Goal: Task Accomplishment & Management: Manage account settings

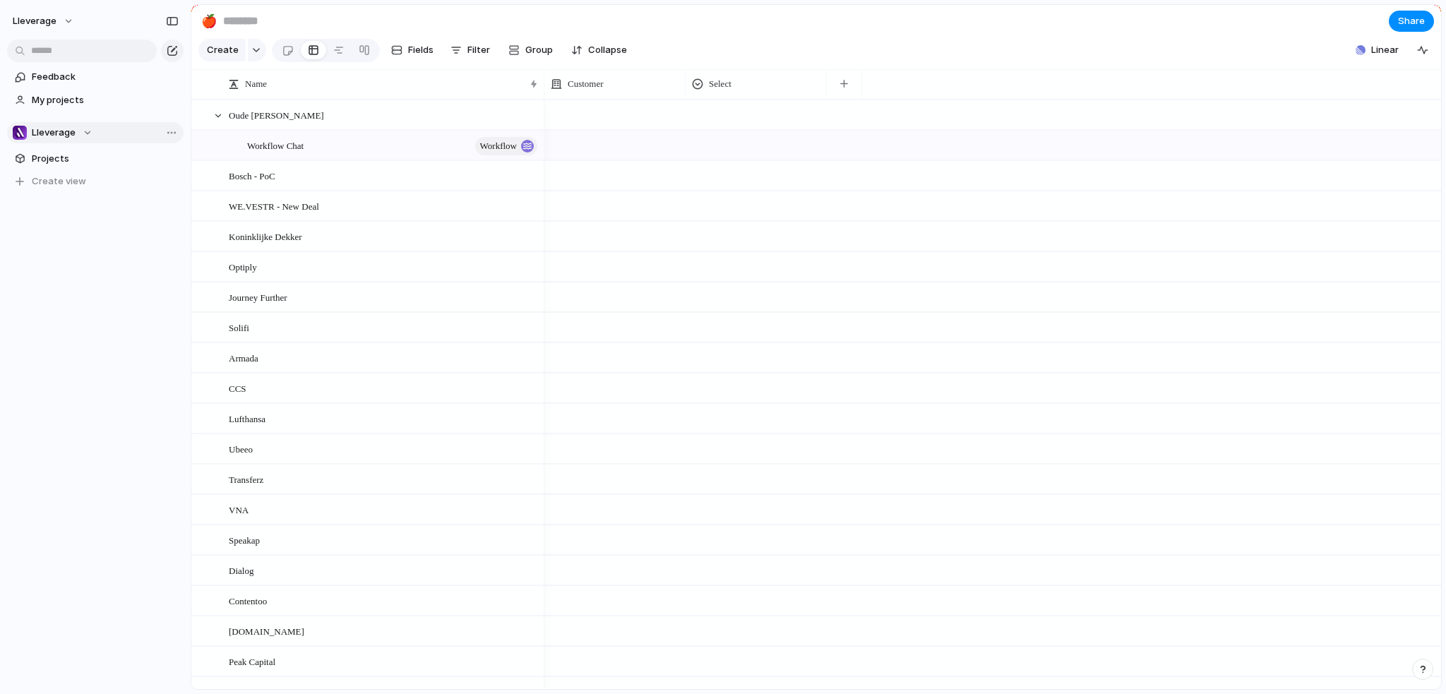
click at [77, 138] on div "Lleverage" at bounding box center [53, 133] width 80 height 14
click at [77, 210] on span "Solution Engineering" at bounding box center [90, 214] width 92 height 14
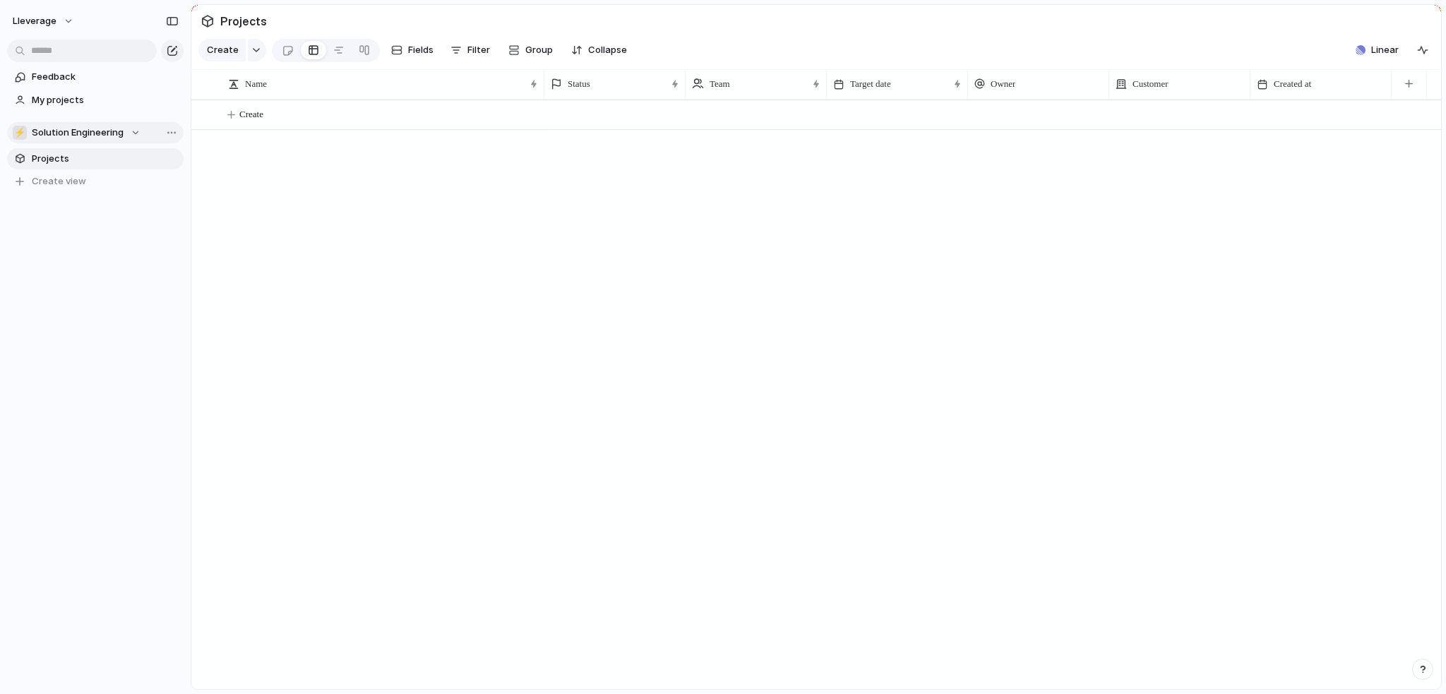
click at [102, 126] on span "Solution Engineering" at bounding box center [78, 133] width 92 height 14
click at [64, 187] on span "Lleverage" at bounding box center [66, 190] width 44 height 14
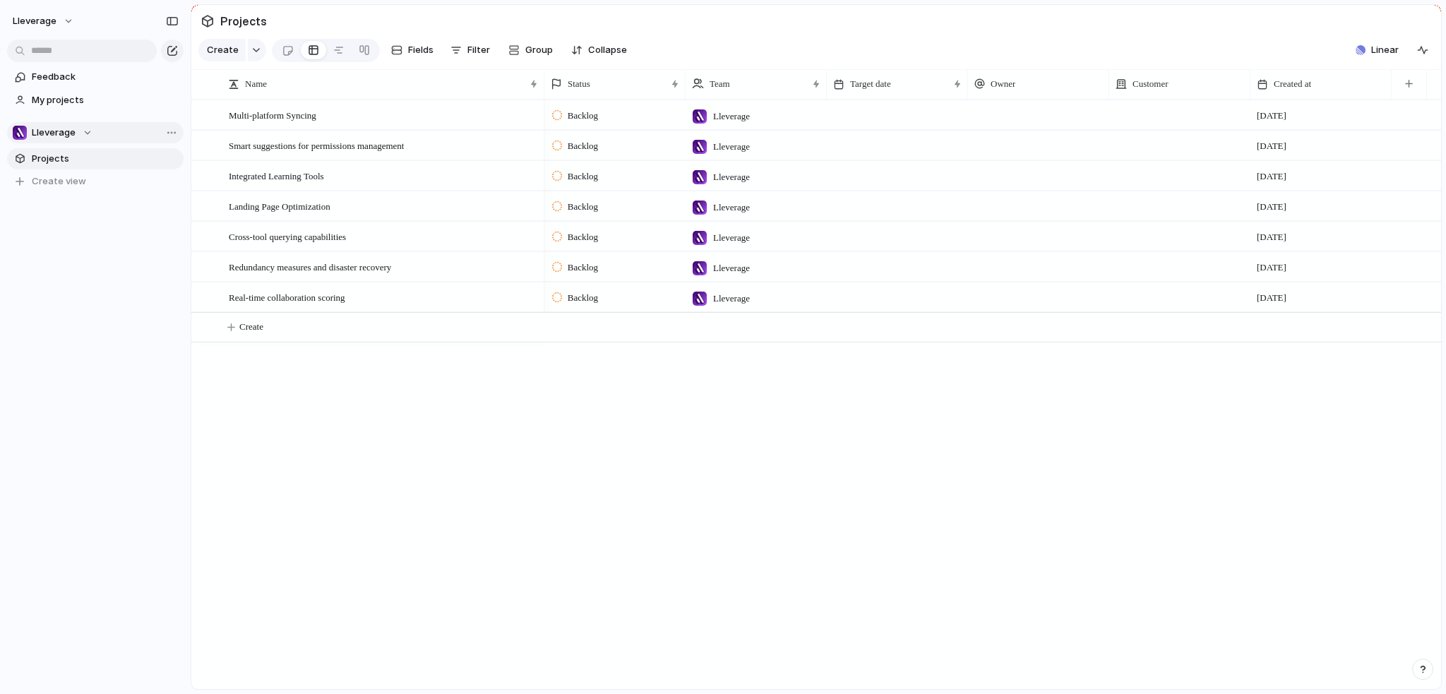
click at [81, 132] on div "Lleverage" at bounding box center [53, 133] width 80 height 14
click at [82, 206] on div "⚡ Solution Engineering" at bounding box center [78, 214] width 114 height 17
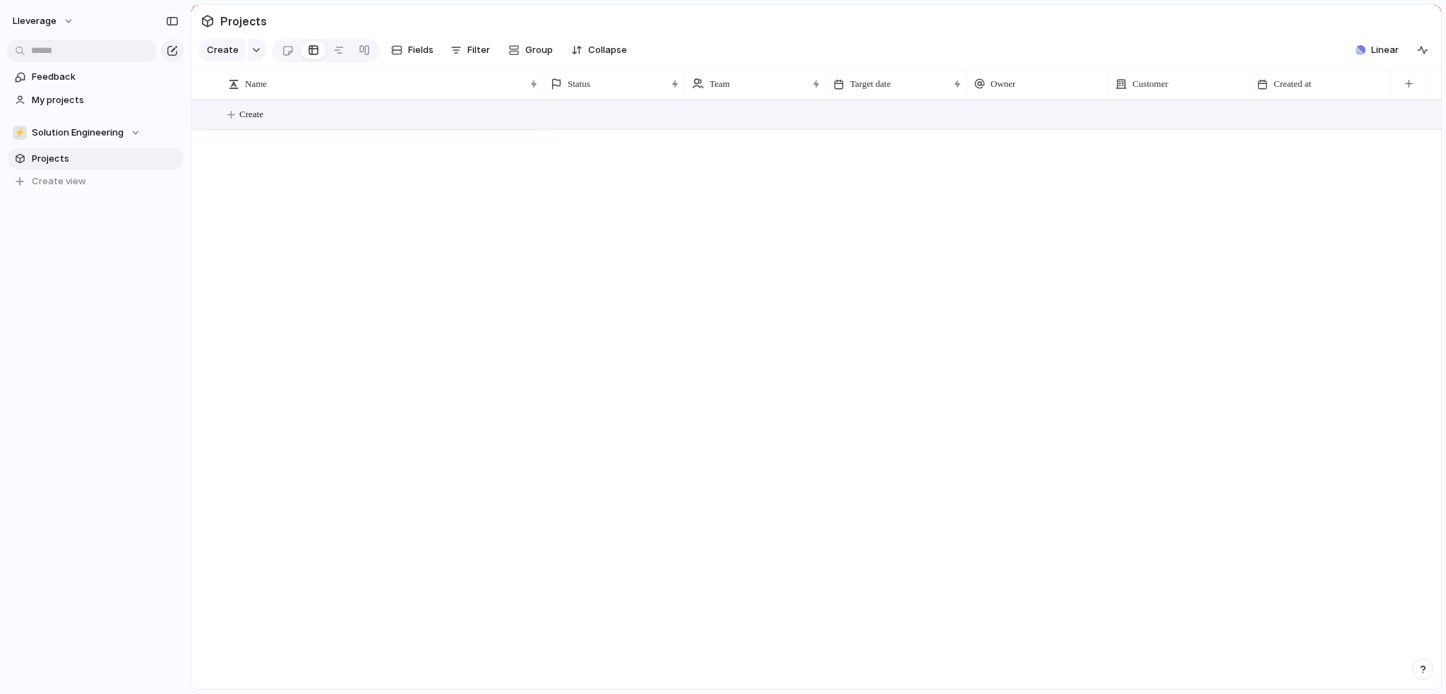
click at [244, 121] on span "Create" at bounding box center [251, 114] width 24 height 14
click at [1380, 55] on span "Linear" at bounding box center [1386, 50] width 28 height 14
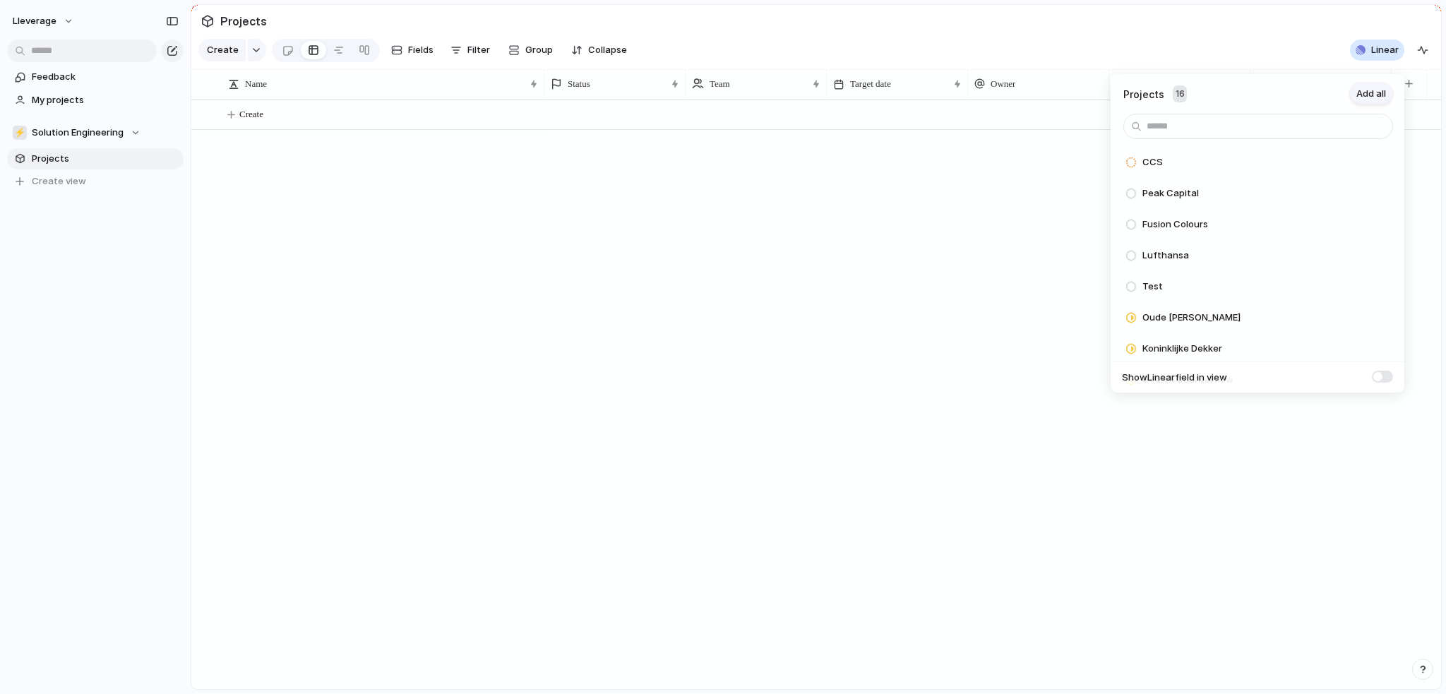
click at [1372, 95] on span "Add all" at bounding box center [1372, 94] width 30 height 14
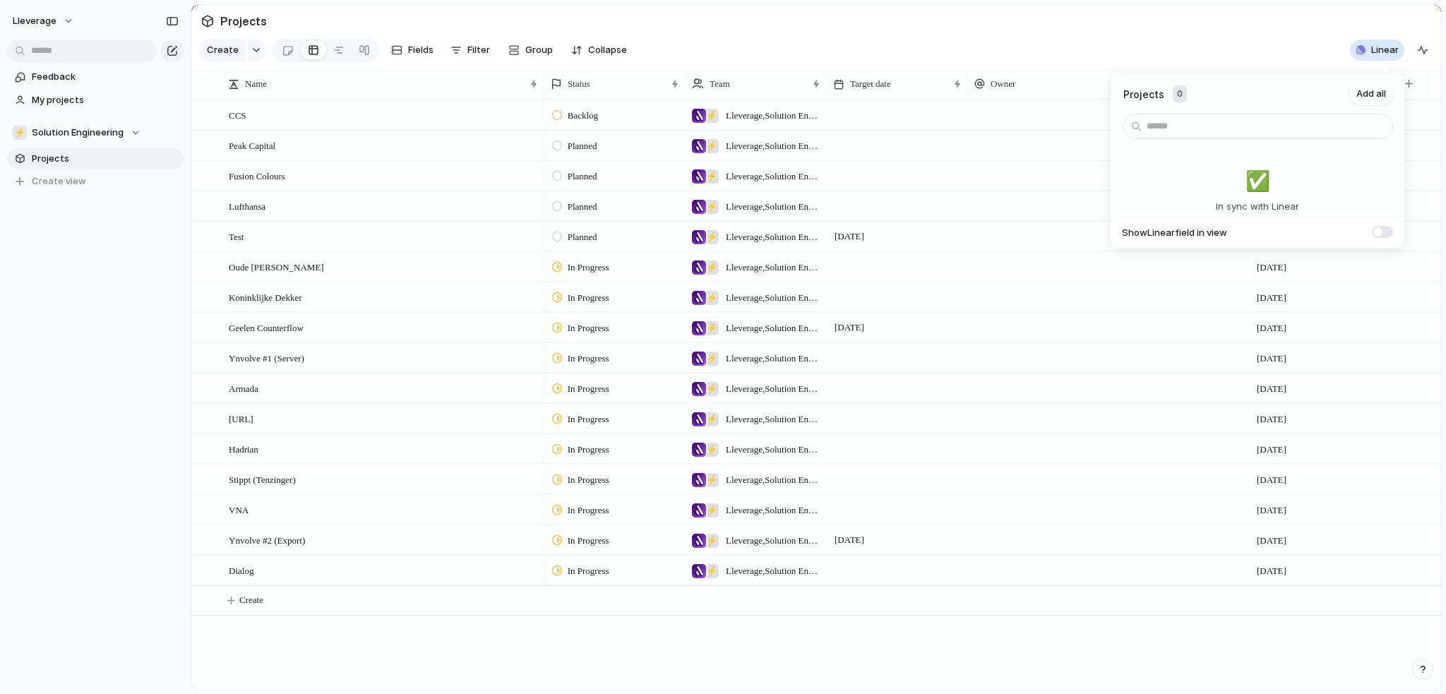
click at [857, 53] on div "Projects 0 Add all ✅️ In sync with Linear Show Linear field in view" at bounding box center [723, 347] width 1446 height 694
click at [794, 91] on div "Team" at bounding box center [749, 84] width 115 height 14
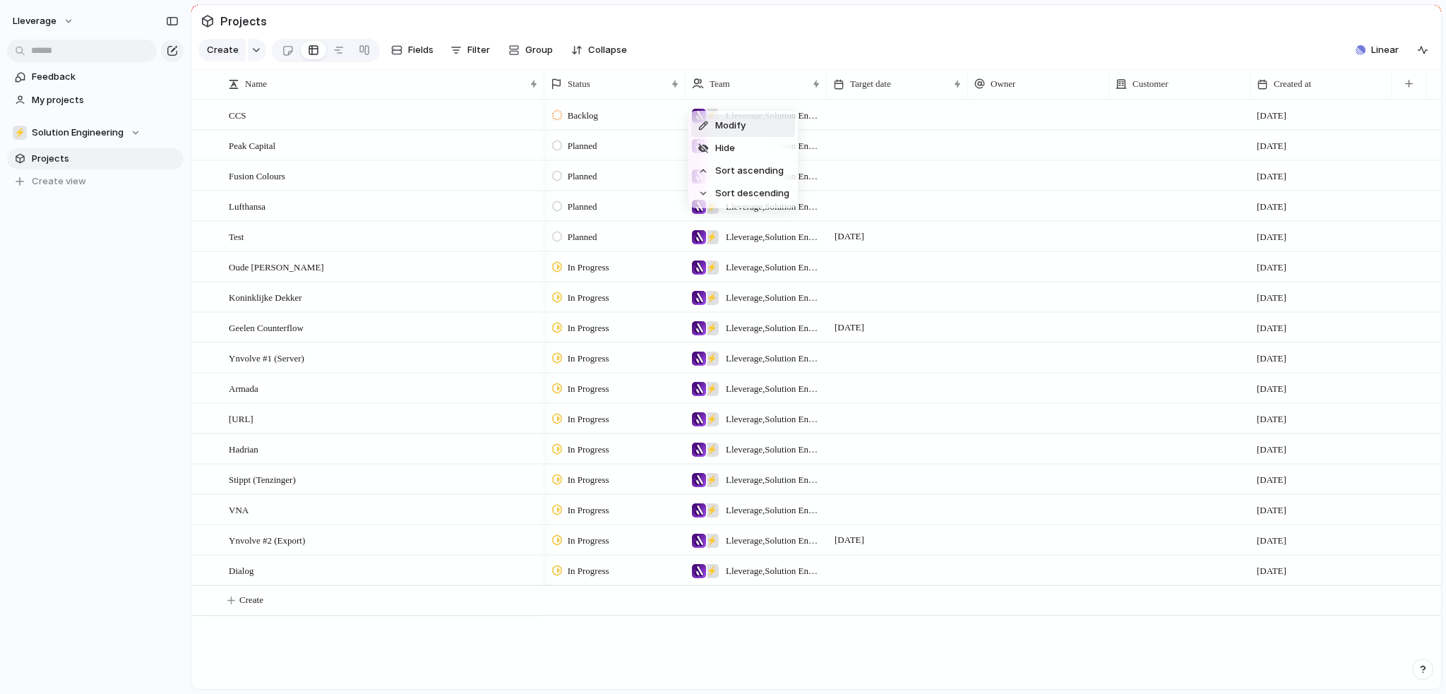
click at [804, 63] on div "Modify Hide Sort ascending Sort descending" at bounding box center [723, 347] width 1446 height 694
click at [699, 123] on div at bounding box center [699, 116] width 14 height 14
click at [703, 187] on div at bounding box center [701, 184] width 25 height 25
click at [755, 75] on div "Lleverage ⚡ Solution Engineering" at bounding box center [723, 347] width 1446 height 694
click at [699, 153] on div at bounding box center [699, 146] width 14 height 14
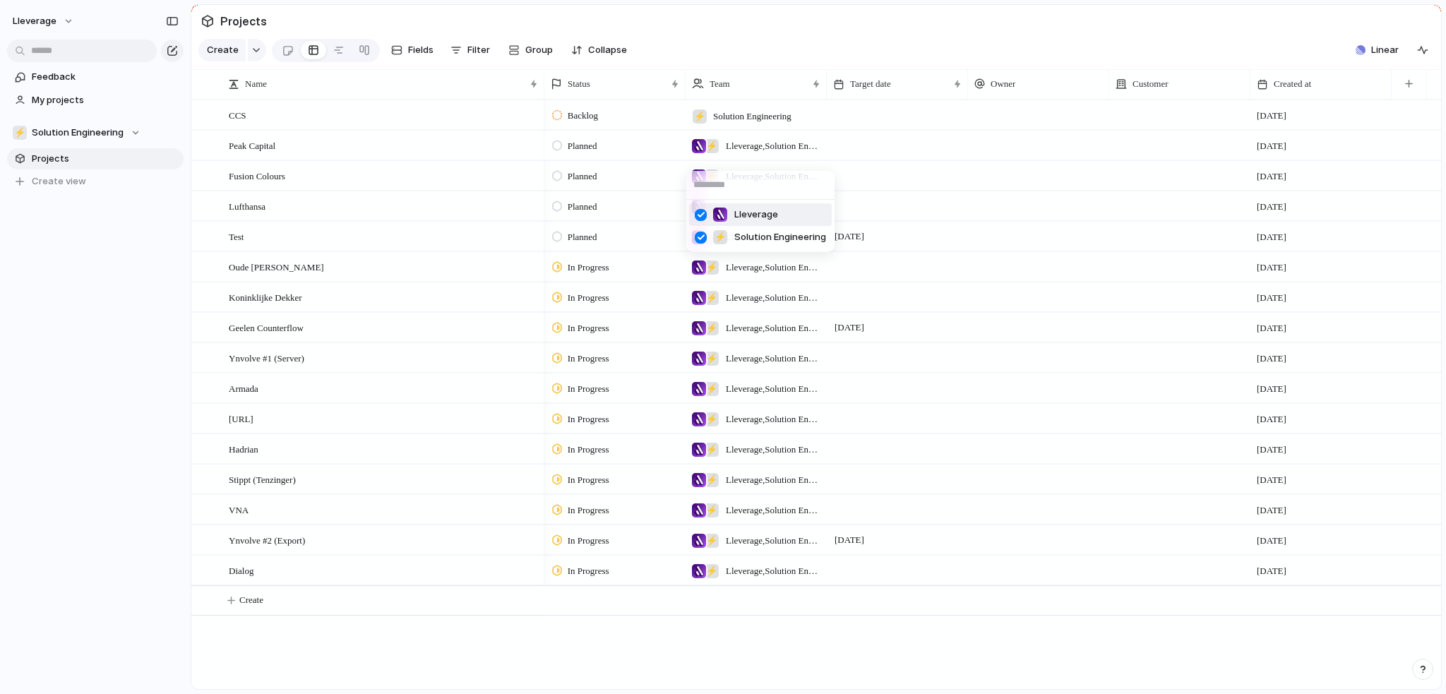
click at [703, 219] on div at bounding box center [701, 215] width 25 height 25
click at [744, 86] on div "Lleverage ⚡ Solution Engineering" at bounding box center [723, 347] width 1446 height 694
click at [699, 184] on div at bounding box center [699, 177] width 14 height 14
click at [702, 246] on div at bounding box center [701, 245] width 25 height 25
click at [760, 52] on div "Lleverage ⚡ Solution Engineering" at bounding box center [723, 347] width 1446 height 694
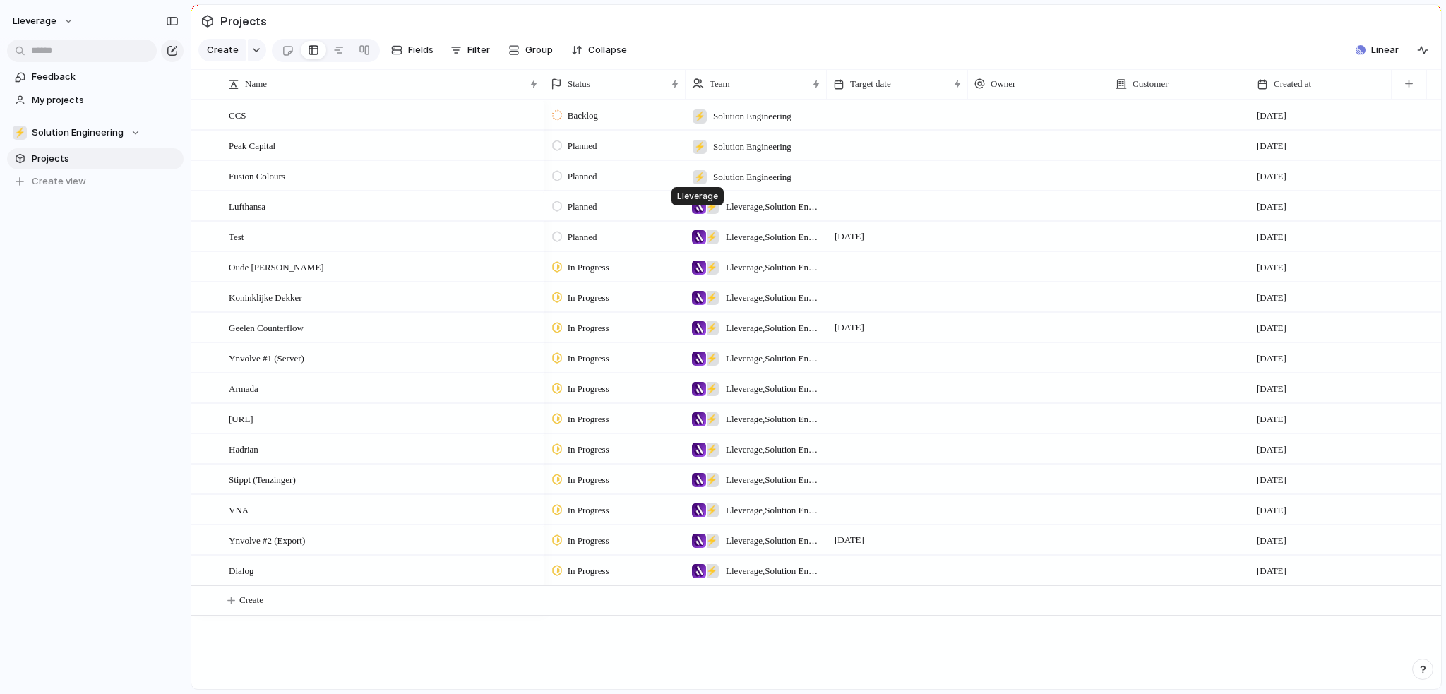
click at [696, 214] on div at bounding box center [699, 207] width 14 height 14
click at [706, 278] on div at bounding box center [701, 275] width 25 height 25
click at [201, 215] on div "Lleverage ⚡ Solution Engineering" at bounding box center [723, 347] width 1446 height 694
click at [205, 212] on div at bounding box center [203, 206] width 11 height 11
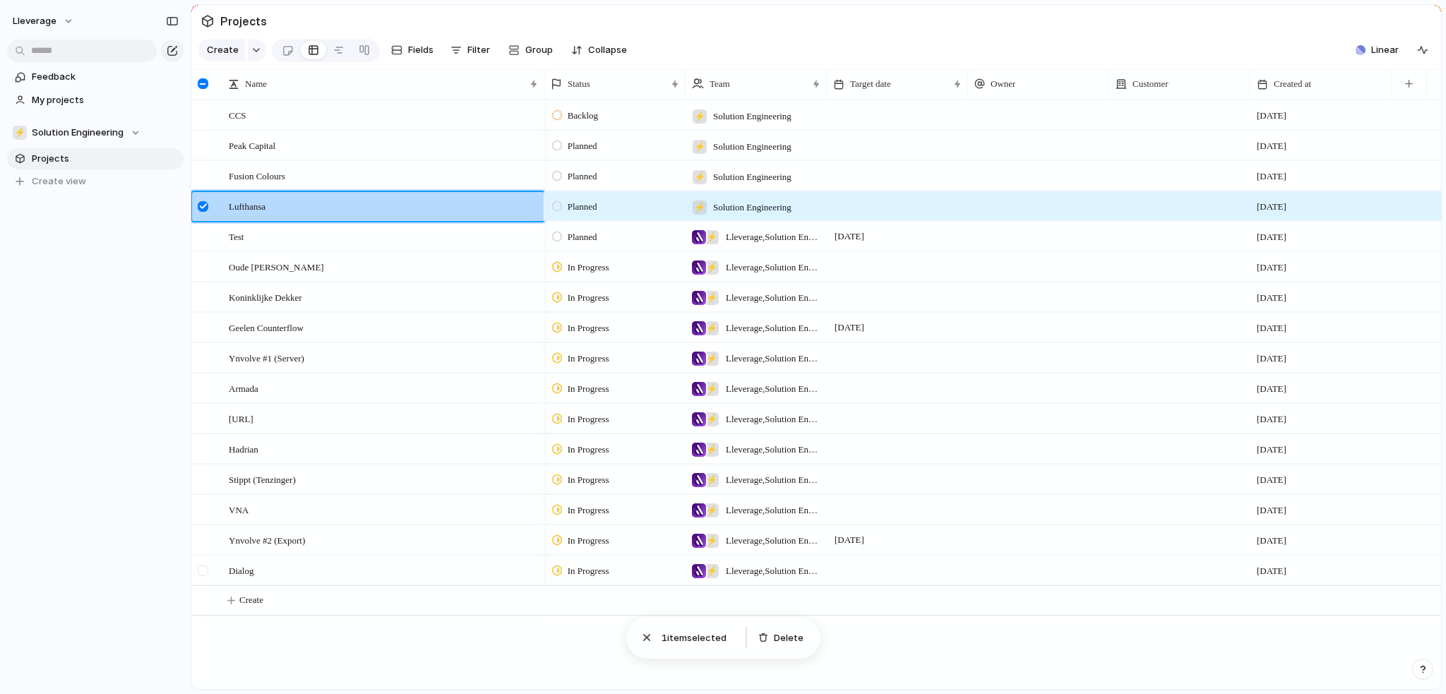
click at [204, 576] on div at bounding box center [203, 571] width 11 height 11
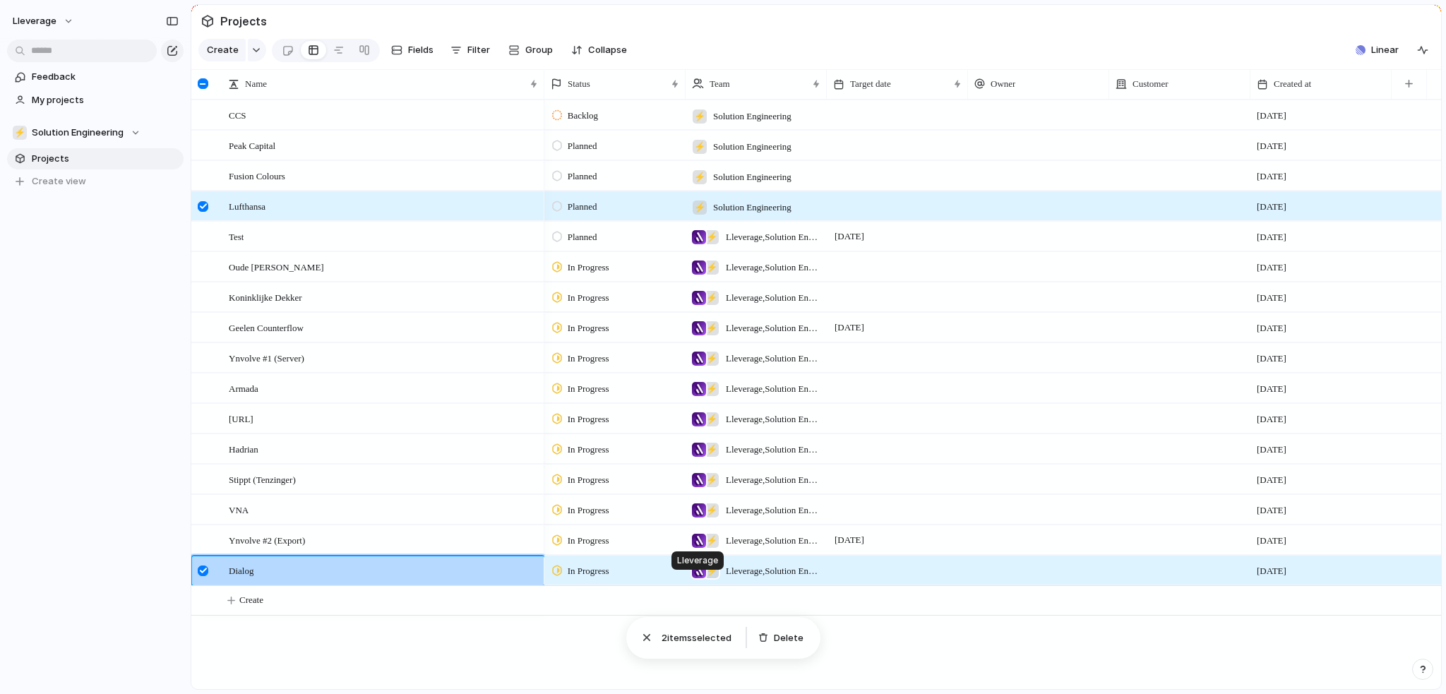
click at [700, 578] on div at bounding box center [699, 571] width 14 height 14
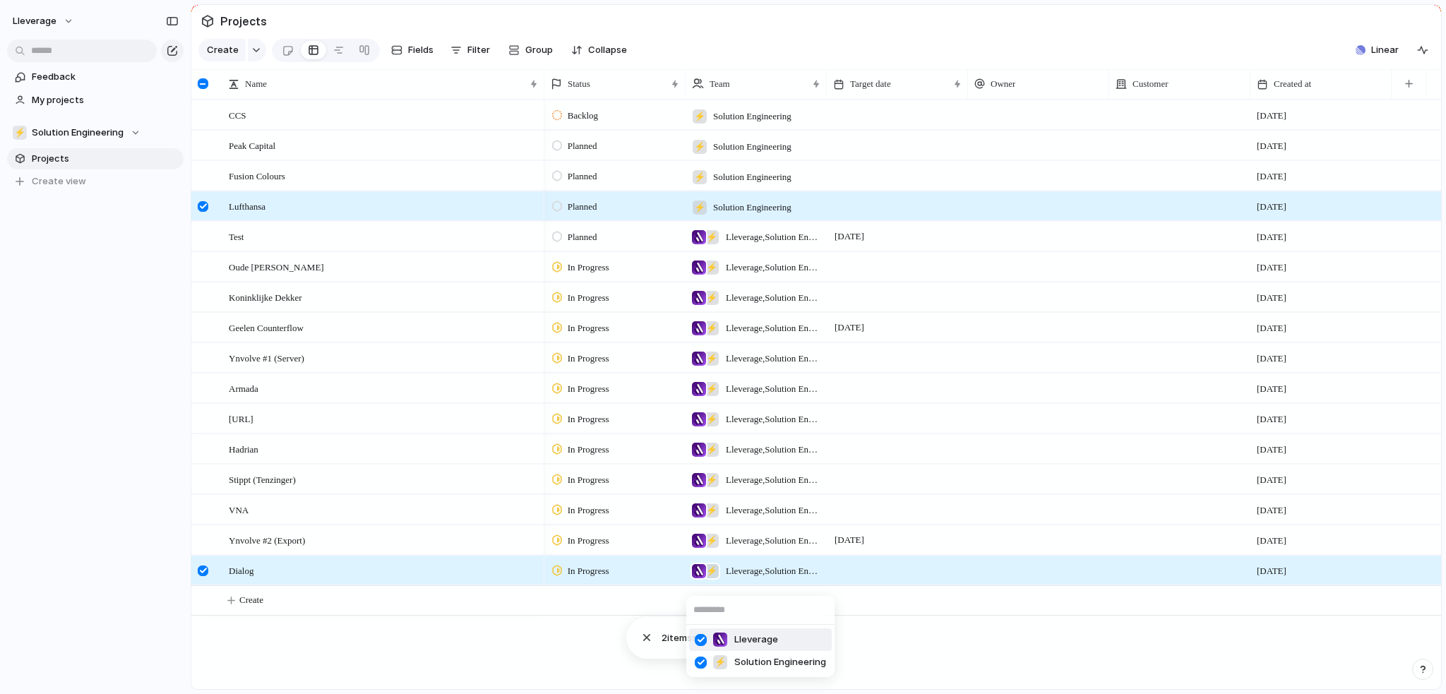
click at [729, 641] on div "Lleverage" at bounding box center [746, 640] width 66 height 16
click at [200, 546] on div at bounding box center [203, 540] width 11 height 11
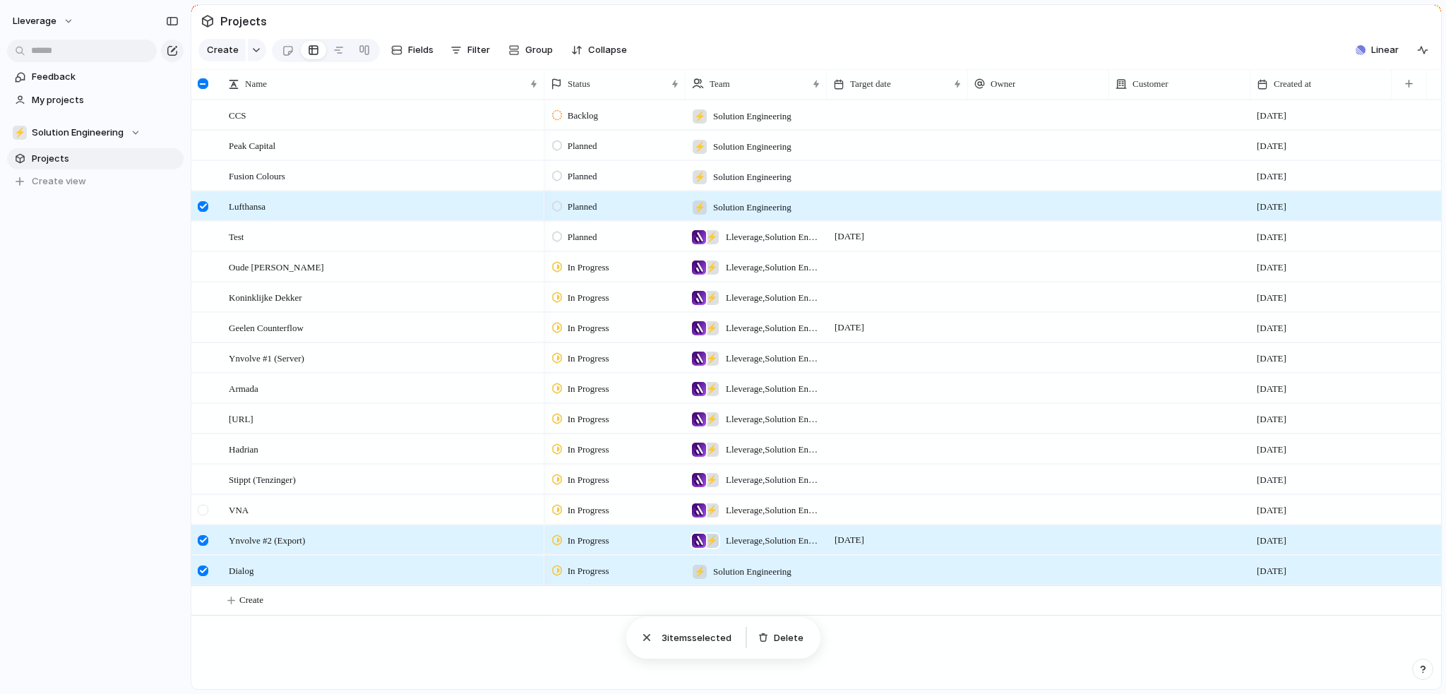
click at [205, 516] on div at bounding box center [203, 510] width 11 height 11
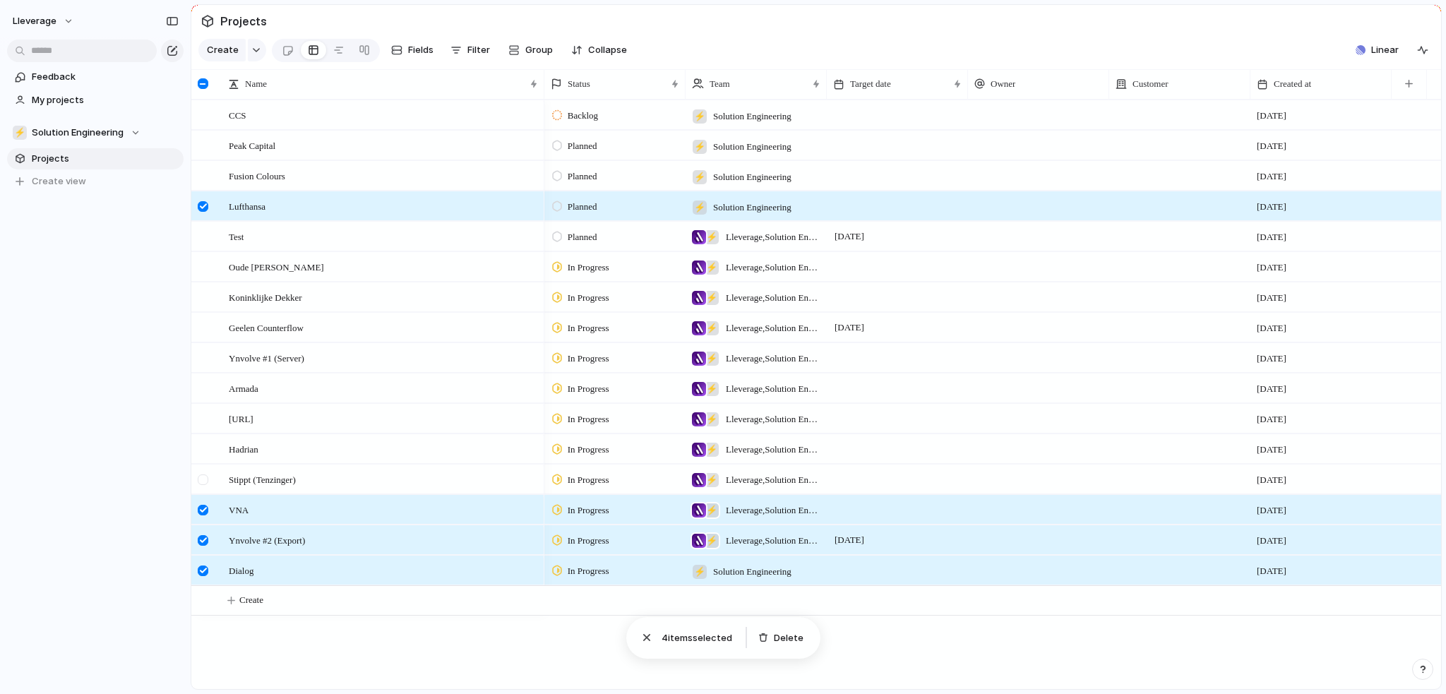
click at [205, 485] on div at bounding box center [203, 480] width 11 height 11
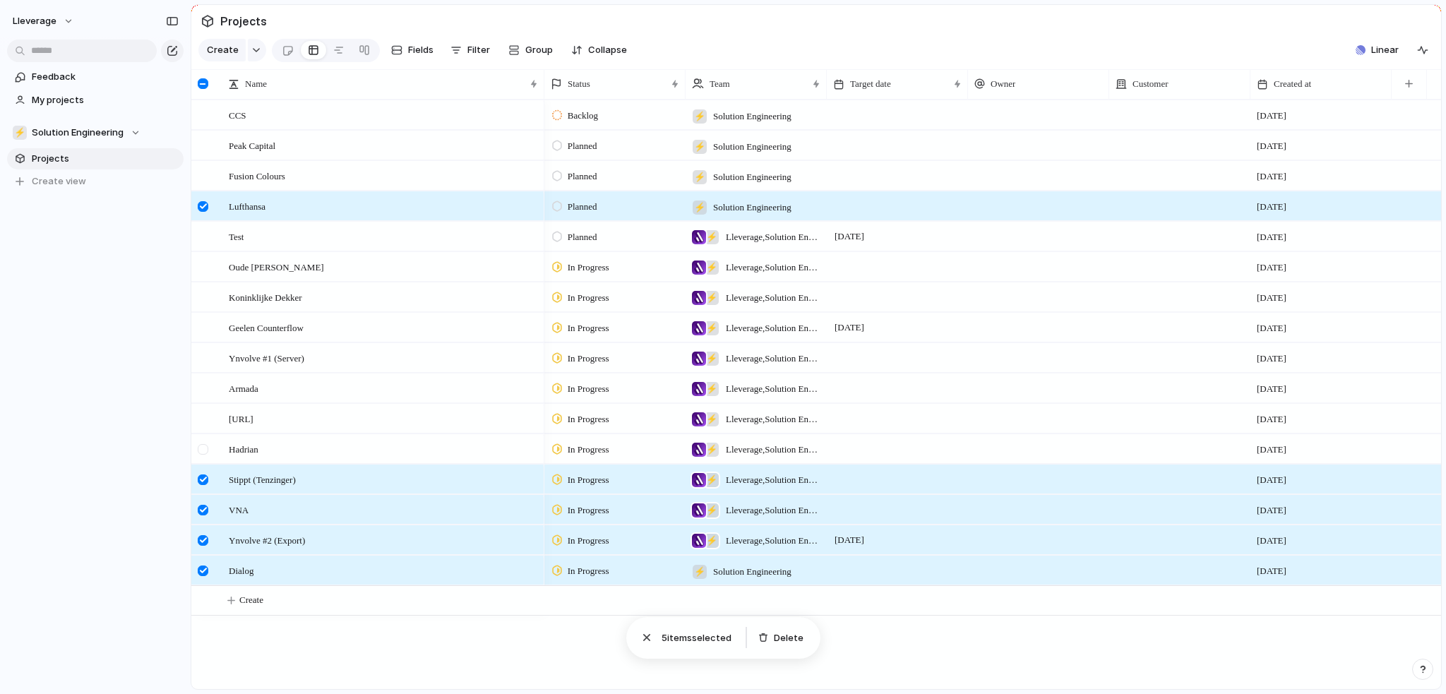
click at [206, 455] on div at bounding box center [203, 449] width 11 height 11
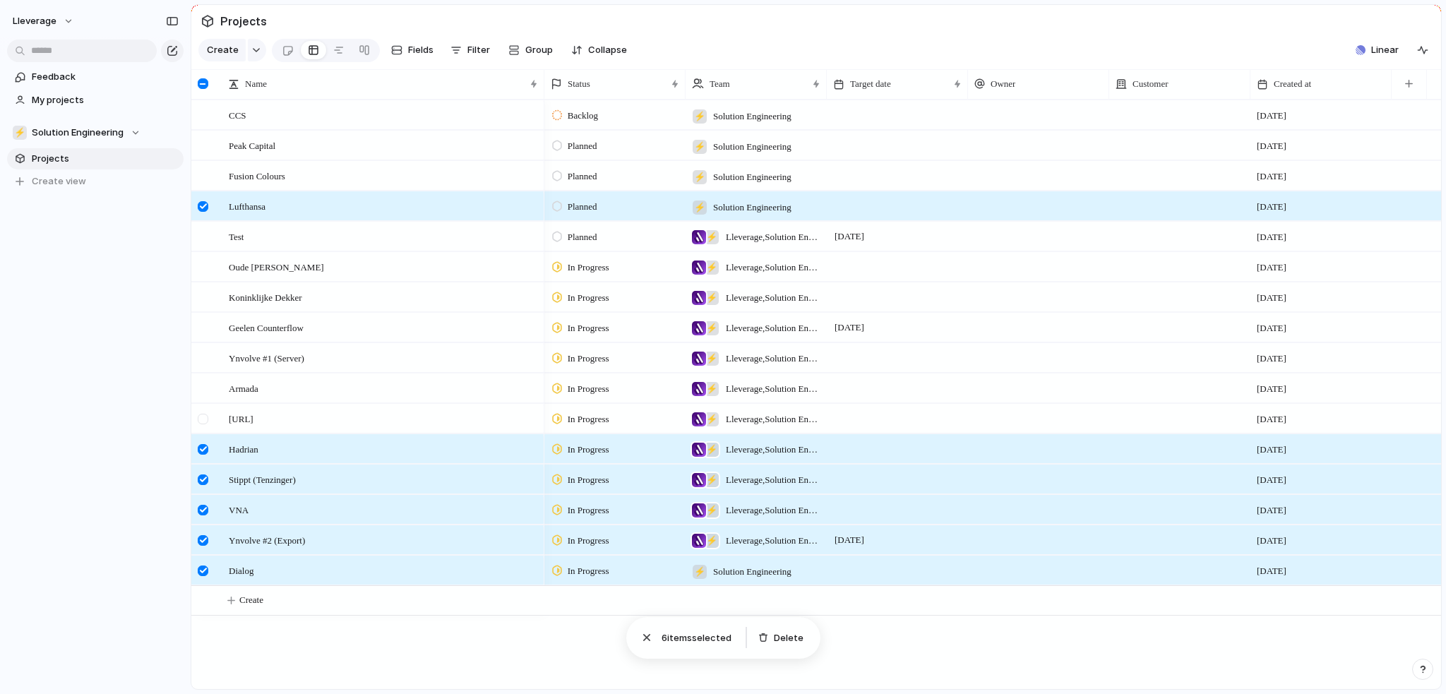
click at [201, 424] on div at bounding box center [203, 419] width 11 height 11
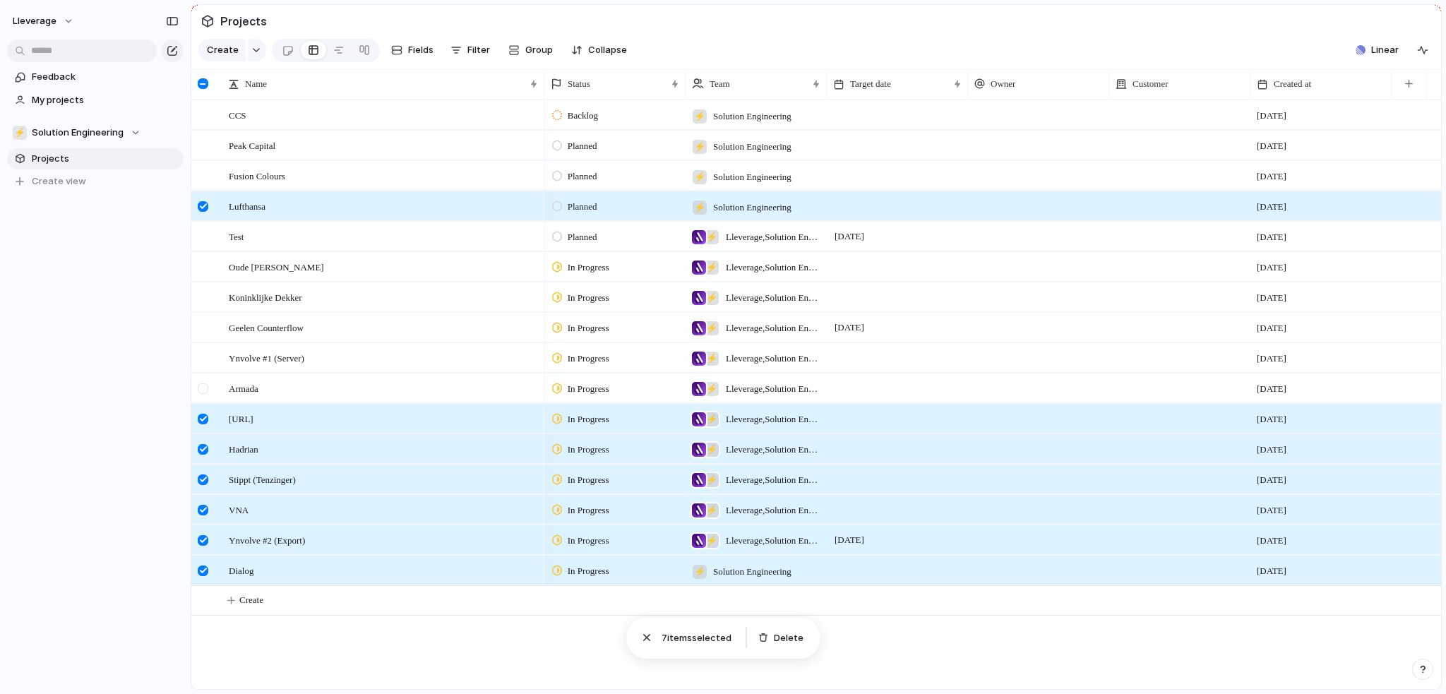
click at [204, 405] on div at bounding box center [204, 393] width 25 height 38
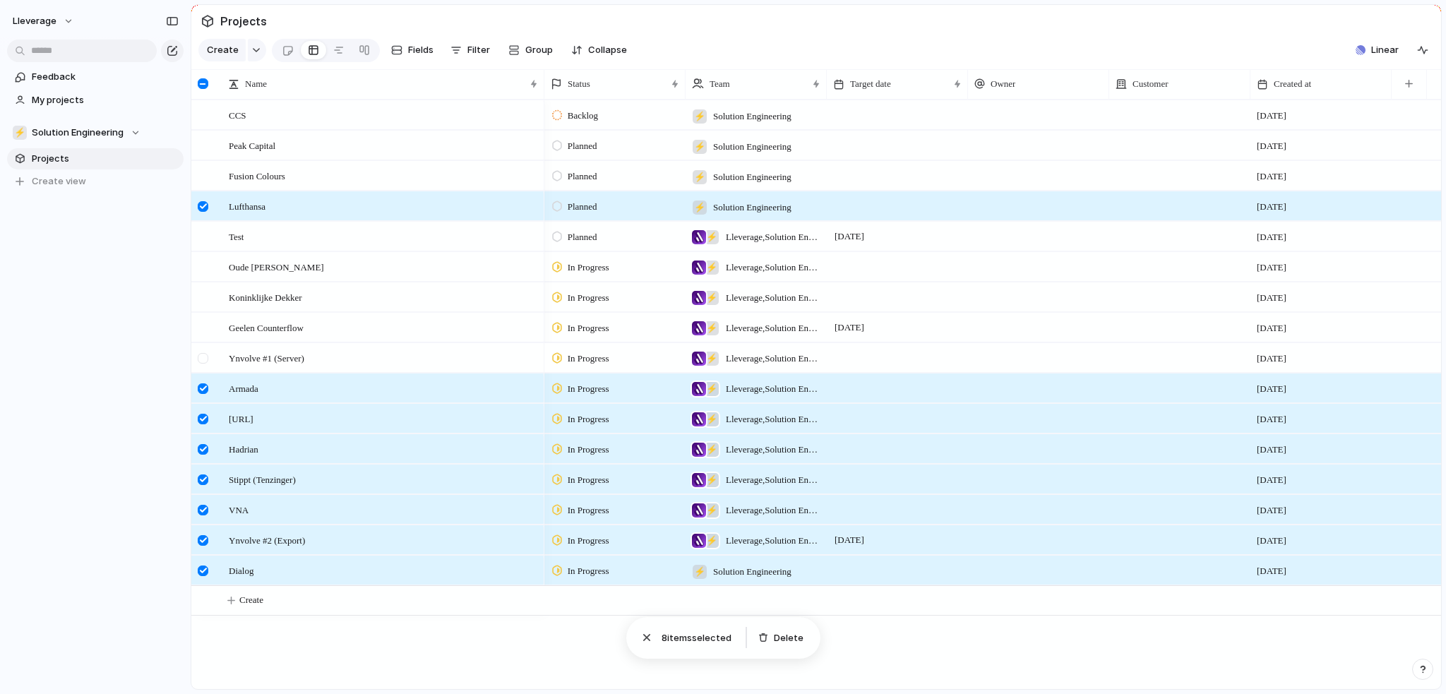
click at [203, 379] on div at bounding box center [204, 363] width 25 height 38
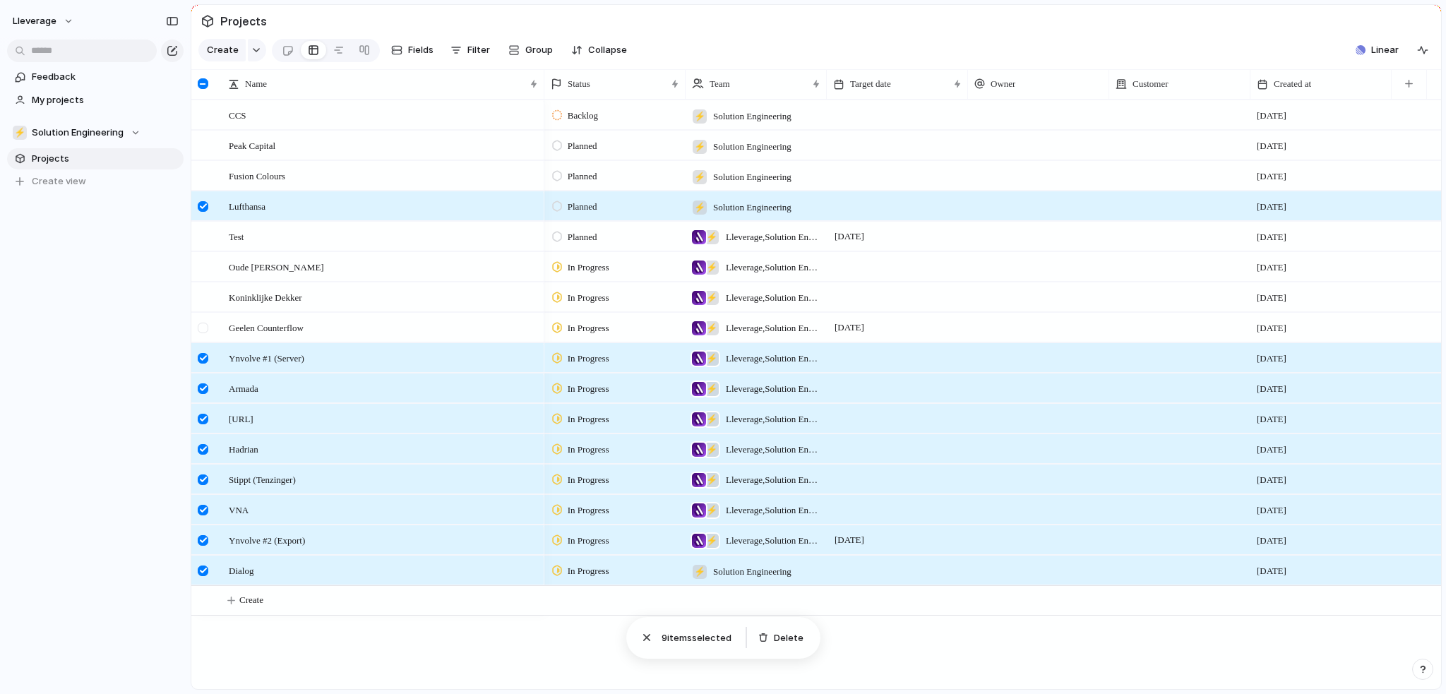
click at [206, 333] on div at bounding box center [203, 328] width 11 height 11
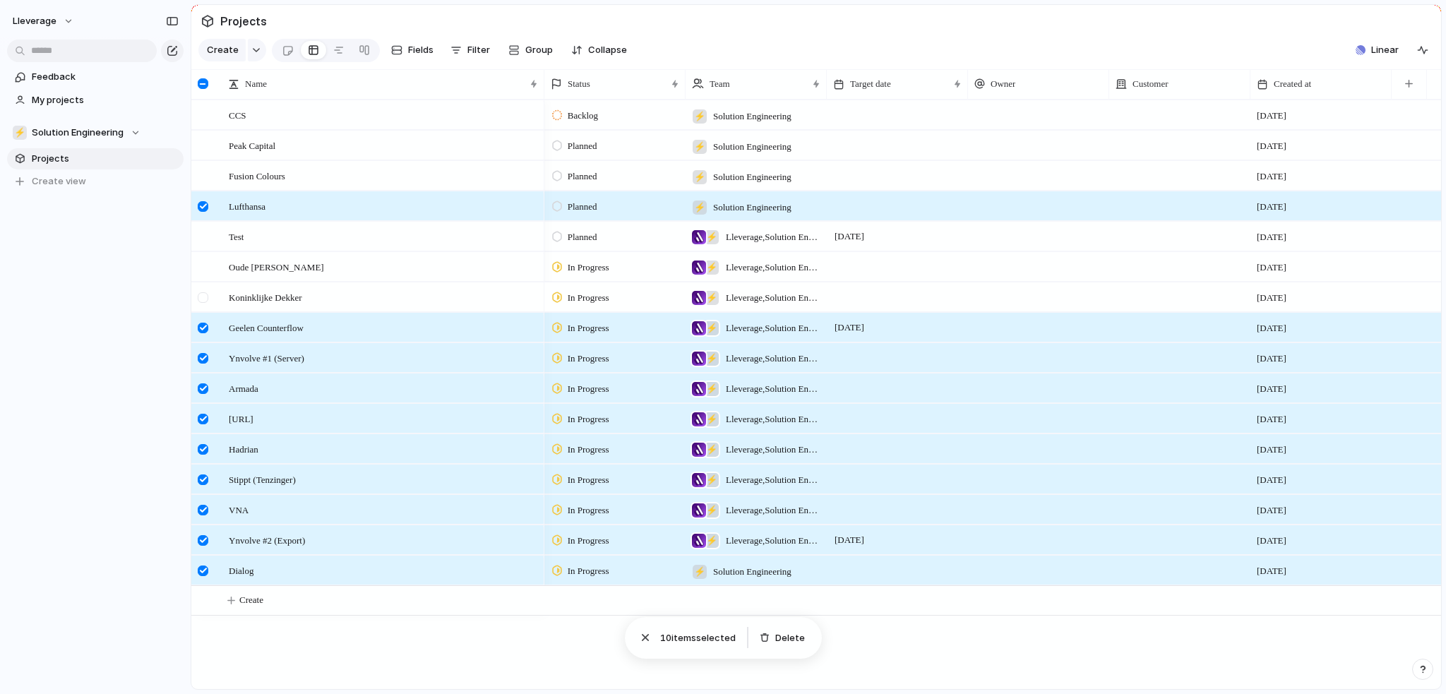
drag, startPoint x: 207, startPoint y: 316, endPoint x: 207, endPoint y: 304, distance: 12.0
click at [207, 315] on div at bounding box center [204, 302] width 25 height 38
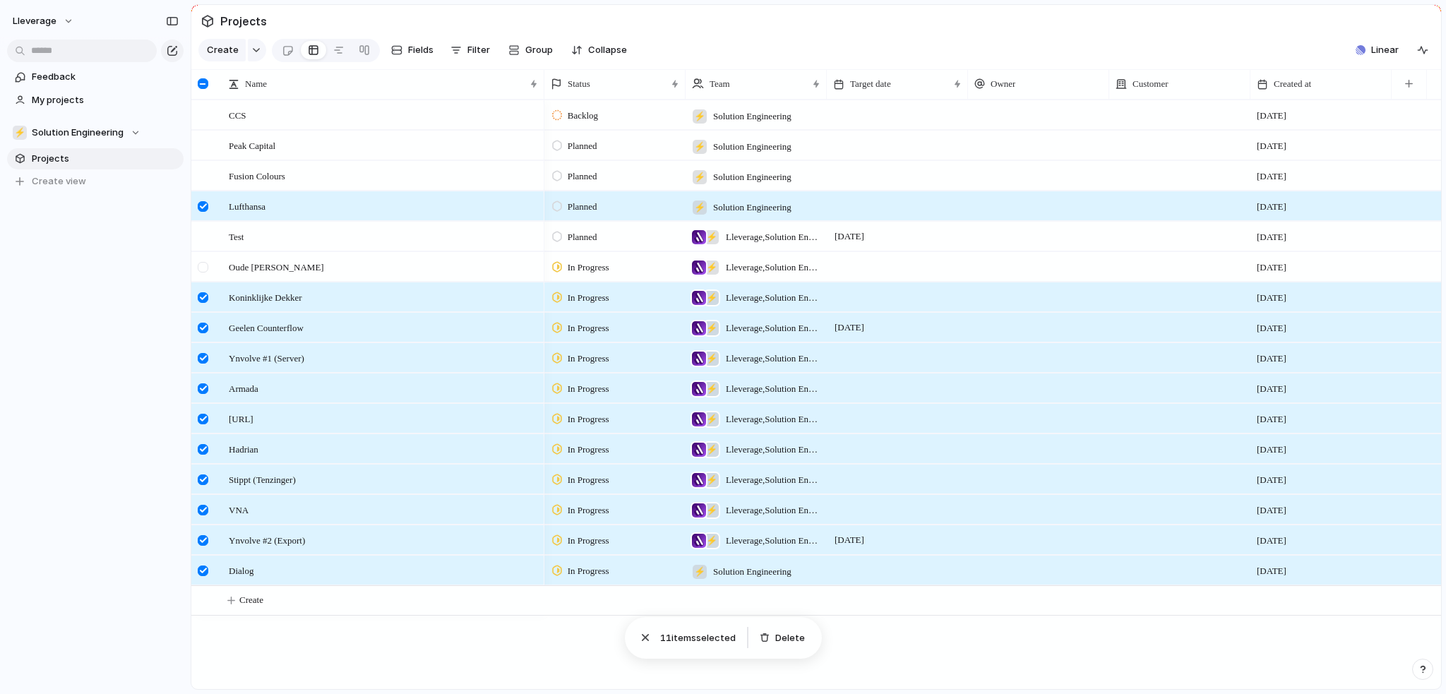
click at [205, 273] on div at bounding box center [203, 267] width 11 height 11
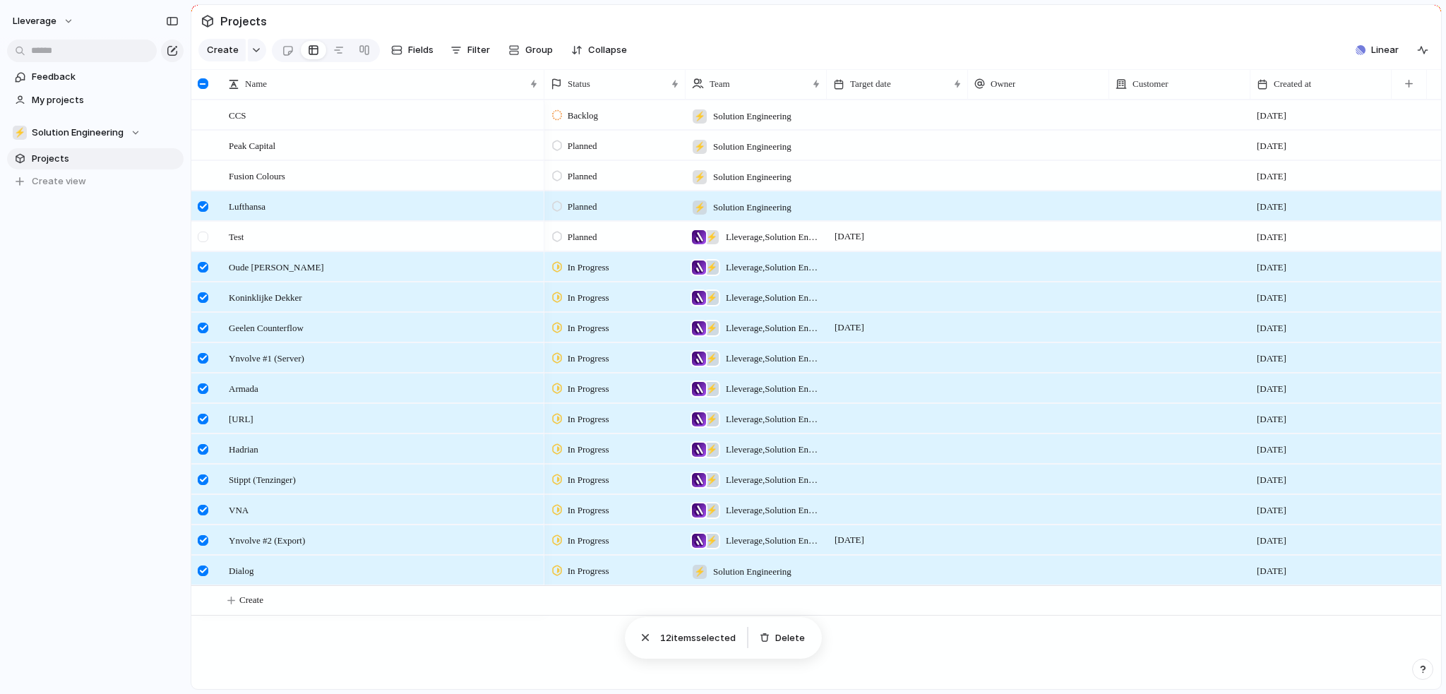
click at [206, 242] on div at bounding box center [203, 237] width 11 height 11
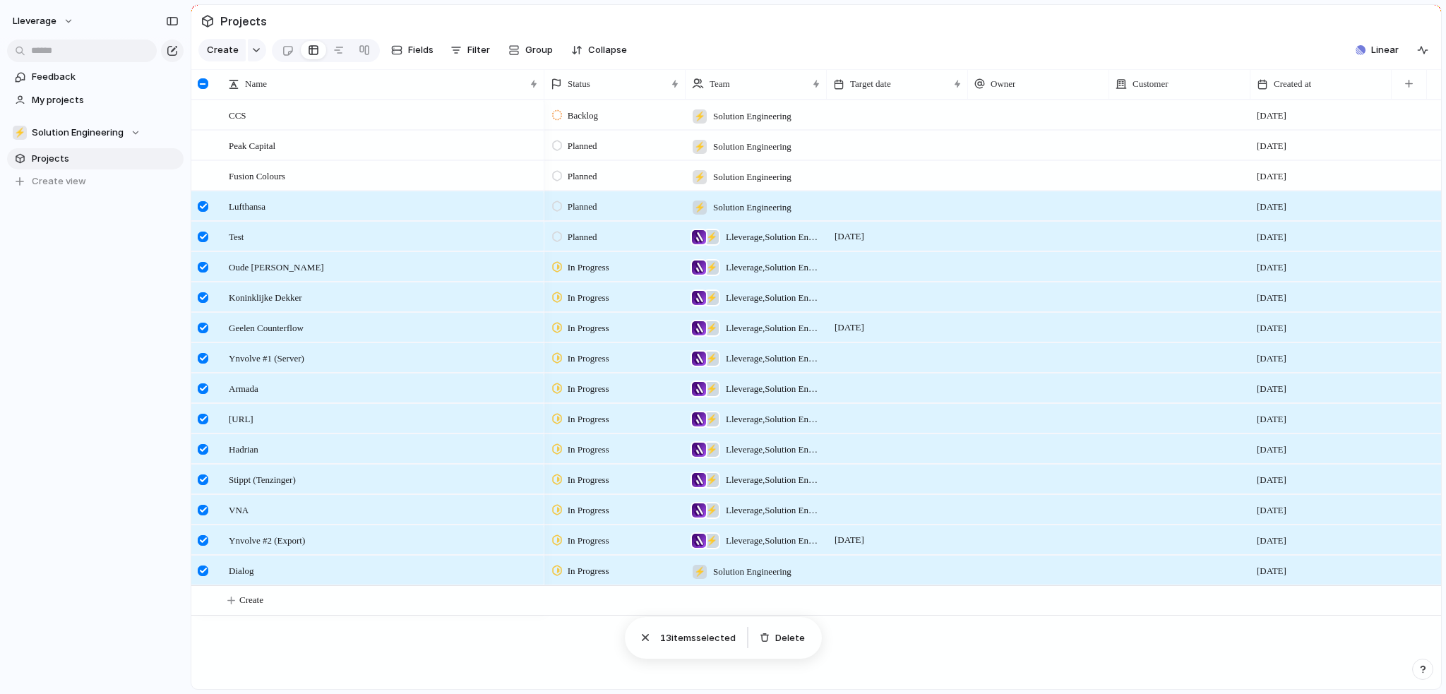
click at [701, 244] on div at bounding box center [699, 237] width 14 height 14
click at [732, 308] on div "Lleverage" at bounding box center [746, 306] width 66 height 16
click at [700, 275] on div at bounding box center [699, 268] width 14 height 14
click at [202, 219] on div "Lleverage ⚡ Solution Engineering" at bounding box center [723, 347] width 1446 height 694
click at [202, 212] on div at bounding box center [203, 206] width 11 height 11
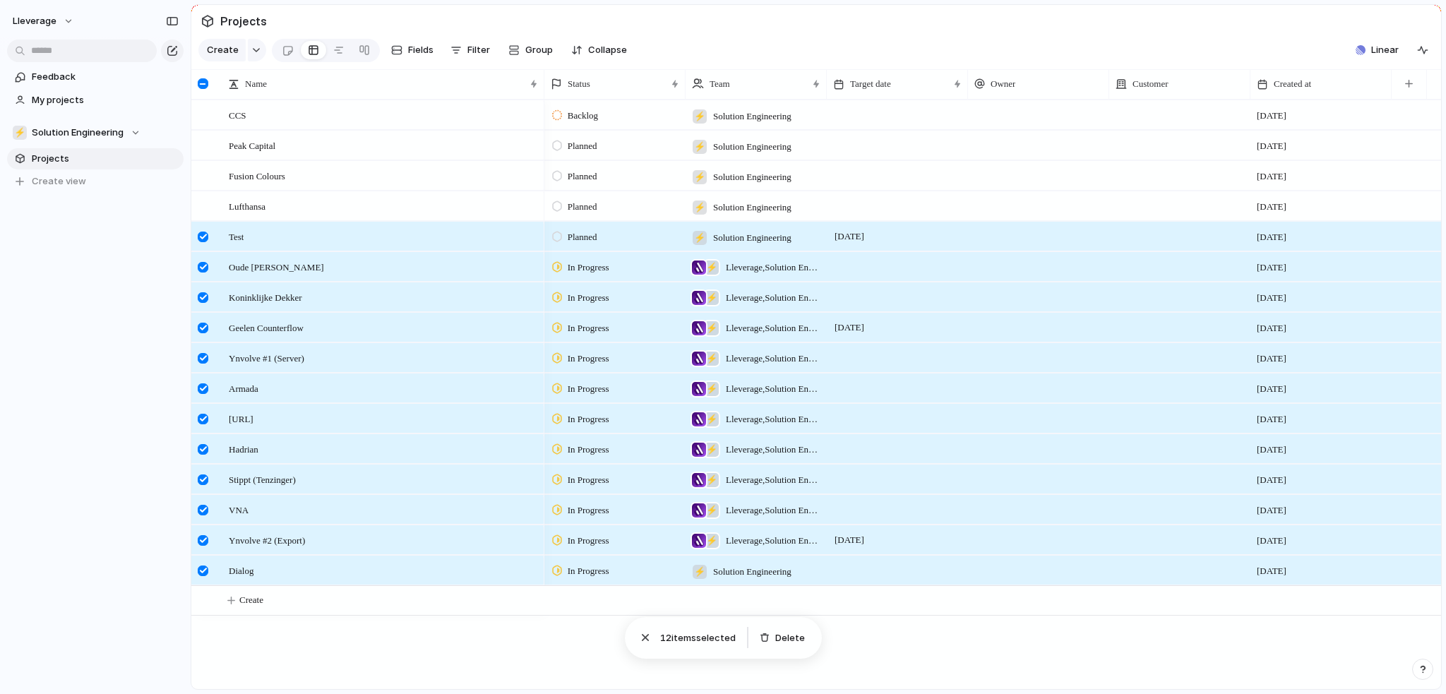
click at [205, 242] on div at bounding box center [203, 237] width 11 height 11
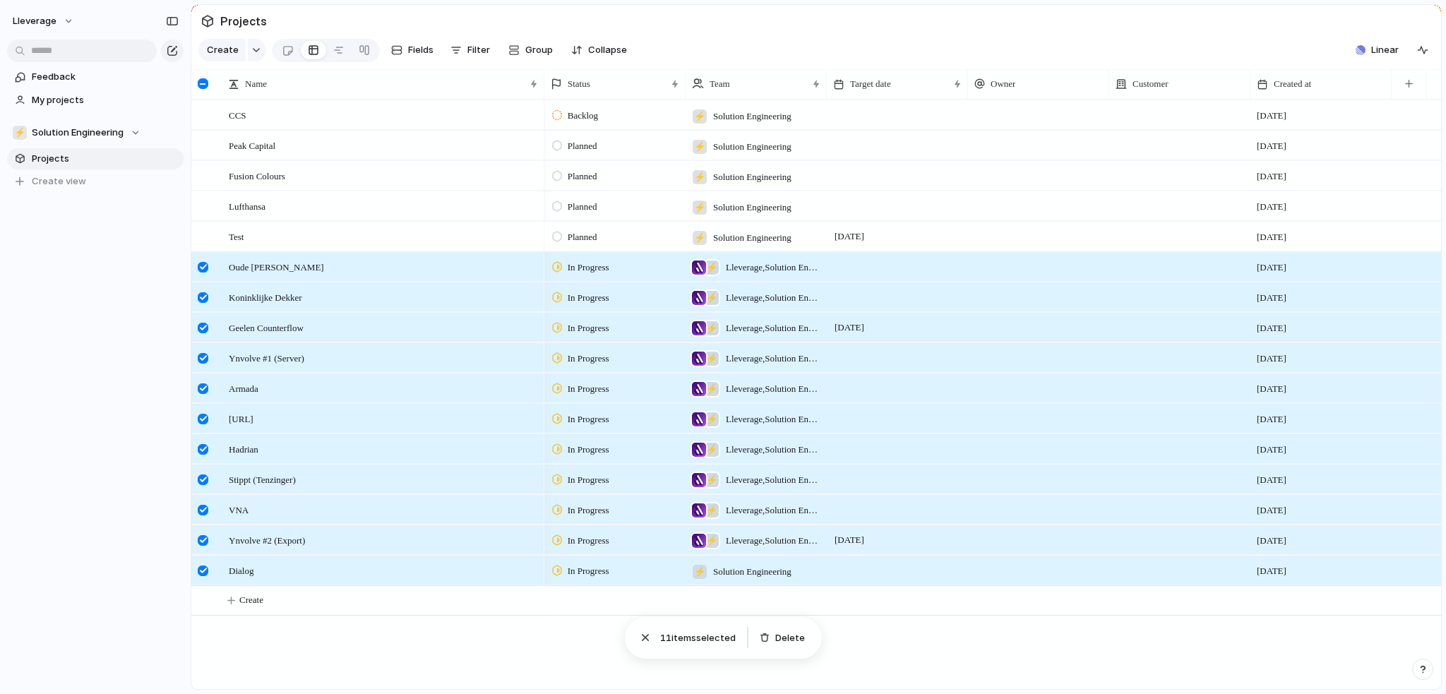
click at [201, 576] on div at bounding box center [203, 571] width 11 height 11
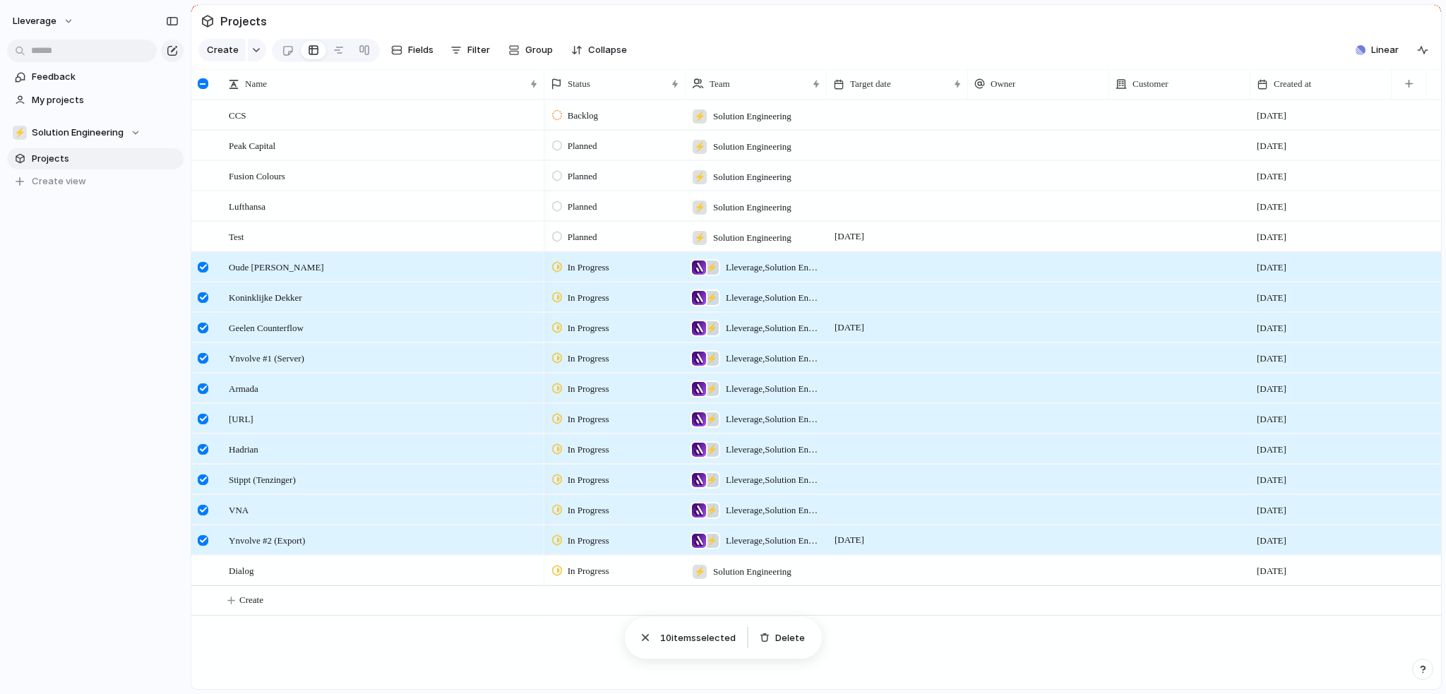
click at [700, 548] on div at bounding box center [699, 541] width 14 height 14
click at [718, 612] on div at bounding box center [720, 609] width 14 height 14
click at [696, 518] on div at bounding box center [699, 511] width 14 height 14
click at [732, 582] on div "Lleverage" at bounding box center [746, 579] width 66 height 16
click at [699, 487] on div at bounding box center [699, 480] width 14 height 14
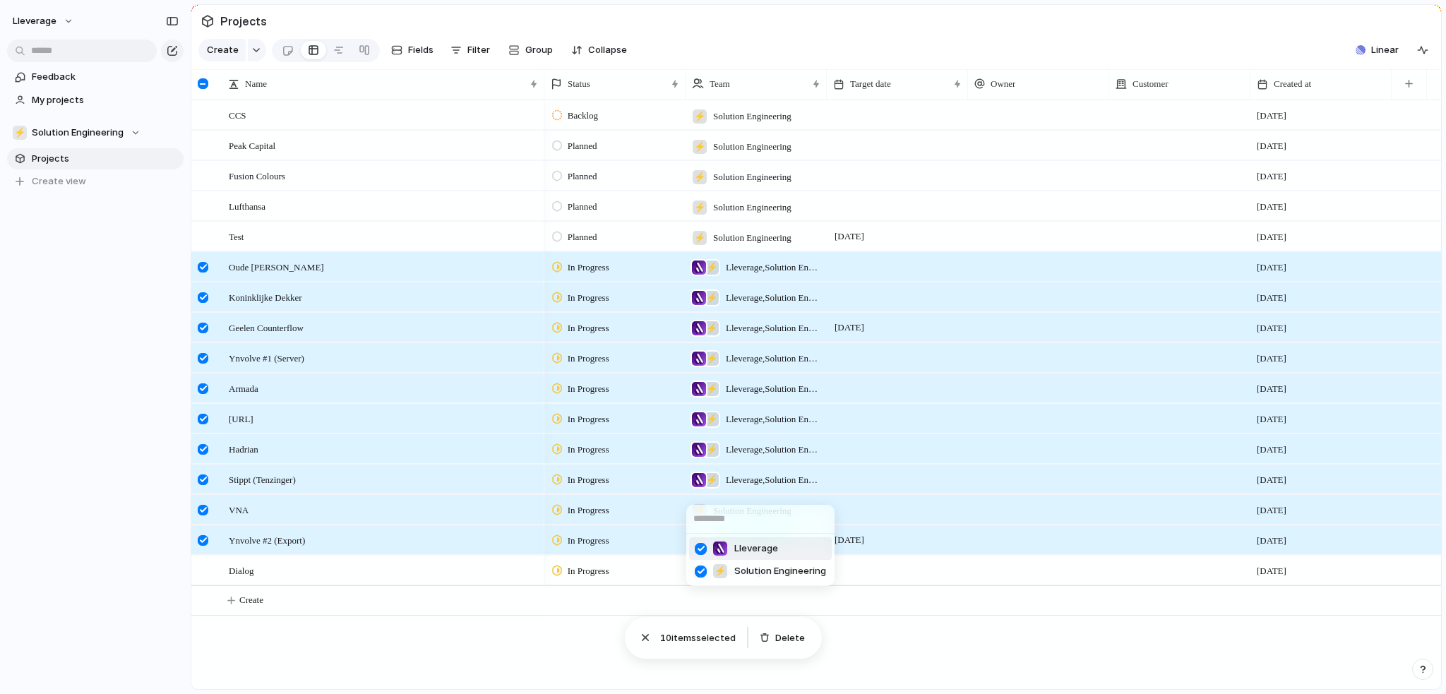
click at [732, 552] on div "Lleverage" at bounding box center [746, 549] width 66 height 16
click at [695, 457] on div at bounding box center [699, 450] width 14 height 14
click at [733, 528] on li "Lleverage" at bounding box center [760, 518] width 143 height 23
click at [701, 427] on div at bounding box center [699, 419] width 14 height 14
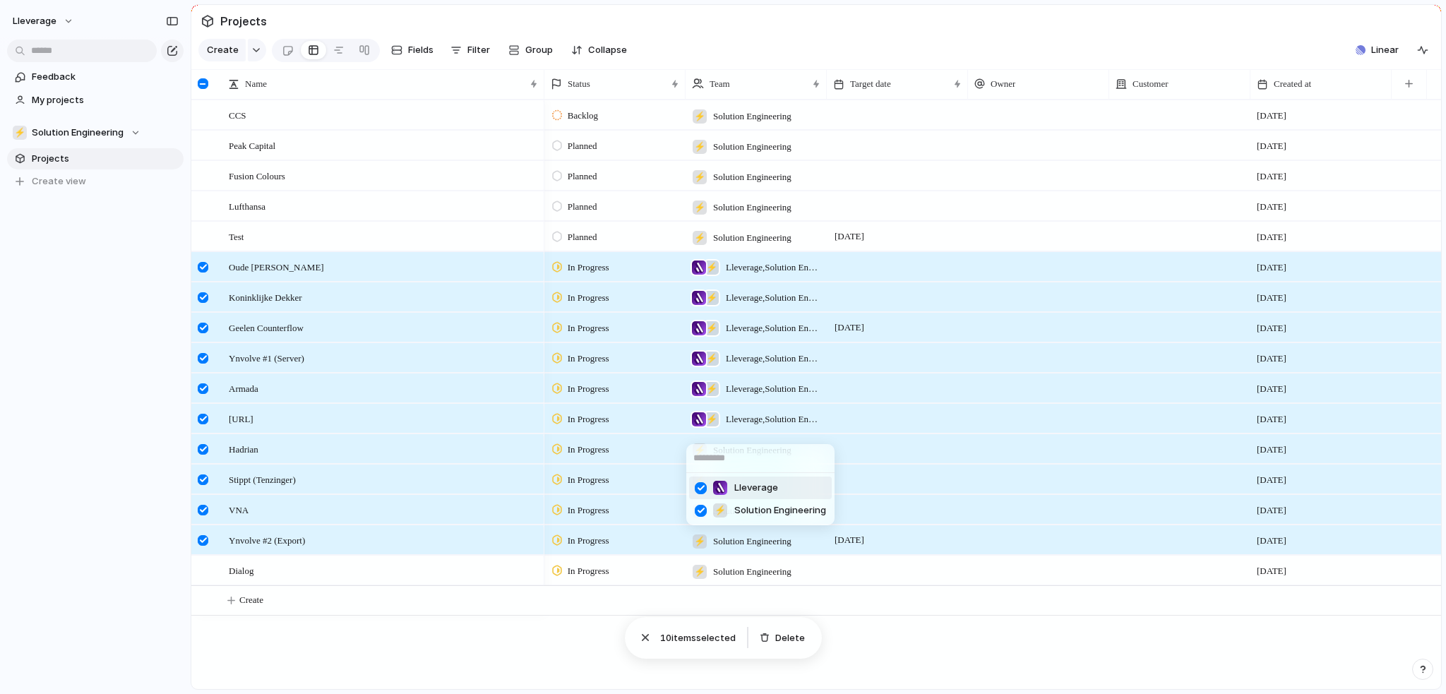
click at [735, 492] on span "Lleverage" at bounding box center [757, 488] width 44 height 14
click at [694, 396] on div at bounding box center [699, 389] width 14 height 14
click at [730, 465] on li "Lleverage" at bounding box center [760, 457] width 143 height 23
click at [696, 366] on div at bounding box center [699, 359] width 14 height 14
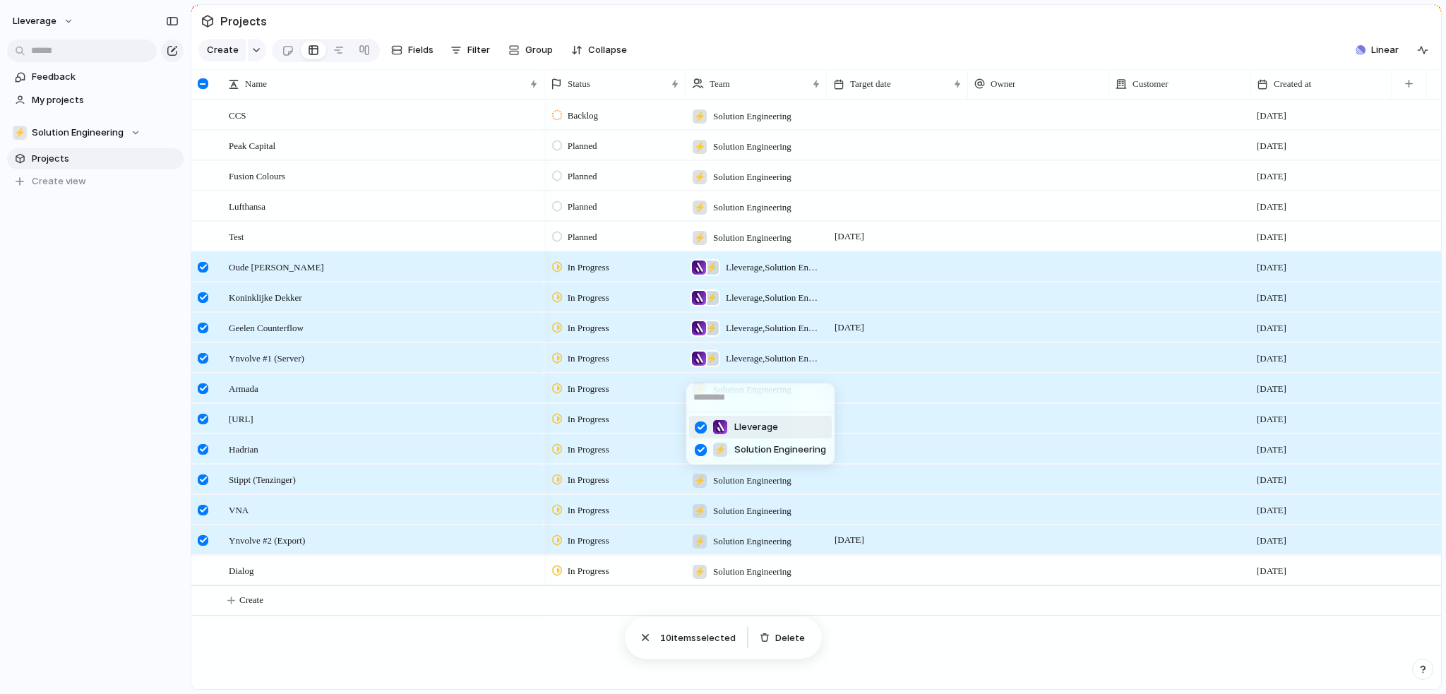
click at [702, 426] on div at bounding box center [701, 427] width 25 height 25
click at [697, 340] on div "Lleverage ⚡ Solution Engineering" at bounding box center [723, 347] width 1446 height 694
click at [699, 342] on div "⚡ Lleverage , Solution Engineering" at bounding box center [756, 327] width 141 height 29
click at [706, 393] on div at bounding box center [701, 397] width 25 height 25
click at [699, 311] on div "Lleverage ⚡ Solution Engineering" at bounding box center [723, 347] width 1446 height 694
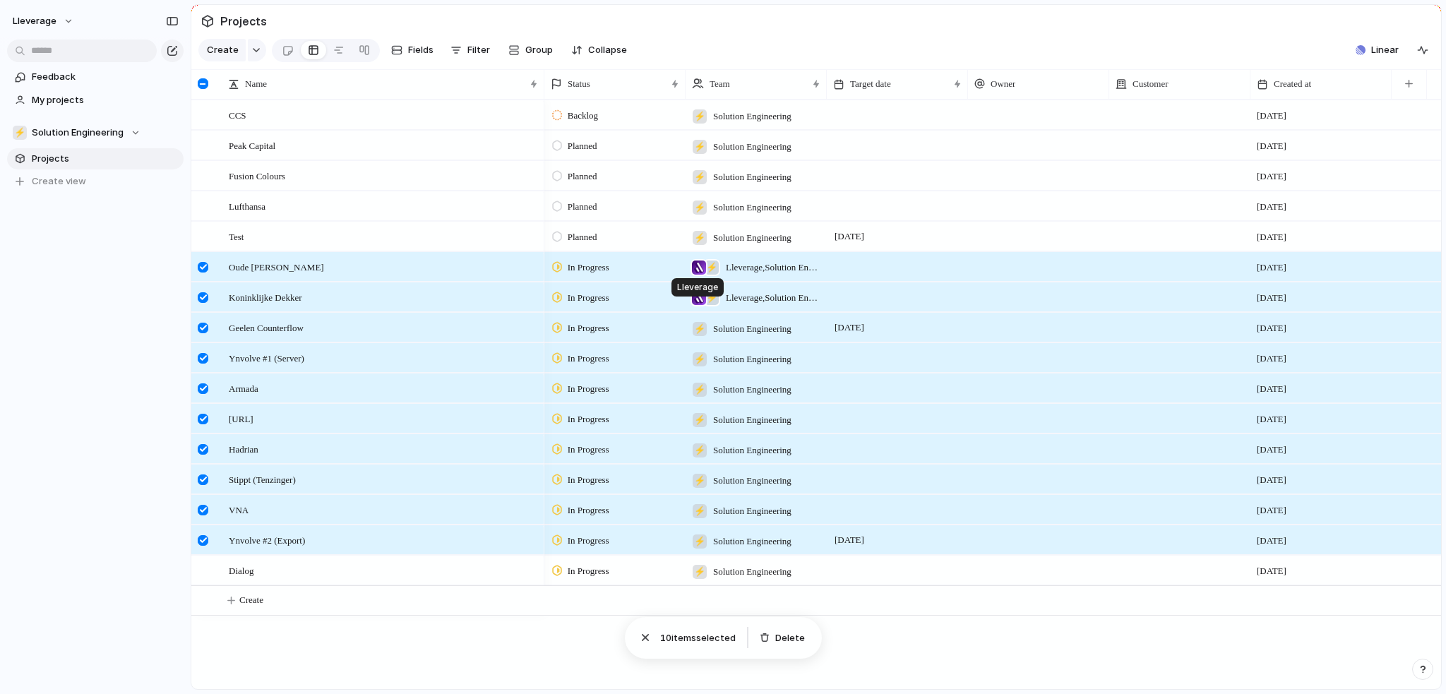
click at [694, 305] on div at bounding box center [699, 298] width 14 height 14
click at [702, 362] on div at bounding box center [701, 367] width 25 height 25
click at [699, 281] on div "Lleverage ⚡ Solution Engineering" at bounding box center [723, 347] width 1446 height 694
click at [699, 275] on div at bounding box center [699, 268] width 14 height 14
click at [706, 334] on div at bounding box center [701, 336] width 25 height 25
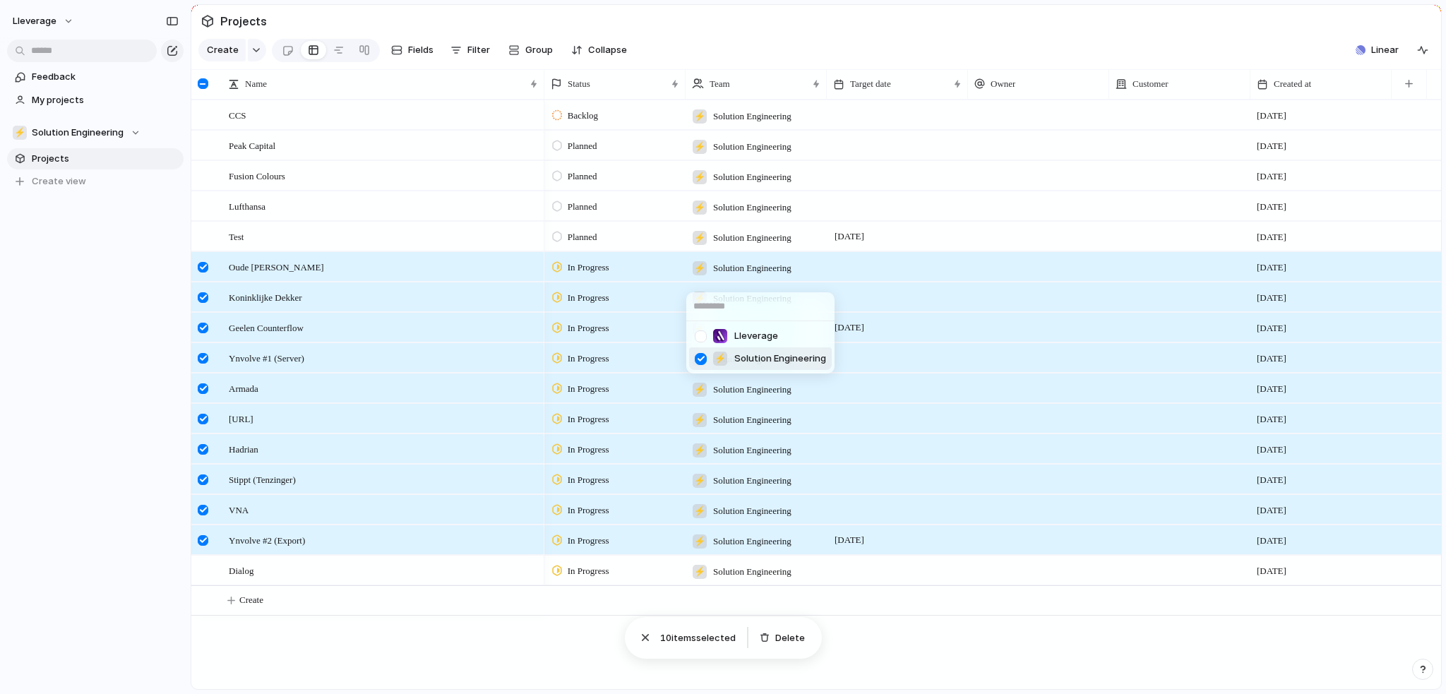
click at [451, 646] on div "Lleverage ⚡ Solution Engineering" at bounding box center [723, 347] width 1446 height 694
click at [424, 246] on div "Test" at bounding box center [384, 236] width 311 height 29
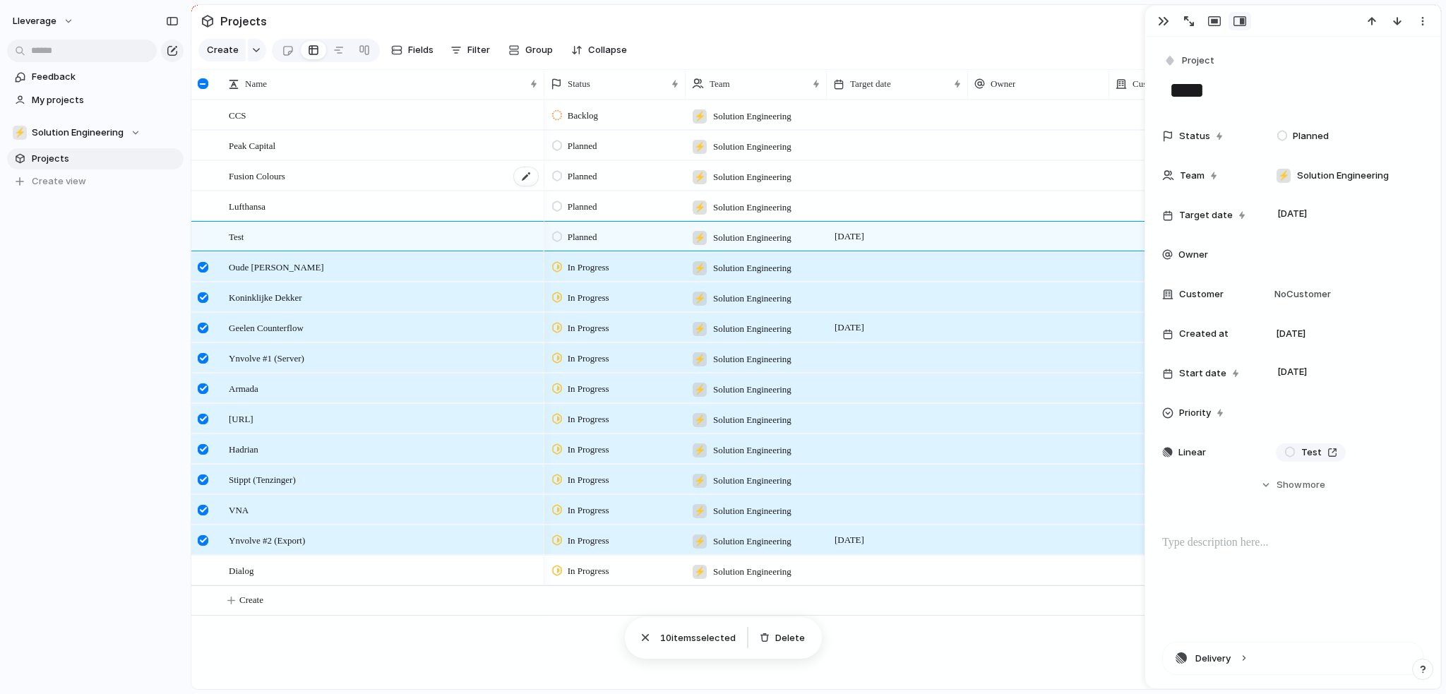
click at [347, 175] on div "Fusion Colours" at bounding box center [384, 176] width 311 height 29
type textarea "**********"
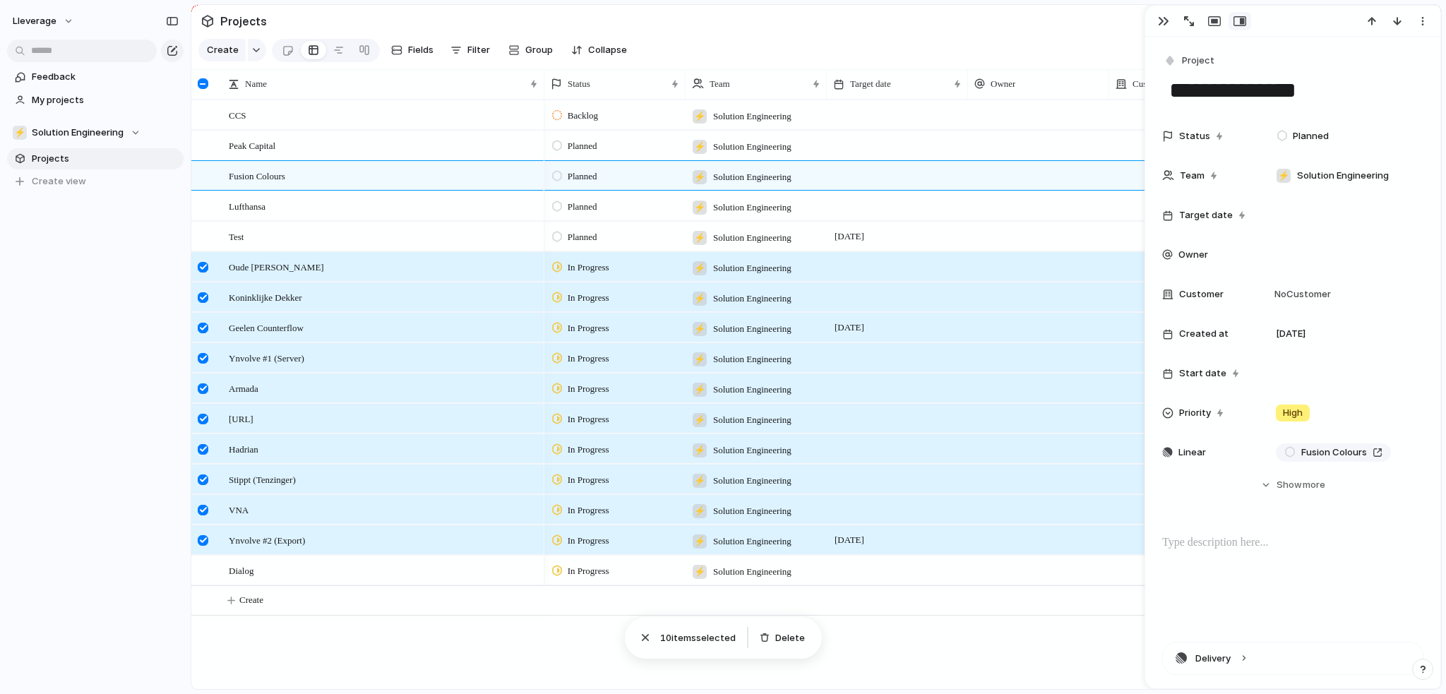
click at [766, 32] on section "Projects" at bounding box center [816, 21] width 1250 height 32
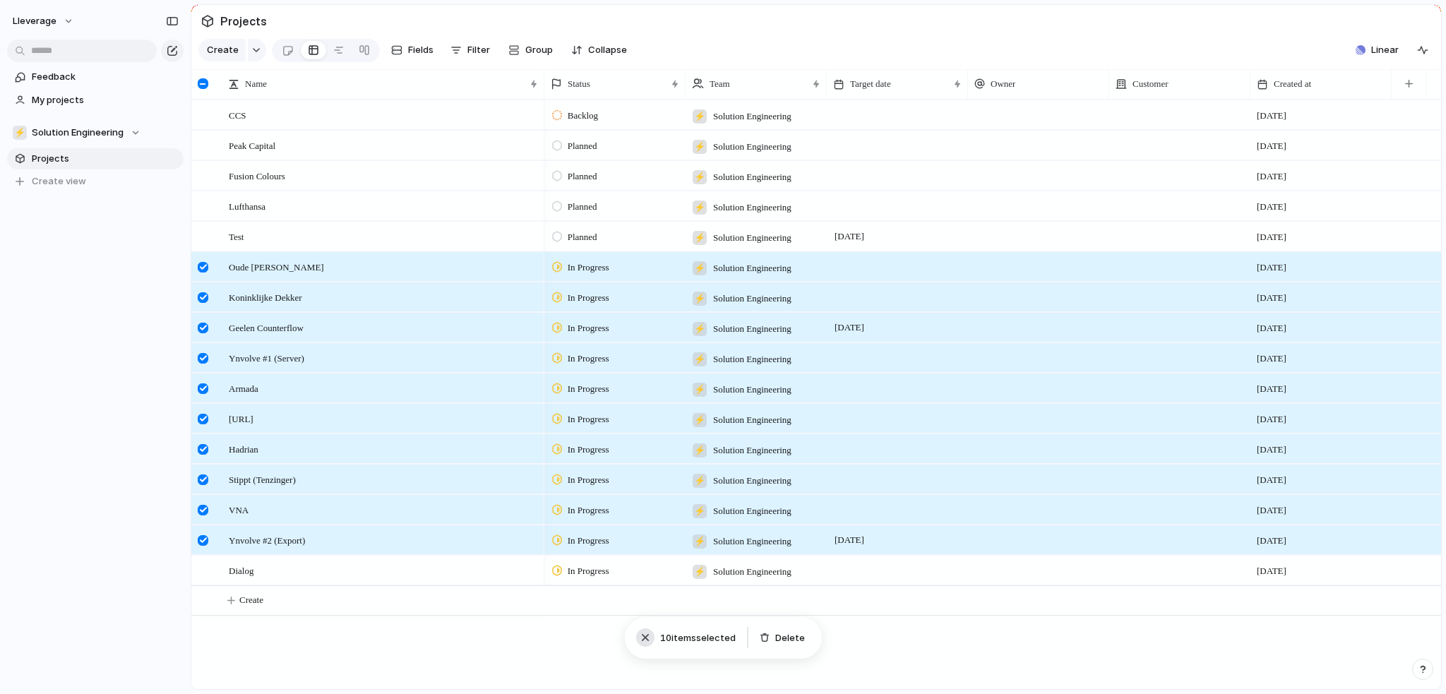
click at [648, 638] on div "button" at bounding box center [645, 638] width 14 height 14
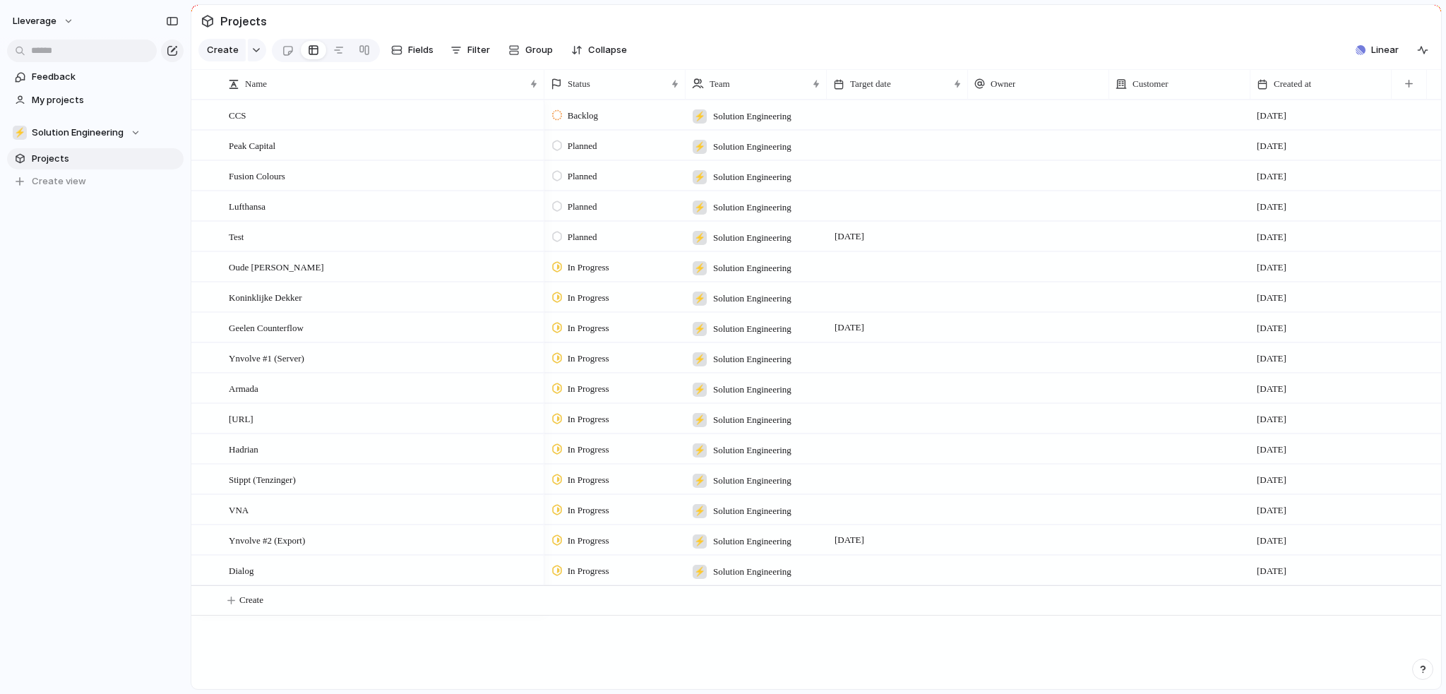
click at [588, 640] on div "Backlog ⚡ Solution Engineering [DATE] Planned ⚡ Solution Engineering [DATE] Pla…" at bounding box center [993, 395] width 897 height 590
click at [1409, 97] on button "button" at bounding box center [1409, 83] width 29 height 25
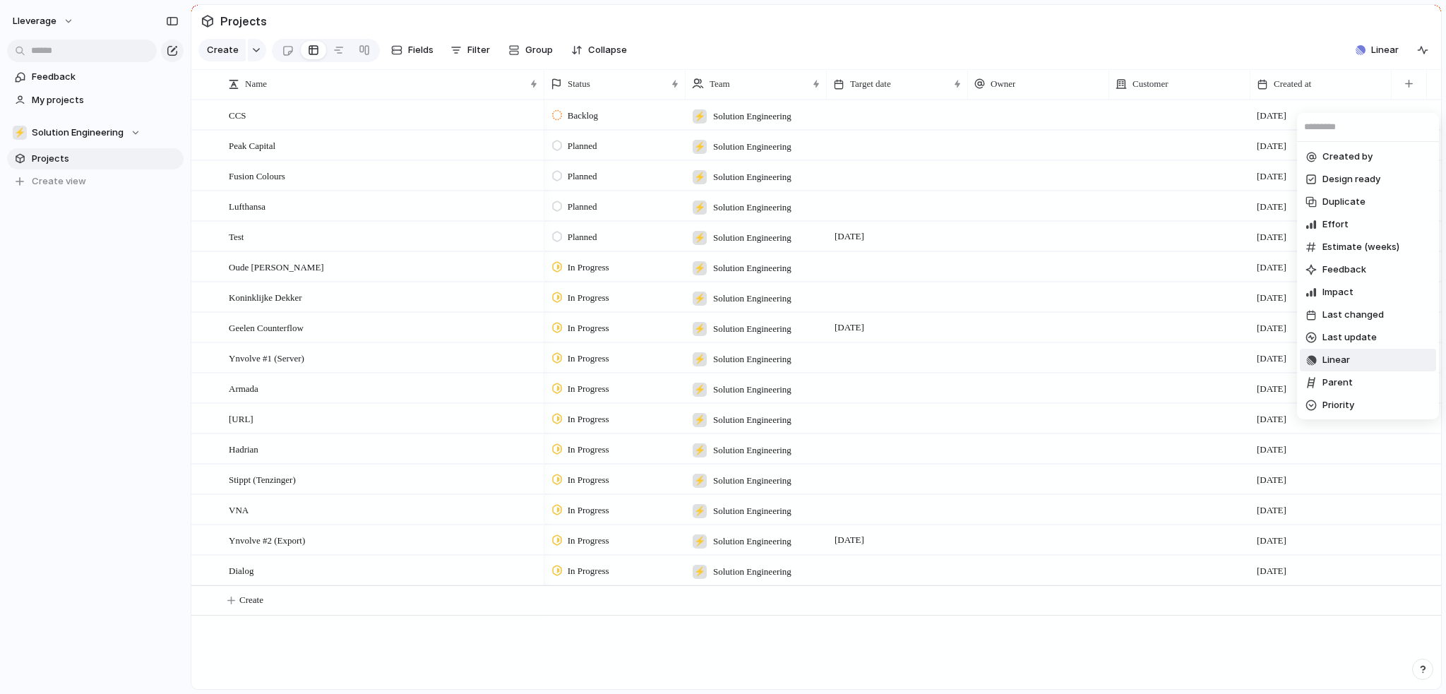
click at [1344, 363] on span "Linear" at bounding box center [1337, 360] width 28 height 14
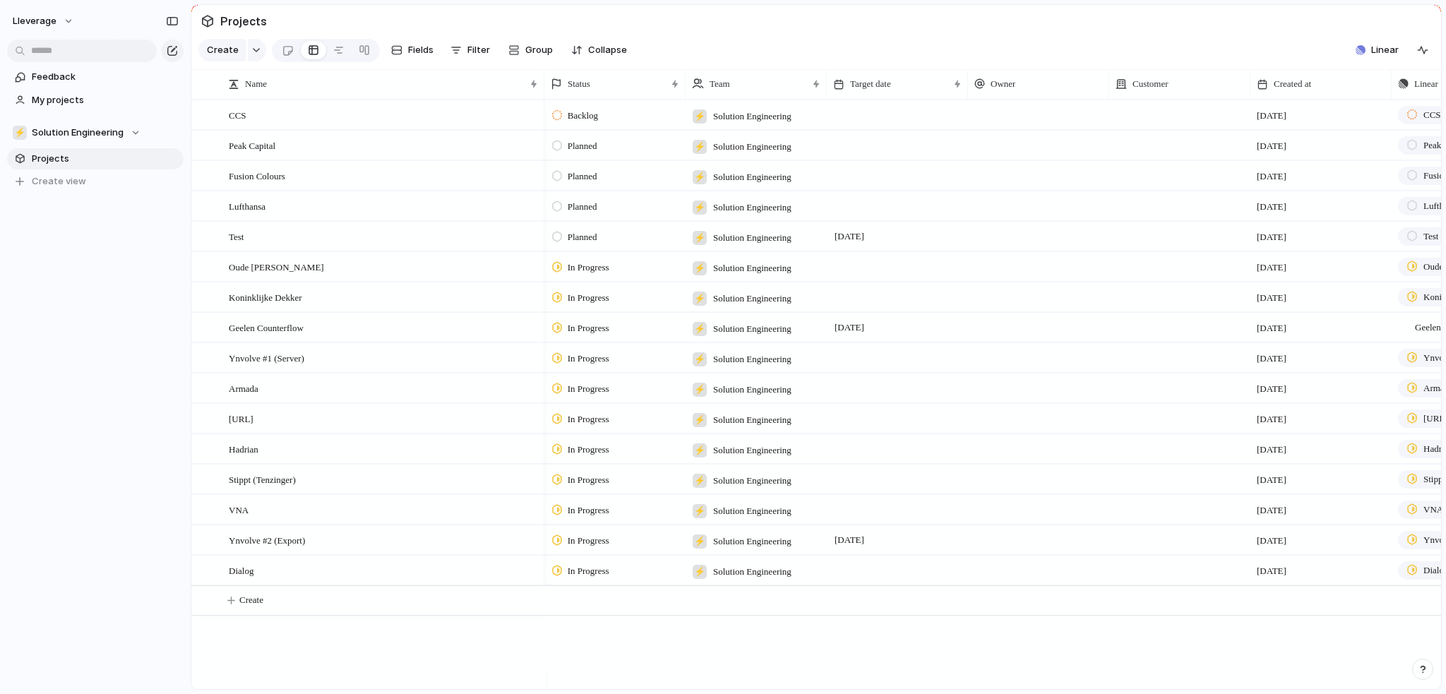
scroll to position [0, 127]
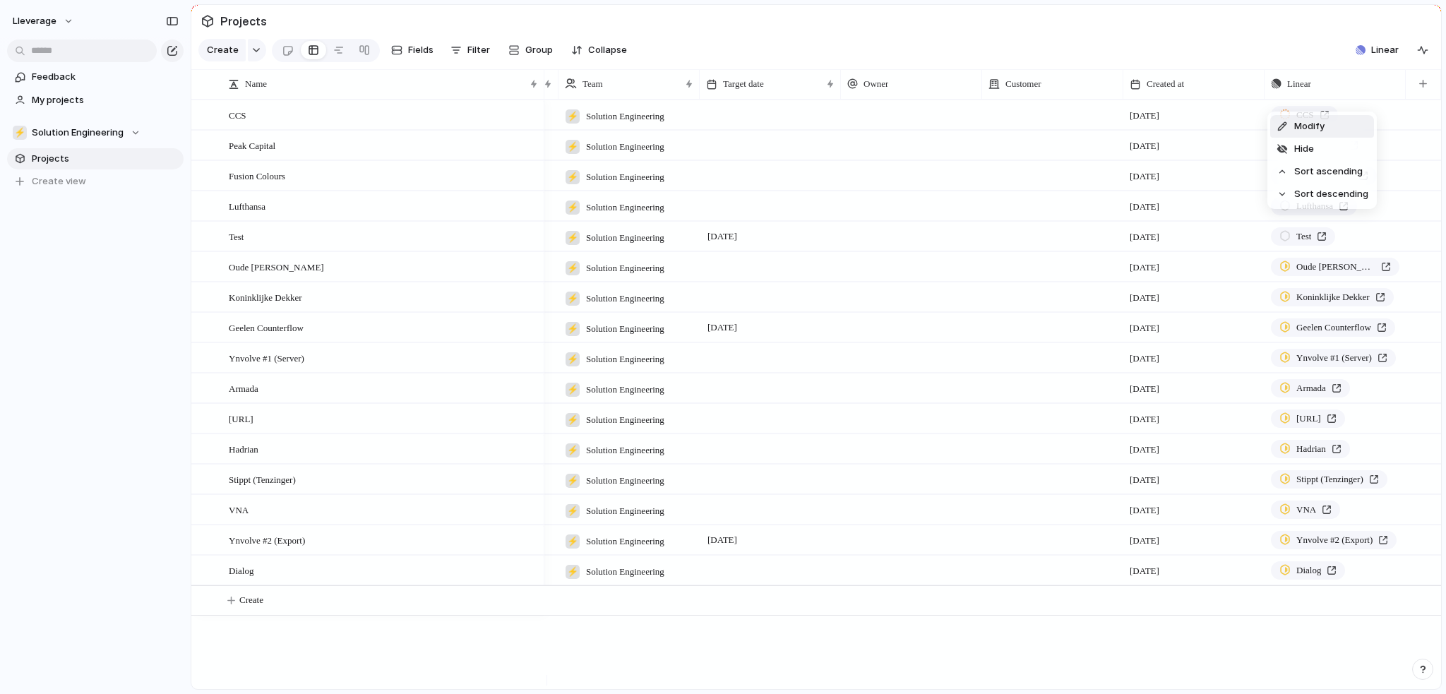
click at [1348, 93] on div "Modify Hide Sort ascending Sort descending" at bounding box center [723, 347] width 1446 height 694
click at [1313, 145] on span "Hide" at bounding box center [1305, 149] width 20 height 14
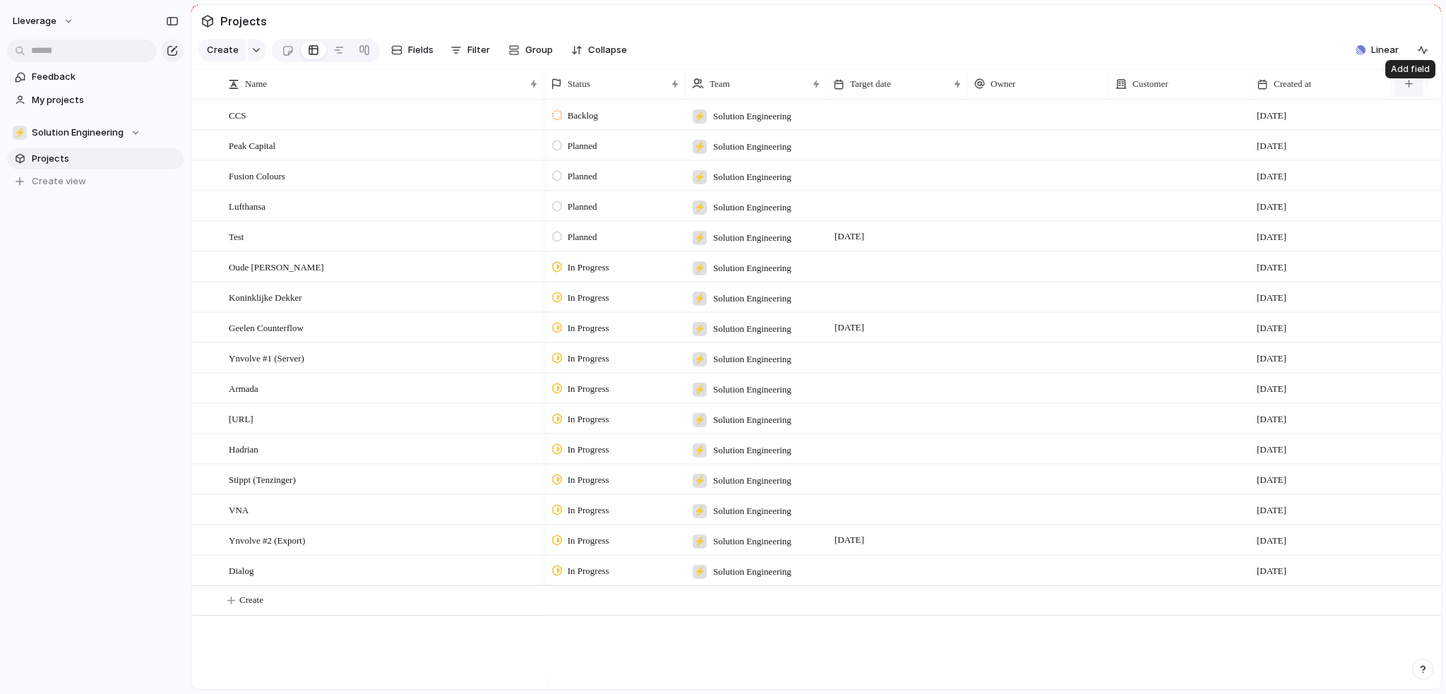
click at [1408, 88] on div "button" at bounding box center [1410, 84] width 8 height 8
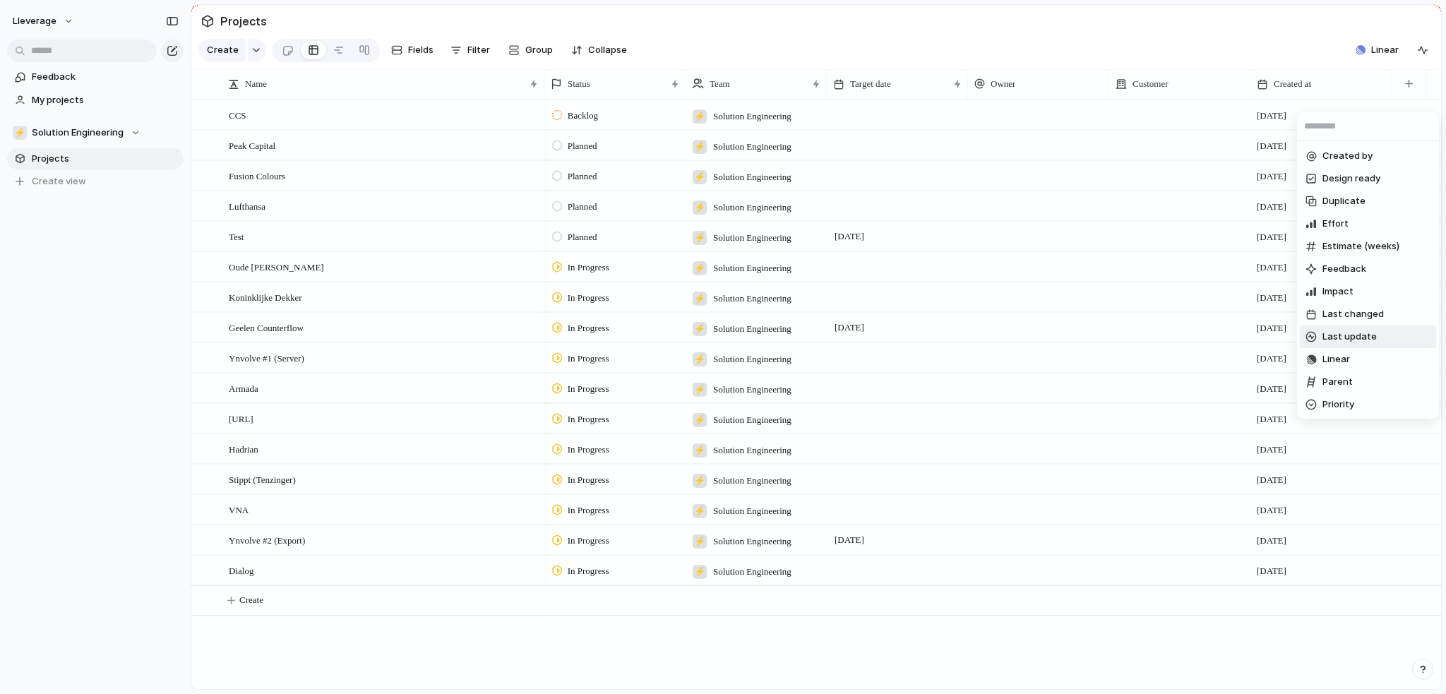
click at [1341, 341] on span "Last update" at bounding box center [1350, 337] width 54 height 14
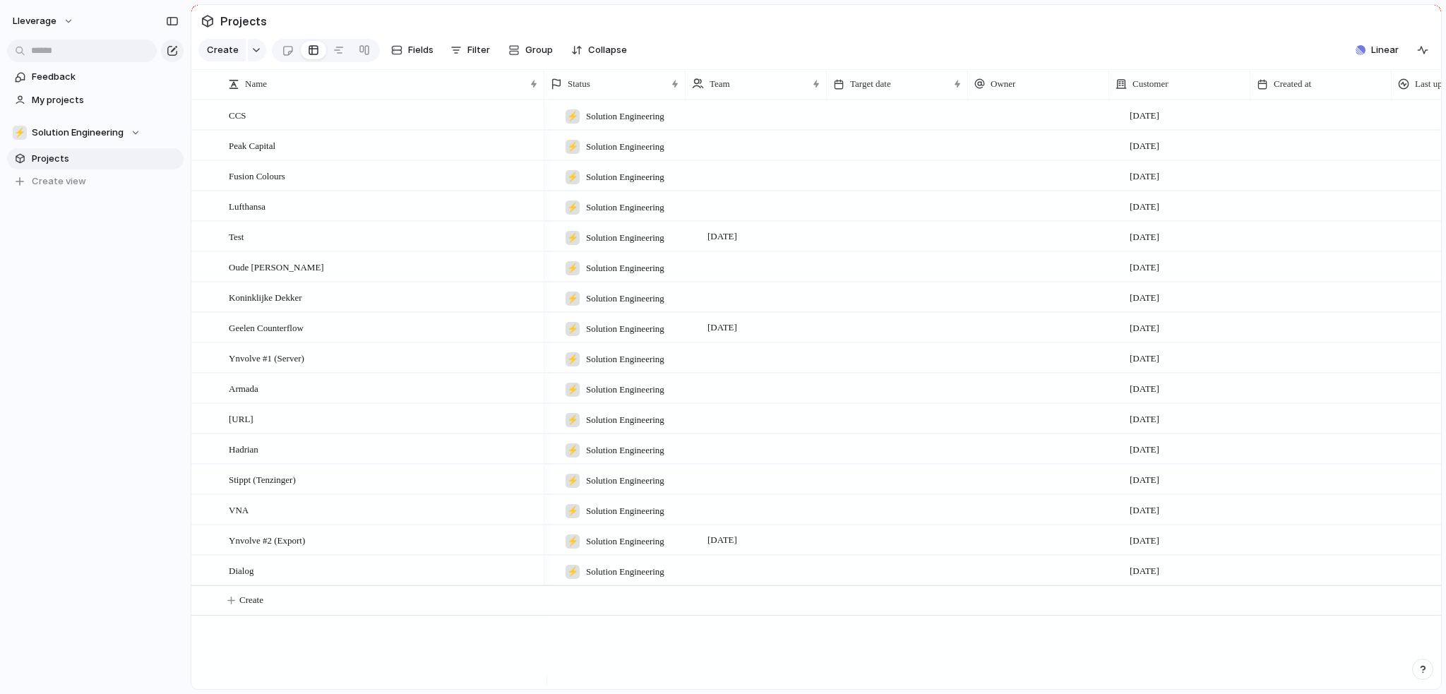
scroll to position [0, 127]
click at [1295, 129] on div at bounding box center [1335, 114] width 141 height 29
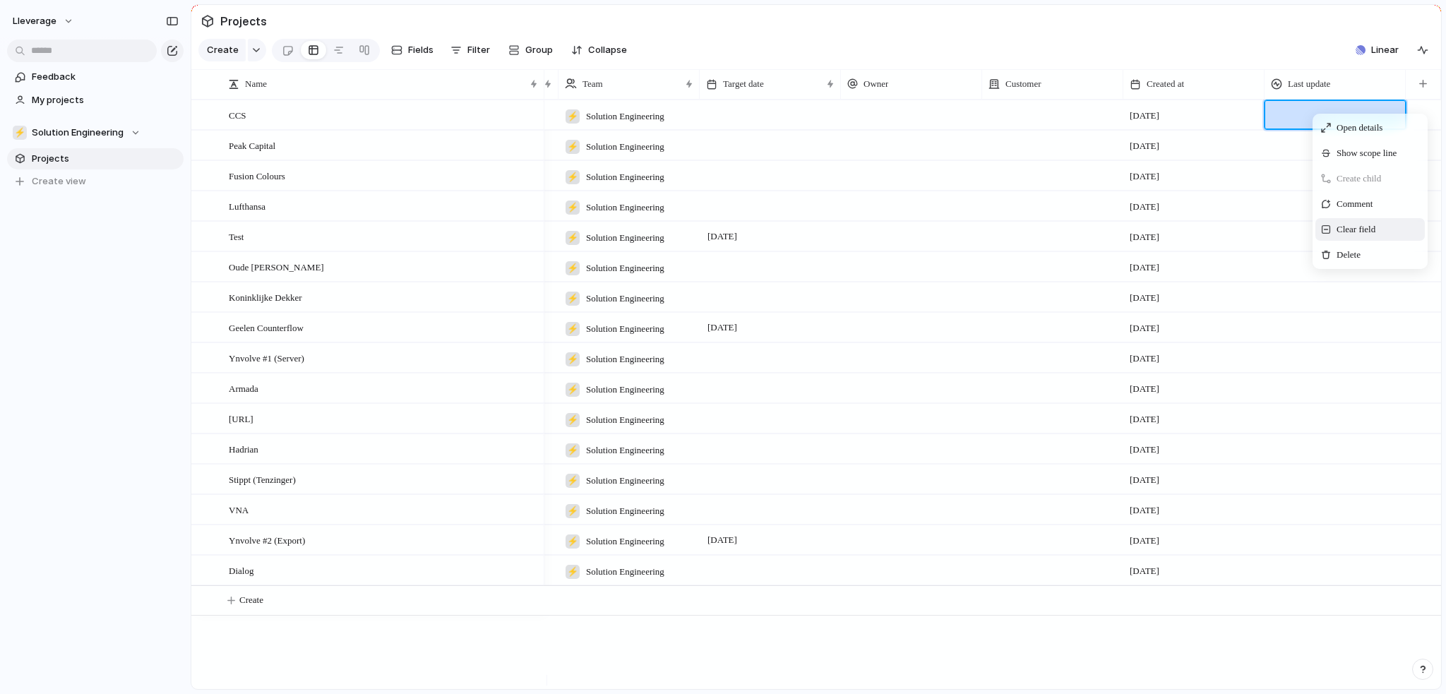
click at [1369, 237] on span "Clear field" at bounding box center [1356, 229] width 39 height 14
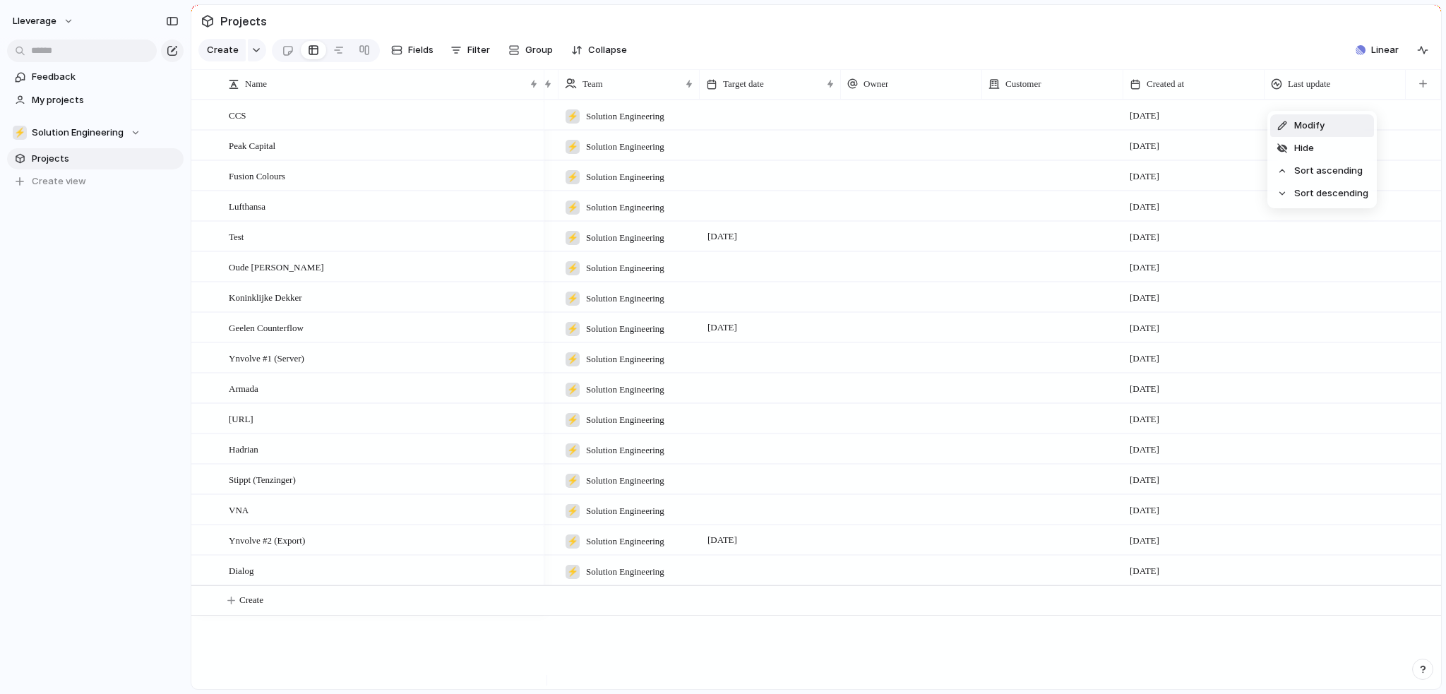
click at [1240, 142] on div "Modify Hide Sort ascending Sort descending" at bounding box center [723, 347] width 1446 height 694
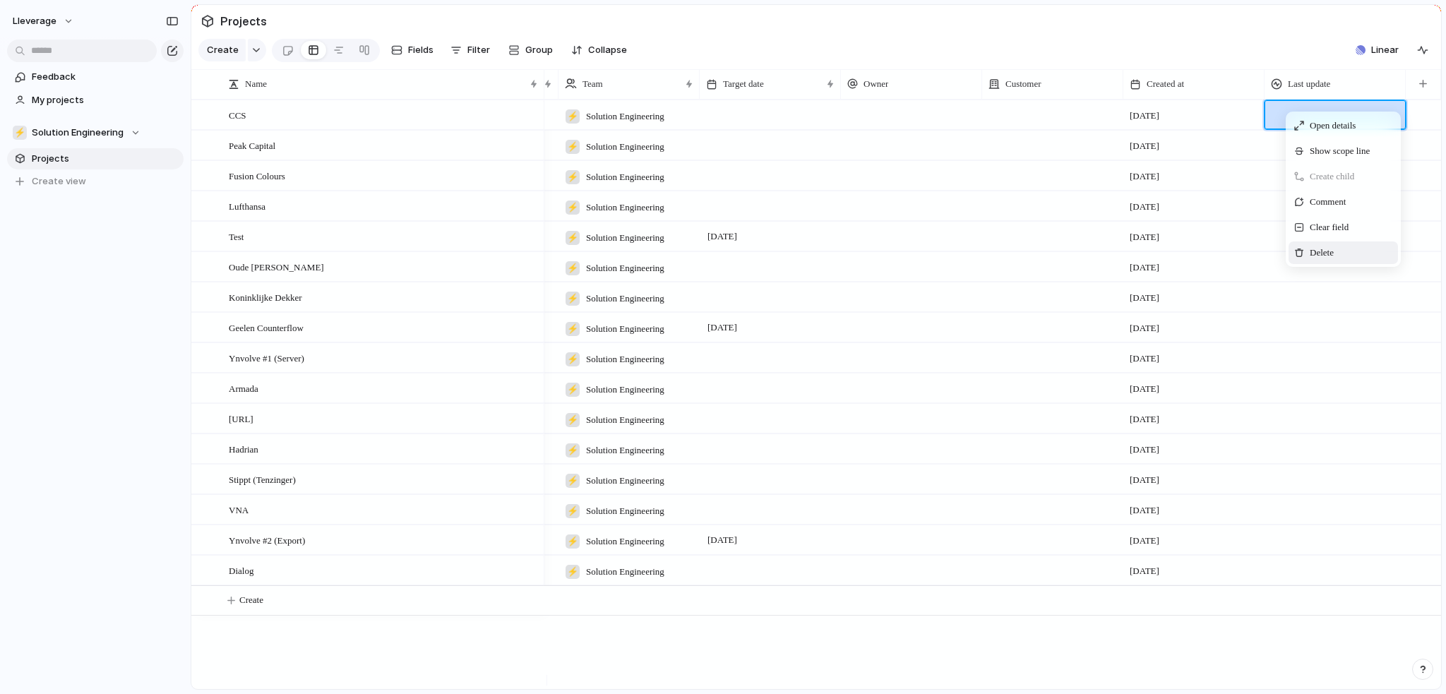
click at [1316, 260] on span "Delete" at bounding box center [1322, 253] width 24 height 14
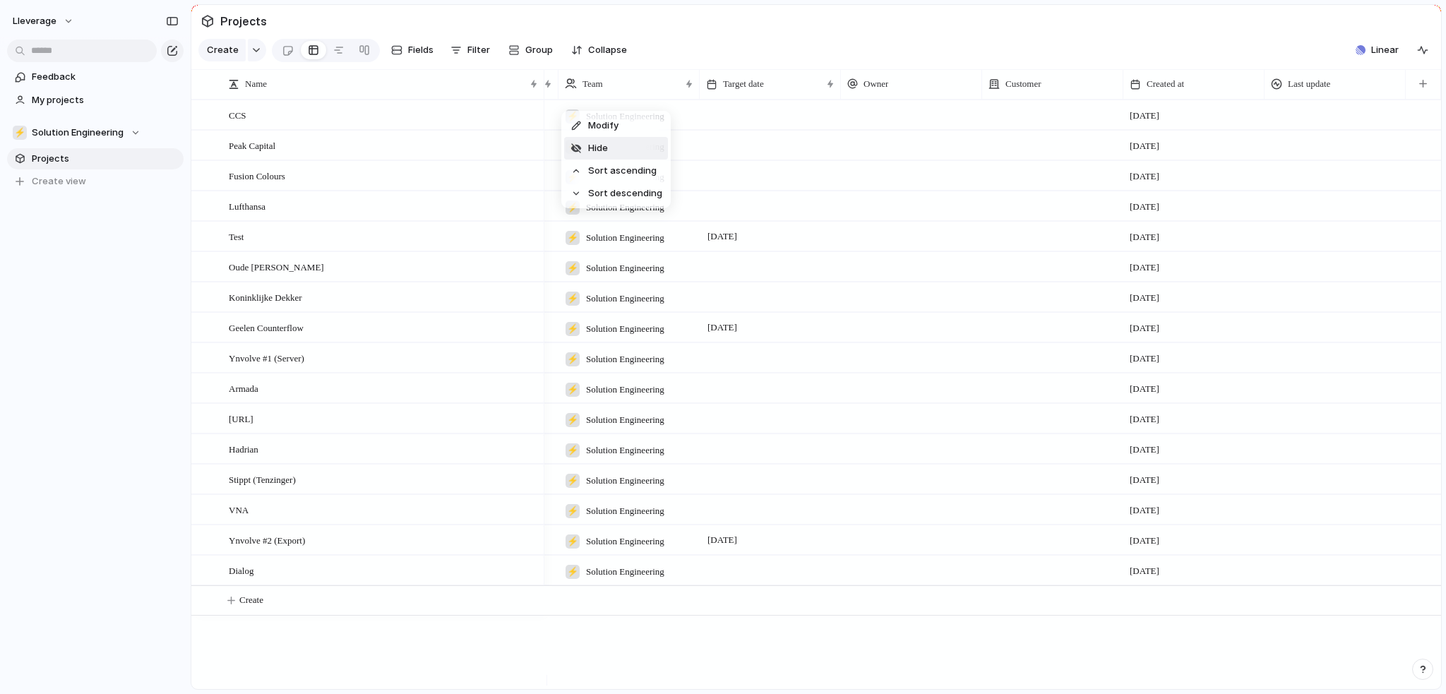
click at [607, 147] on span "Hide" at bounding box center [598, 148] width 20 height 14
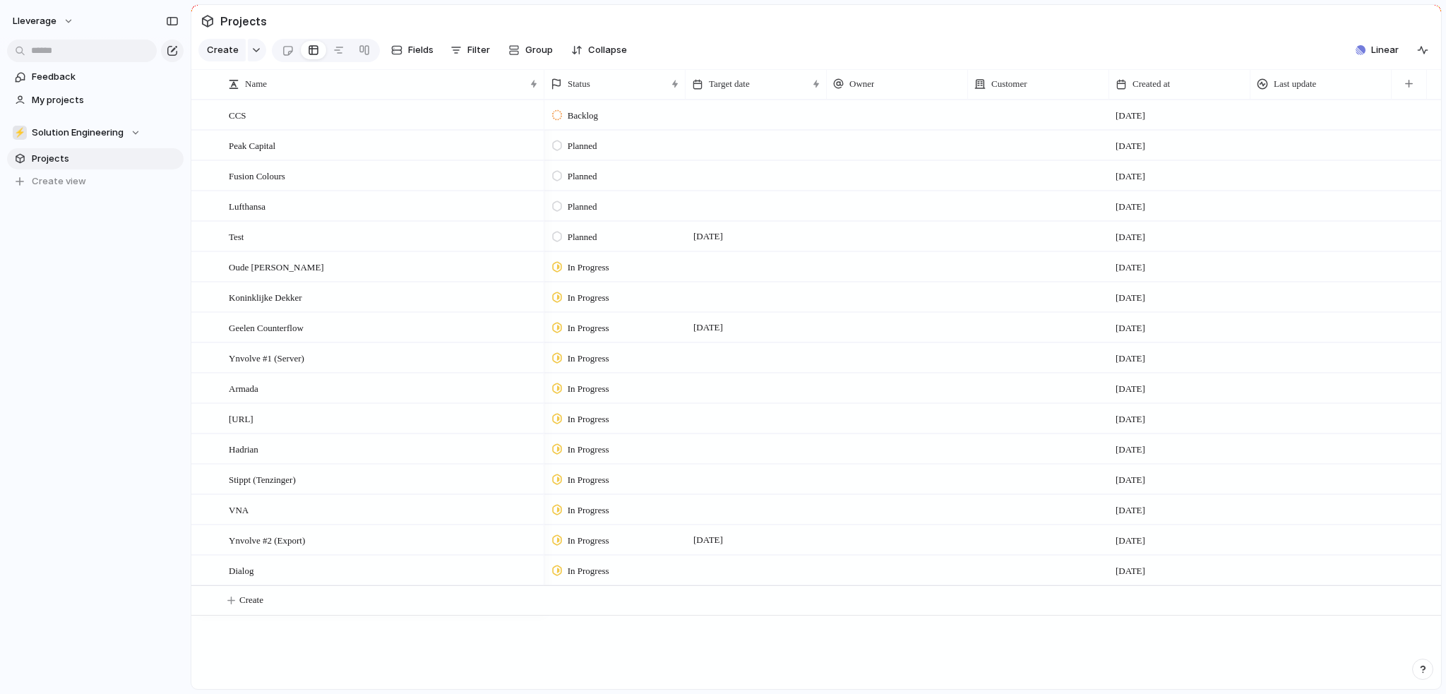
scroll to position [0, 0]
click at [533, 90] on div at bounding box center [533, 83] width 7 height 11
click at [675, 59] on div "Sort ascending Sort descending" at bounding box center [723, 347] width 1446 height 694
click at [671, 95] on div "Status" at bounding box center [614, 84] width 135 height 23
click at [702, 64] on div "Modify Hide Sort ascending Sort descending" at bounding box center [723, 347] width 1446 height 694
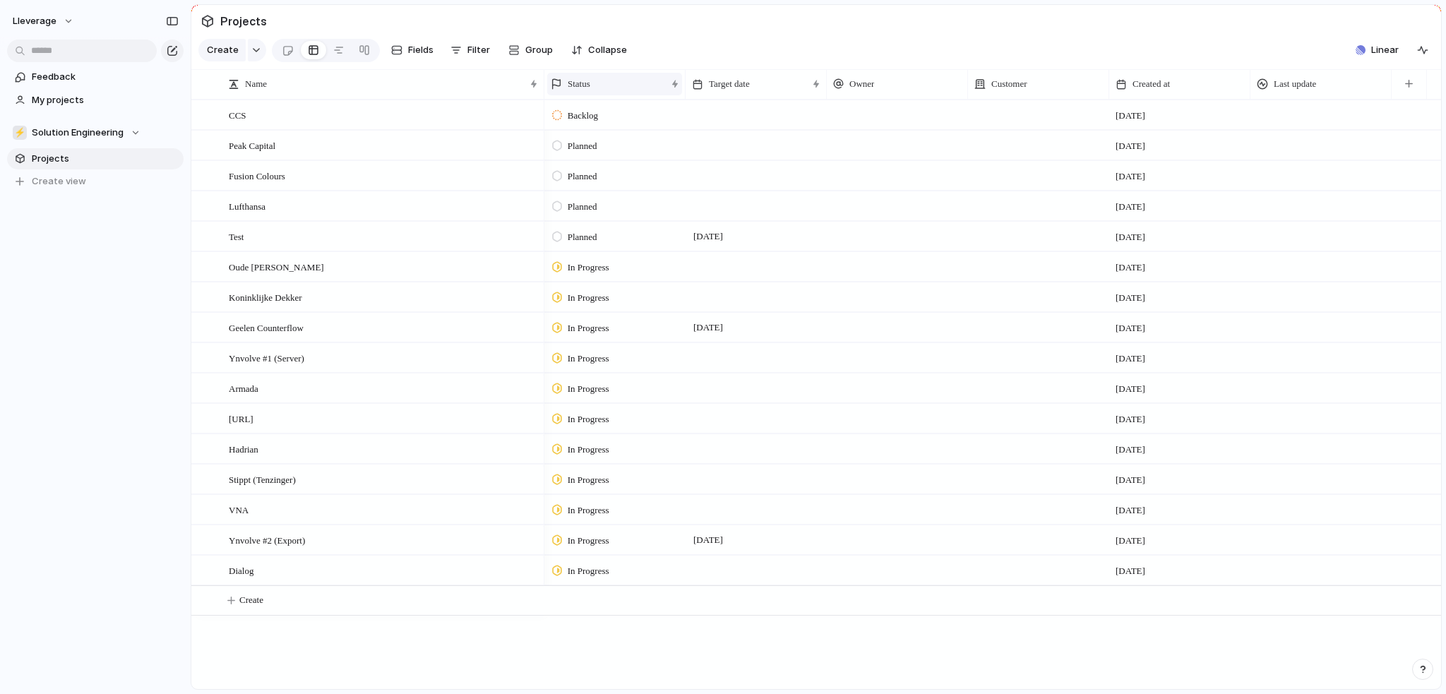
click at [663, 91] on div "Status" at bounding box center [608, 84] width 115 height 14
click at [694, 61] on div "Modify Hide Sort ascending Sort descending" at bounding box center [723, 347] width 1446 height 694
click at [747, 91] on span "Target date" at bounding box center [729, 84] width 41 height 14
click at [809, 42] on div "Modify Hide Sort ascending Sort descending" at bounding box center [723, 347] width 1446 height 694
click at [859, 88] on span "Owner" at bounding box center [862, 84] width 25 height 14
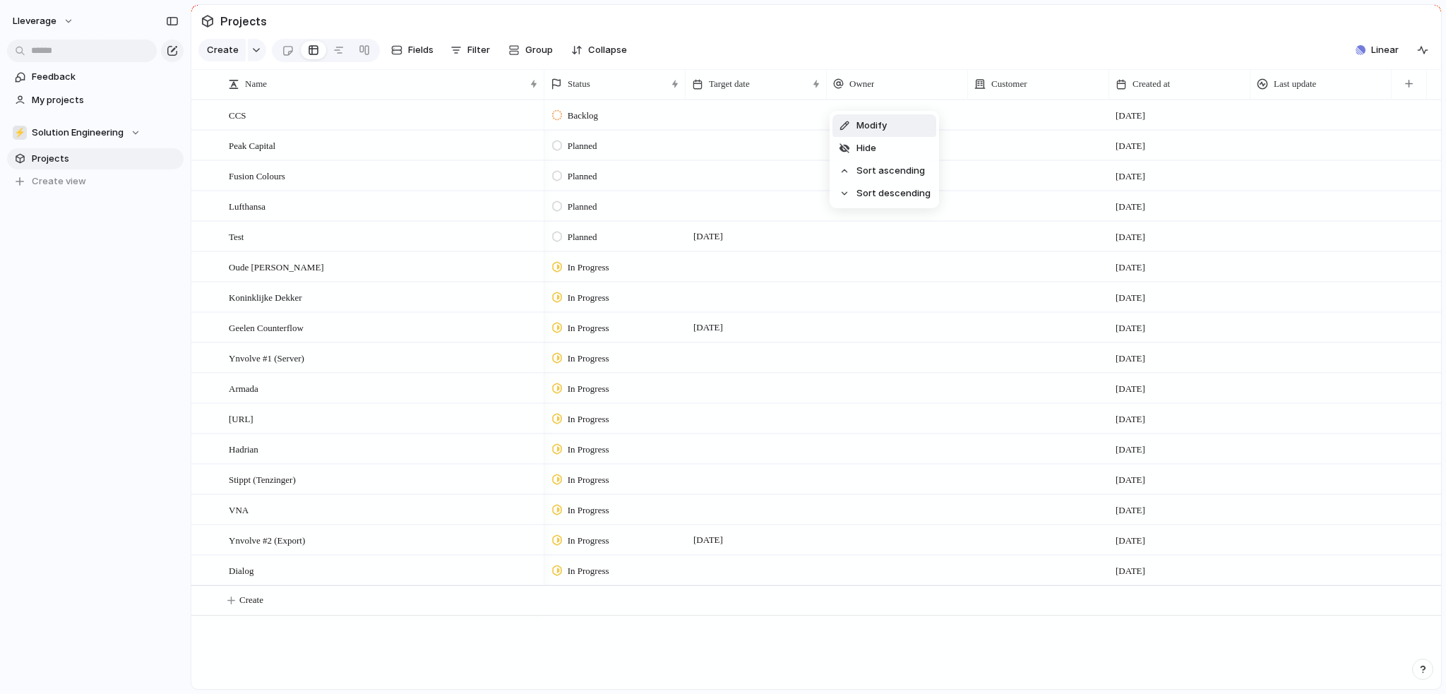
click at [896, 61] on div "Modify Hide Sort ascending Sort descending" at bounding box center [723, 347] width 1446 height 694
click at [877, 126] on div at bounding box center [897, 114] width 141 height 29
click at [881, 153] on div at bounding box center [897, 145] width 141 height 29
click at [1062, 148] on div "[PERSON_NAME]" at bounding box center [723, 347] width 1446 height 694
click at [1039, 160] on div at bounding box center [1038, 145] width 141 height 29
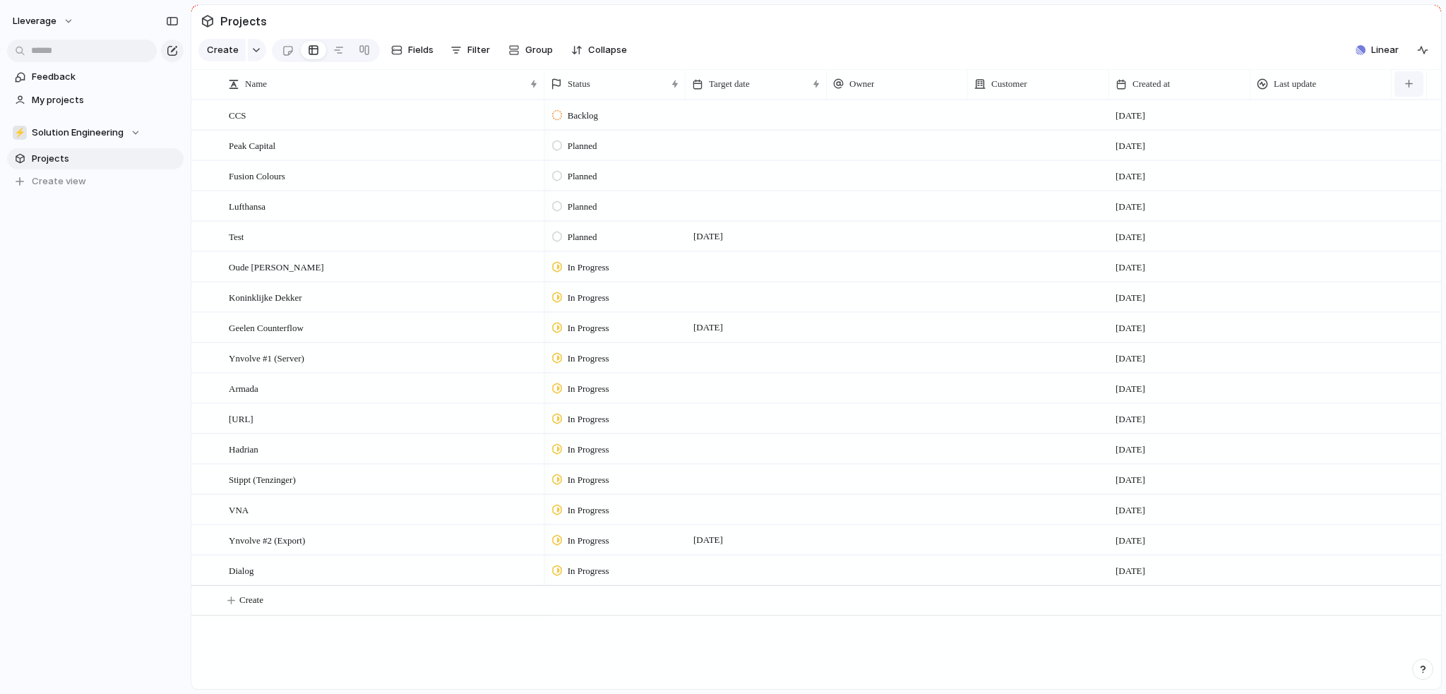
click at [1405, 97] on button "button" at bounding box center [1409, 83] width 29 height 25
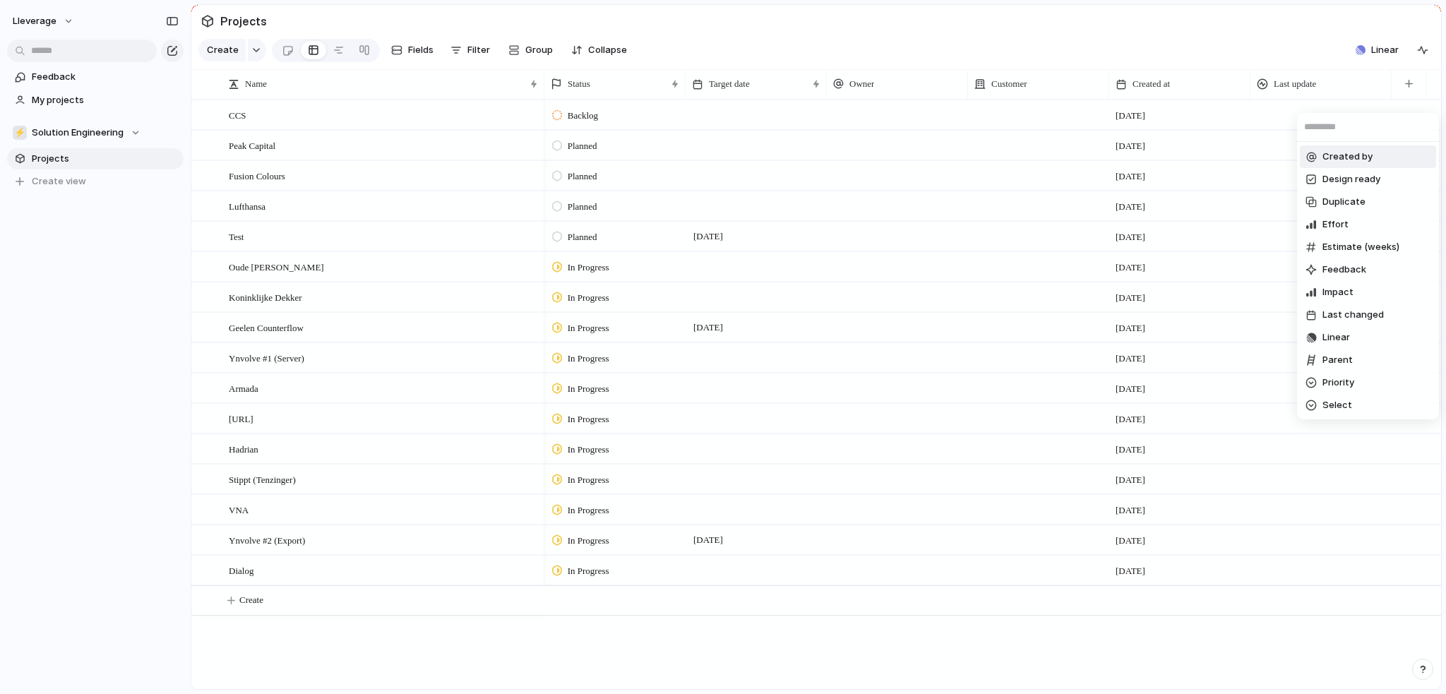
click at [1345, 131] on input "text" at bounding box center [1368, 127] width 142 height 28
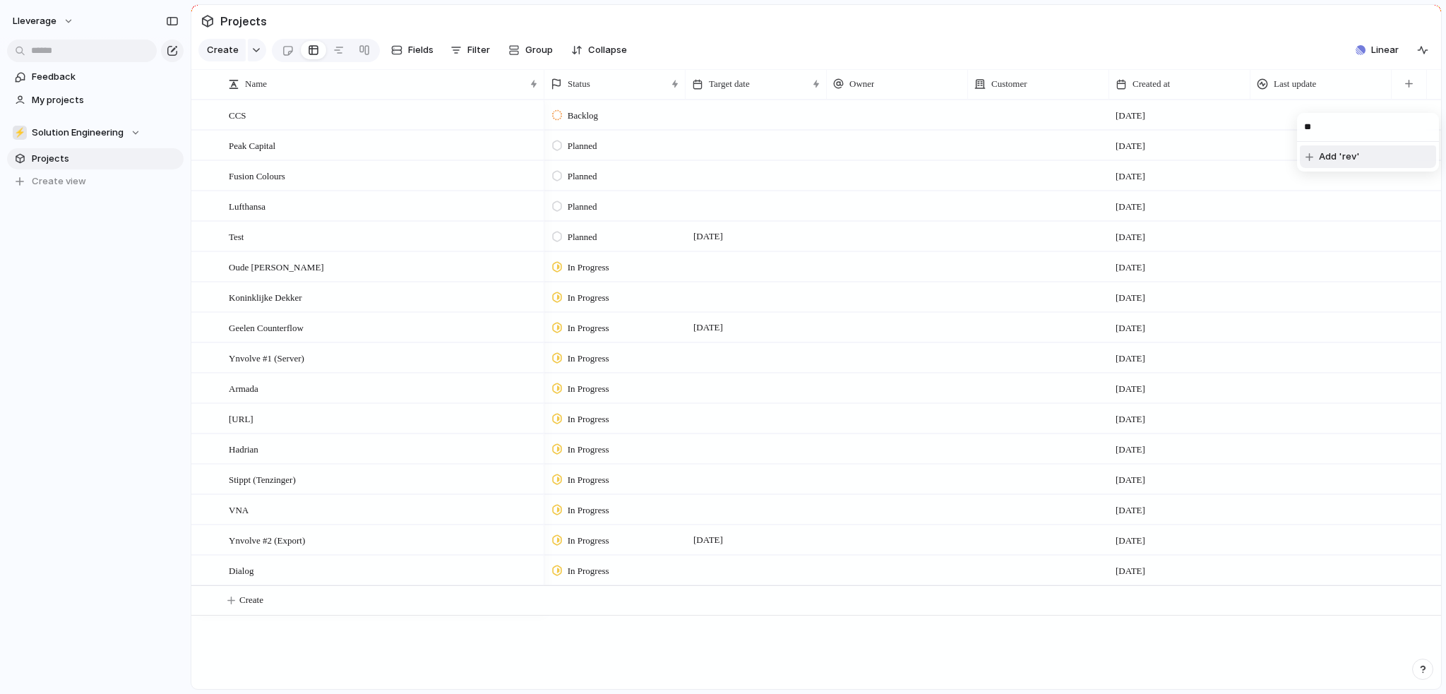
type input "*"
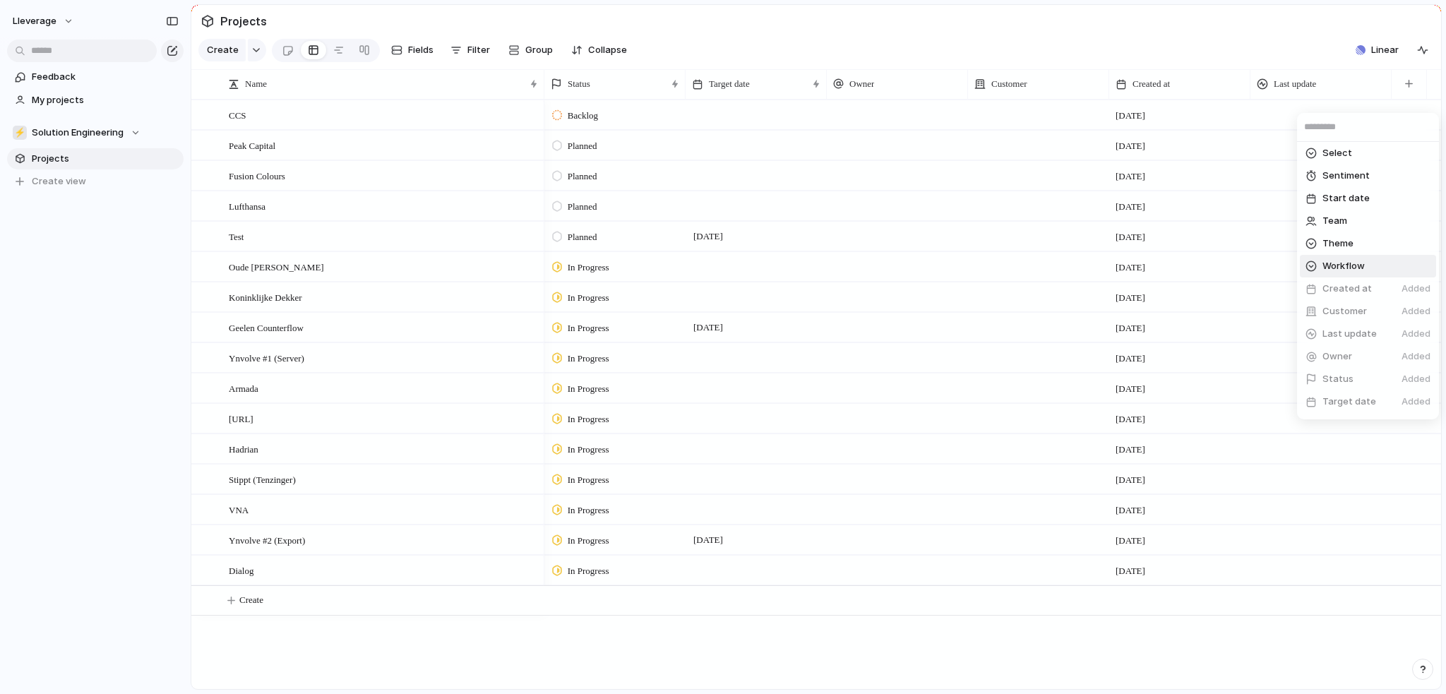
scroll to position [272, 0]
click at [1309, 246] on div at bounding box center [1311, 246] width 11 height 11
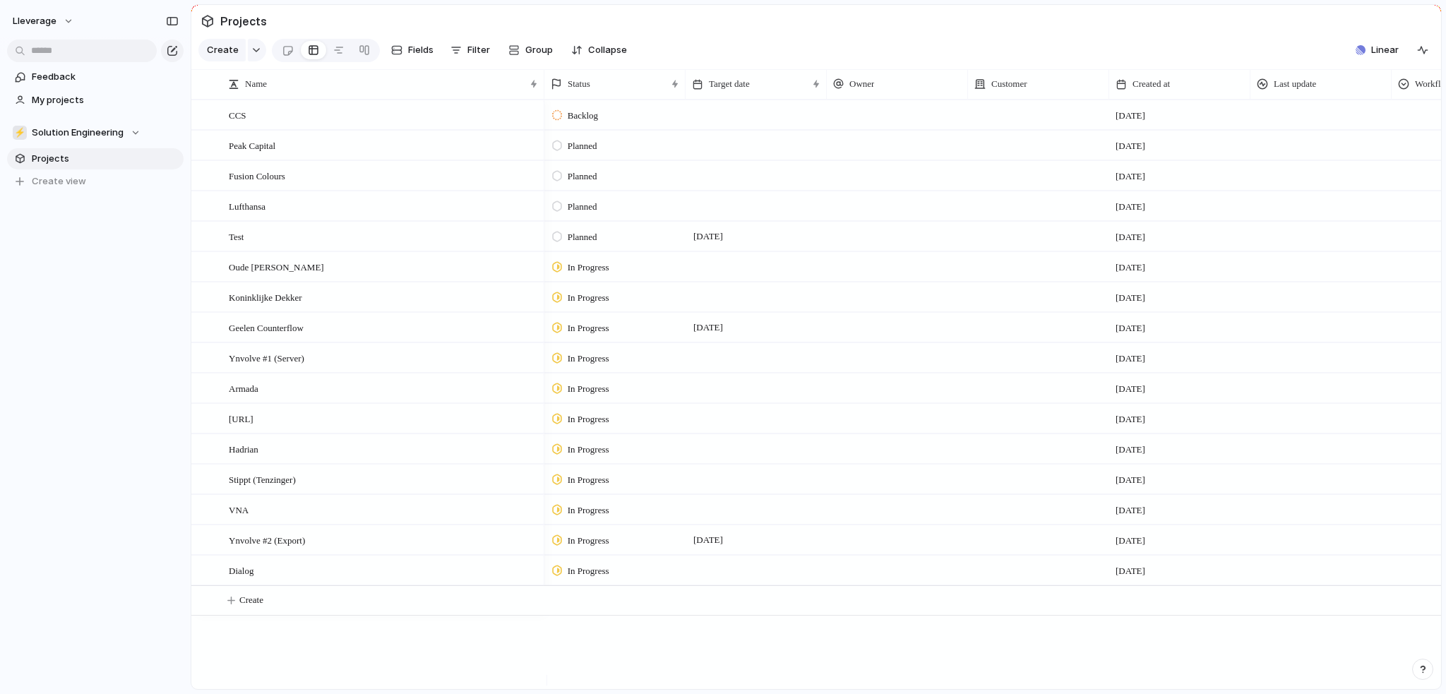
scroll to position [0, 127]
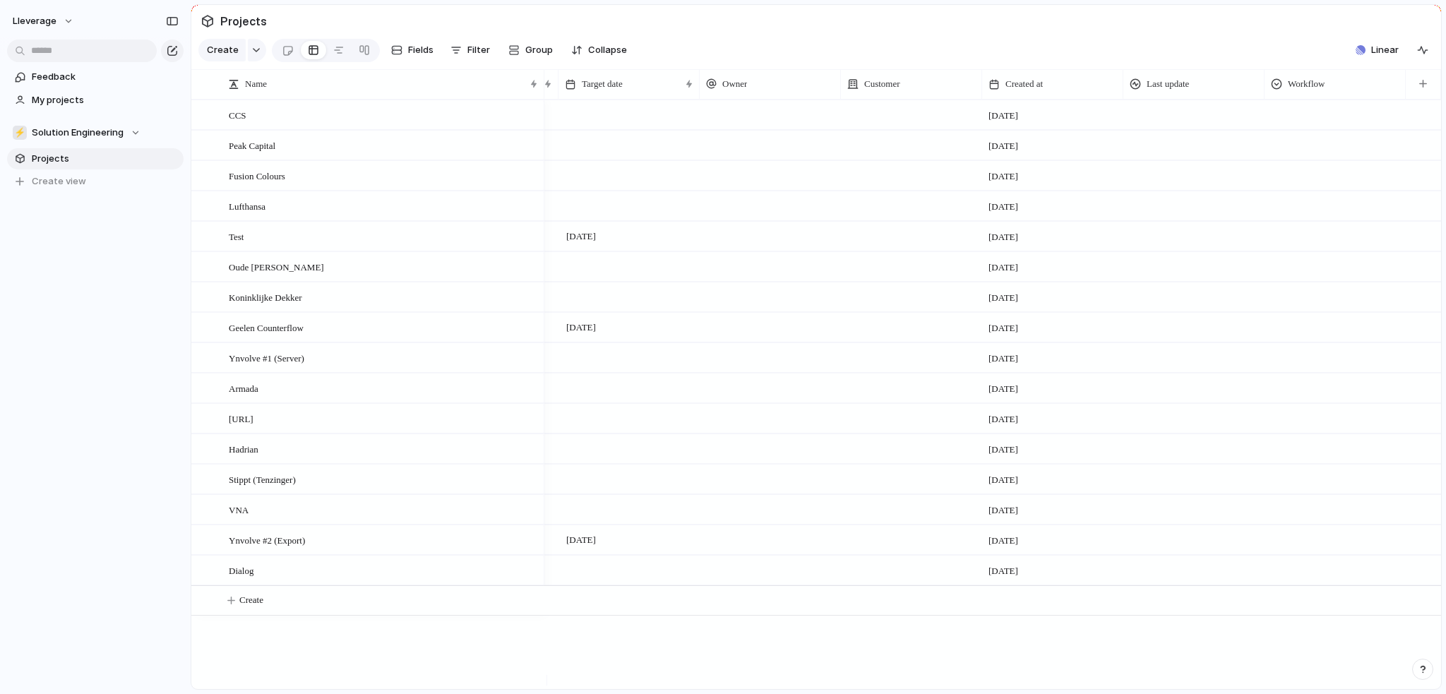
click at [1300, 120] on div at bounding box center [1336, 112] width 140 height 23
click at [1312, 145] on span "Hide" at bounding box center [1305, 148] width 20 height 14
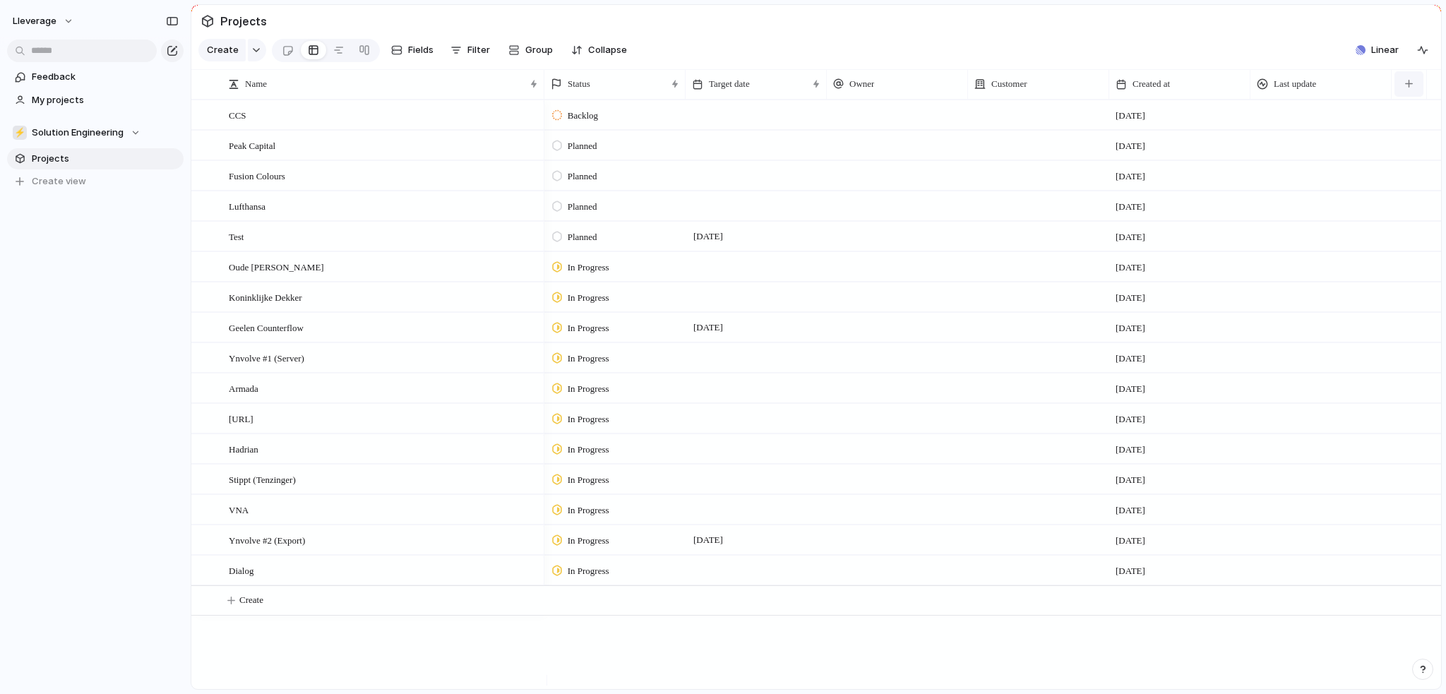
click at [1403, 96] on button "button" at bounding box center [1409, 83] width 29 height 25
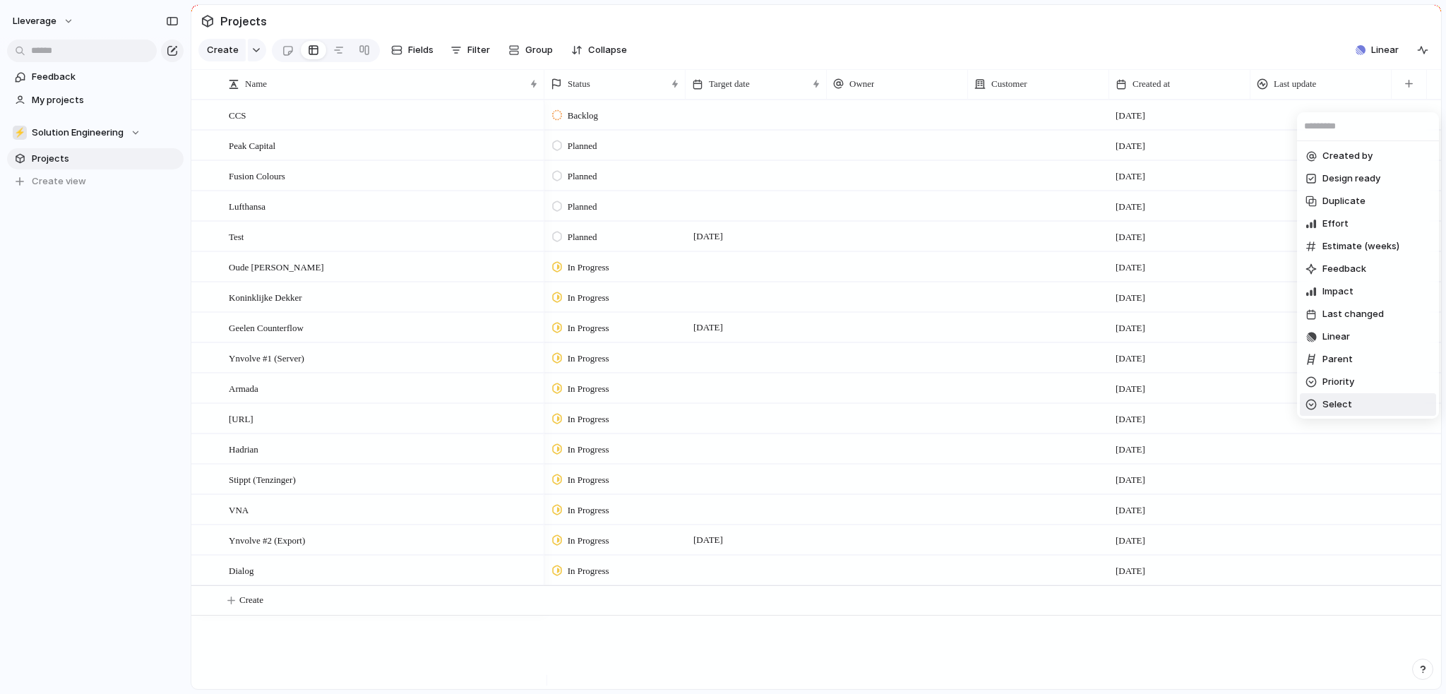
click at [1319, 404] on div "Select" at bounding box center [1329, 405] width 47 height 14
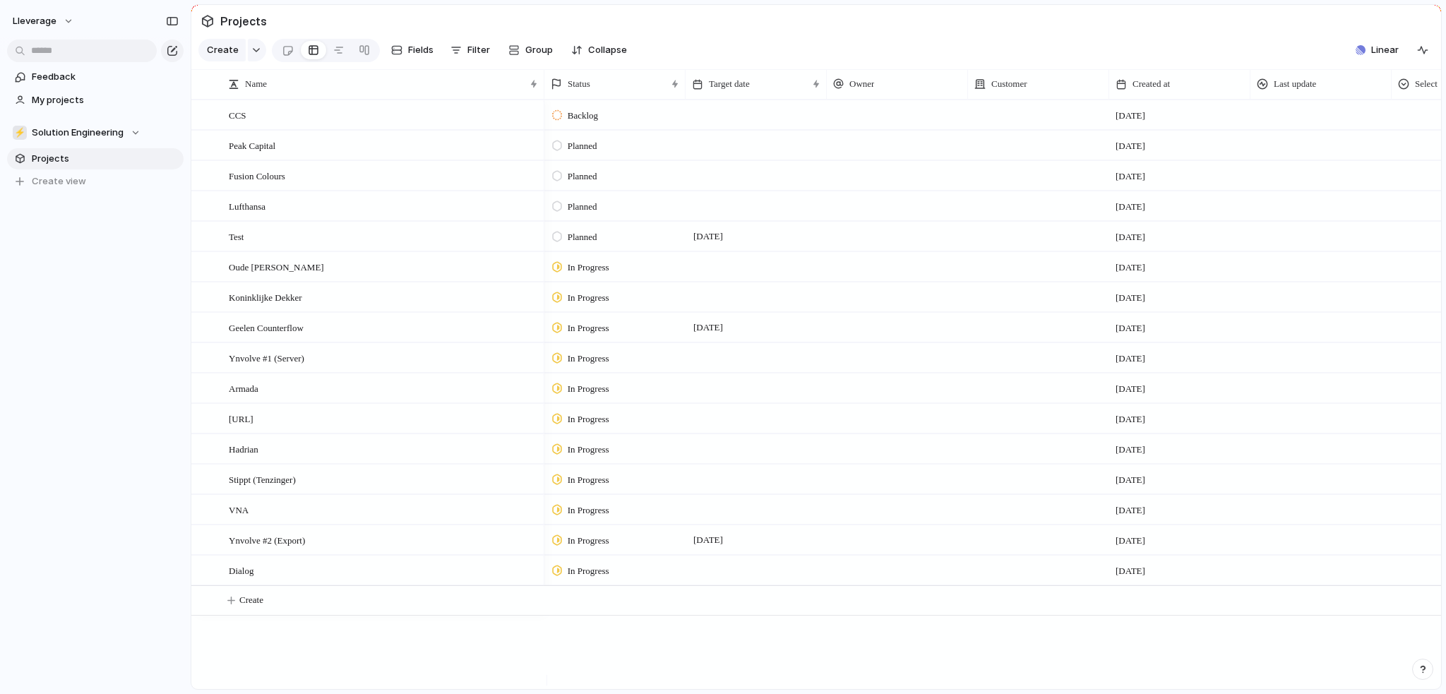
scroll to position [0, 127]
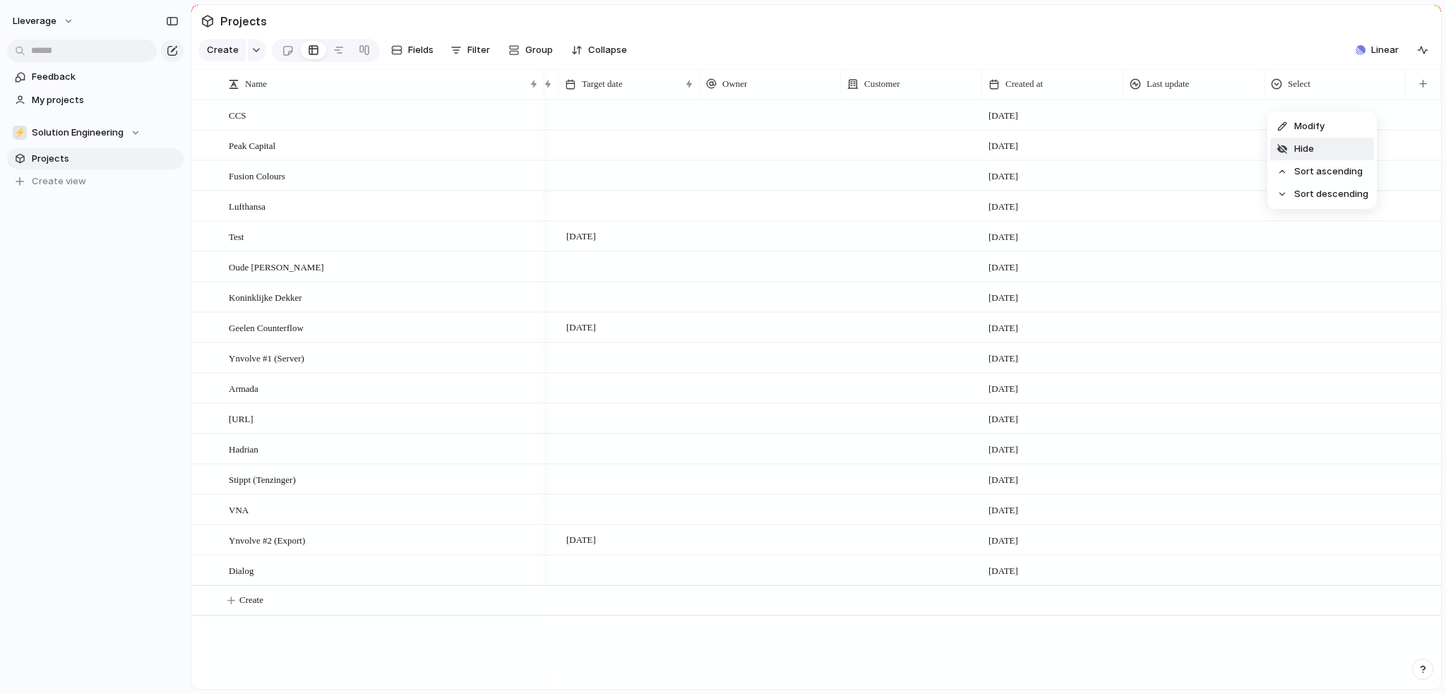
click at [1314, 145] on span "Hide" at bounding box center [1305, 149] width 20 height 14
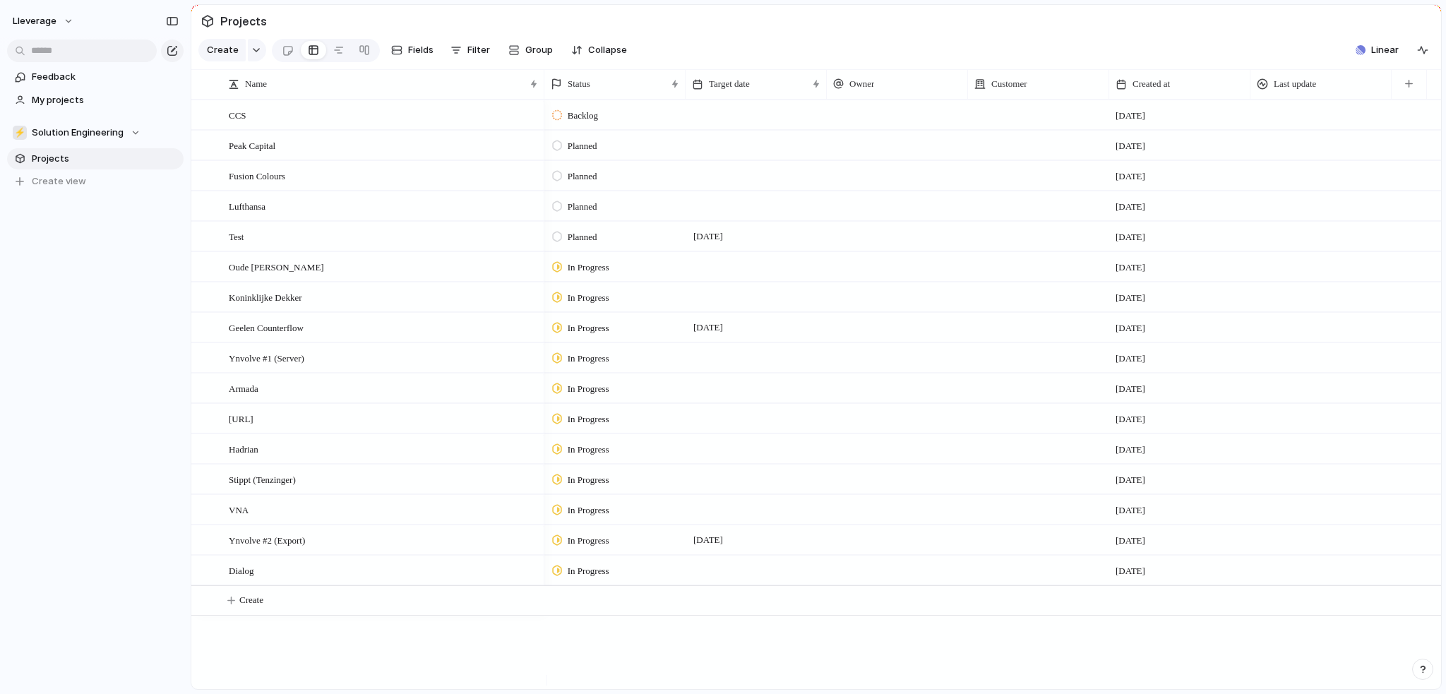
scroll to position [0, 0]
click at [1416, 97] on button "button" at bounding box center [1409, 83] width 29 height 25
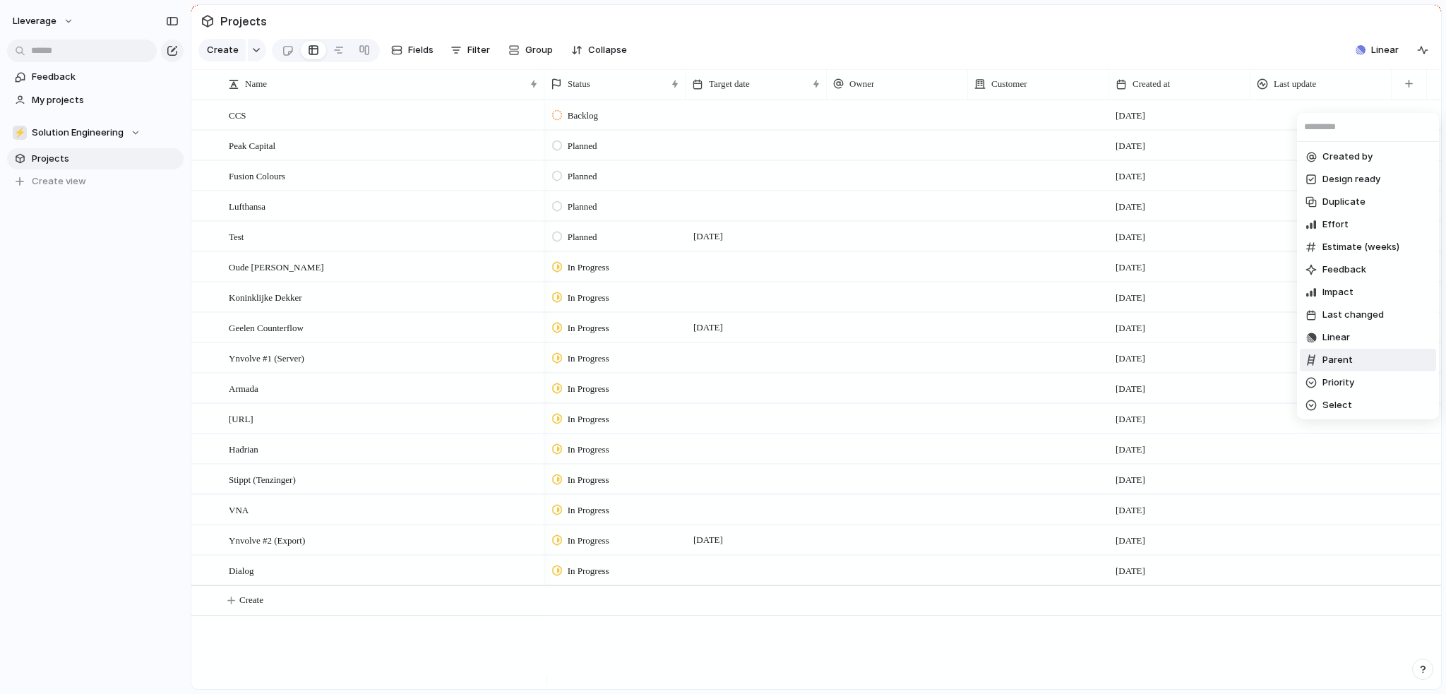
click at [1350, 367] on span "Parent" at bounding box center [1338, 360] width 30 height 14
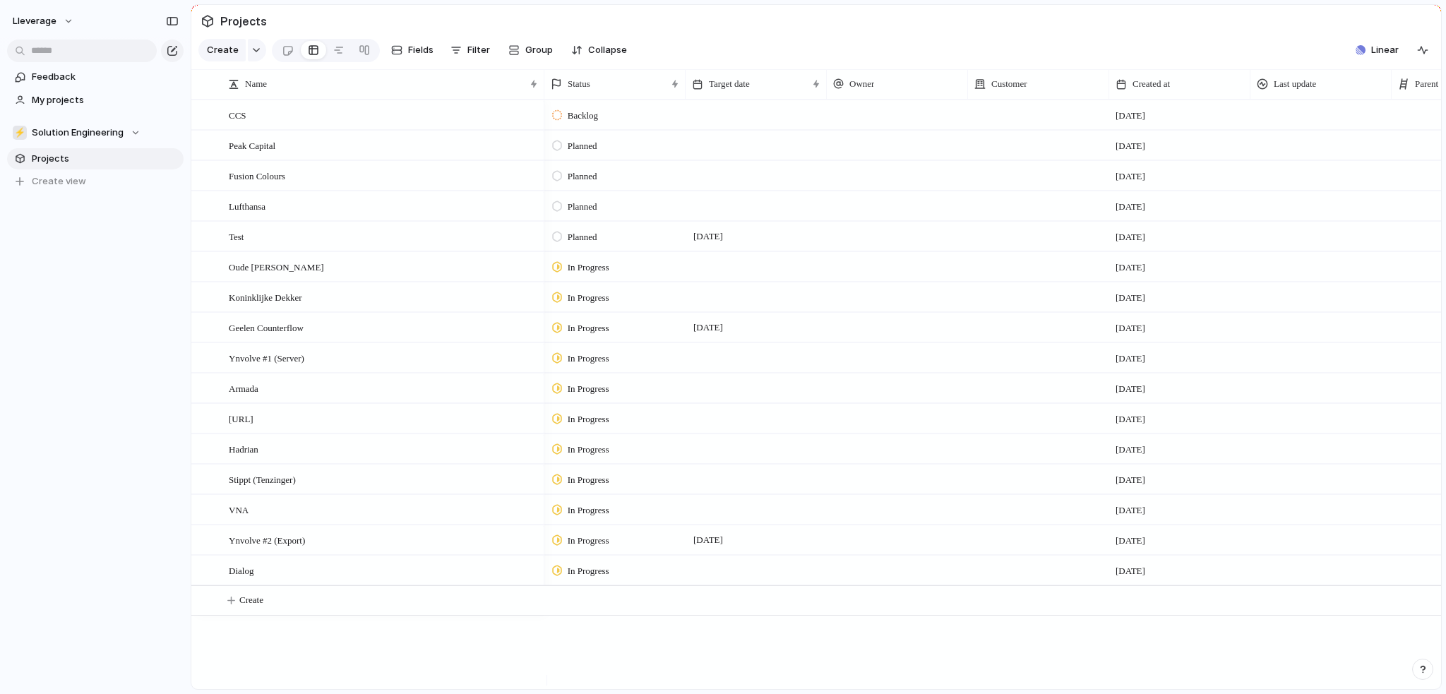
scroll to position [0, 127]
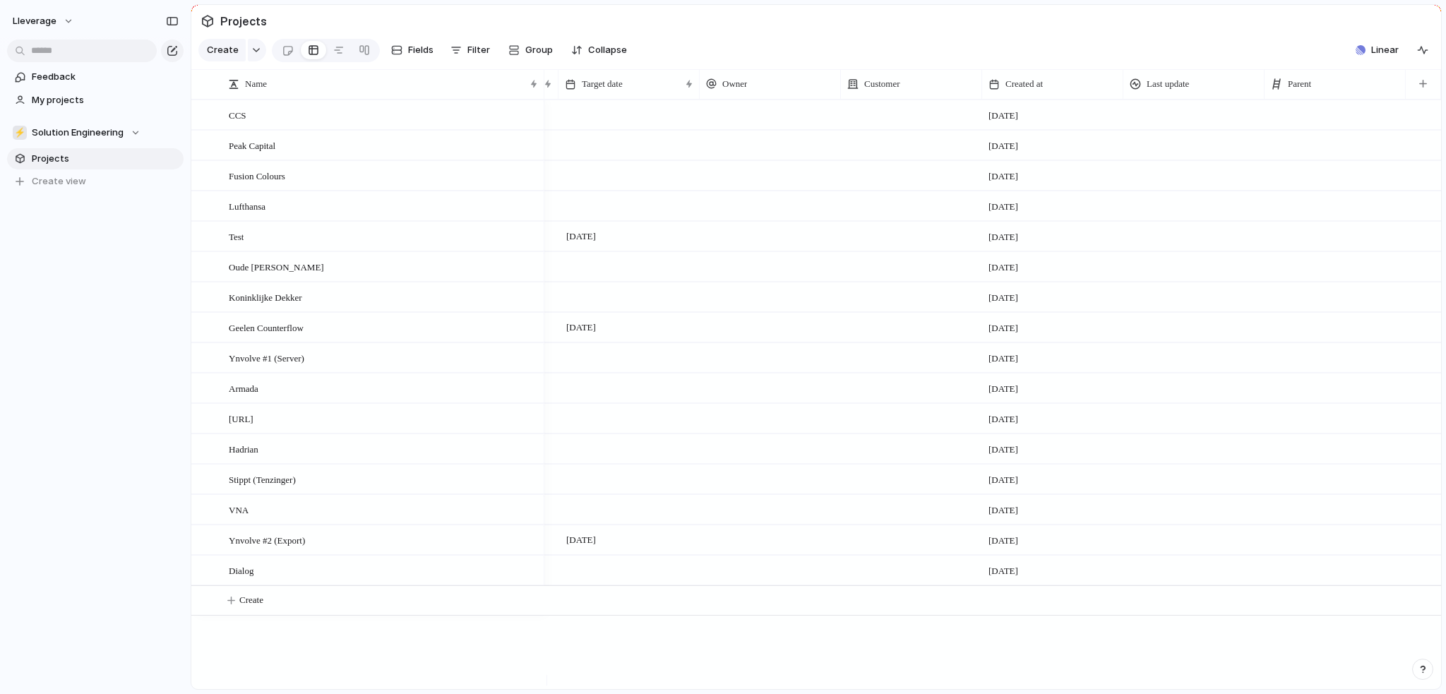
click at [1325, 128] on div at bounding box center [1335, 114] width 141 height 29
click at [1179, 129] on div at bounding box center [1194, 114] width 141 height 29
click at [869, 124] on div at bounding box center [911, 114] width 141 height 29
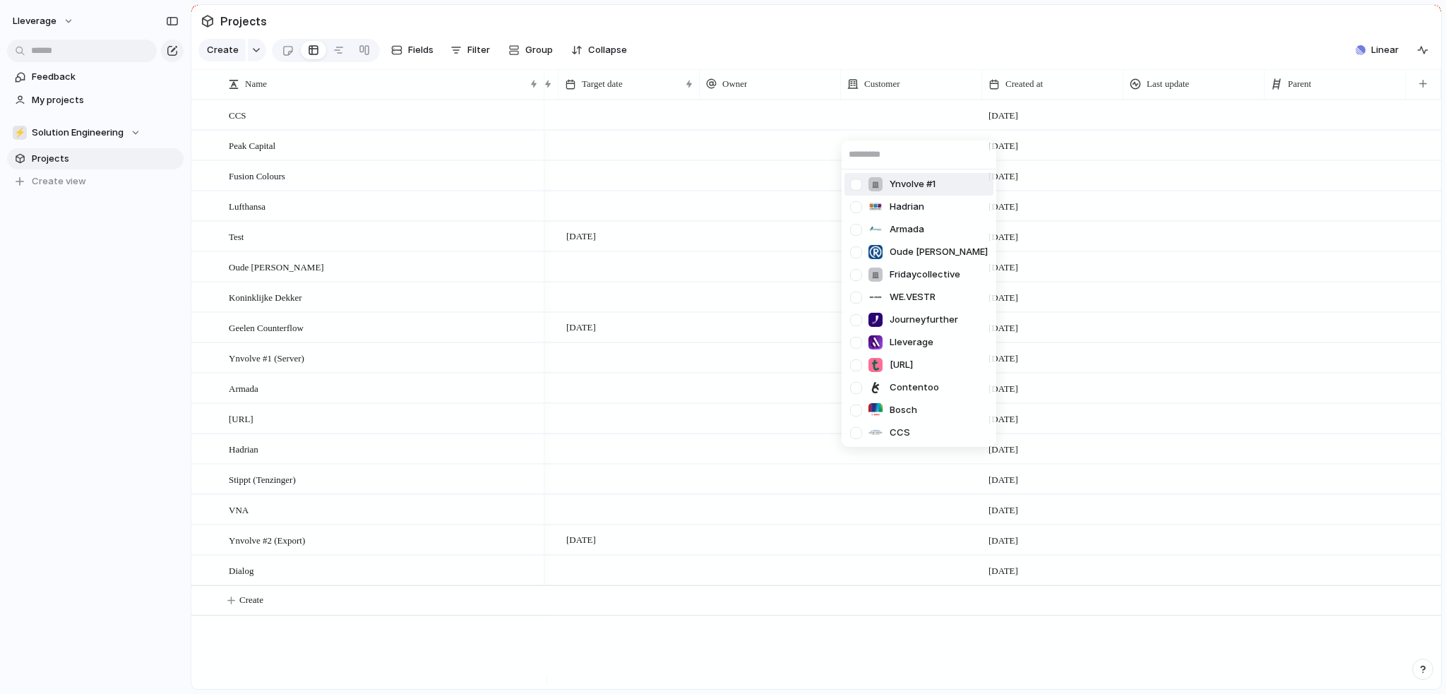
click at [731, 121] on div "Ynvolve #1 Hadrian Armada Oude [PERSON_NAME] Fridaycollective WE.VESTR Journeyf…" at bounding box center [723, 347] width 1446 height 694
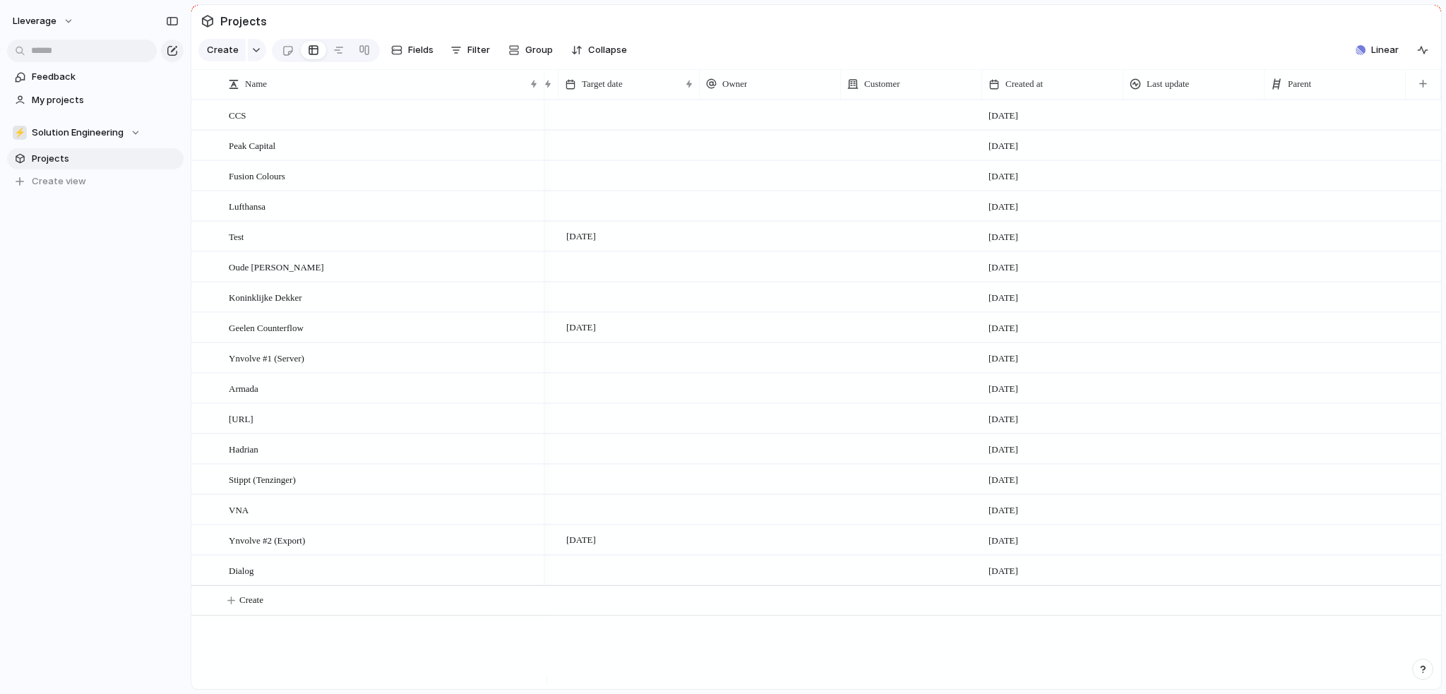
click at [756, 121] on div at bounding box center [770, 114] width 141 height 29
click at [743, 232] on div "[PERSON_NAME]" at bounding box center [723, 347] width 1446 height 694
click at [744, 246] on div at bounding box center [770, 236] width 141 height 29
click at [749, 386] on div "[PERSON_NAME]" at bounding box center [723, 347] width 1446 height 694
click at [747, 403] on div at bounding box center [770, 388] width 141 height 29
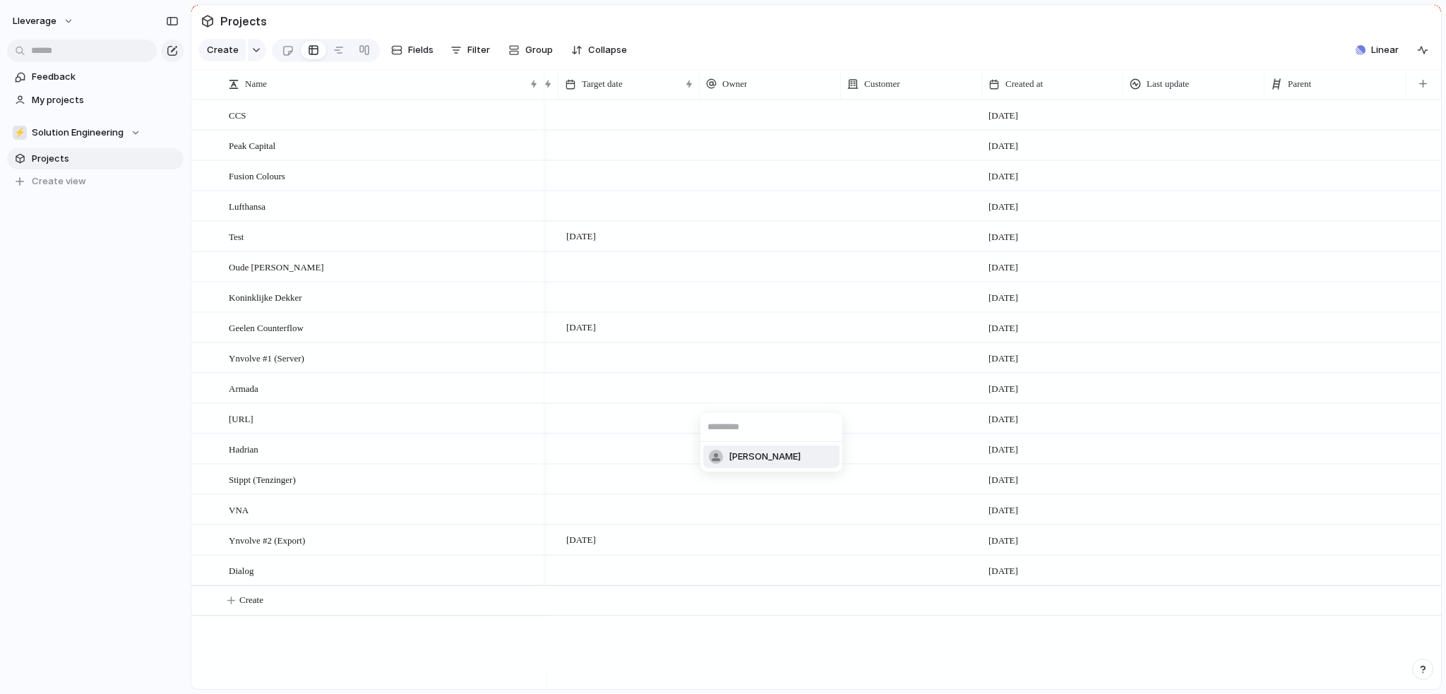
click at [727, 497] on div "[PERSON_NAME]" at bounding box center [723, 347] width 1446 height 694
click at [727, 501] on div at bounding box center [771, 499] width 140 height 6
type input "*****"
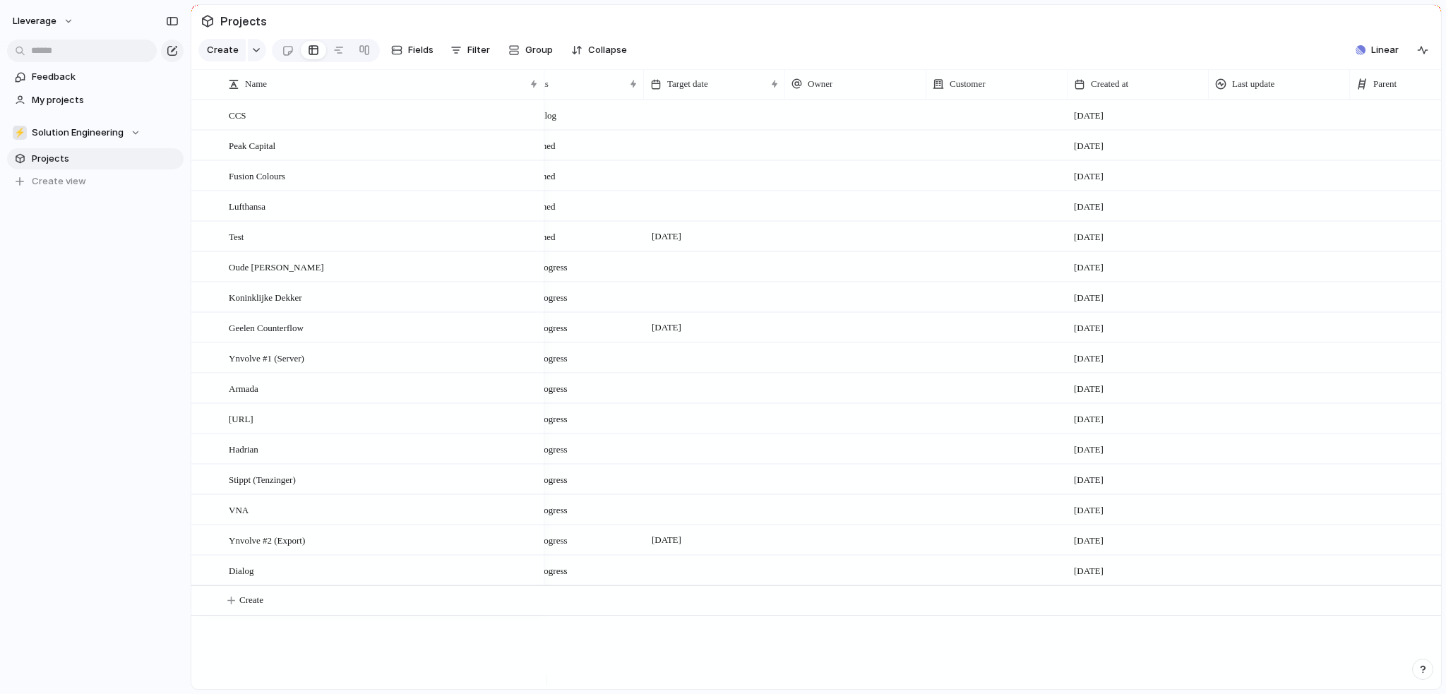
scroll to position [0, 0]
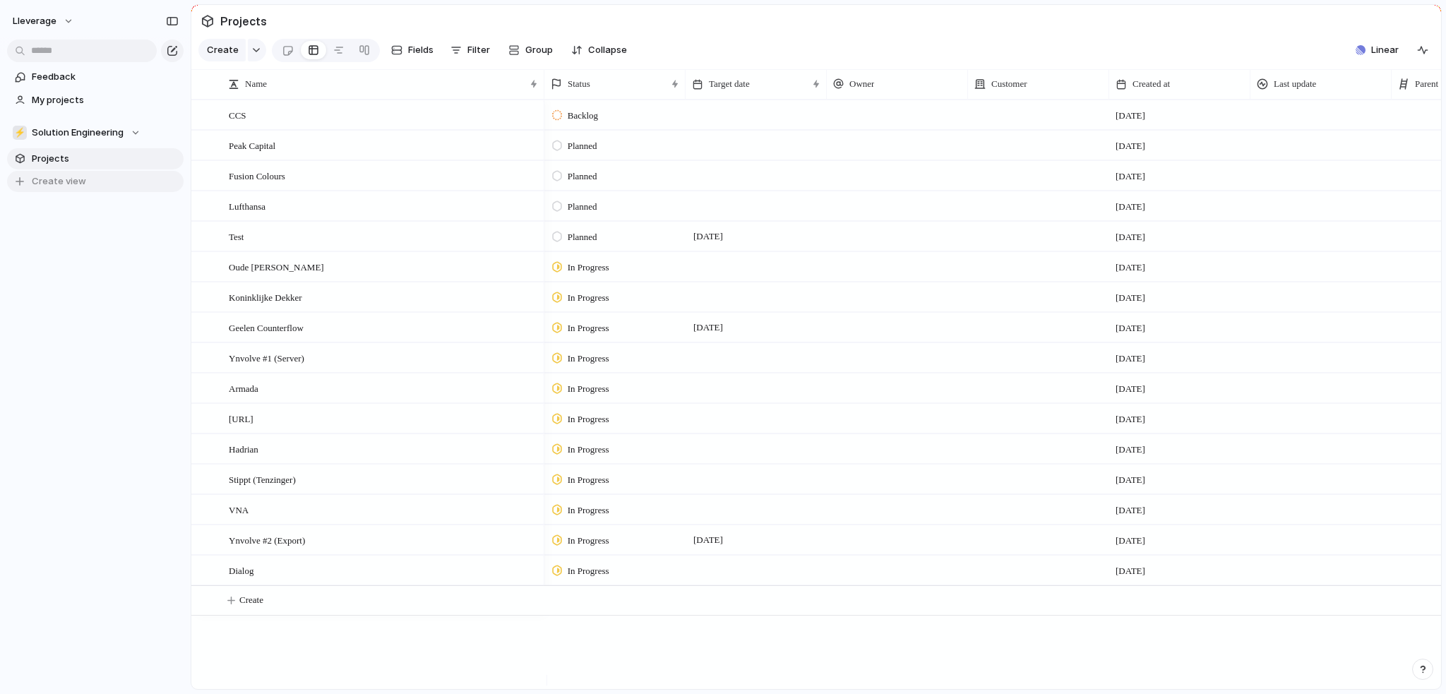
click at [52, 183] on span "Create view" at bounding box center [59, 181] width 54 height 14
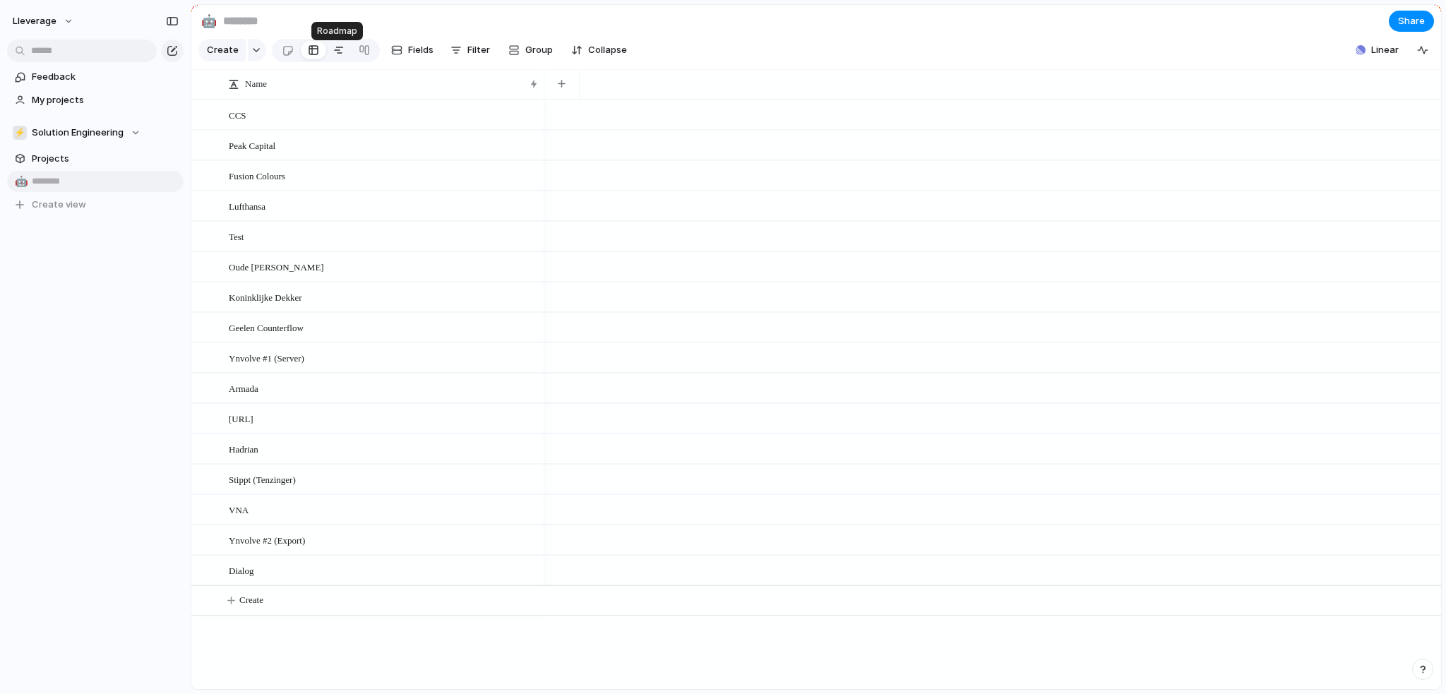
click at [339, 54] on div at bounding box center [338, 50] width 11 height 23
click at [268, 244] on div "Test" at bounding box center [384, 236] width 311 height 29
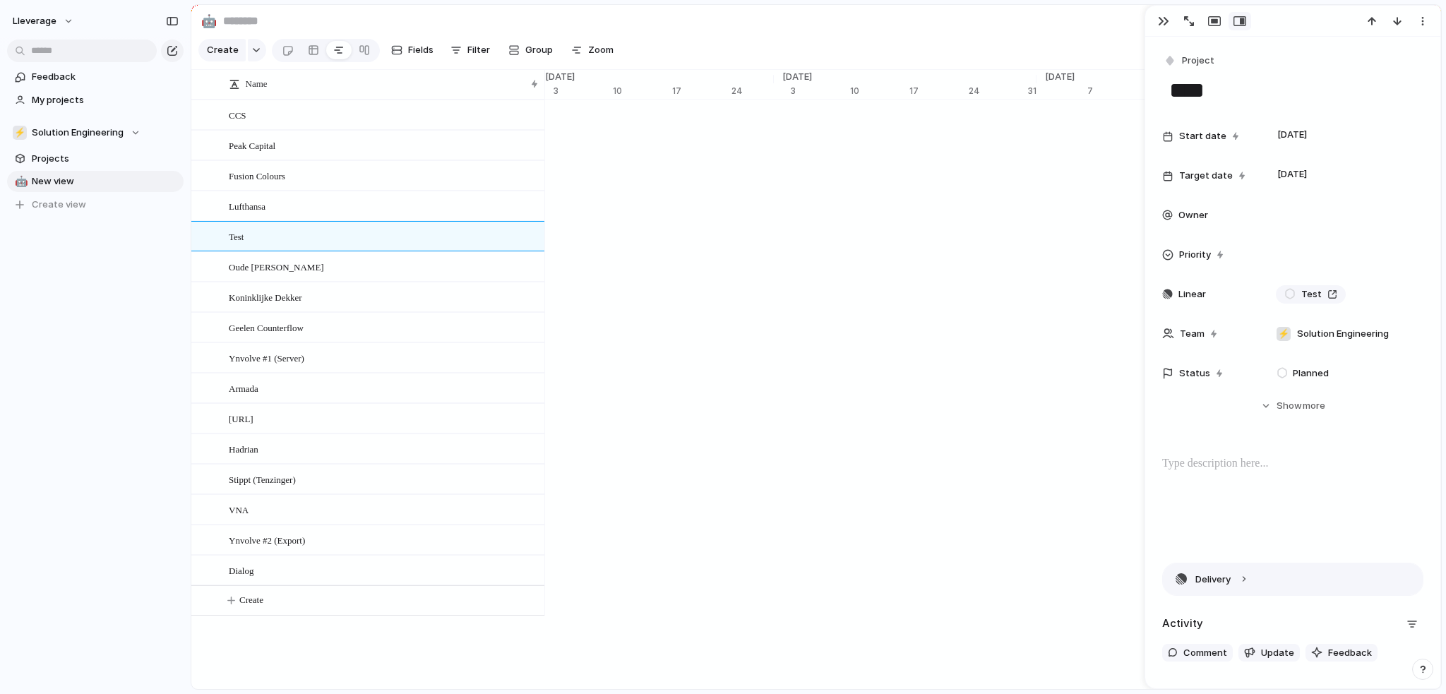
click at [1244, 579] on button "Delivery" at bounding box center [1293, 580] width 260 height 32
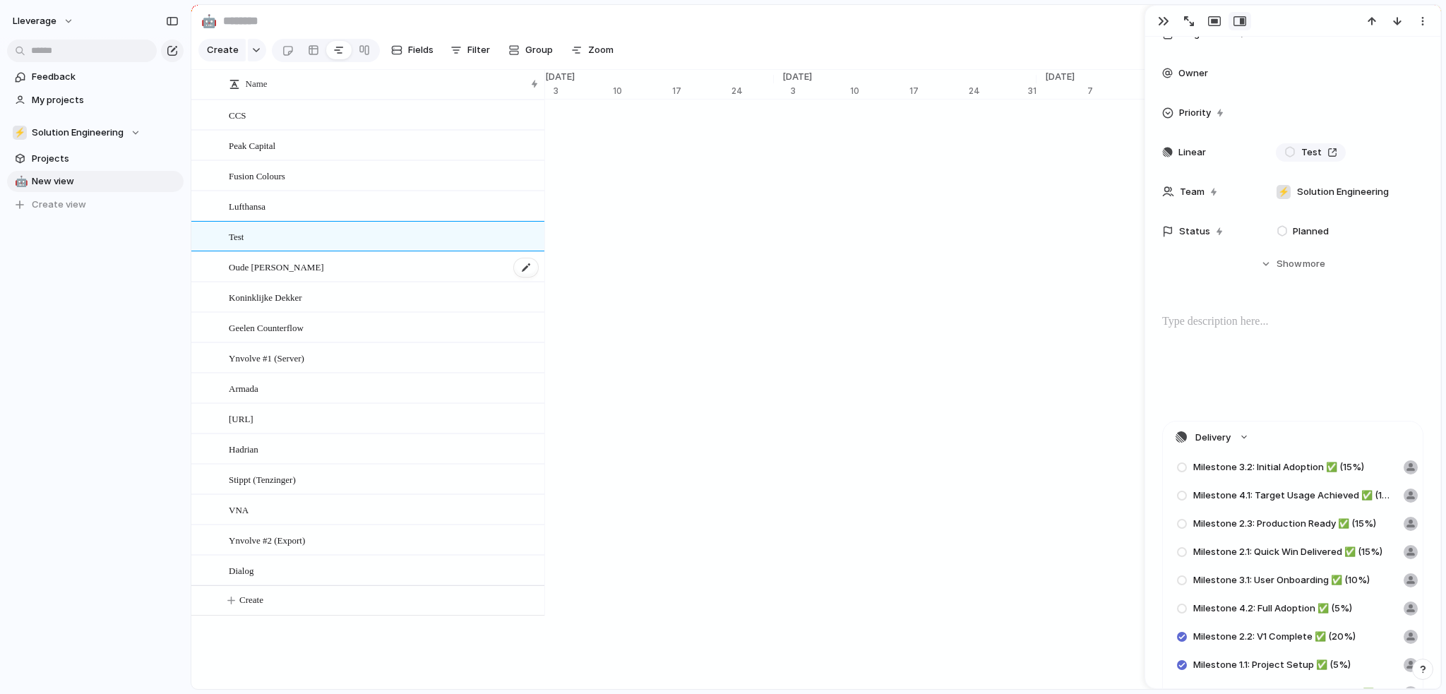
scroll to position [141, 0]
click at [309, 271] on div "Oude [PERSON_NAME]" at bounding box center [384, 267] width 311 height 29
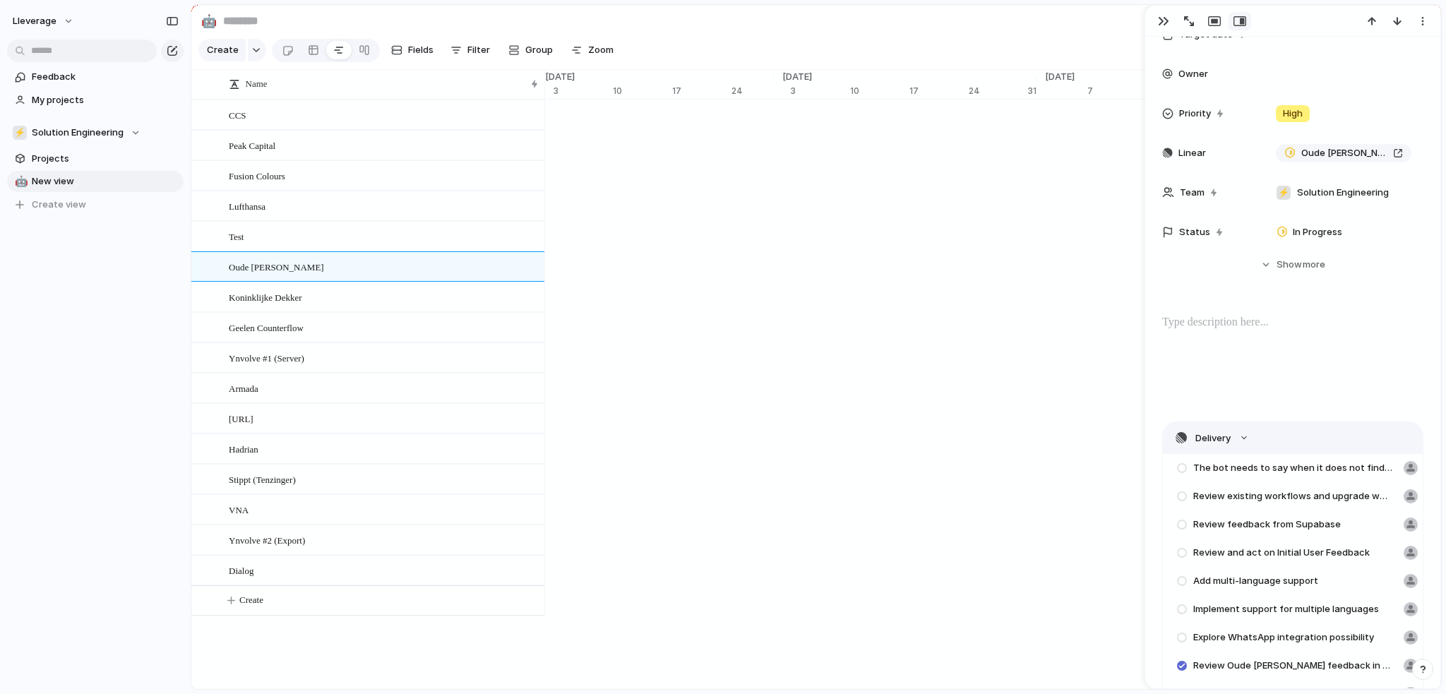
click at [1242, 441] on button "Delivery" at bounding box center [1293, 438] width 260 height 32
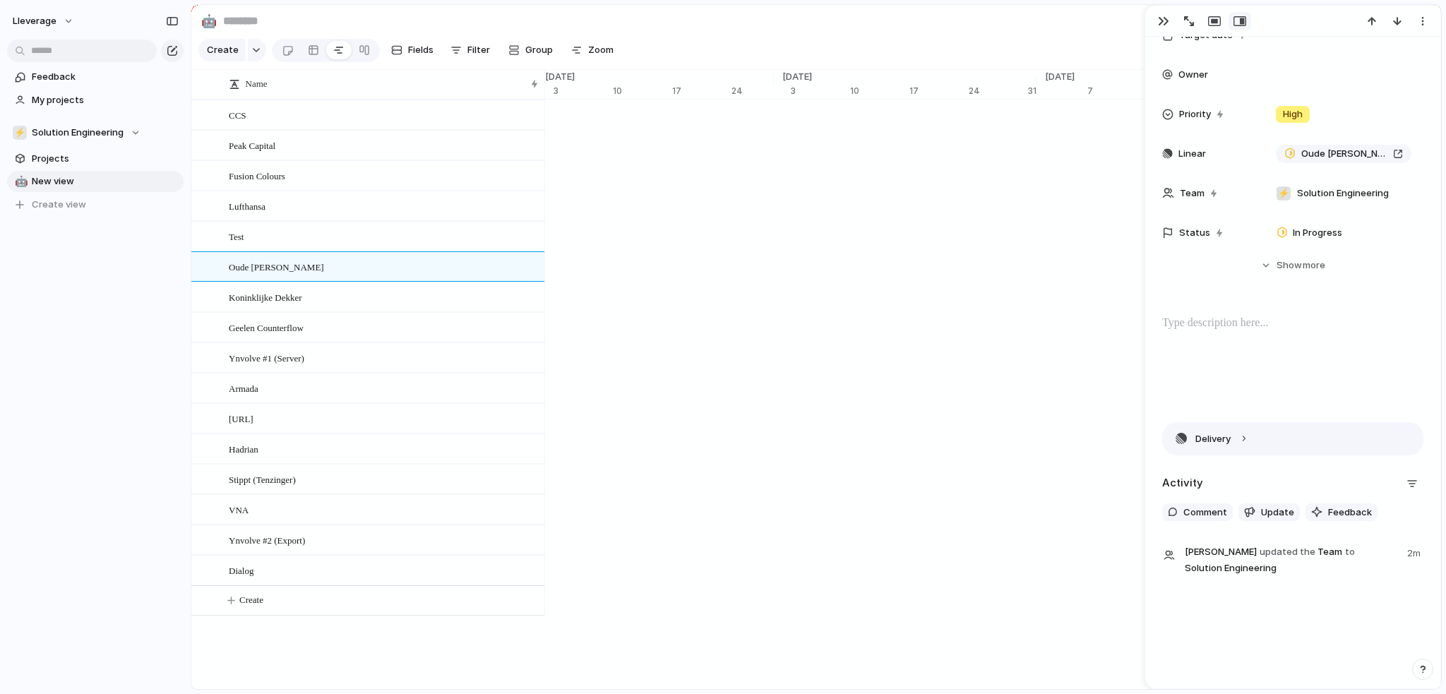
click at [1252, 439] on button "Delivery" at bounding box center [1293, 439] width 260 height 32
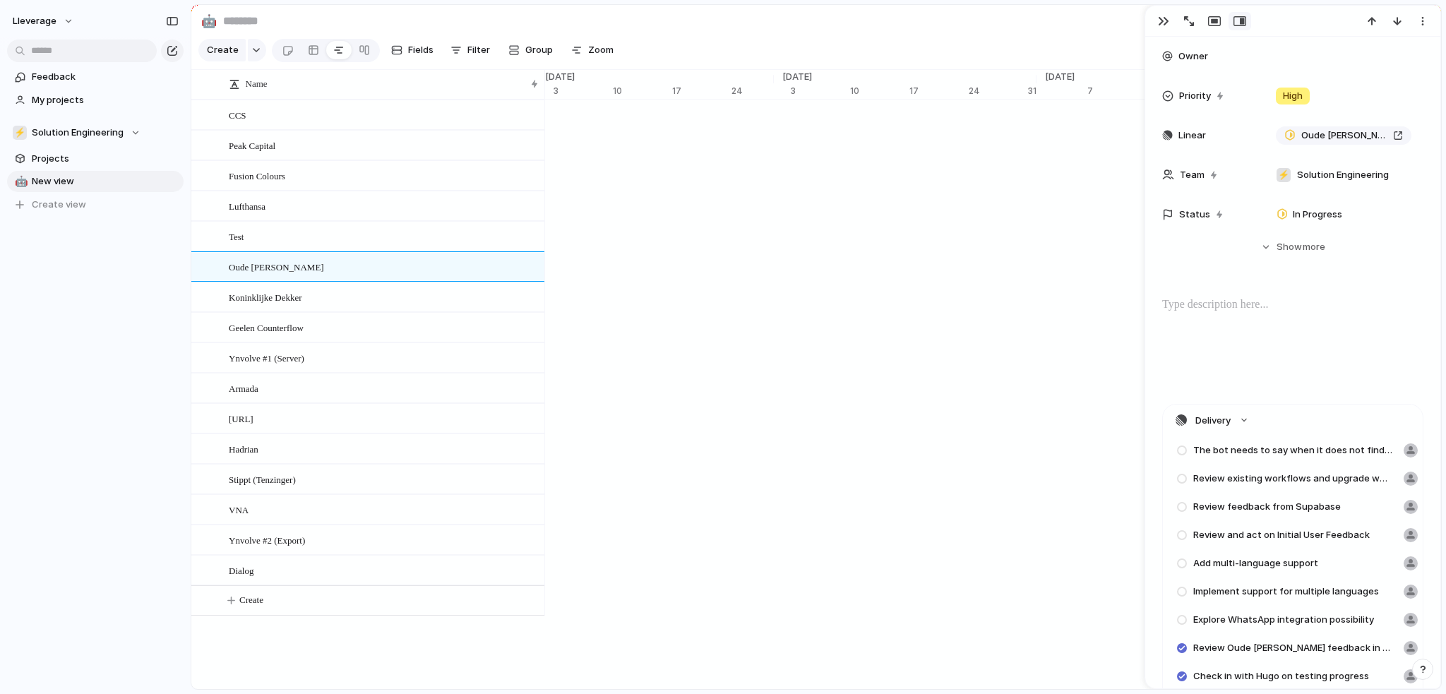
scroll to position [141, 0]
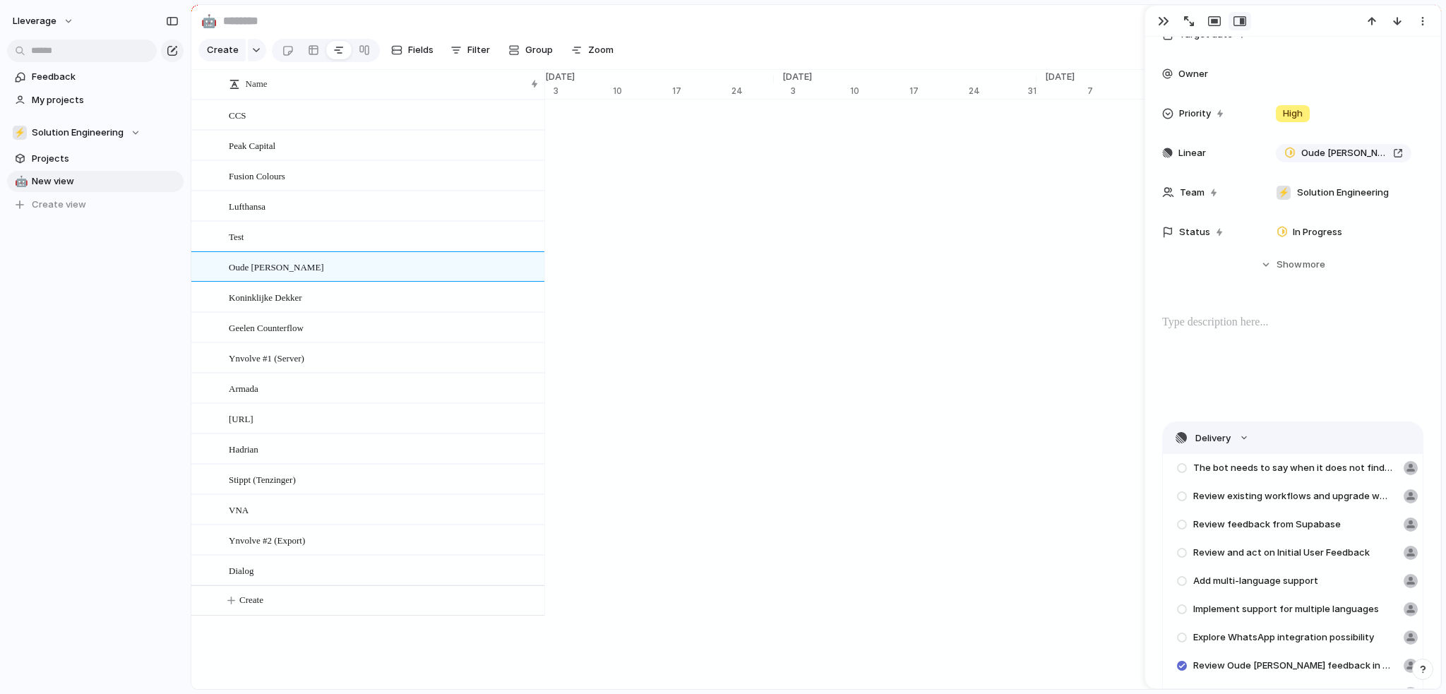
click at [1240, 436] on button "Delivery" at bounding box center [1293, 438] width 260 height 32
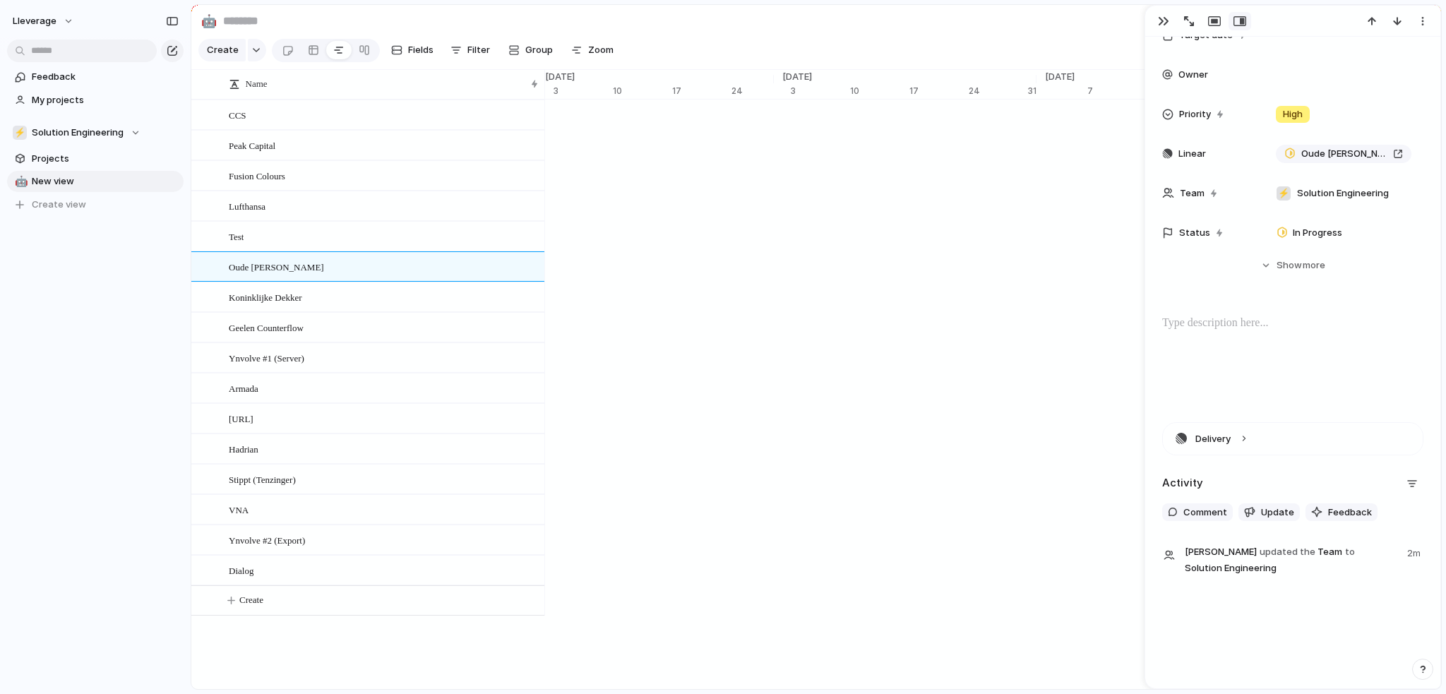
scroll to position [141, 0]
click at [334, 311] on div "Koninklijke Dekker" at bounding box center [384, 297] width 311 height 29
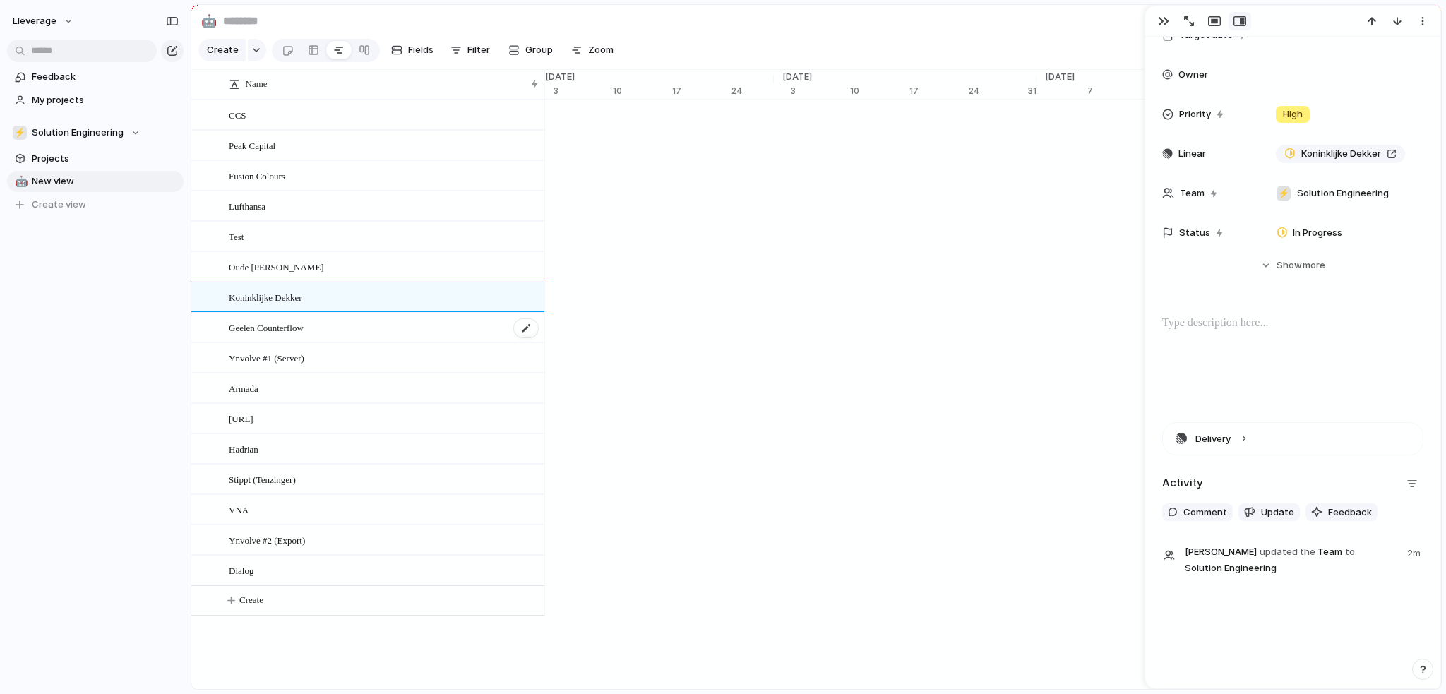
click at [311, 340] on div "Geelen Counterflow" at bounding box center [384, 328] width 311 height 29
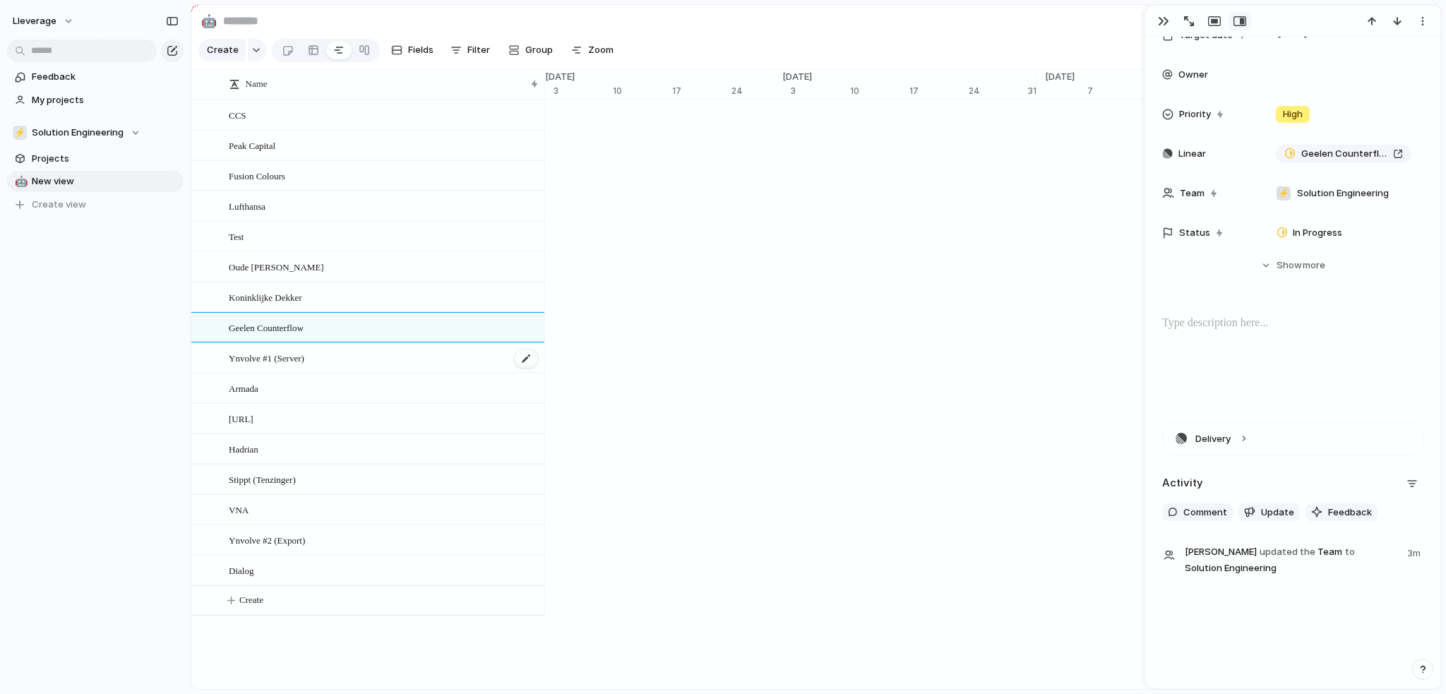
click at [303, 364] on span "Ynvolve #1 (Server)" at bounding box center [267, 358] width 76 height 16
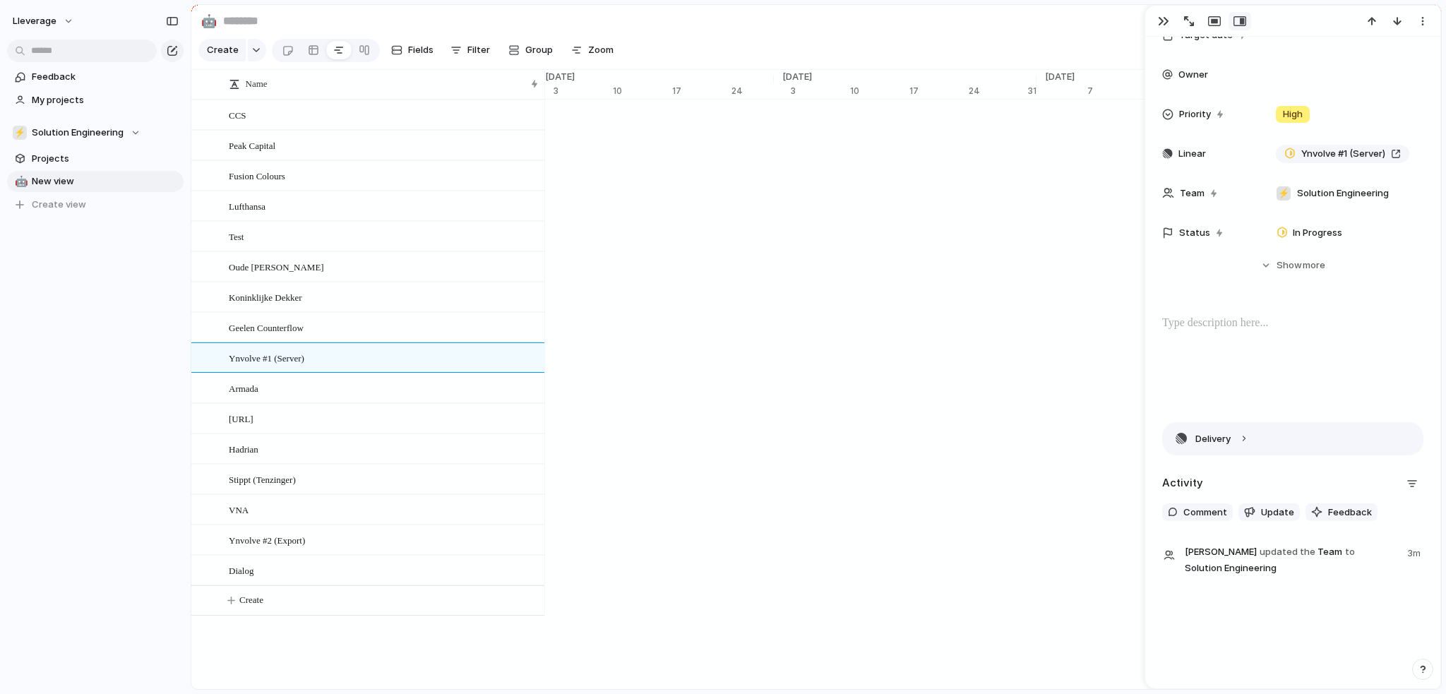
click at [1239, 442] on button "Delivery" at bounding box center [1293, 439] width 260 height 32
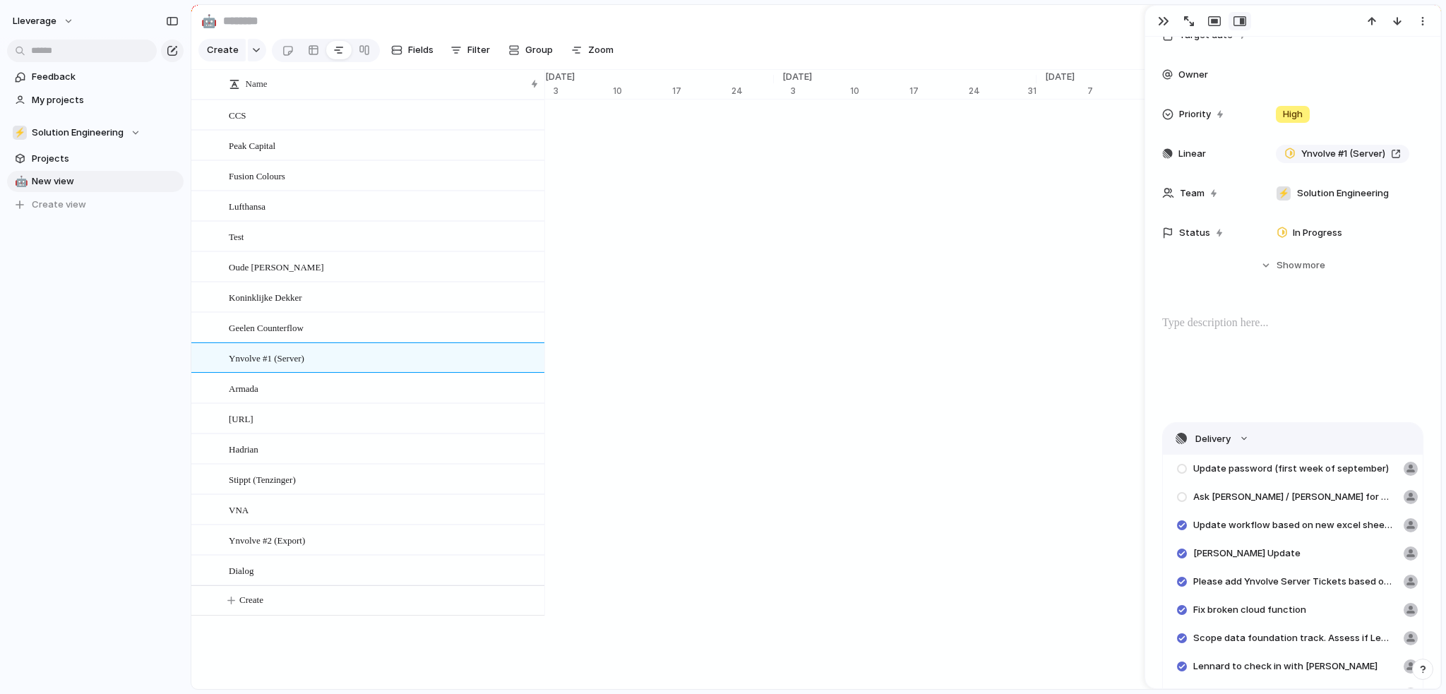
click at [1178, 436] on button "Delivery" at bounding box center [1293, 439] width 260 height 32
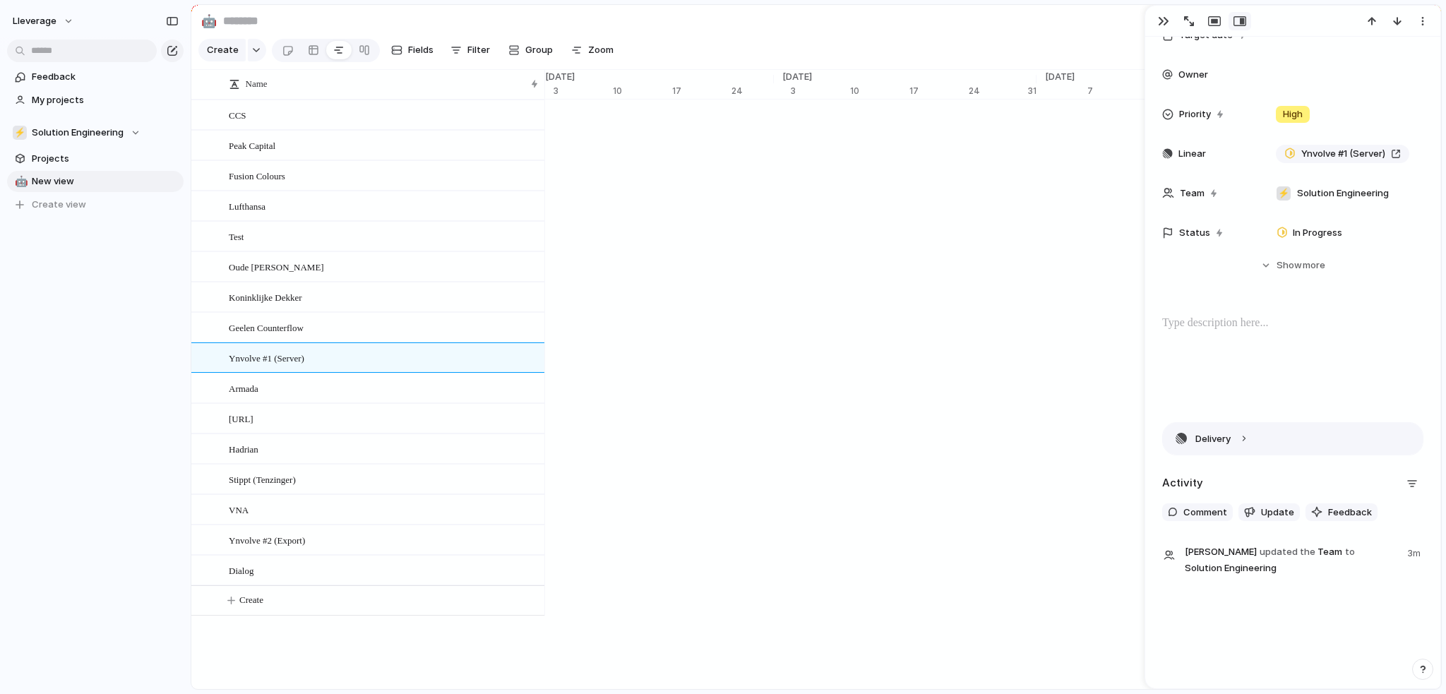
click at [1180, 435] on button "Delivery" at bounding box center [1293, 439] width 260 height 32
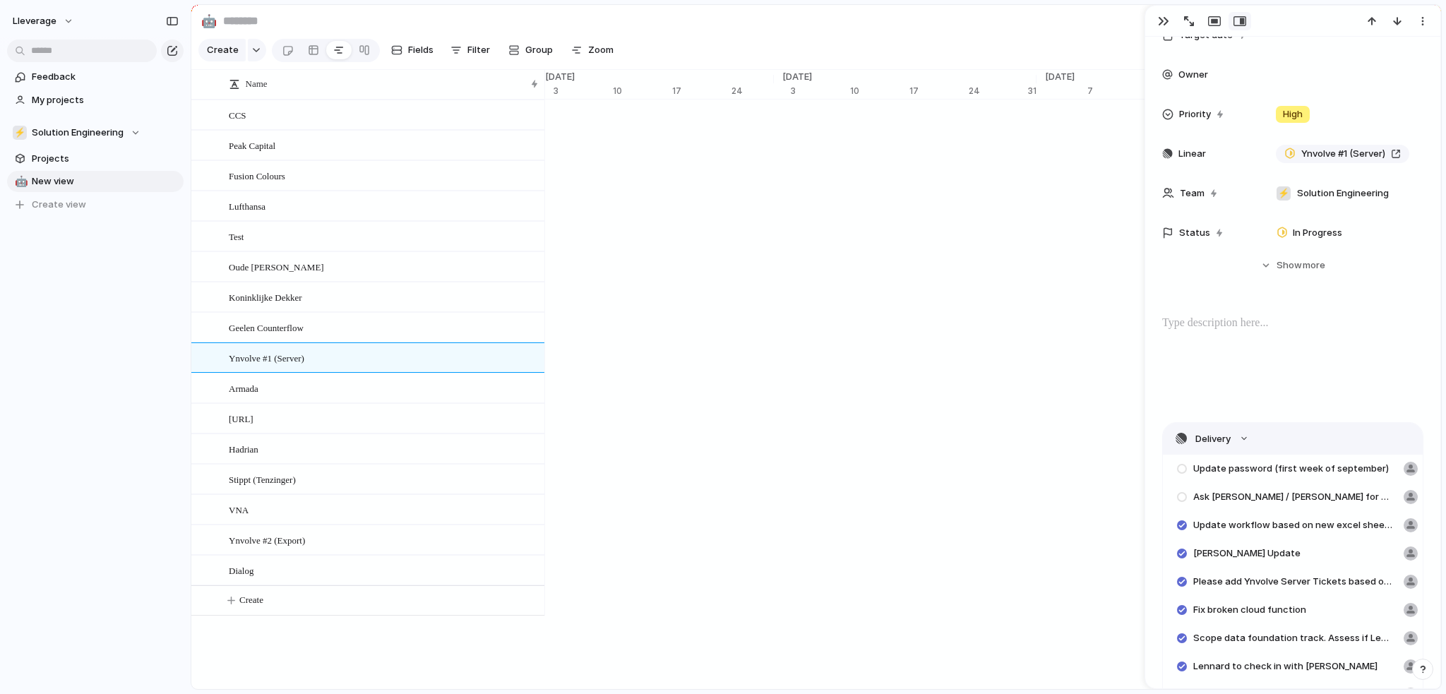
click at [1181, 435] on button "Delivery" at bounding box center [1293, 439] width 260 height 32
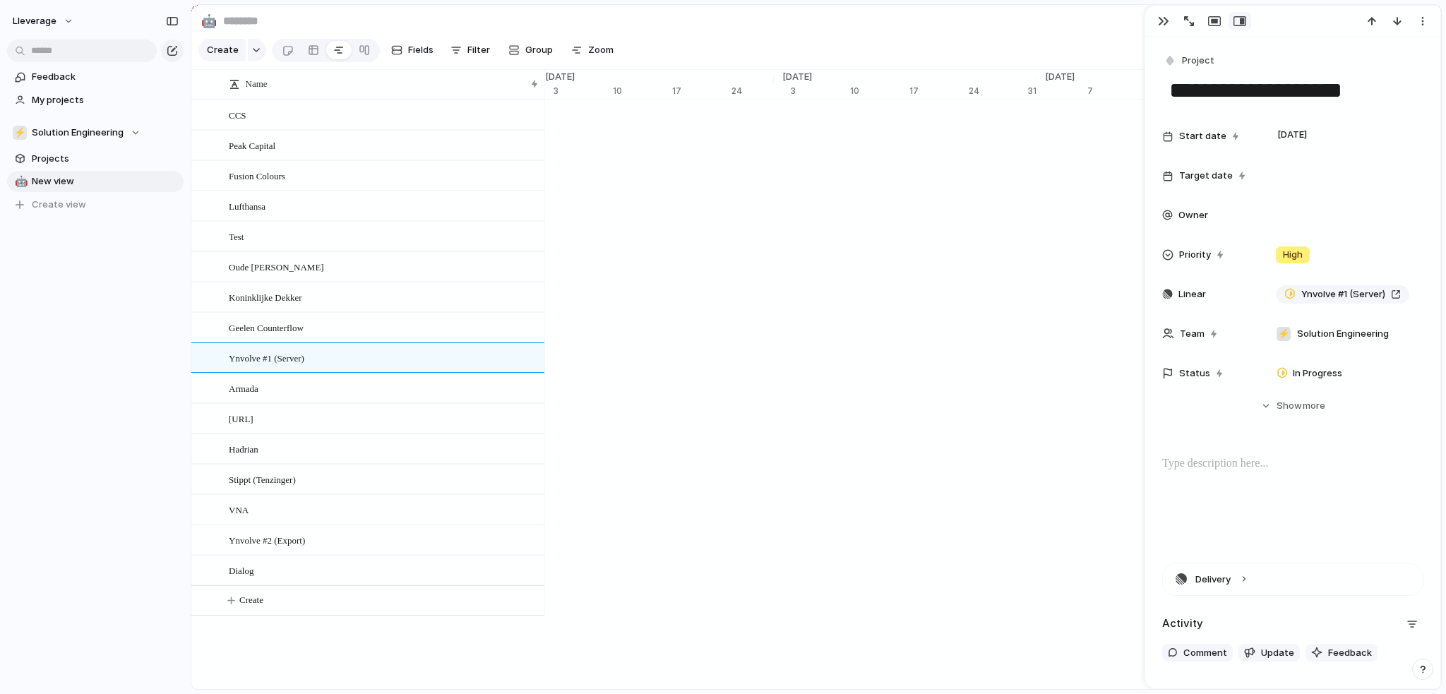
scroll to position [141, 0]
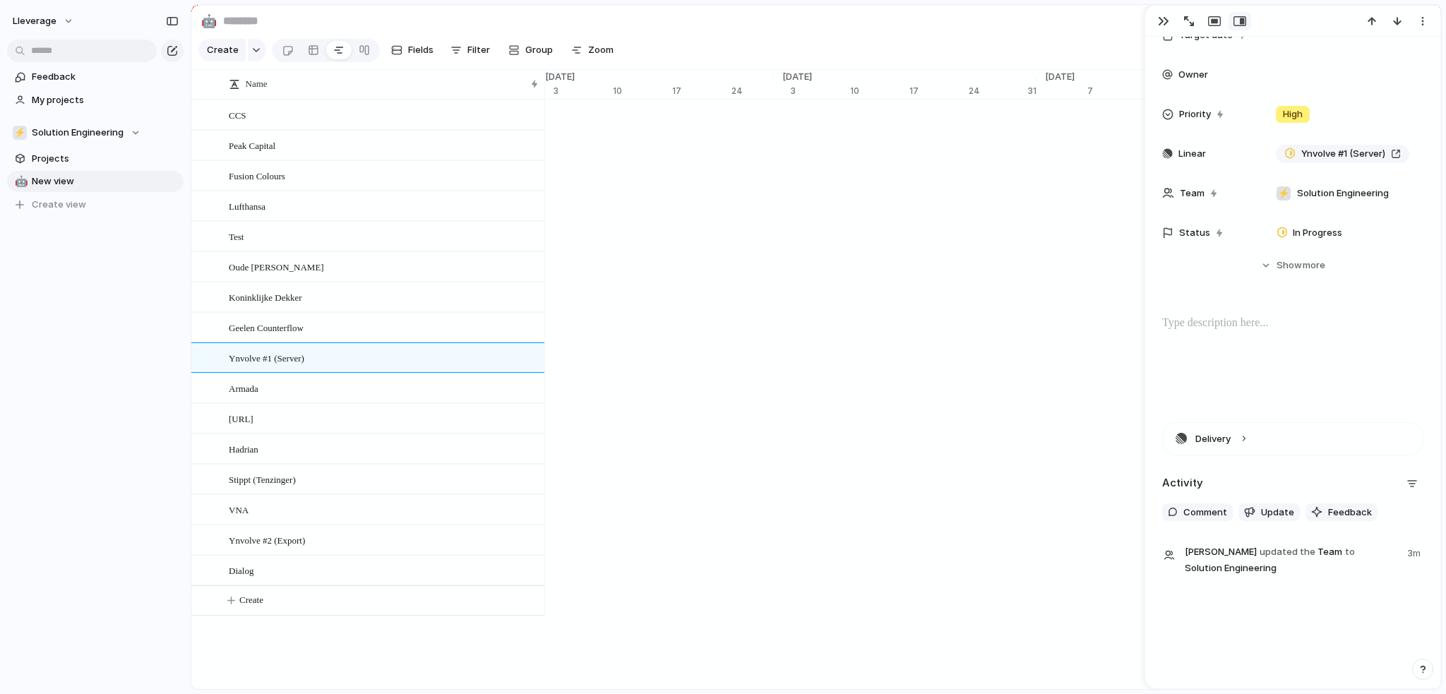
click at [1408, 557] on span "3m" at bounding box center [1416, 552] width 16 height 17
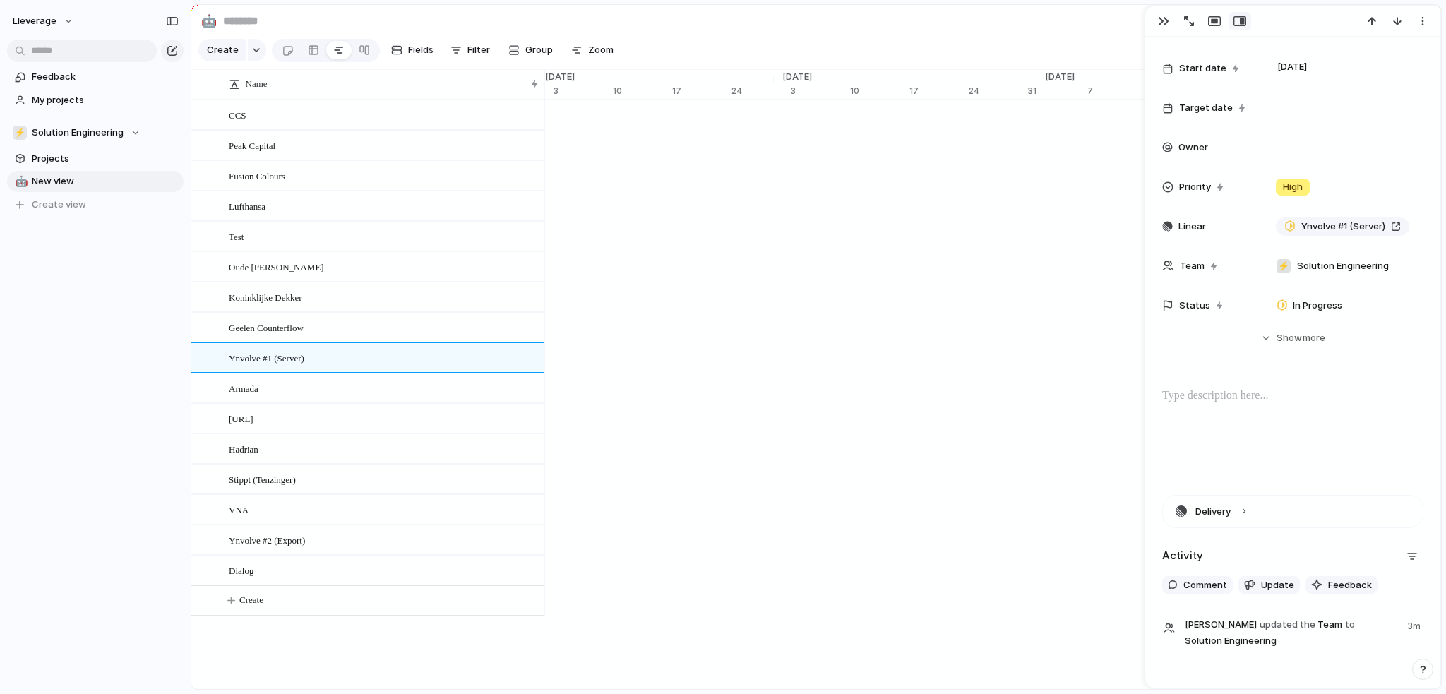
scroll to position [0, 0]
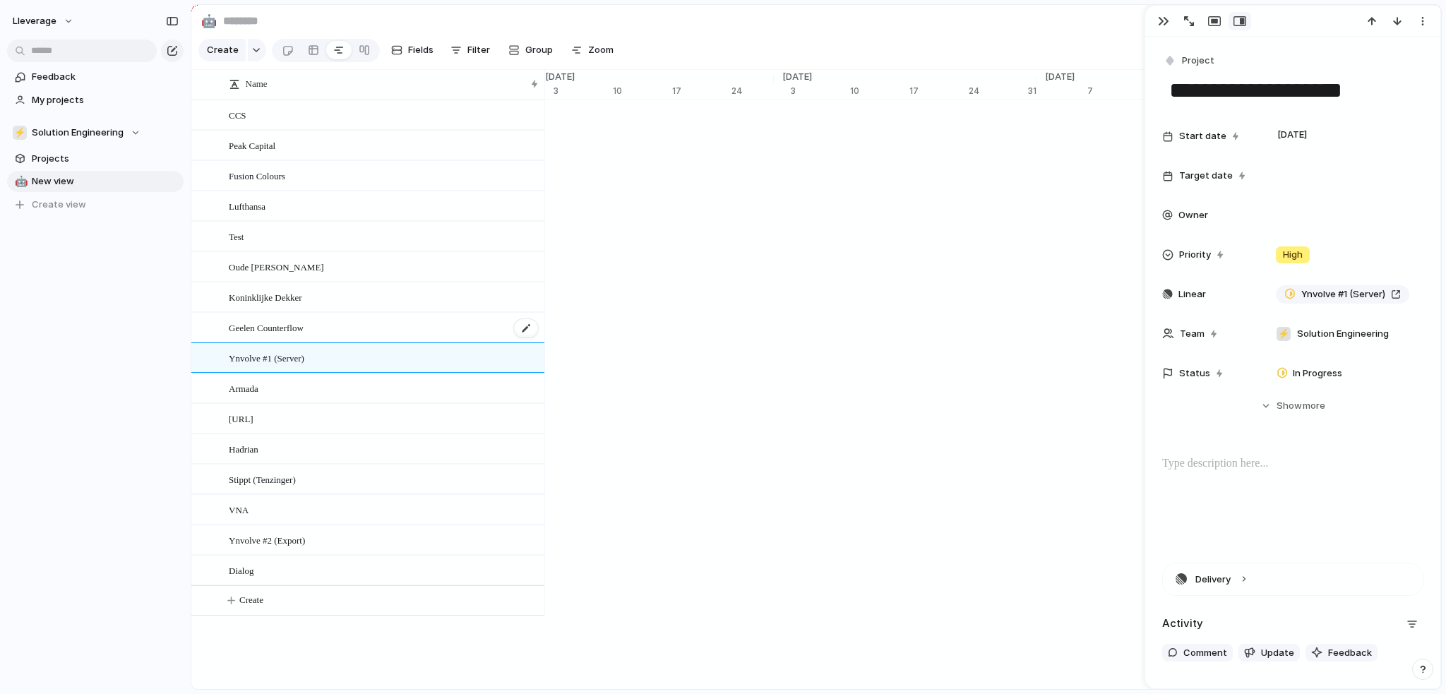
click at [249, 335] on span "Geelen Counterflow" at bounding box center [266, 327] width 75 height 16
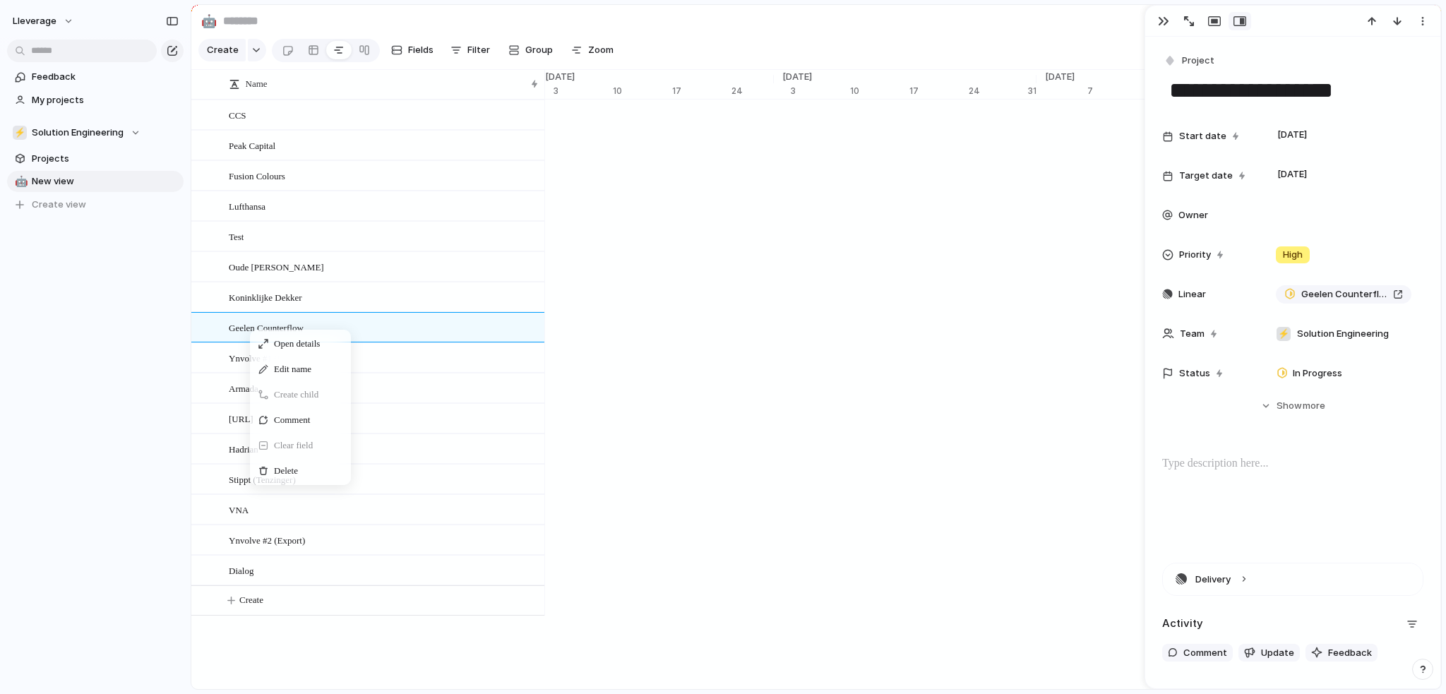
click at [294, 402] on span "Create child" at bounding box center [296, 395] width 44 height 14
click at [287, 579] on span "Create child" at bounding box center [290, 572] width 44 height 14
click at [286, 525] on span "Open details" at bounding box center [291, 521] width 46 height 14
type textarea "******"
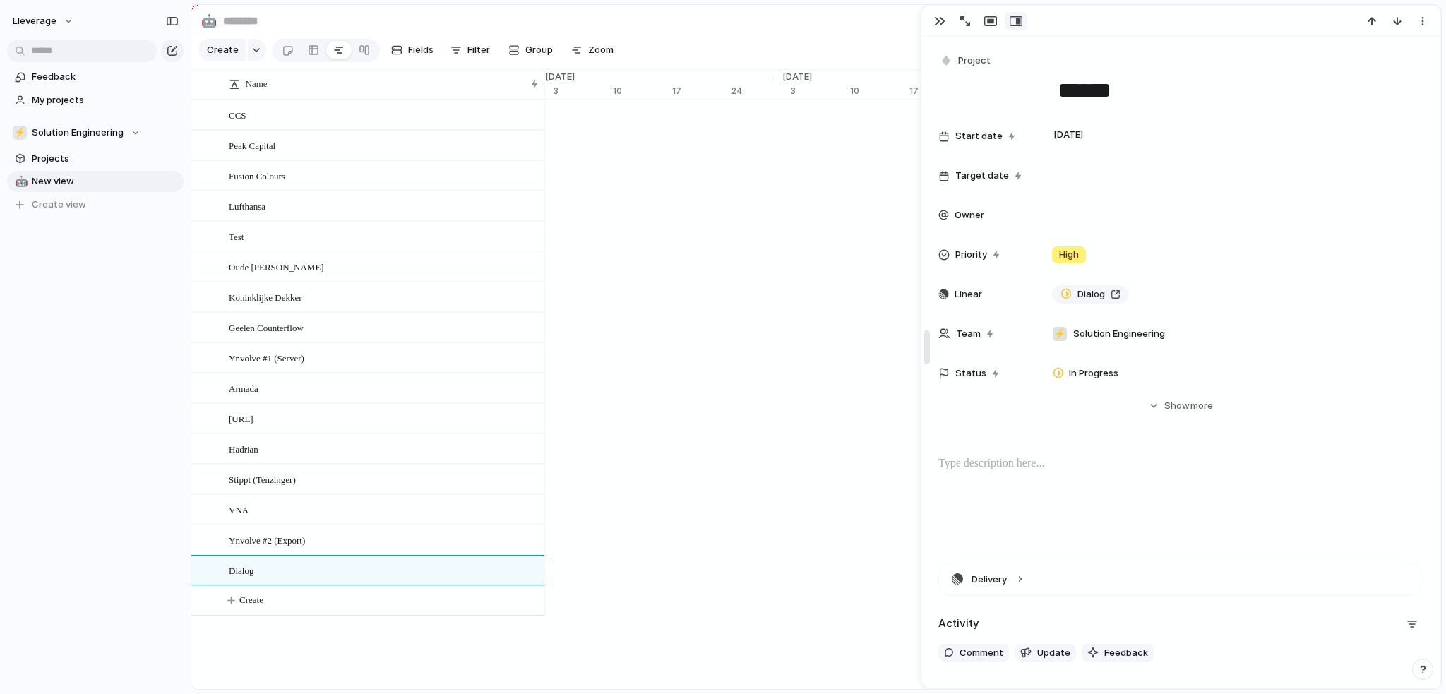
drag, startPoint x: 1148, startPoint y: 384, endPoint x: 924, endPoint y: 375, distance: 224.8
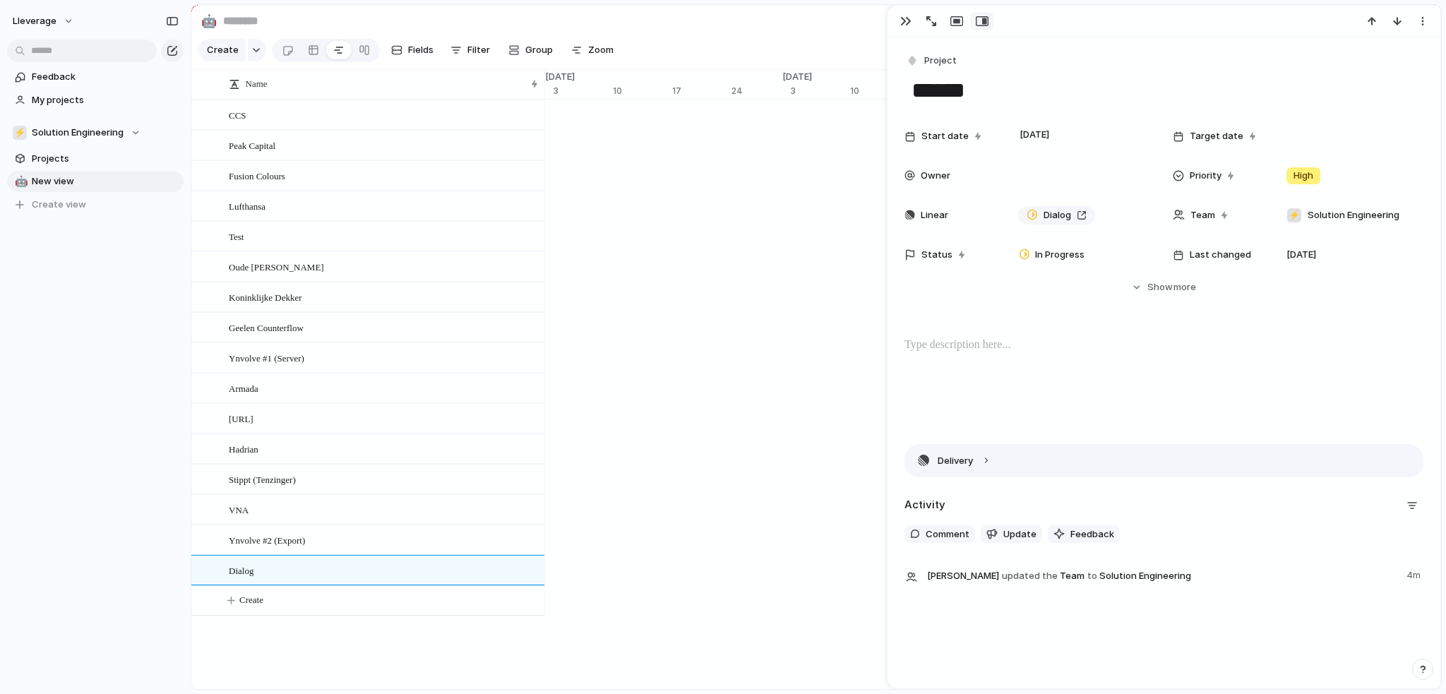
scroll to position [13, 0]
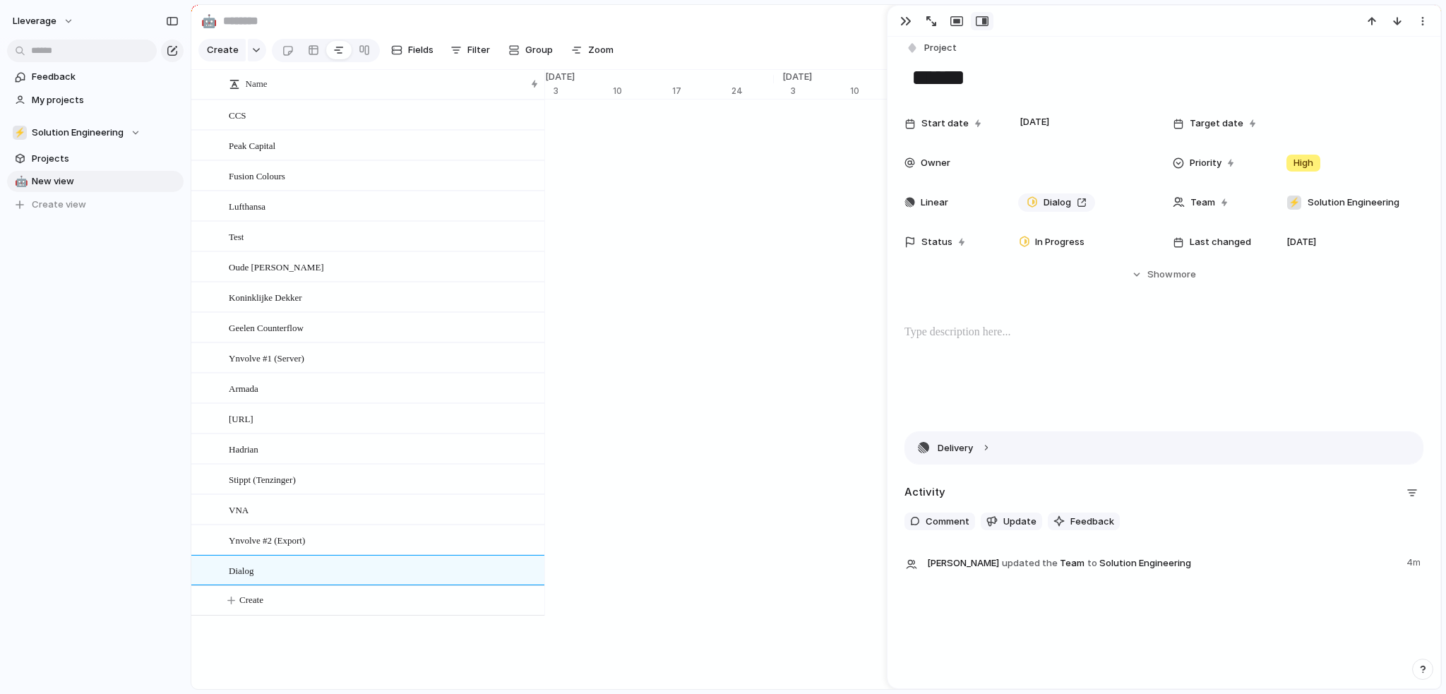
click at [982, 450] on button "Delivery" at bounding box center [1164, 448] width 518 height 32
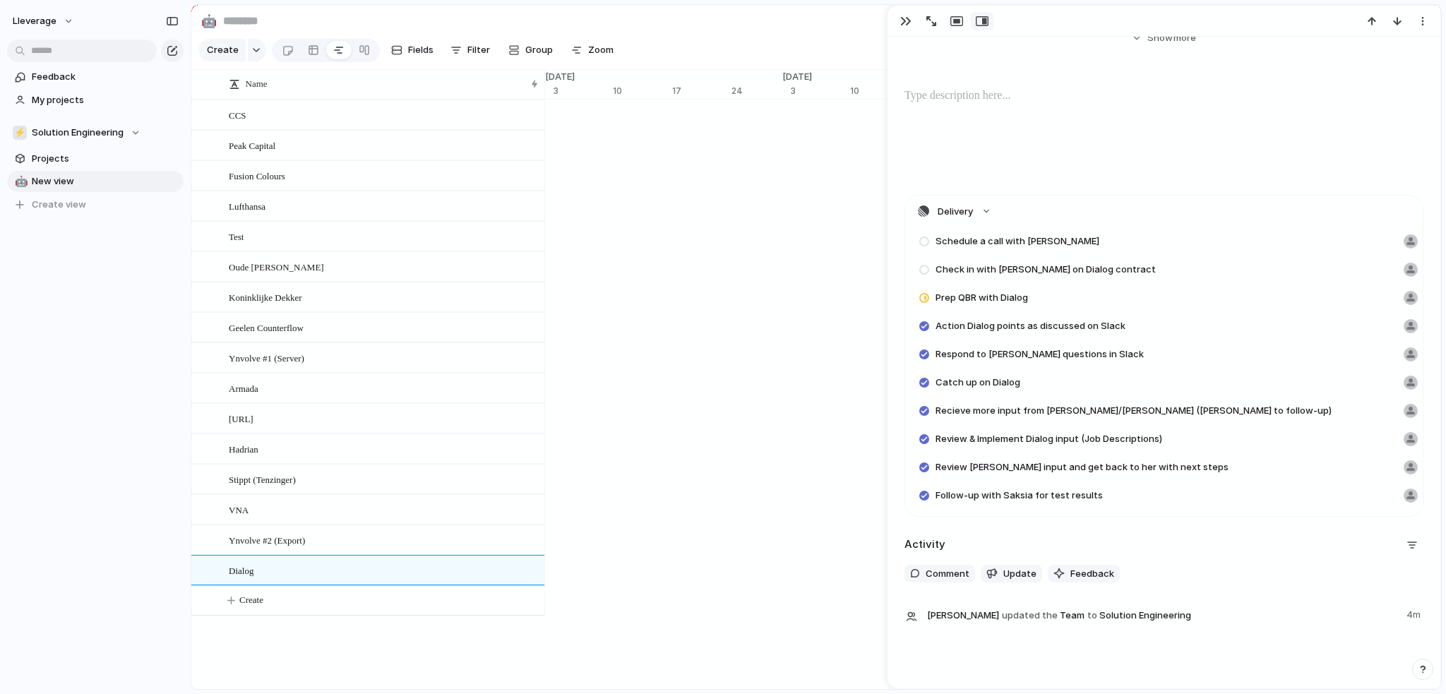
scroll to position [225, 0]
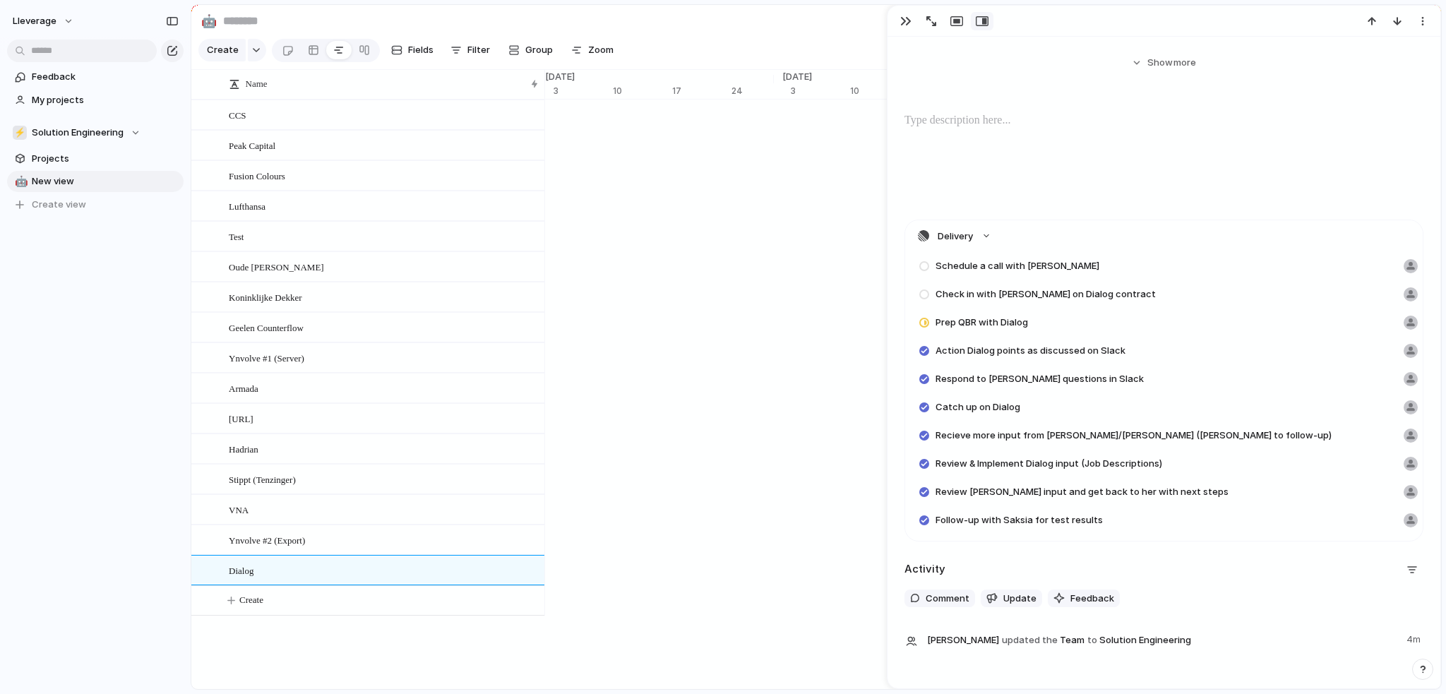
click at [1404, 267] on div at bounding box center [1411, 266] width 14 height 14
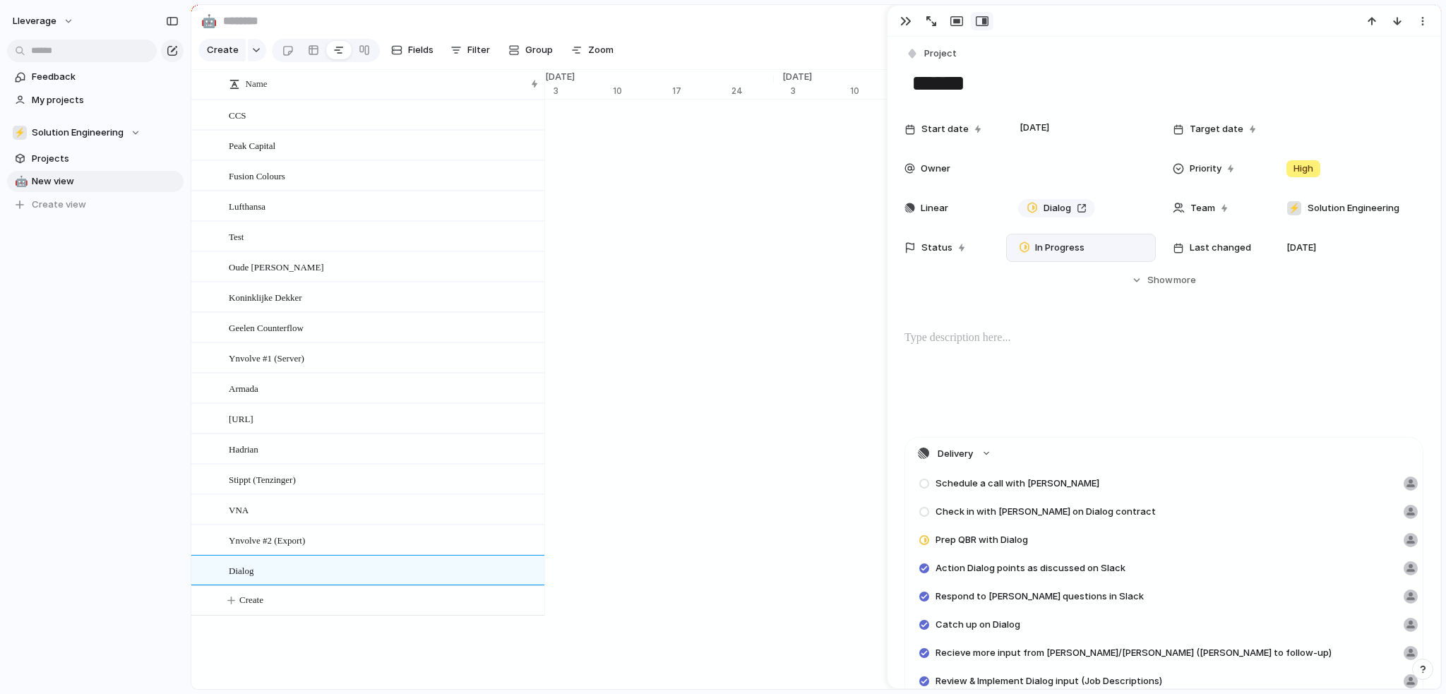
scroll to position [0, 0]
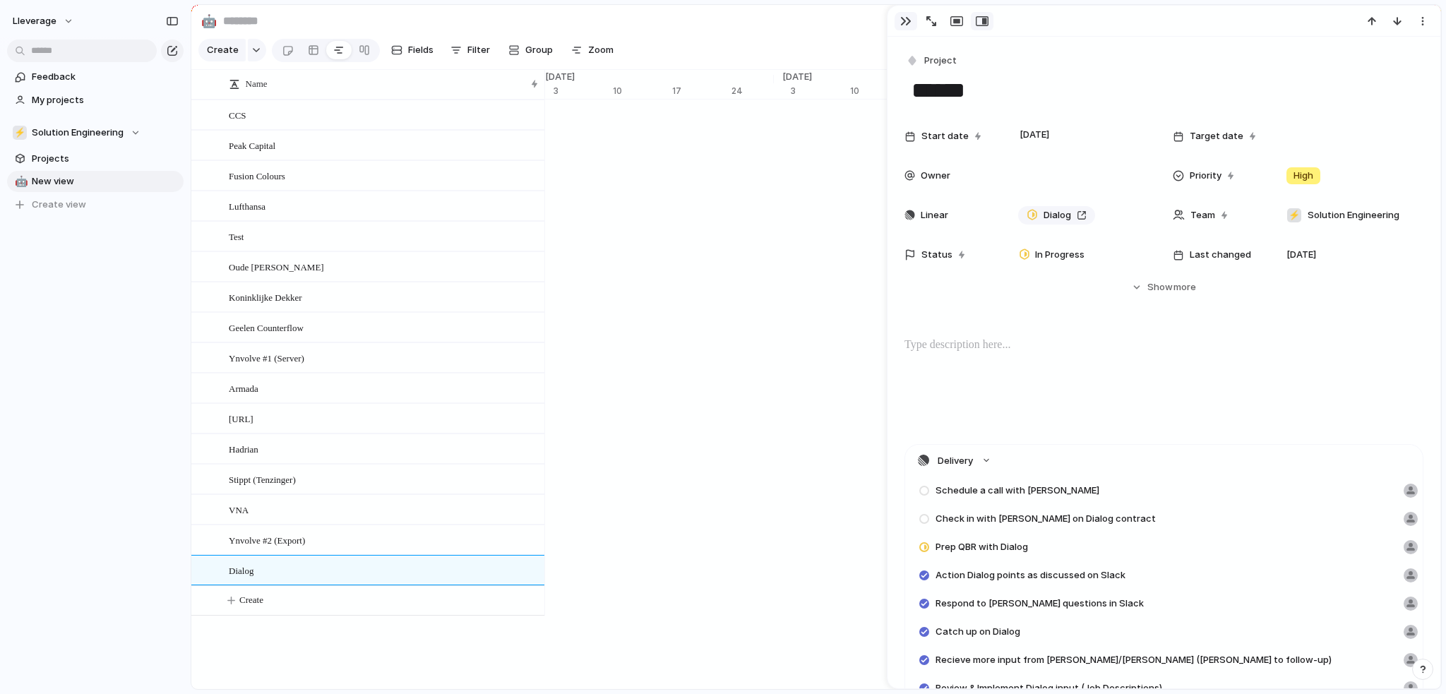
click at [905, 23] on div "button" at bounding box center [906, 21] width 11 height 11
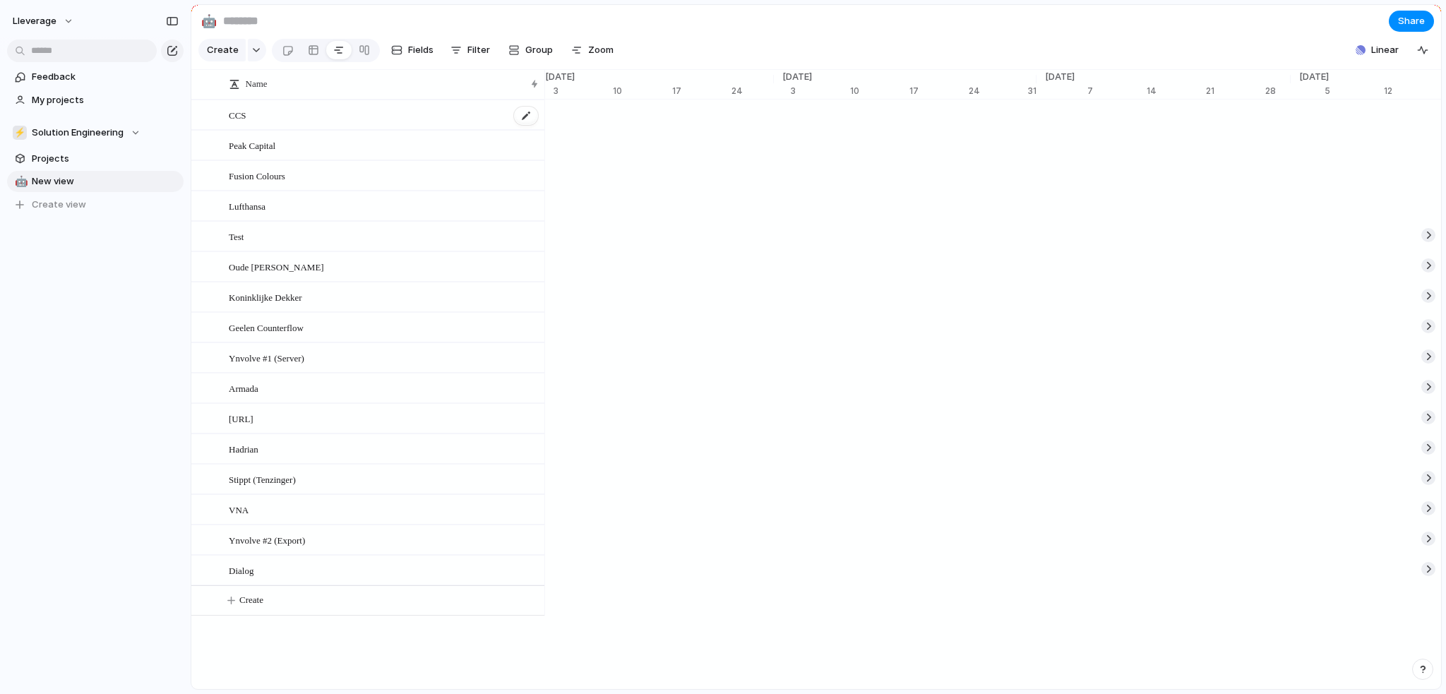
click at [281, 124] on div "CCS" at bounding box center [384, 115] width 311 height 29
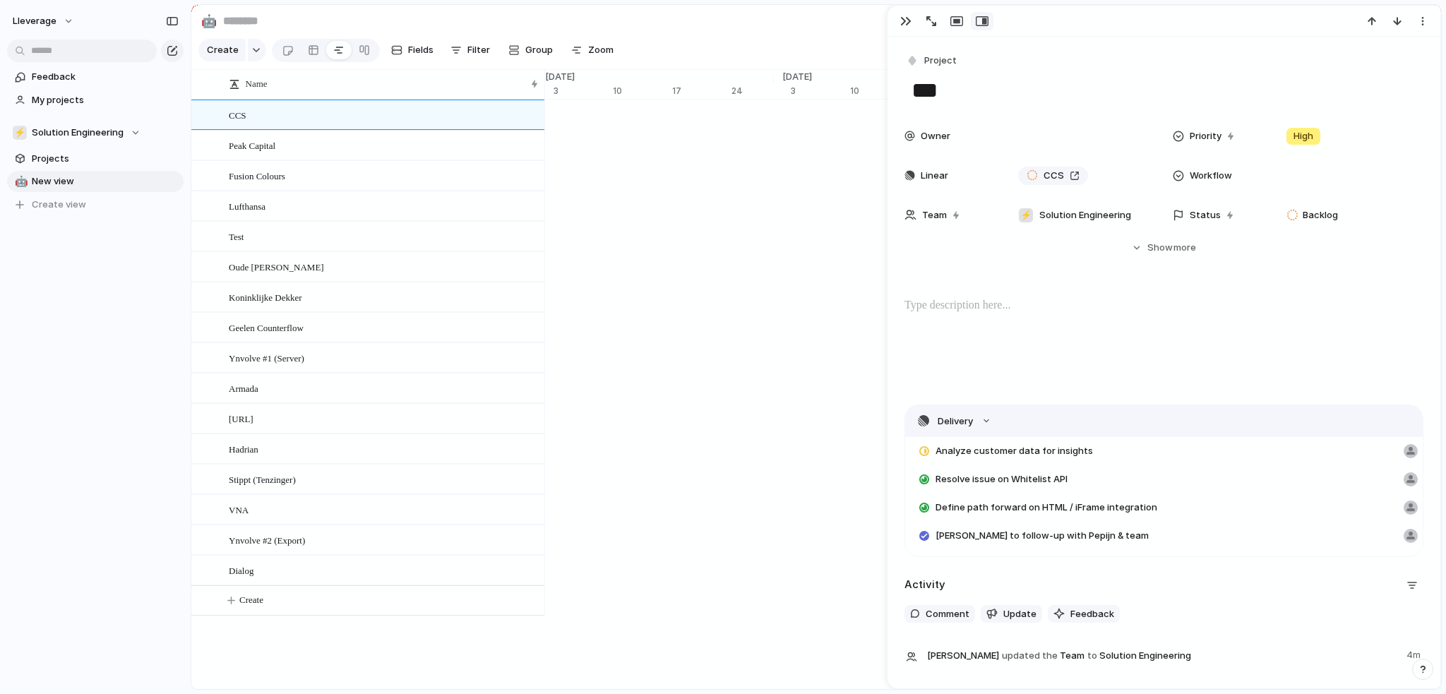
click at [990, 420] on button "Delivery" at bounding box center [1164, 421] width 518 height 32
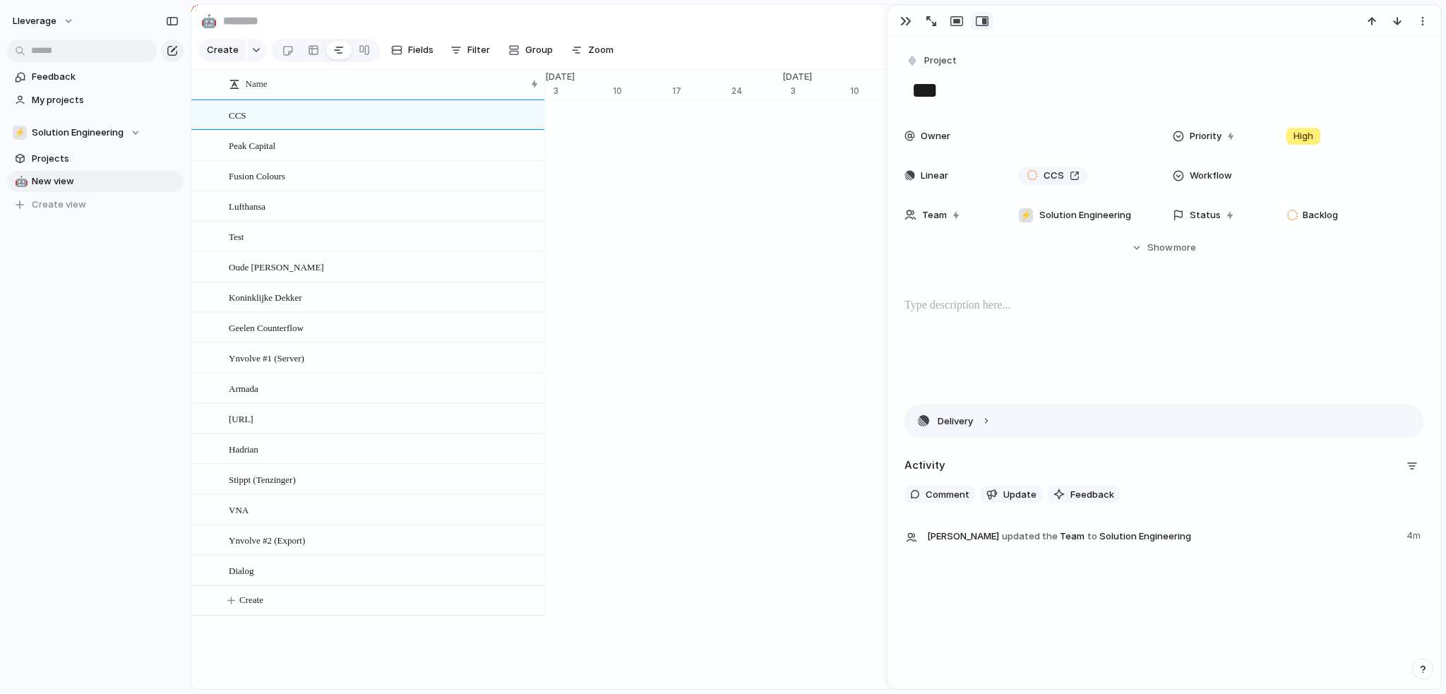
click at [989, 420] on button "Delivery" at bounding box center [1164, 421] width 518 height 32
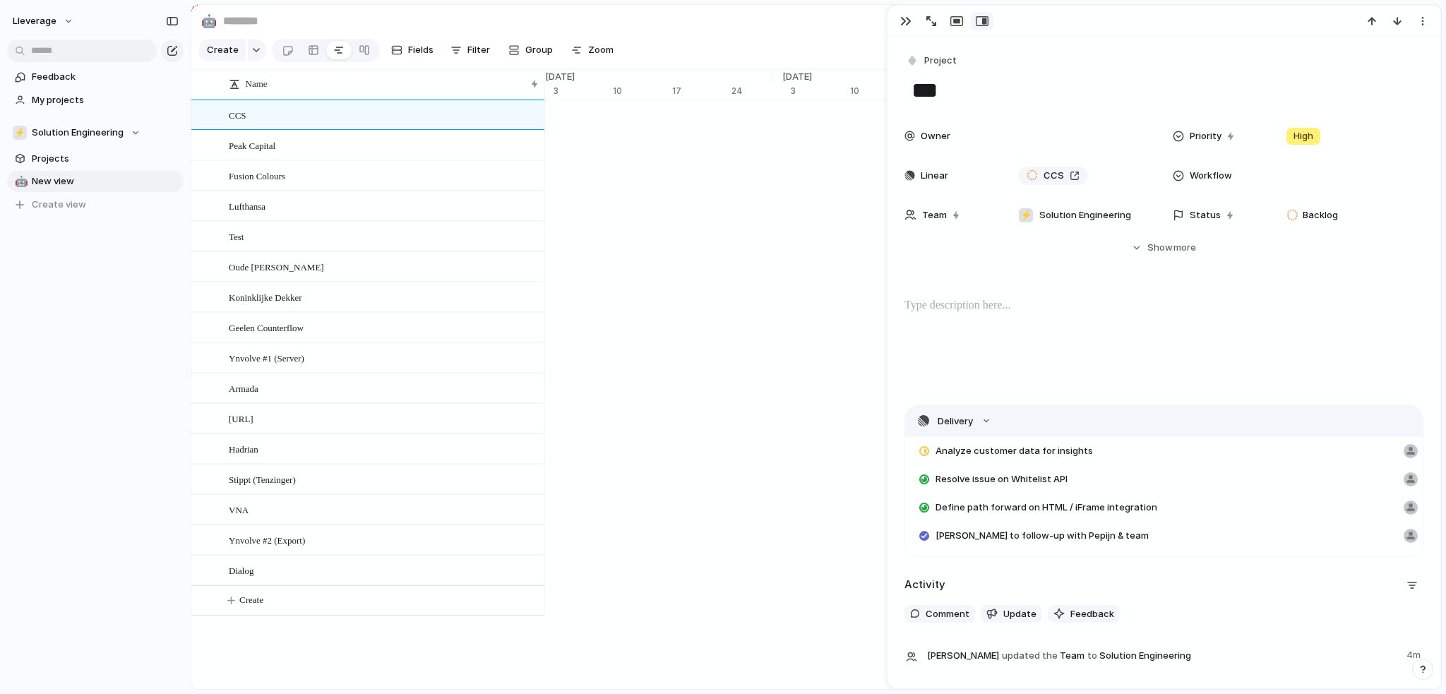
click at [982, 421] on button "Delivery" at bounding box center [1164, 421] width 518 height 32
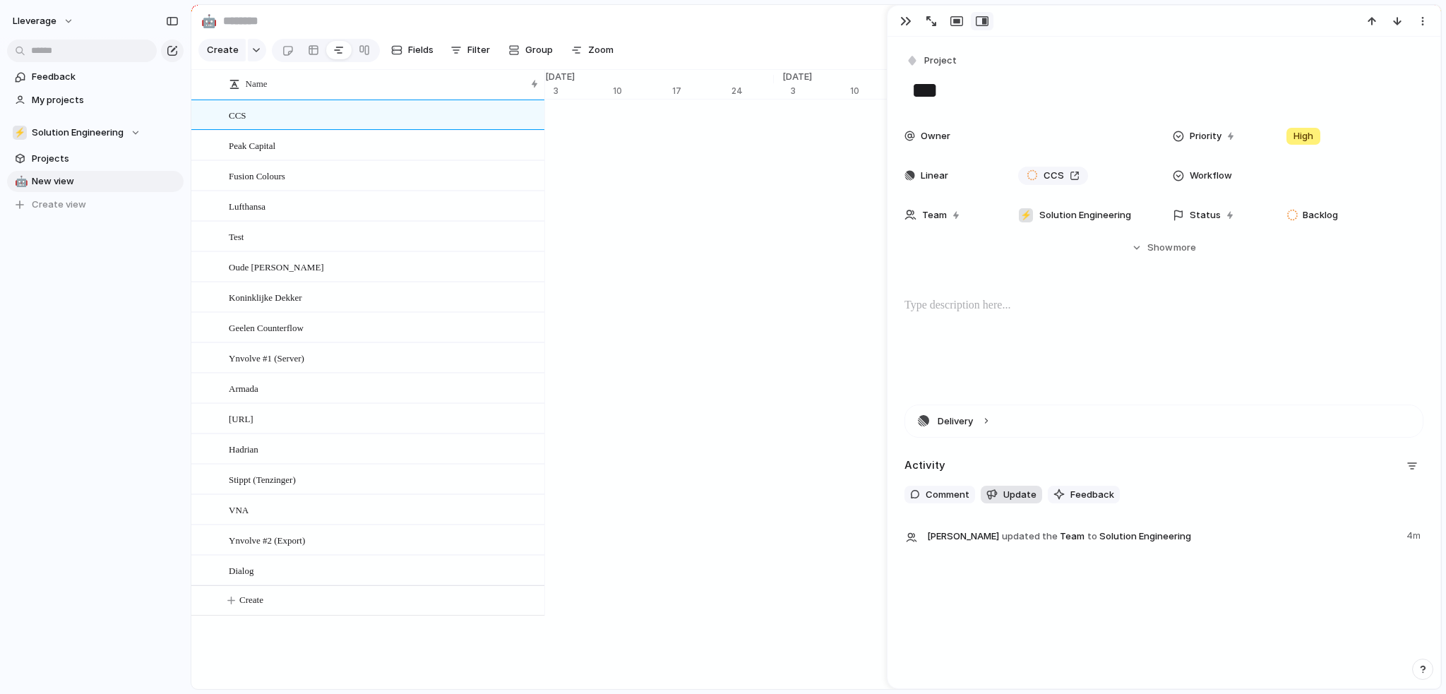
click at [1018, 497] on span "Update" at bounding box center [1020, 495] width 33 height 14
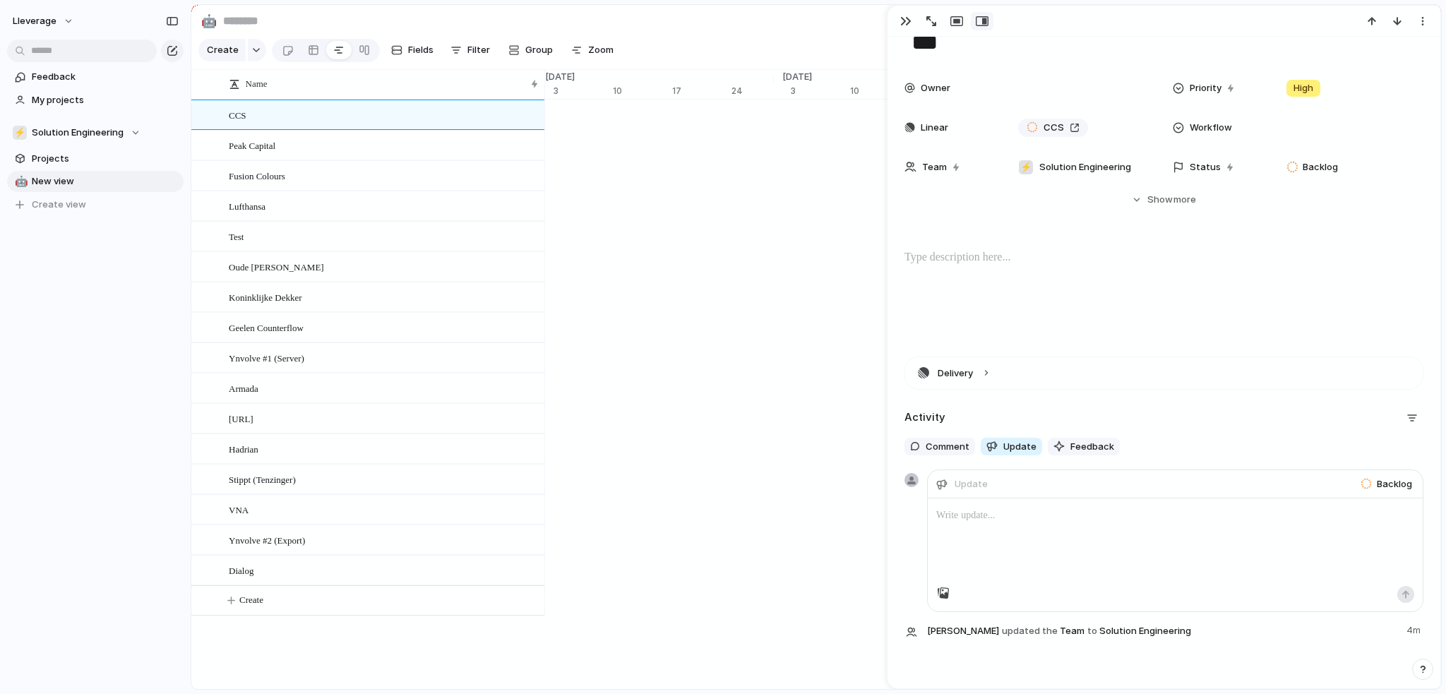
scroll to position [71, 0]
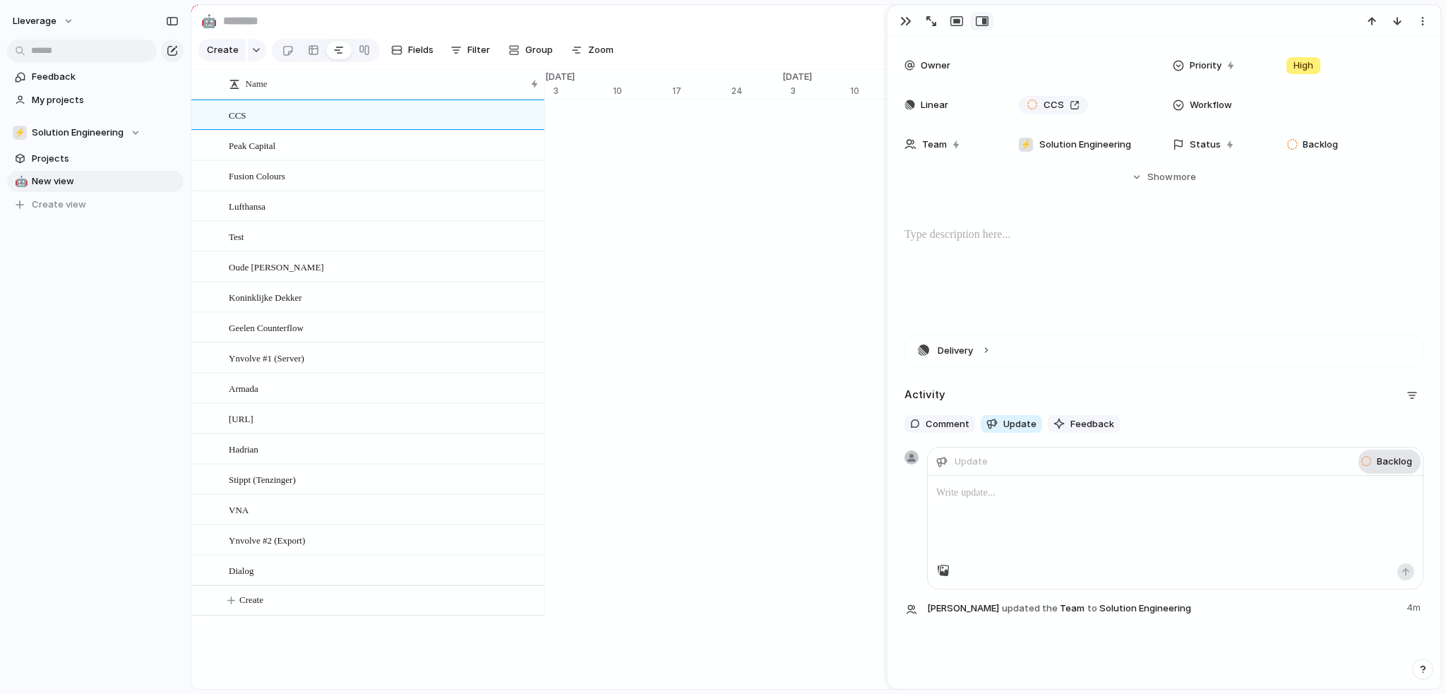
click at [1377, 463] on span "Backlog" at bounding box center [1394, 462] width 35 height 14
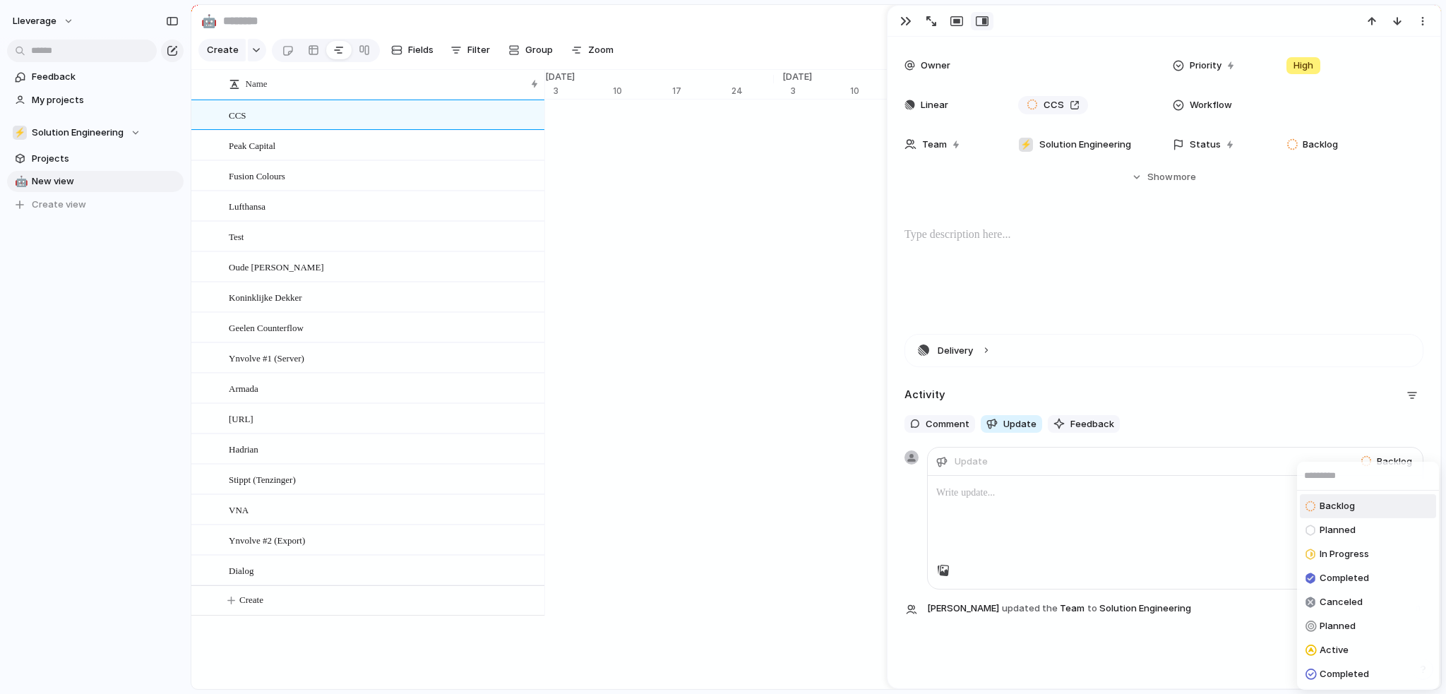
click at [1259, 424] on div "Backlog Planned In Progress Completed Canceled Planned Active Completed" at bounding box center [723, 347] width 1446 height 694
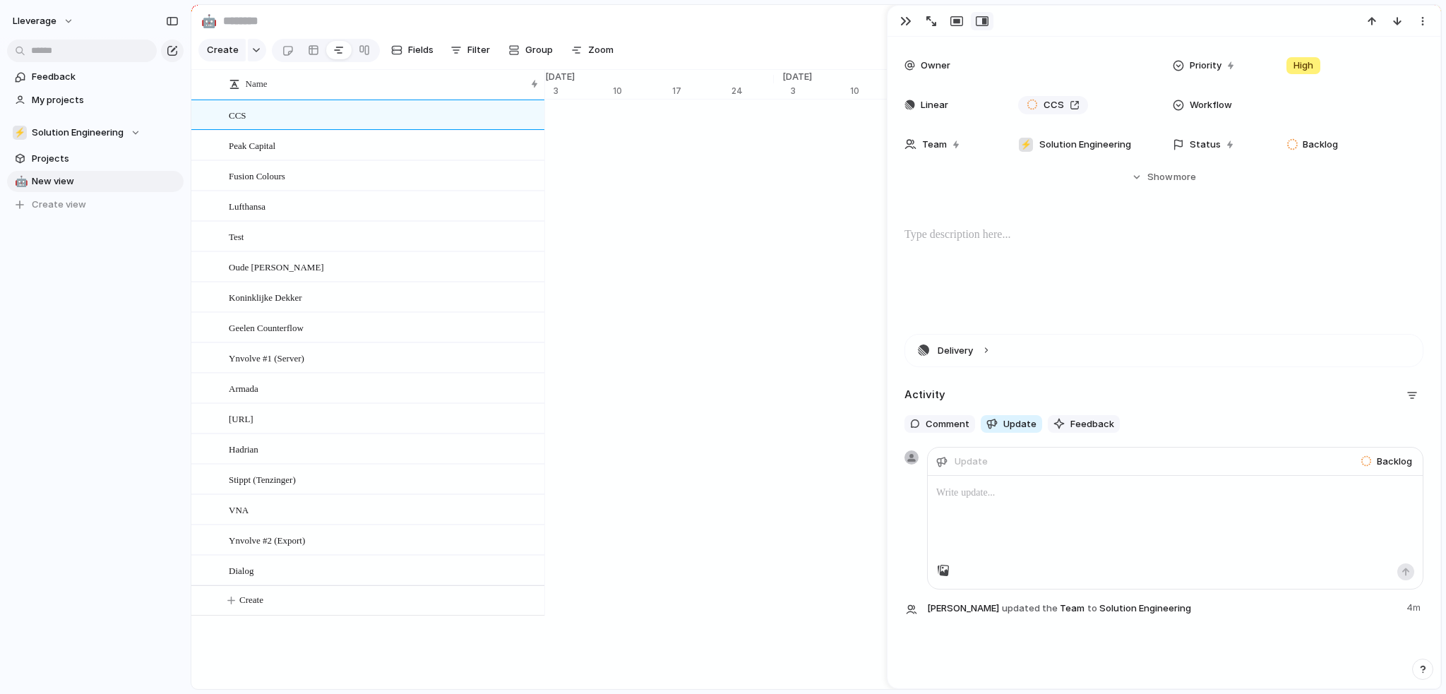
scroll to position [0, 0]
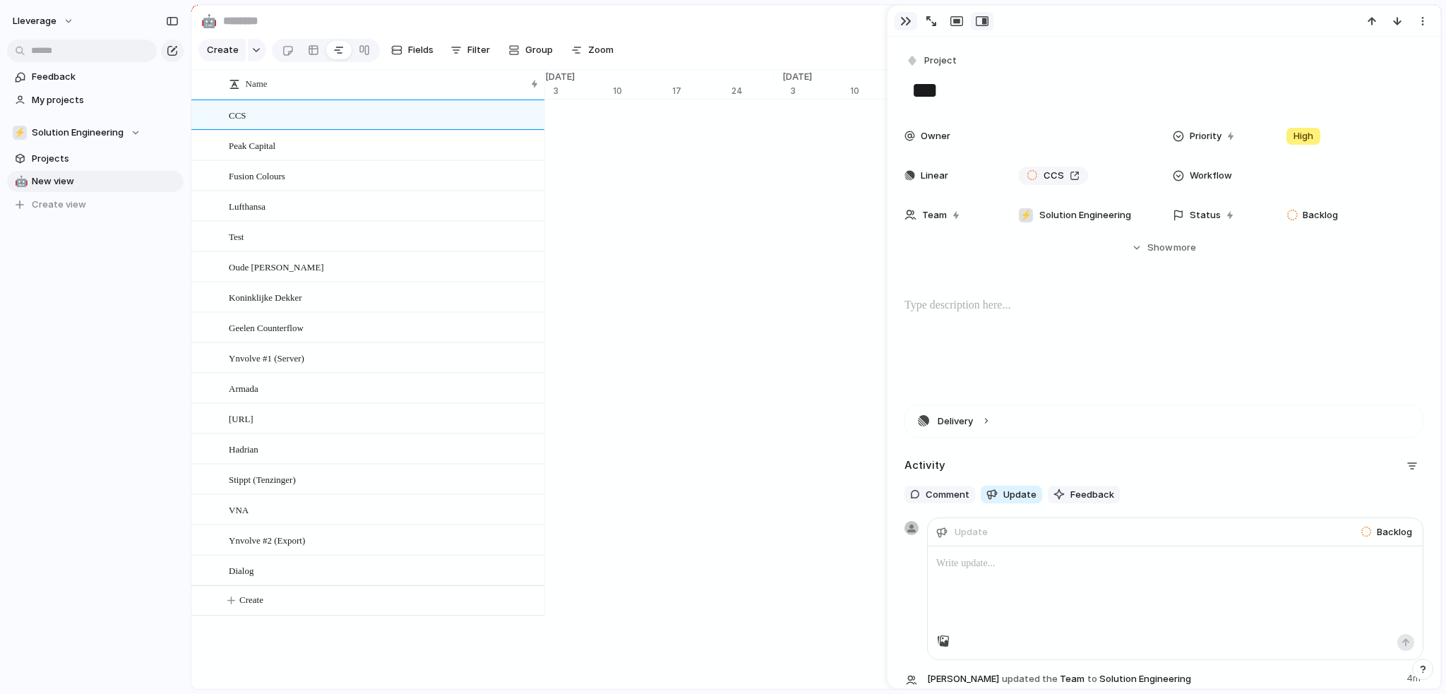
click at [901, 25] on div "button" at bounding box center [906, 21] width 11 height 11
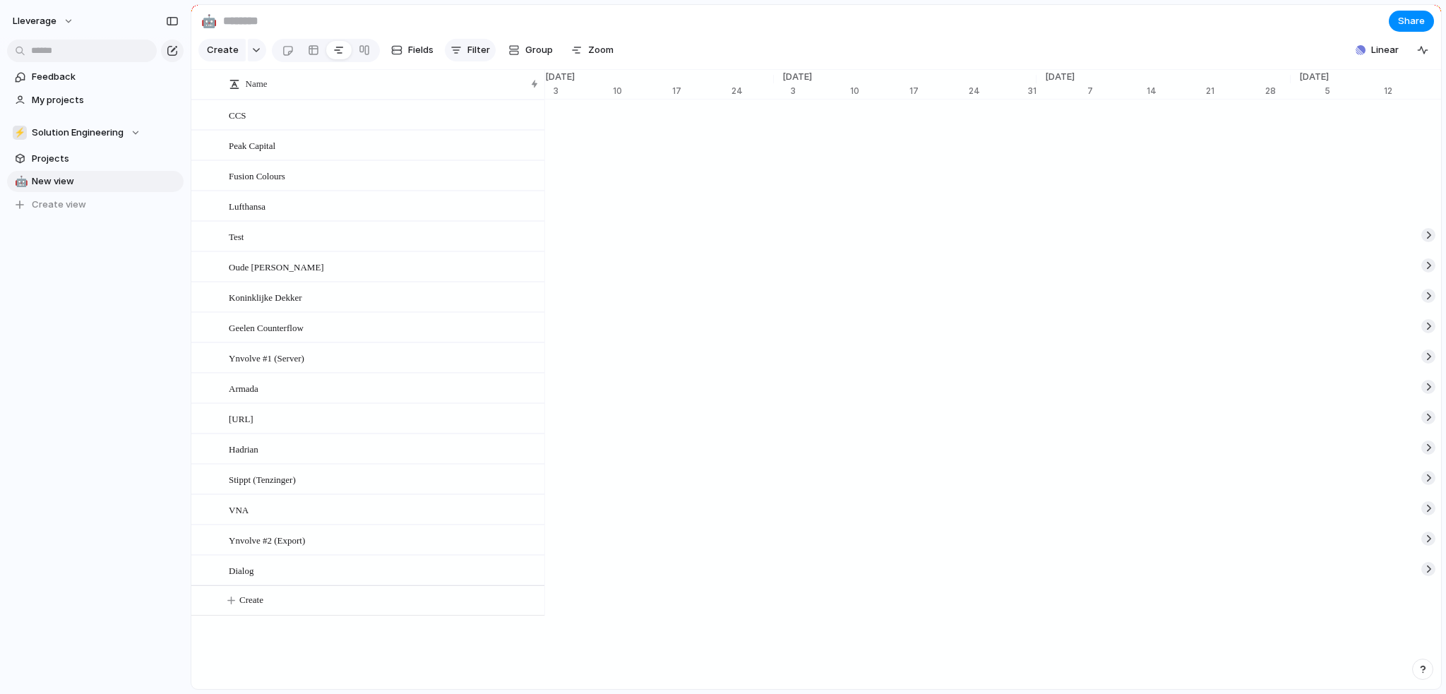
click at [468, 48] on span "Filter" at bounding box center [479, 50] width 23 height 14
click at [691, 47] on div "Description Start date Target date Owner Customer Priority Impact Effort Design…" at bounding box center [723, 347] width 1446 height 694
click at [447, 216] on div "Lufthansa" at bounding box center [384, 206] width 311 height 29
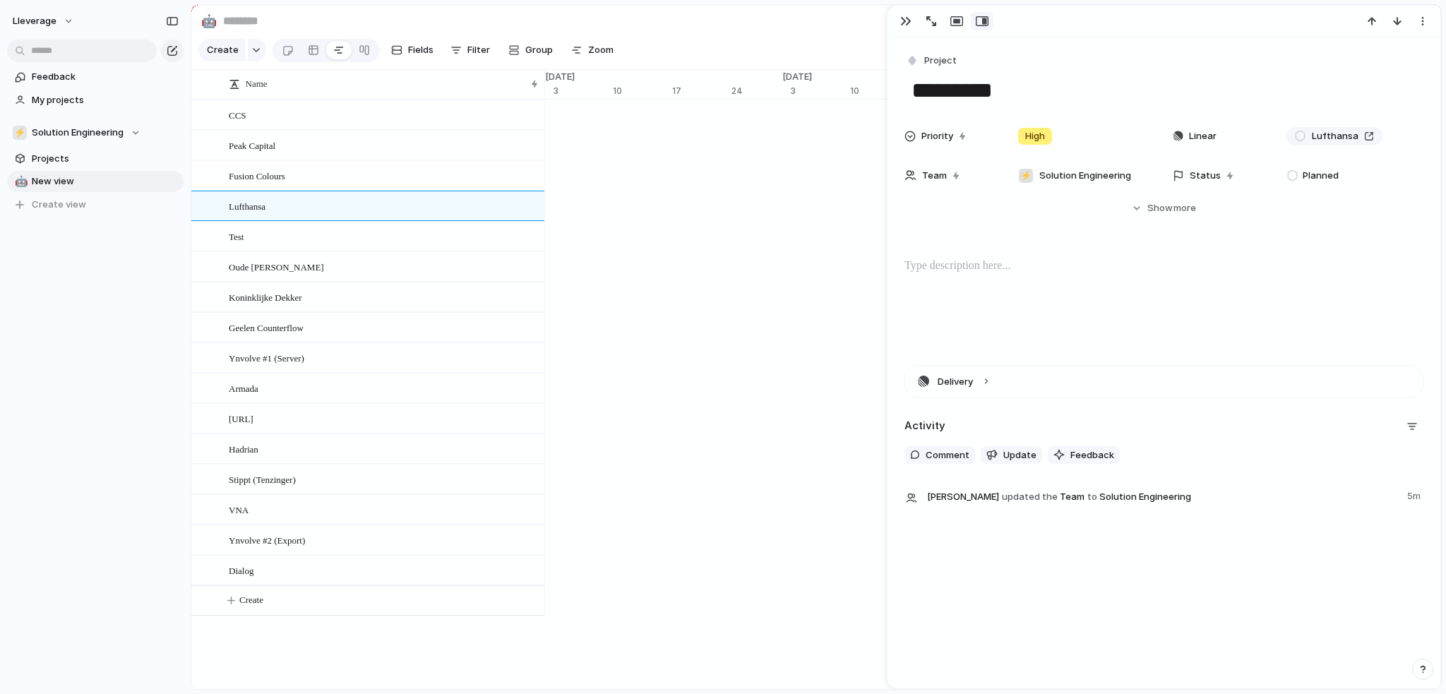
click at [694, 20] on section "🤖 Share" at bounding box center [816, 21] width 1250 height 32
click at [259, 56] on button "button" at bounding box center [257, 50] width 18 height 23
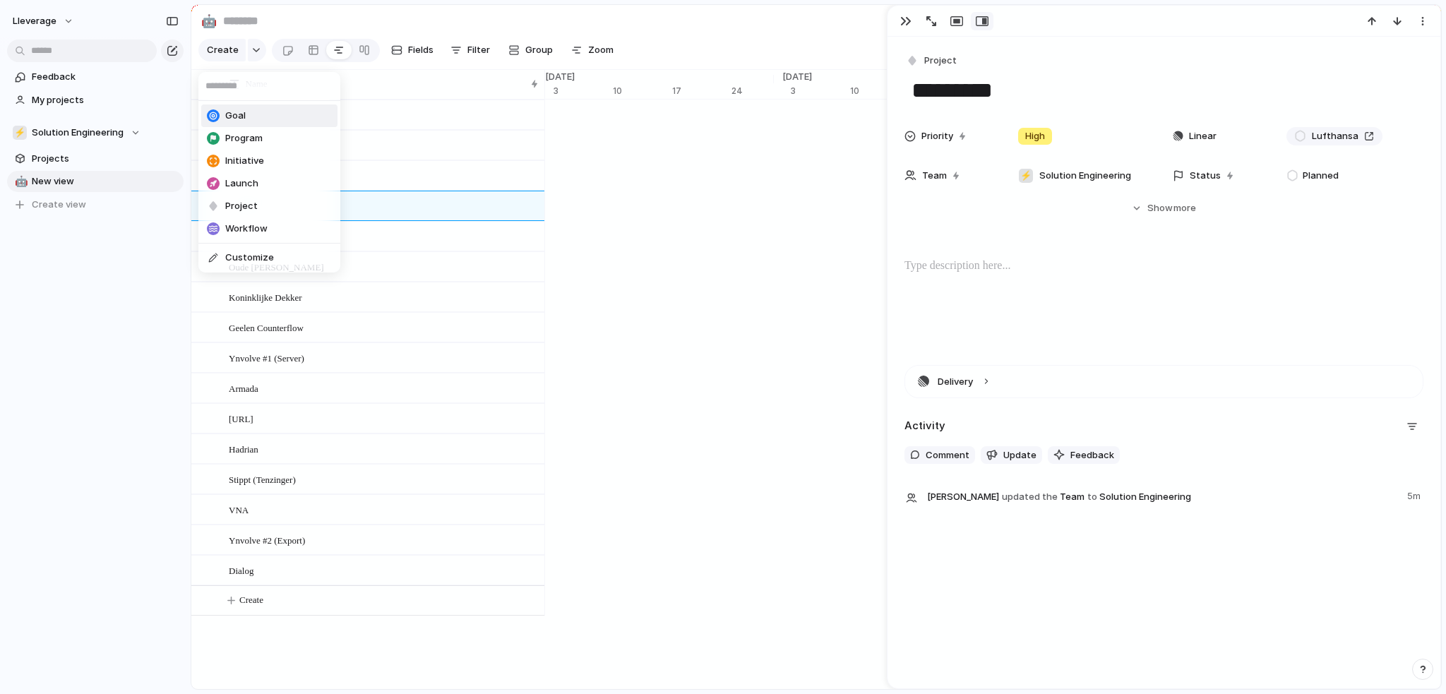
click at [238, 113] on span "Goal" at bounding box center [235, 116] width 20 height 14
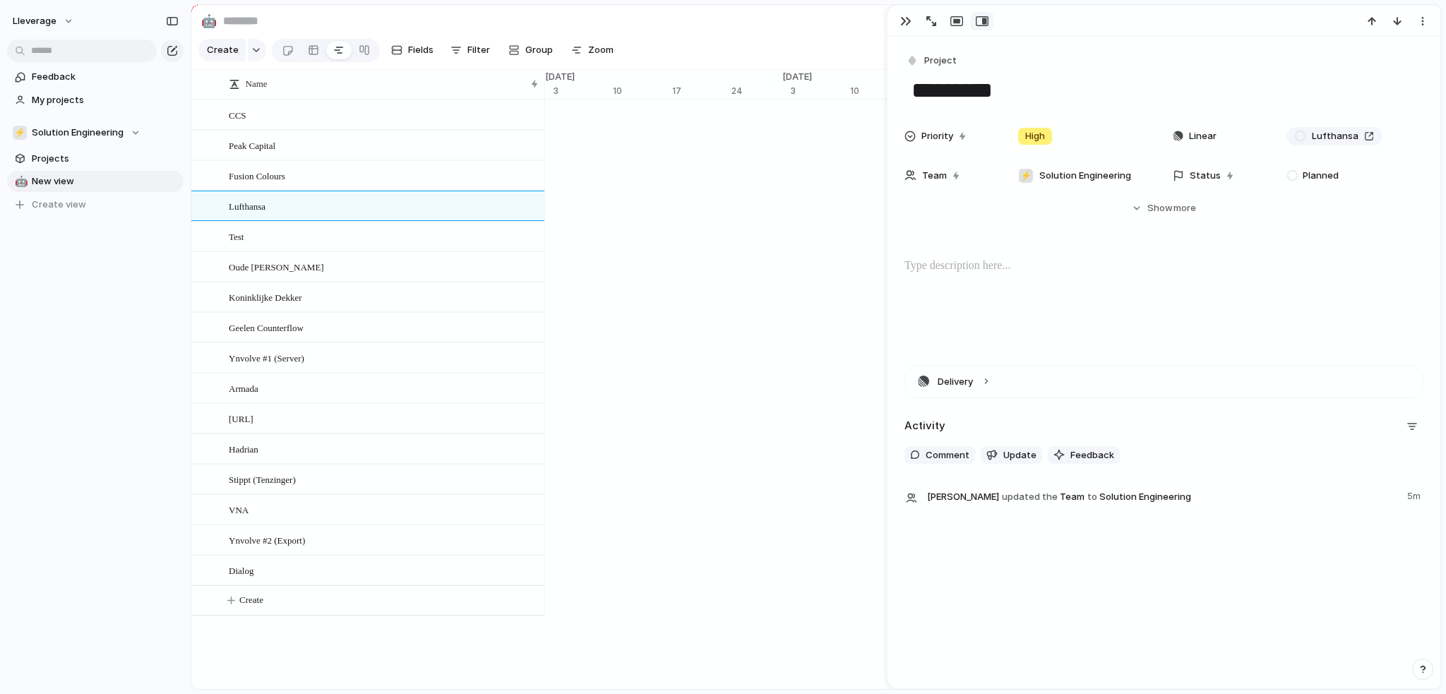
click at [1083, 266] on p at bounding box center [1164, 266] width 519 height 17
click at [1138, 204] on button "Hide Show more" at bounding box center [1164, 208] width 519 height 25
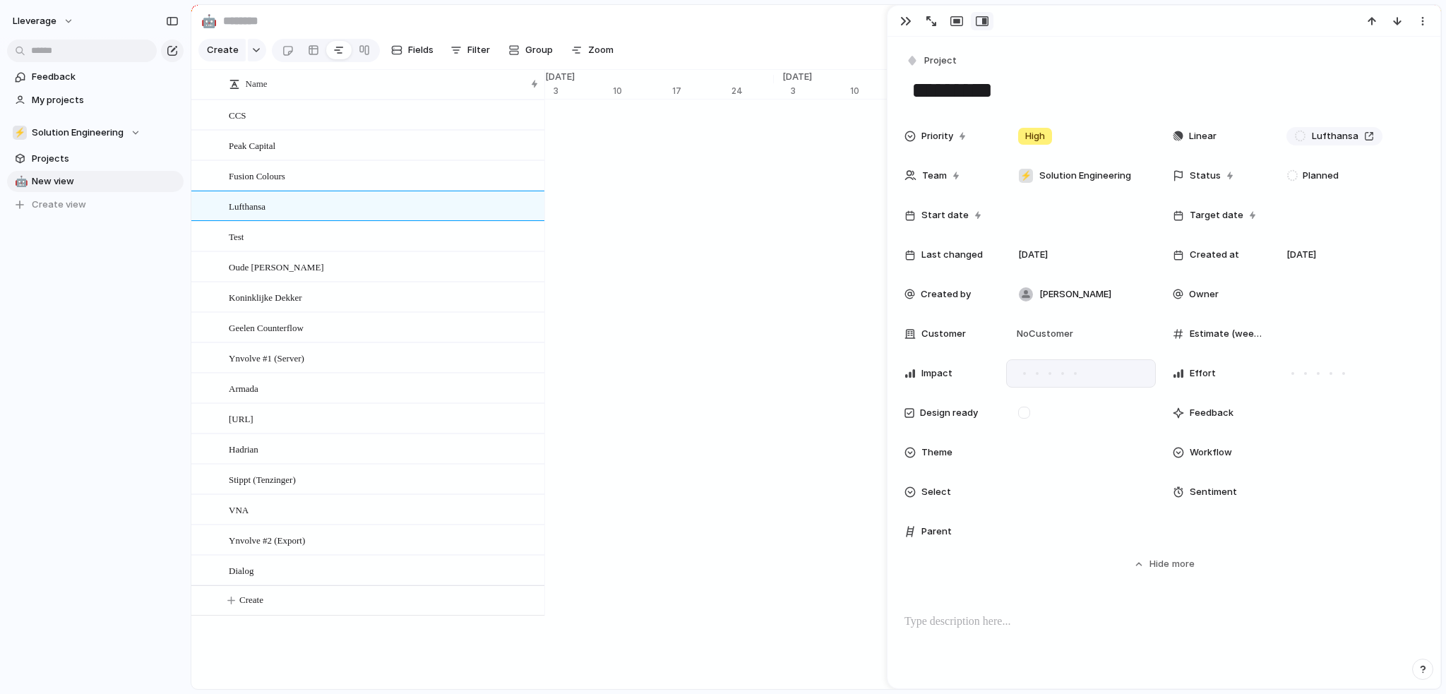
click at [1079, 376] on div at bounding box center [1075, 373] width 13 height 13
click at [1343, 374] on div at bounding box center [1344, 373] width 3 height 3
click at [1028, 413] on div at bounding box center [1024, 413] width 12 height 12
click at [1029, 414] on div at bounding box center [1024, 413] width 12 height 12
click at [933, 59] on span "Project" at bounding box center [941, 61] width 32 height 14
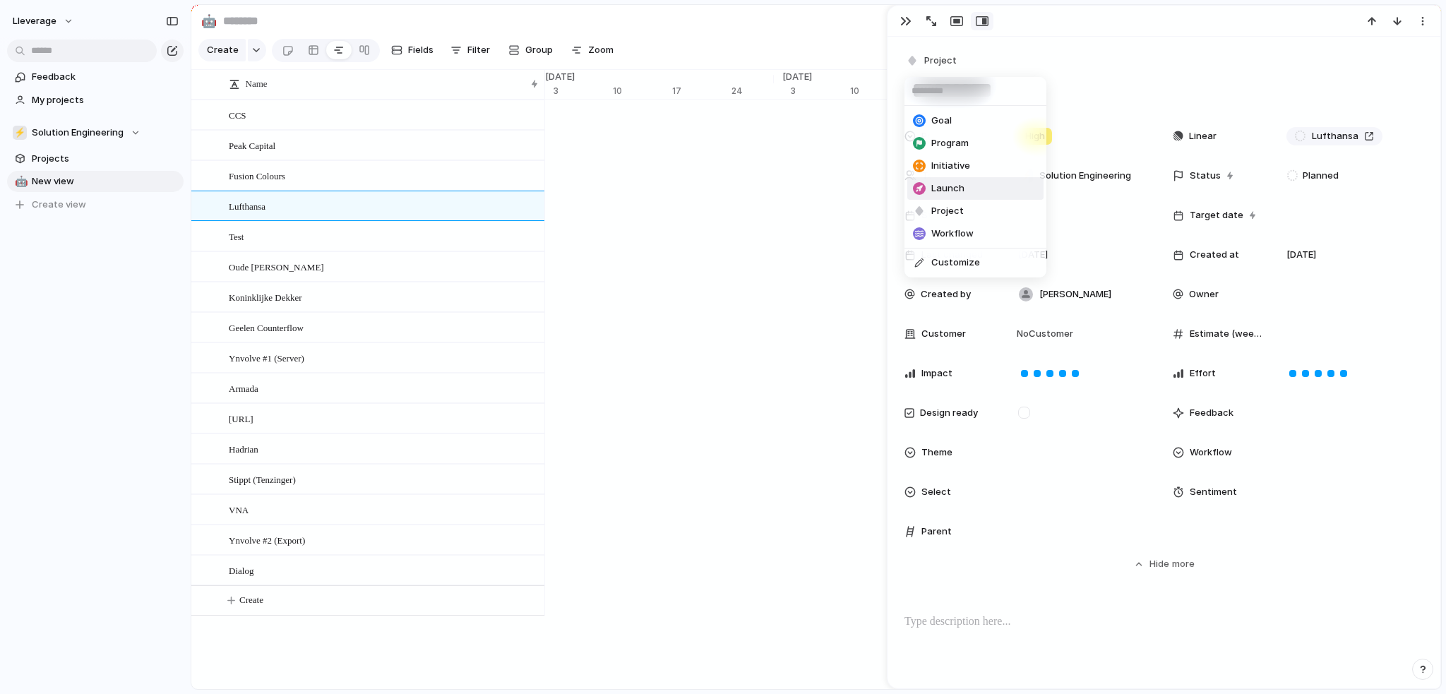
click at [949, 186] on span "Launch" at bounding box center [948, 189] width 33 height 14
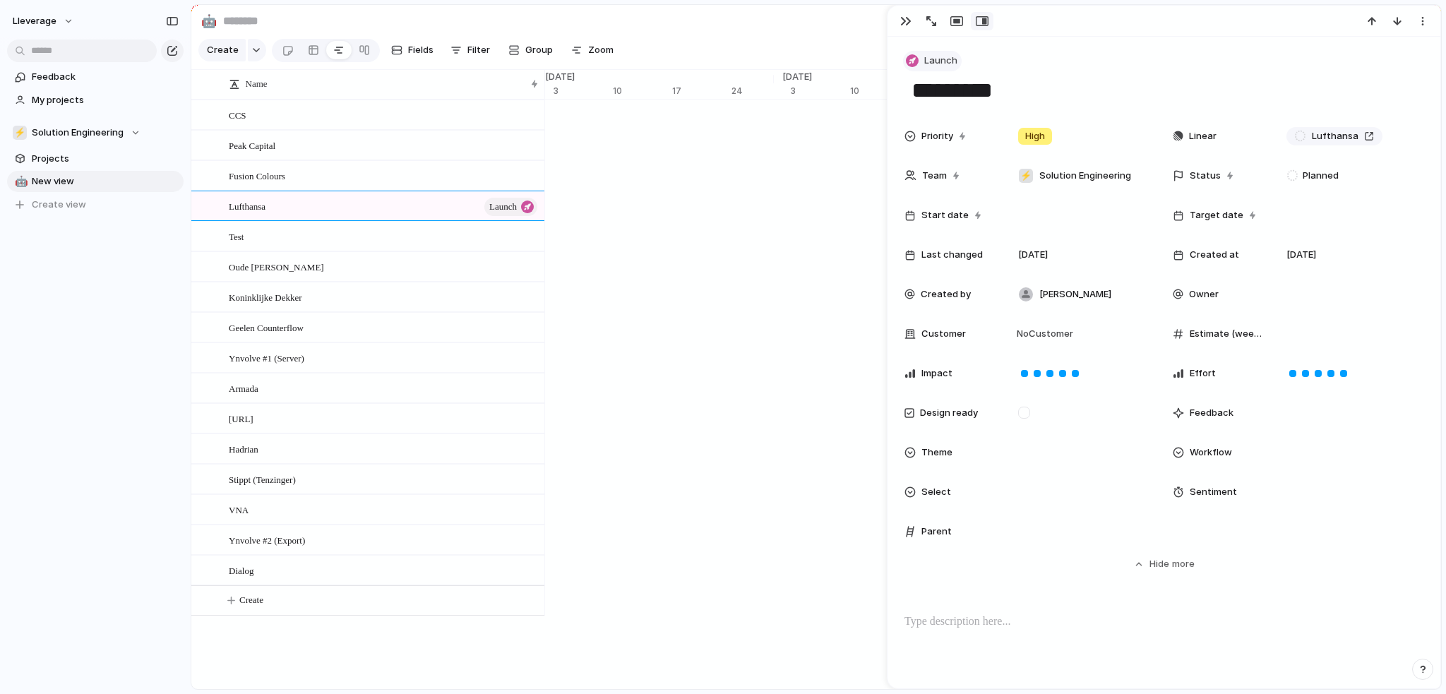
click at [923, 63] on button "Launch" at bounding box center [932, 61] width 59 height 20
click at [949, 166] on span "Initiative" at bounding box center [951, 166] width 39 height 14
click at [925, 59] on span "Initiative" at bounding box center [944, 61] width 39 height 14
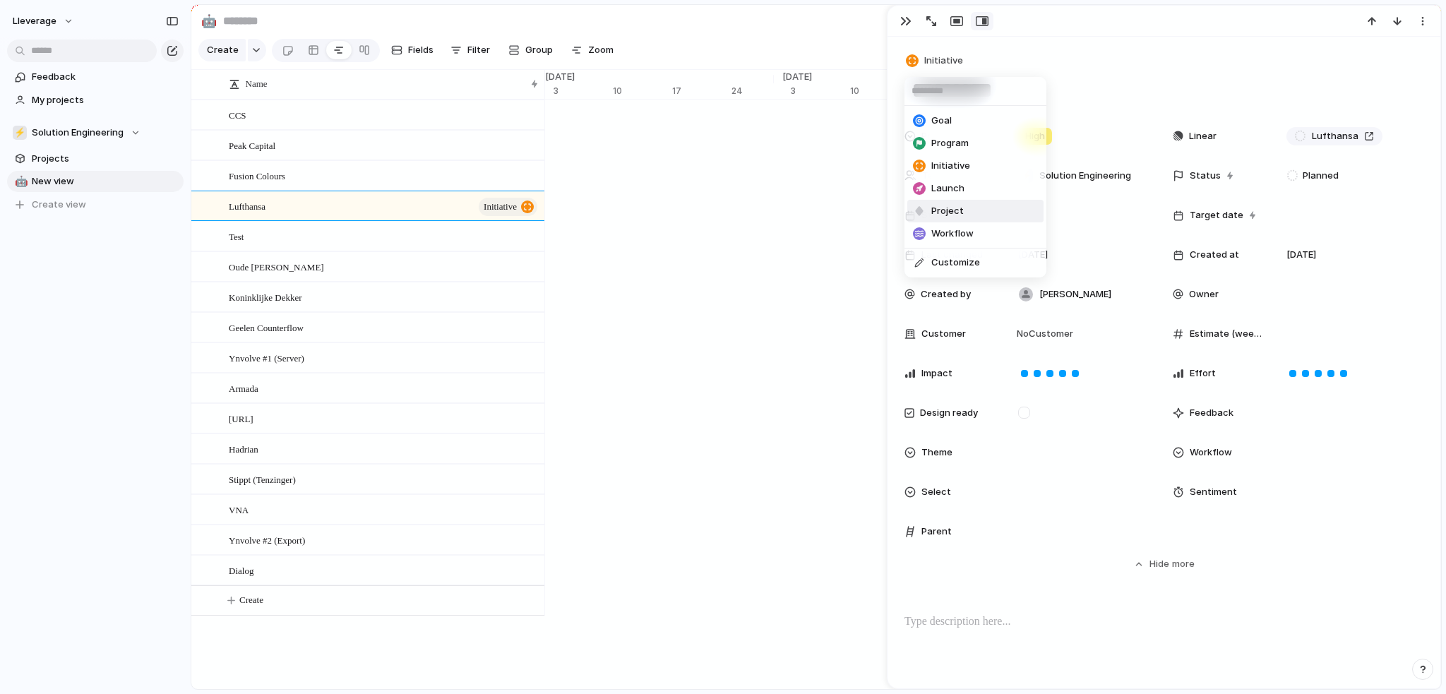
click at [947, 210] on span "Project" at bounding box center [948, 211] width 32 height 14
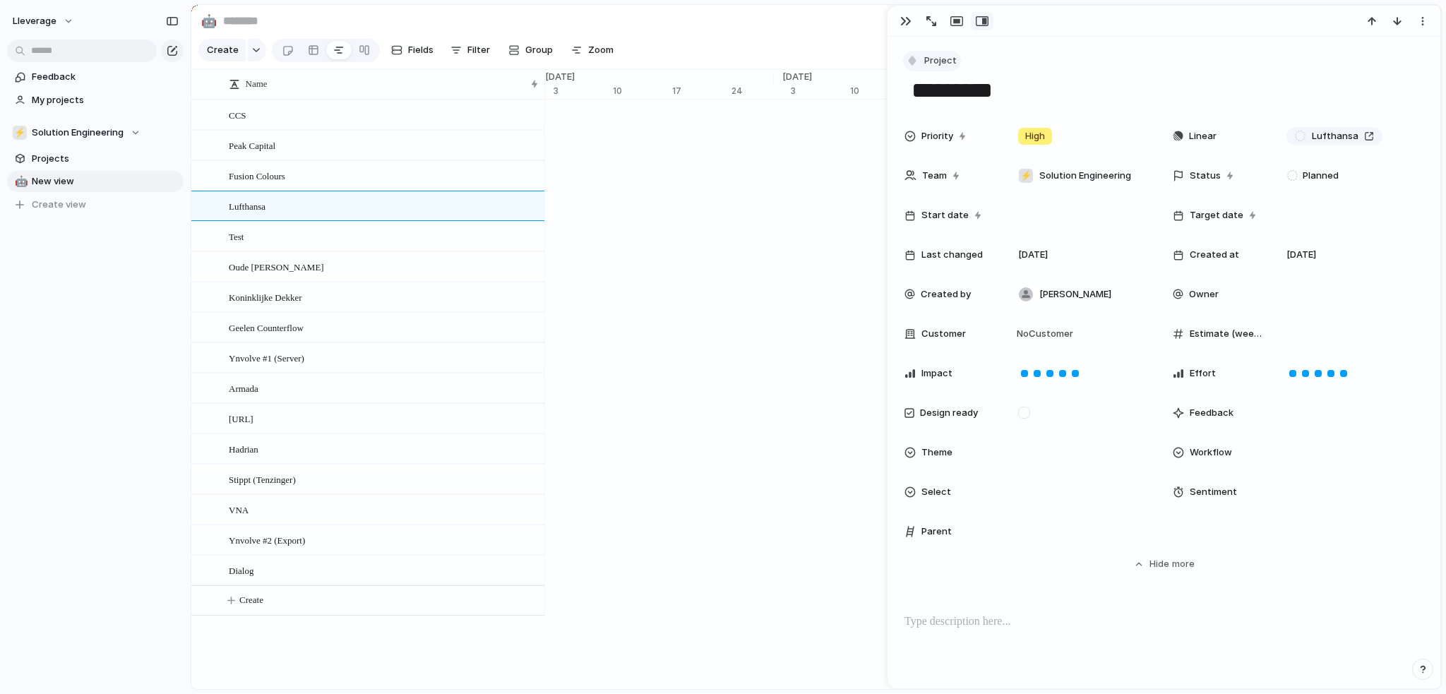
click at [932, 65] on span "Project" at bounding box center [941, 61] width 32 height 14
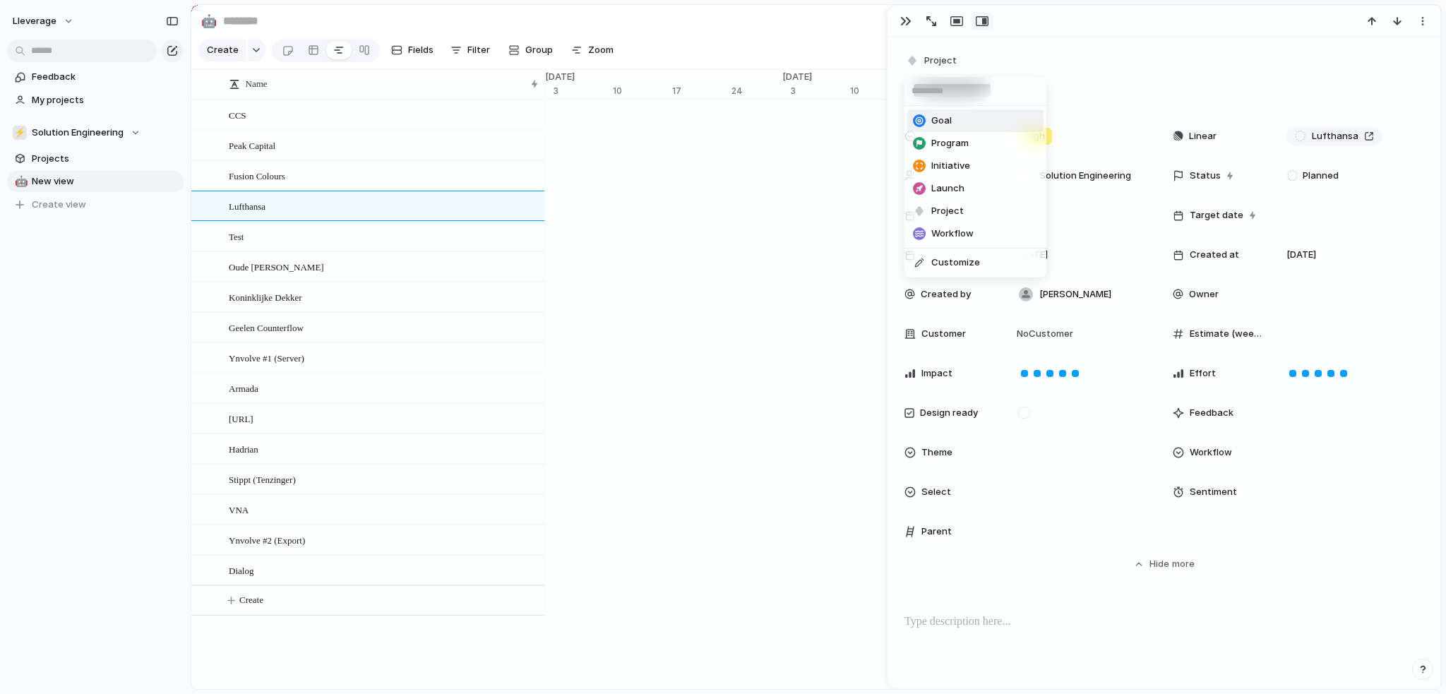
click at [940, 124] on span "Goal" at bounding box center [942, 121] width 20 height 14
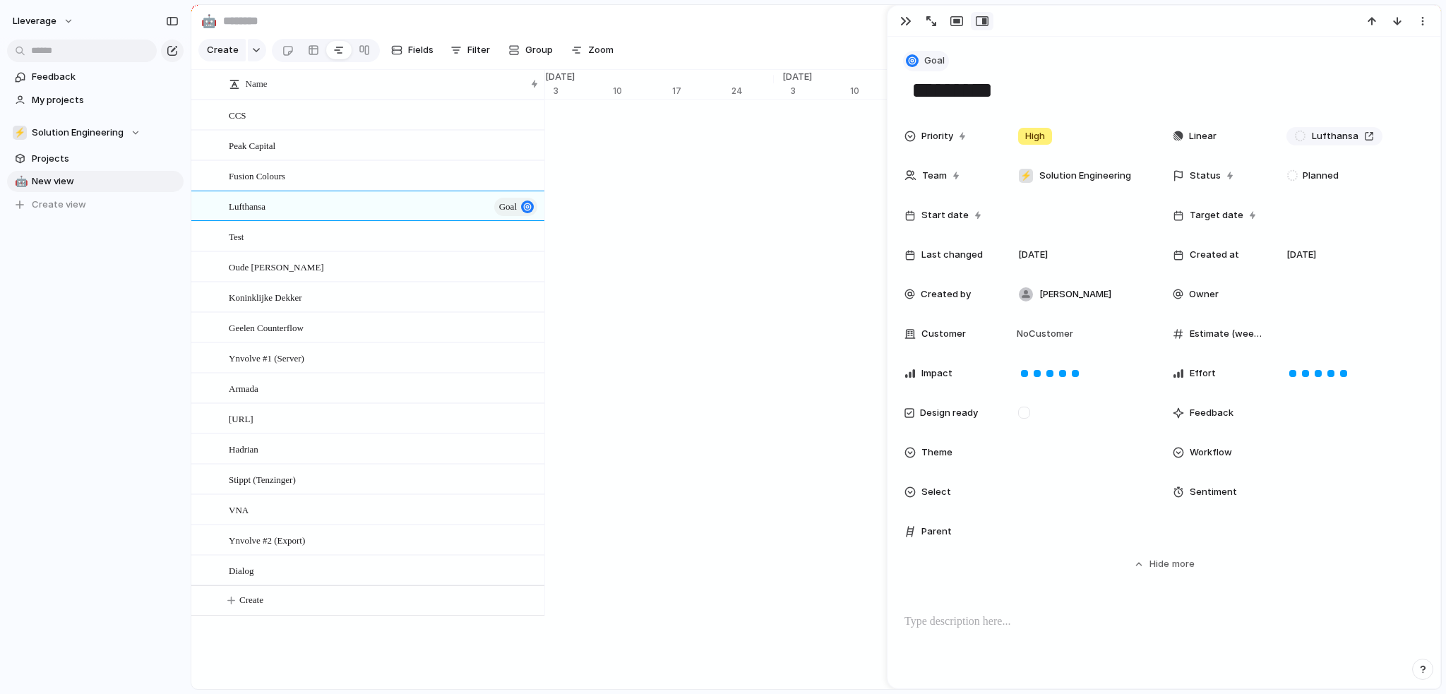
click at [934, 64] on span "Goal" at bounding box center [935, 61] width 20 height 14
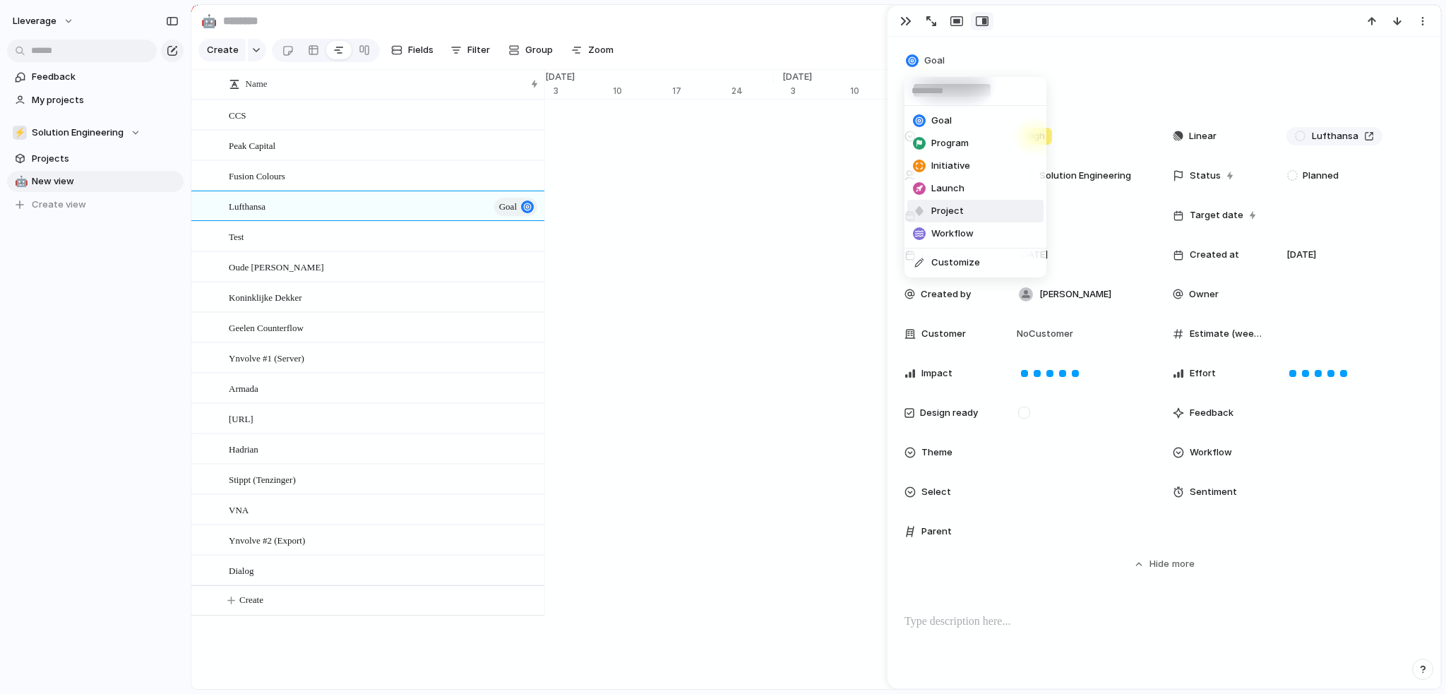
click at [951, 209] on span "Project" at bounding box center [948, 211] width 32 height 14
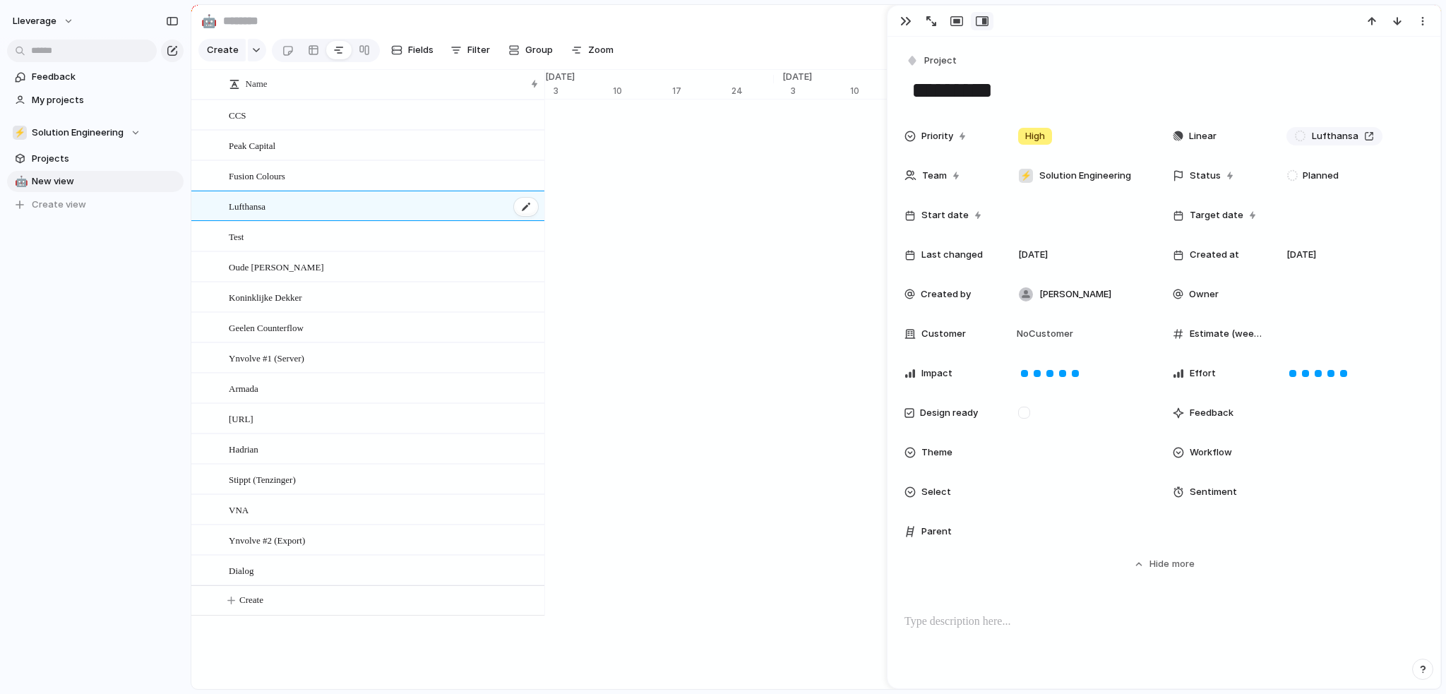
click at [420, 220] on div "Lufthansa" at bounding box center [384, 206] width 311 height 29
click at [956, 17] on div "button" at bounding box center [957, 21] width 13 height 11
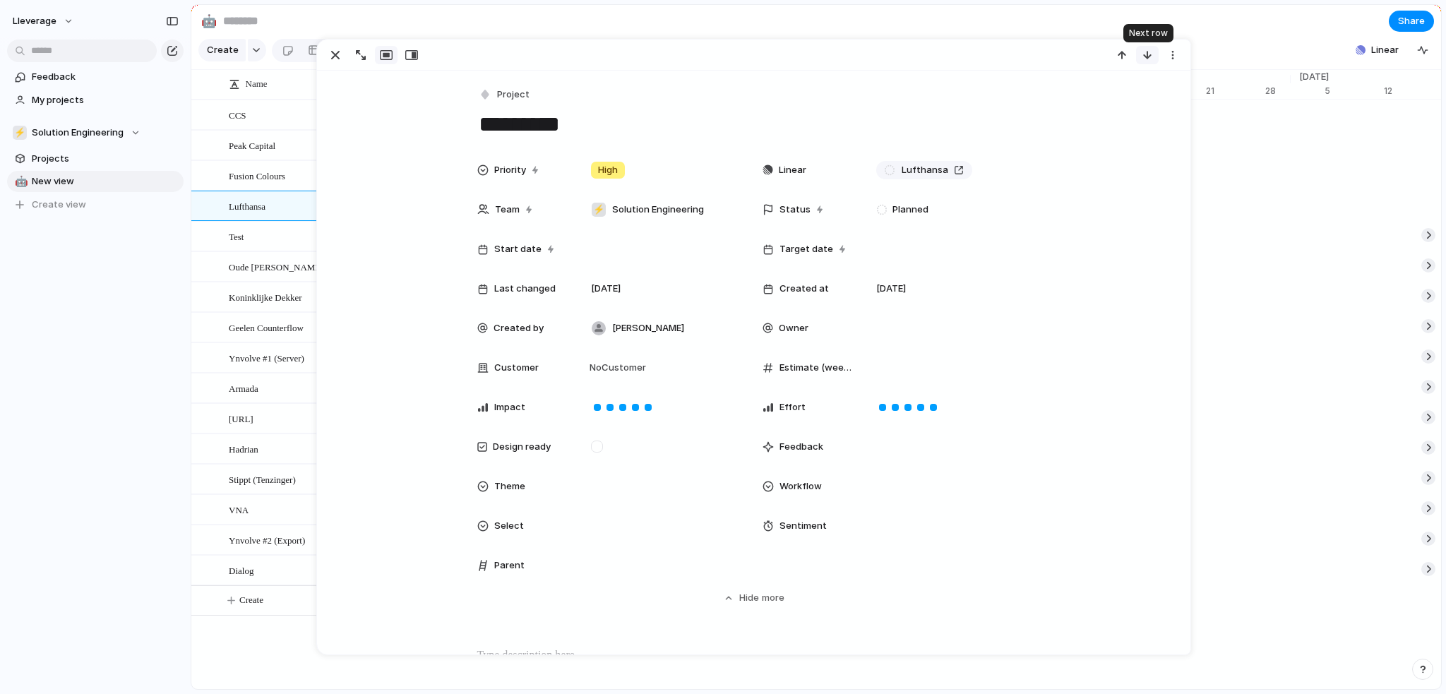
click at [1149, 53] on div "button" at bounding box center [1147, 54] width 11 height 11
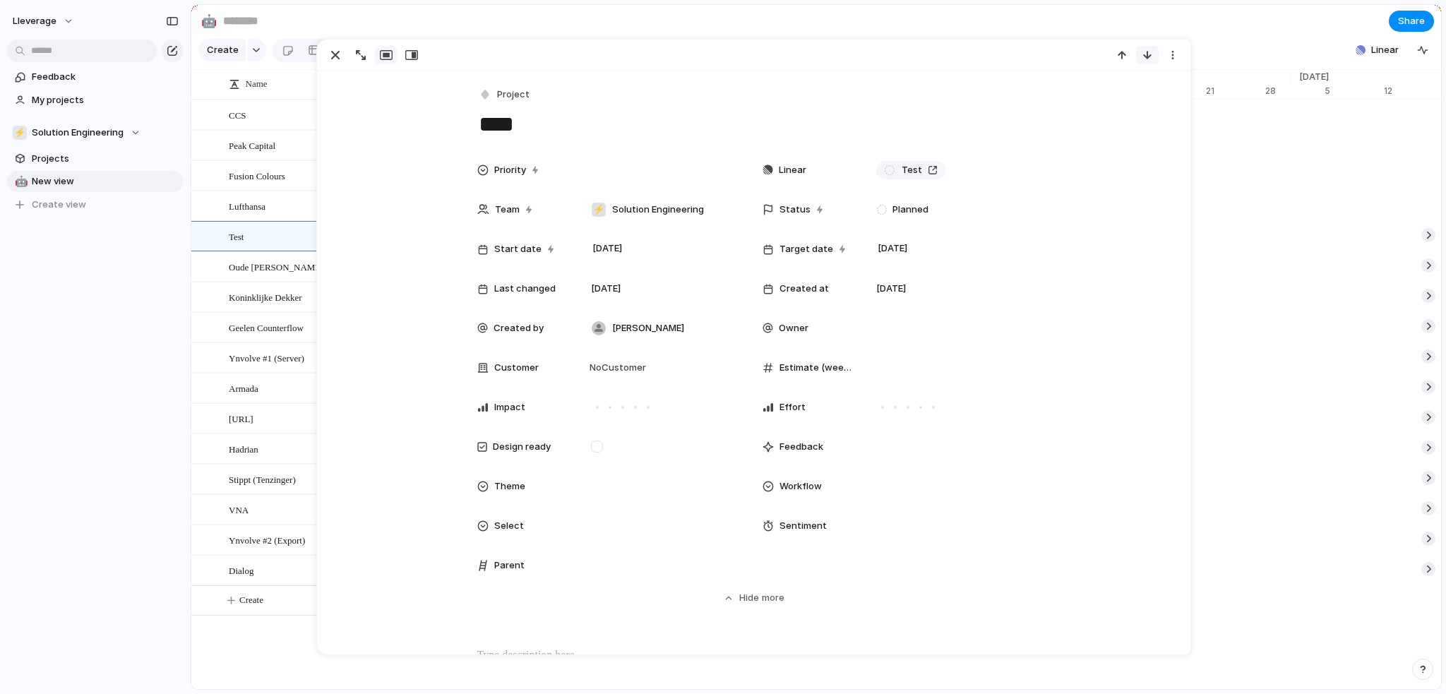
click at [1148, 54] on div "button" at bounding box center [1147, 54] width 11 height 11
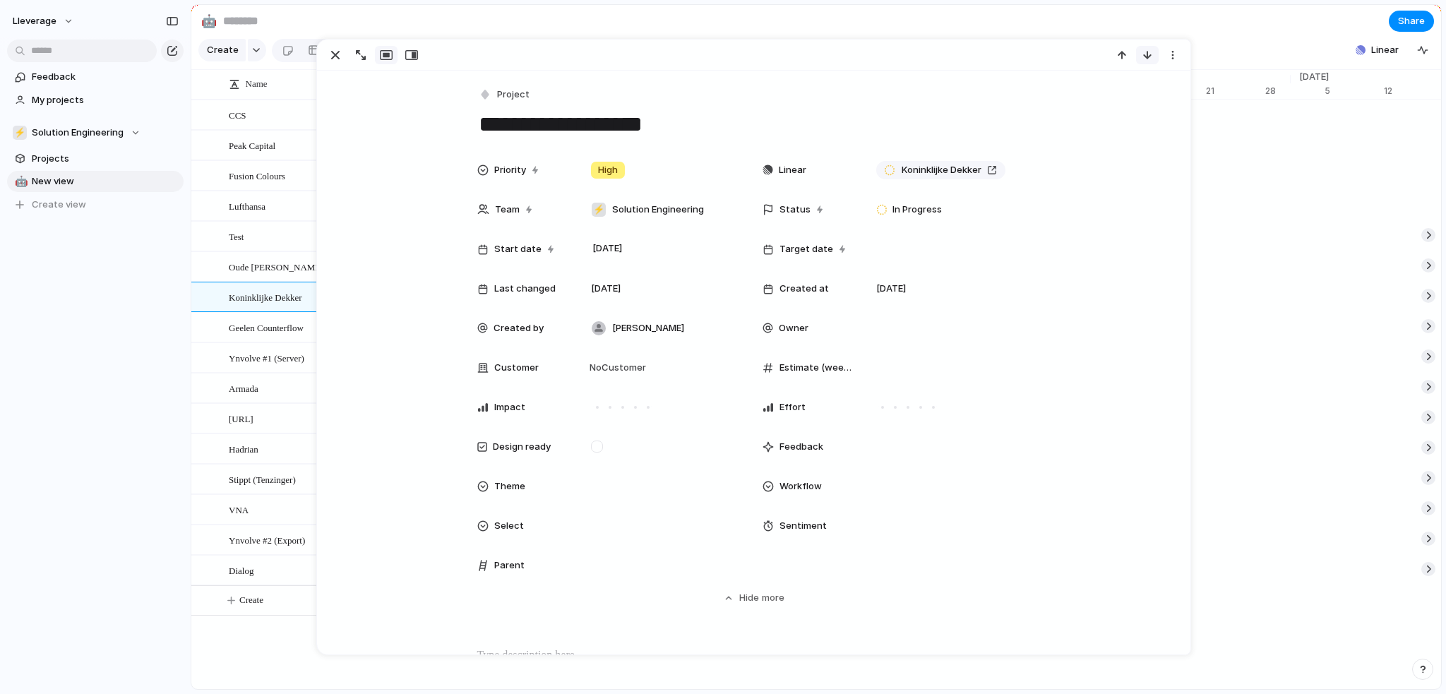
click at [1148, 54] on div "button" at bounding box center [1147, 54] width 11 height 11
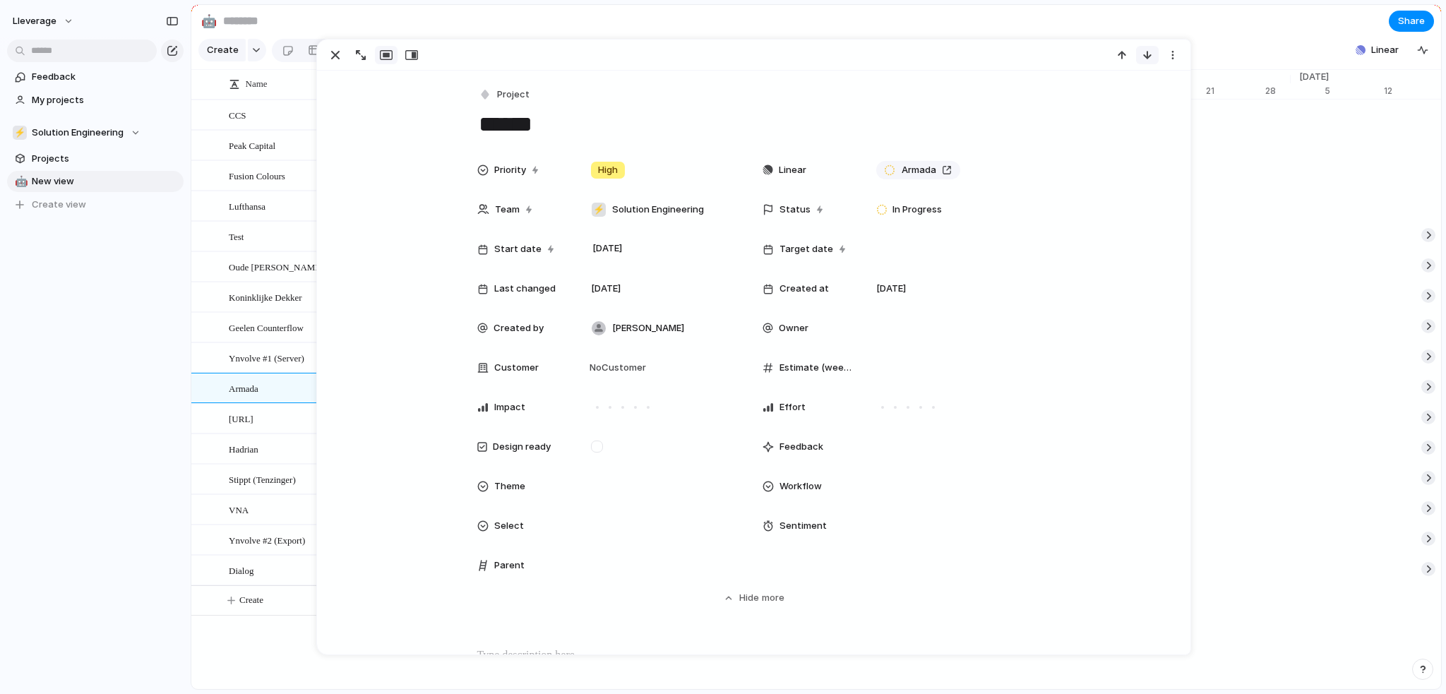
click at [1148, 54] on div "button" at bounding box center [1147, 54] width 11 height 11
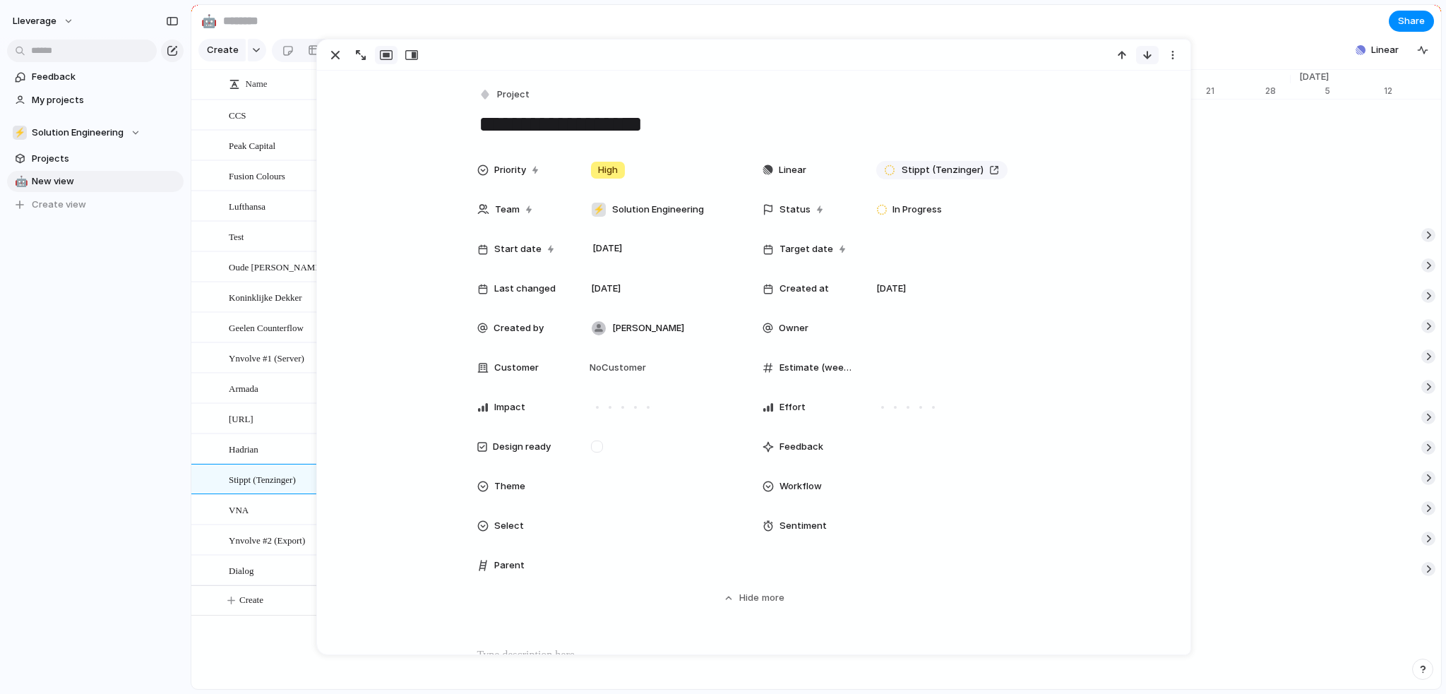
click at [1148, 54] on div "button" at bounding box center [1147, 54] width 11 height 11
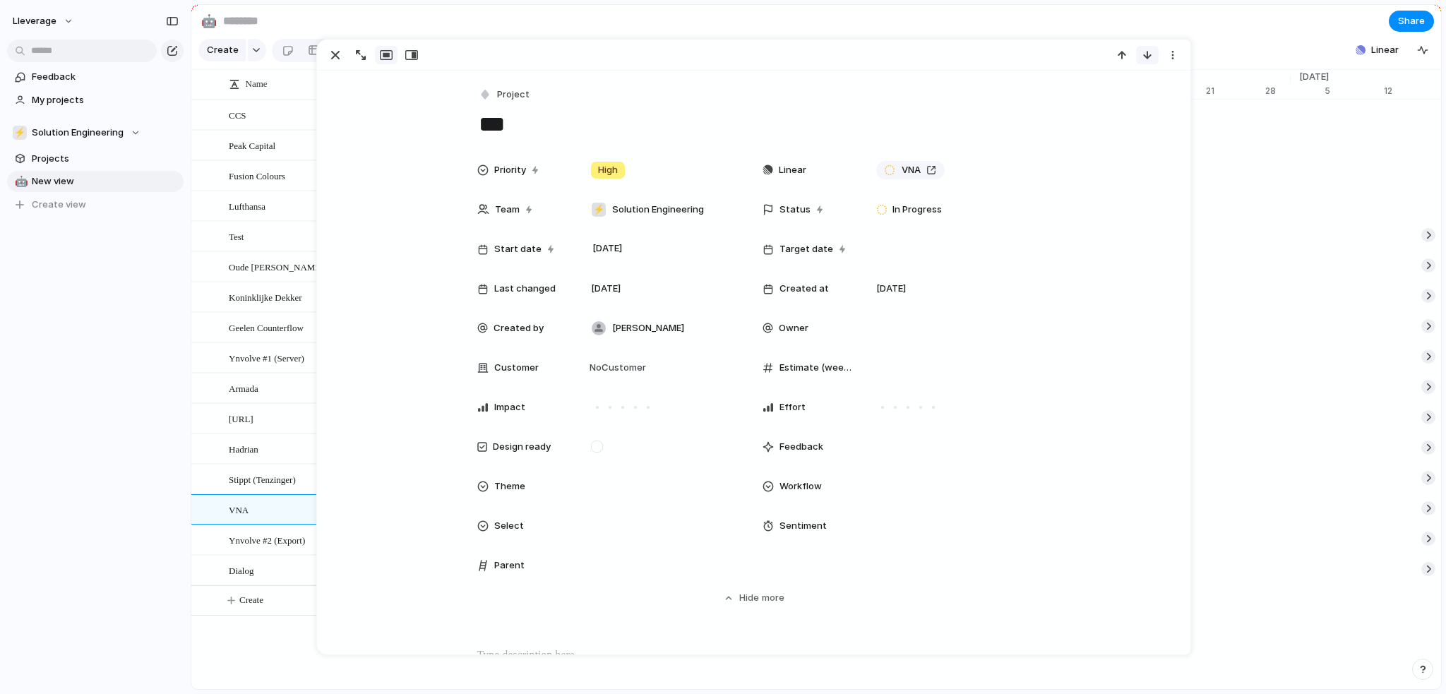
click at [1148, 54] on div "button" at bounding box center [1147, 54] width 11 height 11
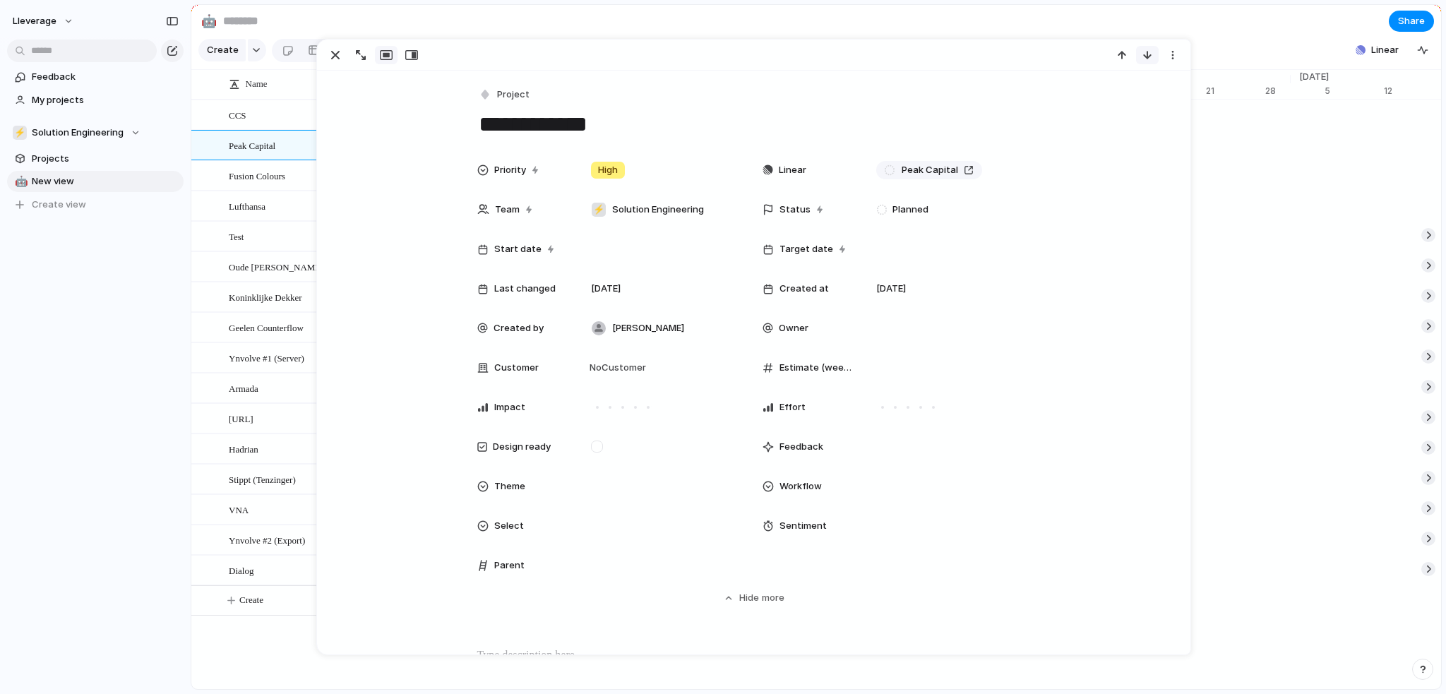
click at [1148, 54] on div "button" at bounding box center [1147, 54] width 11 height 11
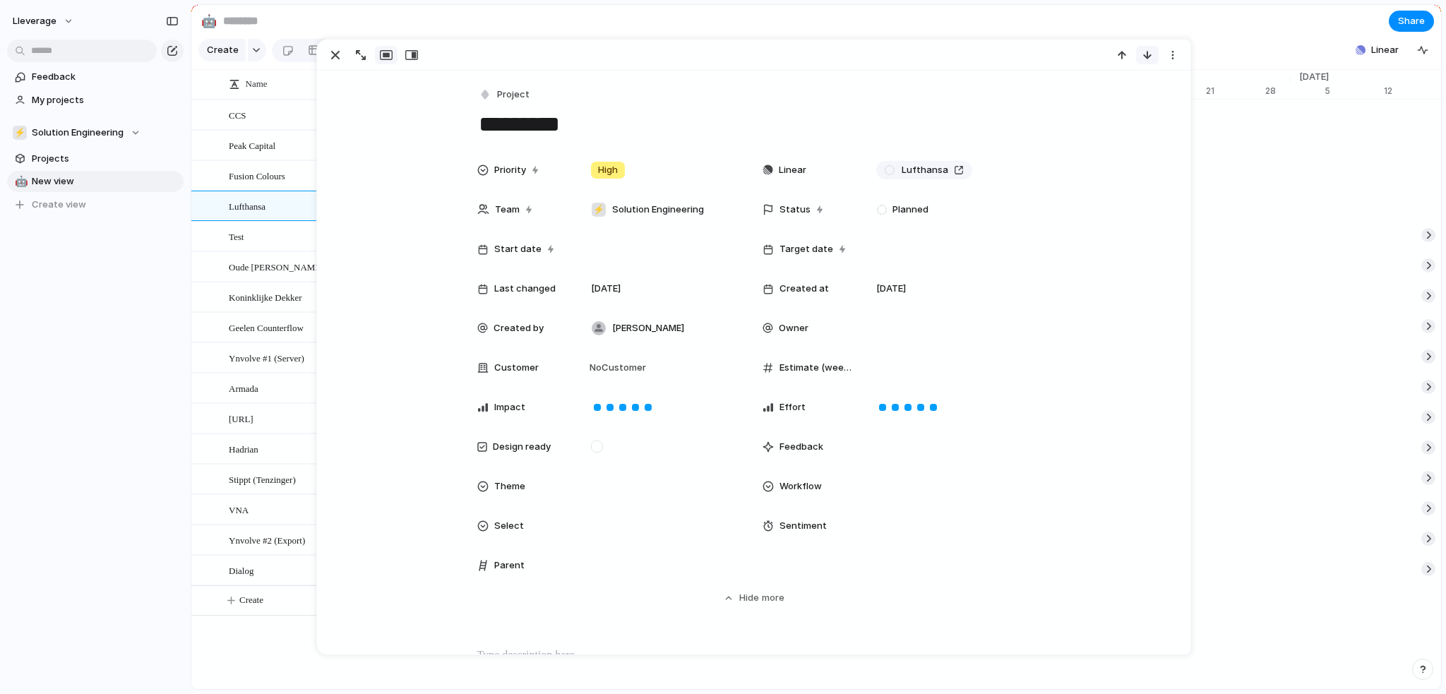
click at [1148, 54] on div "button" at bounding box center [1147, 54] width 11 height 11
type textarea "****"
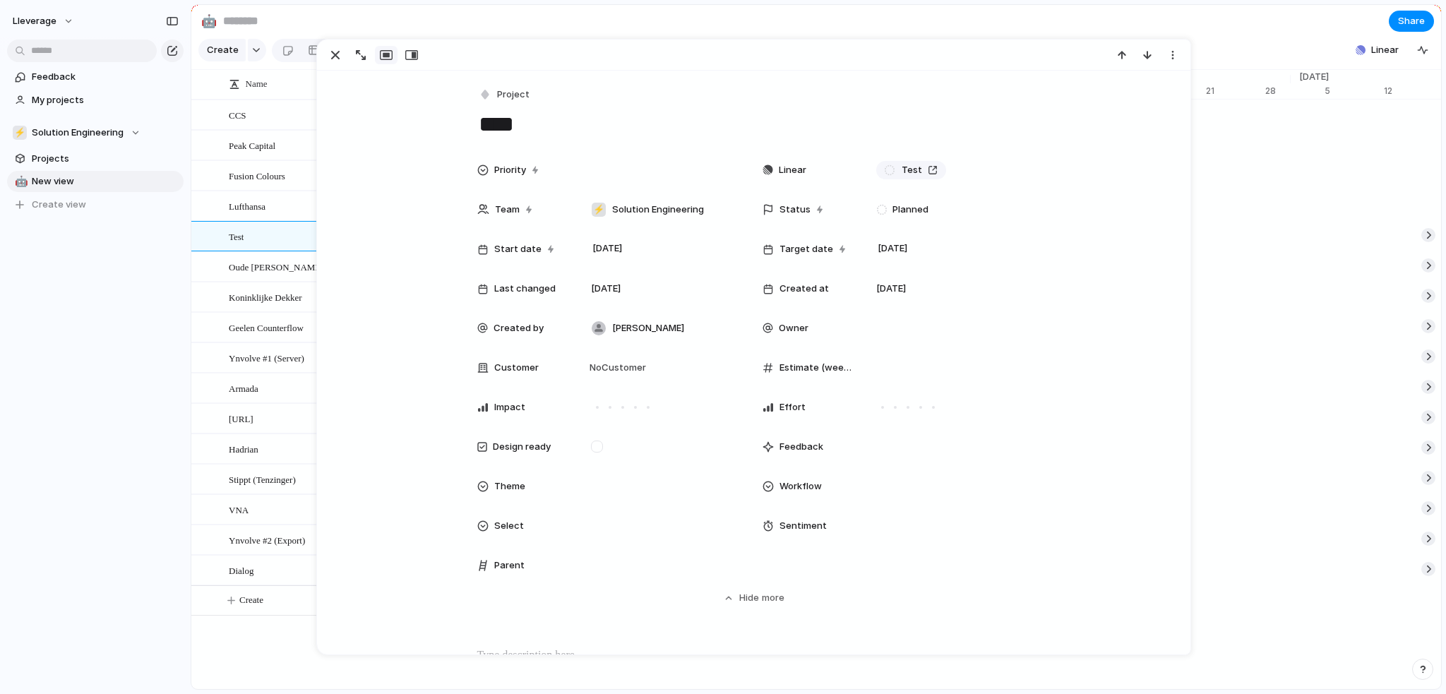
click at [329, 57] on div "button" at bounding box center [335, 55] width 17 height 17
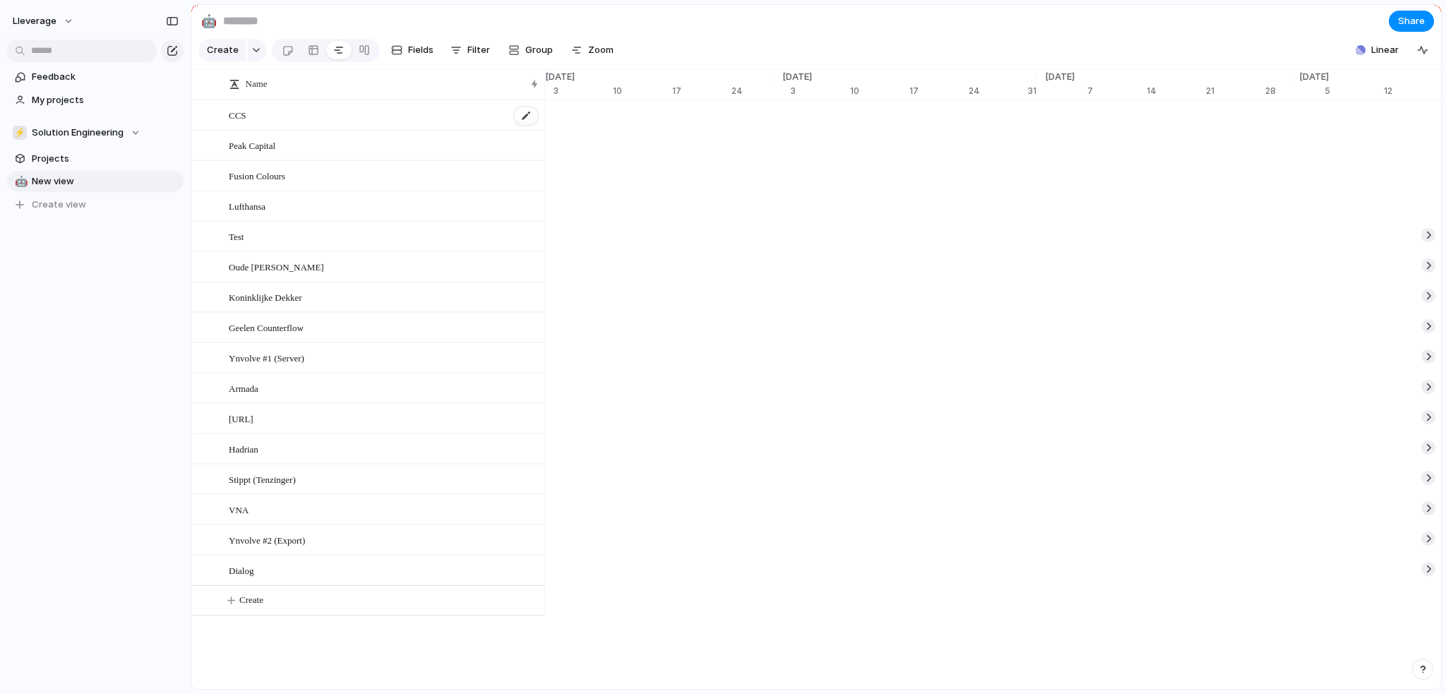
click at [259, 127] on div "CCS" at bounding box center [384, 115] width 311 height 29
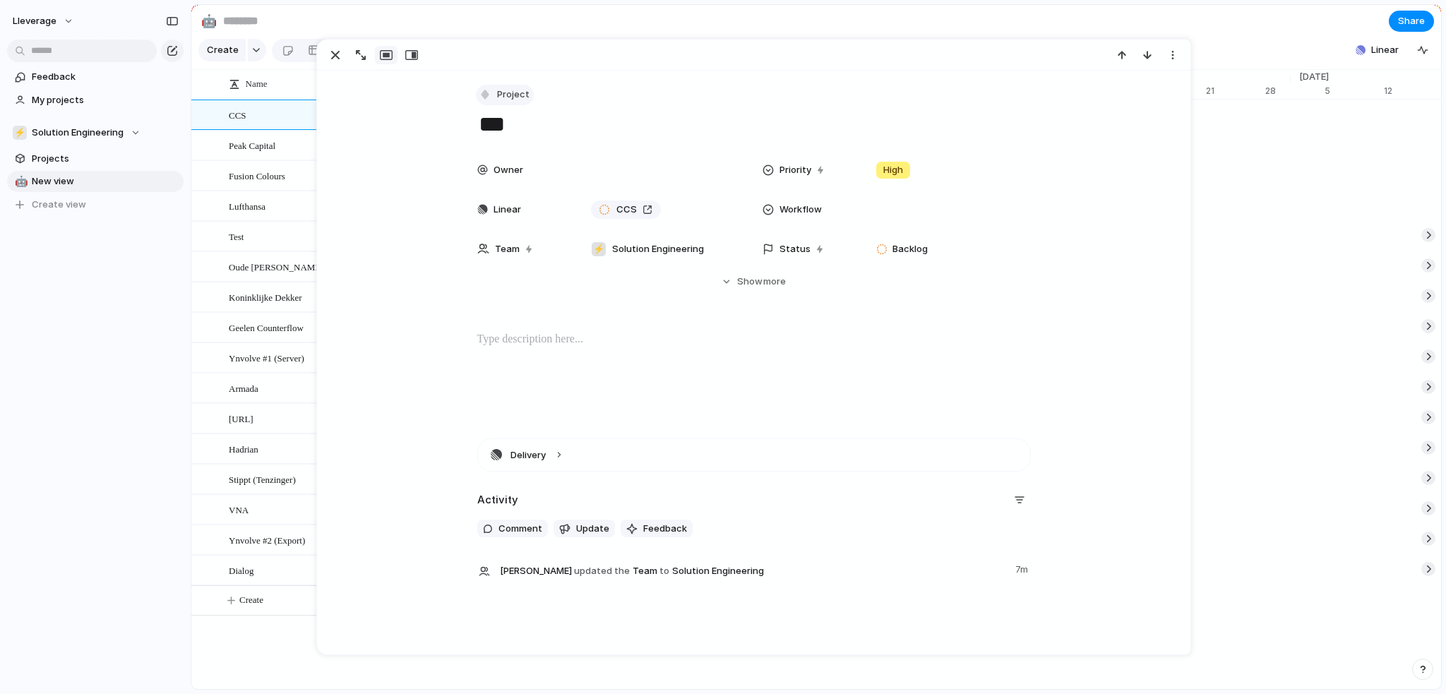
click at [490, 92] on button "Project" at bounding box center [505, 95] width 58 height 20
click at [520, 174] on span "Program" at bounding box center [517, 177] width 37 height 14
click at [494, 25] on section "🤖 Share" at bounding box center [816, 21] width 1250 height 32
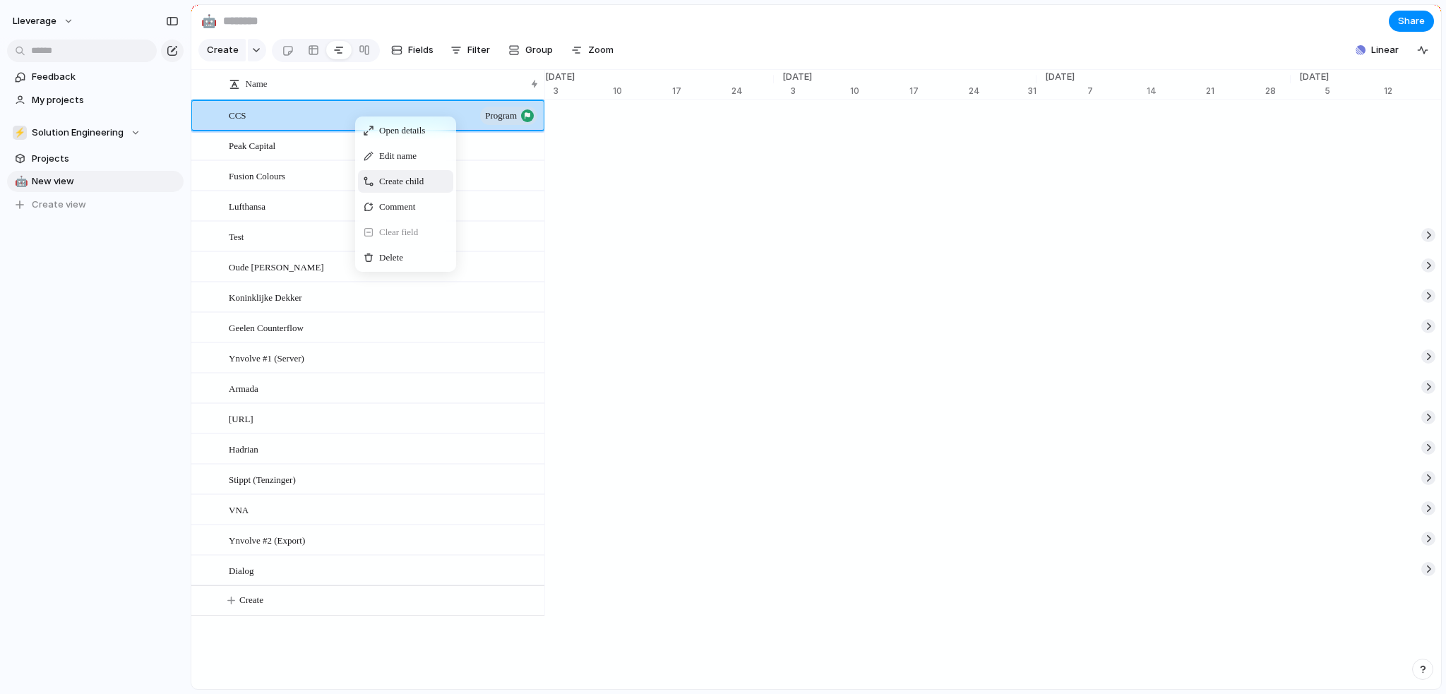
click at [411, 189] on span "Create child" at bounding box center [401, 181] width 44 height 14
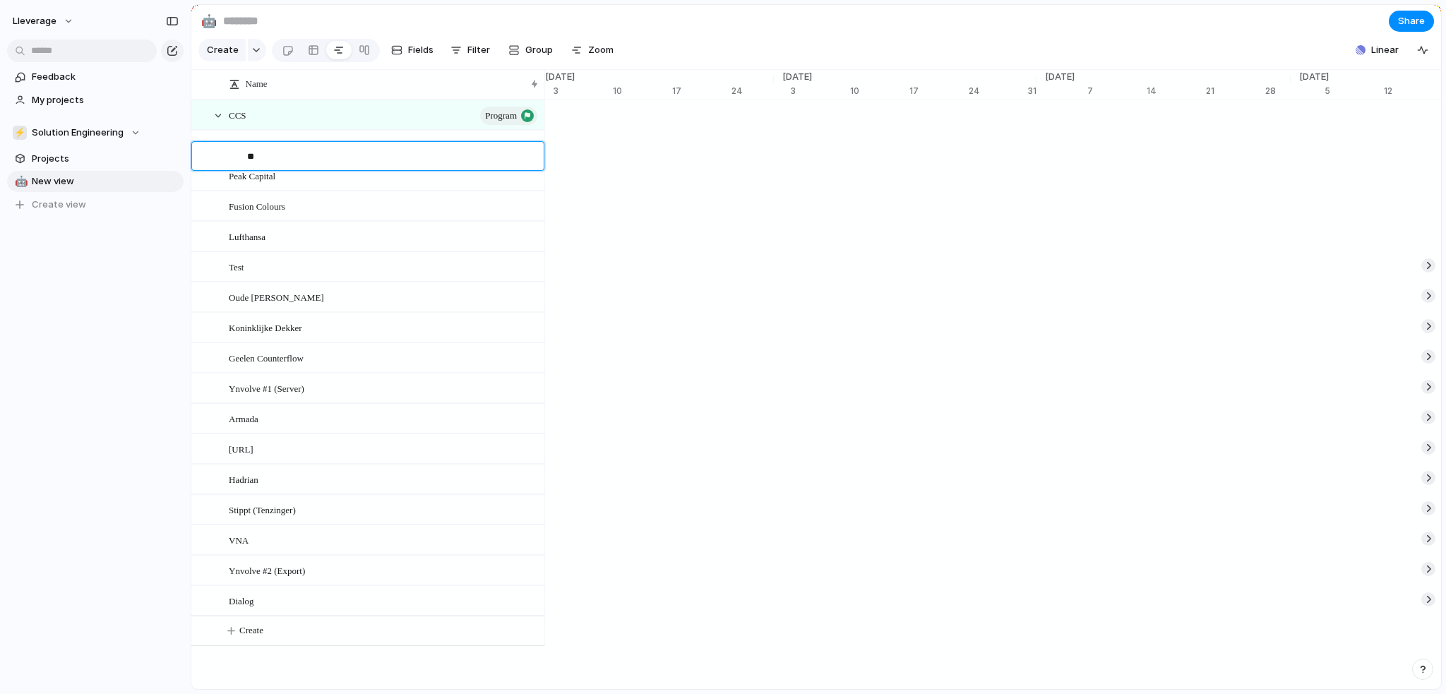
type textarea "*"
type textarea "**********"
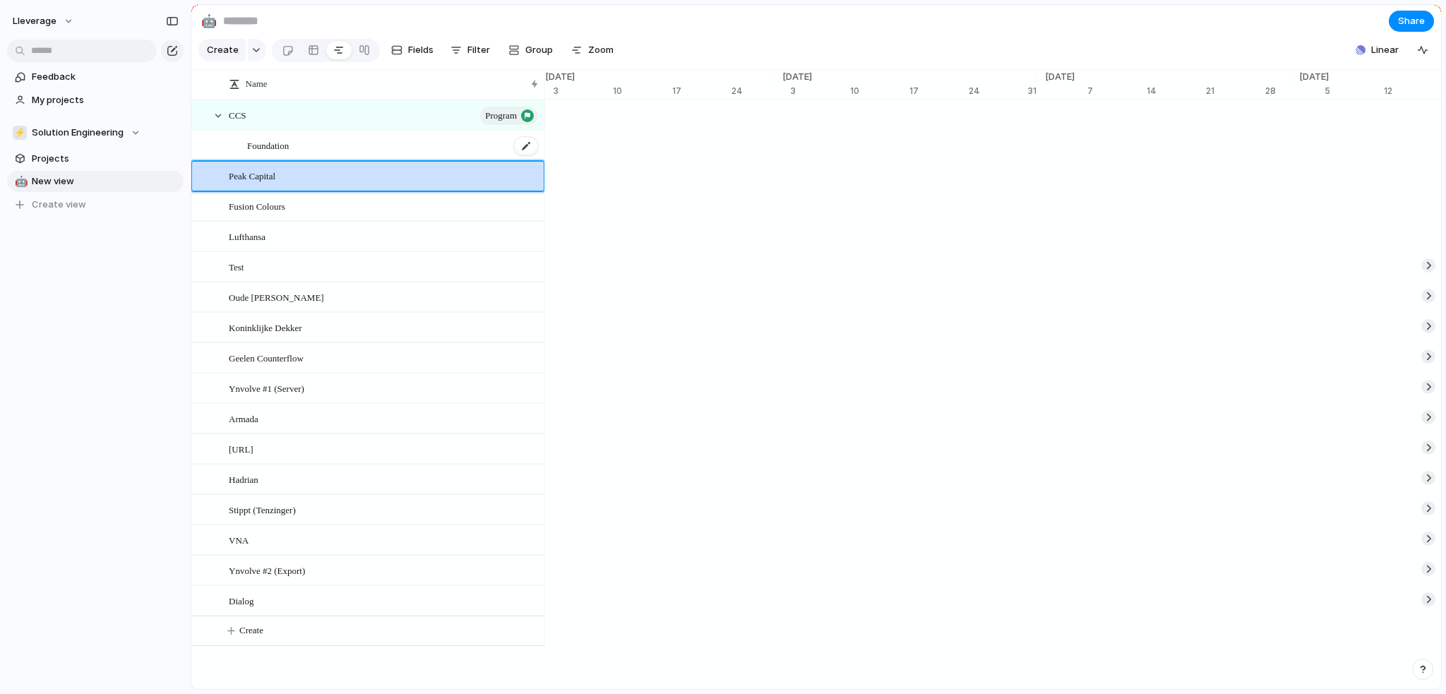
click at [312, 155] on div "Foundation" at bounding box center [393, 145] width 292 height 29
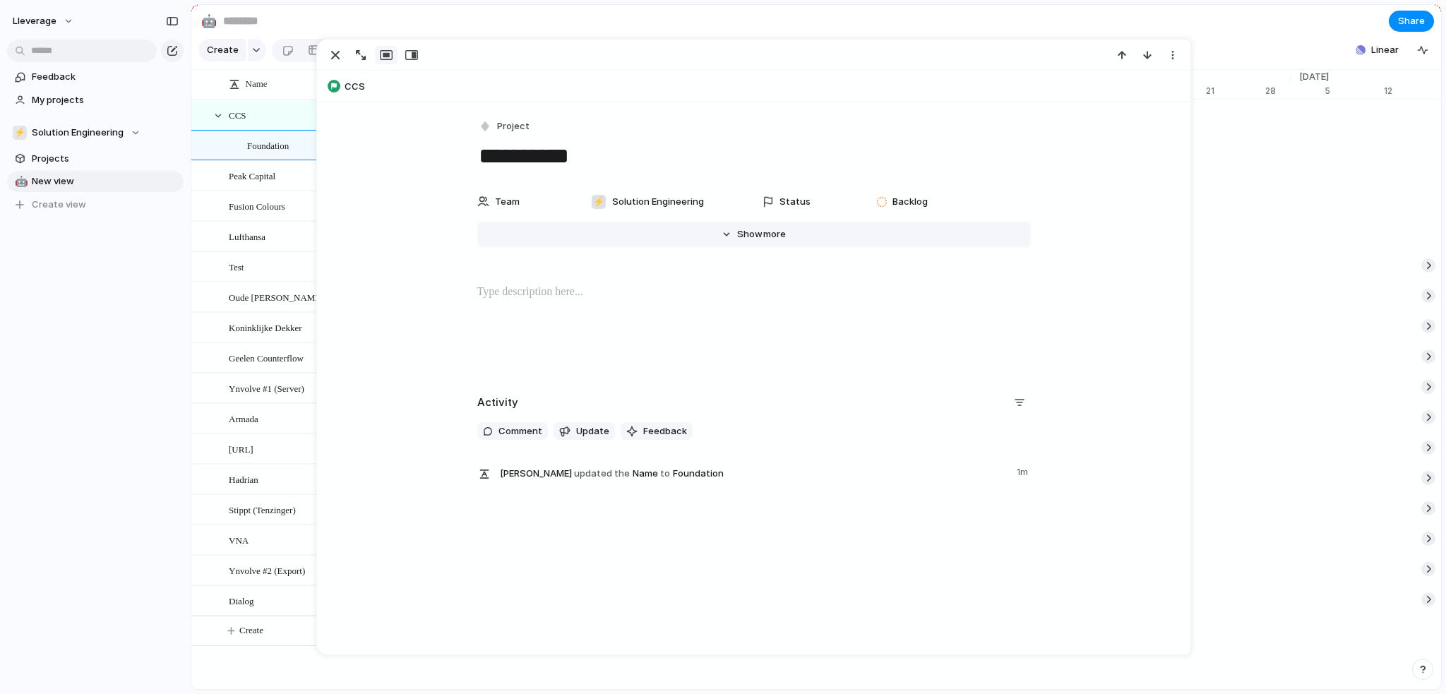
click at [749, 232] on span "Show" at bounding box center [749, 234] width 25 height 14
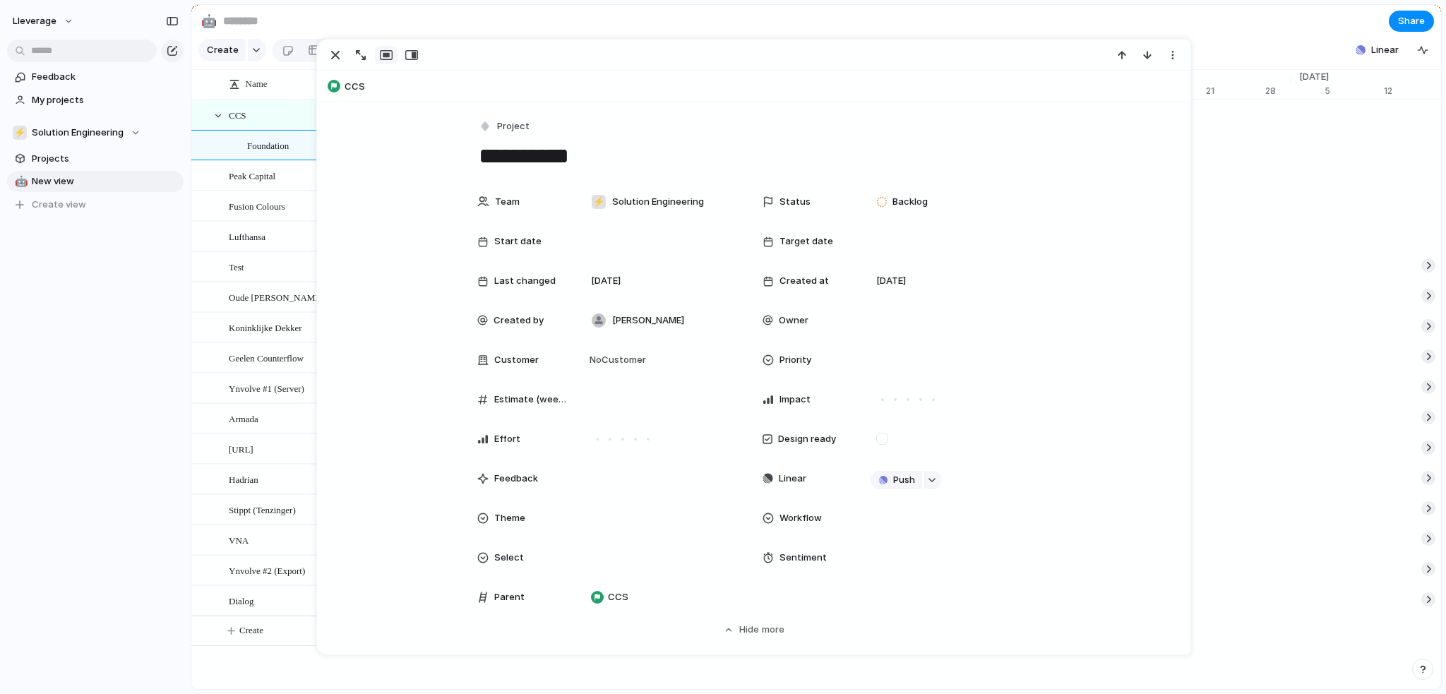
click at [809, 244] on span "Target date" at bounding box center [807, 241] width 54 height 14
click at [1018, 417] on button "14" at bounding box center [1011, 415] width 25 height 25
click at [884, 285] on span "[DATE]" at bounding box center [892, 281] width 30 height 14
click at [598, 287] on span "[DATE]" at bounding box center [606, 281] width 30 height 14
click at [514, 242] on span "Start date" at bounding box center [517, 241] width 47 height 14
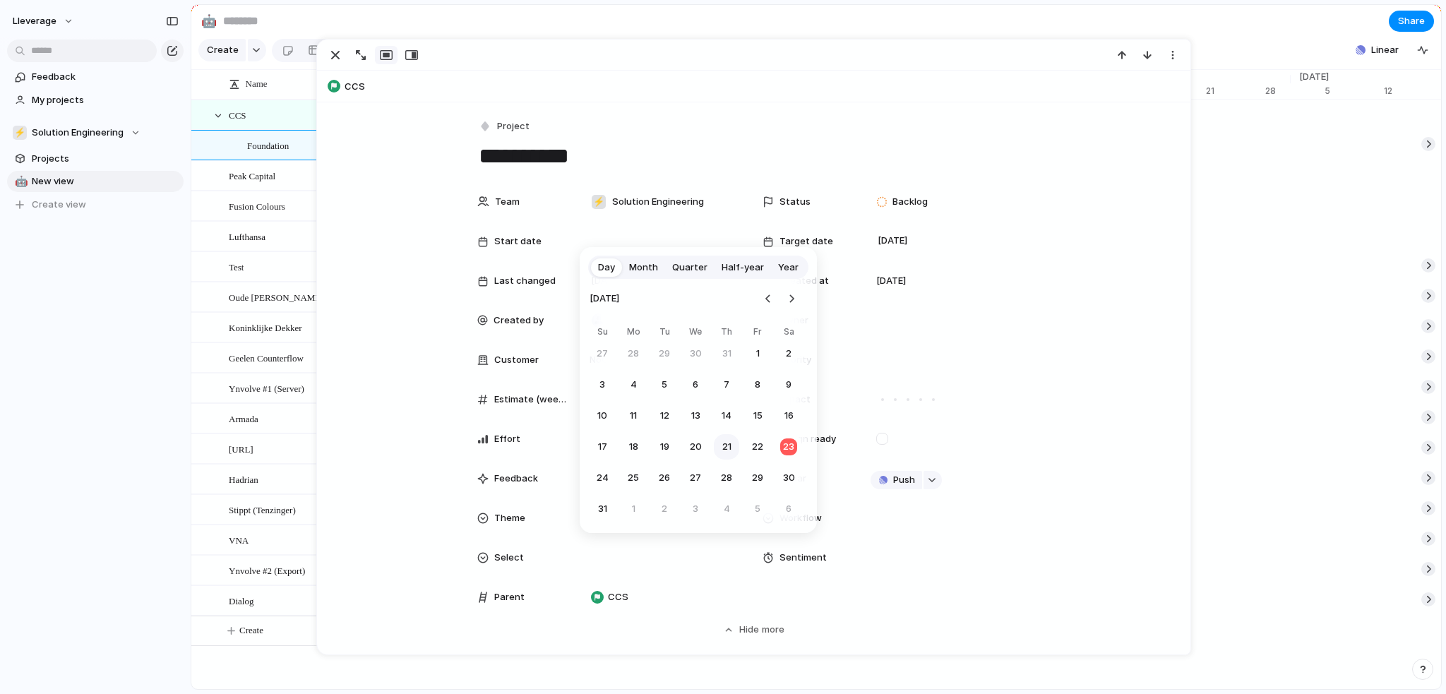
click at [737, 444] on button "21" at bounding box center [726, 446] width 25 height 25
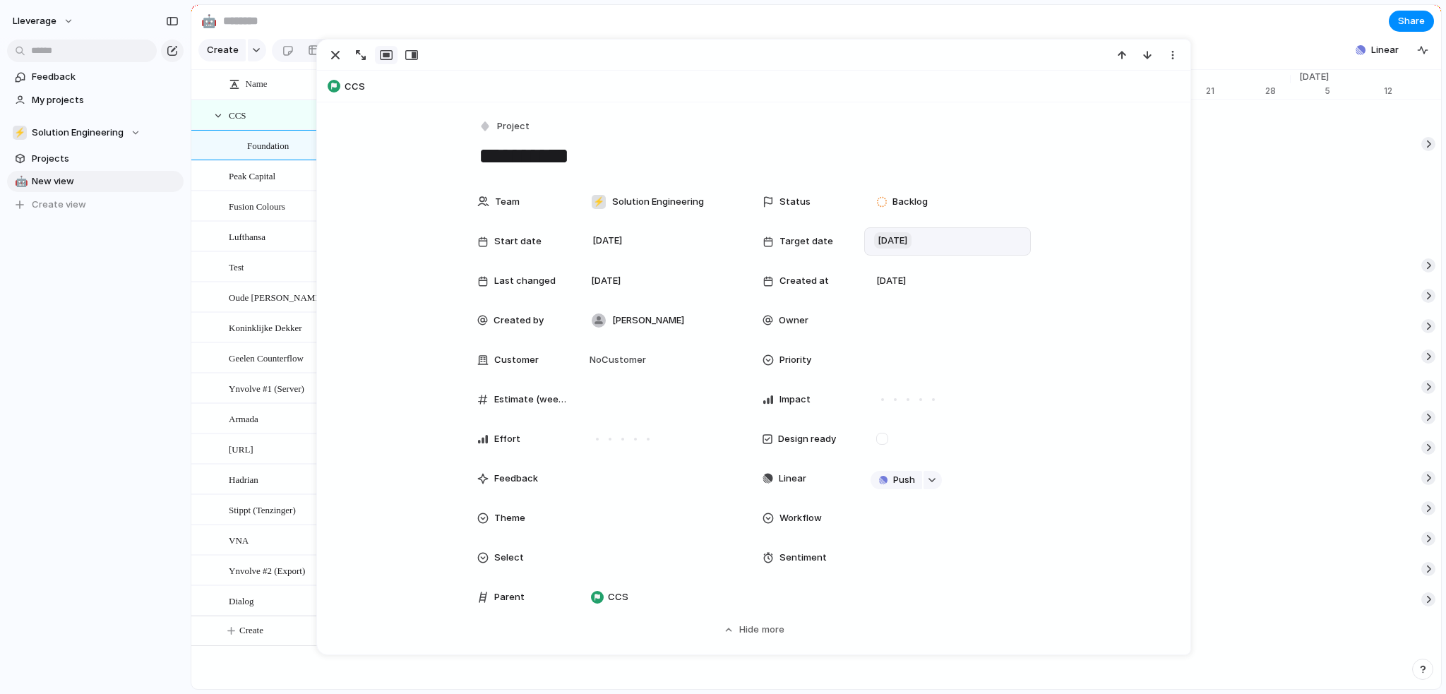
click at [885, 236] on span "[DATE]" at bounding box center [892, 240] width 37 height 17
click at [1076, 304] on button "Go to the Next Month" at bounding box center [1077, 306] width 20 height 20
click at [1006, 453] on button "25" at bounding box center [1011, 453] width 25 height 25
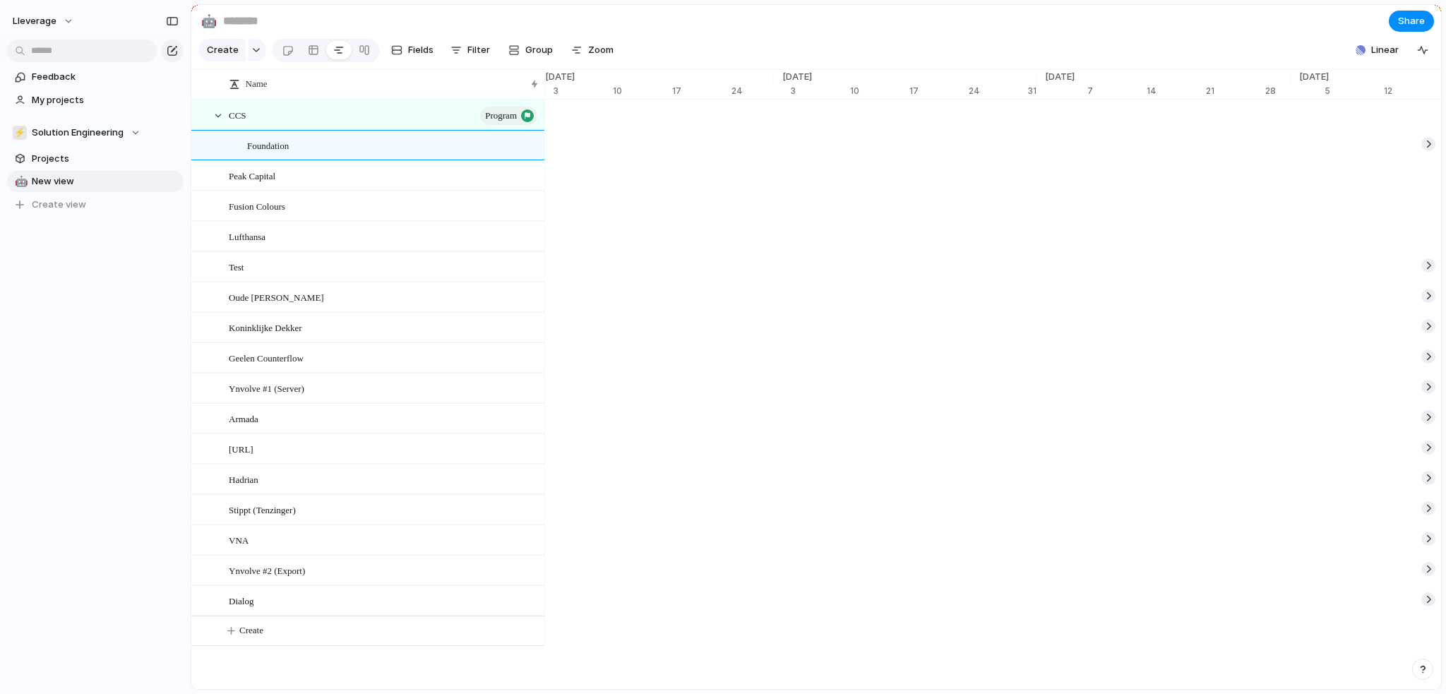
click at [1064, 15] on section "🤖 Share" at bounding box center [816, 21] width 1250 height 32
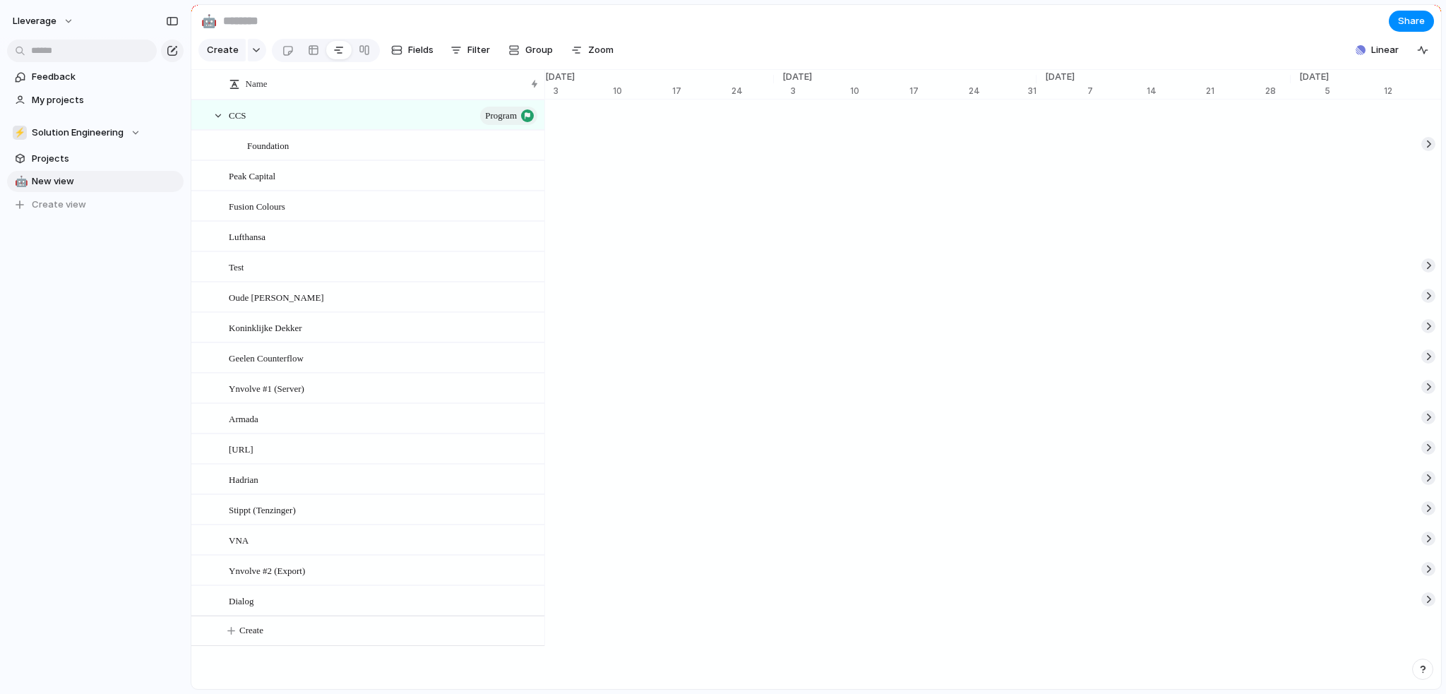
drag, startPoint x: 672, startPoint y: 167, endPoint x: 927, endPoint y: 166, distance: 255.0
click at [1425, 151] on div at bounding box center [1429, 144] width 14 height 14
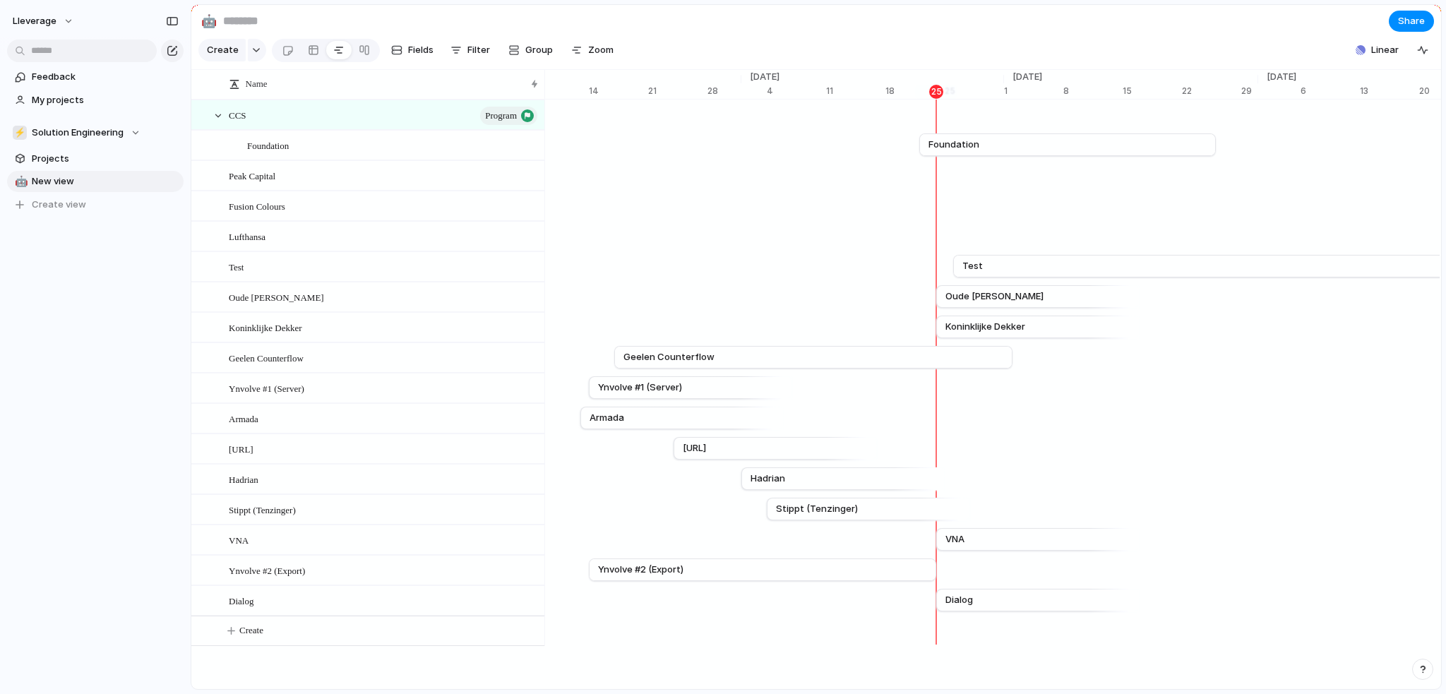
scroll to position [0, 9170]
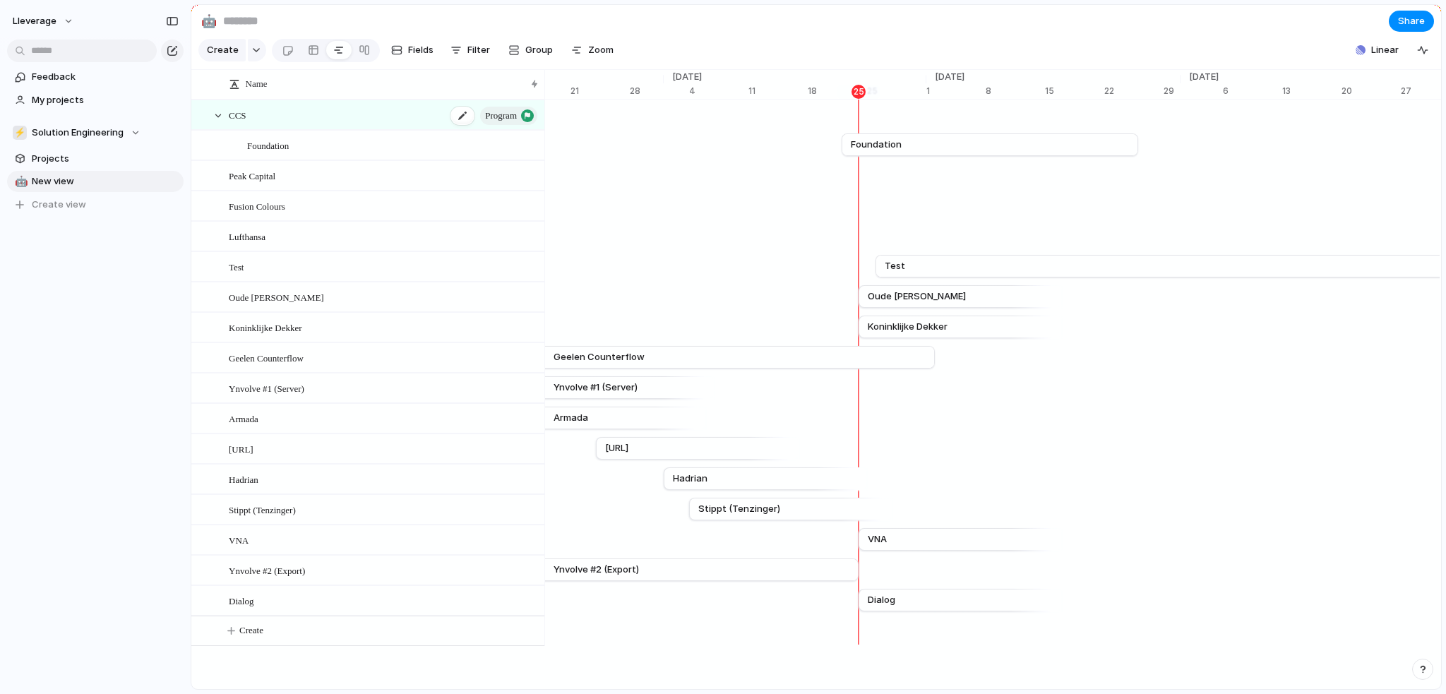
click at [244, 123] on span "CCS" at bounding box center [238, 115] width 18 height 16
click at [1249, 35] on section "🤖 Share" at bounding box center [816, 21] width 1250 height 32
click at [919, 155] on link "Foundation" at bounding box center [990, 144] width 278 height 21
click at [331, 154] on div "Foundation" at bounding box center [393, 145] width 292 height 29
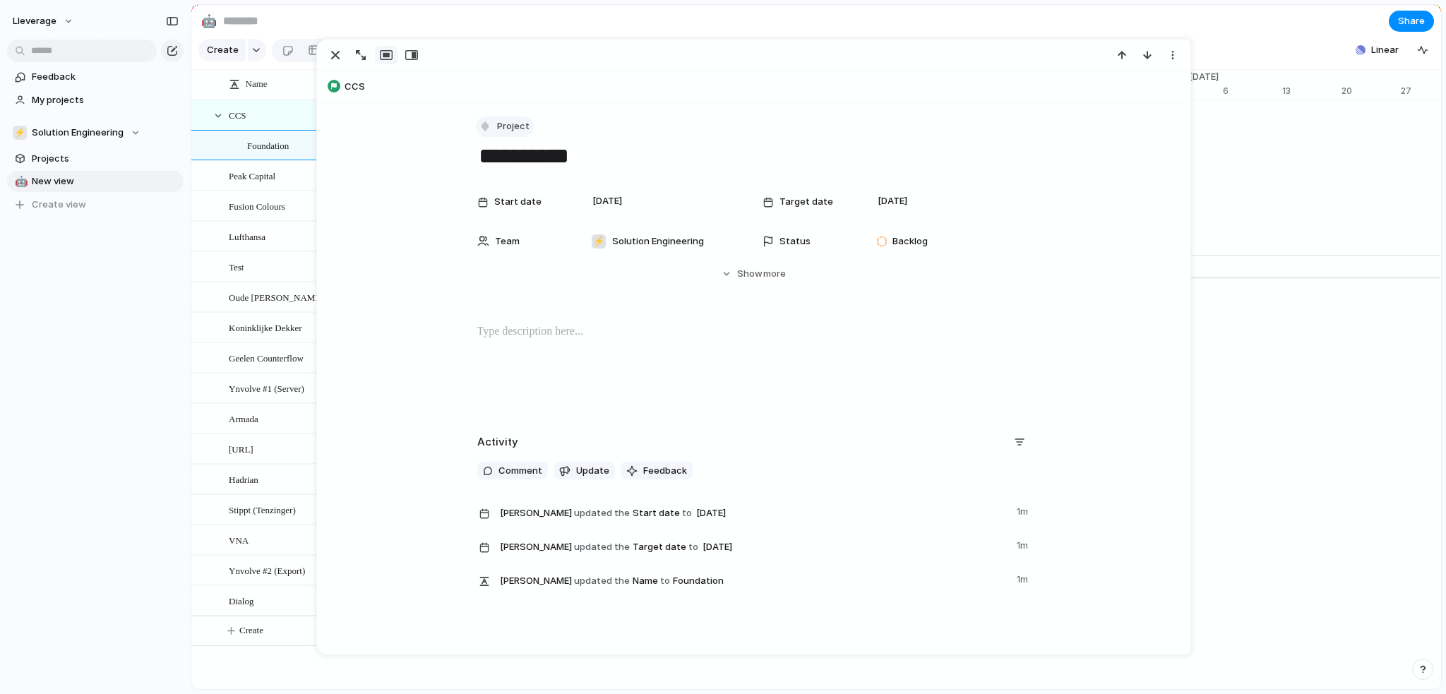
click at [506, 126] on span "Project" at bounding box center [513, 126] width 32 height 14
click at [585, 67] on div "Goal Program Initiative Launch Project Workflow Customize" at bounding box center [723, 347] width 1446 height 694
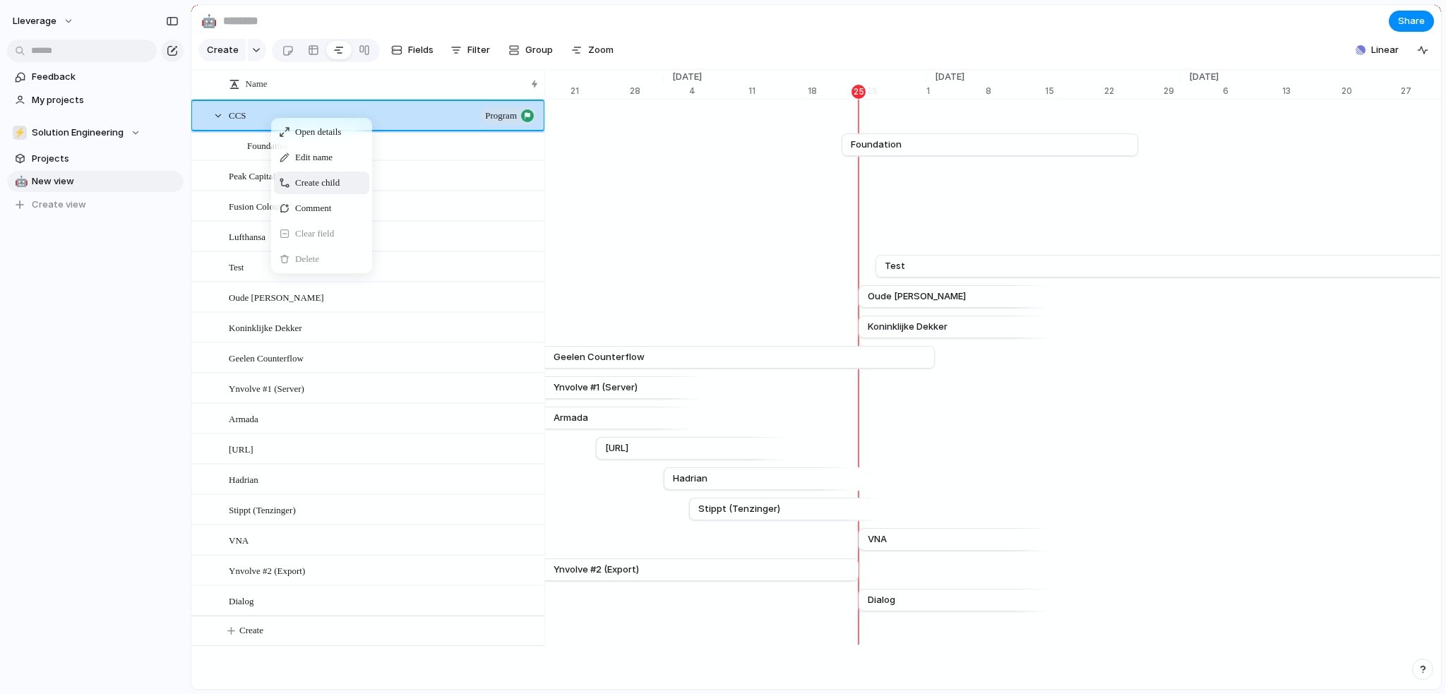
click at [325, 190] on span "Create child" at bounding box center [317, 183] width 44 height 14
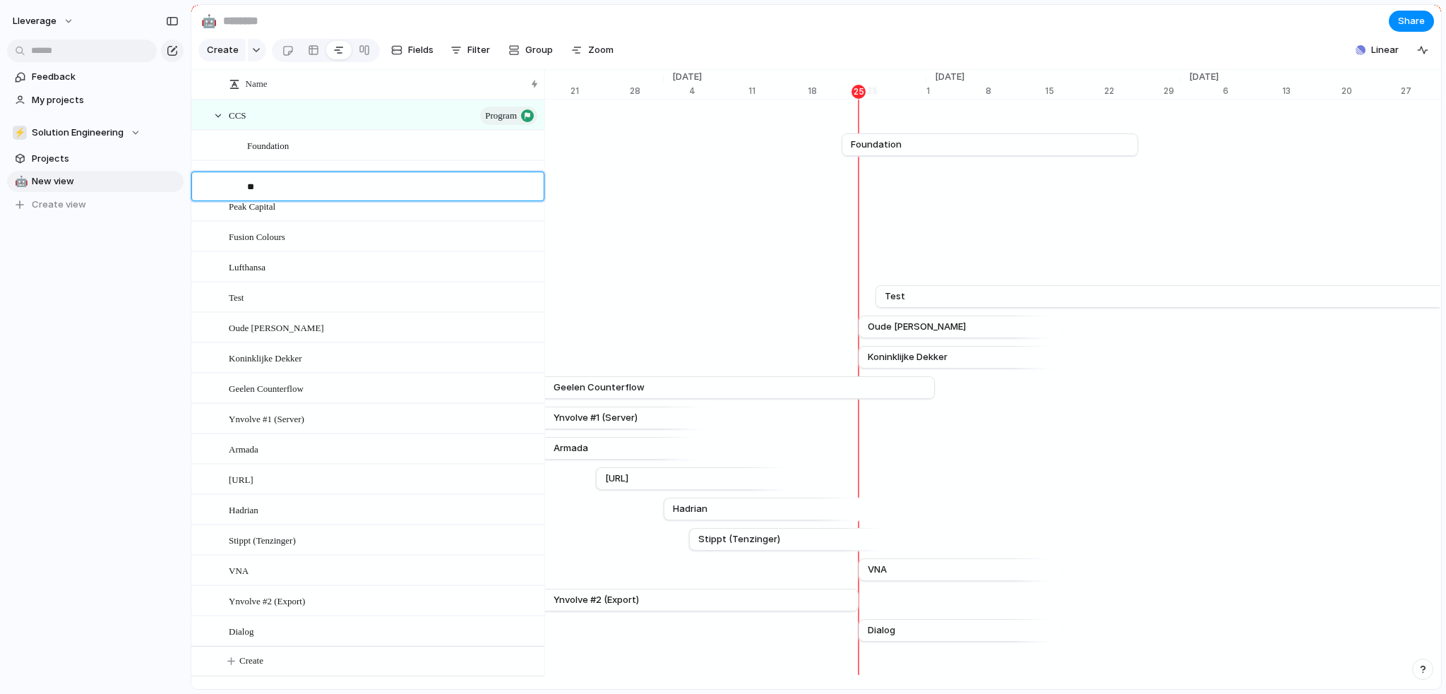
type textarea "*"
type textarea "**********"
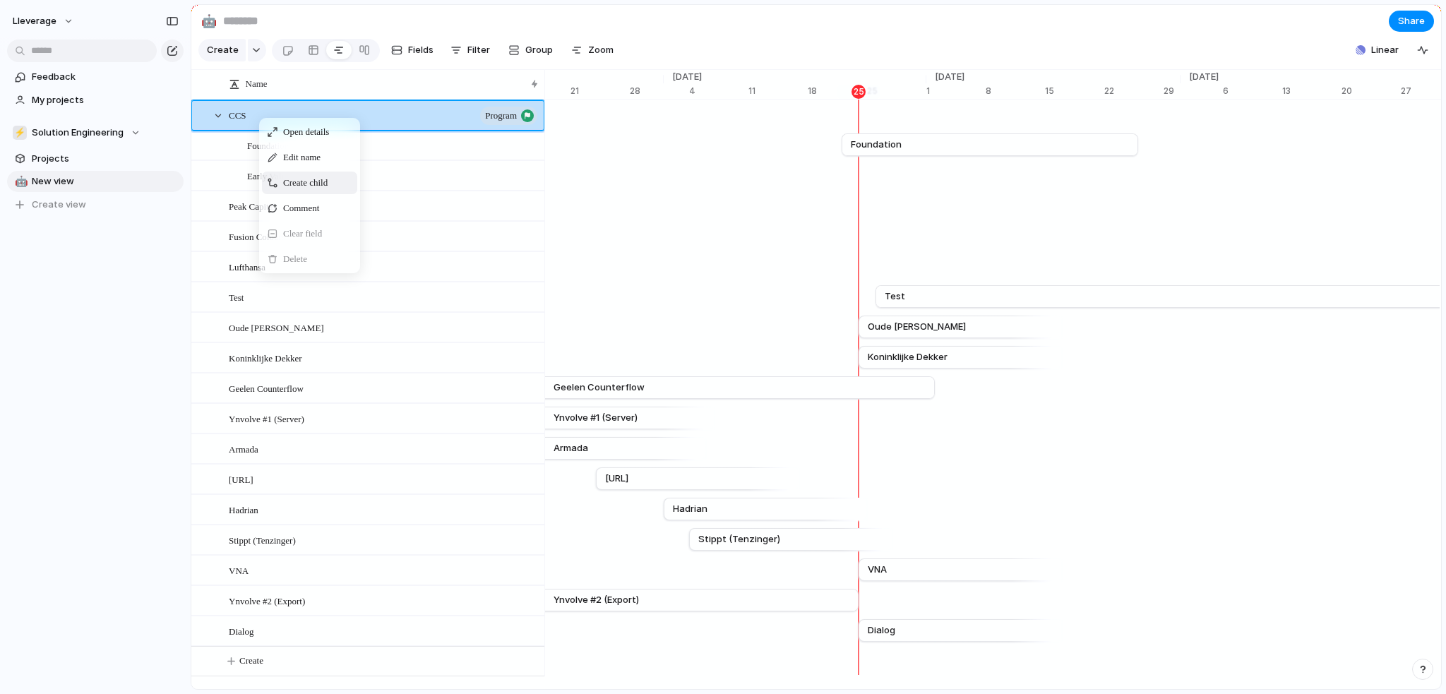
click at [316, 189] on span "Create child" at bounding box center [305, 183] width 44 height 14
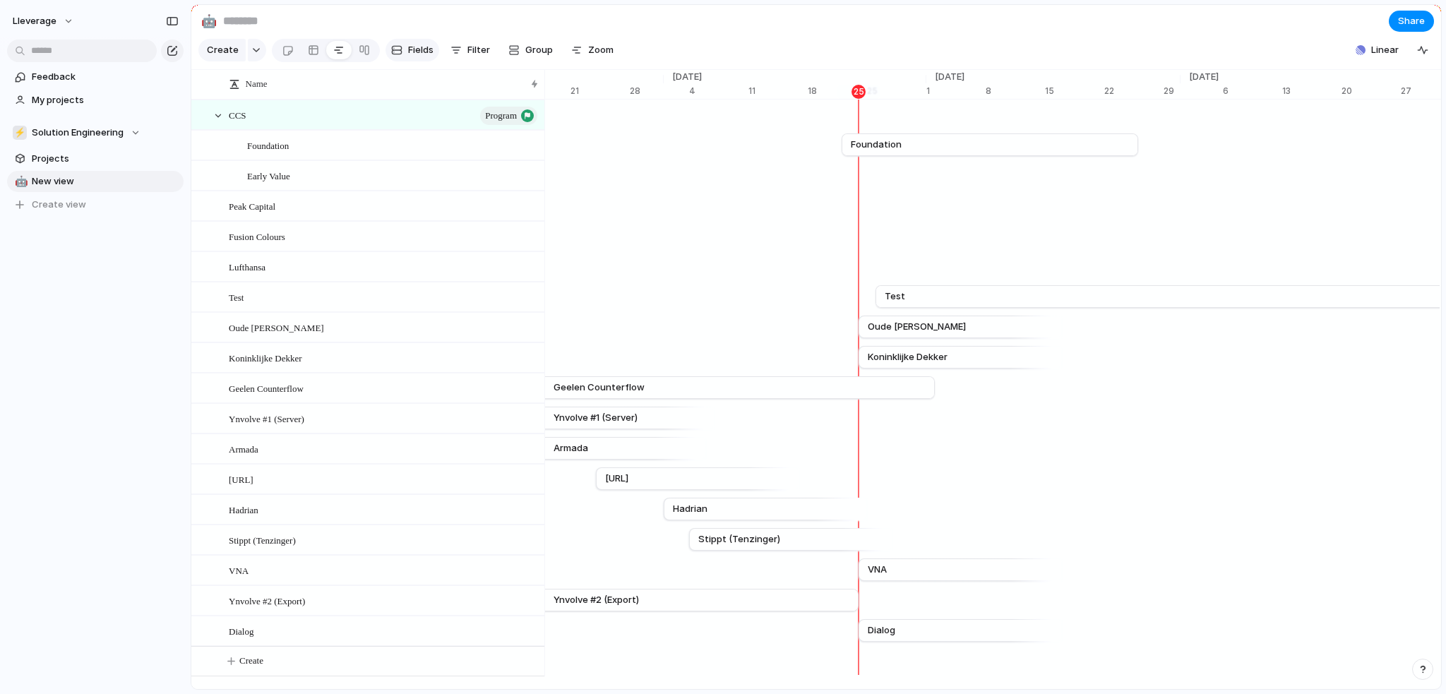
click at [405, 49] on button "Fields" at bounding box center [413, 50] width 54 height 23
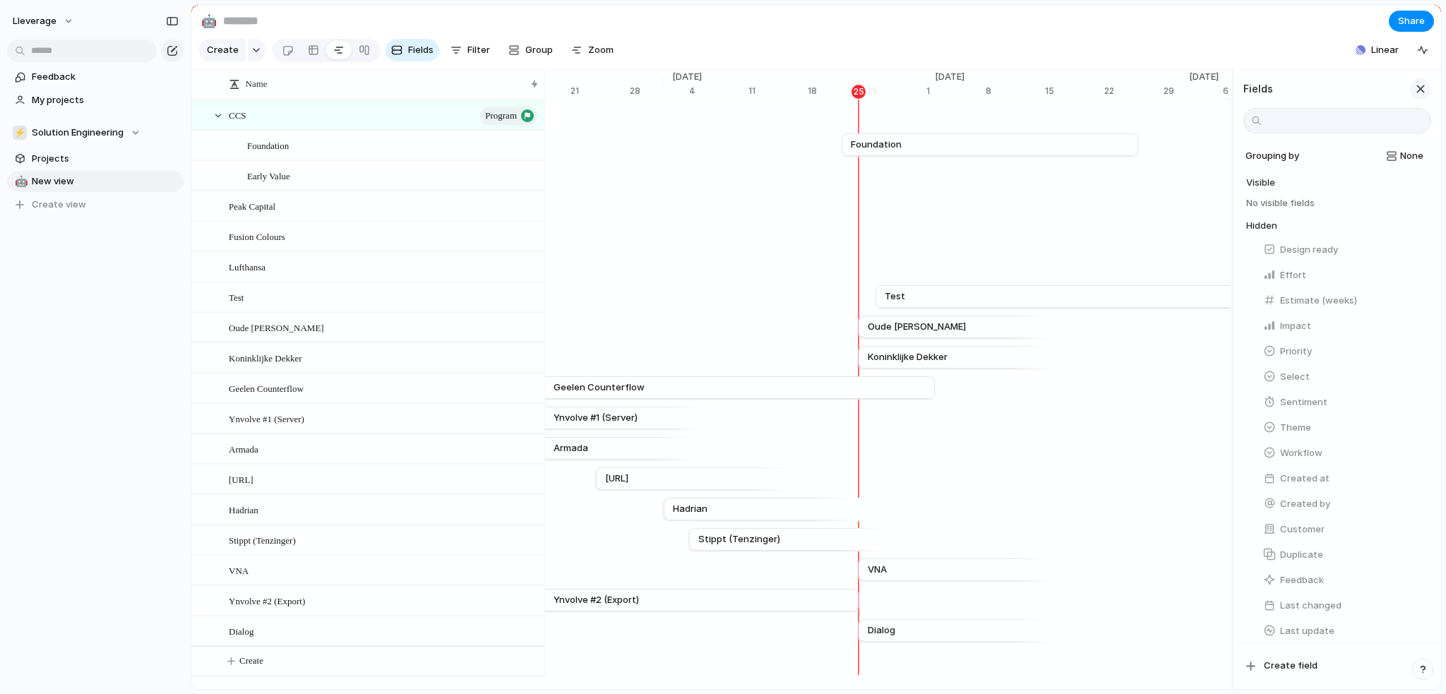
click at [1417, 97] on div "button" at bounding box center [1421, 89] width 16 height 16
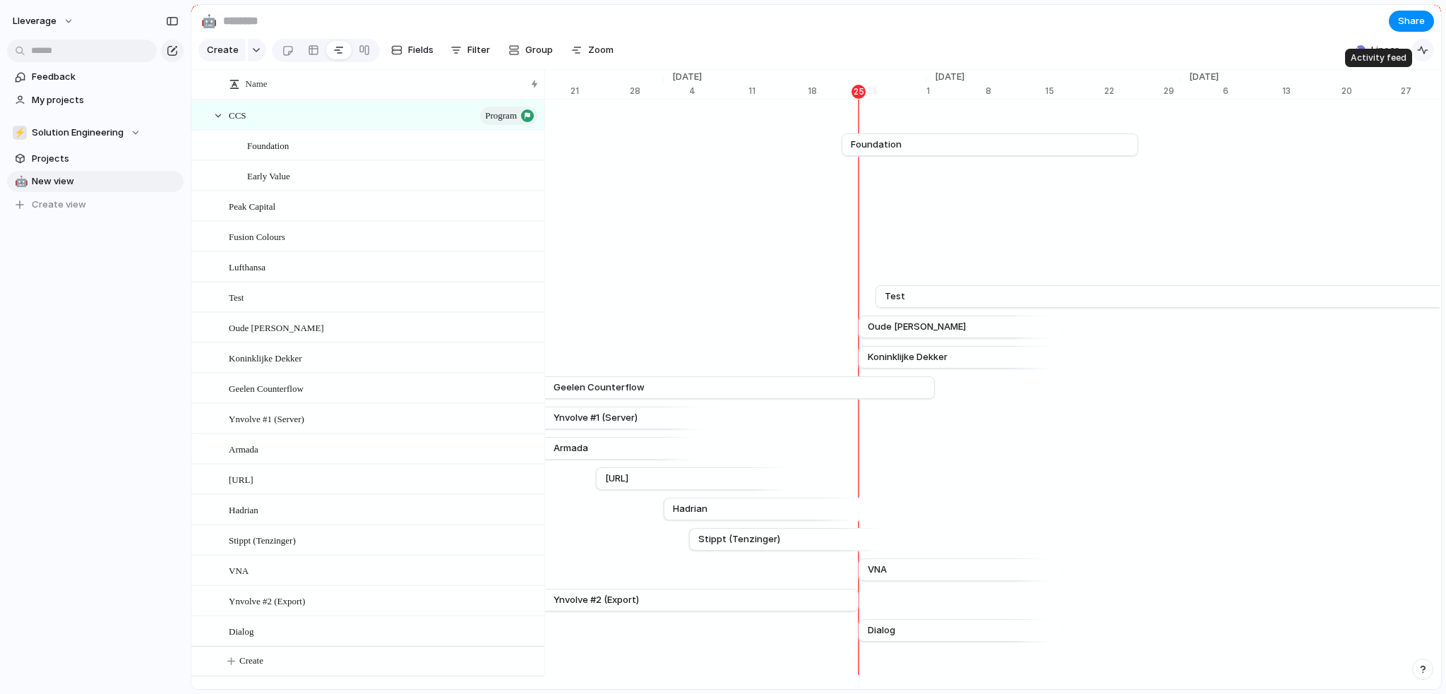
click at [1424, 56] on div "button" at bounding box center [1423, 49] width 11 height 11
click at [1411, 97] on div "button" at bounding box center [1419, 90] width 16 height 16
click at [1290, 57] on section "Create Fields Filter Group Zoom Linear" at bounding box center [816, 53] width 1250 height 34
click at [355, 126] on div "CCS program" at bounding box center [384, 115] width 311 height 29
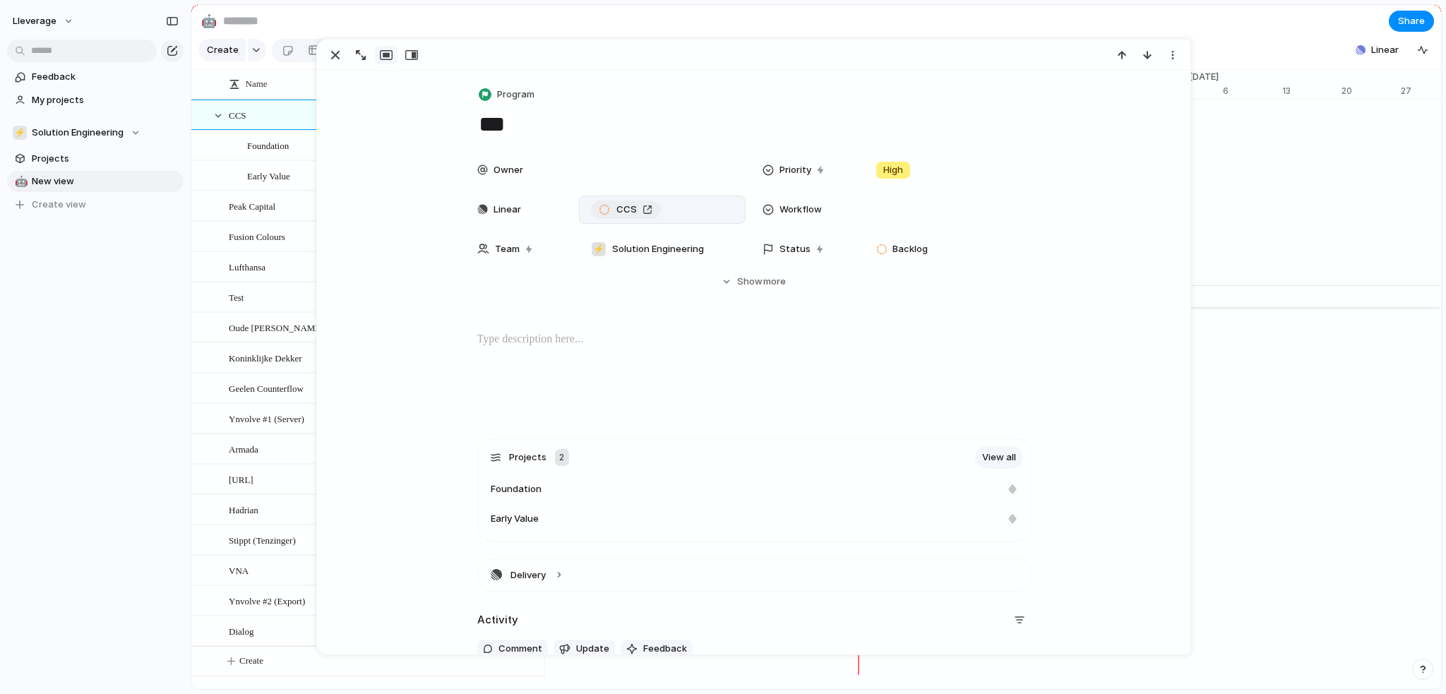
click at [640, 209] on div "CCS" at bounding box center [626, 210] width 53 height 14
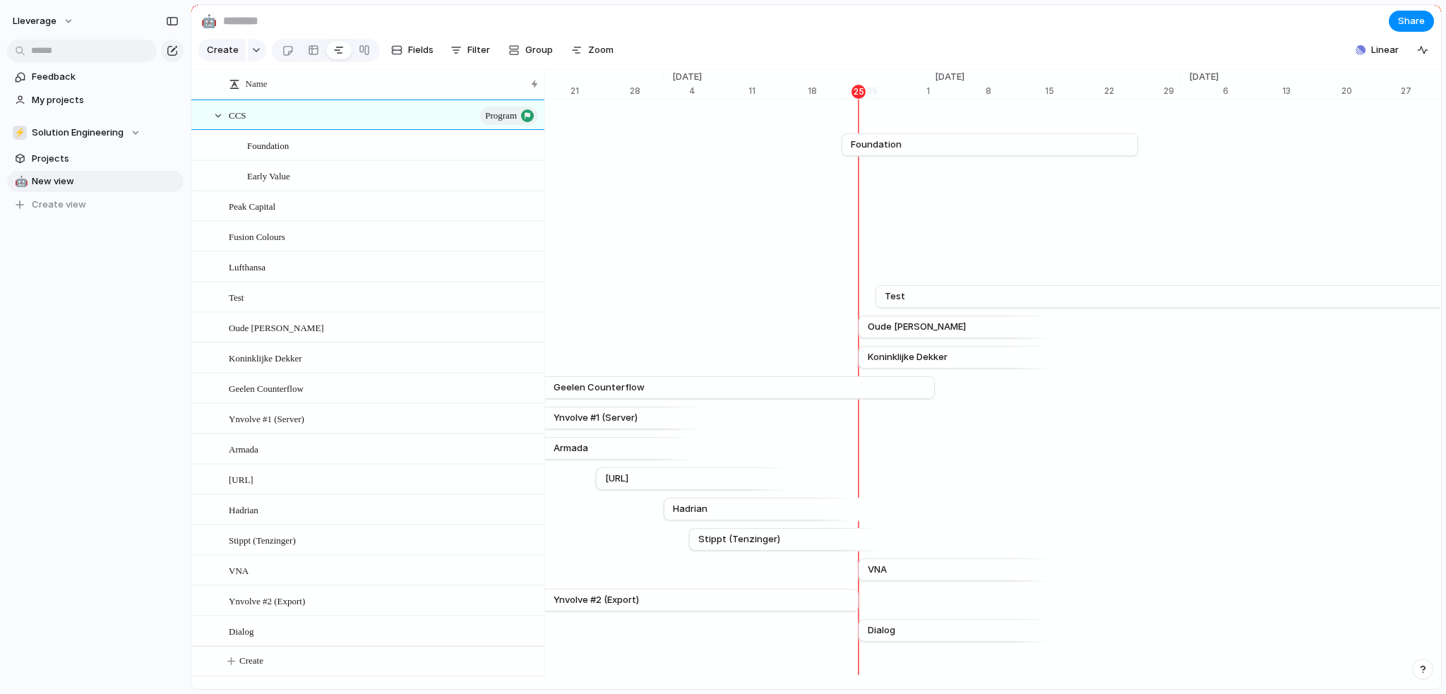
click at [1159, 35] on section "🤖 Share" at bounding box center [816, 21] width 1250 height 32
click at [369, 191] on div "Early Value" at bounding box center [393, 176] width 292 height 29
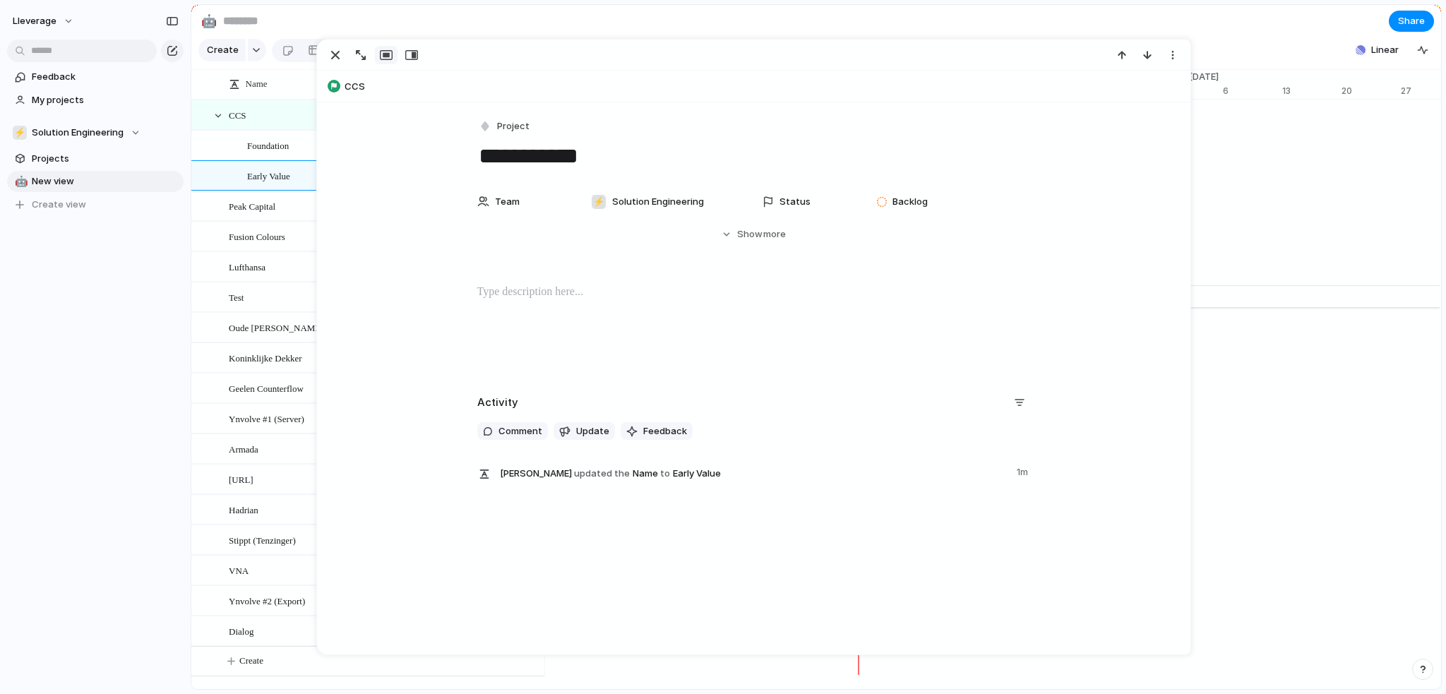
click at [528, 160] on textarea "**********" at bounding box center [754, 156] width 554 height 30
type textarea "**********"
click at [617, 28] on section "🤖 Share" at bounding box center [816, 21] width 1250 height 32
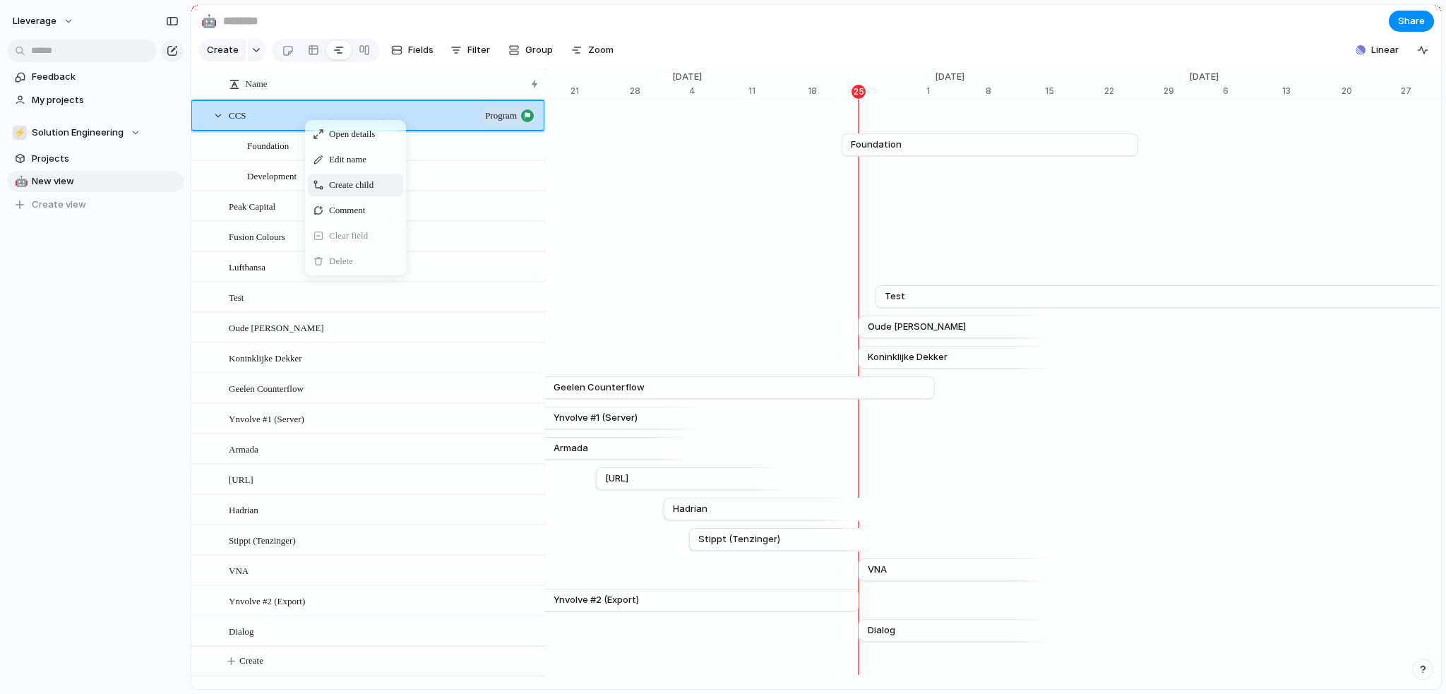
click at [362, 192] on span "Create child" at bounding box center [351, 185] width 44 height 14
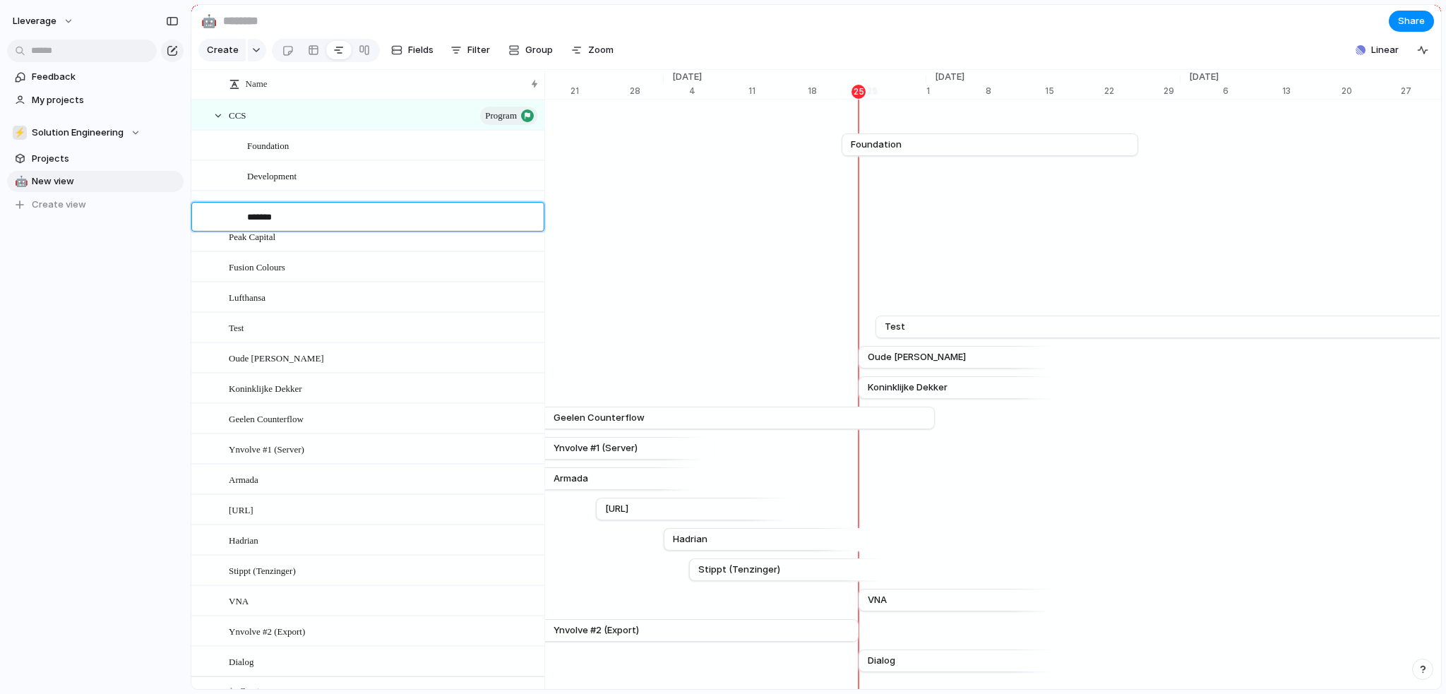
type textarea "********"
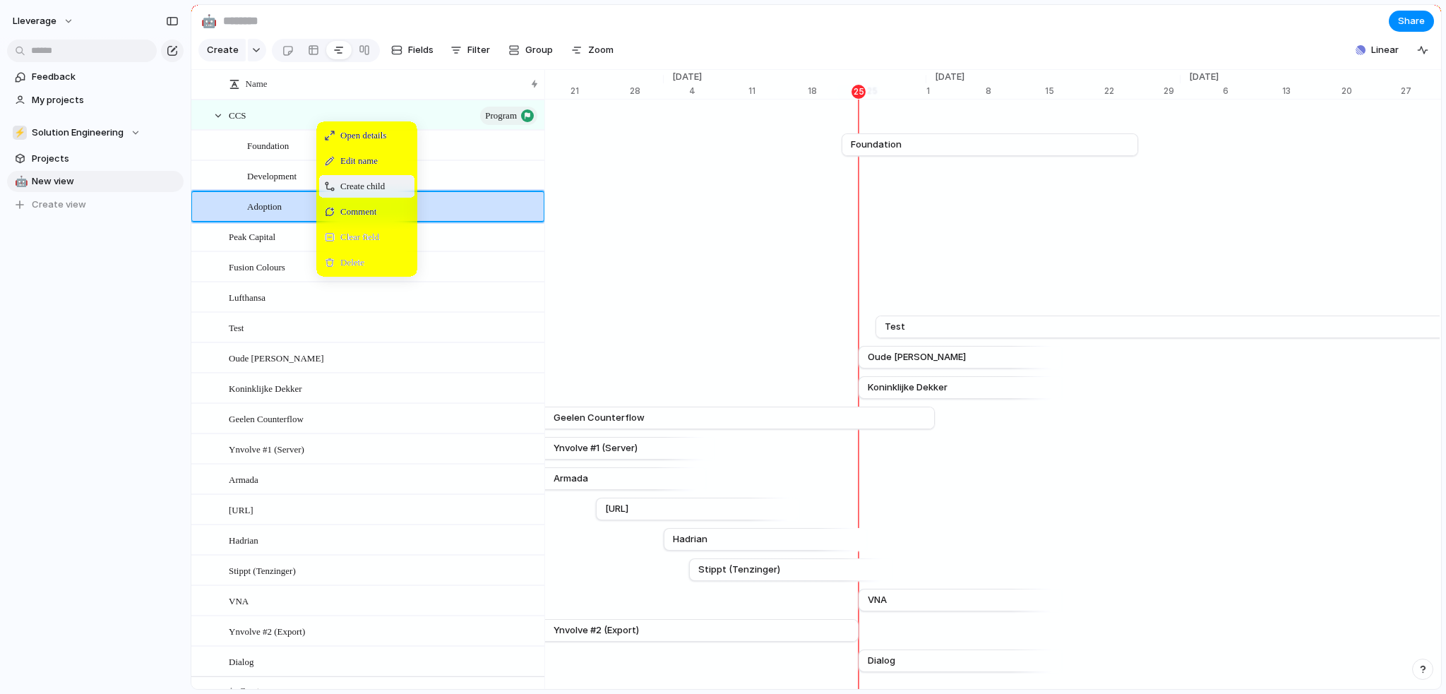
click at [385, 194] on span "Create child" at bounding box center [362, 186] width 44 height 14
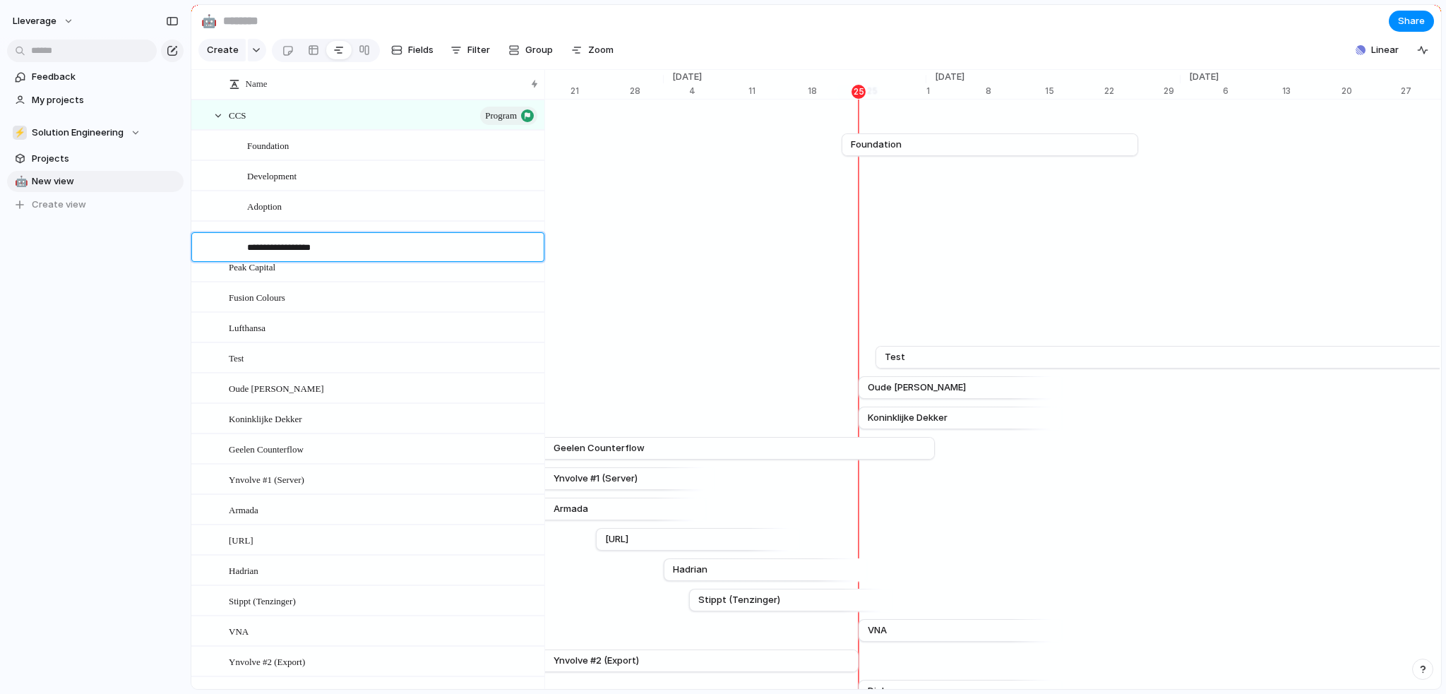
type textarea "**********"
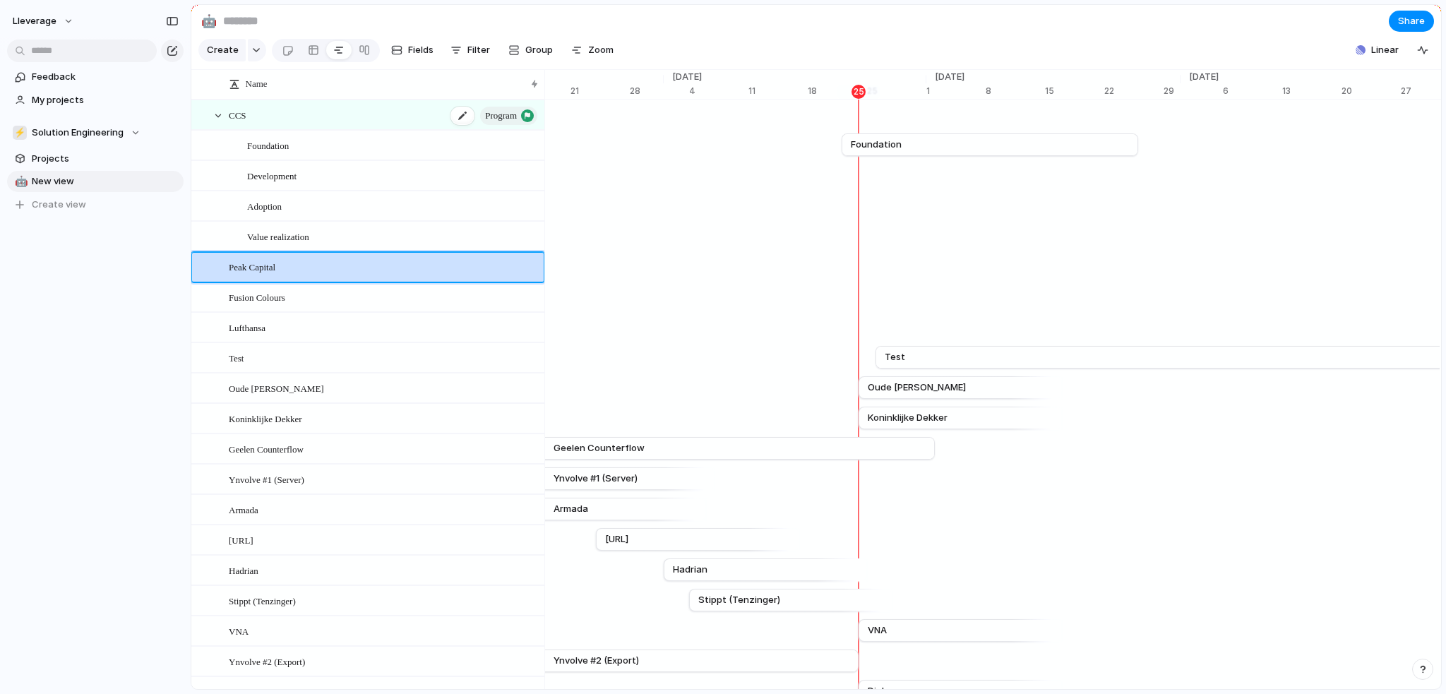
click at [353, 121] on div "CCS program" at bounding box center [384, 115] width 311 height 29
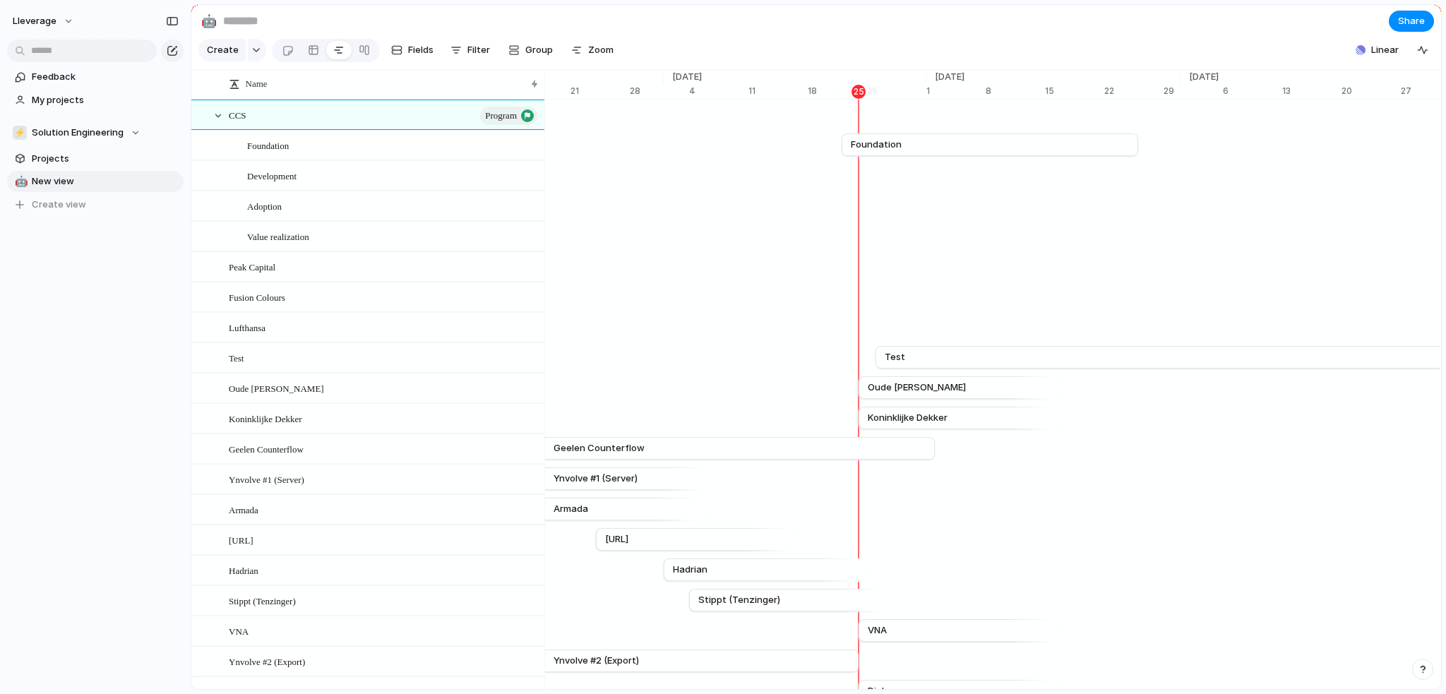
click at [1020, 30] on section "🤖 Share" at bounding box center [816, 21] width 1250 height 32
click at [314, 366] on div "Test" at bounding box center [384, 358] width 311 height 29
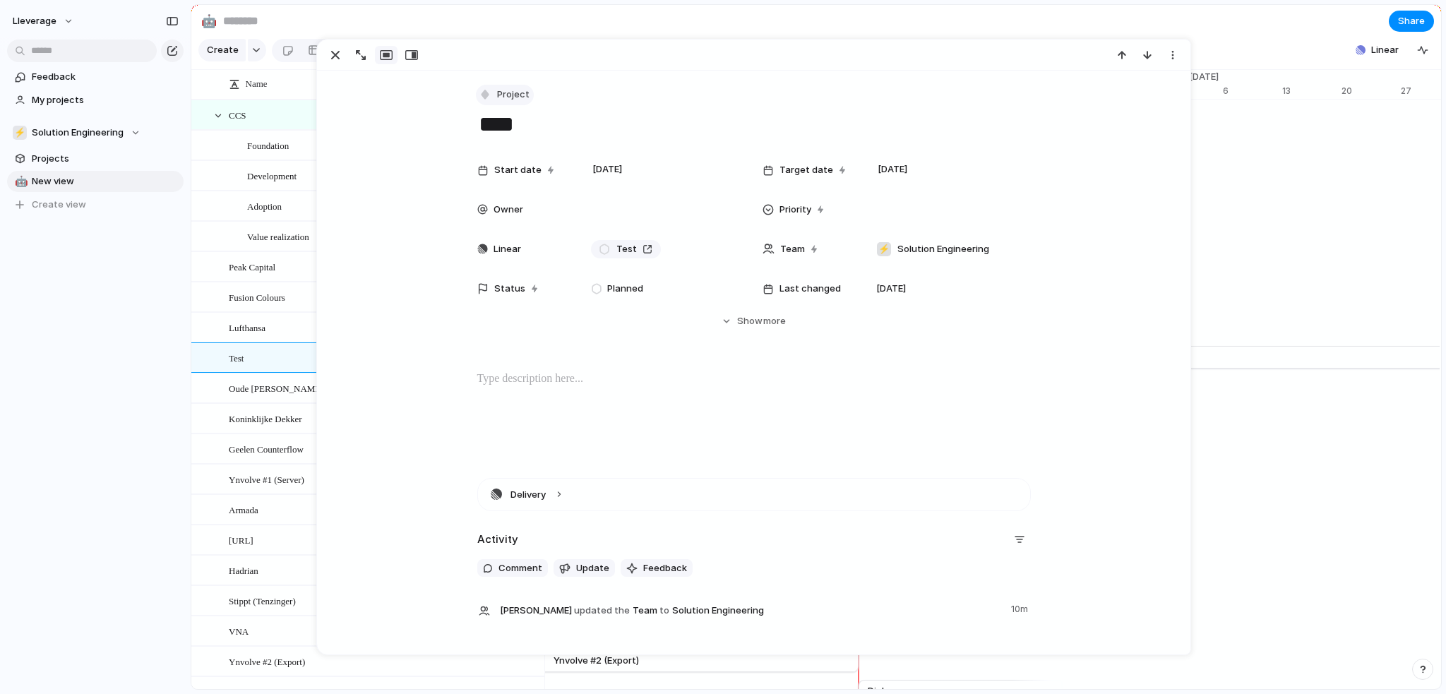
click at [499, 95] on span "Project" at bounding box center [513, 95] width 32 height 14
click at [523, 177] on span "Program" at bounding box center [517, 177] width 37 height 14
click at [385, 22] on input at bounding box center [303, 20] width 166 height 25
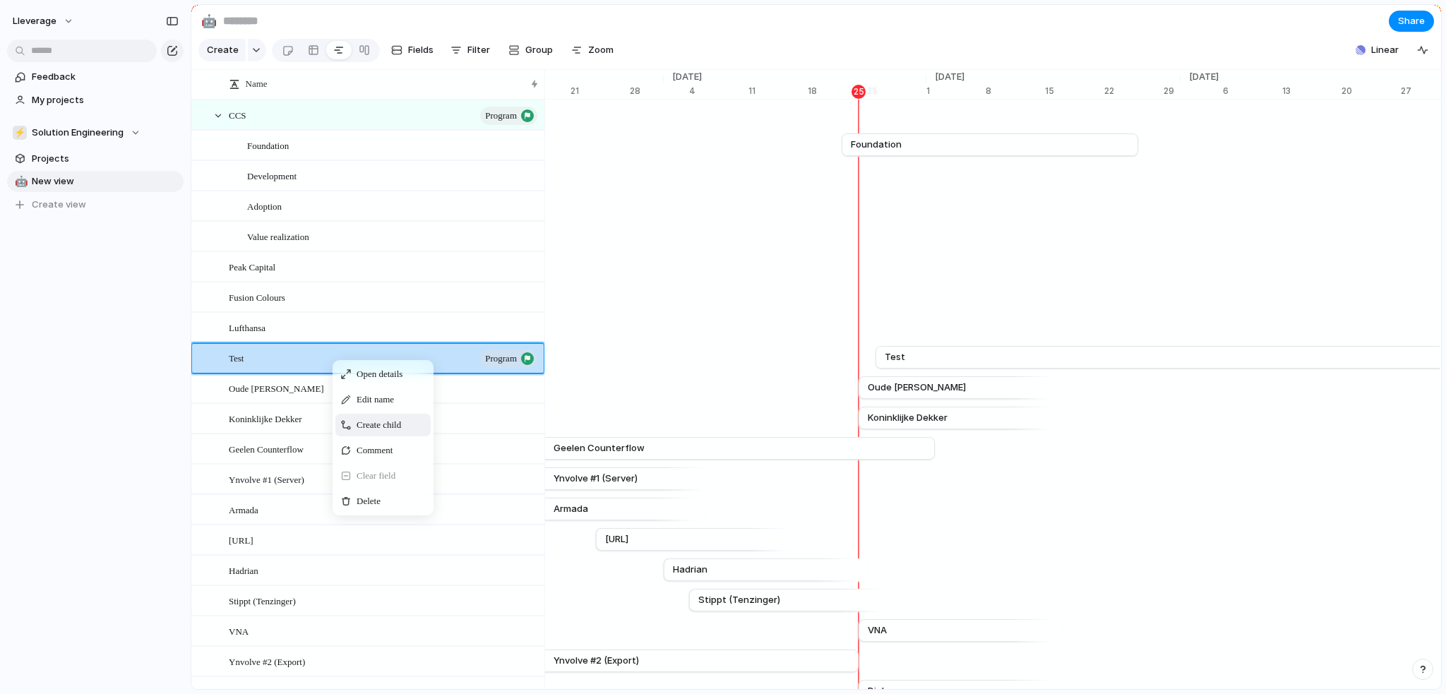
click at [387, 432] on span "Create child" at bounding box center [379, 425] width 44 height 14
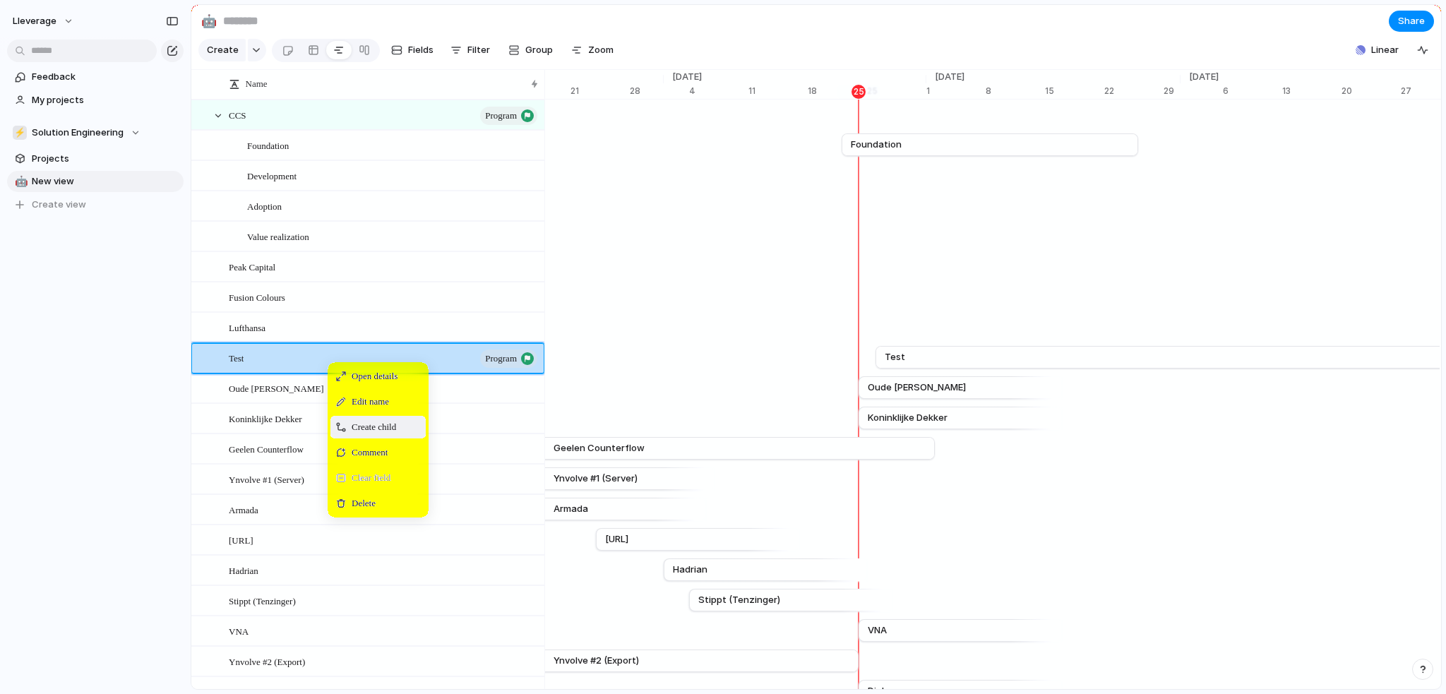
click at [392, 434] on span "Create child" at bounding box center [374, 427] width 44 height 14
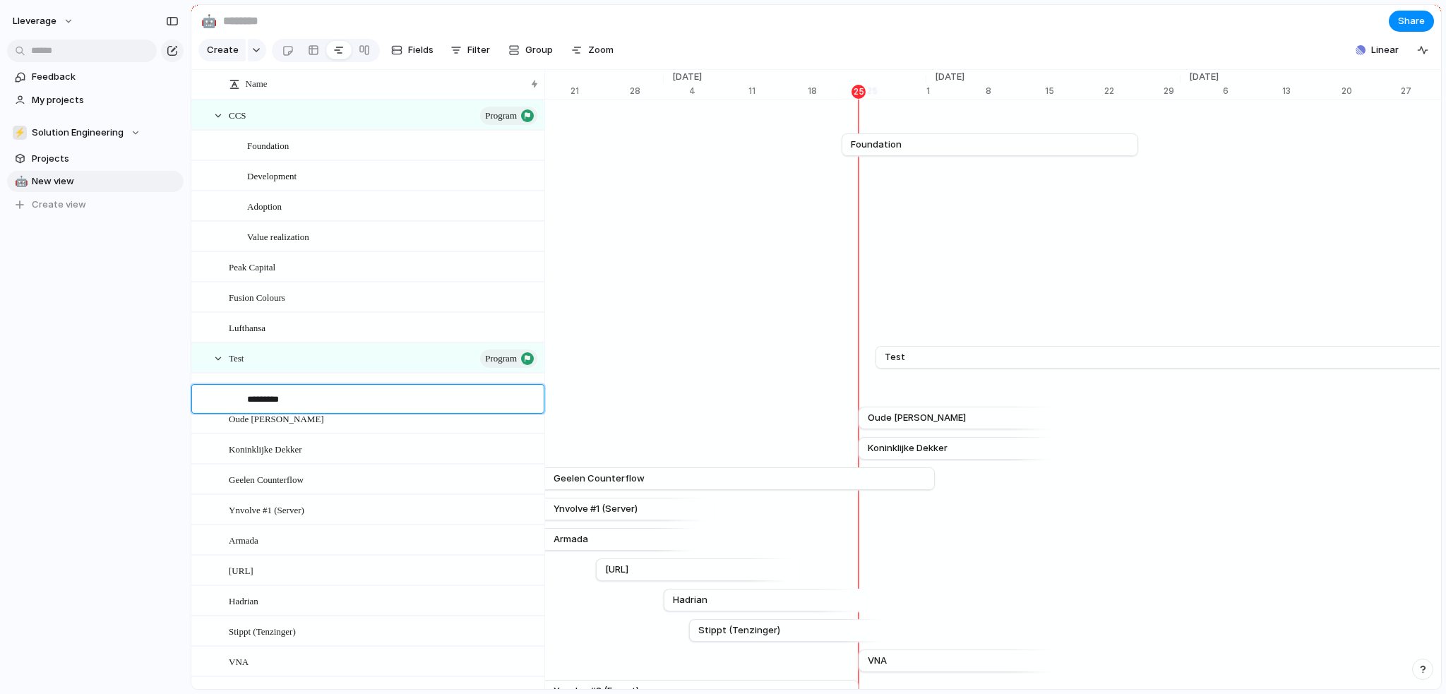
type textarea "**********"
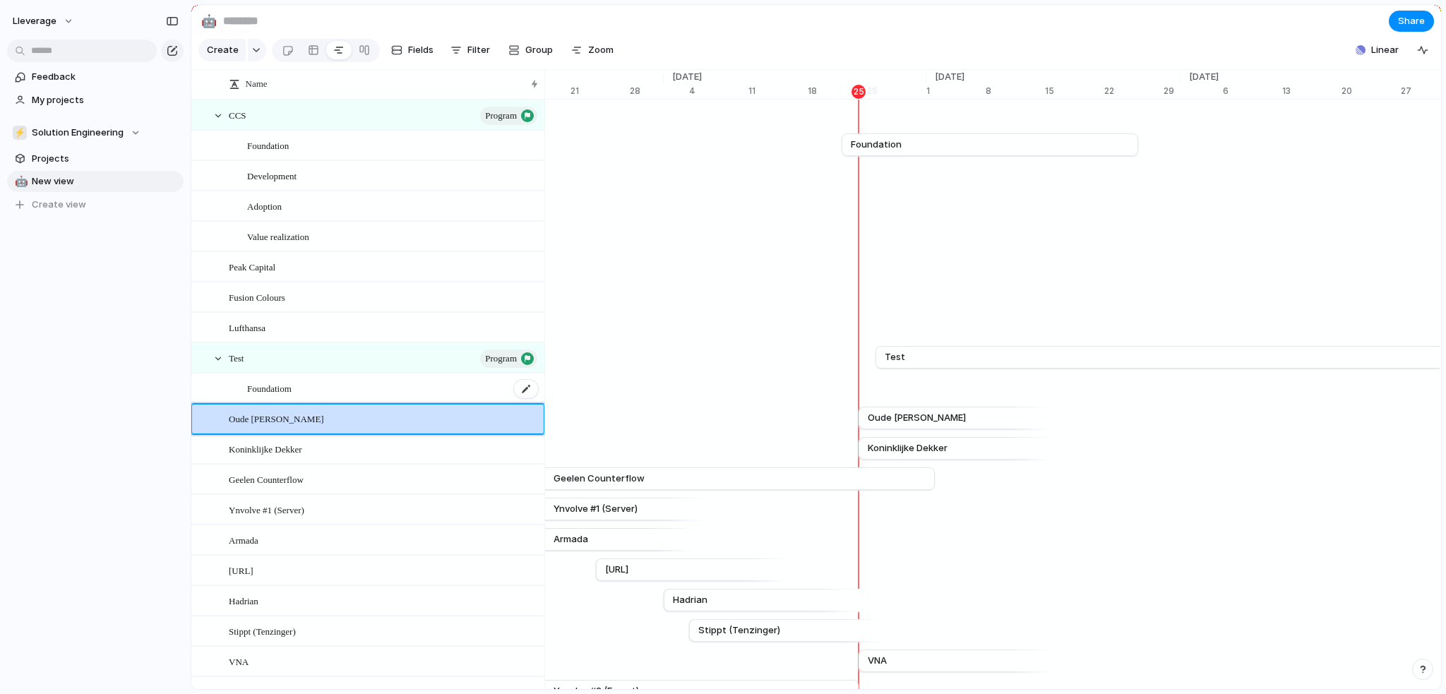
click at [348, 396] on div "Foundatiom" at bounding box center [393, 388] width 292 height 29
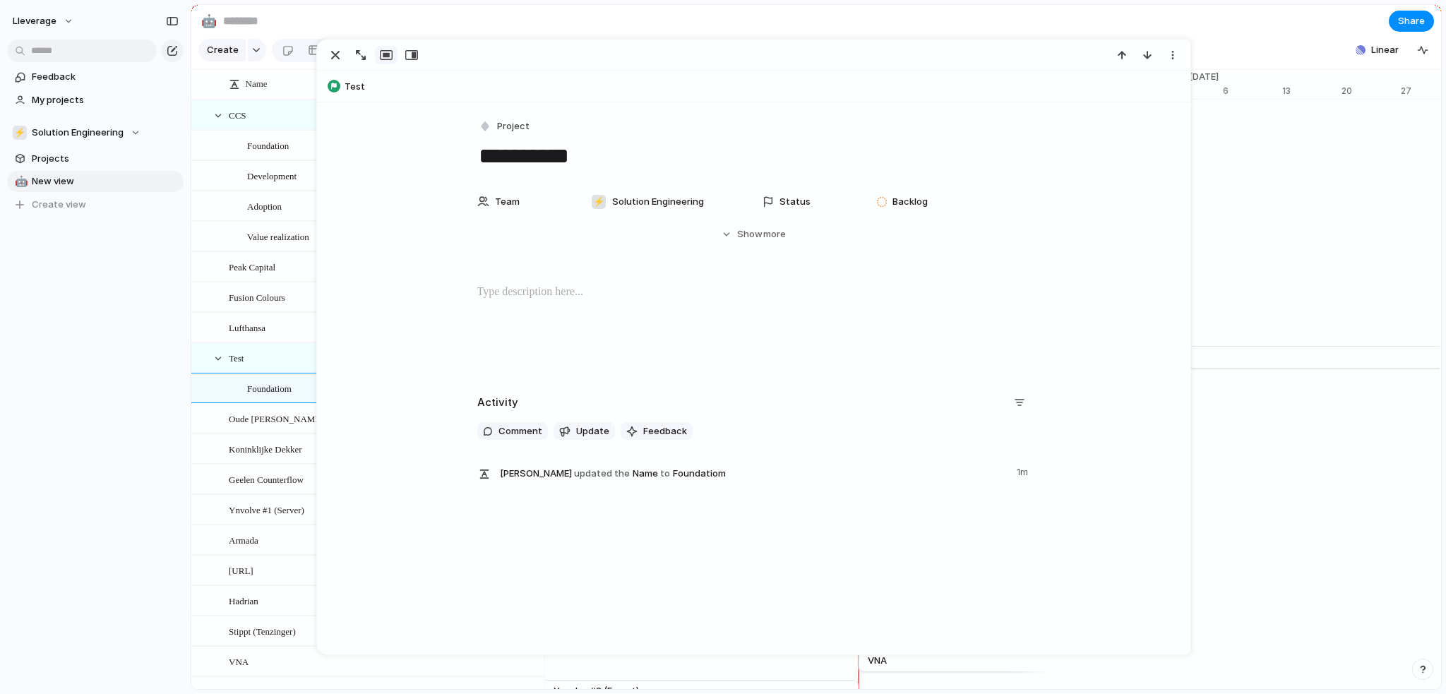
click at [599, 163] on textarea "**********" at bounding box center [754, 156] width 554 height 30
type textarea "**********"
click at [713, 55] on div at bounding box center [754, 55] width 874 height 31
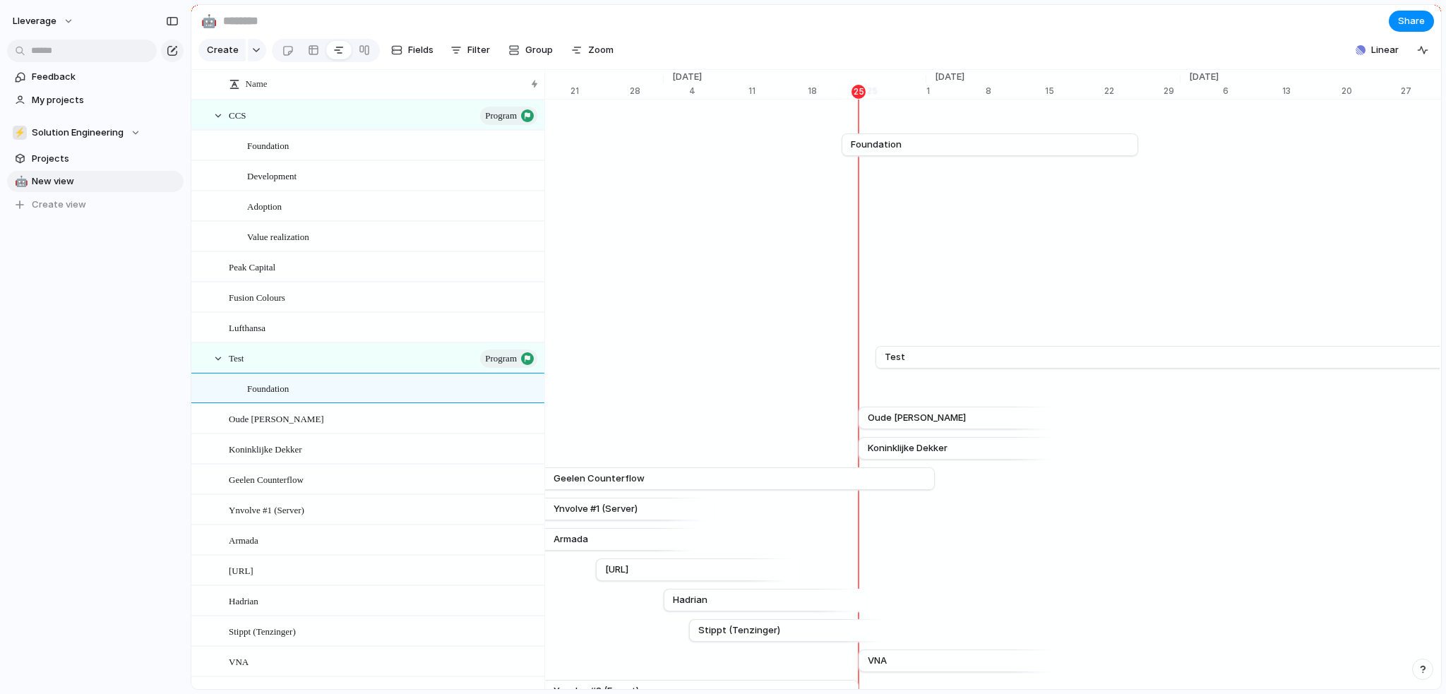
click at [731, 20] on section "🤖 Share" at bounding box center [816, 21] width 1250 height 32
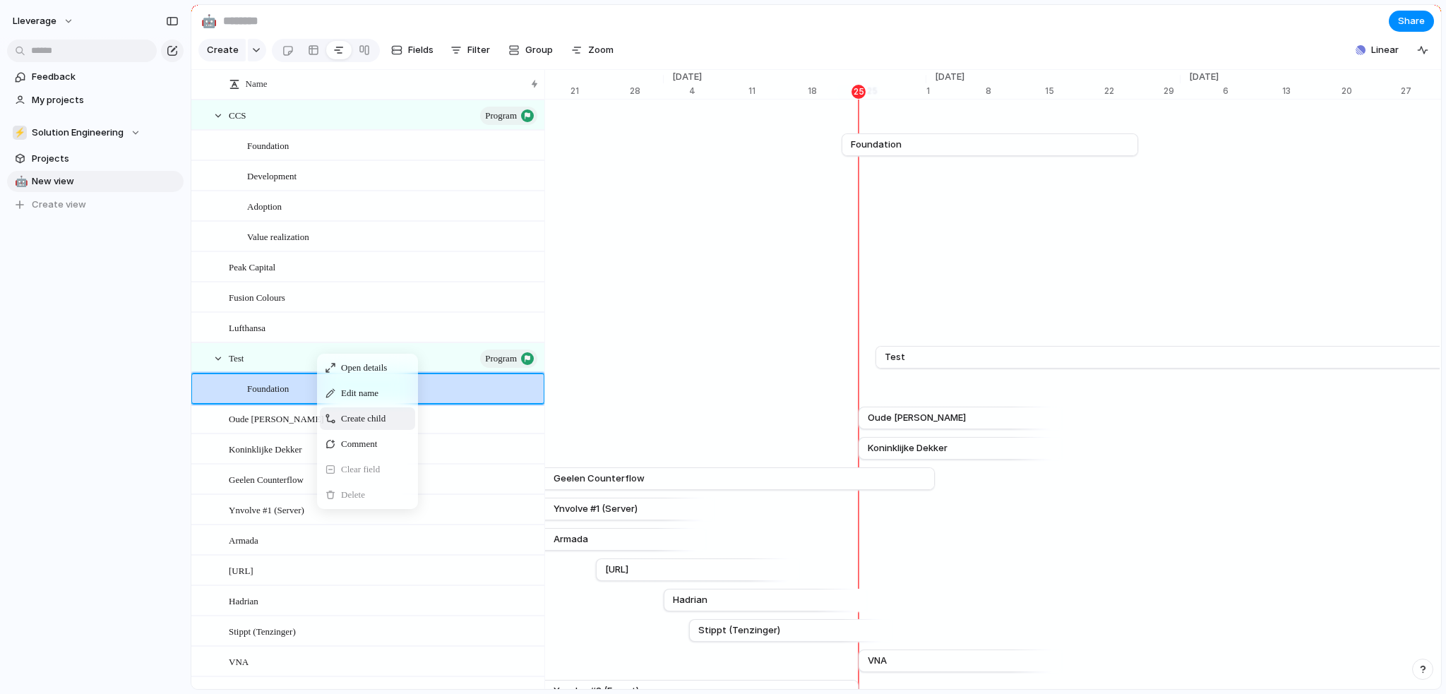
click at [377, 426] on span "Create child" at bounding box center [363, 419] width 44 height 14
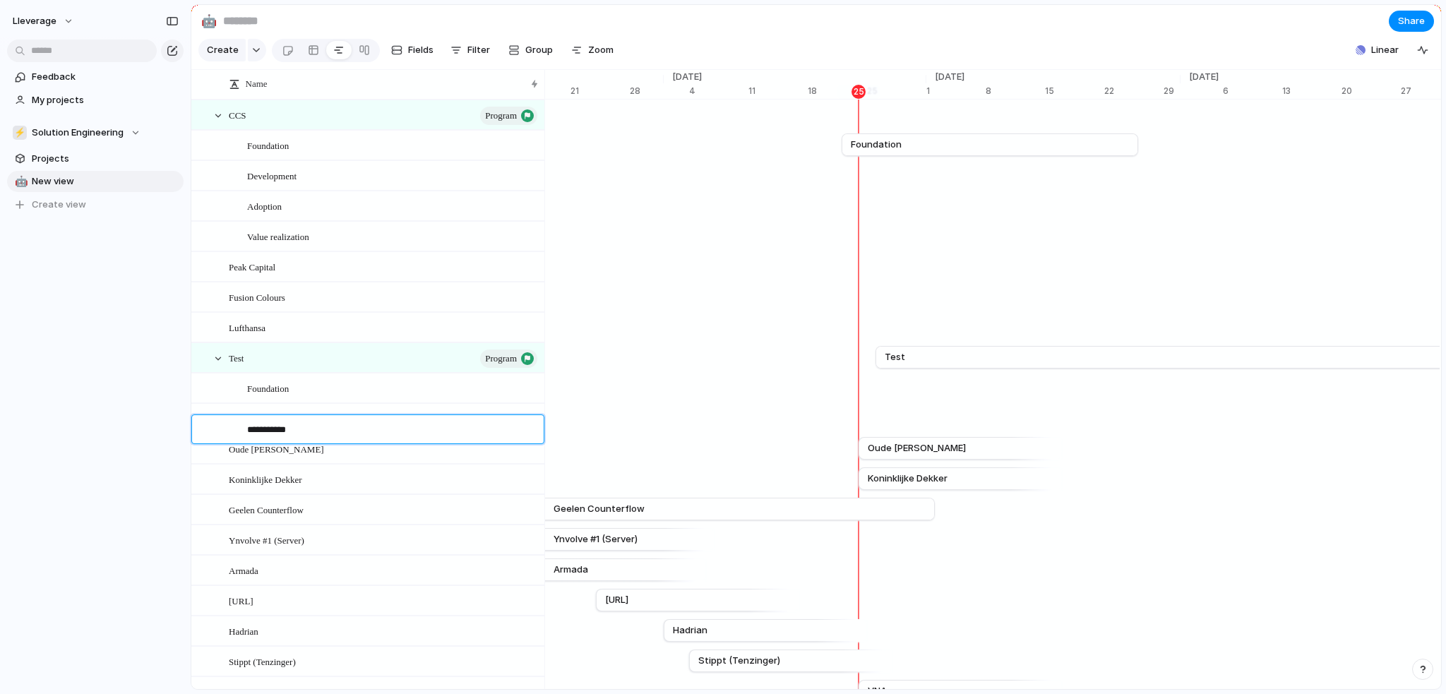
type textarea "**********"
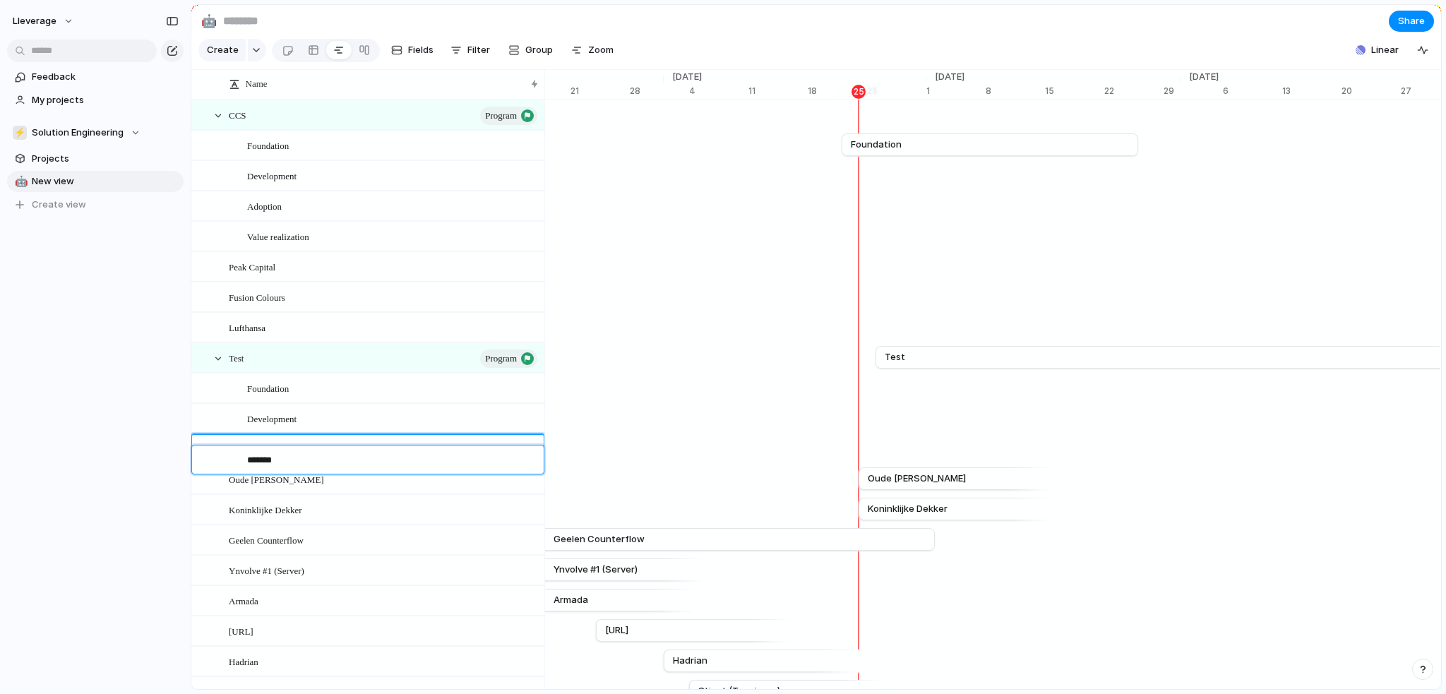
type textarea "********"
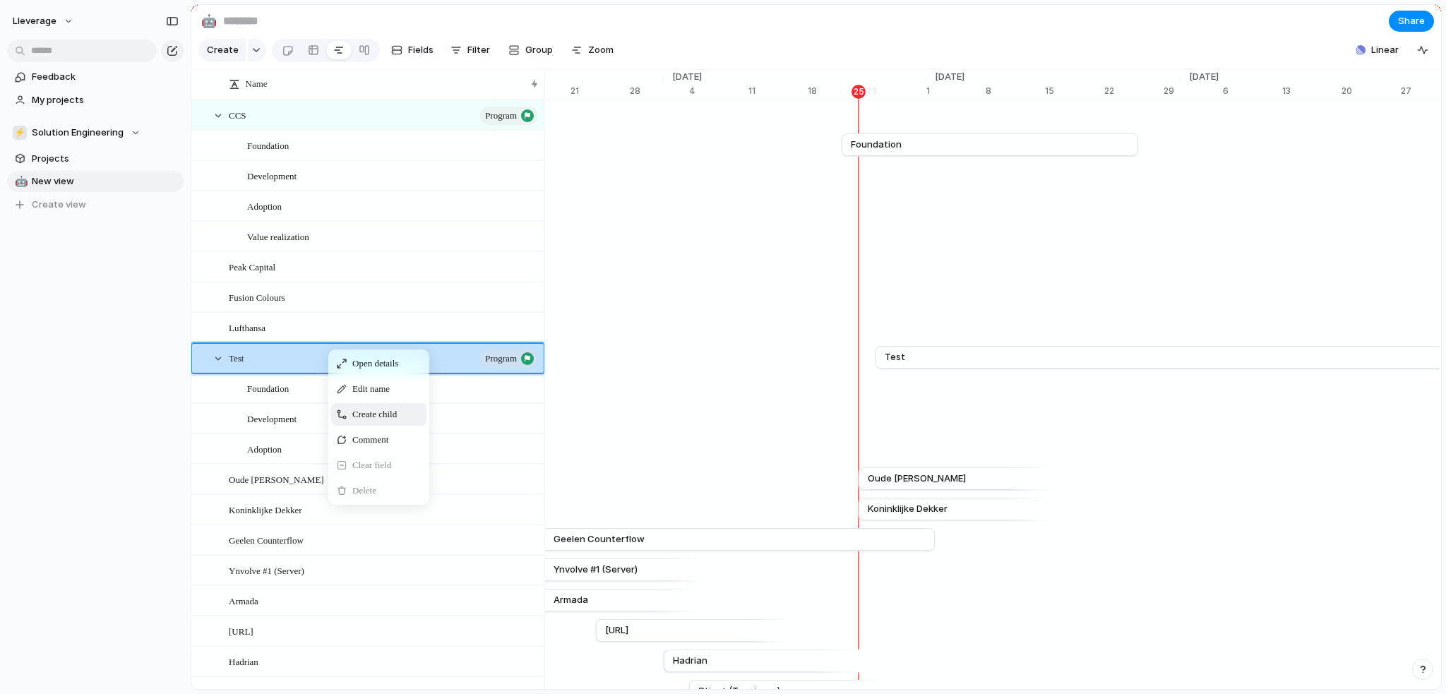
click at [396, 420] on span "Create child" at bounding box center [374, 415] width 44 height 14
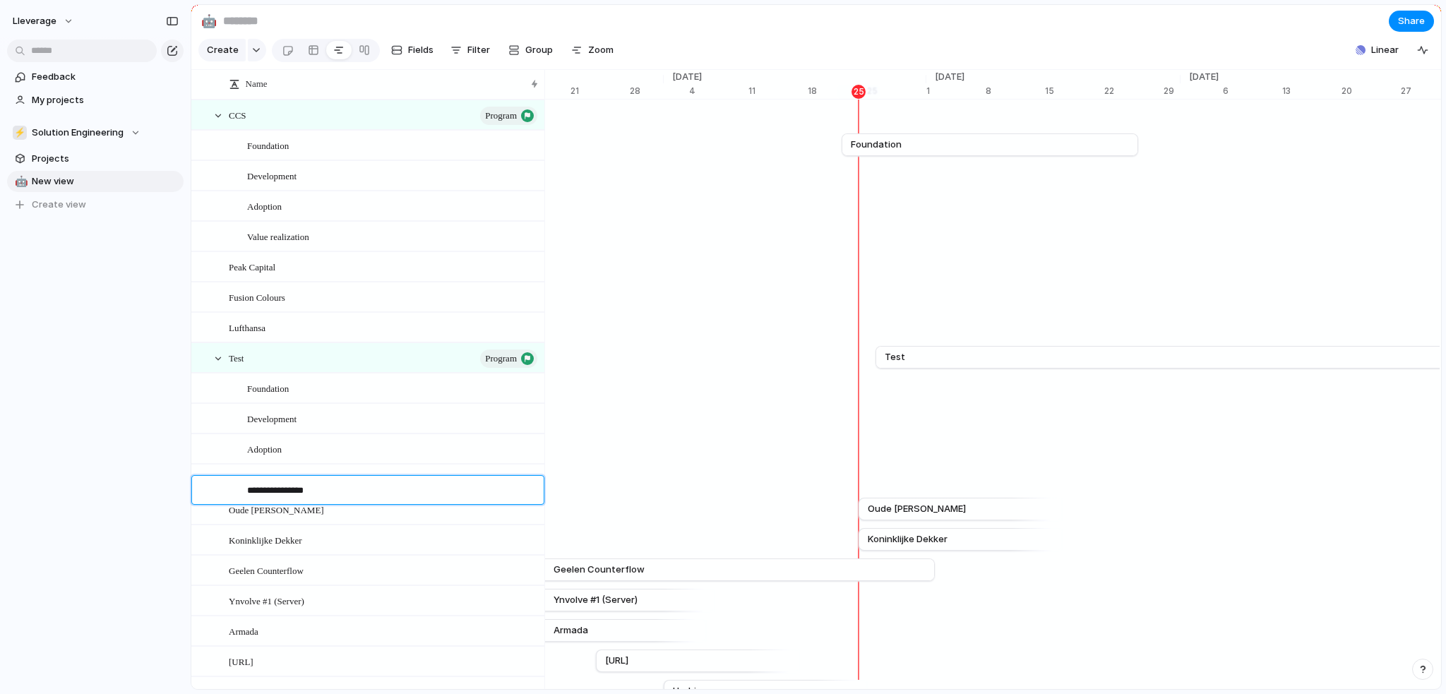
type textarea "**********"
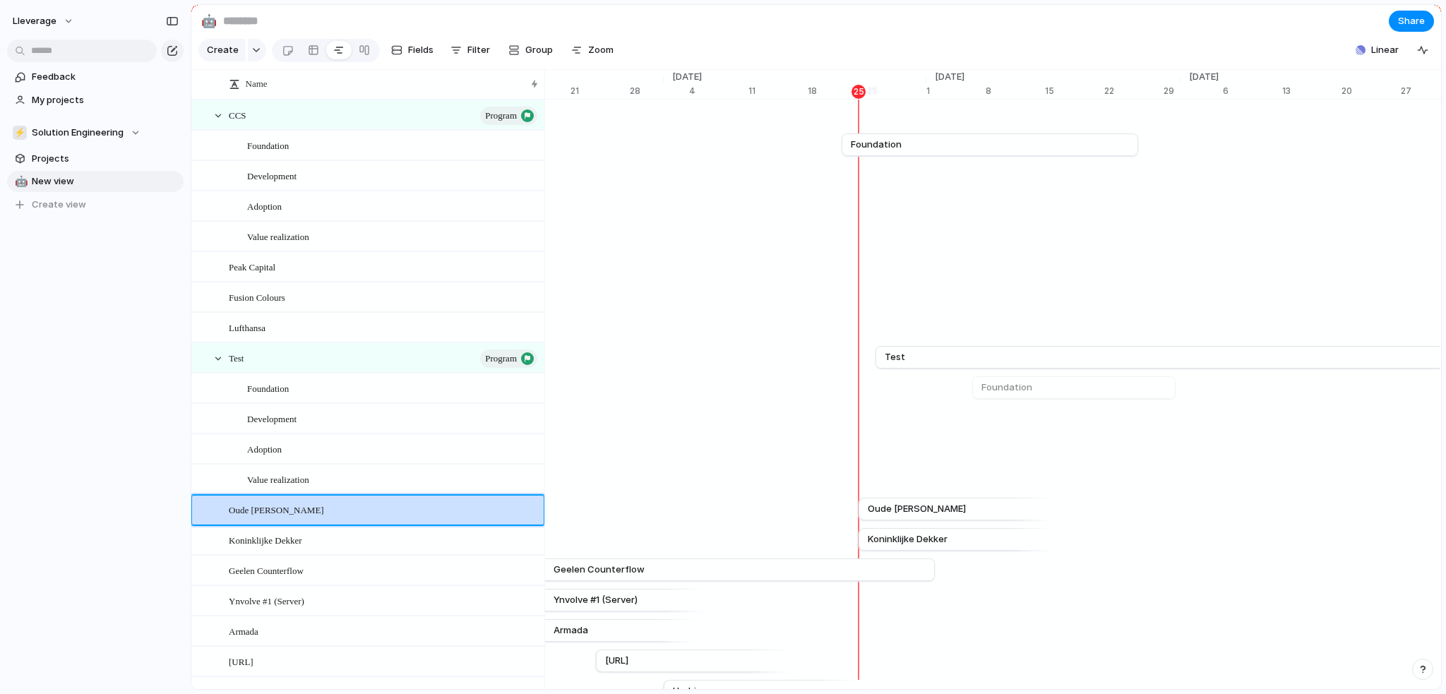
click at [973, 403] on div "Foundation" at bounding box center [795, 388] width 18841 height 30
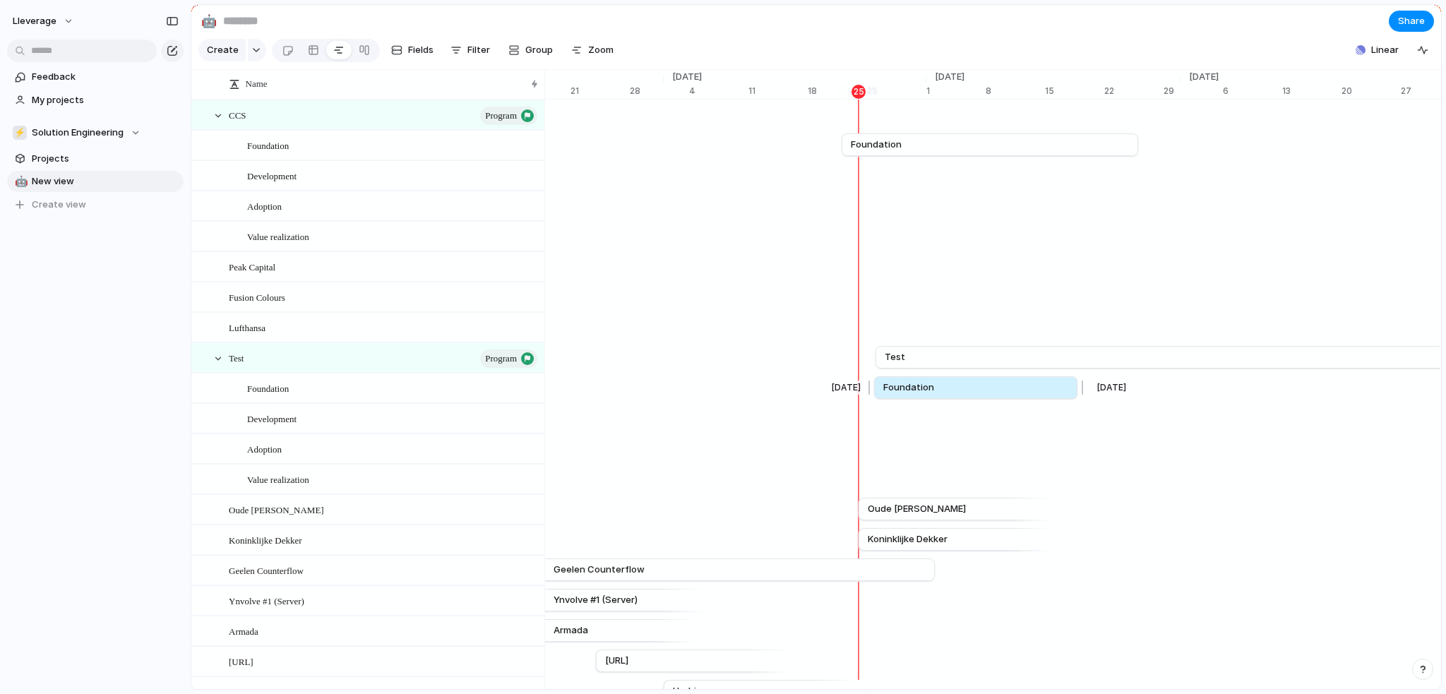
drag, startPoint x: 1033, startPoint y: 397, endPoint x: 929, endPoint y: 393, distance: 103.9
click at [929, 393] on span "Foundation" at bounding box center [909, 388] width 51 height 14
drag, startPoint x: 1073, startPoint y: 396, endPoint x: 1193, endPoint y: 405, distance: 120.5
click at [1082, 399] on div at bounding box center [1073, 387] width 17 height 23
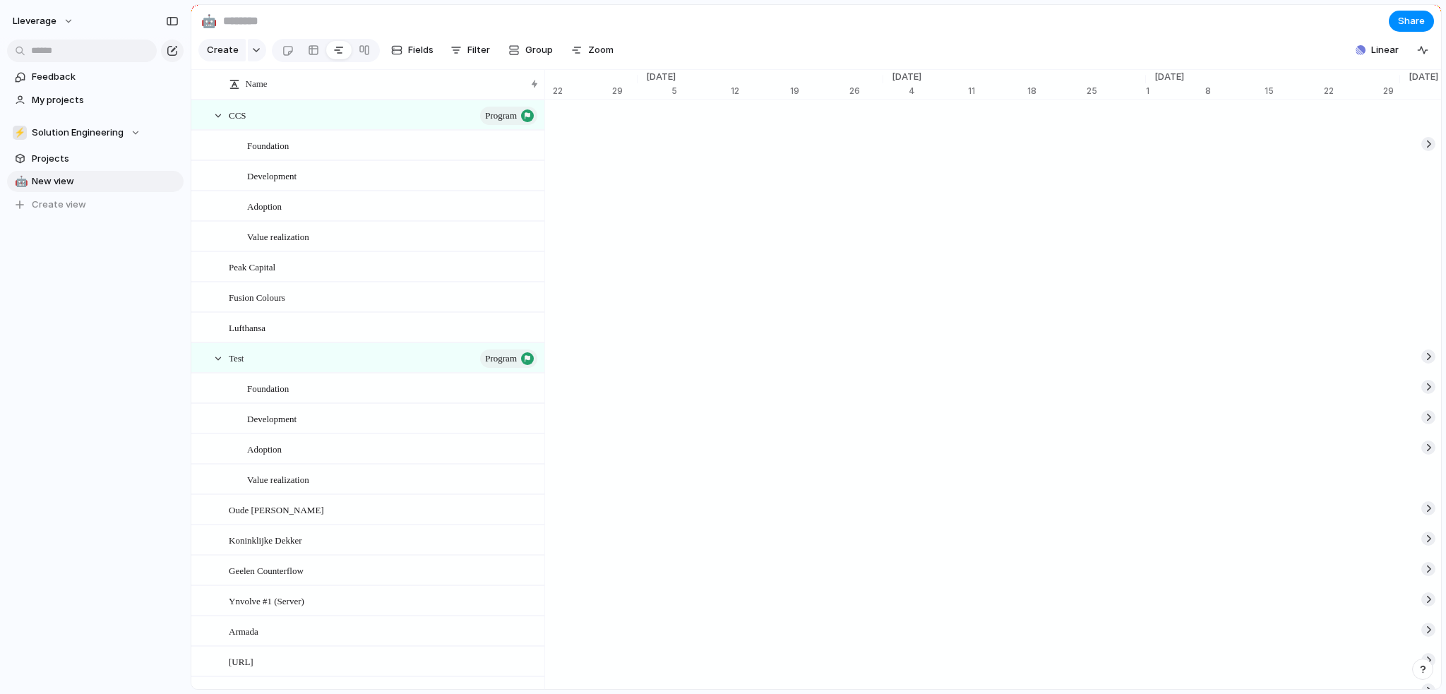
drag, startPoint x: 1160, startPoint y: 606, endPoint x: 959, endPoint y: 577, distance: 202.7
click at [1422, 516] on div at bounding box center [1429, 508] width 14 height 14
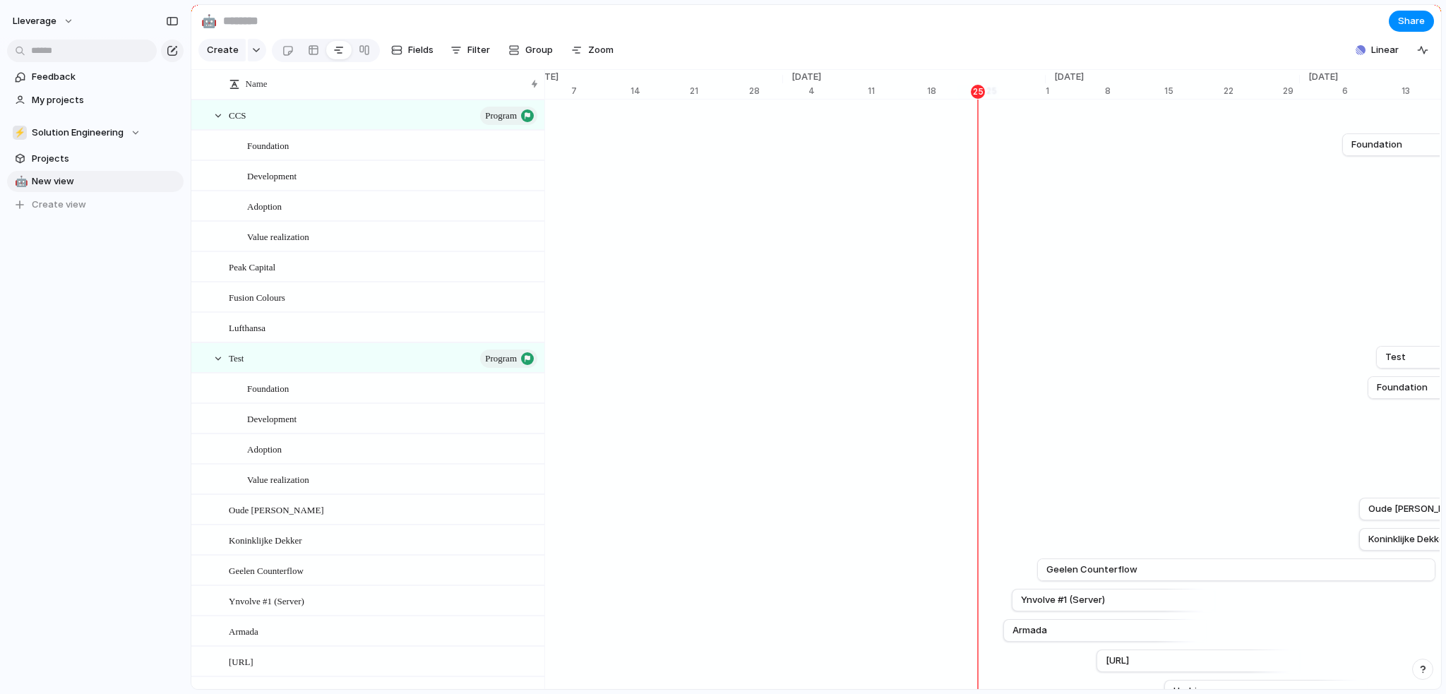
click at [1422, 518] on div "[DATE] Oude [PERSON_NAME]" at bounding box center [1296, 509] width 18841 height 30
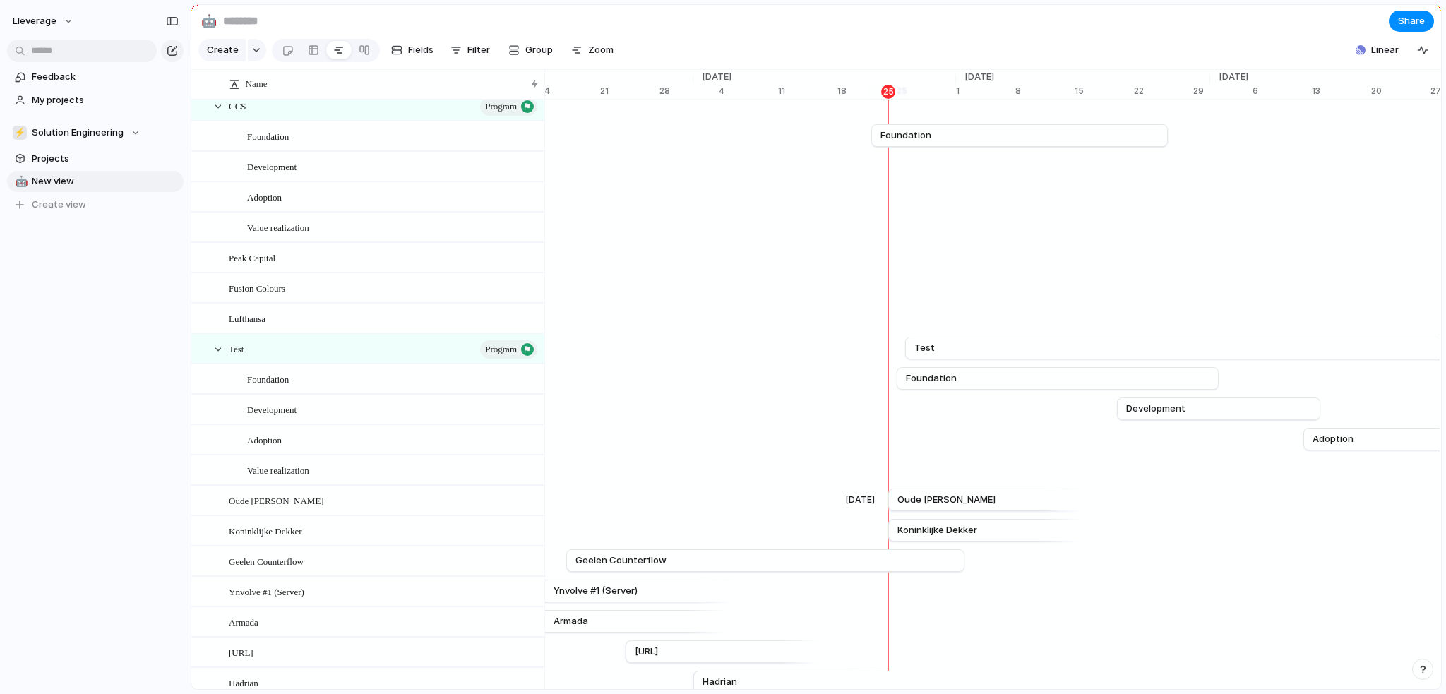
scroll to position [0, 0]
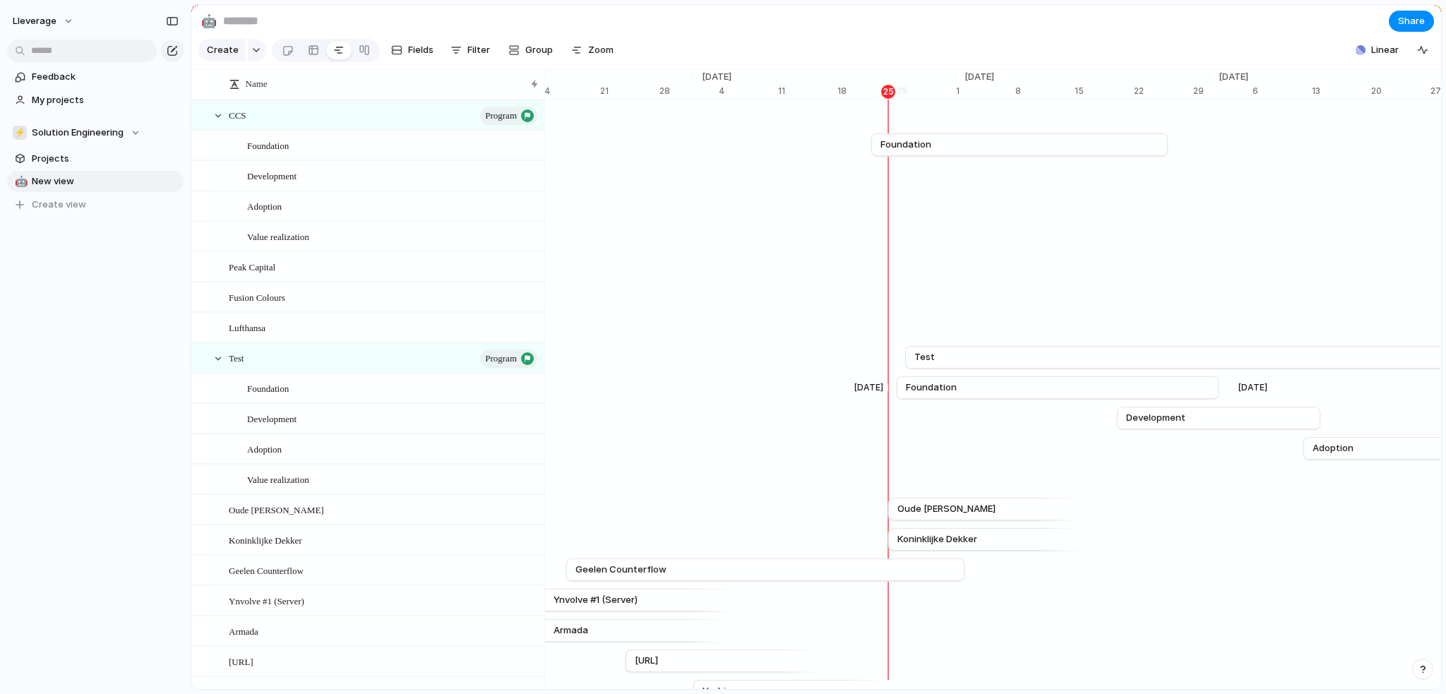
drag, startPoint x: 1343, startPoint y: 400, endPoint x: 1285, endPoint y: 402, distance: 57.9
click at [1285, 403] on div "[DATE] Foundation [DATE]" at bounding box center [824, 388] width 18841 height 30
click at [1422, 459] on link "Adoption" at bounding box center [1405, 448] width 185 height 21
drag, startPoint x: 1325, startPoint y: 458, endPoint x: 1295, endPoint y: 458, distance: 29.7
click at [1295, 456] on span "Adoption" at bounding box center [1304, 448] width 41 height 14
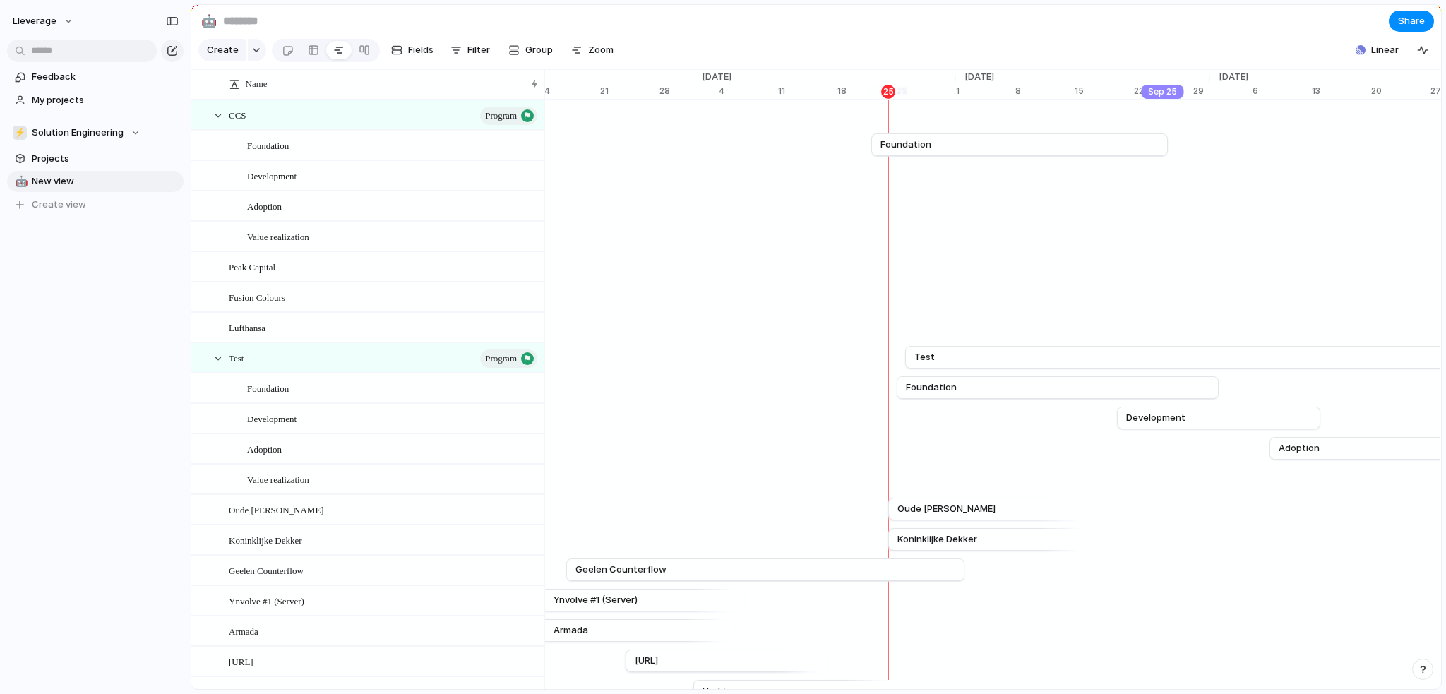
click at [1167, 99] on div "[DATE]" at bounding box center [1163, 92] width 42 height 14
click at [1278, 84] on div "[DATE]" at bounding box center [1342, 77] width 263 height 14
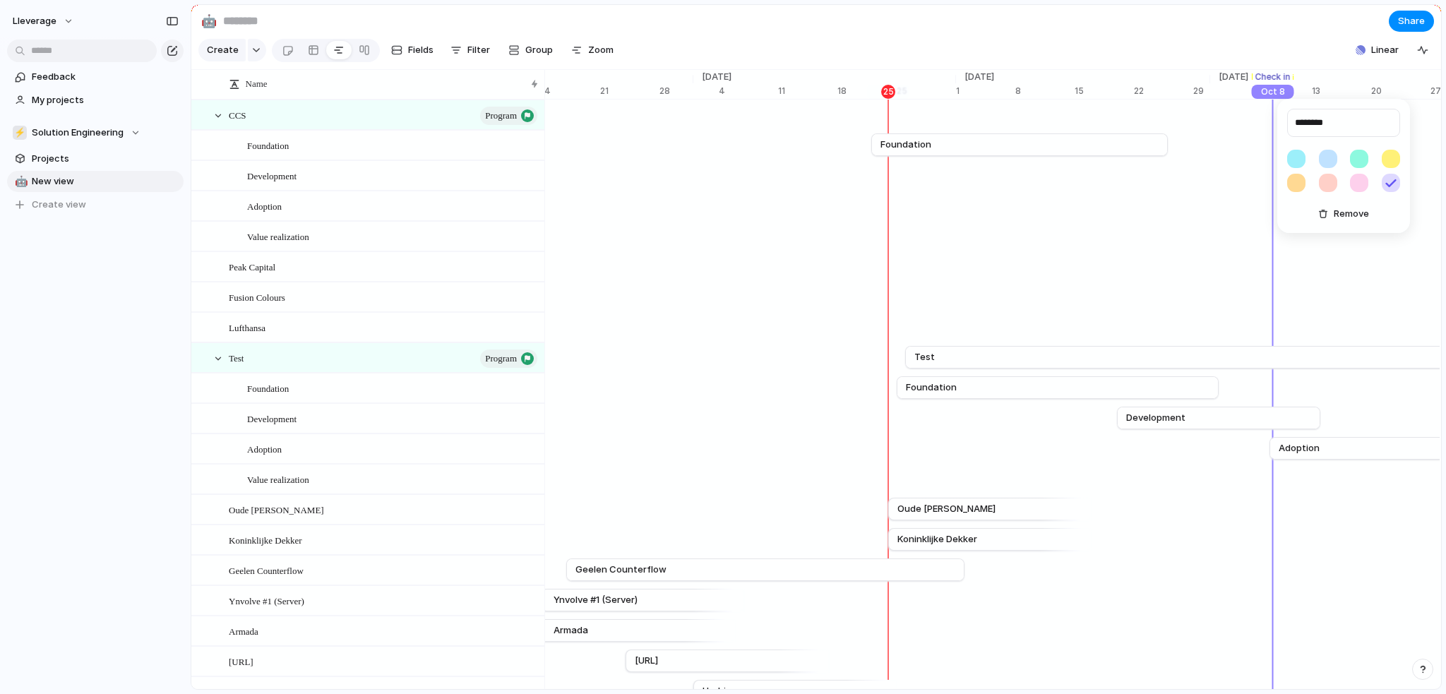
type input "********"
click at [1268, 108] on body "Lleverage Feedback My projects ⚡ Solution Engineering Projects 🤖 New view To pi…" at bounding box center [723, 347] width 1446 height 694
click at [1324, 234] on span "Remove" at bounding box center [1341, 229] width 35 height 14
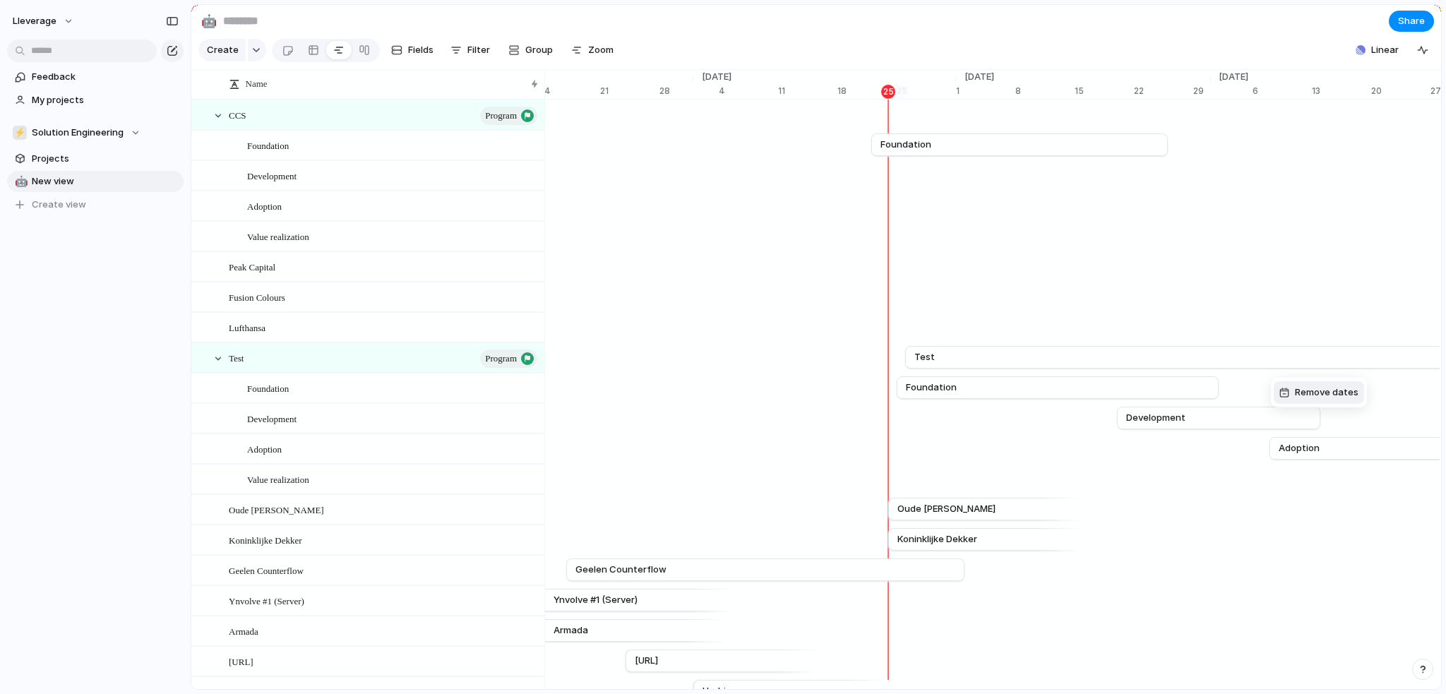
click at [1273, 371] on div "Remove dates" at bounding box center [723, 347] width 1446 height 694
click at [1274, 368] on link "Test" at bounding box center [1325, 357] width 821 height 21
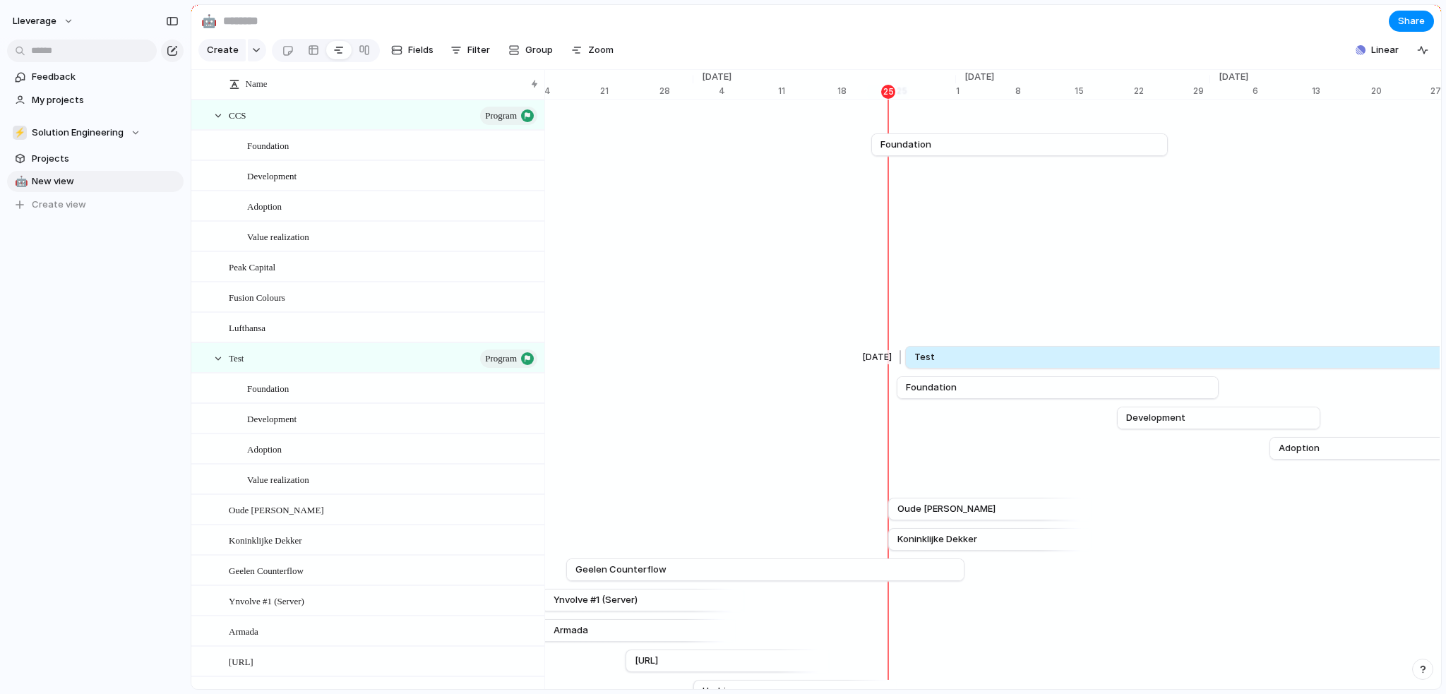
click at [1274, 368] on link "Test" at bounding box center [1325, 357] width 821 height 21
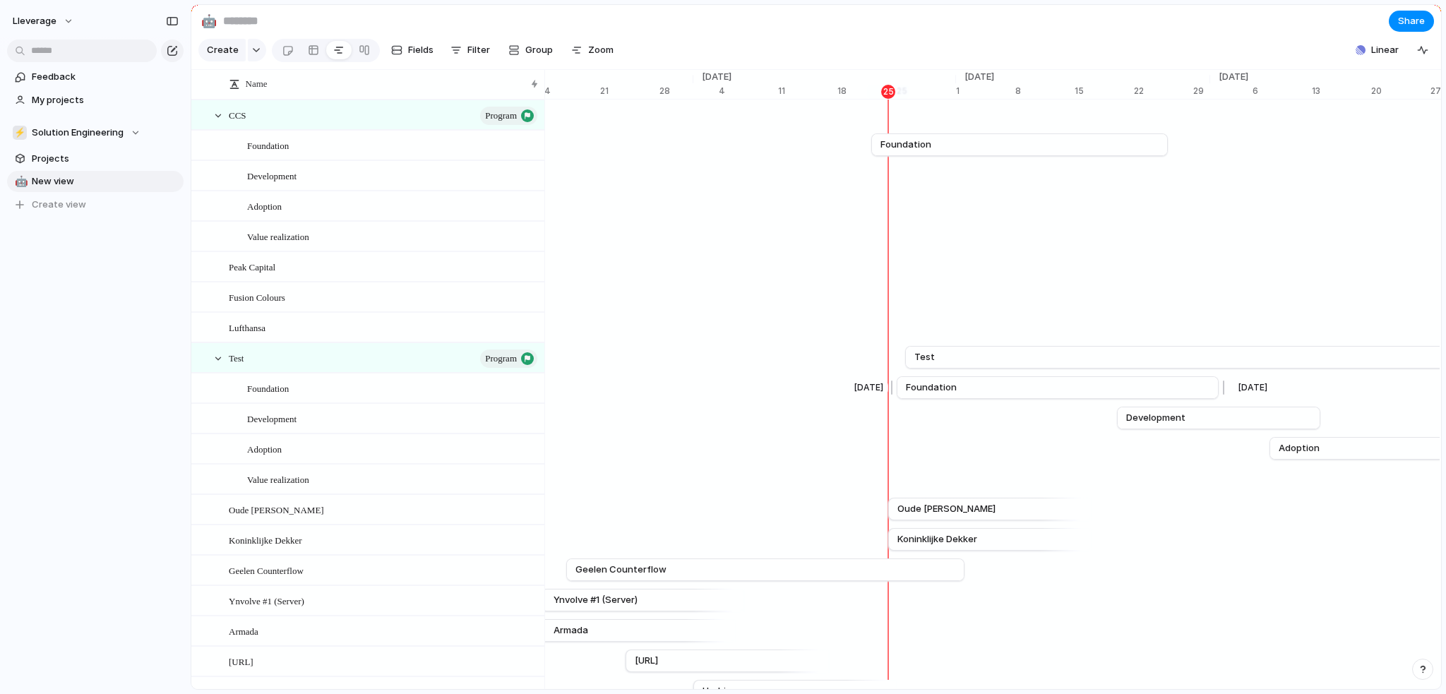
click at [1146, 398] on link "Foundation" at bounding box center [1058, 387] width 304 height 21
click at [1137, 398] on link "Foundation" at bounding box center [1058, 387] width 304 height 21
click at [1045, 399] on div "Remove dates" at bounding box center [723, 347] width 1446 height 694
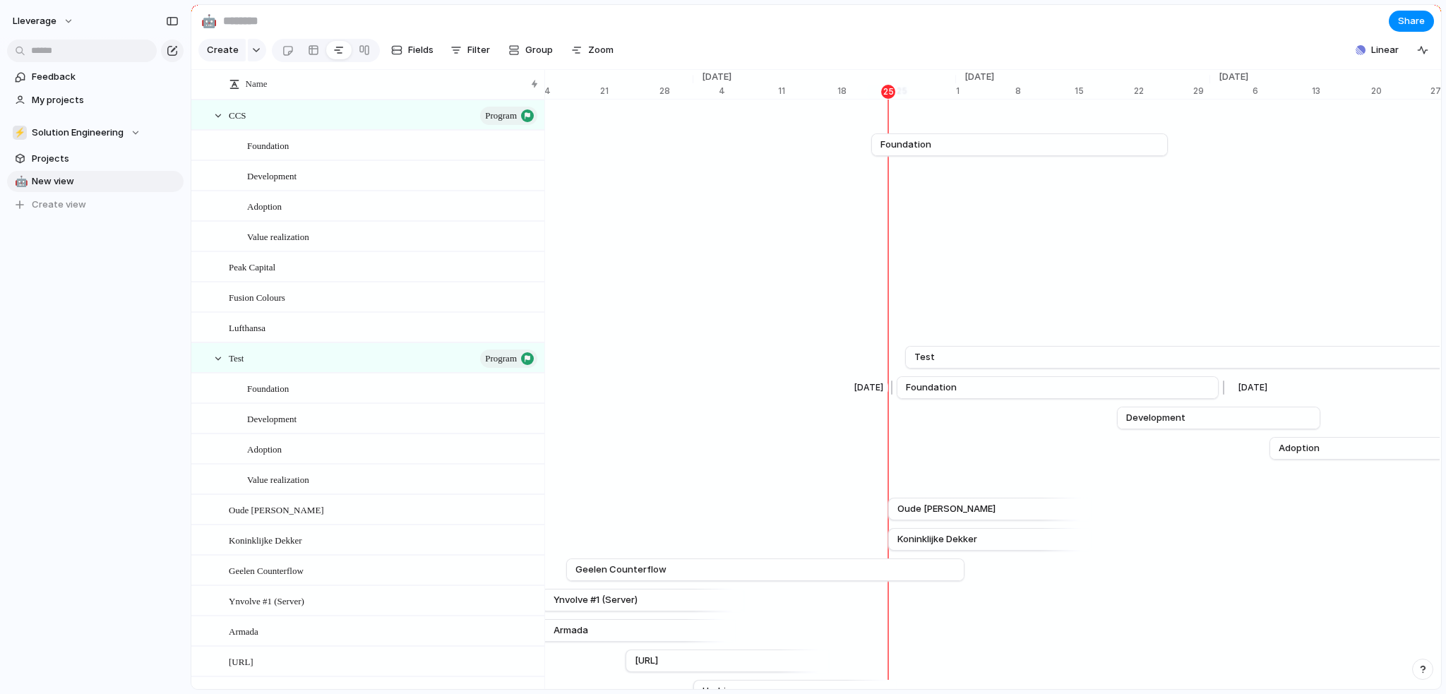
click at [956, 398] on link "Foundation" at bounding box center [1058, 387] width 304 height 21
click at [309, 54] on div at bounding box center [313, 50] width 11 height 23
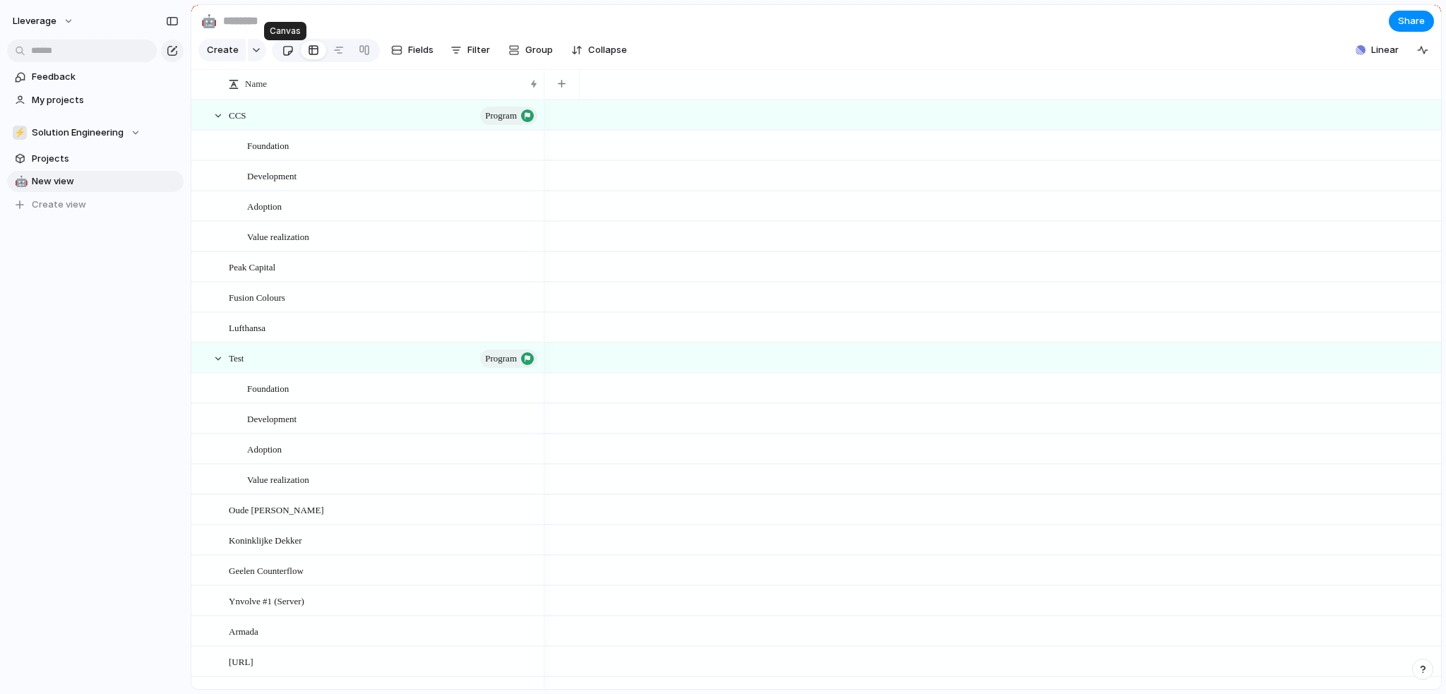
click at [288, 54] on div at bounding box center [288, 50] width 12 height 23
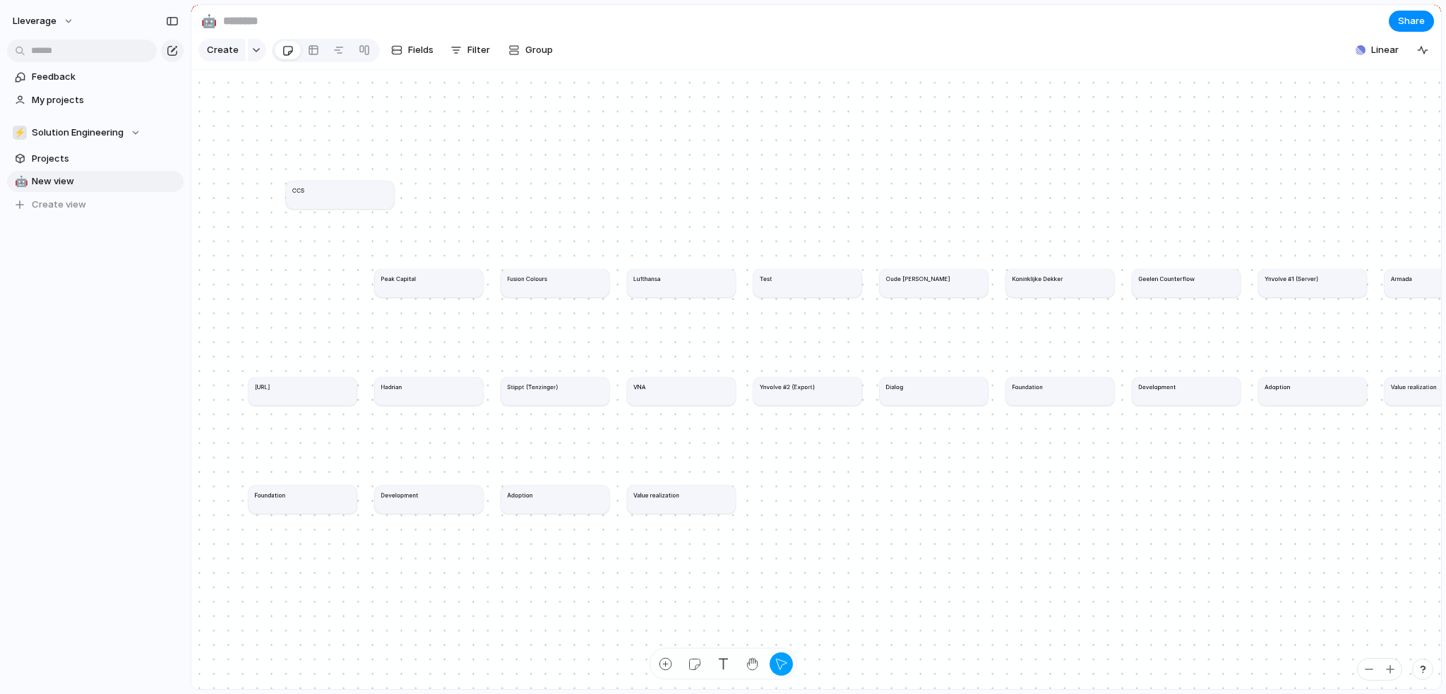
drag, startPoint x: 273, startPoint y: 288, endPoint x: 318, endPoint y: 177, distance: 119.5
click at [318, 186] on div "CCS" at bounding box center [340, 190] width 96 height 8
drag, startPoint x: 346, startPoint y: 179, endPoint x: 304, endPoint y: 287, distance: 115.2
click at [304, 282] on div "CCS" at bounding box center [304, 277] width 96 height 8
drag, startPoint x: 424, startPoint y: 269, endPoint x: 409, endPoint y: 291, distance: 26.8
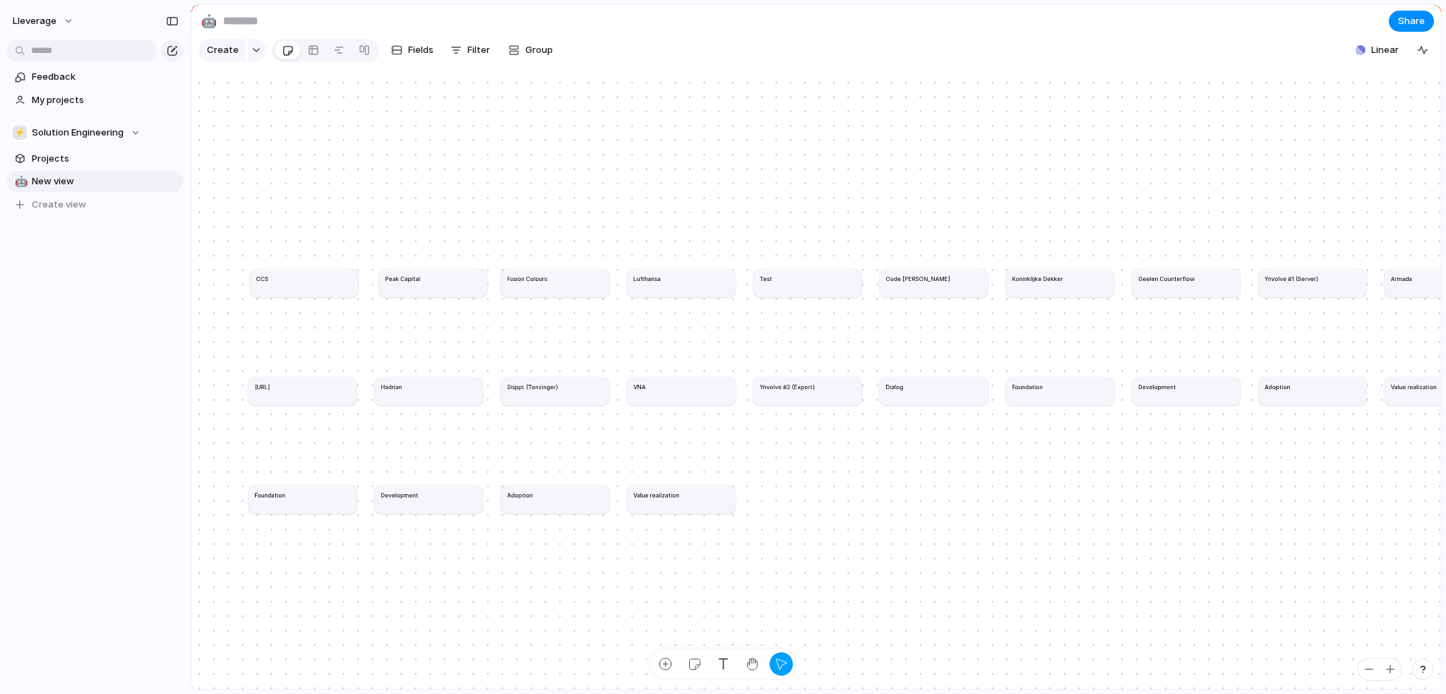
click at [409, 283] on h1 "Peak Capital" at bounding box center [402, 278] width 35 height 8
click at [552, 281] on div "Fusion Colours" at bounding box center [559, 277] width 96 height 8
click at [574, 283] on div "Fusion Colours" at bounding box center [561, 279] width 96 height 8
drag, startPoint x: 968, startPoint y: 196, endPoint x: 832, endPoint y: 210, distance: 136.3
drag, startPoint x: 988, startPoint y: 512, endPoint x: 908, endPoint y: 512, distance: 79.8
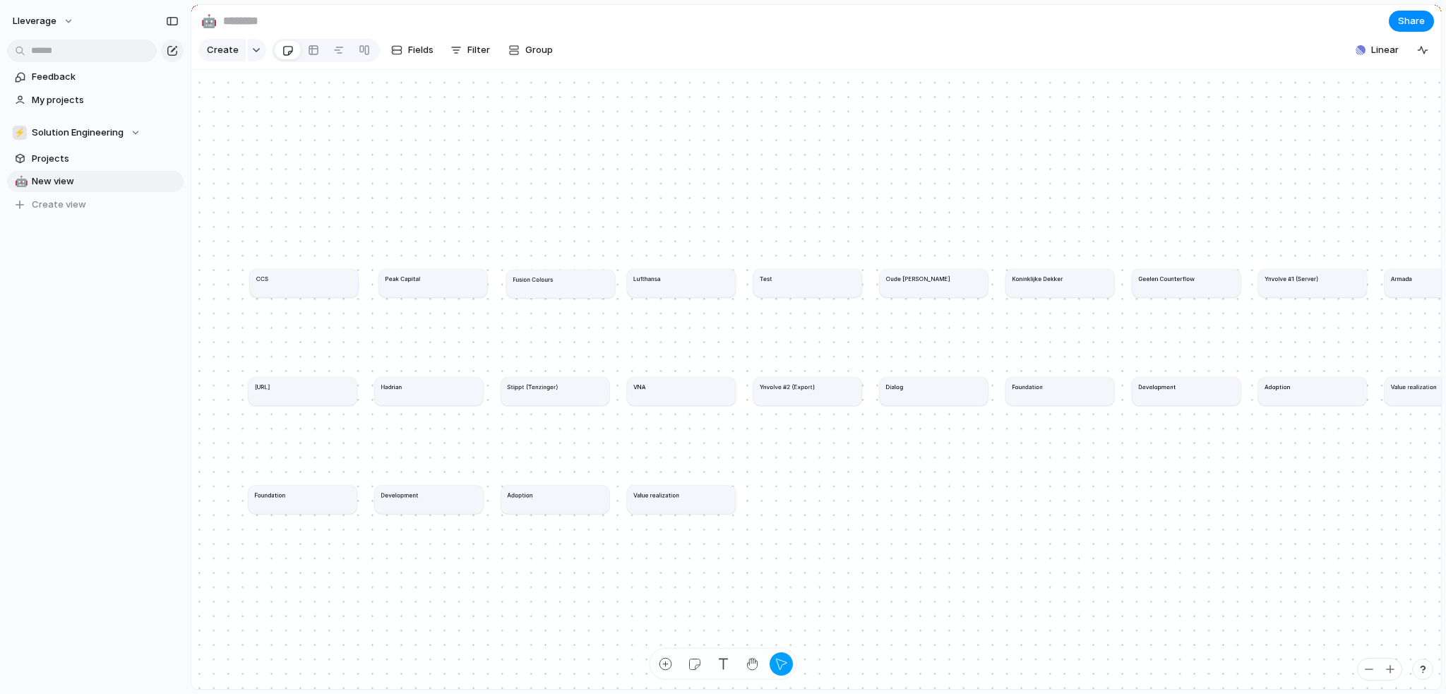
click at [660, 509] on article "Value realization" at bounding box center [681, 499] width 108 height 28
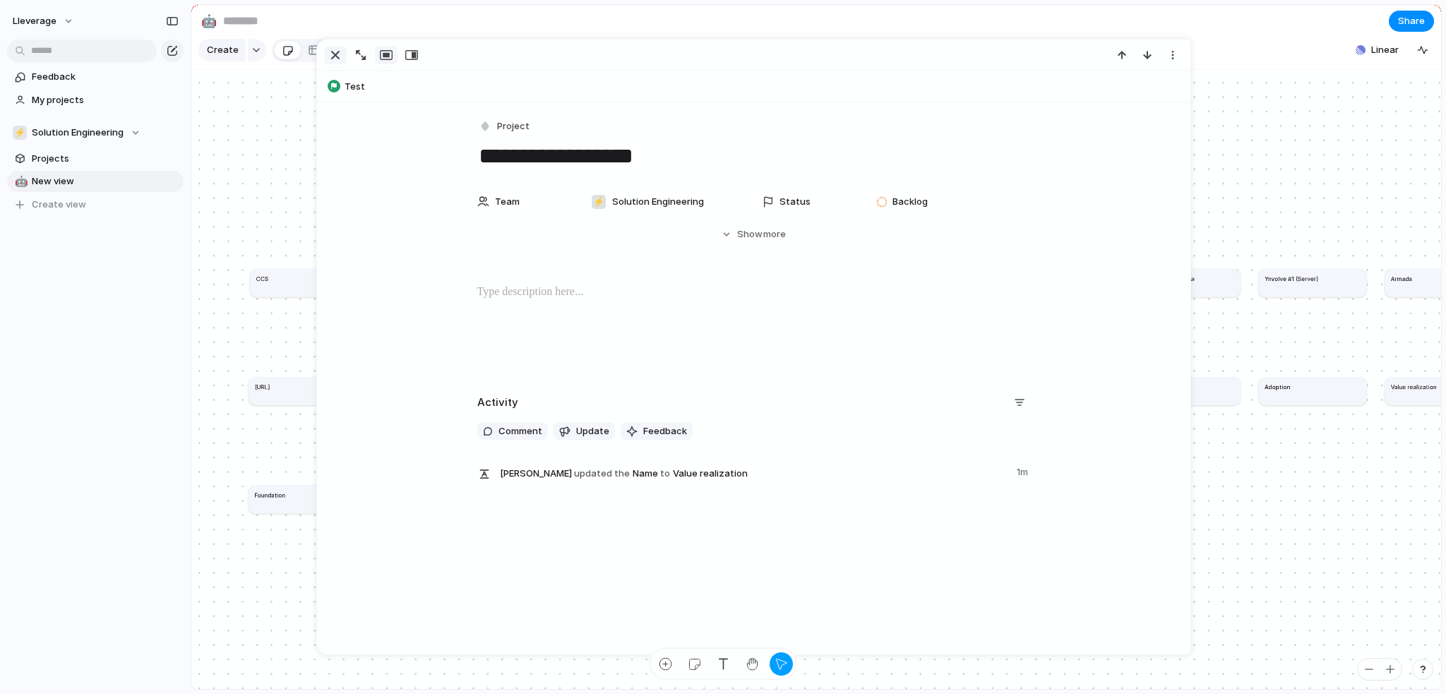
click at [331, 54] on div "button" at bounding box center [335, 55] width 17 height 17
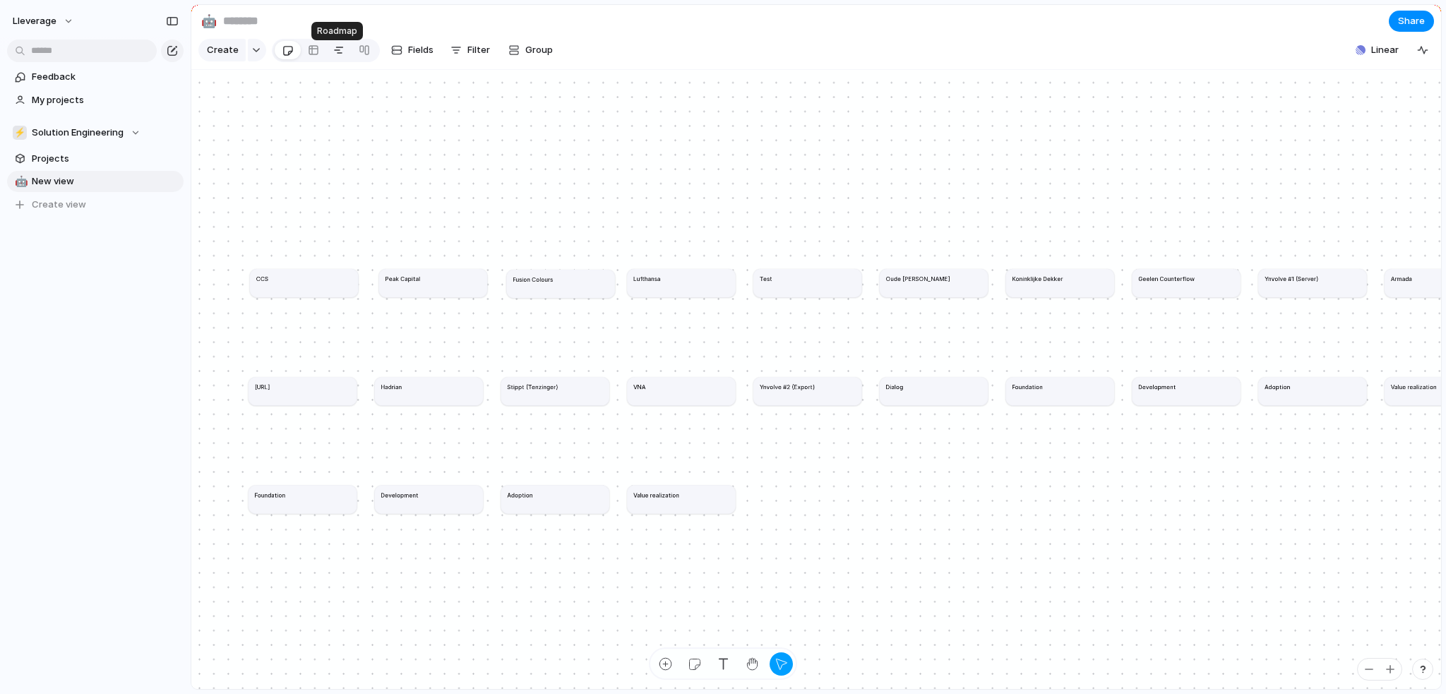
click at [338, 59] on div at bounding box center [338, 50] width 11 height 23
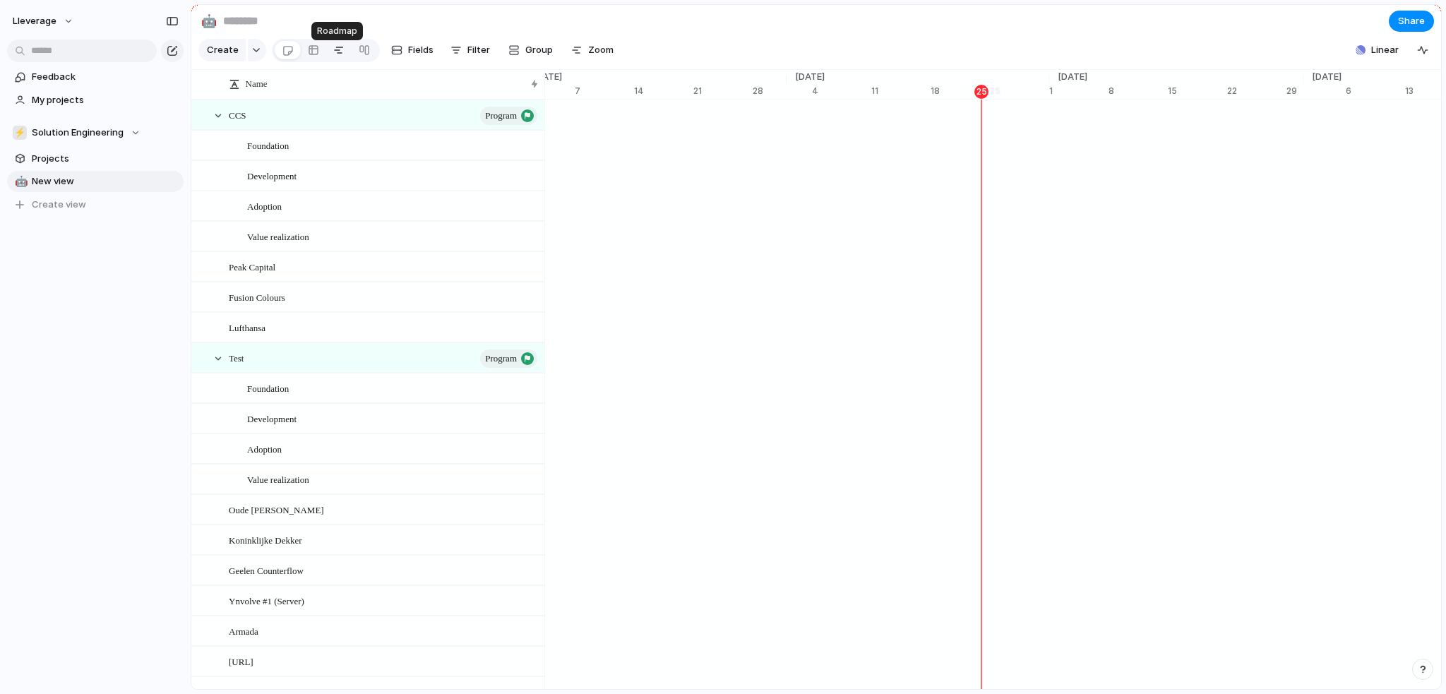
scroll to position [0, 9048]
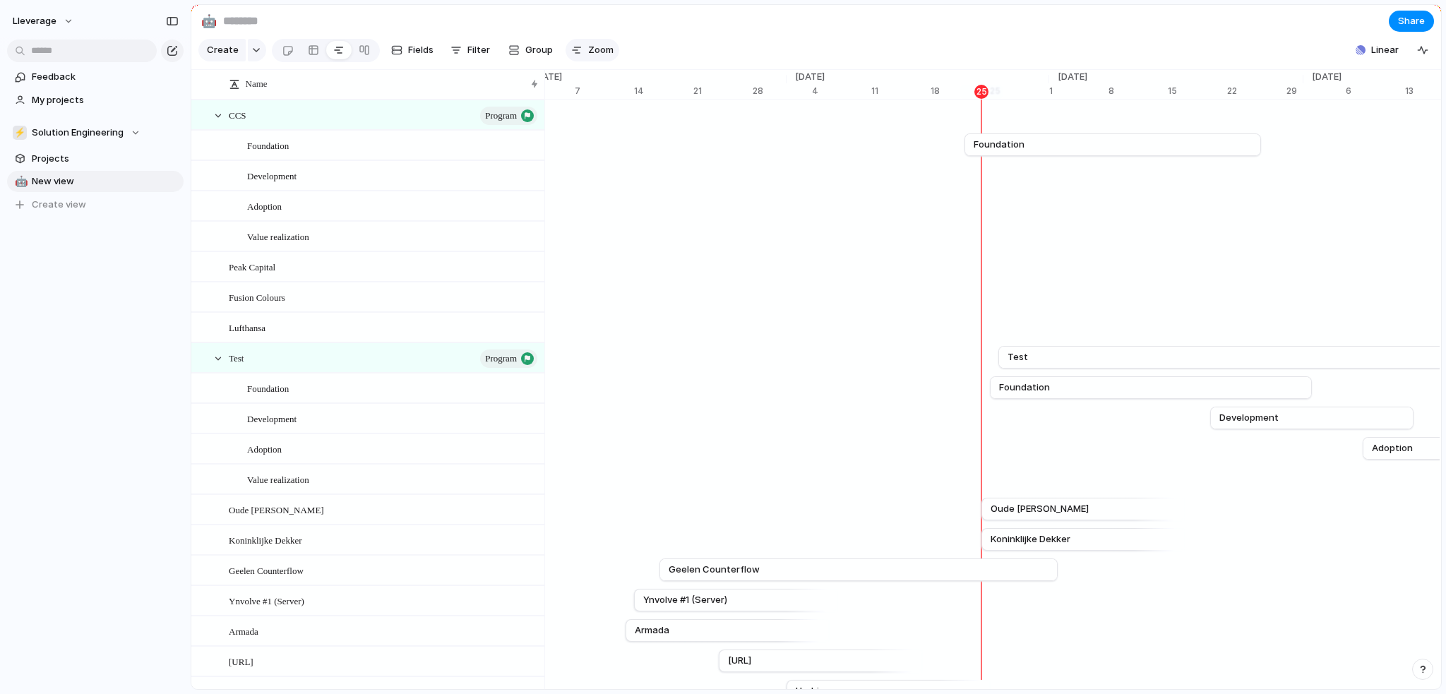
click at [591, 52] on span "Zoom" at bounding box center [600, 50] width 25 height 14
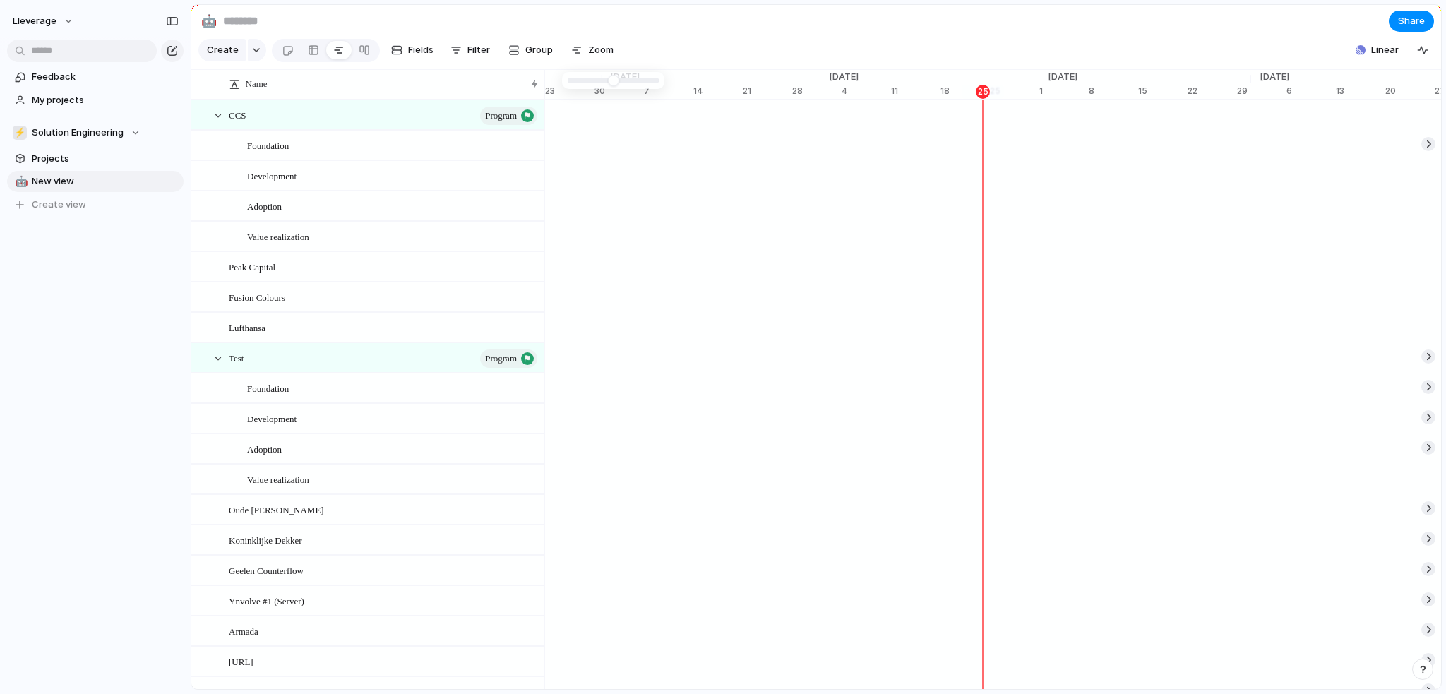
type input "*"
drag, startPoint x: 610, startPoint y: 81, endPoint x: 600, endPoint y: 82, distance: 9.3
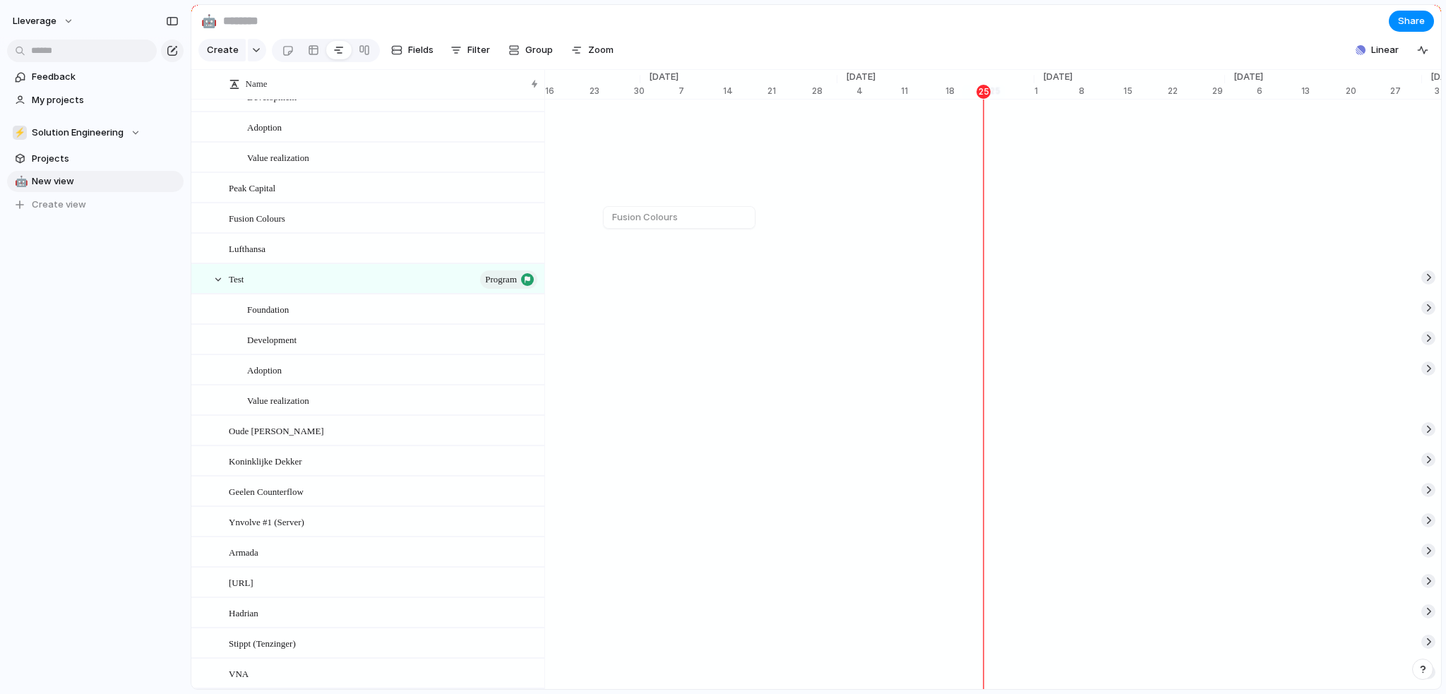
scroll to position [8, 0]
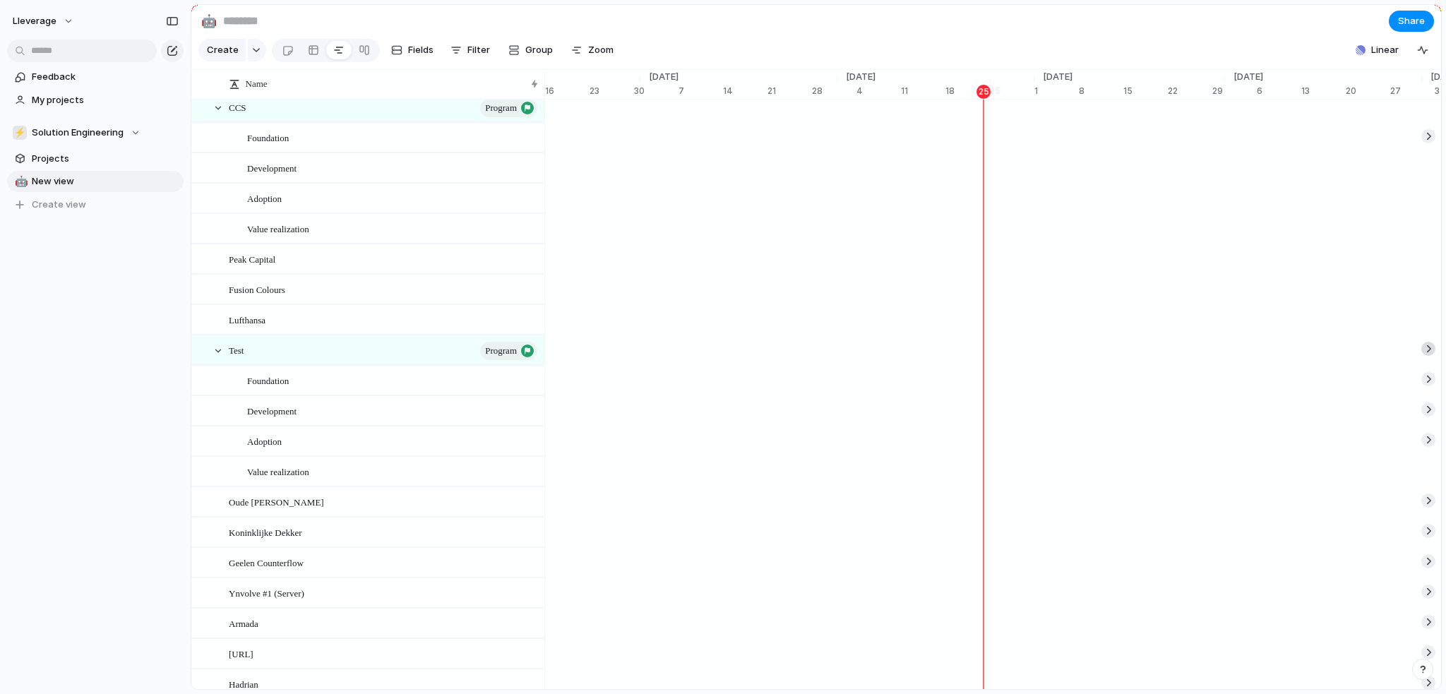
click at [1427, 356] on div at bounding box center [1429, 349] width 14 height 14
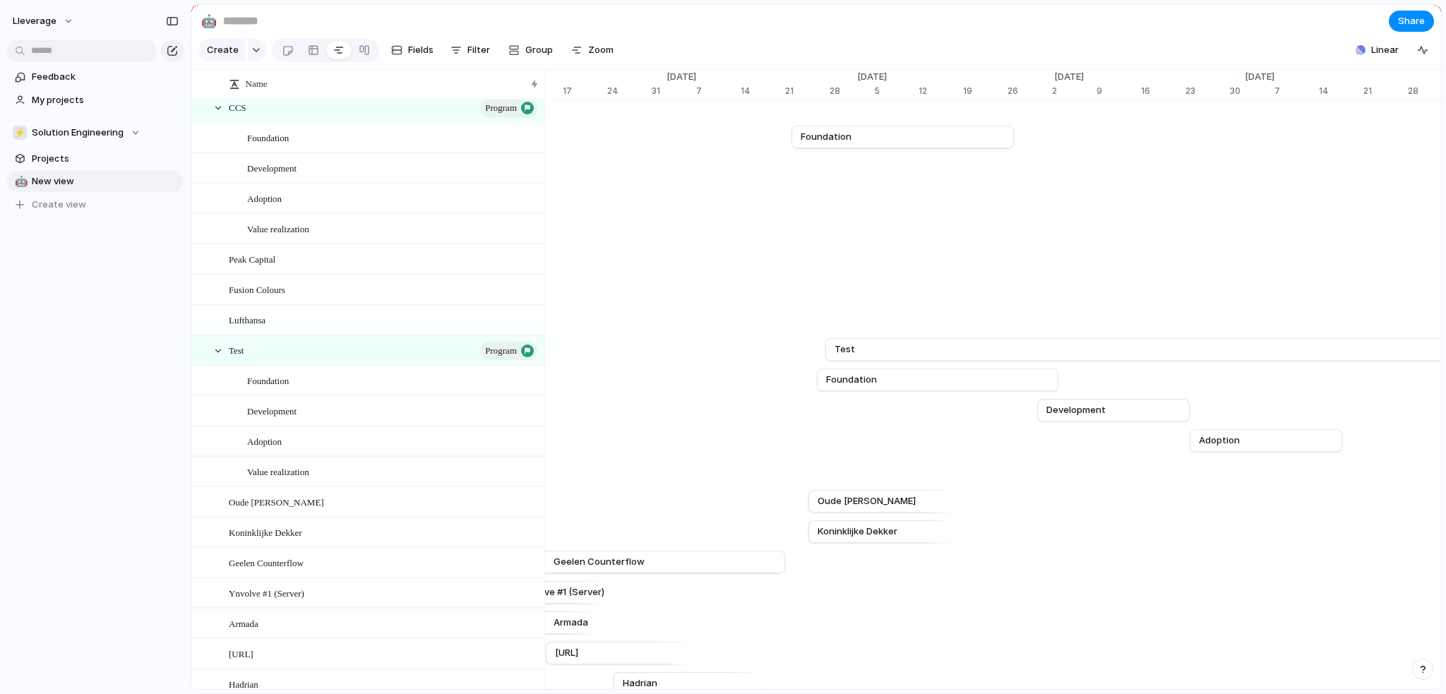
scroll to position [0, 9371]
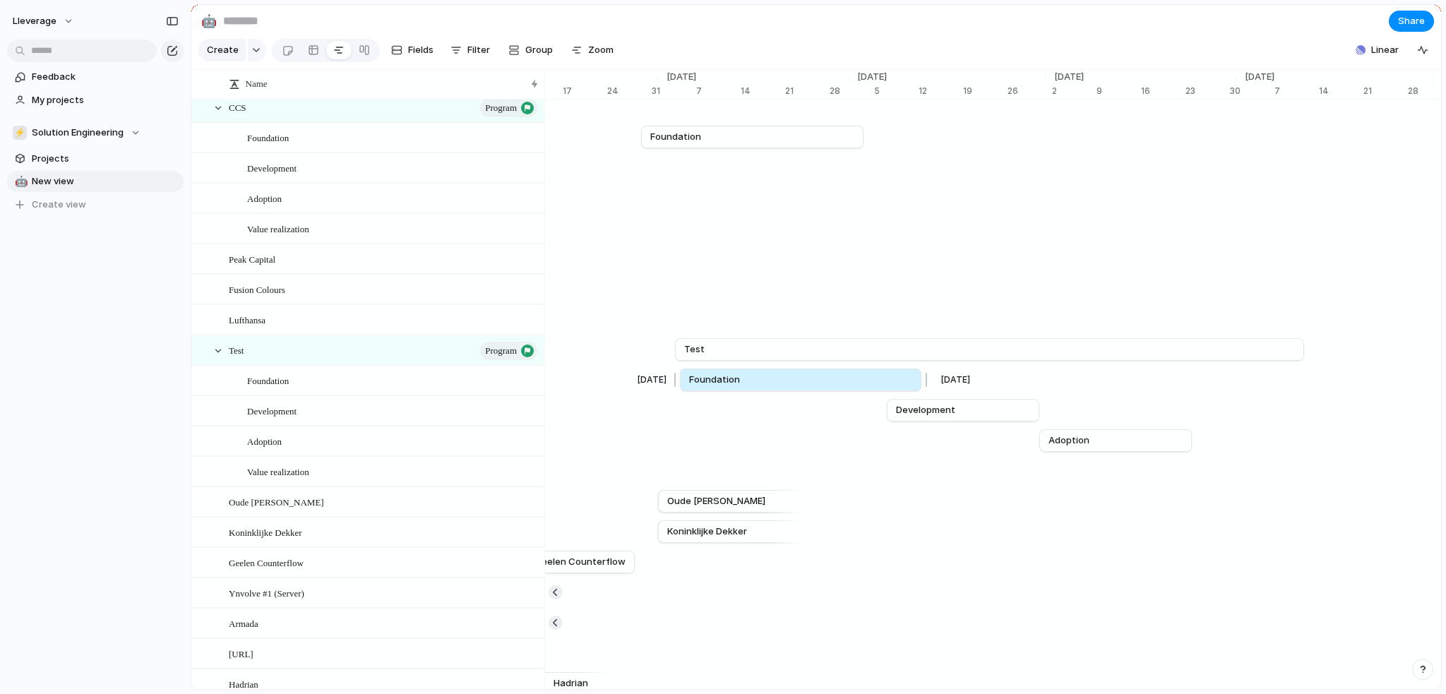
drag, startPoint x: 745, startPoint y: 399, endPoint x: 758, endPoint y: 398, distance: 12.7
click at [758, 391] on link "Foundation" at bounding box center [800, 379] width 223 height 21
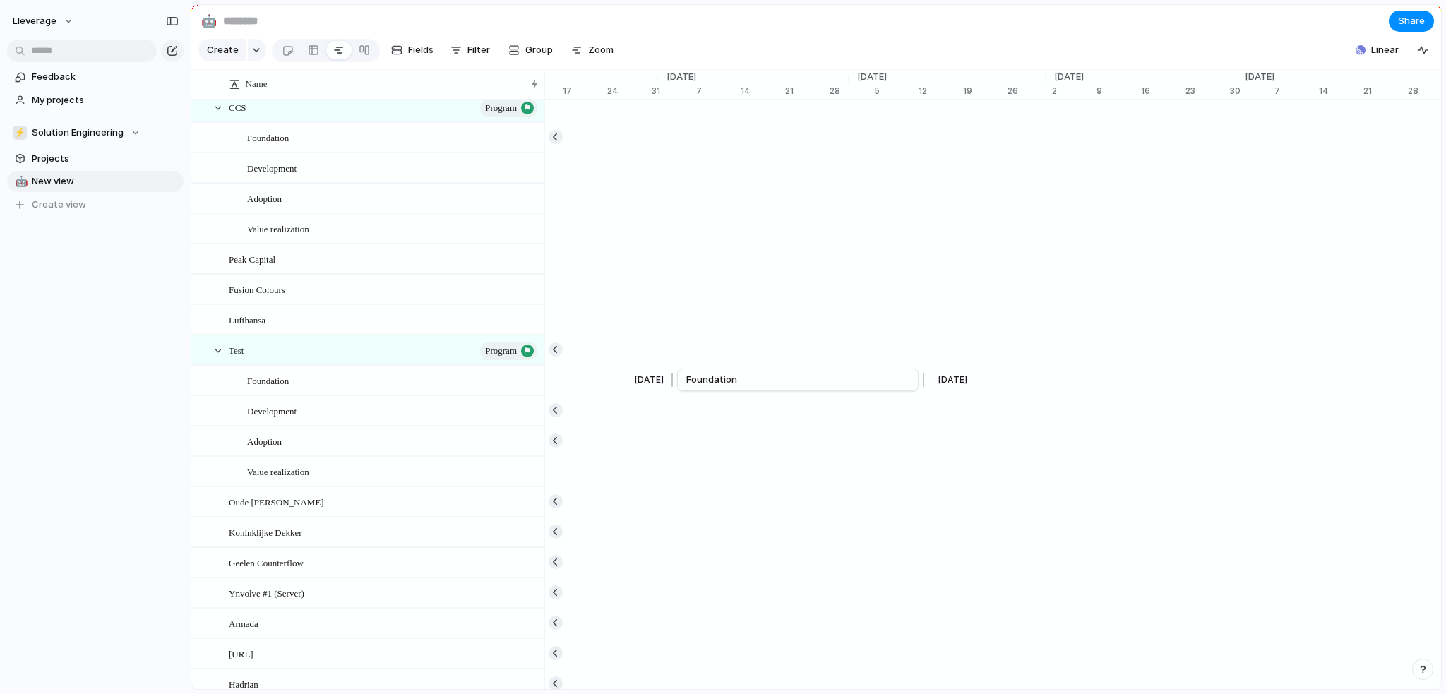
click at [753, 391] on link "Foundation" at bounding box center [798, 379] width 223 height 21
click at [556, 357] on button "button" at bounding box center [556, 350] width 14 height 14
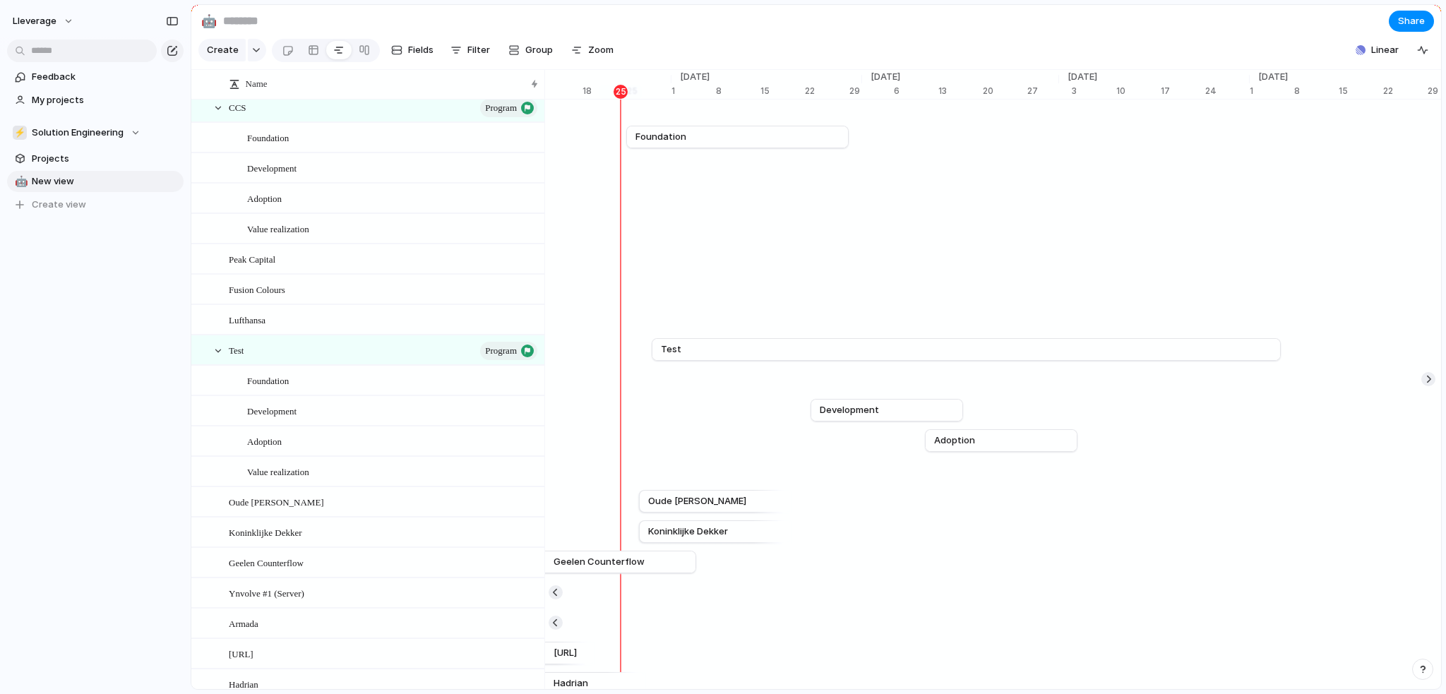
scroll to position [0, 6996]
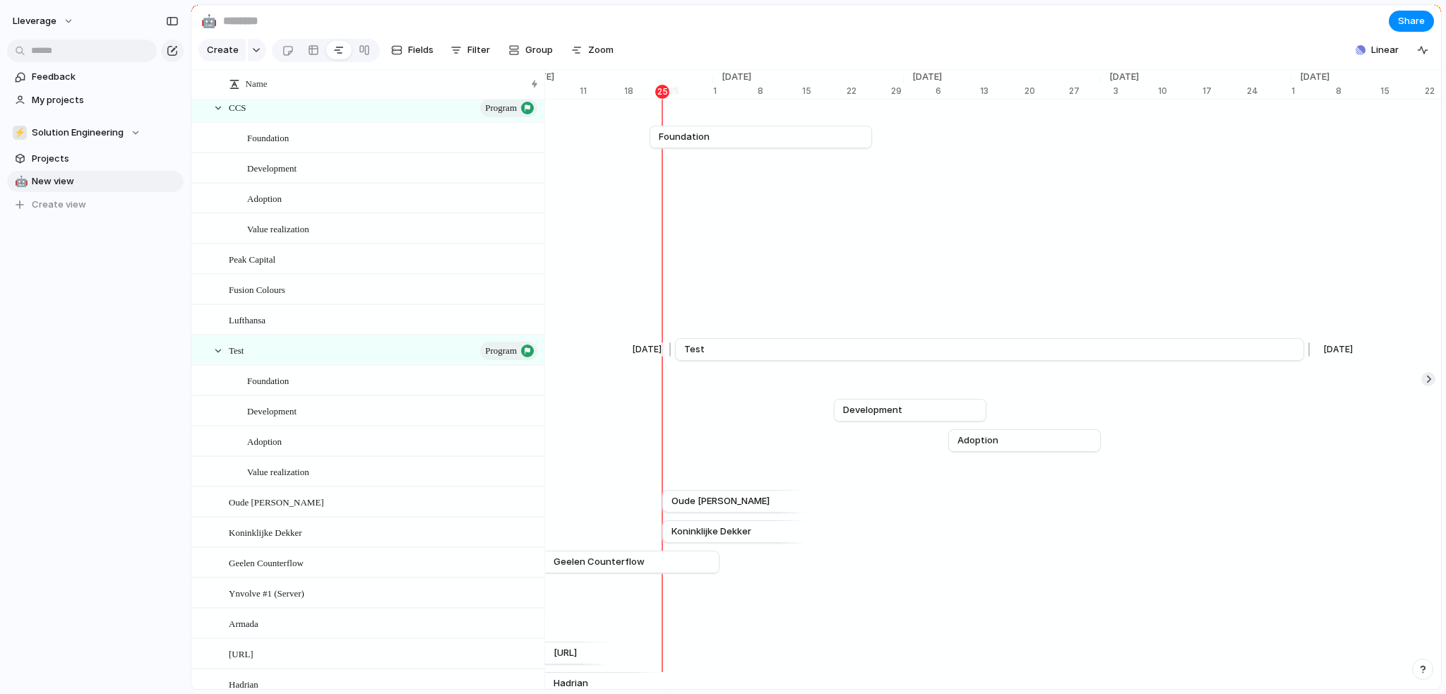
click at [830, 360] on link "Test" at bounding box center [989, 349] width 611 height 21
click at [789, 362] on div "Remove dates" at bounding box center [723, 347] width 1446 height 694
click at [724, 388] on div "[DATE] Foundation [DATE]" at bounding box center [614, 380] width 14131 height 30
click at [287, 52] on div at bounding box center [288, 50] width 12 height 23
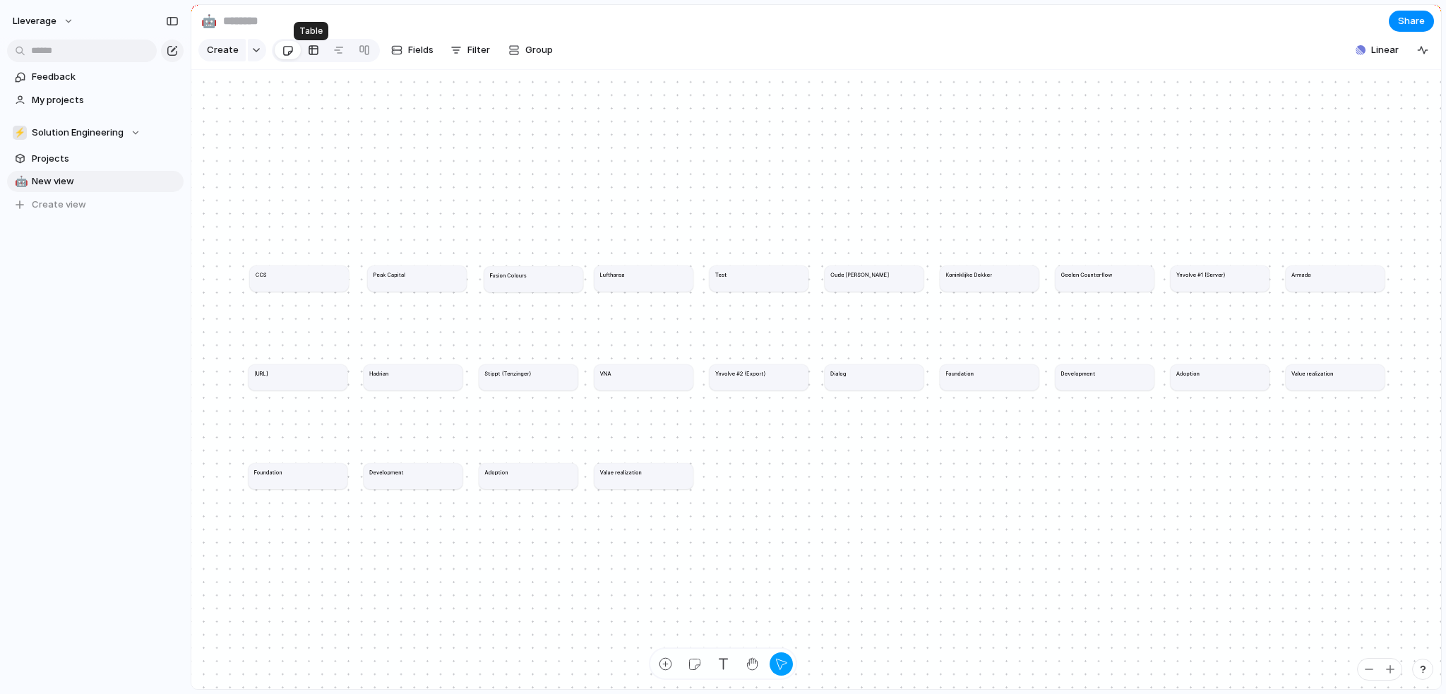
click at [308, 54] on div at bounding box center [313, 50] width 11 height 23
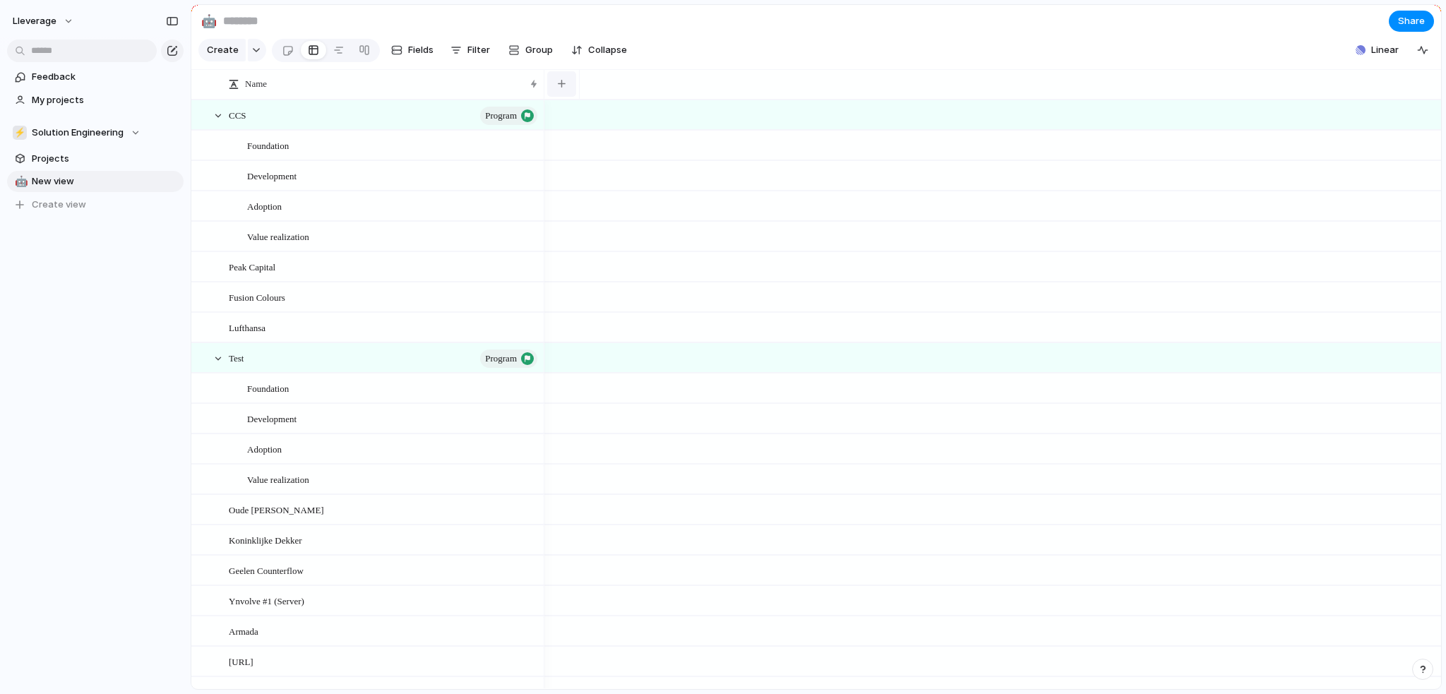
click at [569, 94] on button "button" at bounding box center [561, 83] width 29 height 25
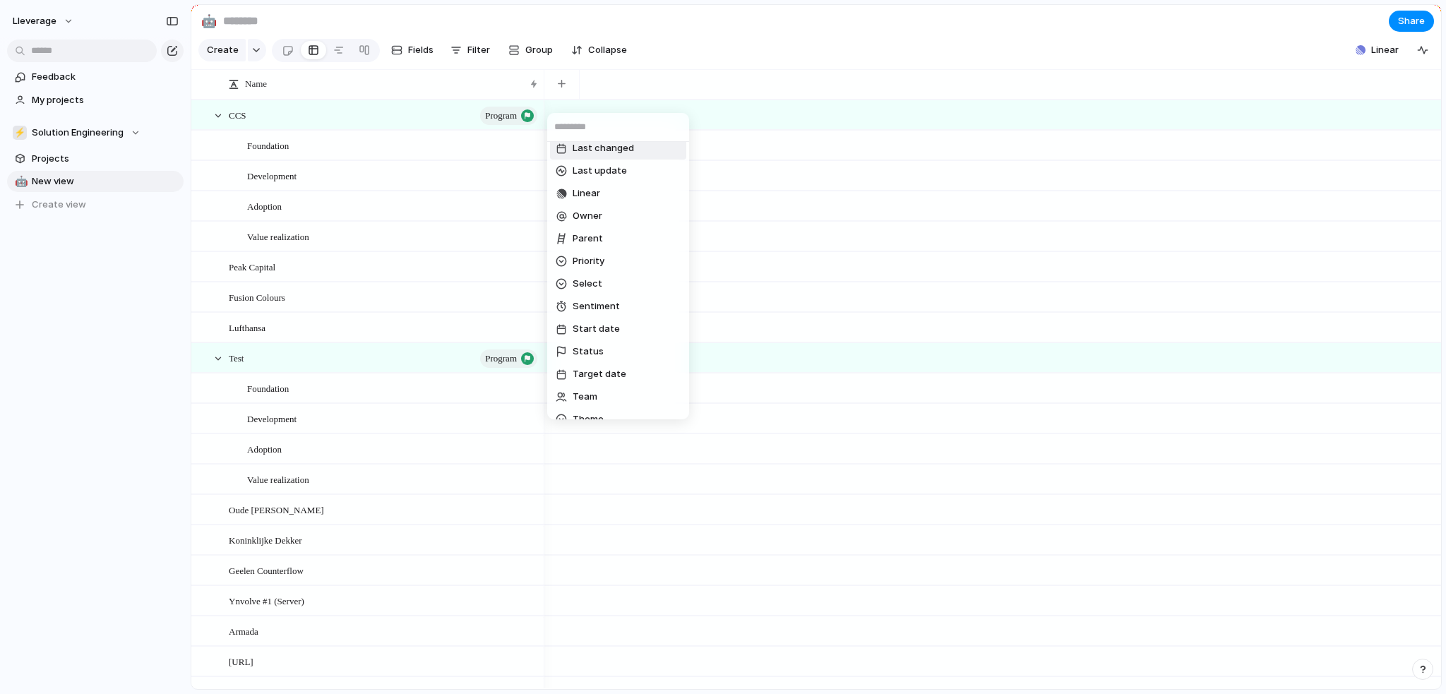
scroll to position [272, 0]
click at [564, 402] on div at bounding box center [561, 405] width 11 height 8
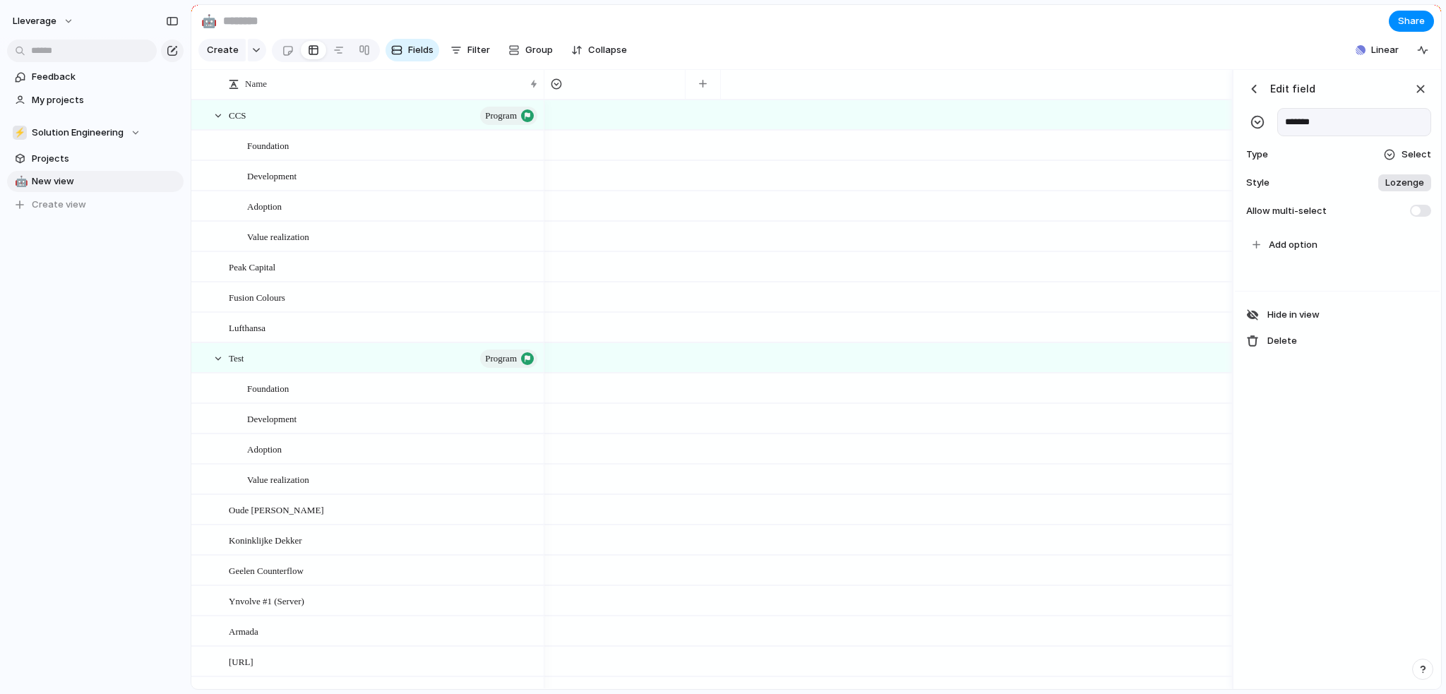
type input "*******"
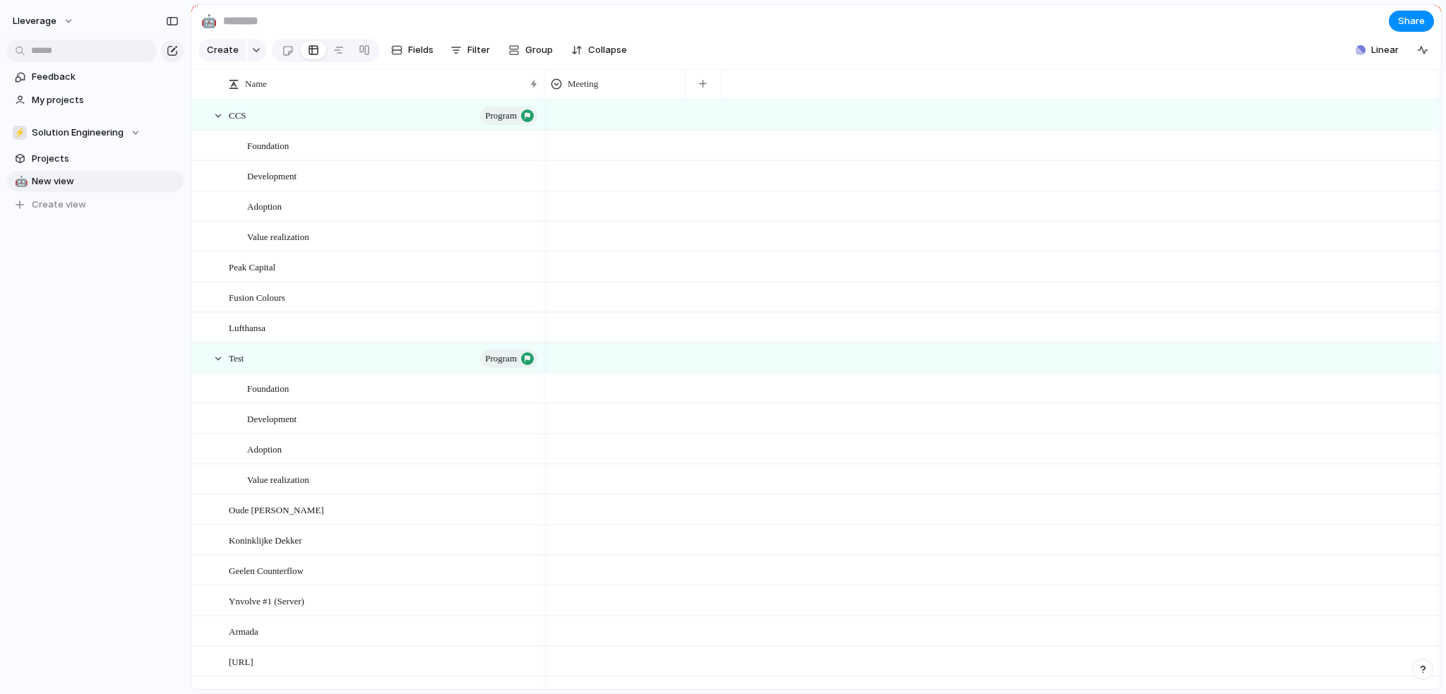
click at [590, 398] on div at bounding box center [615, 385] width 140 height 23
click at [583, 399] on div "Type to add a value" at bounding box center [723, 347] width 1446 height 694
click at [584, 398] on div at bounding box center [615, 385] width 140 height 23
click at [586, 462] on span "Type to add a value" at bounding box center [611, 457] width 127 height 23
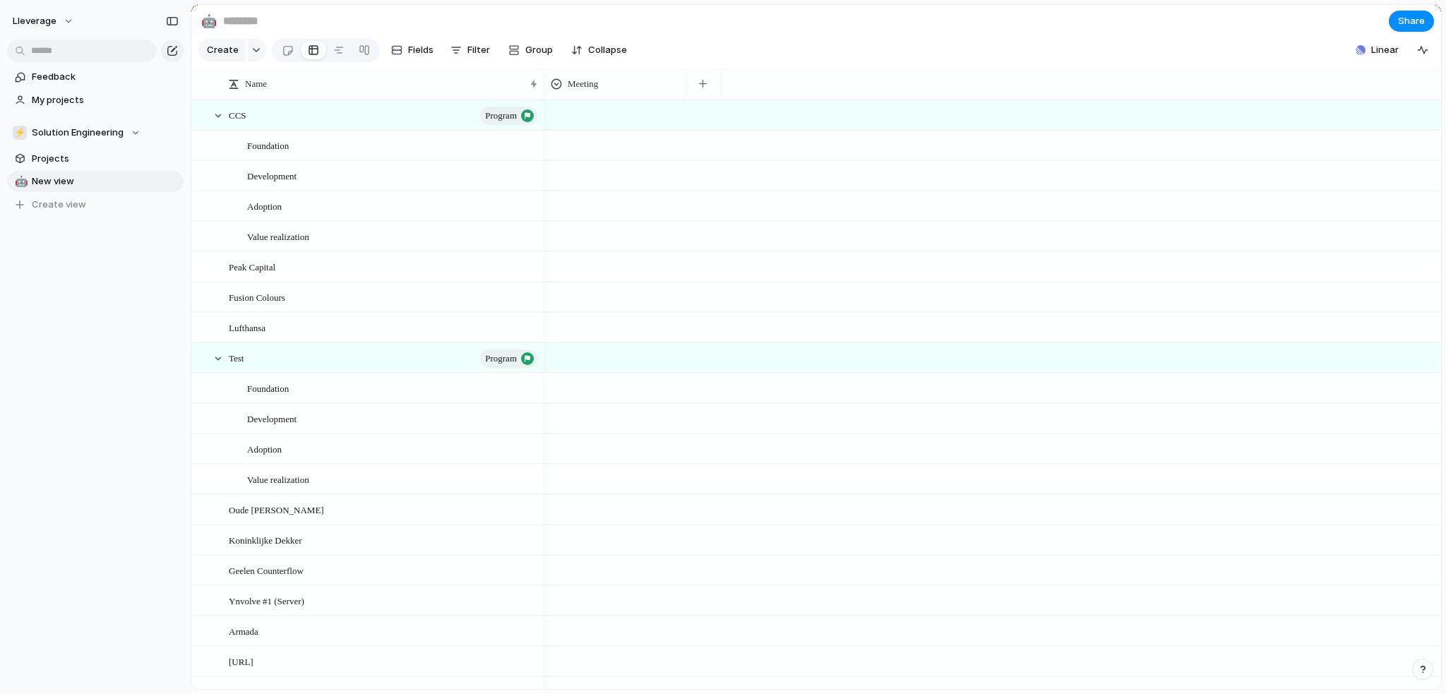
click at [574, 398] on div at bounding box center [615, 385] width 140 height 23
click at [574, 400] on div "Type to add a value" at bounding box center [723, 347] width 1446 height 694
click at [575, 398] on div at bounding box center [615, 385] width 140 height 23
type input "********"
click at [340, 54] on div at bounding box center [338, 50] width 11 height 23
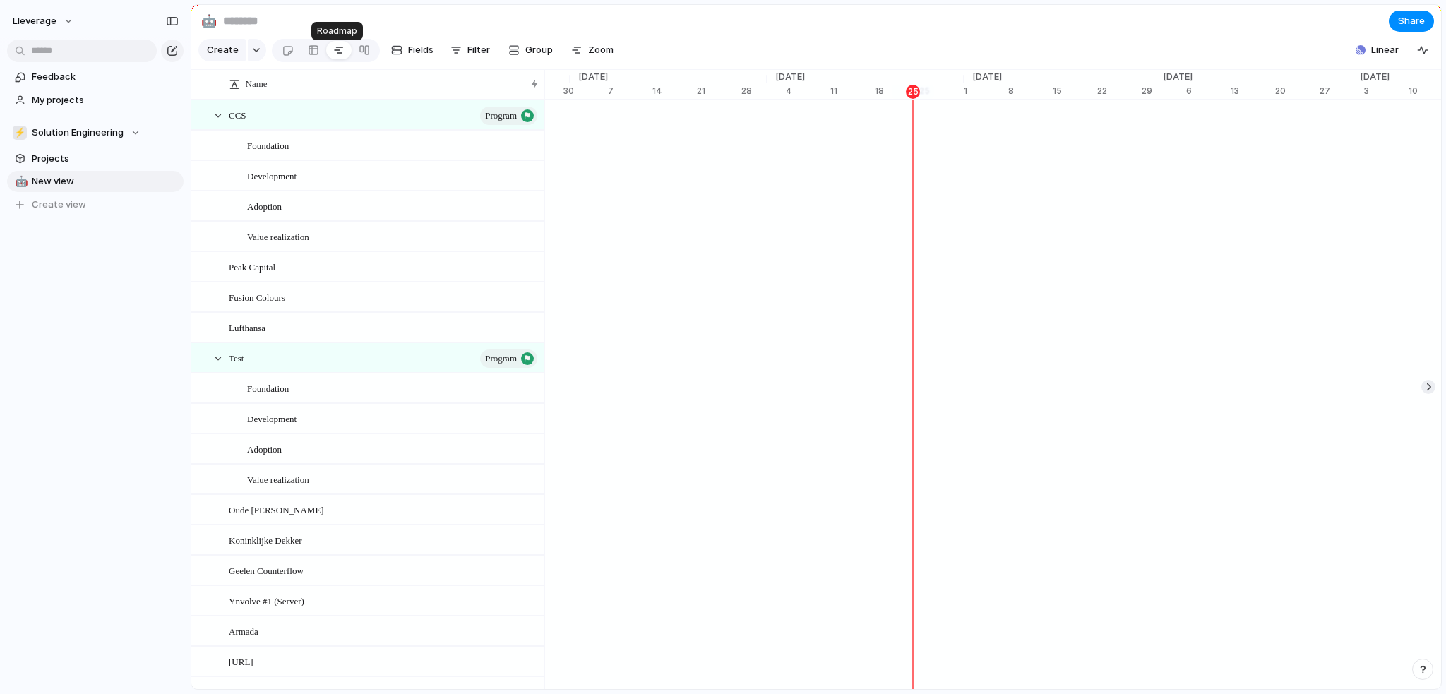
scroll to position [0, 6745]
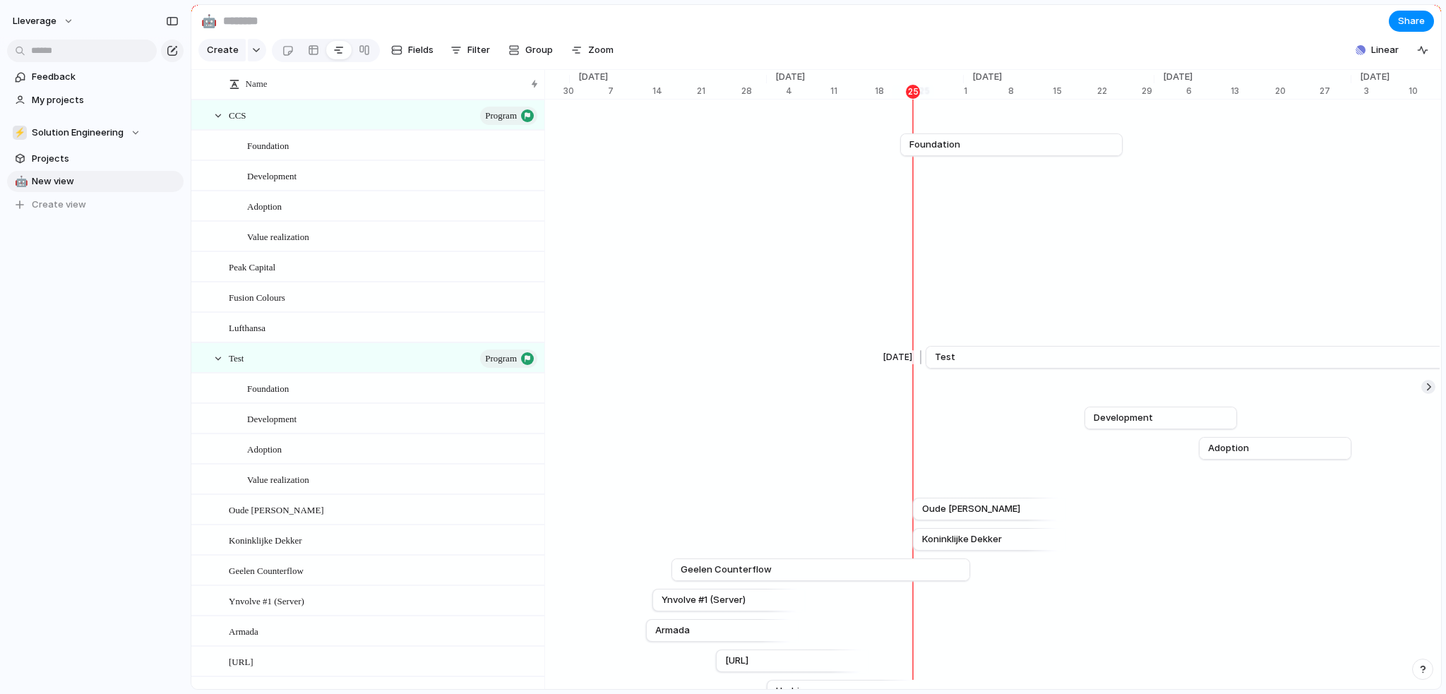
click at [979, 368] on link "Test" at bounding box center [1240, 357] width 611 height 21
click at [254, 60] on button "button" at bounding box center [257, 50] width 18 height 23
click at [245, 228] on span "Workflow" at bounding box center [246, 229] width 42 height 14
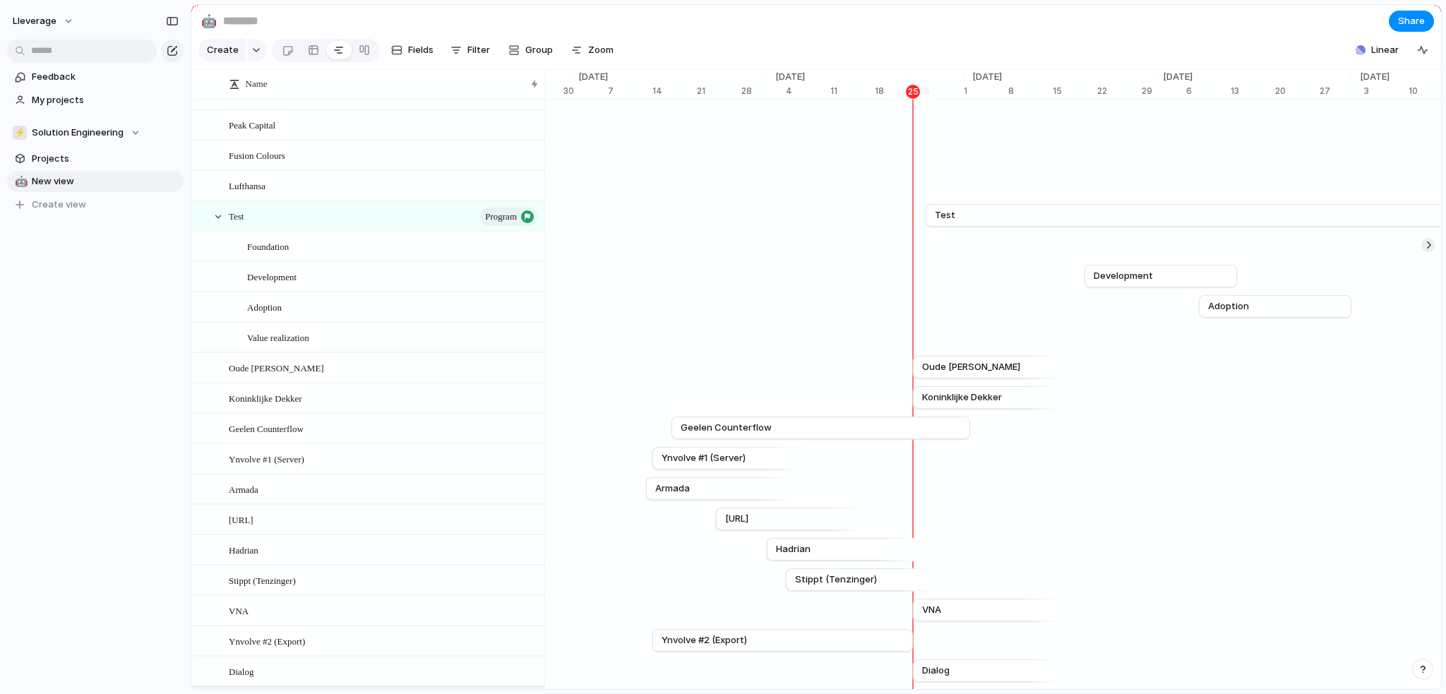
scroll to position [78, 0]
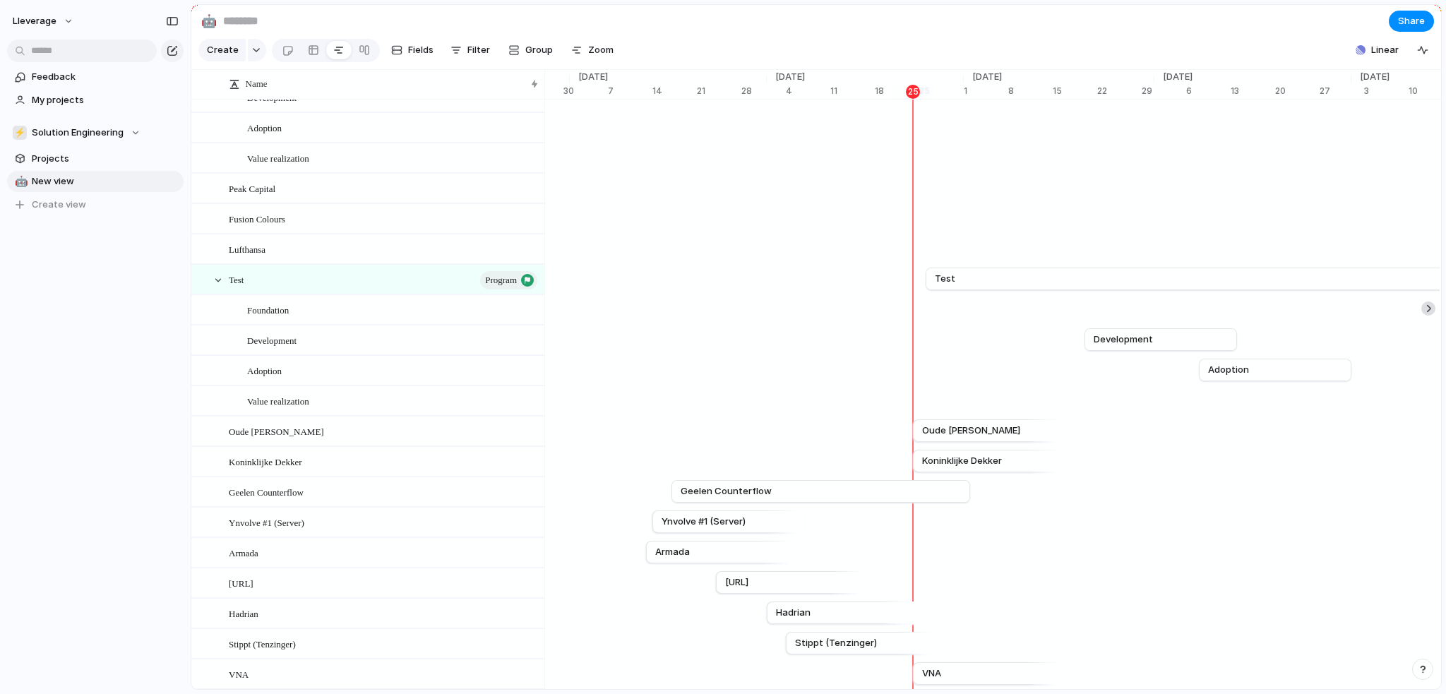
click at [1422, 316] on div at bounding box center [1429, 309] width 14 height 14
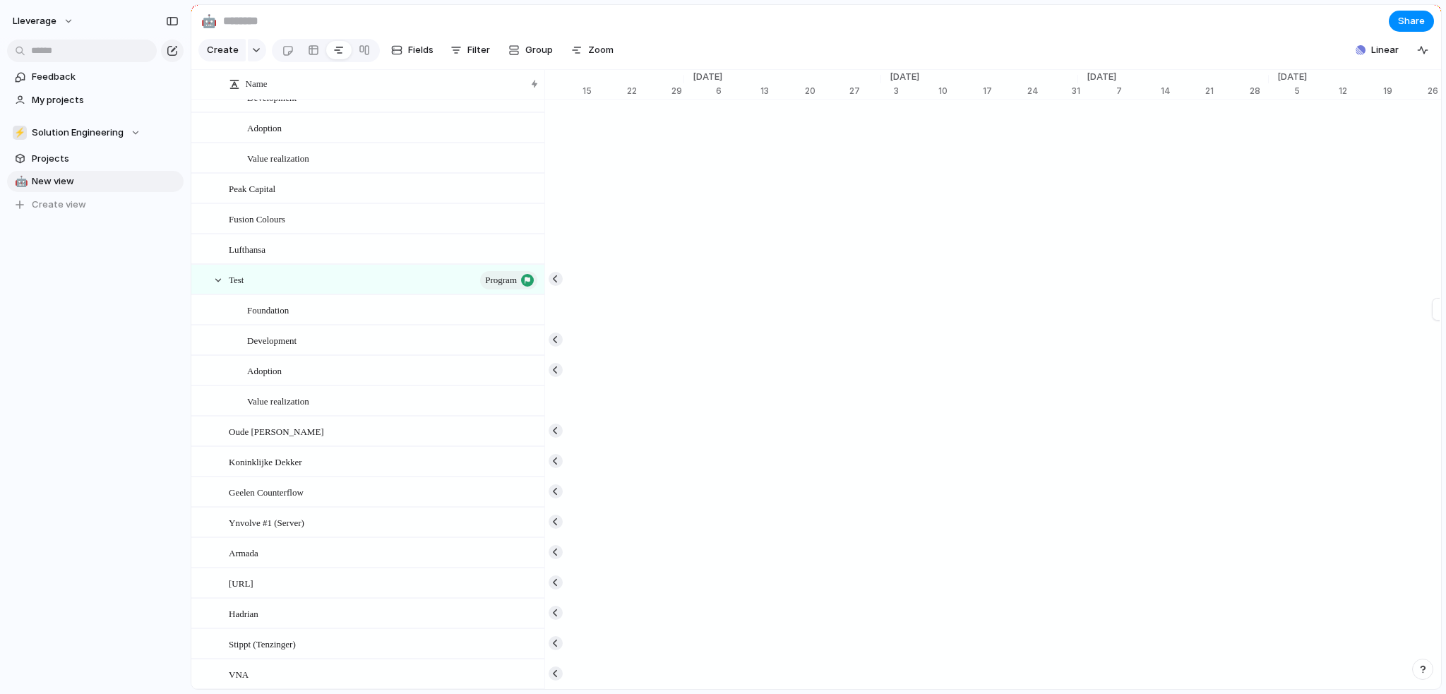
scroll to position [0, 9179]
drag, startPoint x: 987, startPoint y: 321, endPoint x: 474, endPoint y: 320, distance: 513.5
click at [474, 320] on div "Name CCS program Foundation Development Adoption Value realization Peak Capital…" at bounding box center [816, 388] width 1250 height 793
drag, startPoint x: 528, startPoint y: 320, endPoint x: 504, endPoint y: 320, distance: 24.0
click at [504, 320] on div "Name CCS program Foundation Development Adoption Value realization Peak Capital…" at bounding box center [816, 388] width 1250 height 793
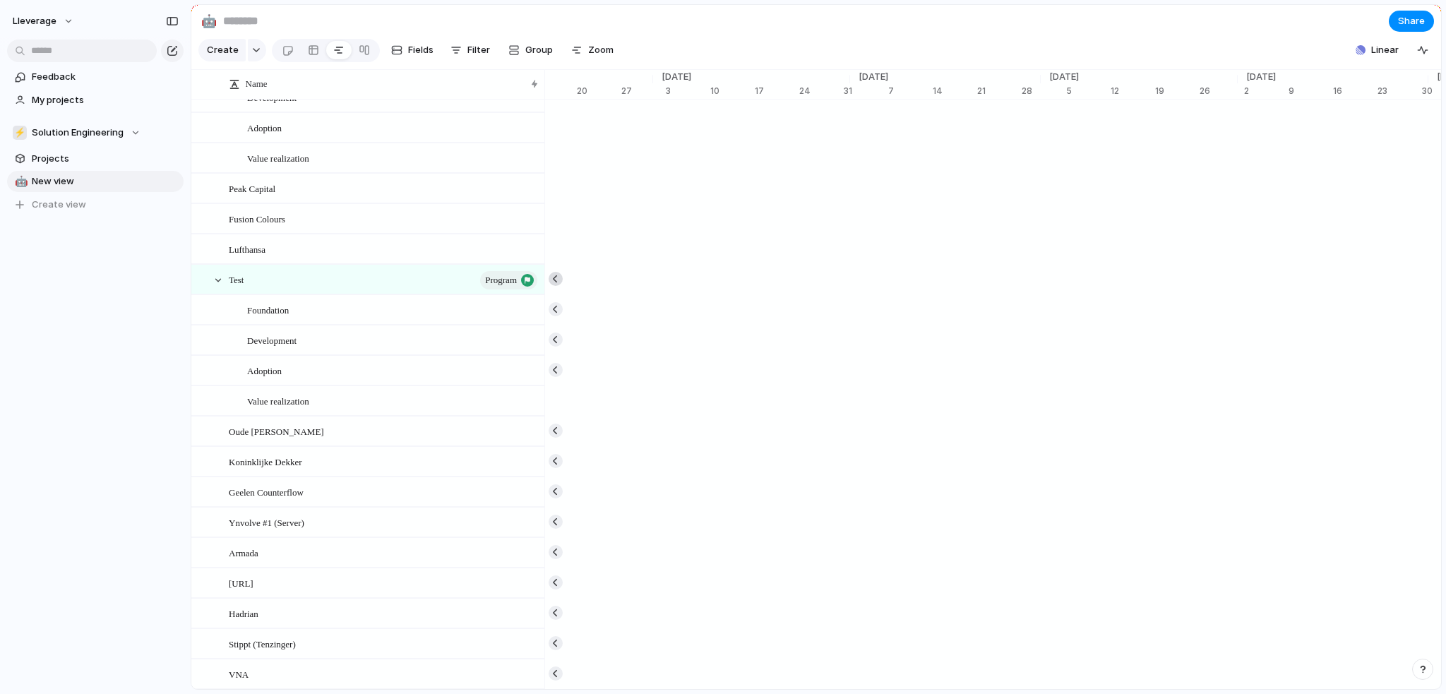
click at [557, 286] on button "button" at bounding box center [556, 279] width 14 height 14
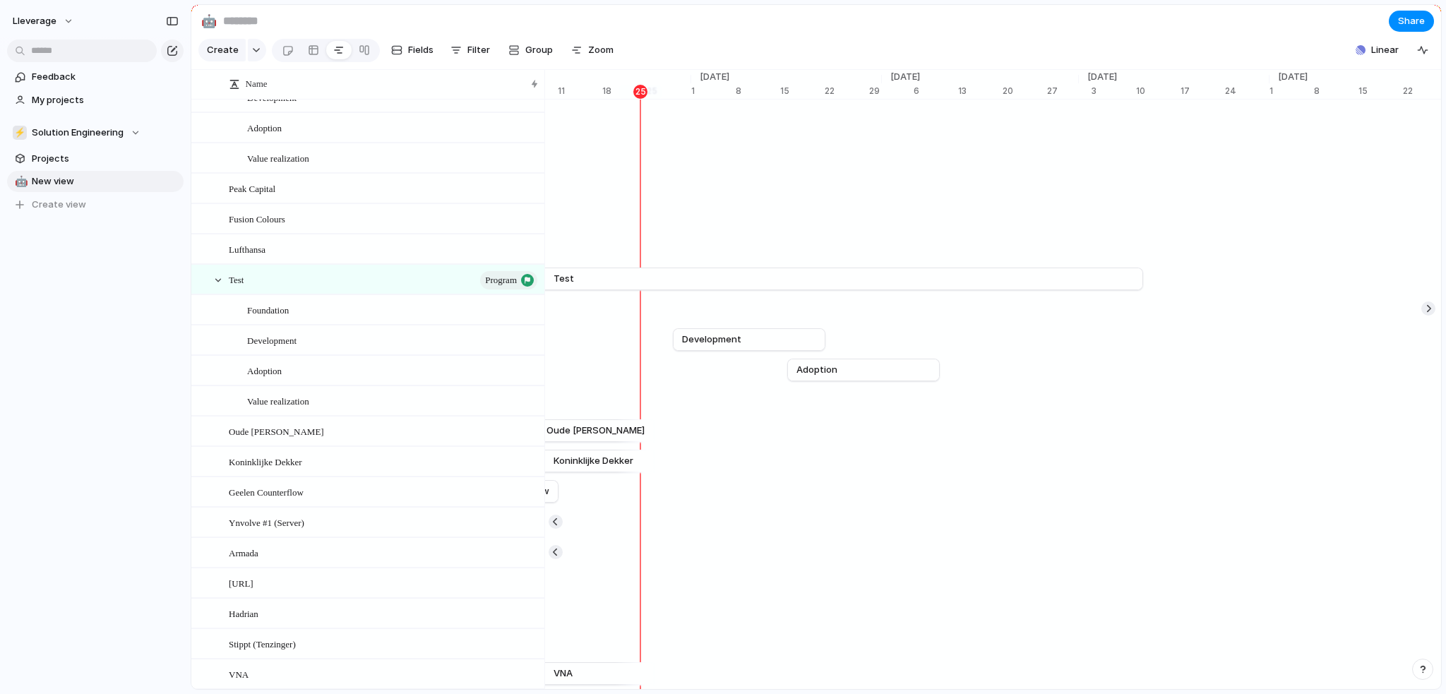
scroll to position [0, 6996]
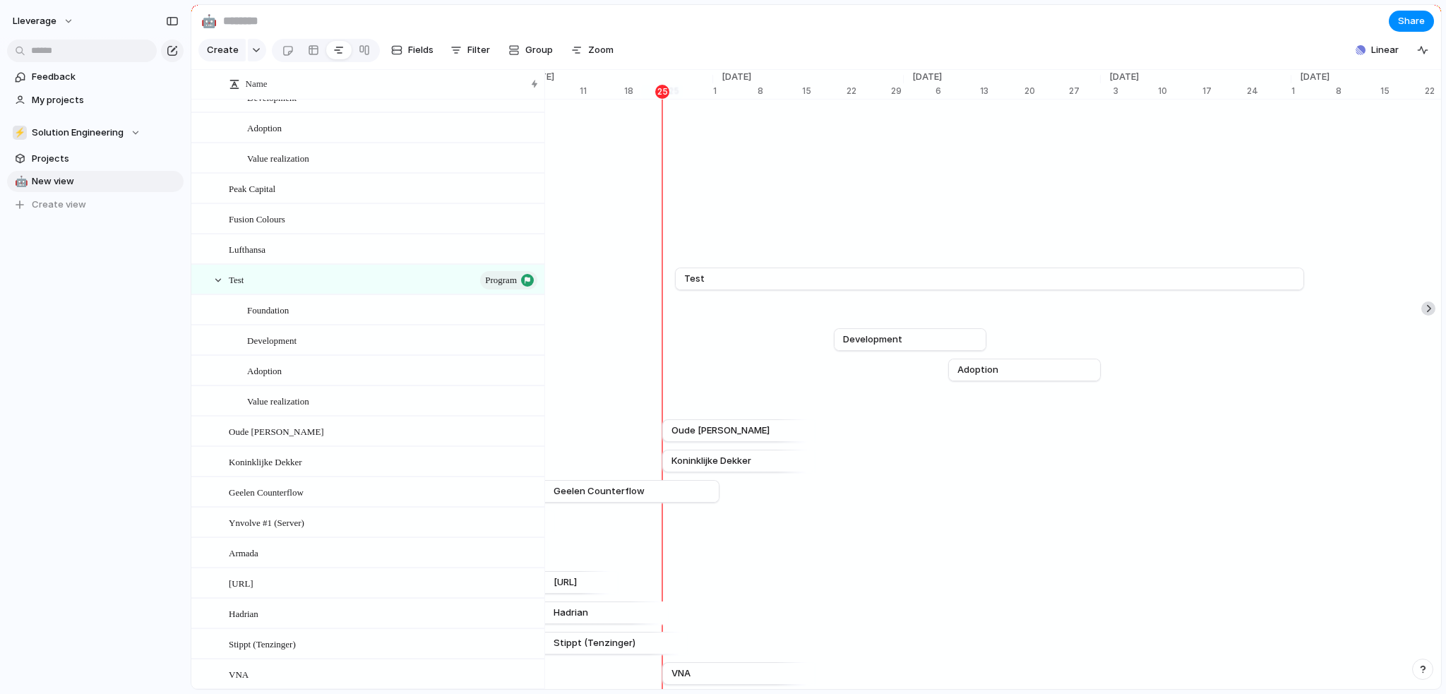
click at [1422, 316] on div at bounding box center [1429, 309] width 14 height 14
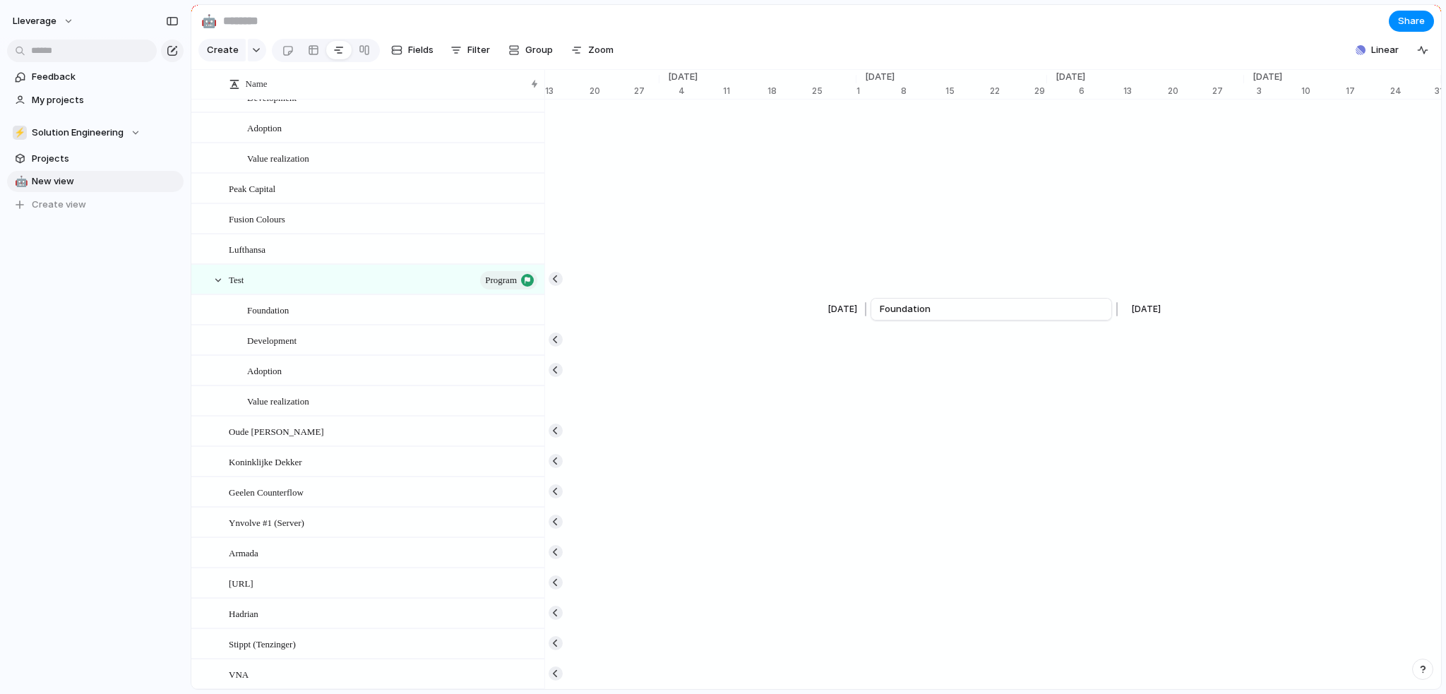
scroll to position [0, 8588]
drag, startPoint x: 961, startPoint y: 325, endPoint x: 576, endPoint y: 334, distance: 385.7
click at [556, 286] on button "button" at bounding box center [556, 279] width 14 height 14
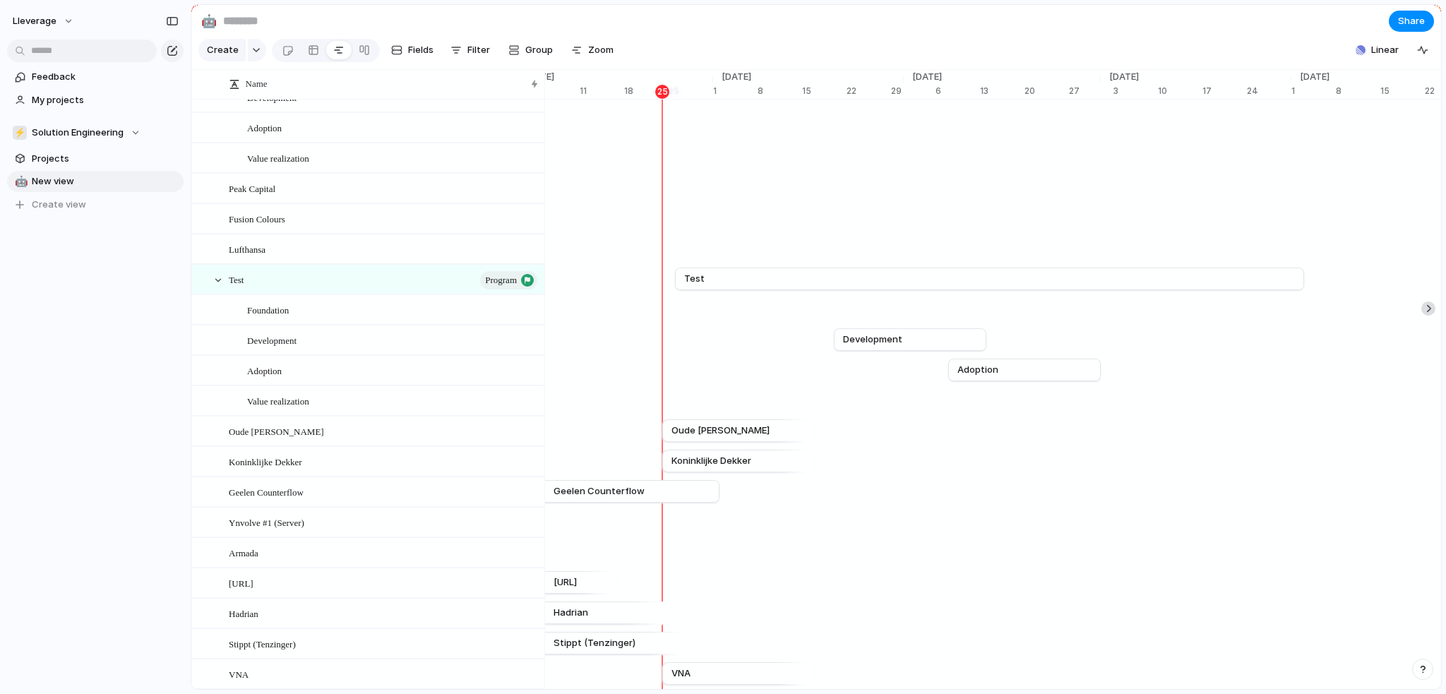
click at [1427, 316] on div at bounding box center [1429, 309] width 14 height 14
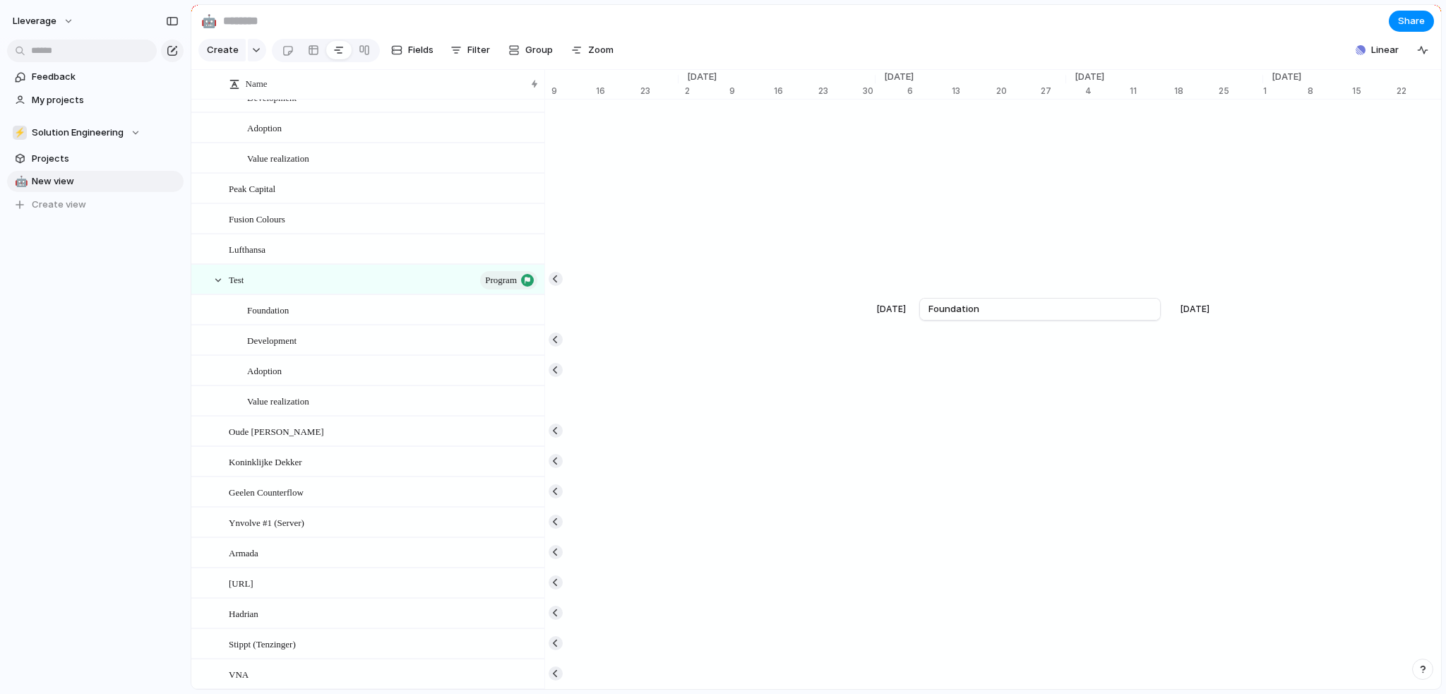
scroll to position [0, 8181]
drag, startPoint x: 1014, startPoint y: 322, endPoint x: 441, endPoint y: 332, distance: 572.9
click at [441, 332] on div "Name CCS program Foundation Development Adoption Value realization Peak Capital…" at bounding box center [816, 388] width 1250 height 793
click at [561, 316] on div "[DATE]" at bounding box center [556, 309] width 58 height 14
click at [556, 286] on button "button" at bounding box center [556, 279] width 14 height 14
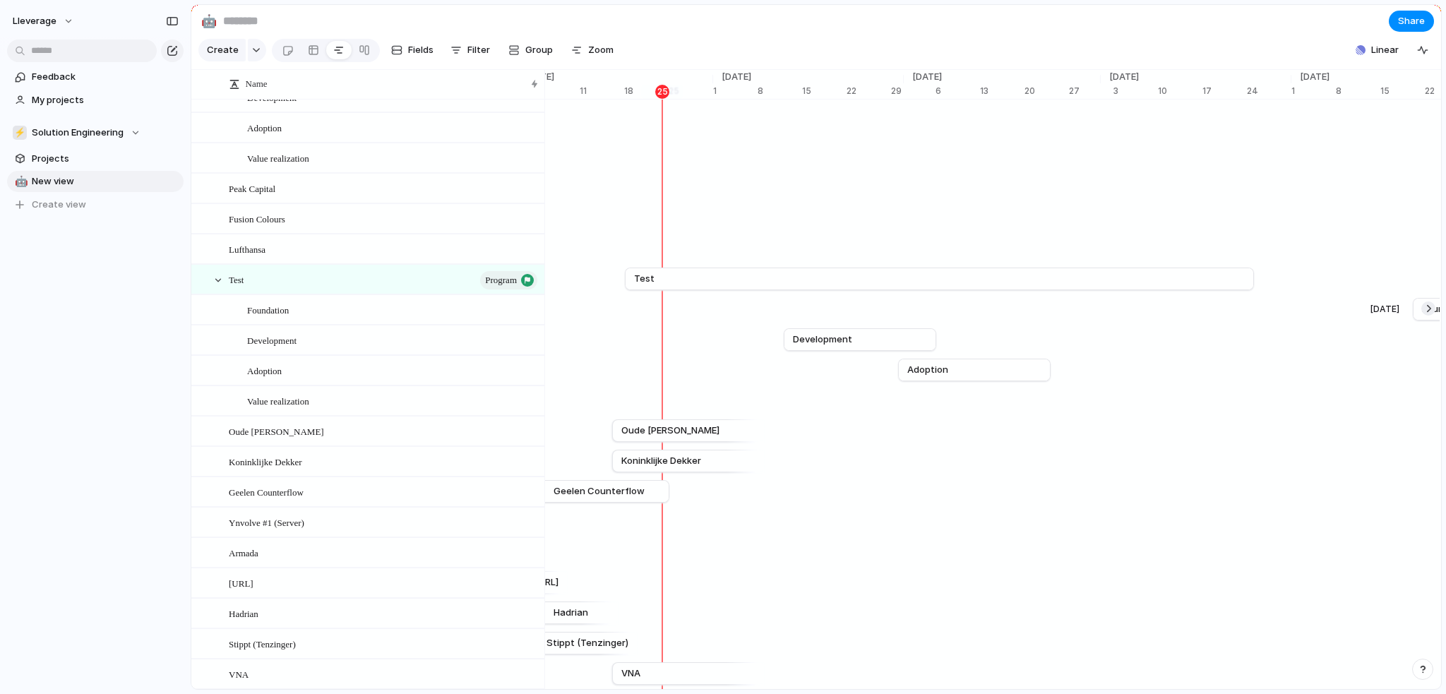
scroll to position [0, 6996]
click at [1428, 316] on div "[DATE]" at bounding box center [1435, 309] width 40 height 14
drag, startPoint x: 1377, startPoint y: 359, endPoint x: 1307, endPoint y: 367, distance: 71.1
click at [1307, 367] on div "[DATE] Foundation Sep [DATE] Test Dec [DATE] Foundation Feb [DATE] Development …" at bounding box center [993, 400] width 896 height 759
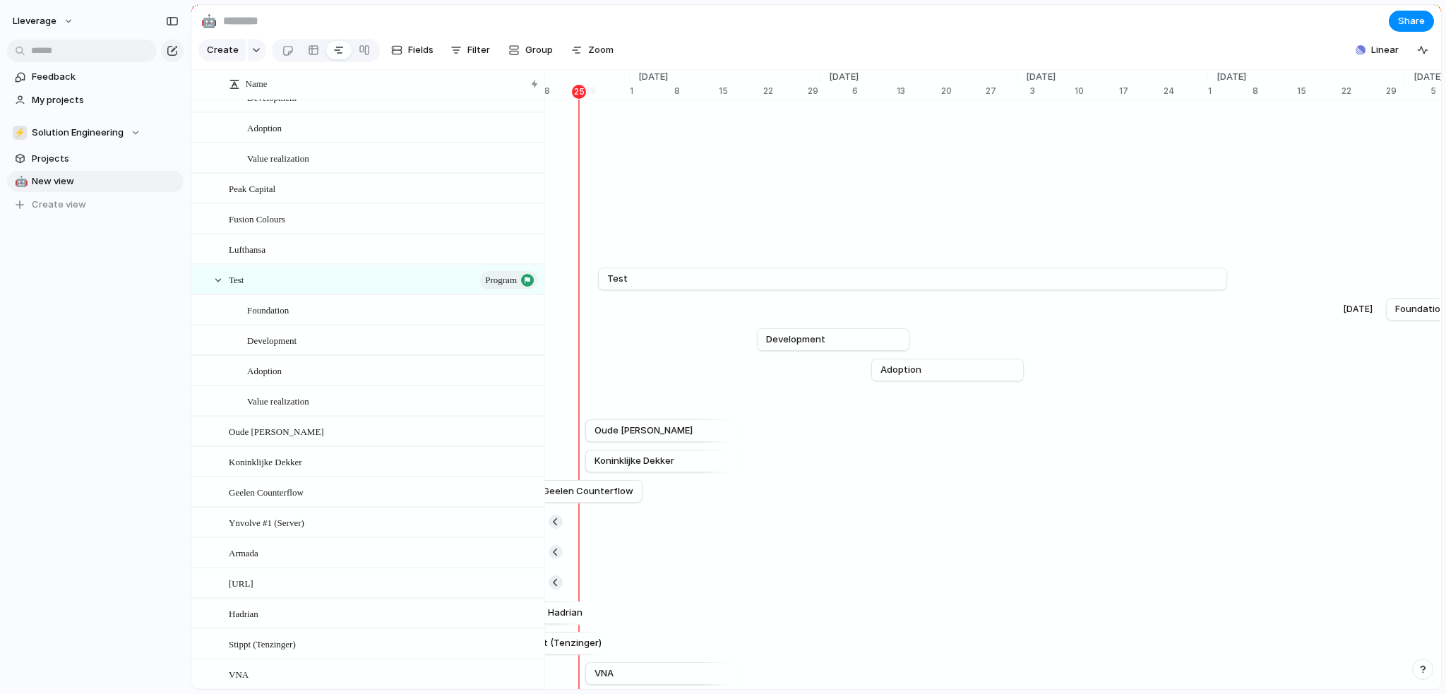
scroll to position [0, 7109]
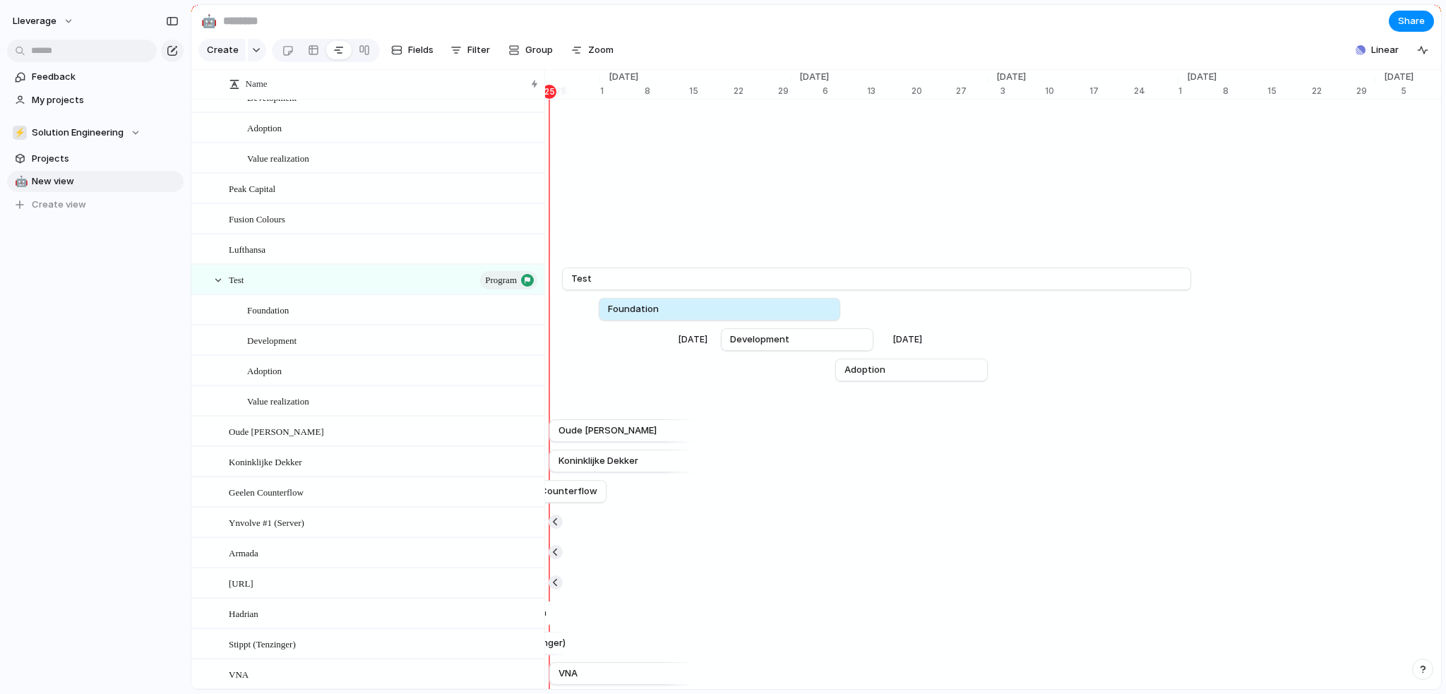
drag, startPoint x: 1405, startPoint y: 330, endPoint x: 653, endPoint y: 357, distance: 752.7
click at [653, 357] on div "[DATE] Foundation Sep [DATE] Test Dec [DATE] Foundation Oct [DATE] Development …" at bounding box center [993, 400] width 896 height 759
drag, startPoint x: 687, startPoint y: 323, endPoint x: 657, endPoint y: 323, distance: 30.4
click at [657, 320] on link "Foundation" at bounding box center [685, 309] width 223 height 21
click at [308, 55] on div at bounding box center [313, 50] width 11 height 23
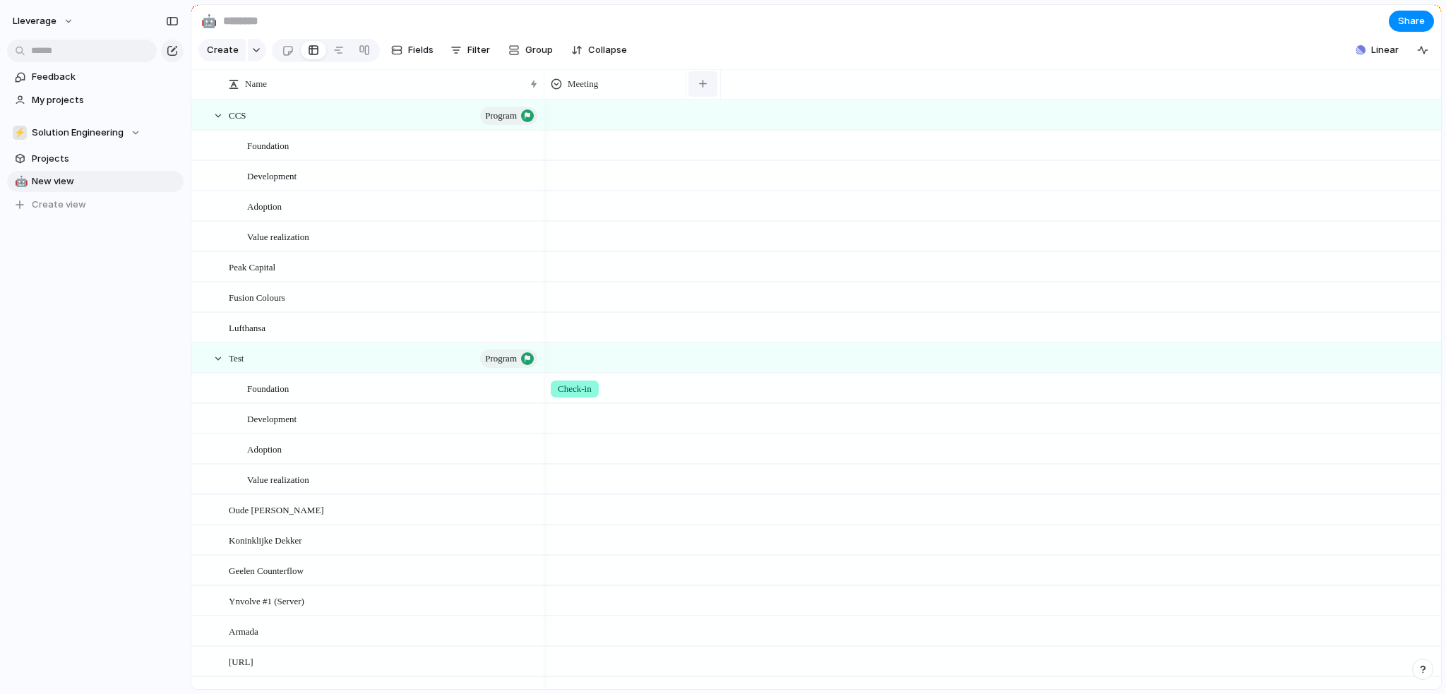
click at [706, 97] on button "button" at bounding box center [703, 83] width 29 height 25
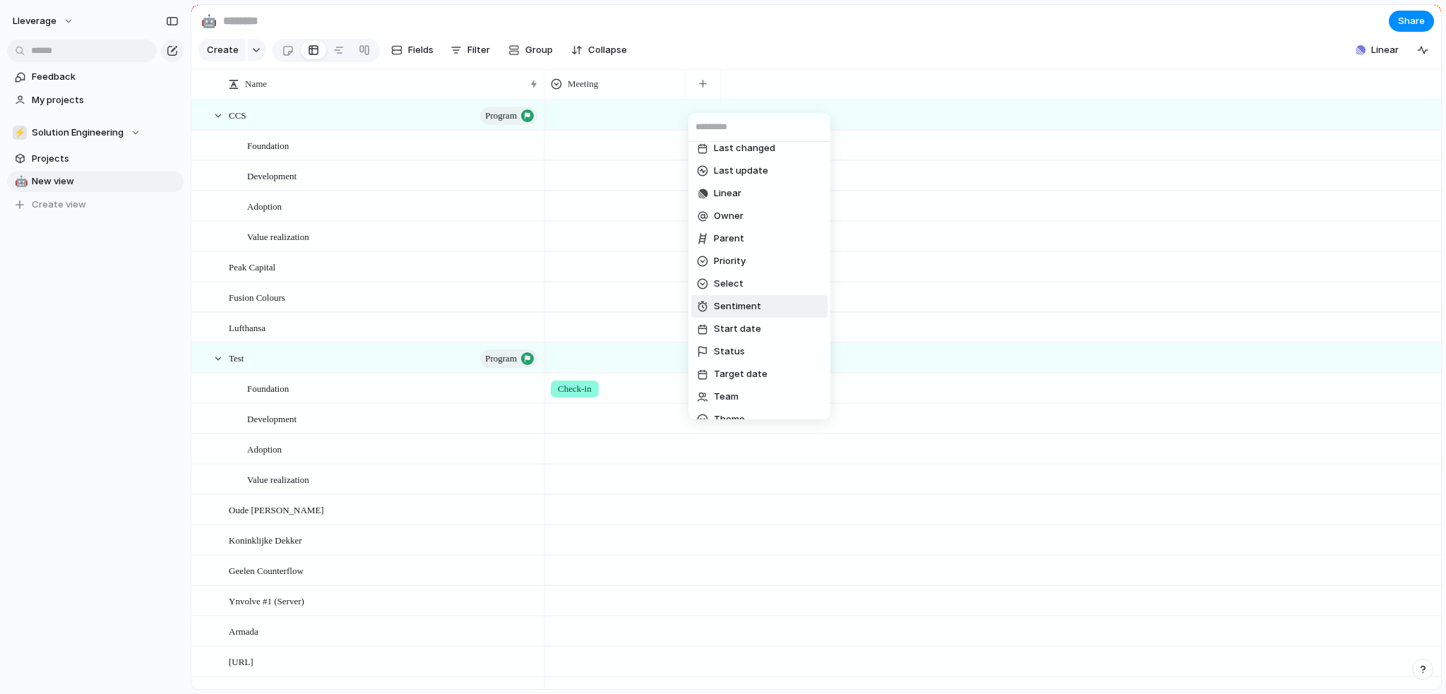
scroll to position [283, 0]
click at [756, 282] on li "Status" at bounding box center [759, 281] width 136 height 23
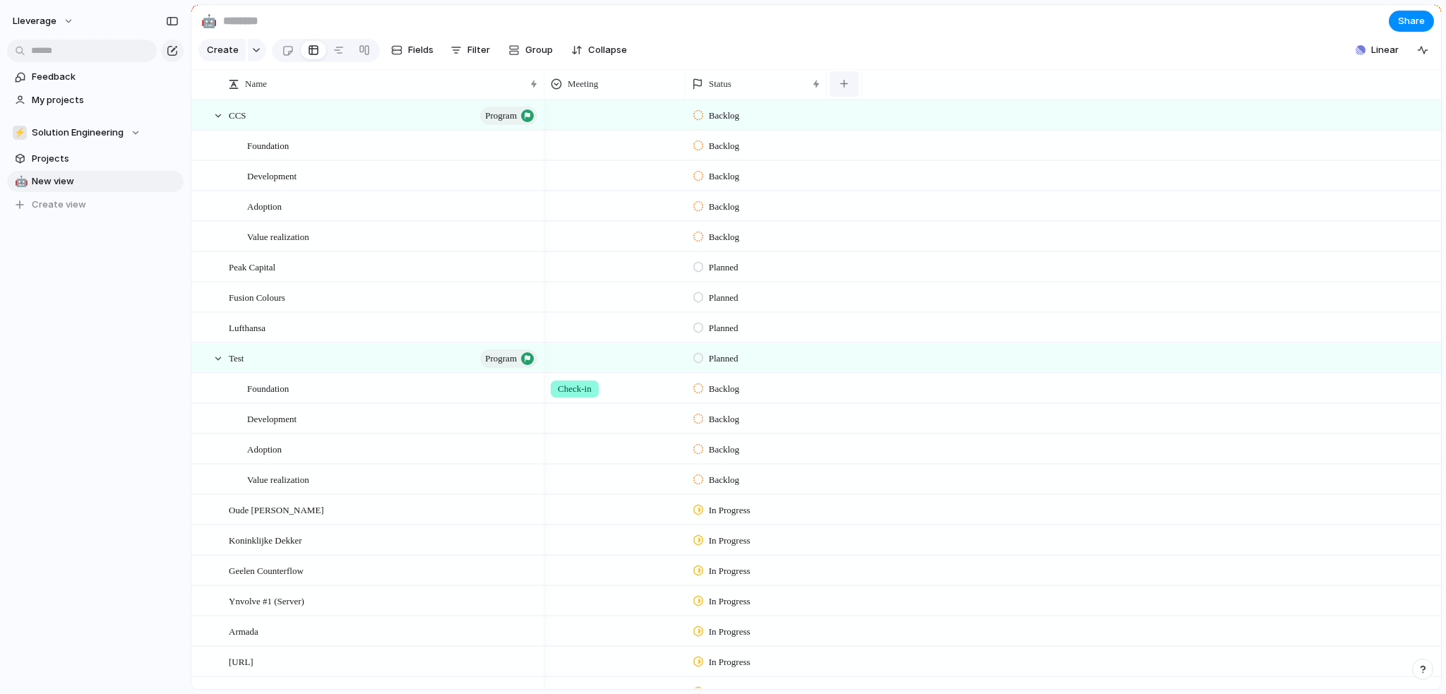
click at [845, 88] on div "button" at bounding box center [844, 84] width 8 height 8
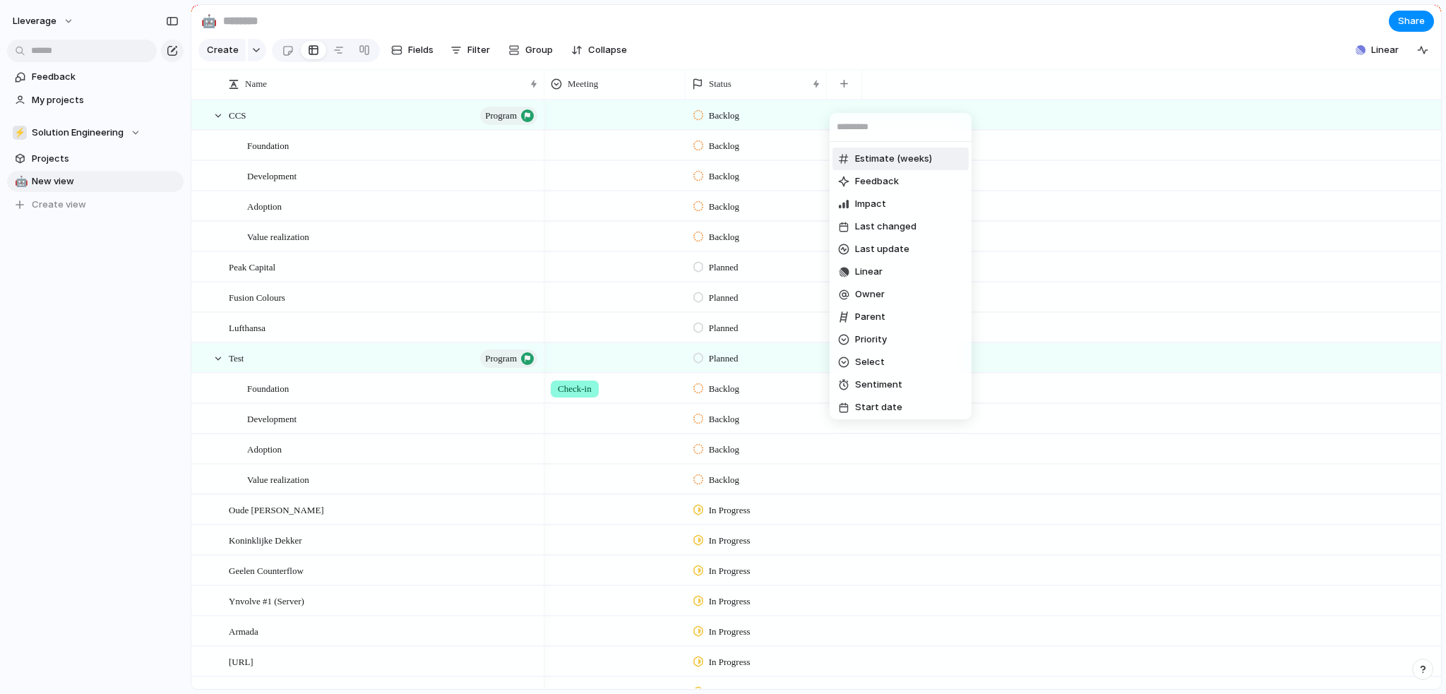
scroll to position [141, 0]
click at [896, 241] on span "Last update" at bounding box center [882, 241] width 54 height 14
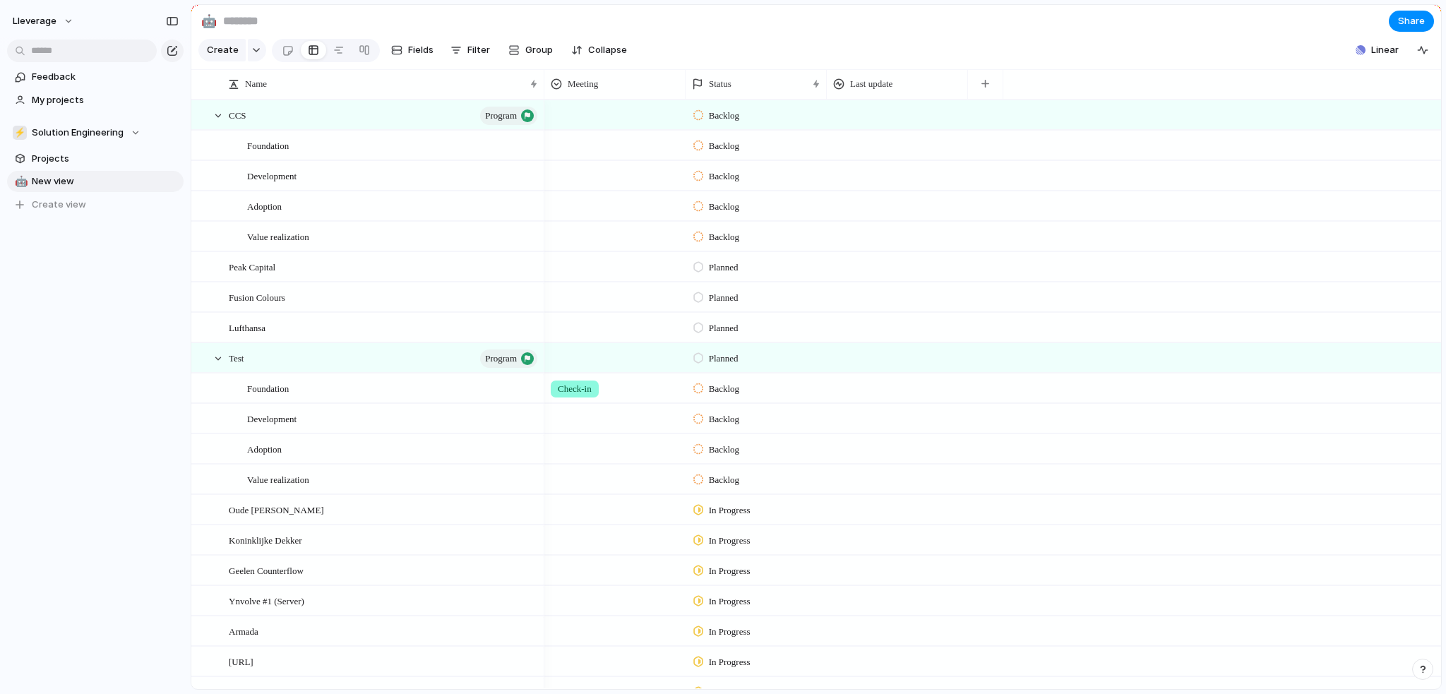
click at [885, 124] on div at bounding box center [897, 114] width 141 height 29
click at [860, 129] on div at bounding box center [897, 114] width 141 height 29
click at [874, 158] on div at bounding box center [897, 145] width 141 height 29
click at [841, 417] on div at bounding box center [897, 418] width 141 height 29
click at [868, 399] on div at bounding box center [897, 388] width 141 height 29
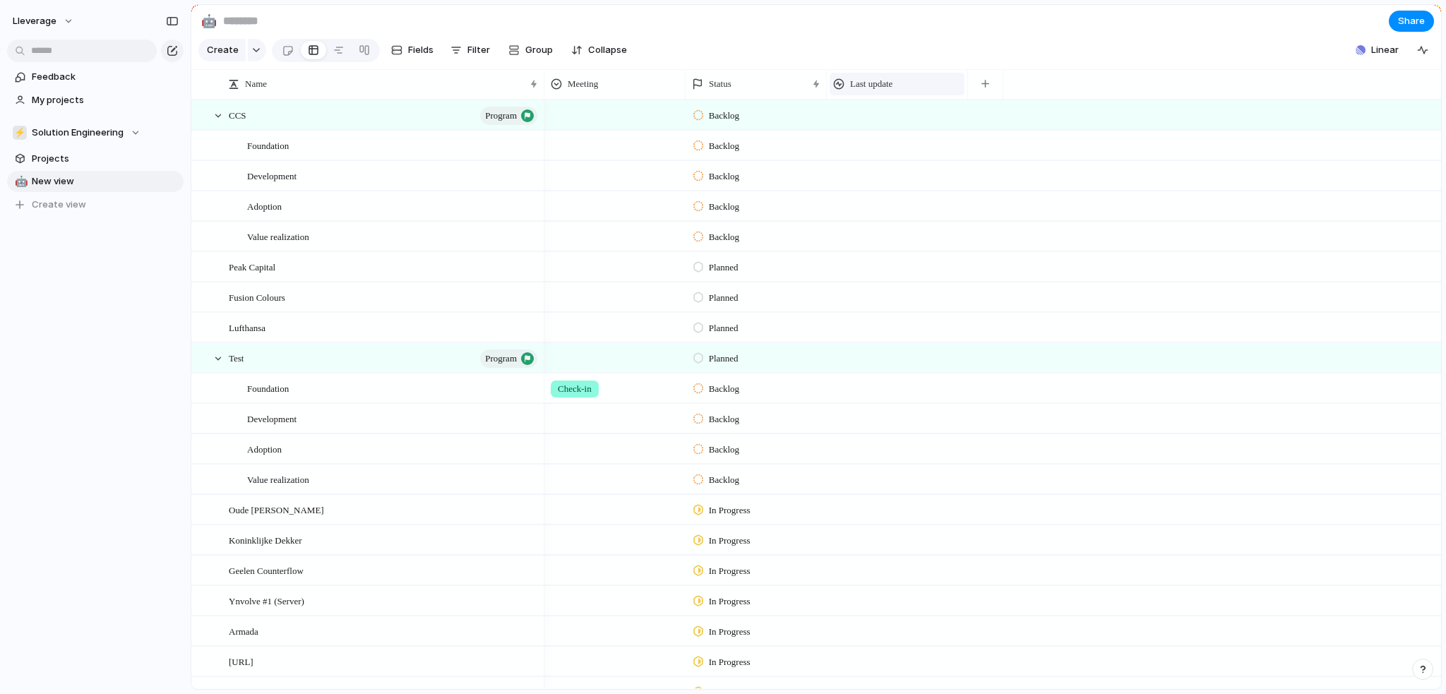
click at [869, 91] on span "Last update" at bounding box center [871, 84] width 42 height 14
click at [1089, 93] on div "Modify Hide Sort ascending Sort descending" at bounding box center [723, 347] width 1446 height 694
click at [888, 127] on div at bounding box center [897, 114] width 141 height 29
click at [860, 160] on div at bounding box center [897, 145] width 141 height 29
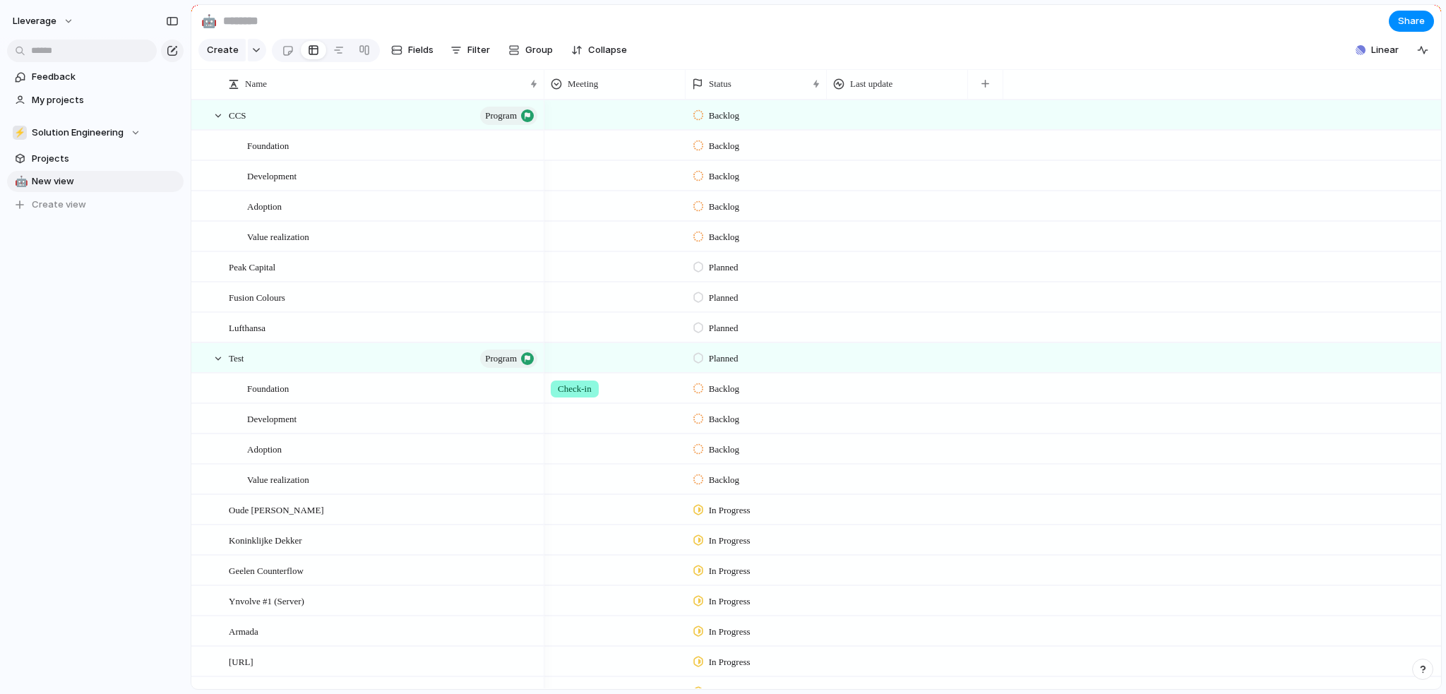
click at [860, 160] on div at bounding box center [897, 145] width 141 height 29
click at [872, 220] on div at bounding box center [897, 205] width 141 height 29
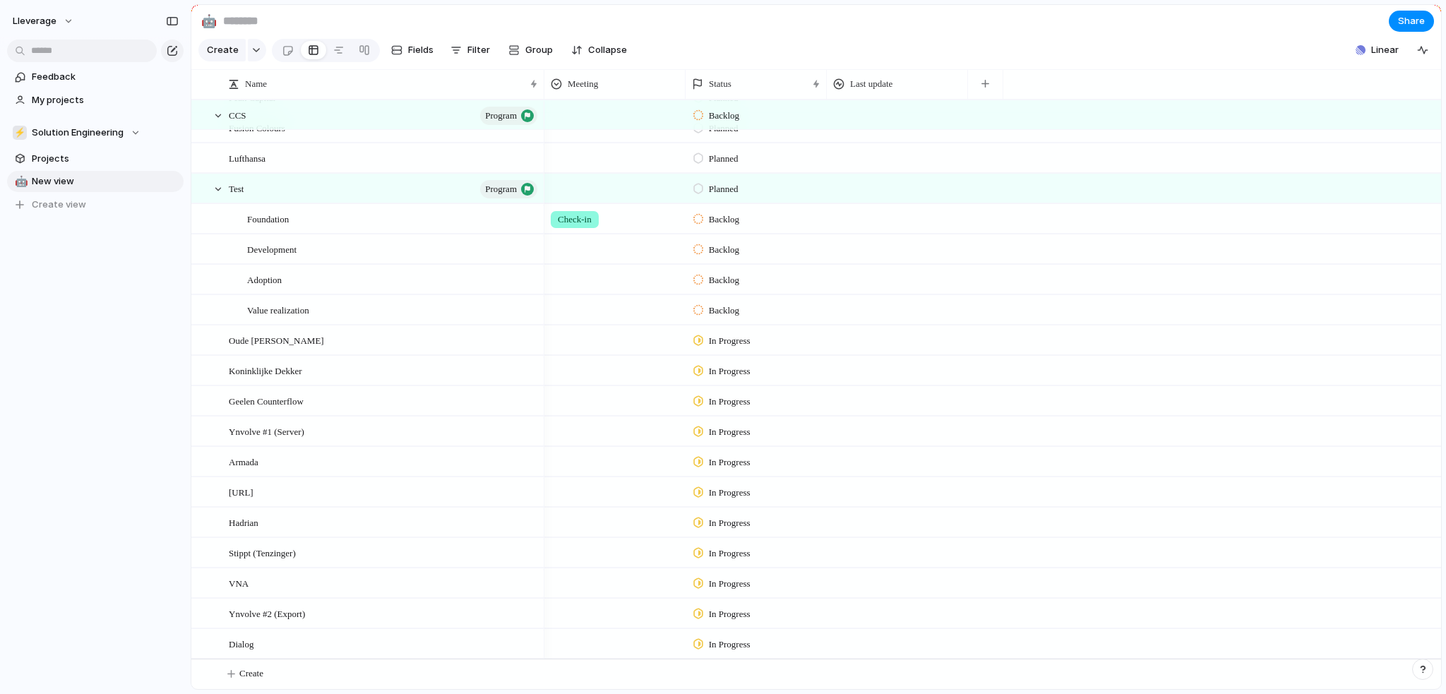
scroll to position [180, 0]
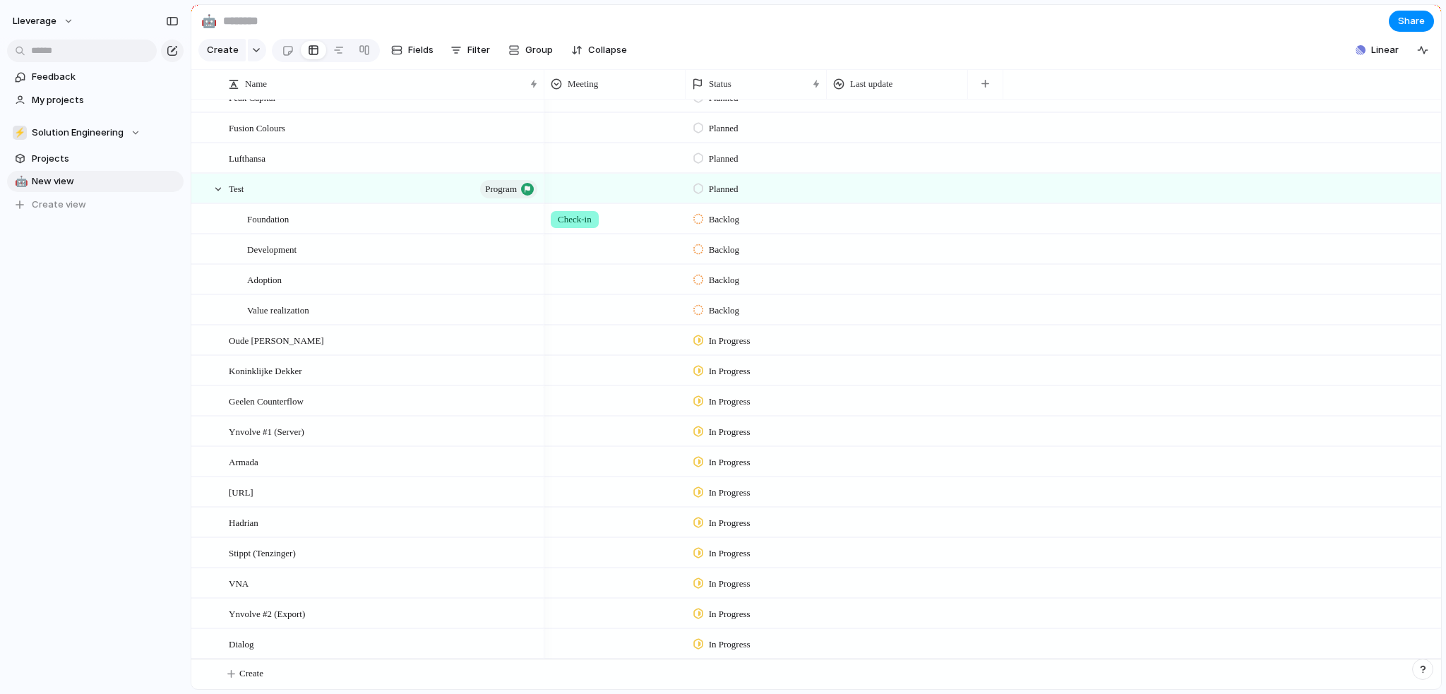
click at [795, 278] on div "Backlog" at bounding box center [757, 278] width 140 height 25
click at [558, 239] on div "Backlog Planned In Progress Completed Canceled" at bounding box center [723, 347] width 1446 height 694
click at [628, 265] on div at bounding box center [615, 279] width 141 height 29
click at [872, 251] on div "Check-in" at bounding box center [723, 347] width 1446 height 694
click at [911, 253] on div at bounding box center [897, 248] width 141 height 29
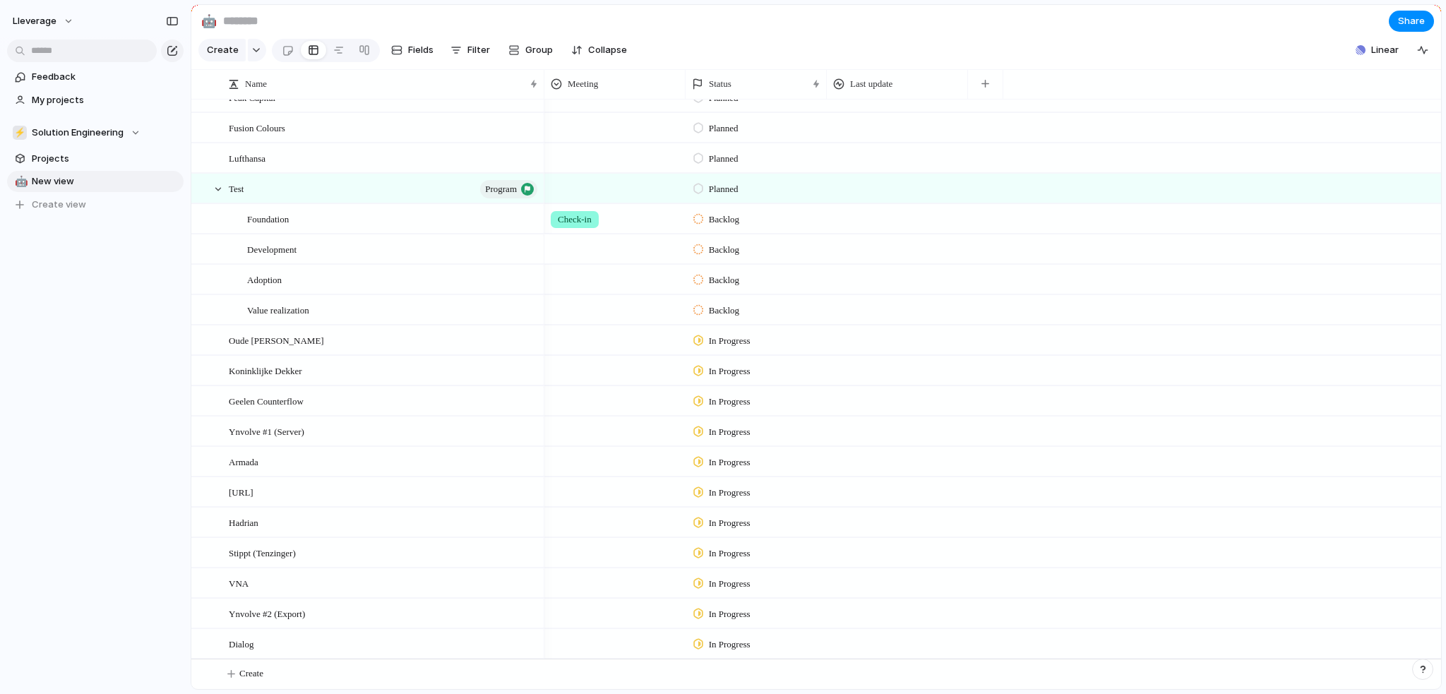
click at [911, 253] on div at bounding box center [897, 248] width 141 height 29
click at [911, 254] on div at bounding box center [897, 248] width 141 height 29
click at [946, 266] on span "Open details" at bounding box center [955, 259] width 46 height 14
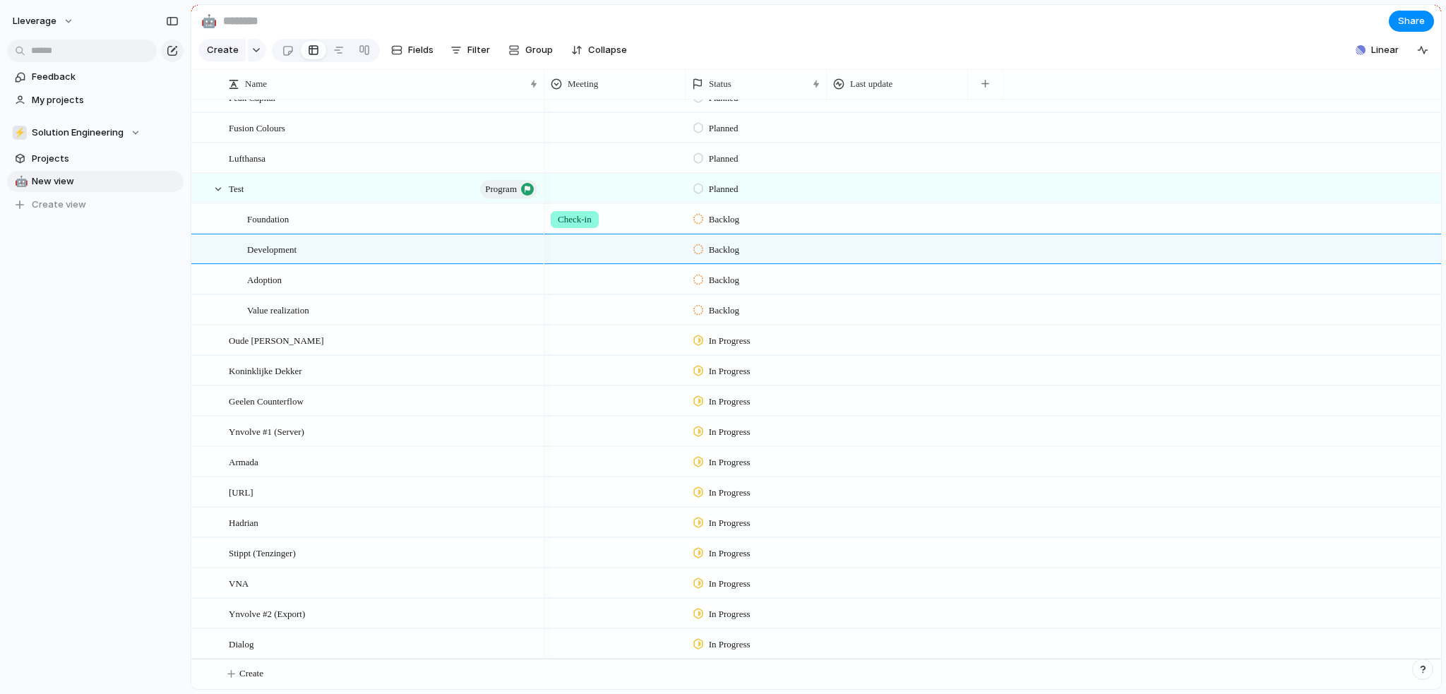
click at [908, 28] on section "🤖 Share" at bounding box center [816, 21] width 1250 height 32
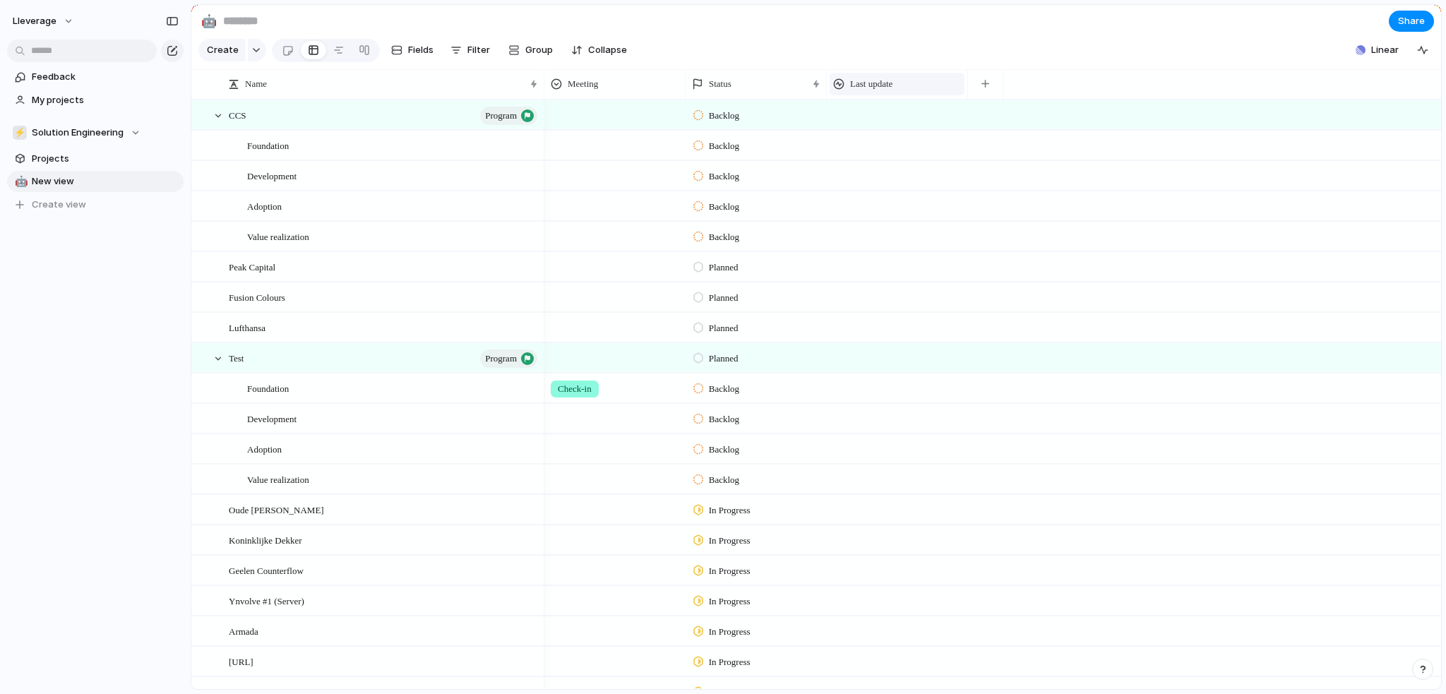
click at [883, 95] on div "Last update" at bounding box center [897, 84] width 135 height 23
click at [953, 70] on div "Modify Hide Sort ascending Sort descending" at bounding box center [723, 347] width 1446 height 694
click at [918, 91] on div "Last update" at bounding box center [897, 84] width 128 height 14
click at [920, 73] on div "Modify Hide Sort ascending Sort descending" at bounding box center [723, 347] width 1446 height 694
click at [285, 54] on div at bounding box center [288, 50] width 12 height 23
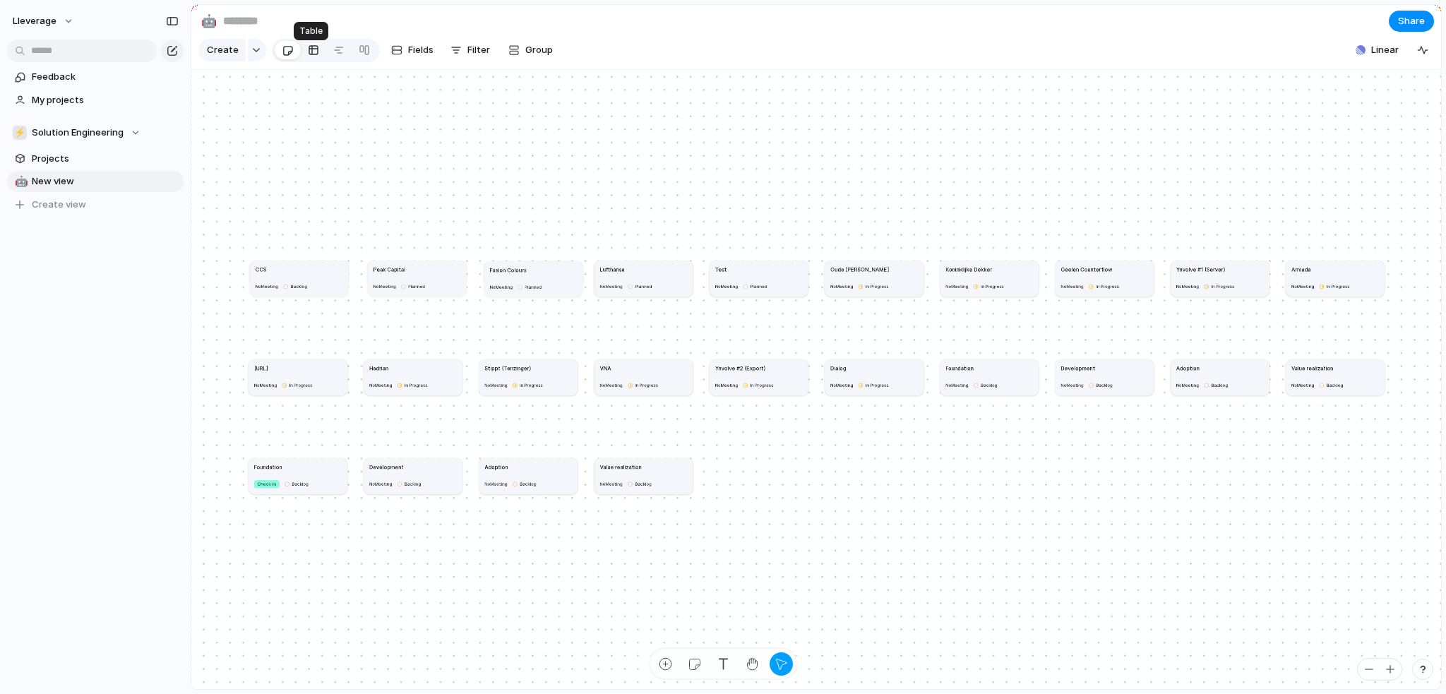
click at [309, 55] on div at bounding box center [313, 50] width 11 height 23
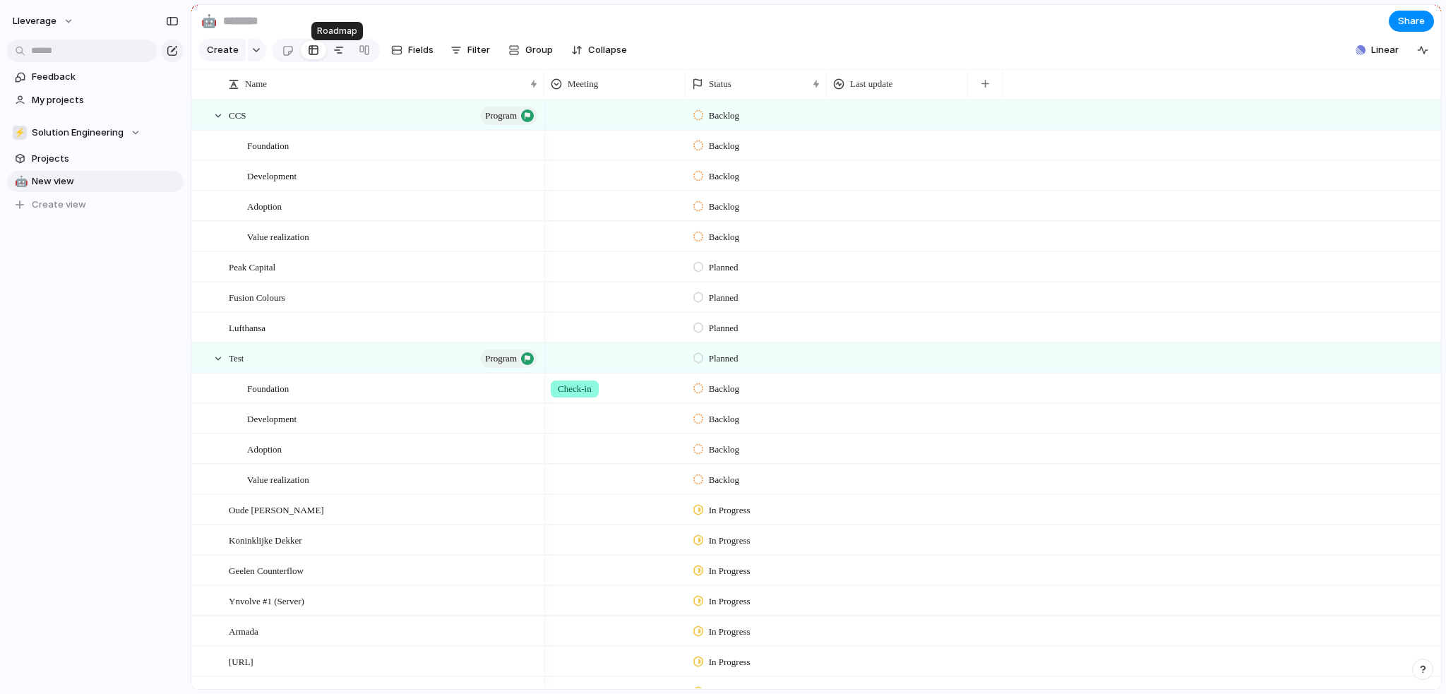
click at [333, 54] on div at bounding box center [338, 50] width 11 height 23
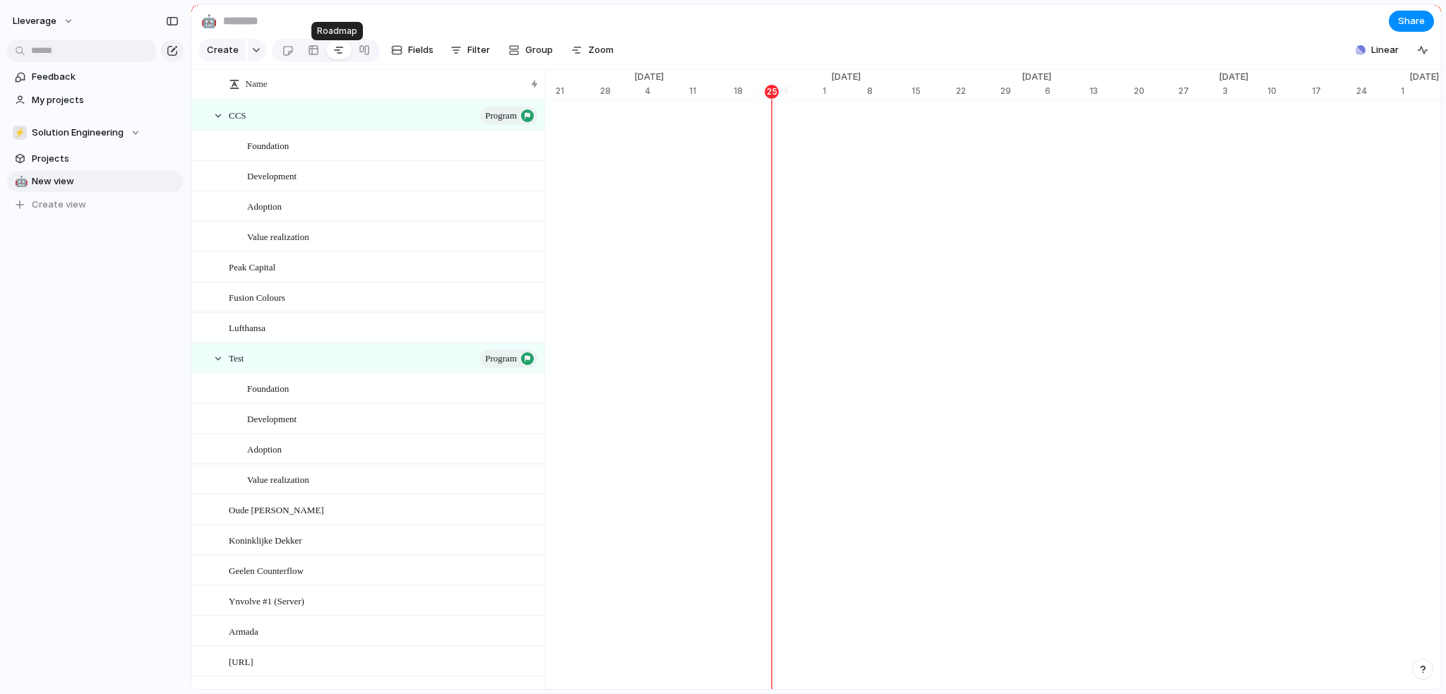
scroll to position [0, 6886]
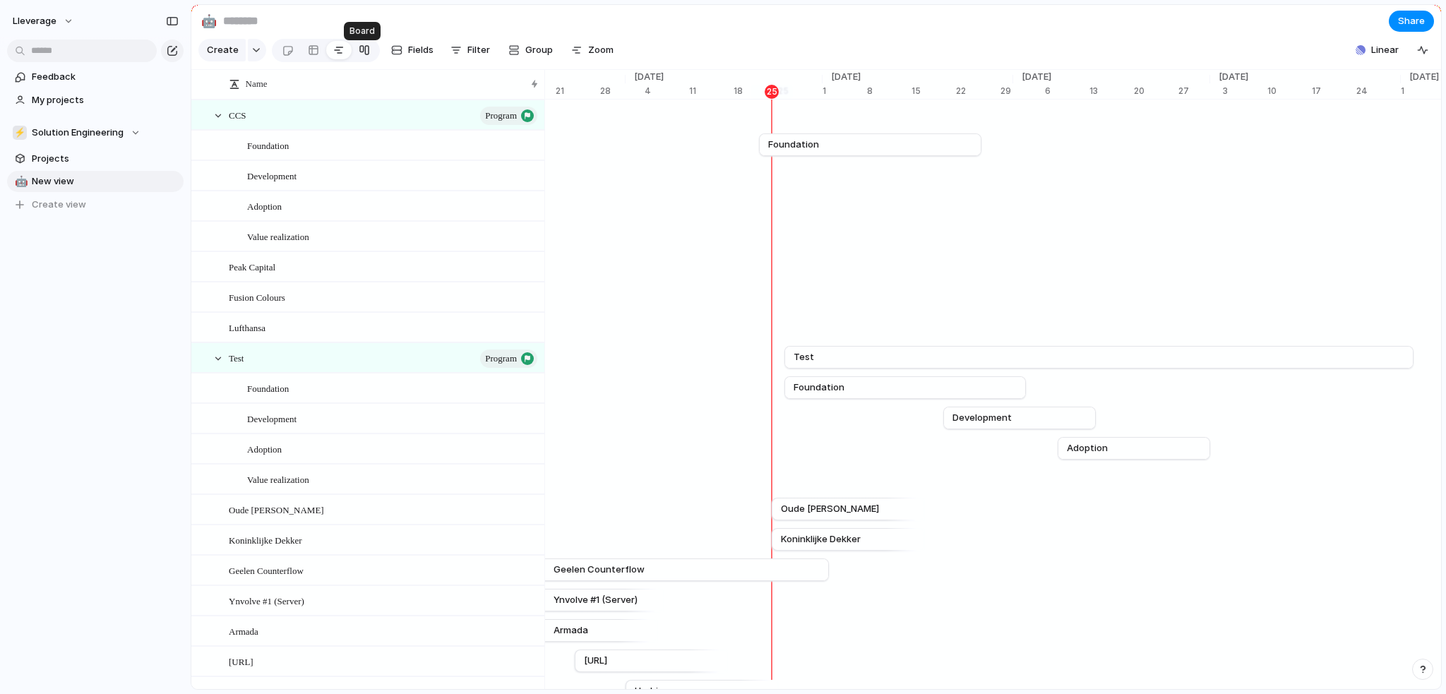
click at [359, 54] on div at bounding box center [364, 50] width 11 height 23
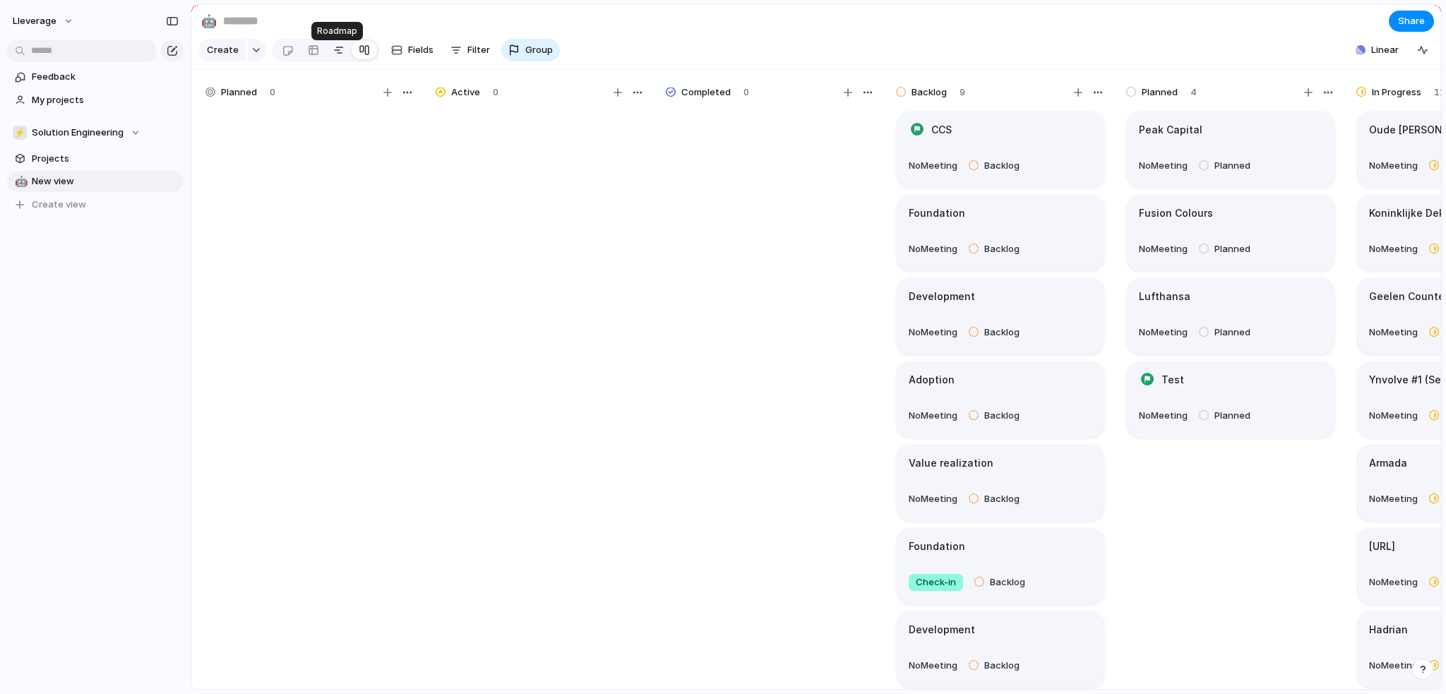
click at [340, 54] on div at bounding box center [338, 50] width 11 height 23
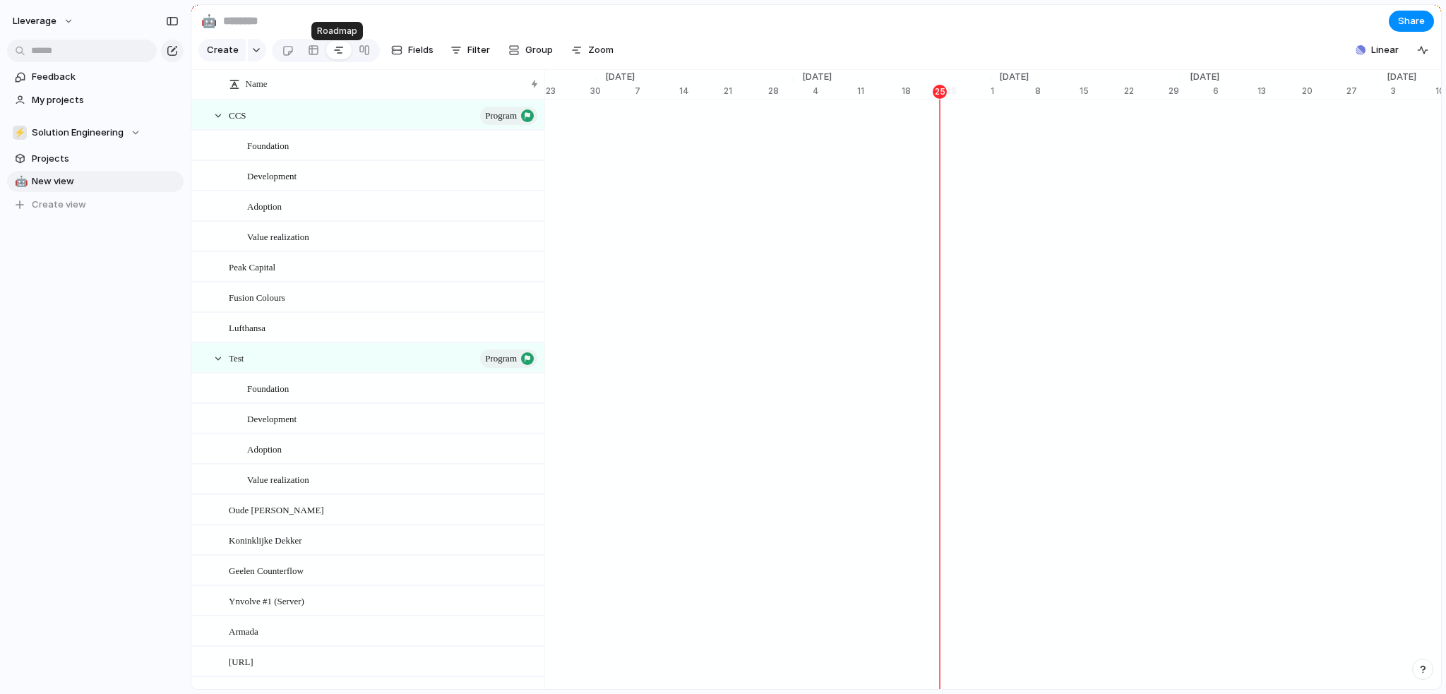
scroll to position [0, 6718]
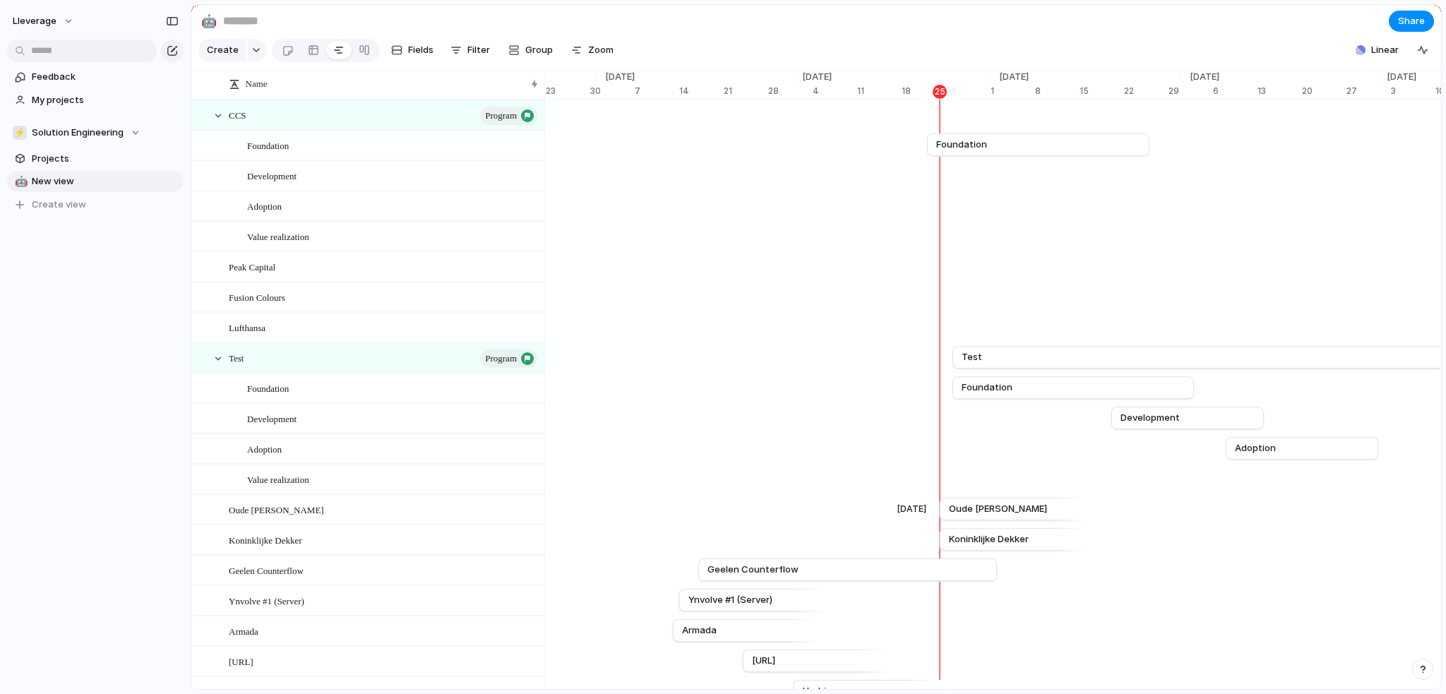
click at [1259, 513] on div "[DATE] Oude [PERSON_NAME]" at bounding box center [892, 509] width 14131 height 30
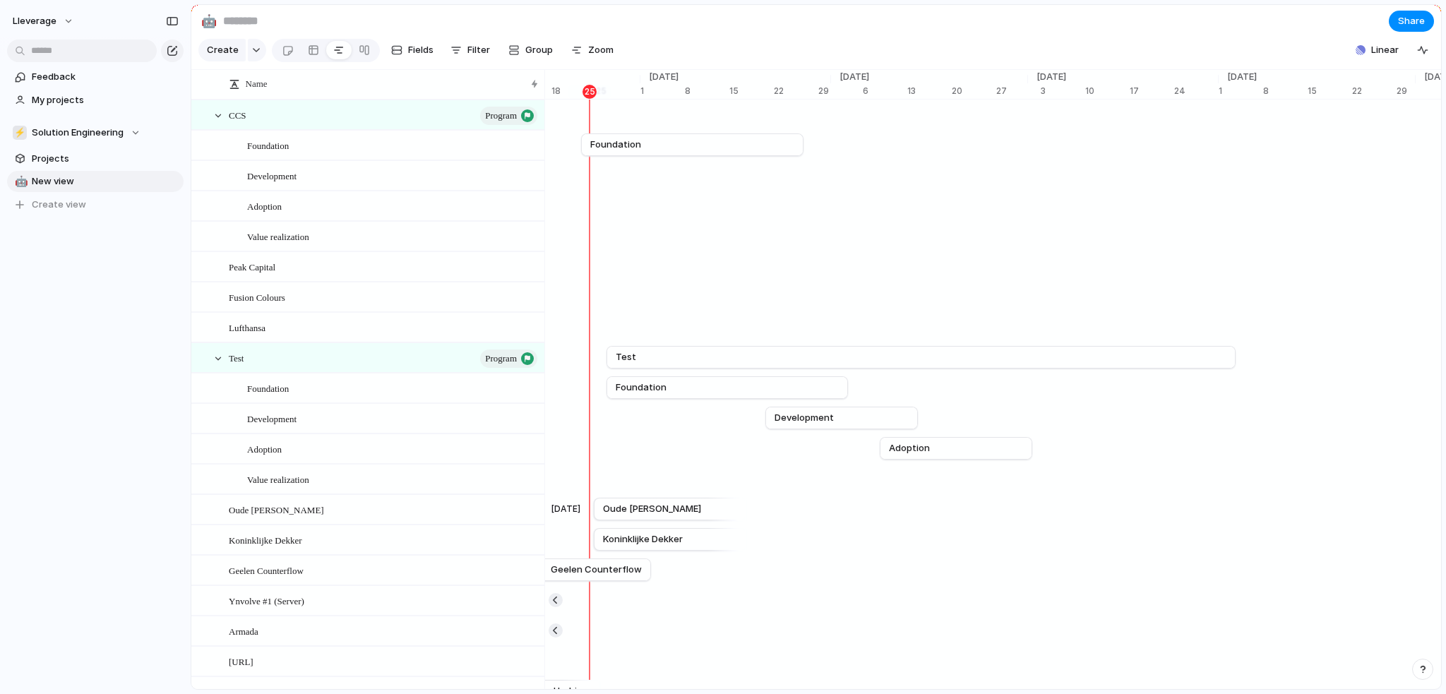
scroll to position [0, 7029]
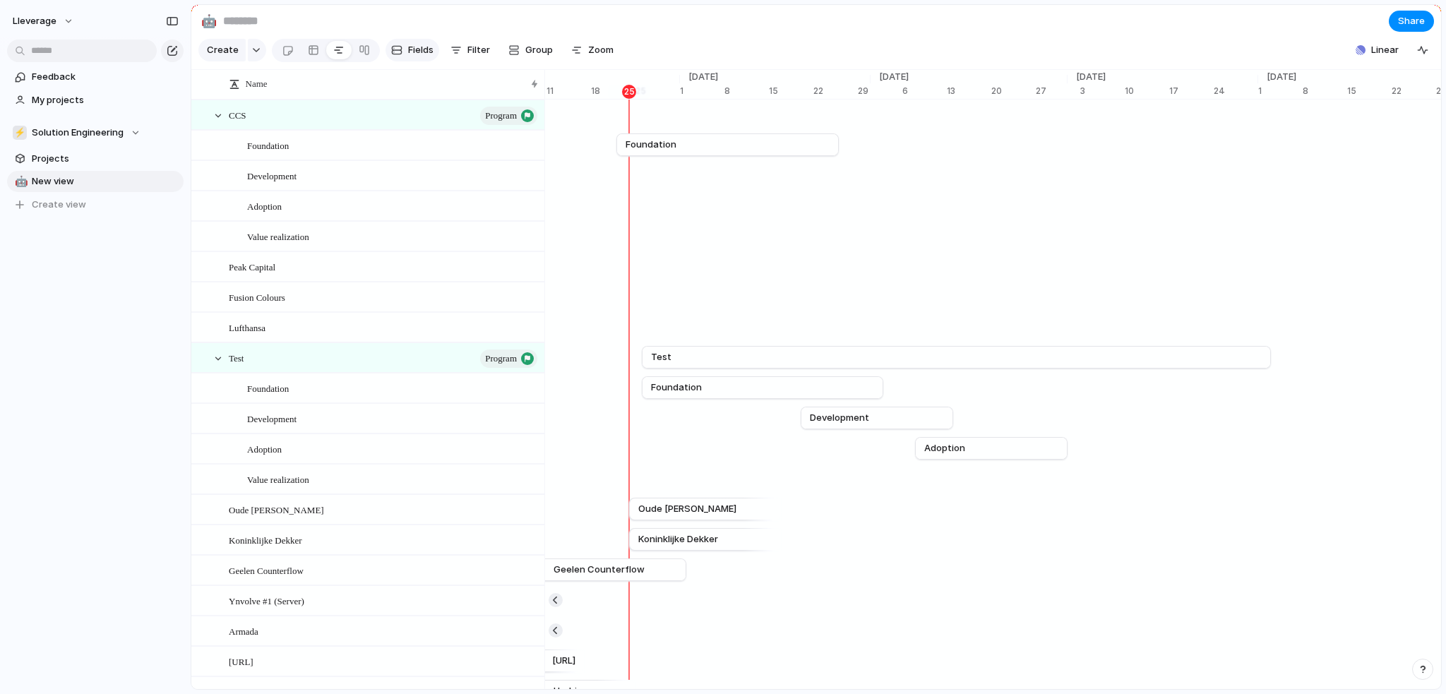
click at [418, 54] on span "Fields" at bounding box center [420, 50] width 25 height 14
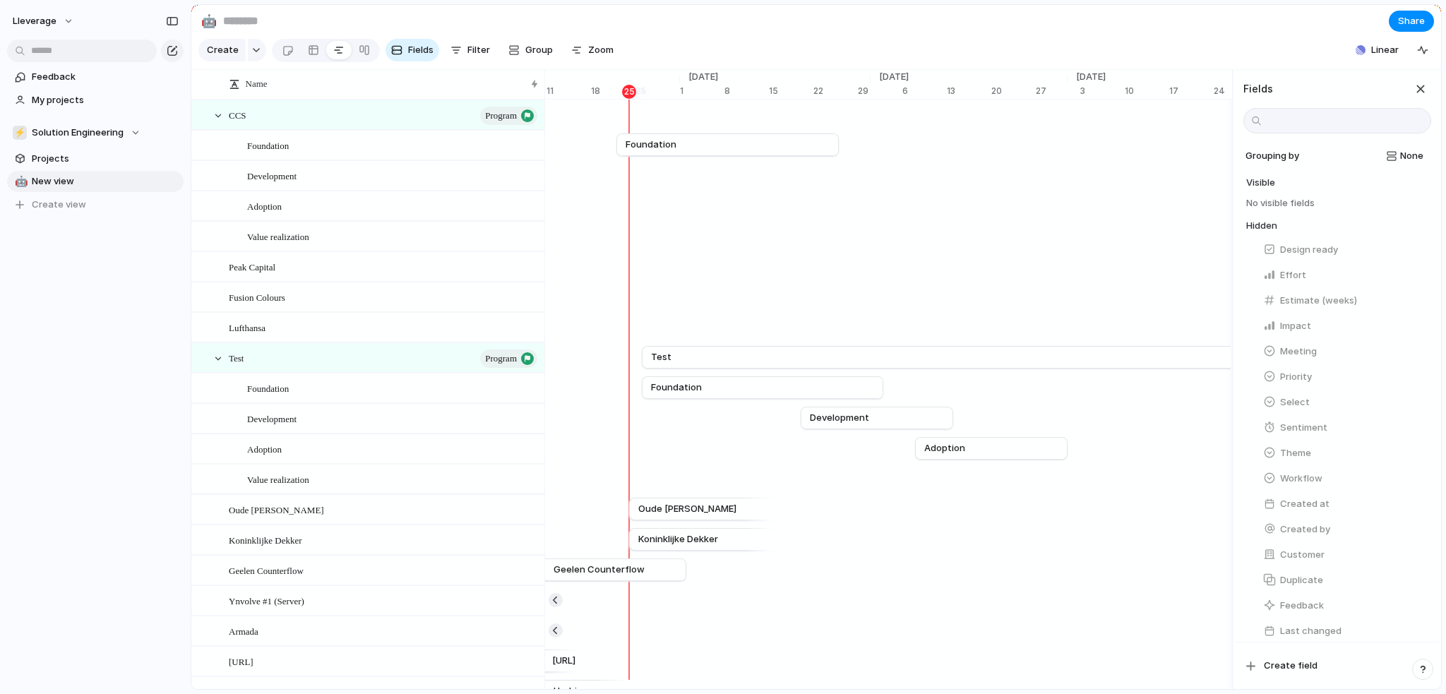
click at [1292, 210] on span "No visible fields" at bounding box center [1281, 207] width 69 height 20
click at [1285, 215] on span "No visible fields" at bounding box center [1281, 207] width 69 height 20
click at [1264, 256] on div "button" at bounding box center [1270, 249] width 13 height 13
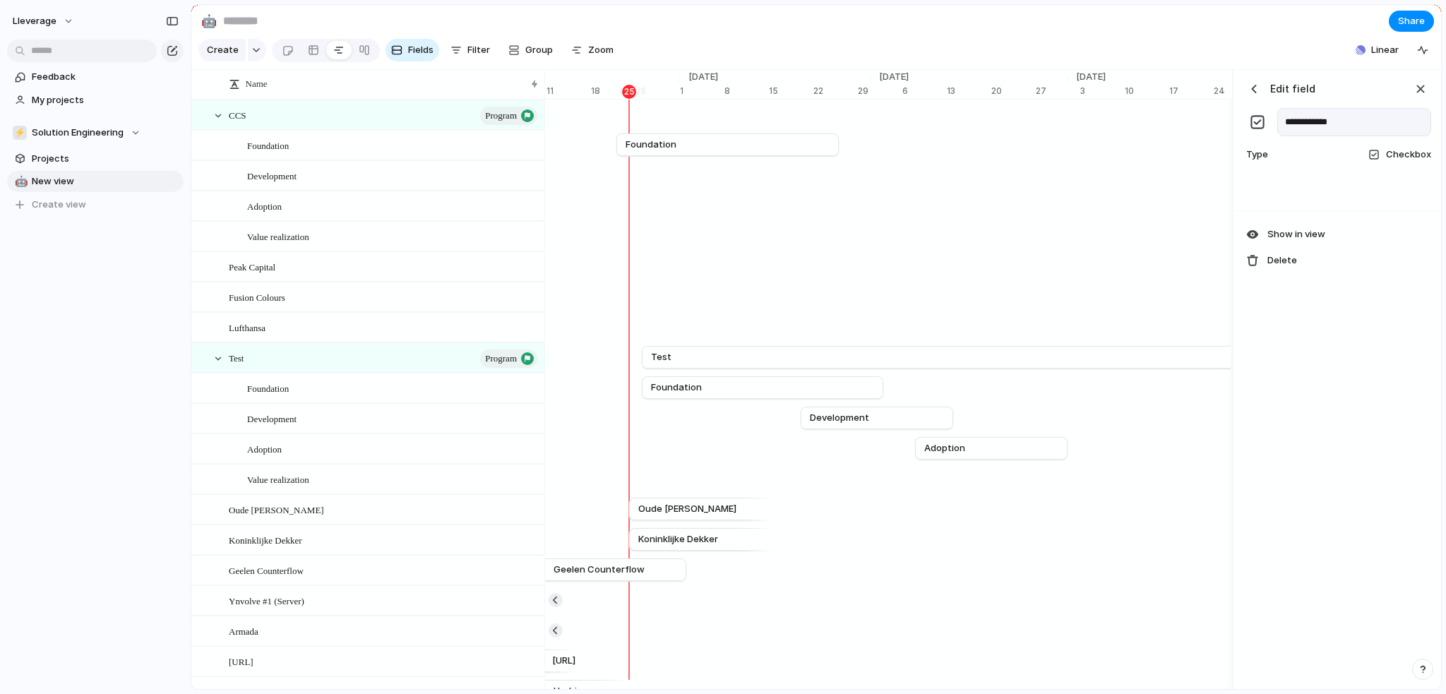
click at [1249, 96] on div "button" at bounding box center [1254, 89] width 14 height 14
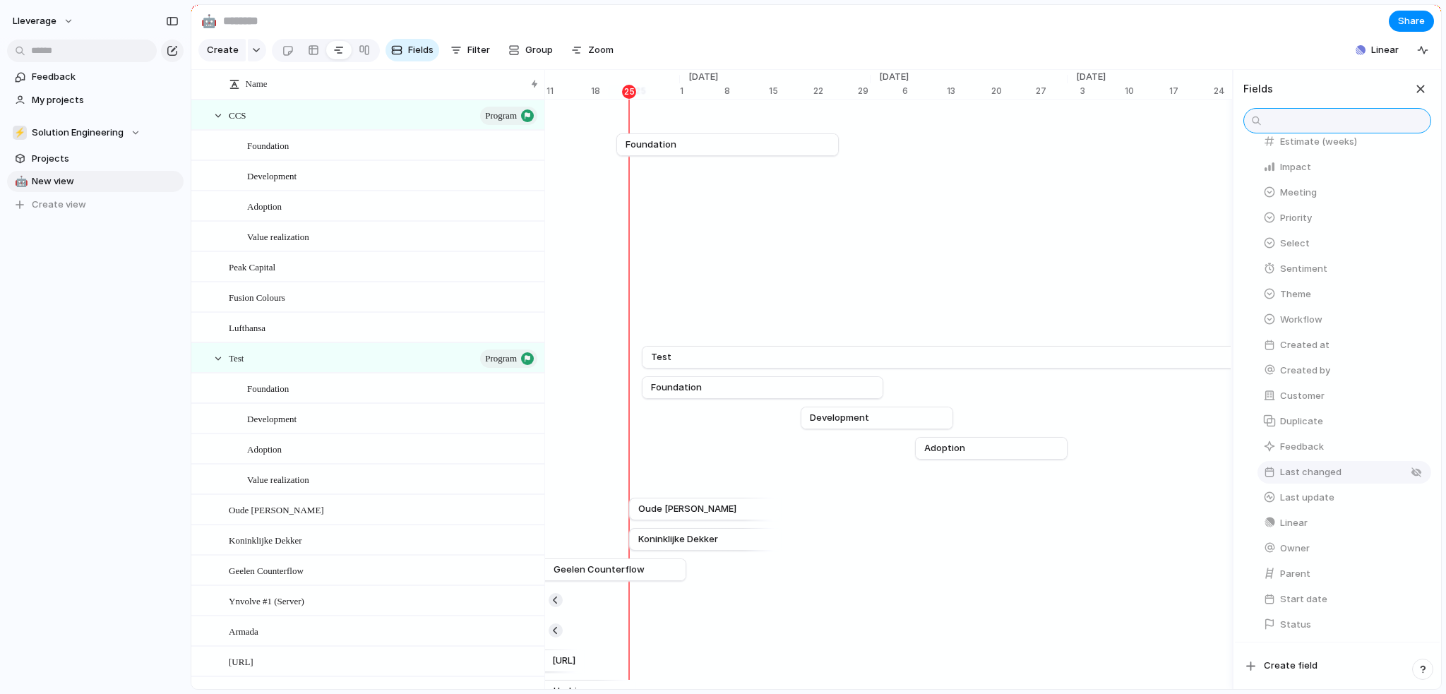
scroll to position [88, 0]
click at [1264, 269] on div "button" at bounding box center [1270, 262] width 13 height 13
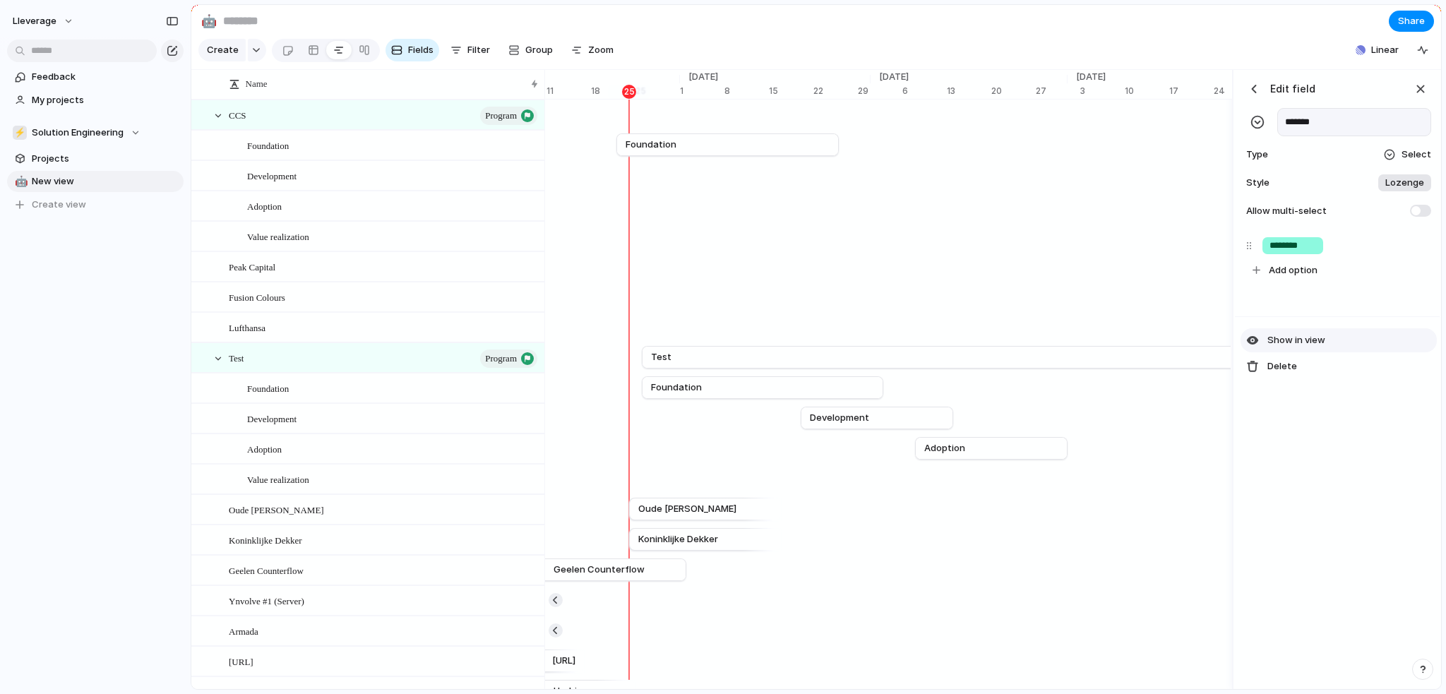
click at [1302, 347] on span "Show in view" at bounding box center [1297, 340] width 58 height 14
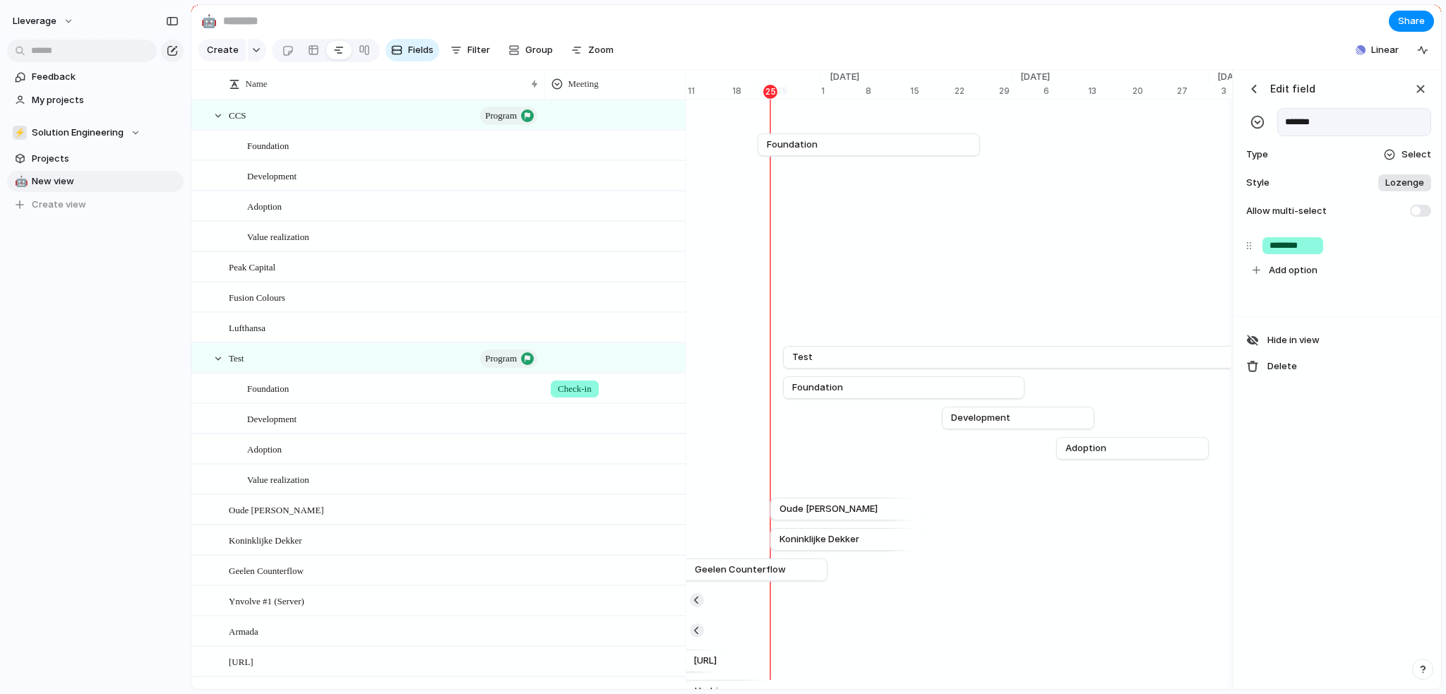
click at [574, 396] on span "Check-in" at bounding box center [575, 389] width 34 height 14
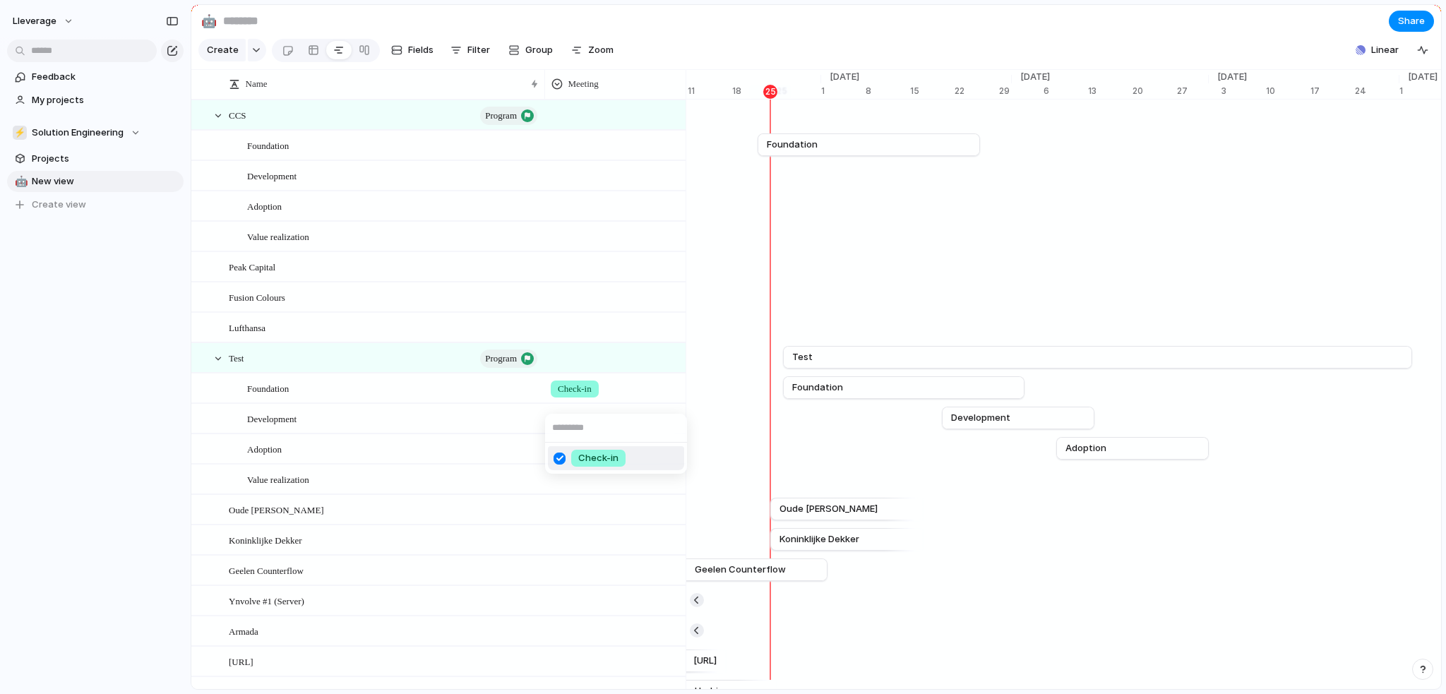
click at [579, 399] on div "Check-in" at bounding box center [723, 347] width 1446 height 694
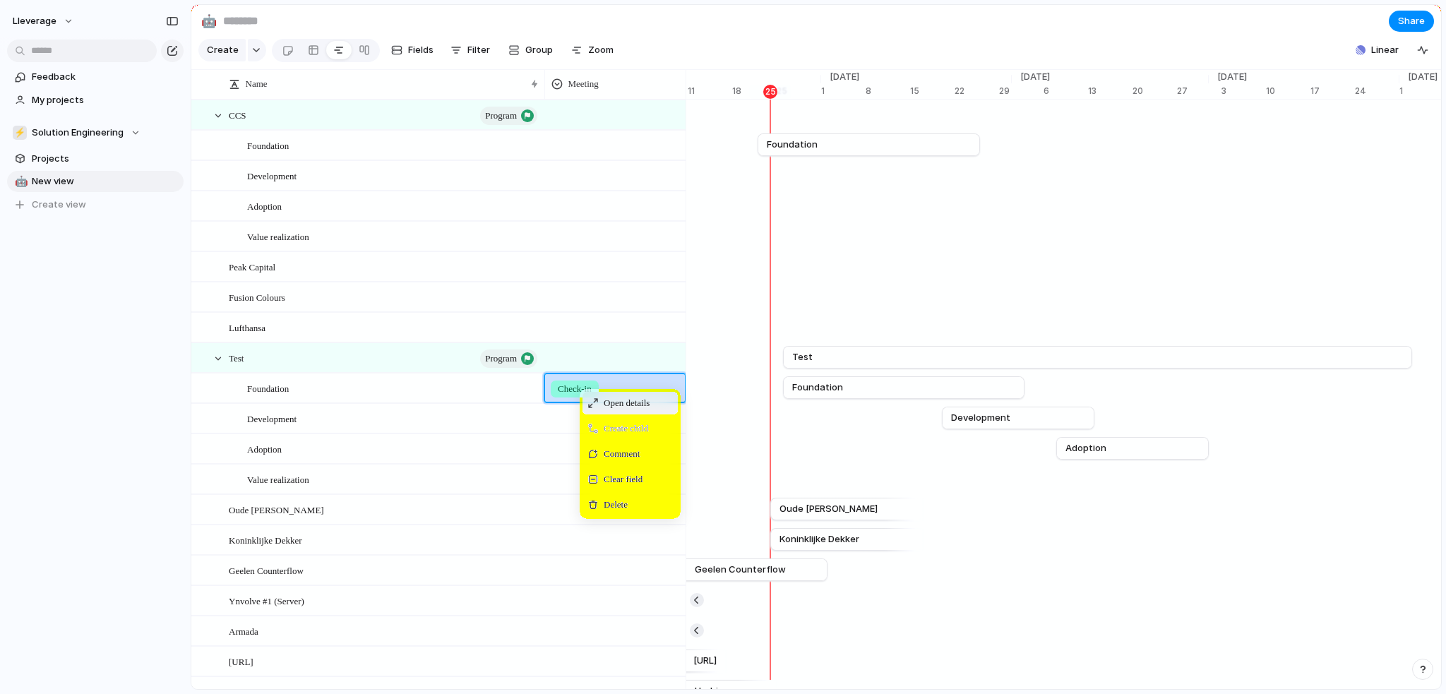
click at [600, 409] on div "Open details" at bounding box center [630, 403] width 95 height 23
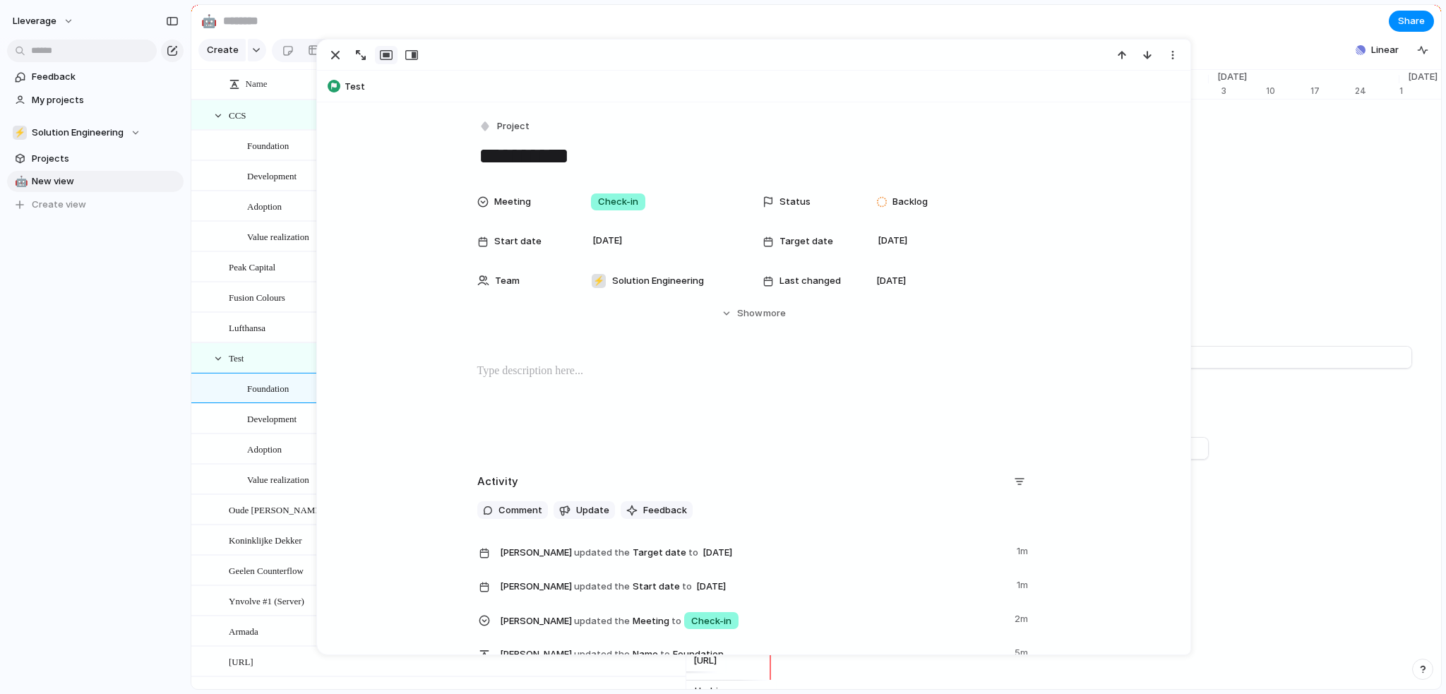
click at [784, 241] on span "Target date" at bounding box center [807, 241] width 54 height 14
click at [1127, 11] on div "Day Month Quarter Half-year Year [DATE] Su Mo Tu We Th Fr Sa 28 29 30 1 2 3 4 5…" at bounding box center [723, 347] width 1446 height 694
click at [1049, 22] on section "🤖 Share" at bounding box center [816, 21] width 1250 height 32
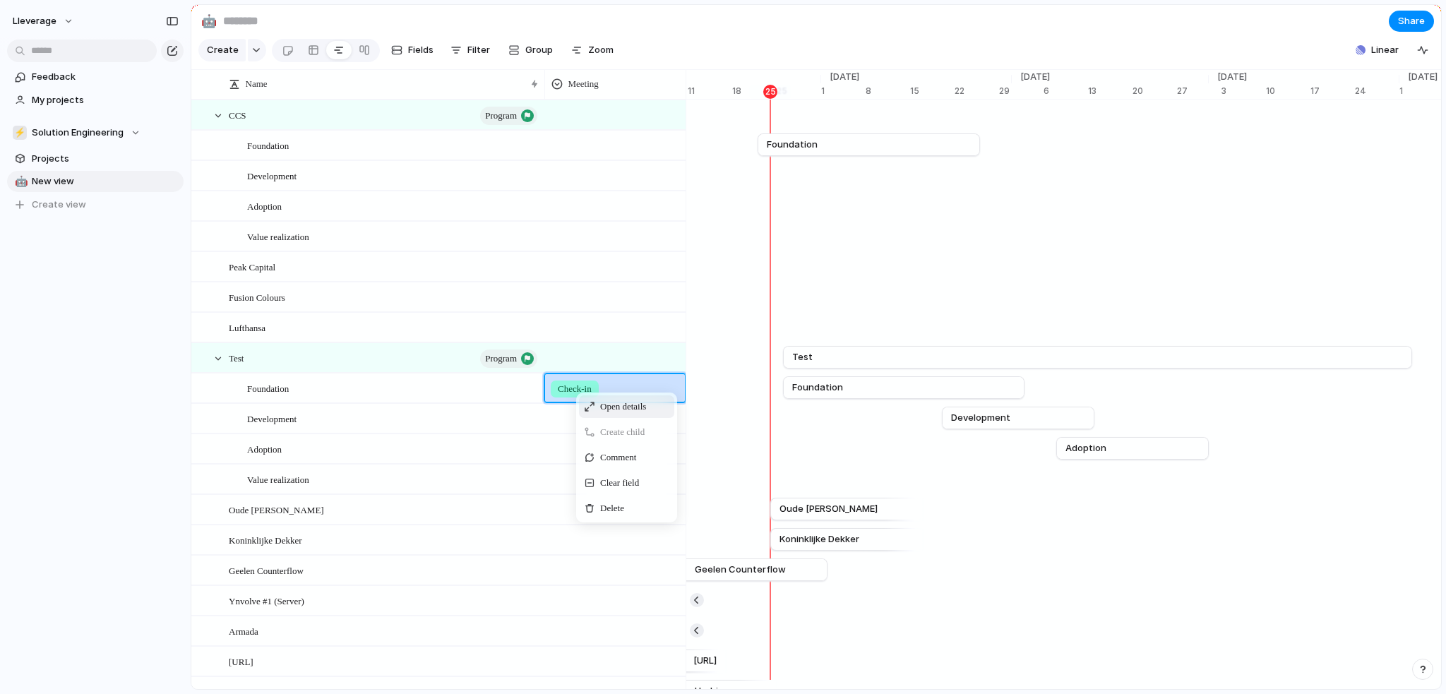
click at [615, 414] on span "Open details" at bounding box center [623, 407] width 46 height 14
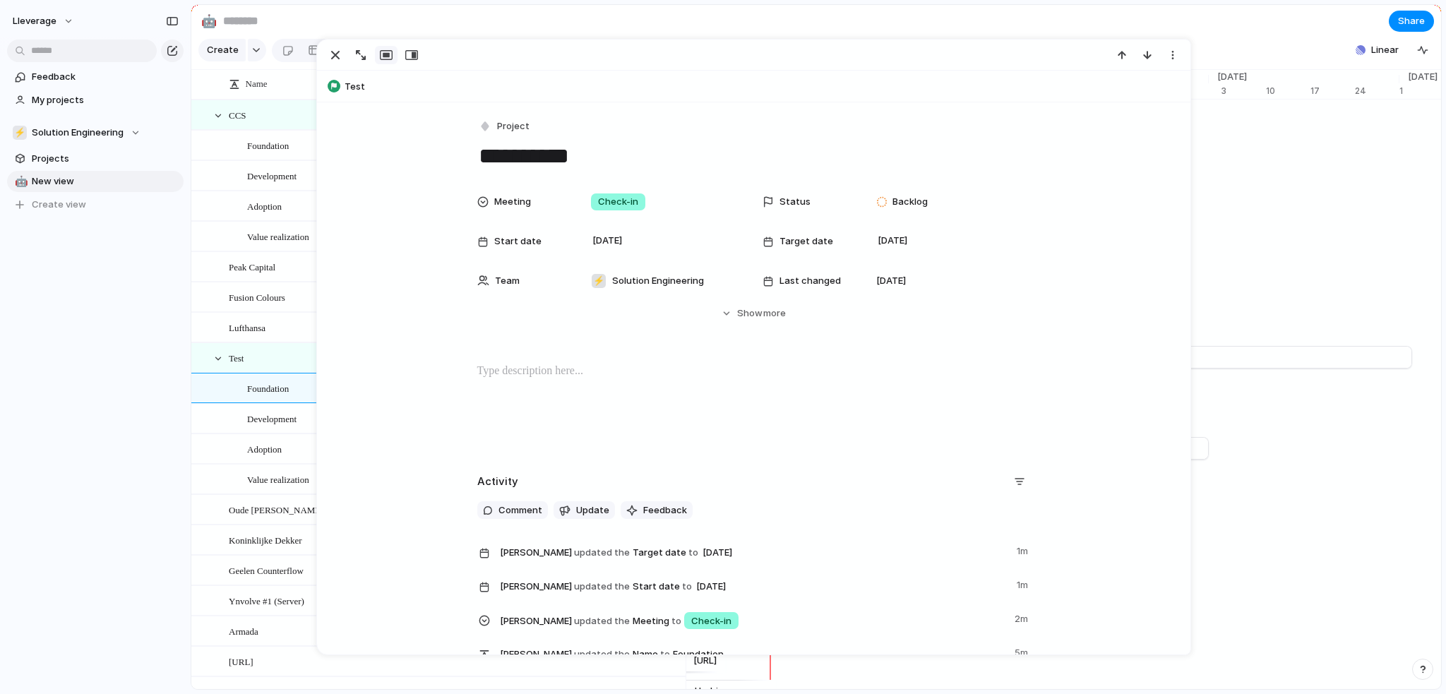
click at [790, 236] on span "Target date" at bounding box center [807, 241] width 54 height 14
click at [982, 426] on button "15" at bounding box center [980, 422] width 25 height 25
click at [1224, 42] on section "Create Fields Filter Group Zoom Linear" at bounding box center [816, 53] width 1250 height 34
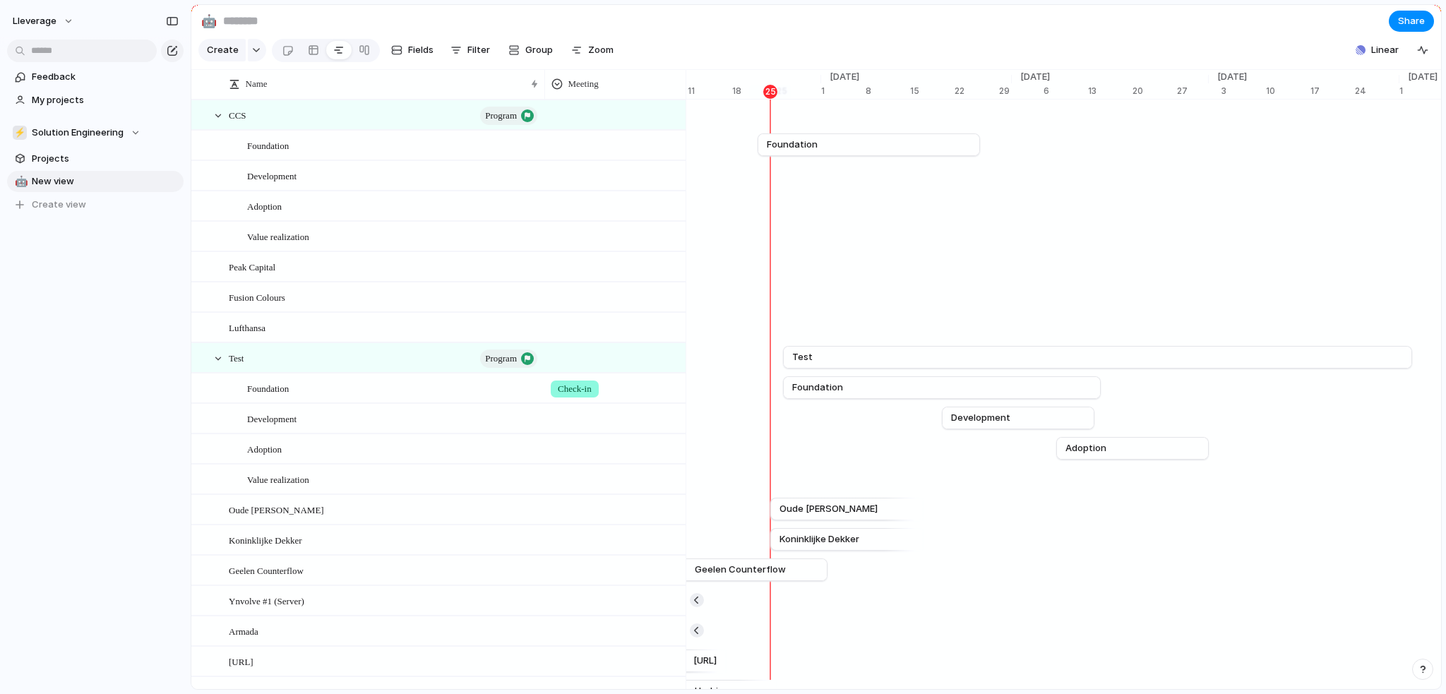
click at [590, 396] on span "Check-in" at bounding box center [575, 389] width 34 height 14
click at [598, 459] on span "Check-in" at bounding box center [598, 458] width 40 height 14
click at [568, 398] on div at bounding box center [615, 385] width 140 height 23
click at [592, 462] on span "Check-in" at bounding box center [598, 458] width 40 height 14
click at [581, 396] on span "Check-in" at bounding box center [575, 389] width 34 height 14
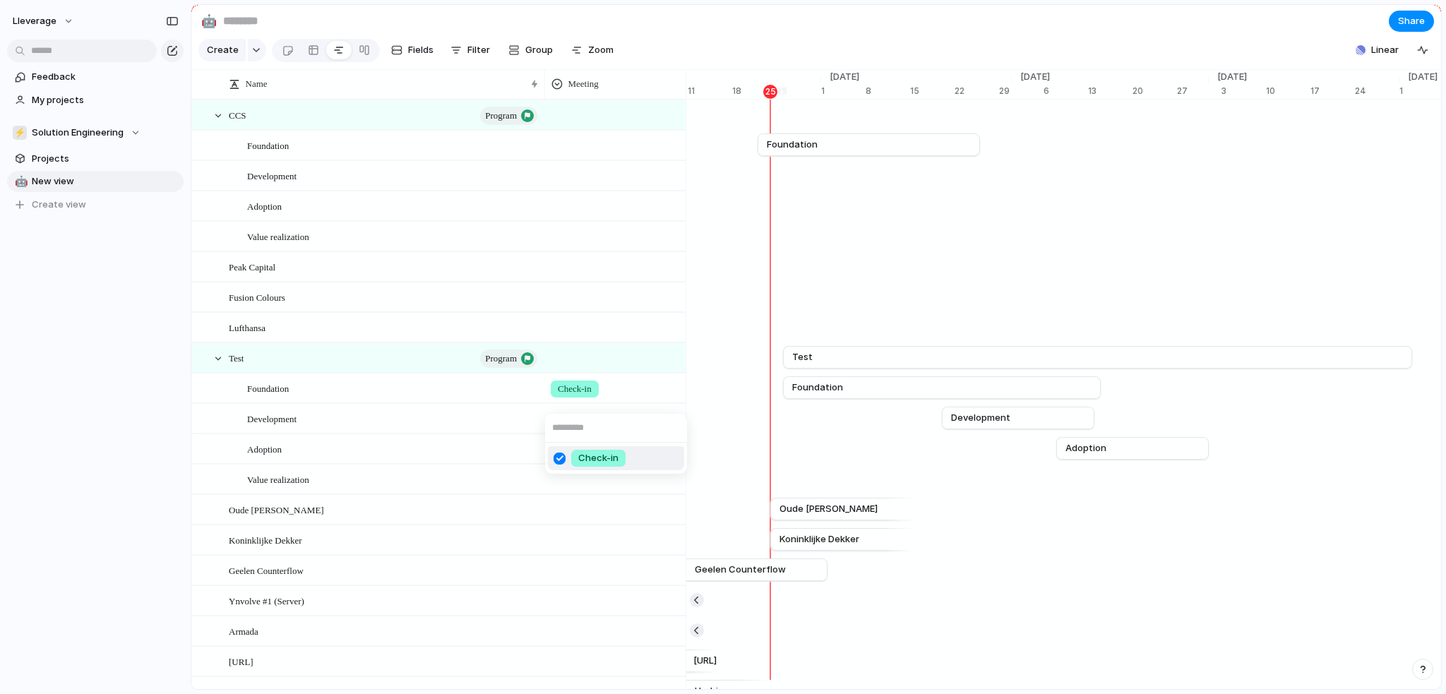
click at [578, 454] on span "Check-in" at bounding box center [598, 458] width 40 height 14
click at [569, 398] on div at bounding box center [615, 385] width 140 height 23
click at [588, 460] on span "Check-in" at bounding box center [598, 458] width 40 height 14
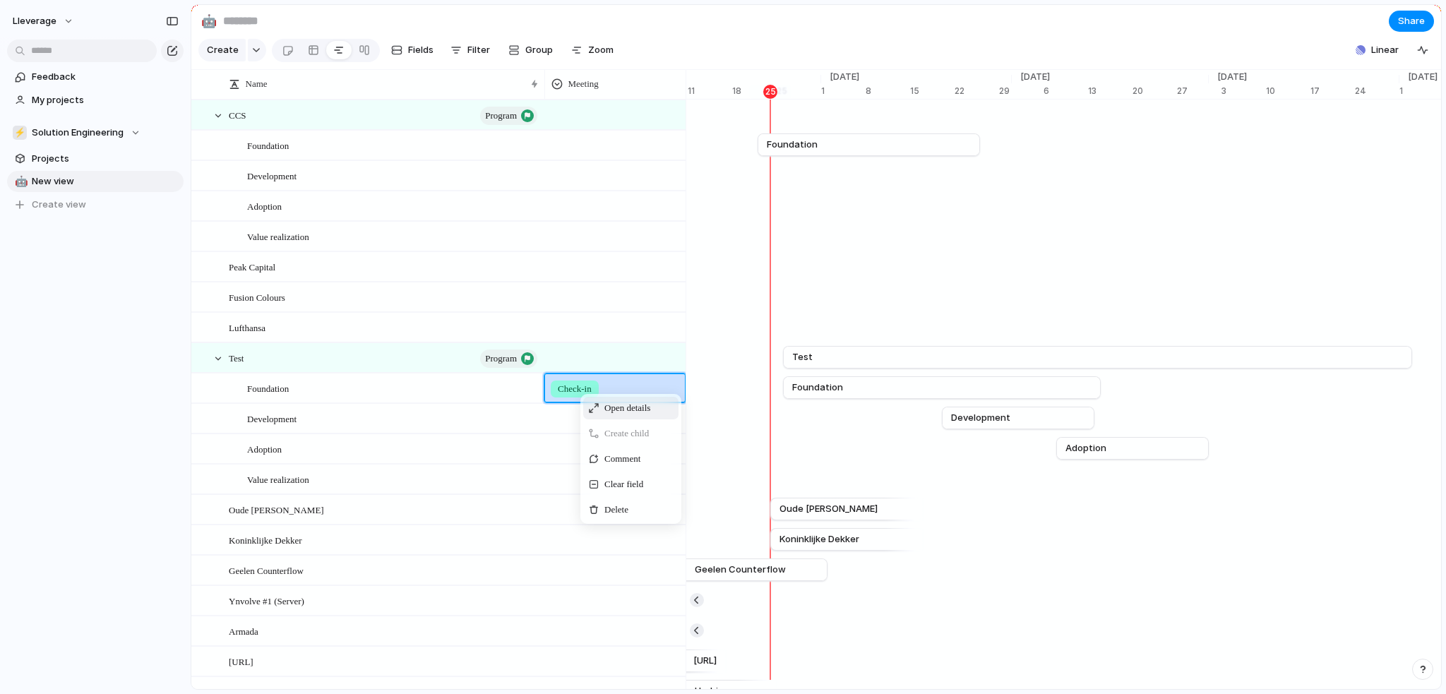
click at [611, 415] on span "Open details" at bounding box center [628, 408] width 46 height 14
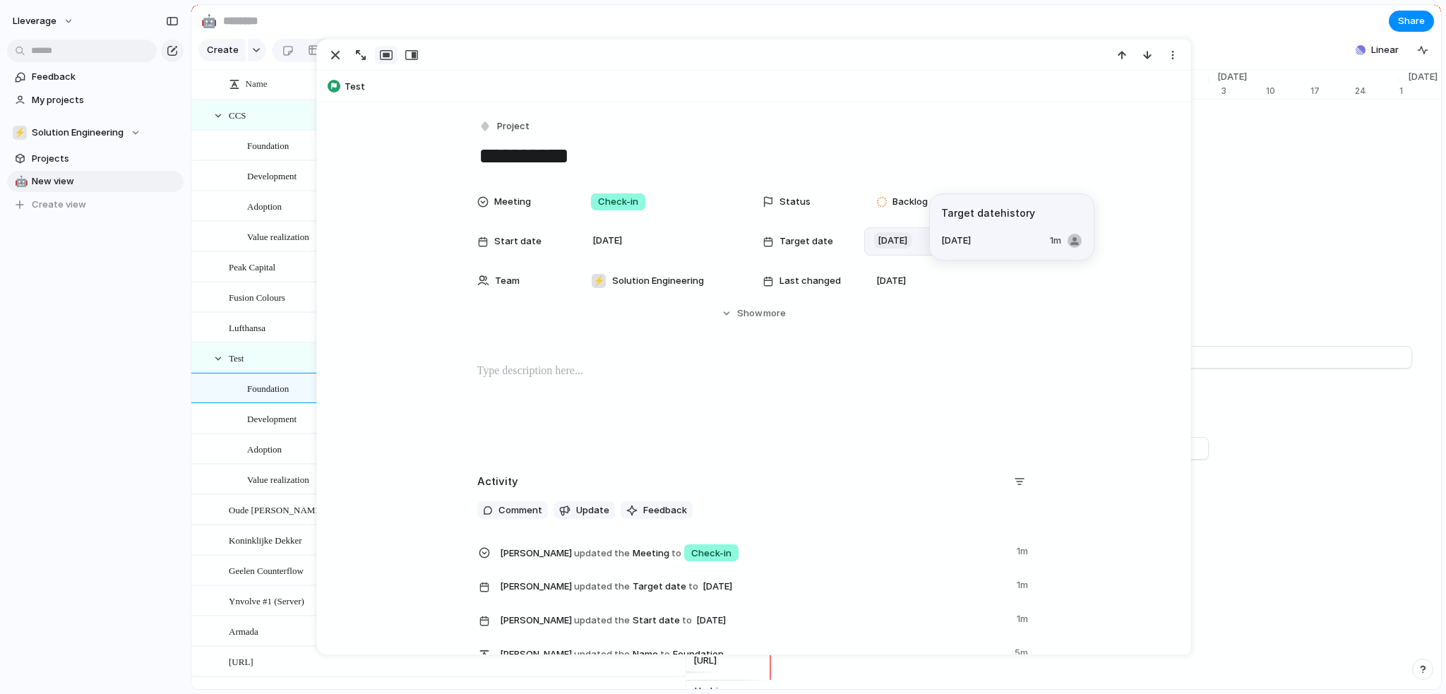
click at [893, 241] on span "[DATE]" at bounding box center [892, 240] width 37 height 17
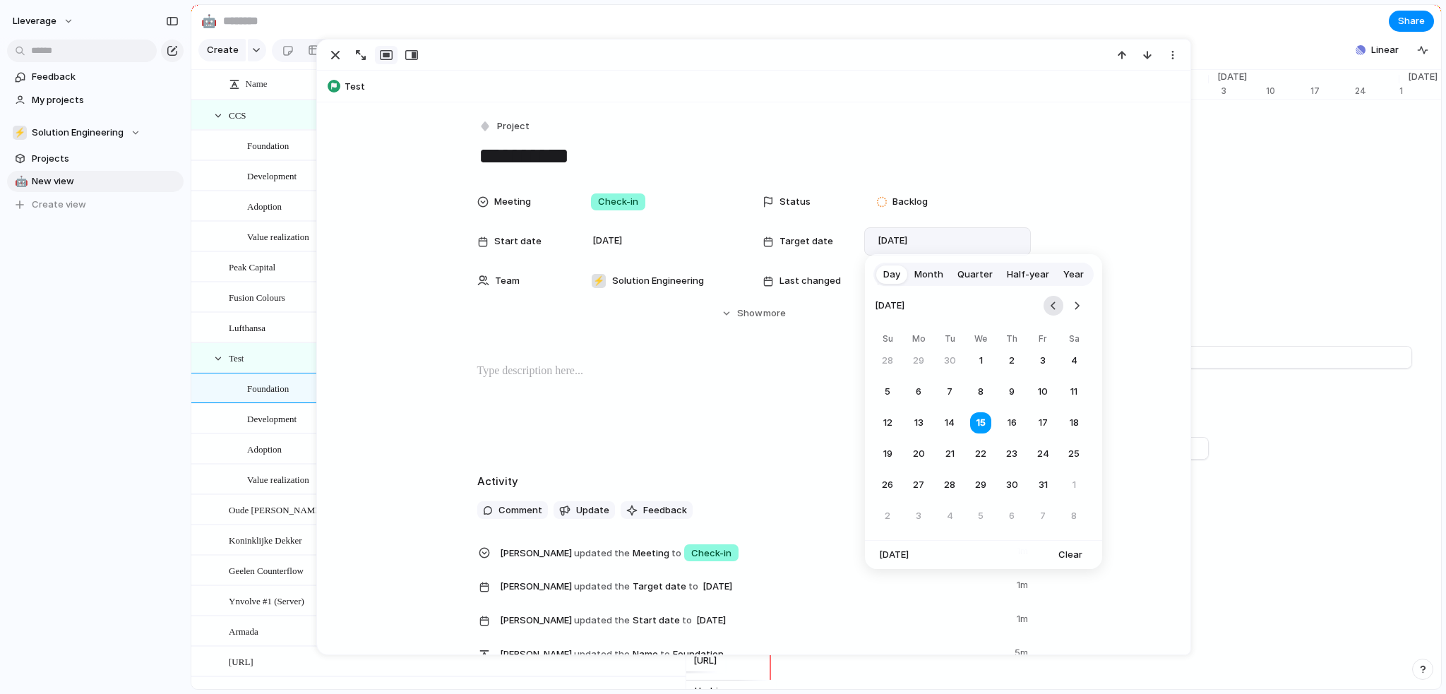
click at [1056, 307] on button "Go to the Previous Month" at bounding box center [1054, 306] width 20 height 20
click at [925, 424] on button "15" at bounding box center [918, 422] width 25 height 25
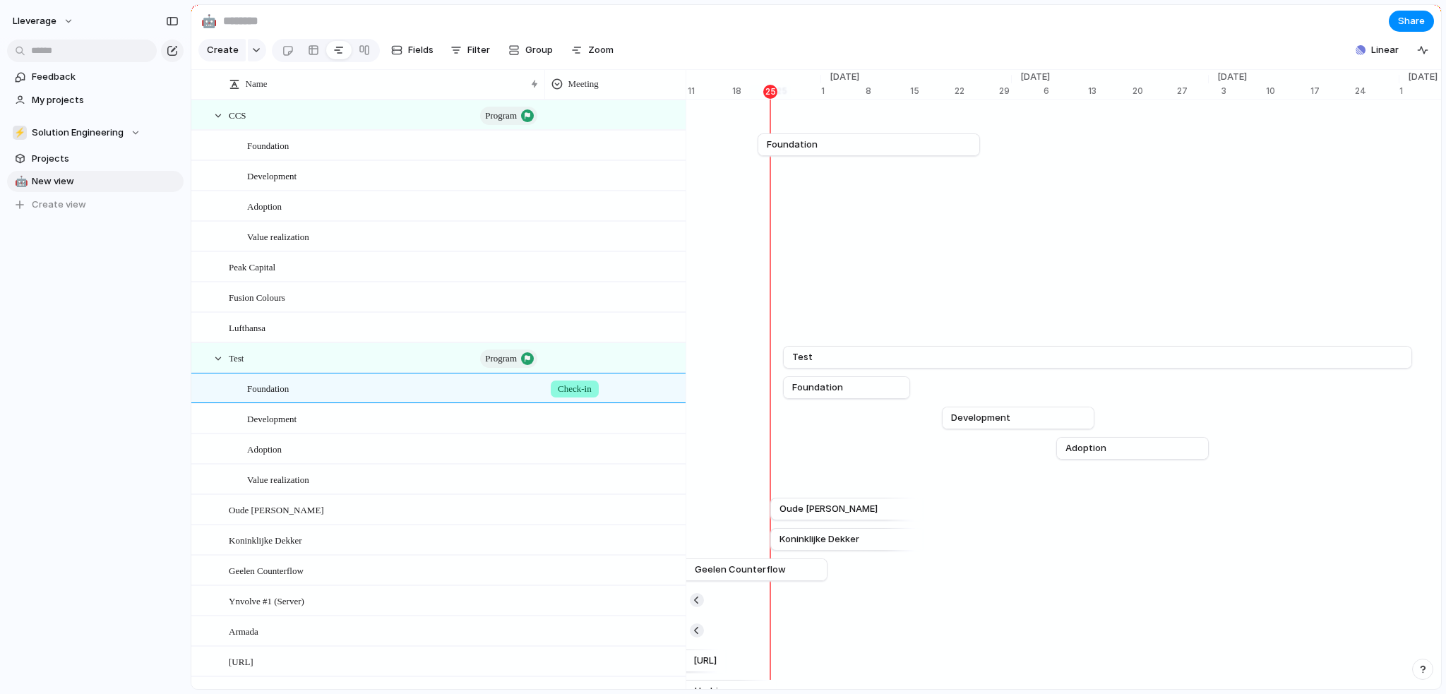
click at [1088, 25] on section "🤖 Share" at bounding box center [816, 21] width 1250 height 32
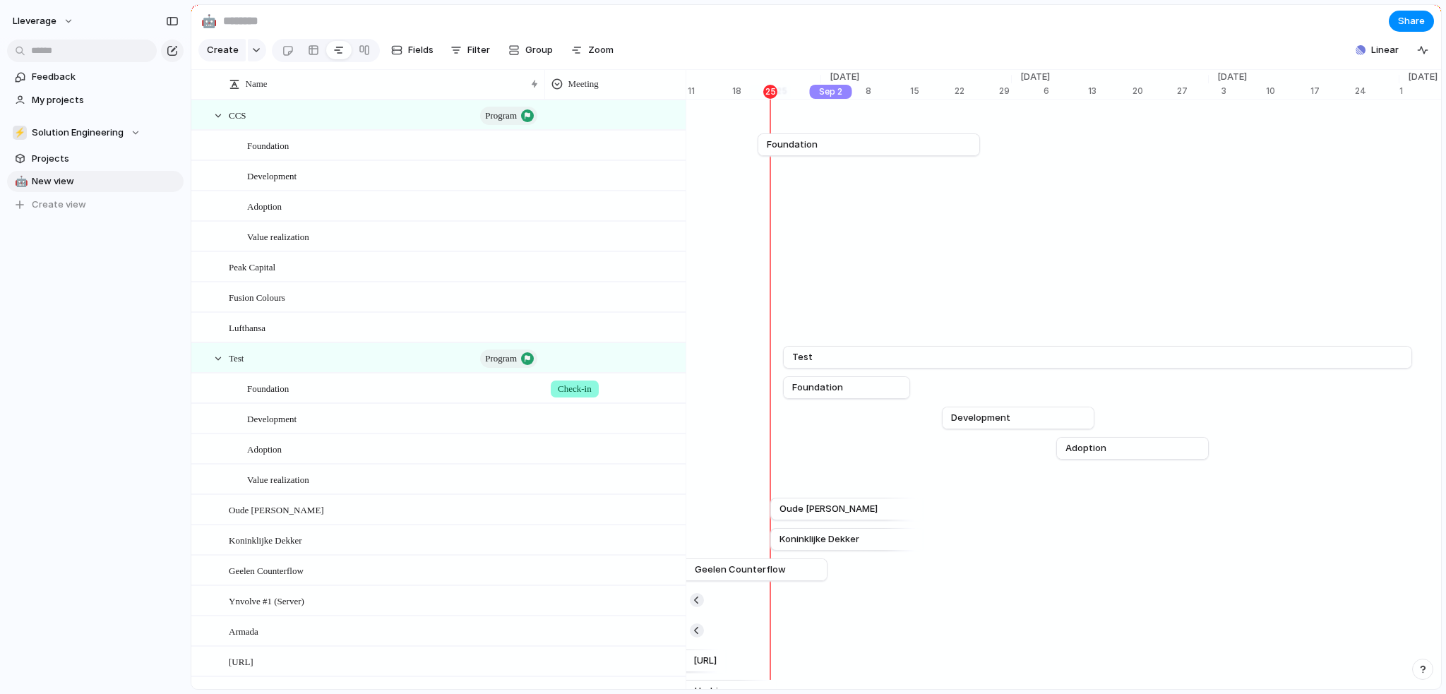
drag, startPoint x: 774, startPoint y: 101, endPoint x: 832, endPoint y: 103, distance: 58.0
click at [832, 99] on div "[DATE]" at bounding box center [831, 92] width 42 height 14
click at [873, 64] on div "Remove" at bounding box center [723, 347] width 1446 height 694
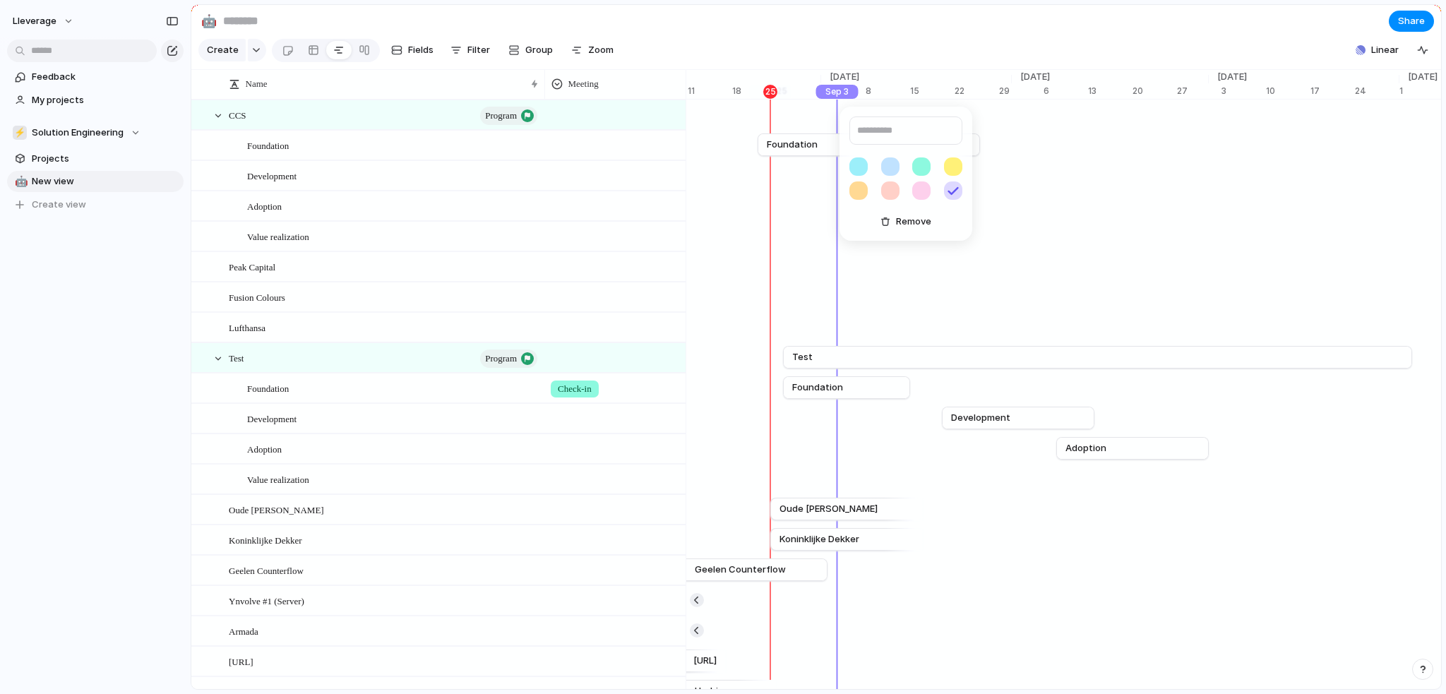
click at [896, 59] on div "Remove" at bounding box center [723, 347] width 1446 height 694
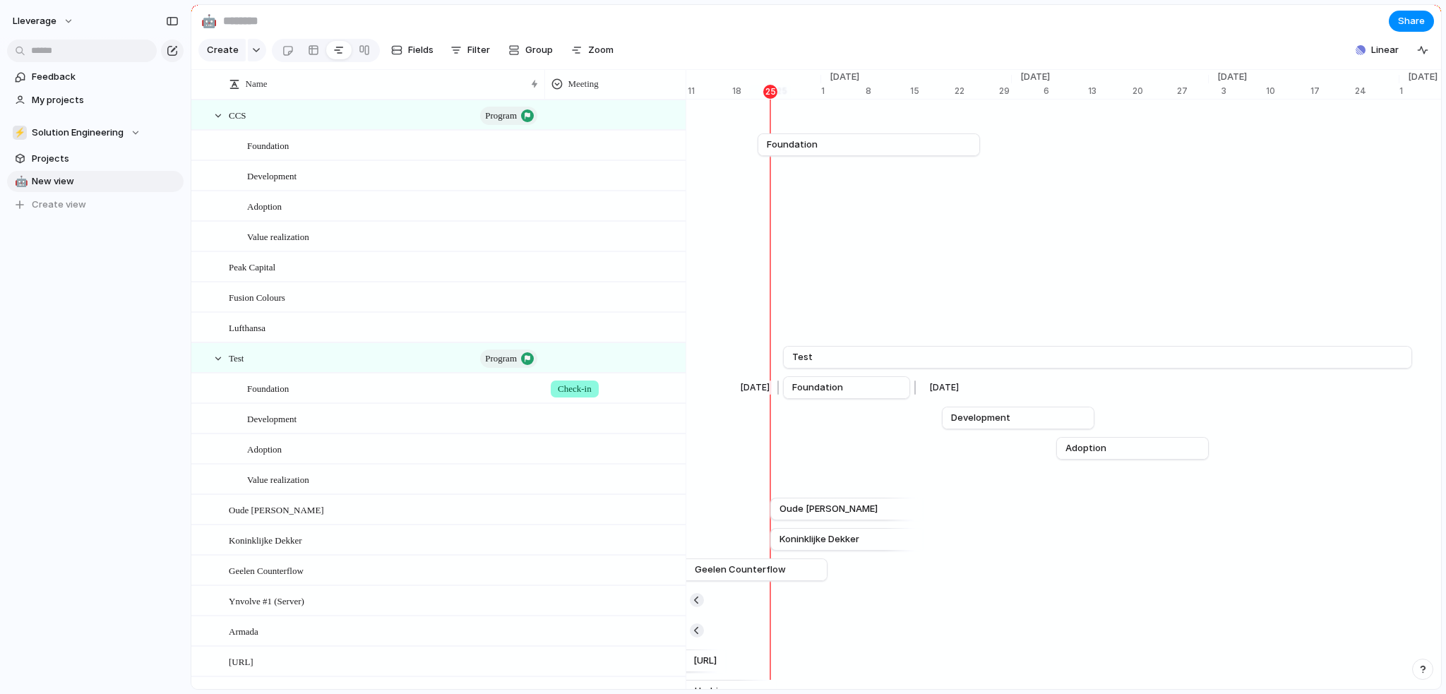
click at [869, 398] on link "Foundation" at bounding box center [846, 387] width 109 height 21
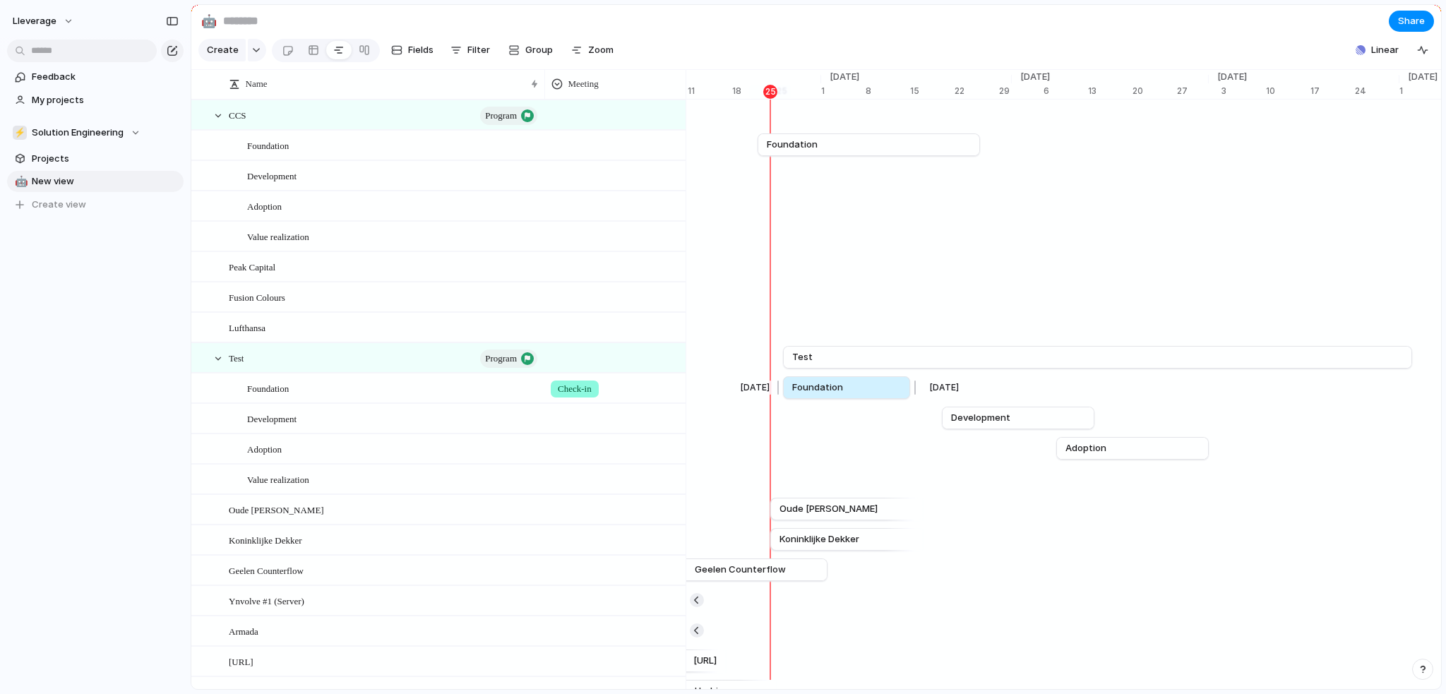
click at [869, 398] on link "Foundation" at bounding box center [846, 387] width 109 height 21
click at [585, 396] on span "Check-in" at bounding box center [575, 389] width 34 height 14
drag, startPoint x: 585, startPoint y: 400, endPoint x: 874, endPoint y: 42, distance: 459.5
click at [874, 42] on div "Check-in" at bounding box center [723, 347] width 1446 height 694
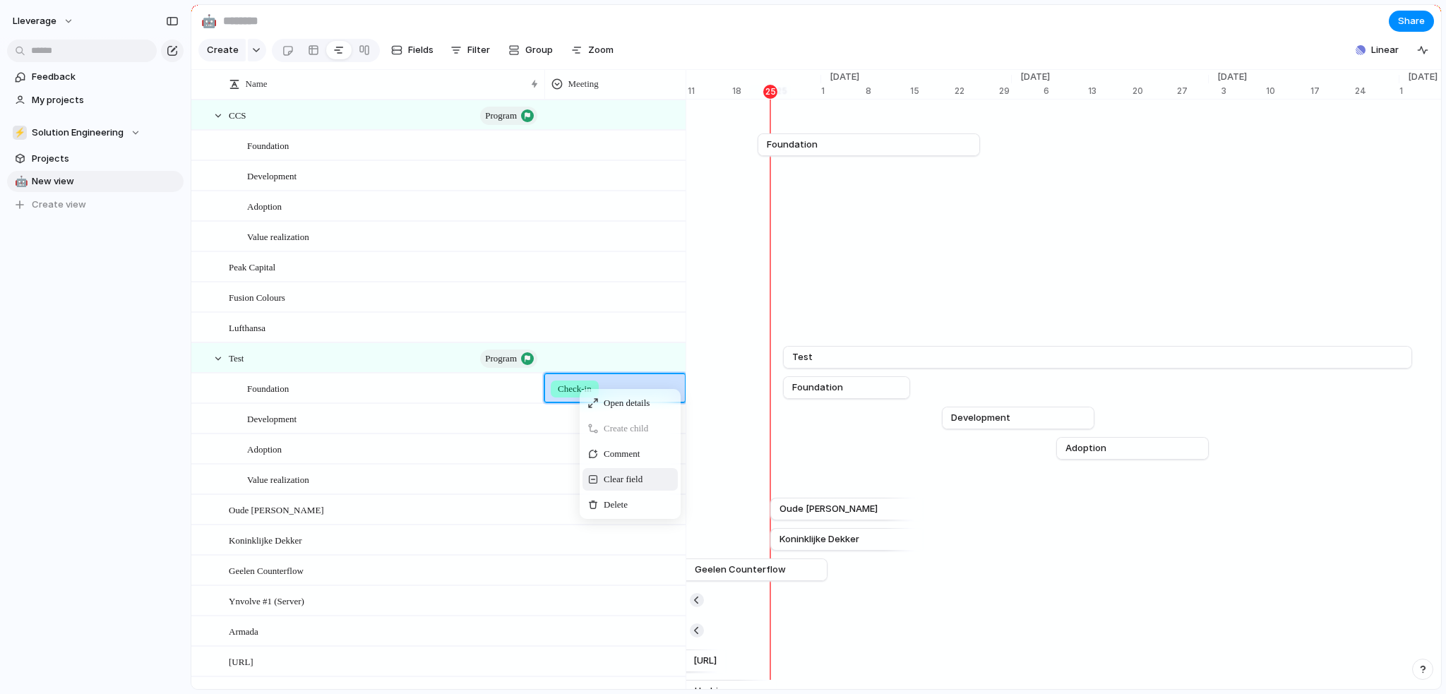
click at [632, 487] on span "Clear field" at bounding box center [623, 480] width 39 height 14
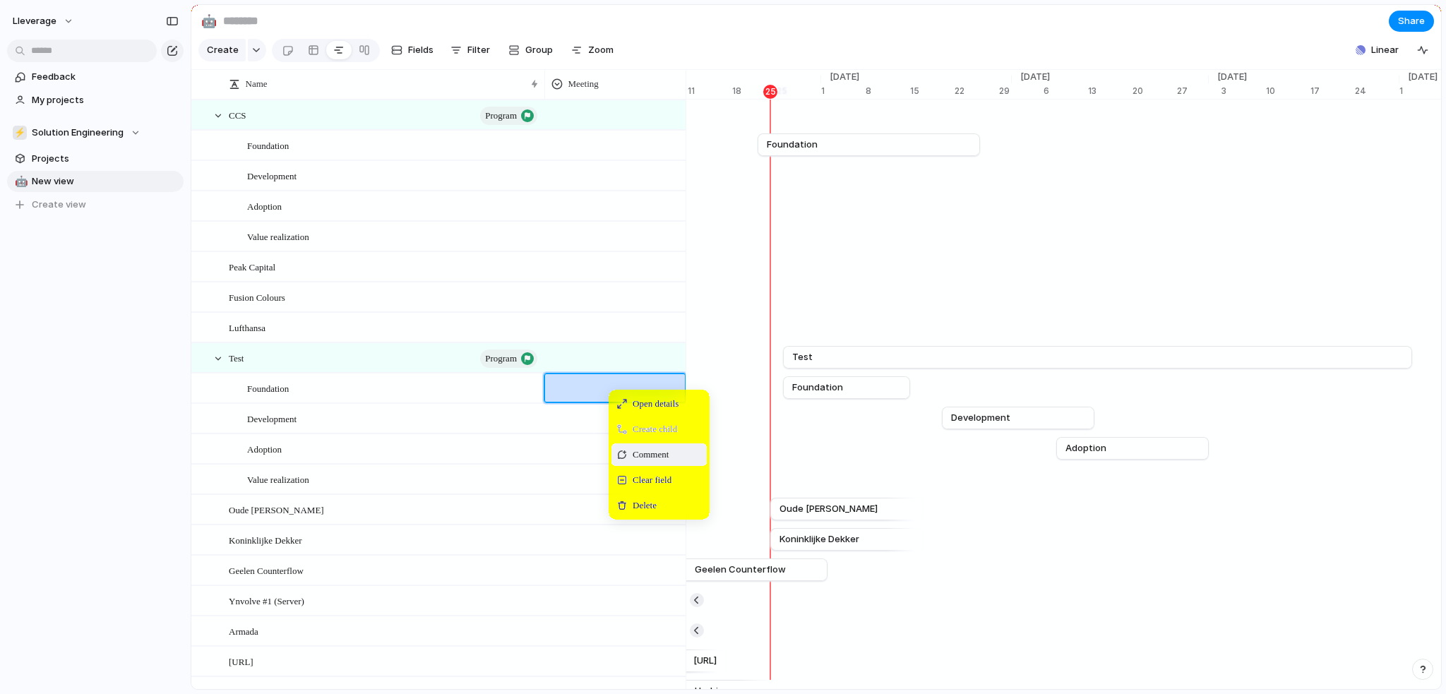
click at [657, 462] on span "Comment" at bounding box center [651, 455] width 36 height 14
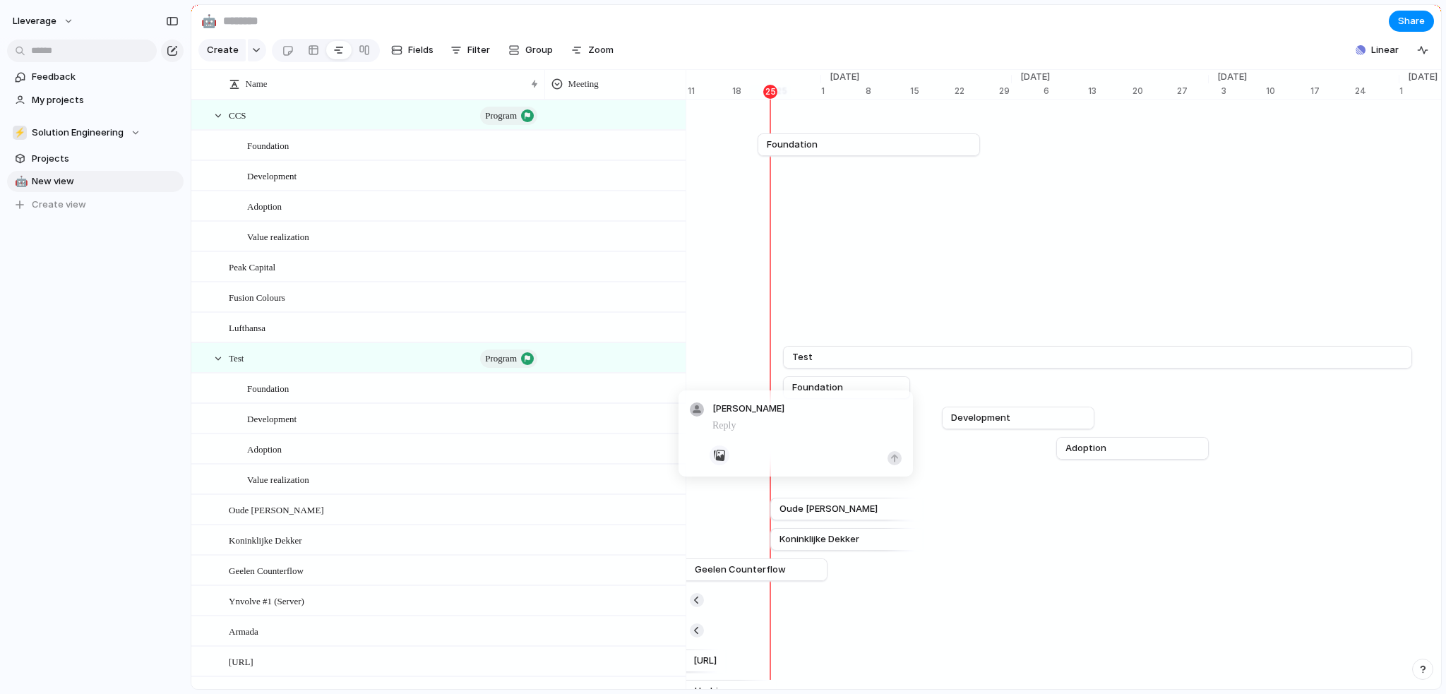
click at [719, 458] on div "button" at bounding box center [719, 455] width 11 height 11
click at [365, 55] on div at bounding box center [364, 50] width 11 height 23
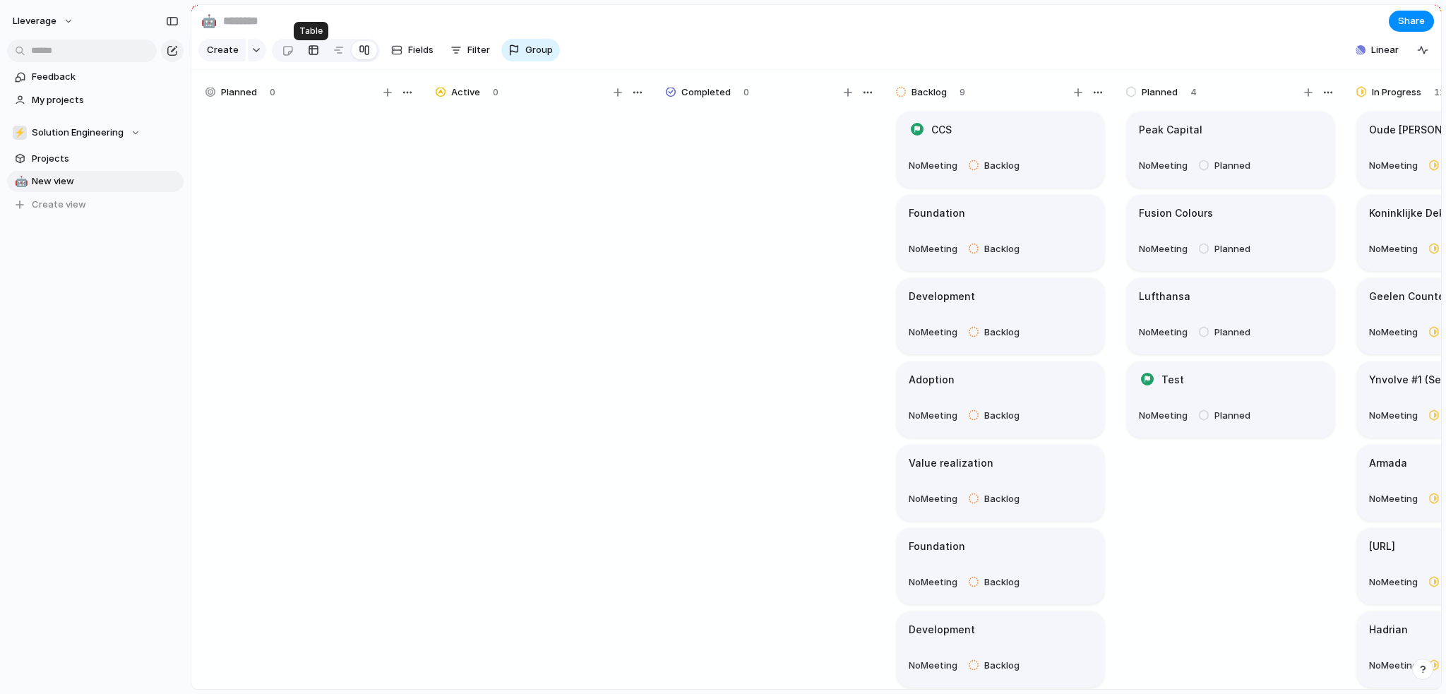
click at [314, 56] on div at bounding box center [313, 50] width 11 height 23
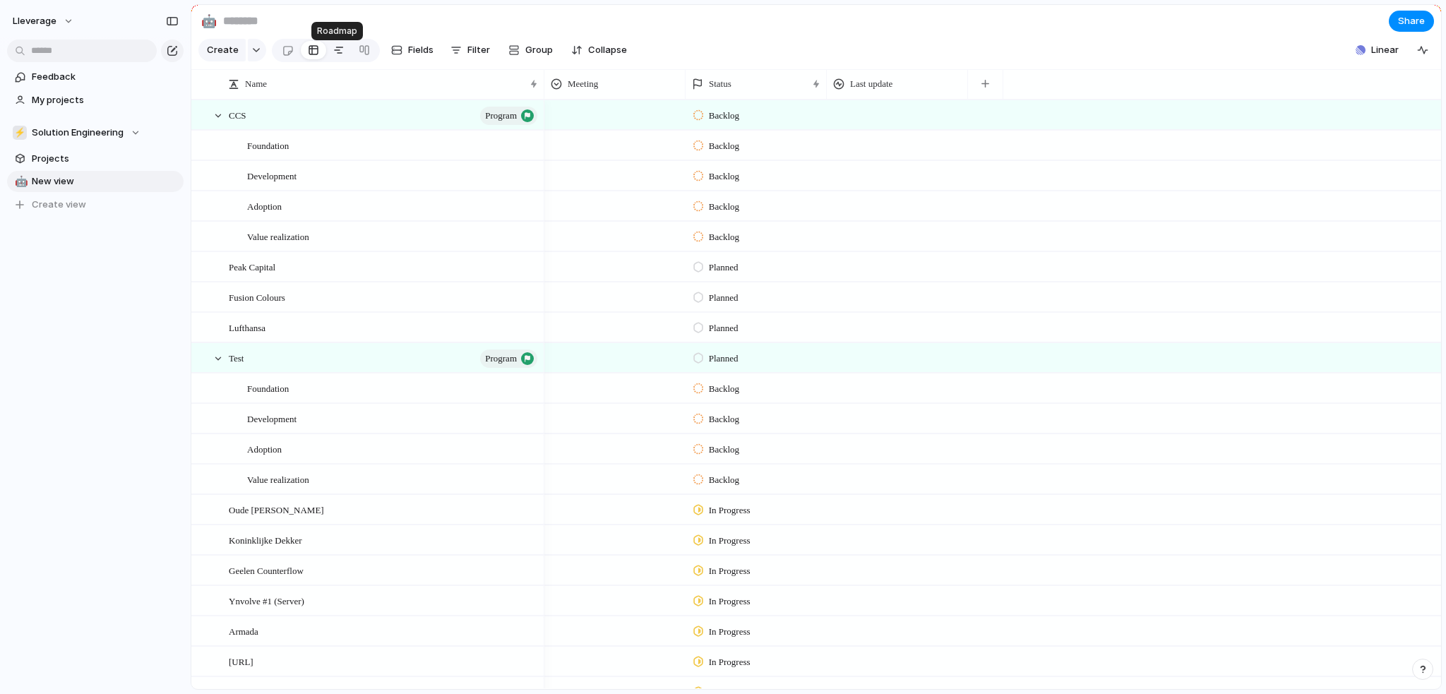
click at [339, 57] on div at bounding box center [338, 50] width 11 height 23
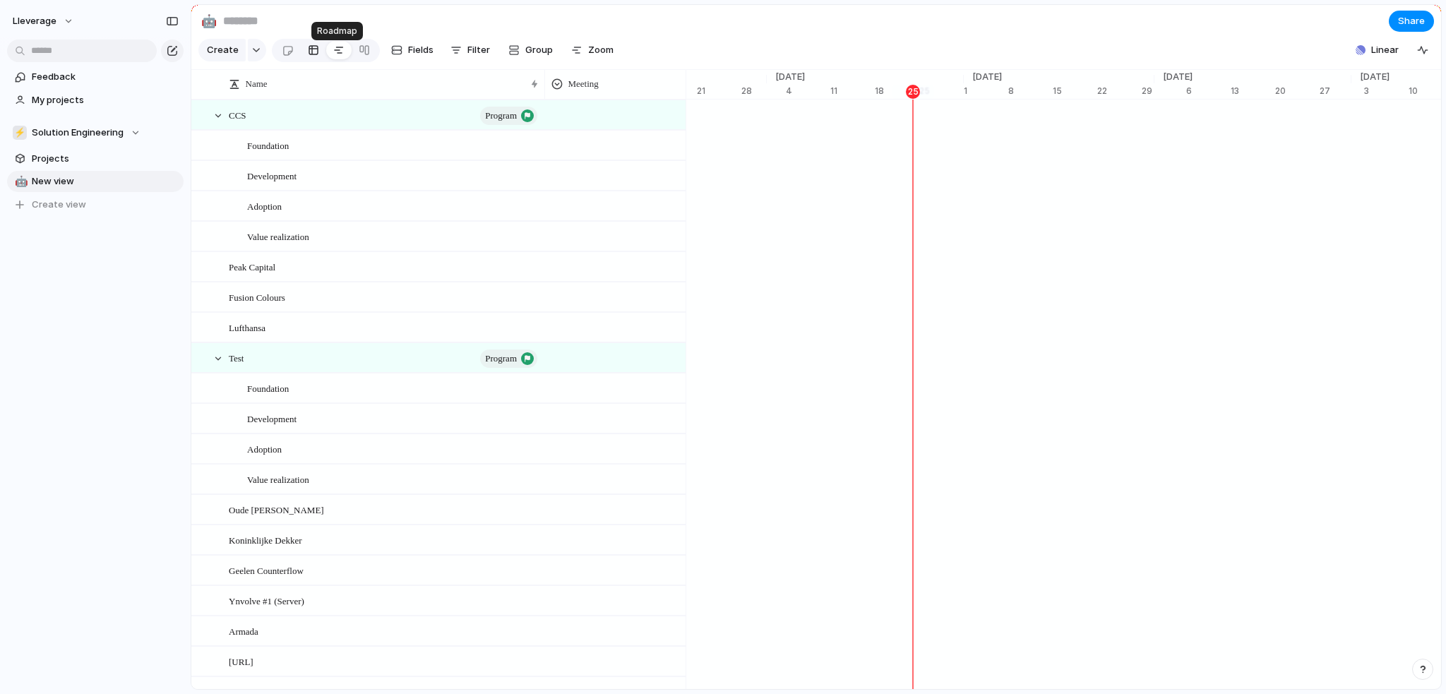
scroll to position [0, 6886]
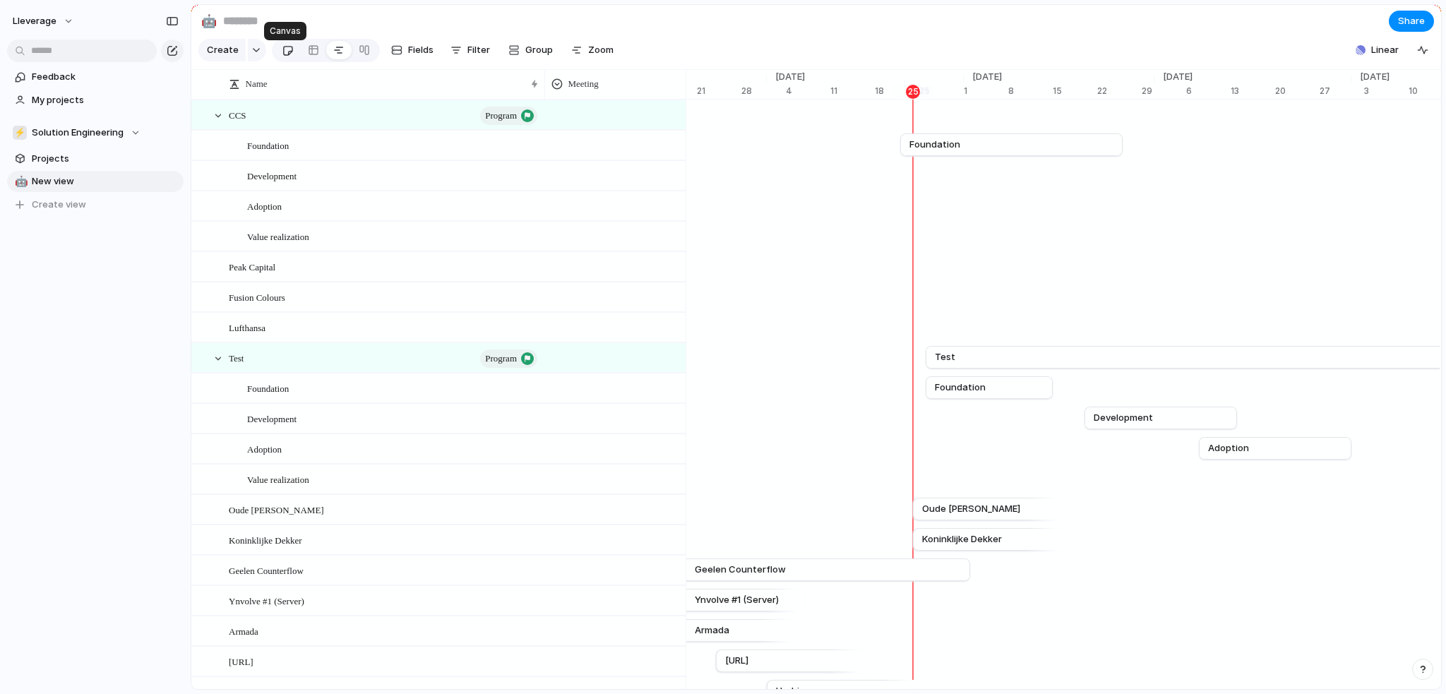
click at [285, 57] on div at bounding box center [288, 50] width 12 height 23
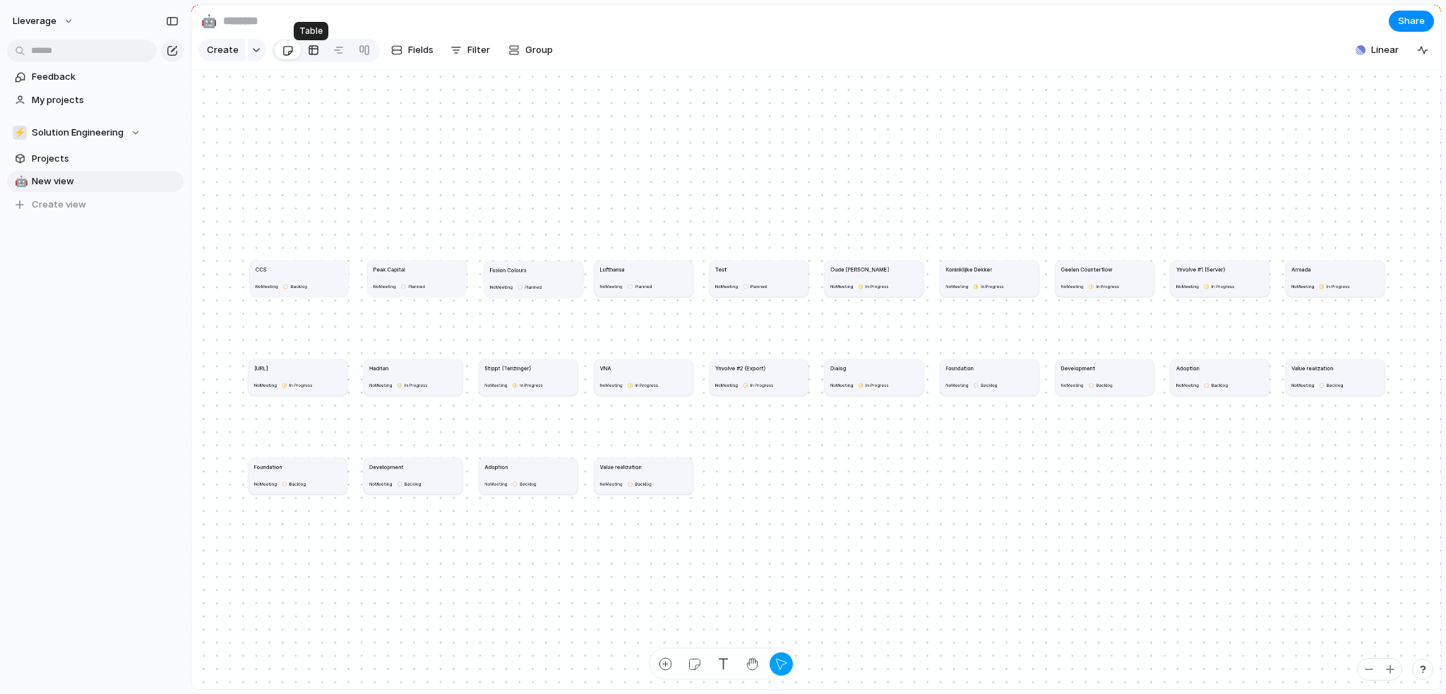
click at [309, 57] on div at bounding box center [313, 50] width 11 height 23
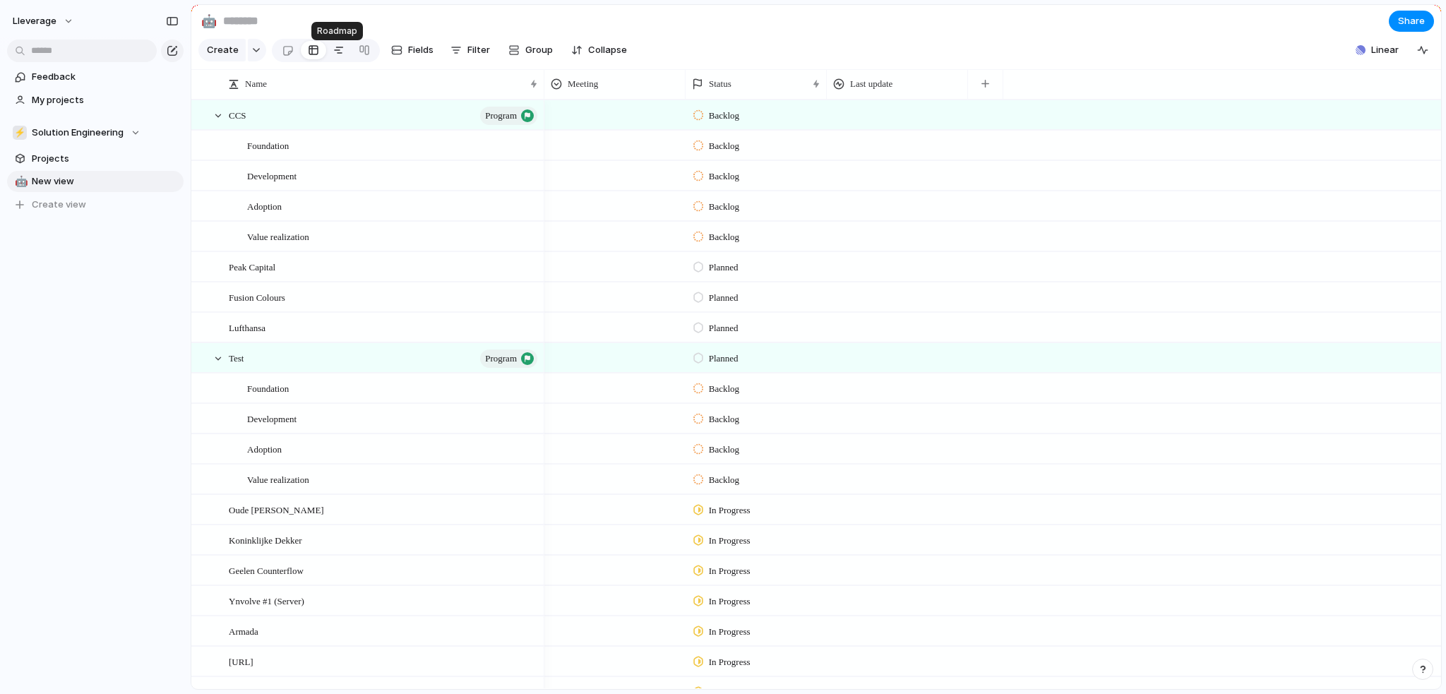
click at [334, 56] on div at bounding box center [338, 50] width 11 height 23
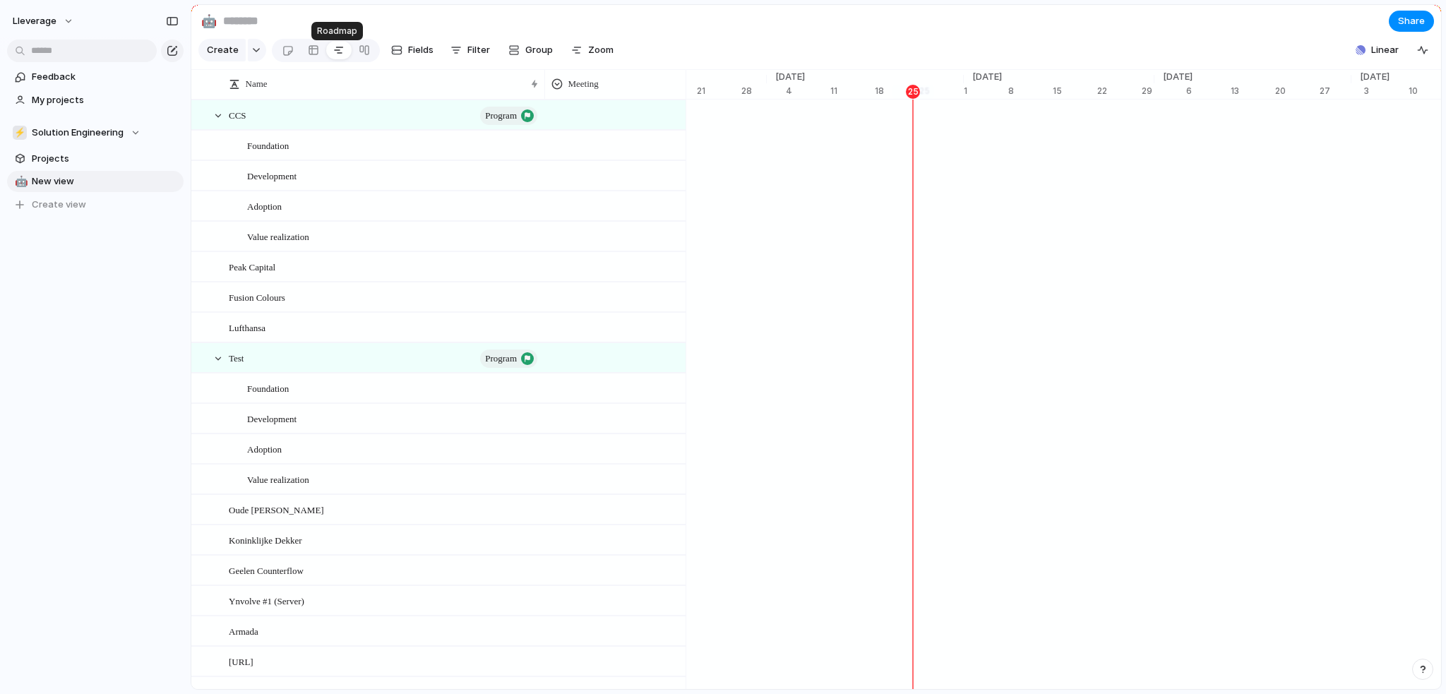
scroll to position [0, 6886]
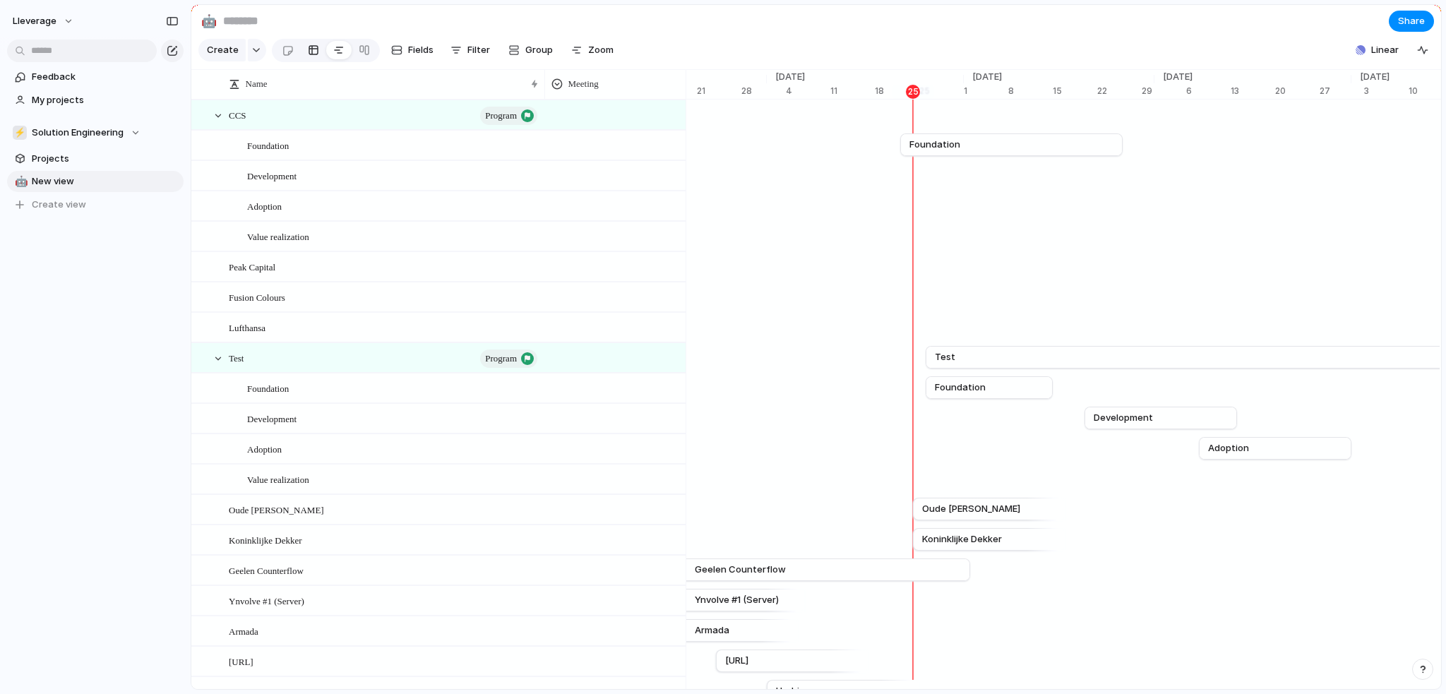
click at [312, 54] on div at bounding box center [313, 50] width 11 height 23
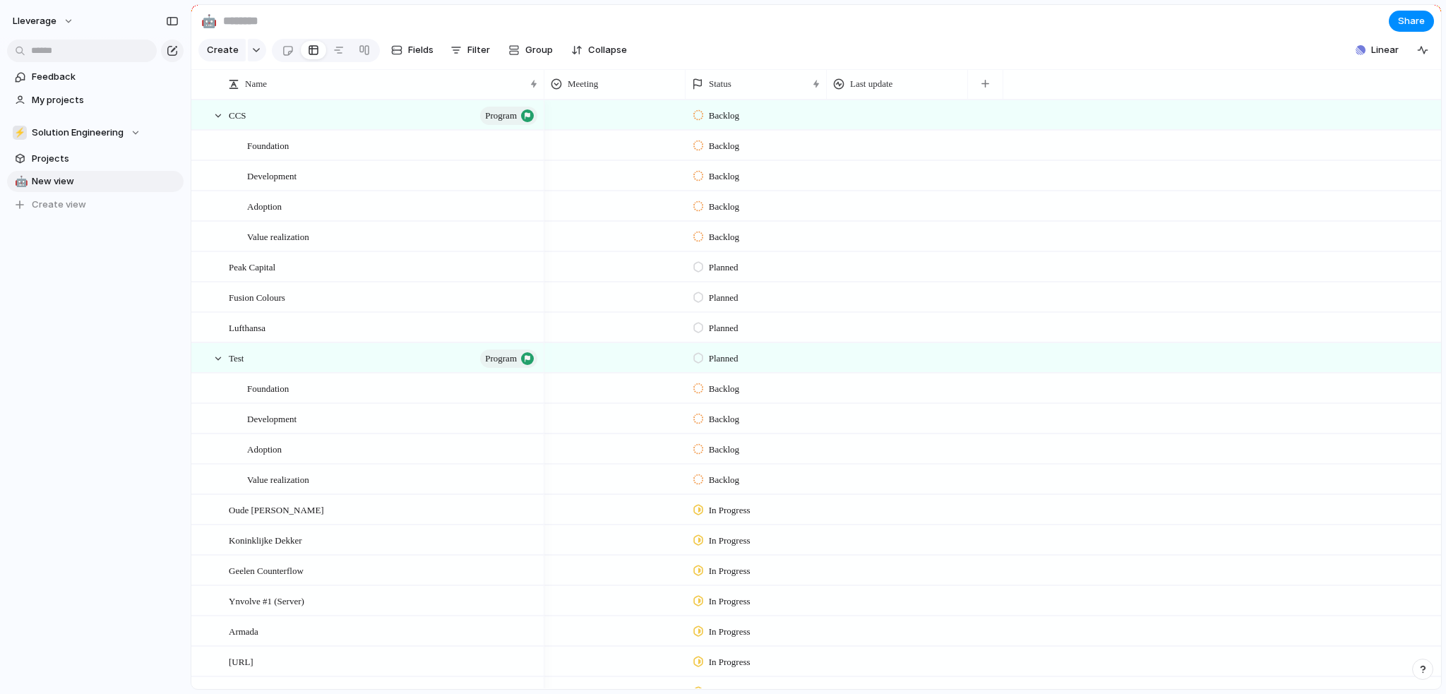
click at [861, 366] on div at bounding box center [897, 357] width 141 height 29
click at [994, 97] on button "button" at bounding box center [985, 83] width 29 height 25
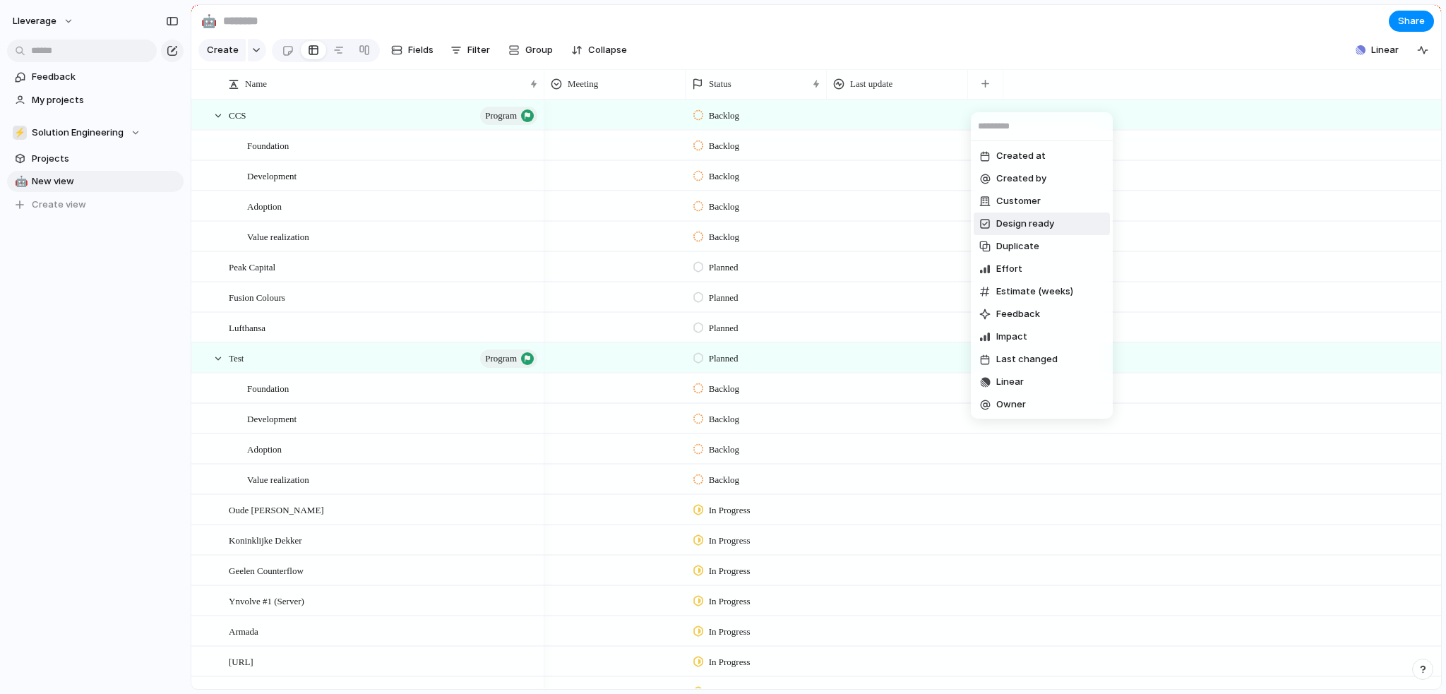
click at [1038, 219] on span "Design ready" at bounding box center [1026, 224] width 58 height 14
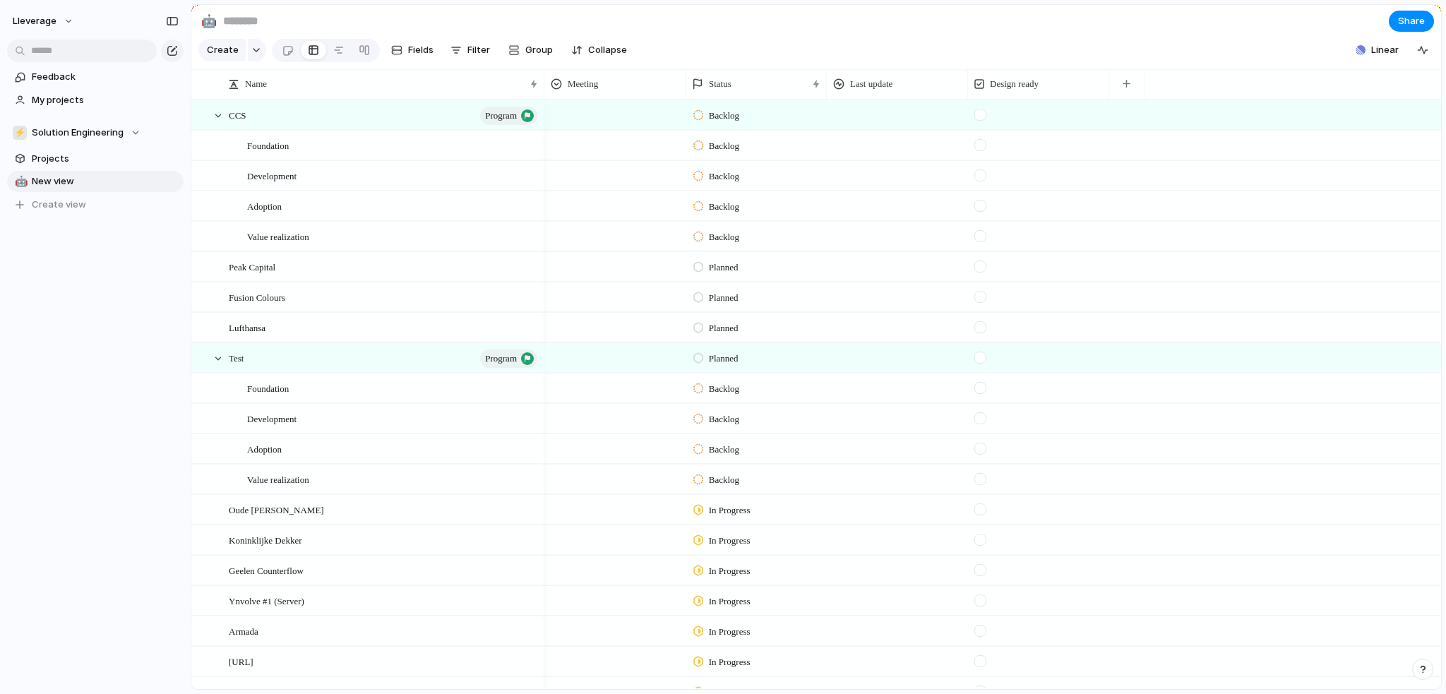
click at [984, 364] on div at bounding box center [981, 358] width 12 height 12
click at [340, 54] on div at bounding box center [338, 50] width 11 height 23
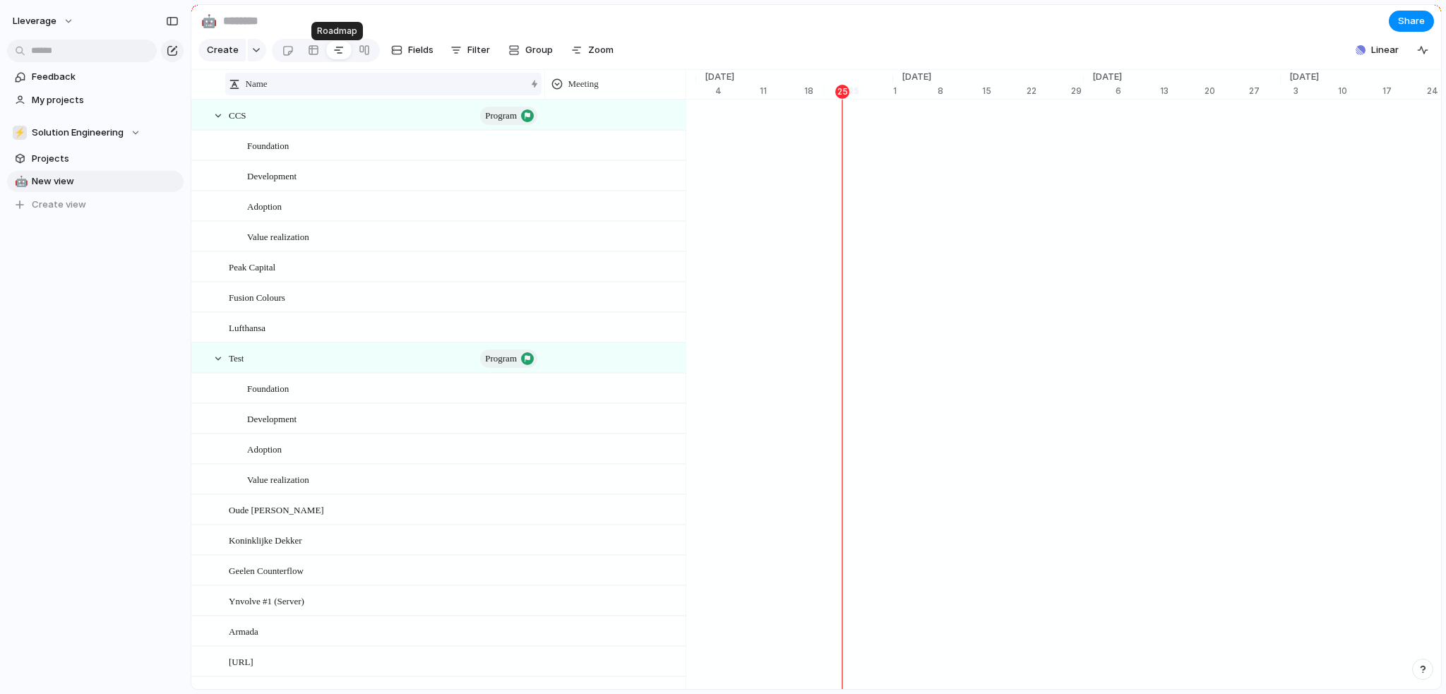
scroll to position [0, 6957]
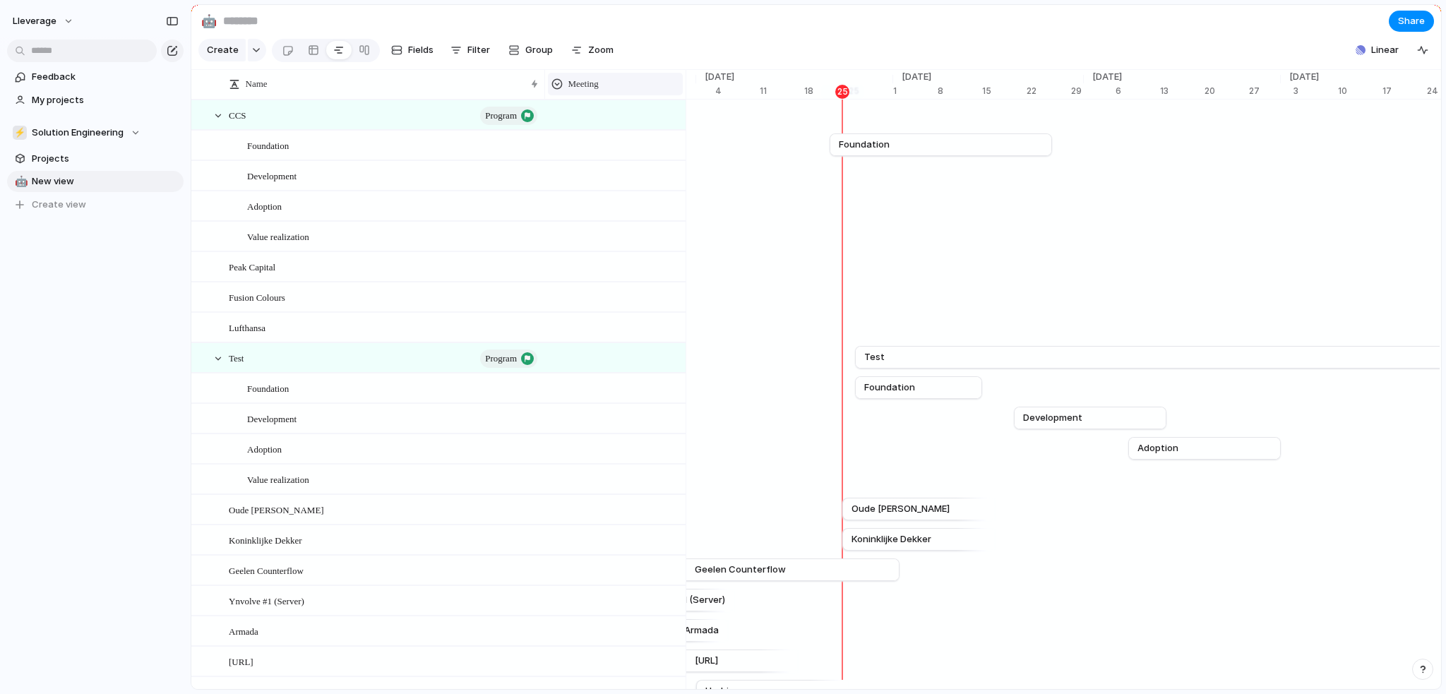
click at [589, 91] on span "Meeting" at bounding box center [584, 84] width 30 height 14
click at [593, 143] on span "Hide" at bounding box center [585, 149] width 20 height 14
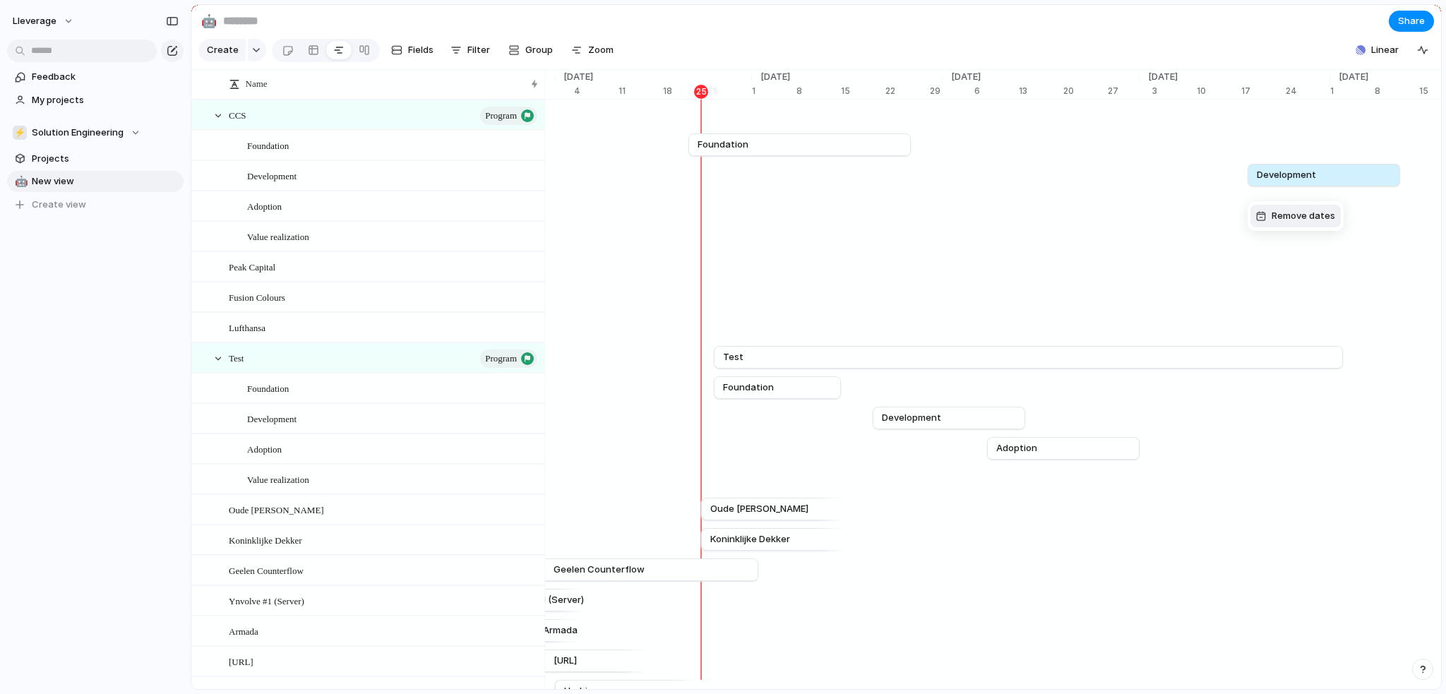
click at [1260, 69] on div "Remove dates" at bounding box center [723, 347] width 1446 height 694
click at [1314, 212] on div "Remove dates" at bounding box center [1339, 210] width 79 height 14
click at [1069, 525] on div "[DATE] Oude [PERSON_NAME]" at bounding box center [653, 509] width 14131 height 30
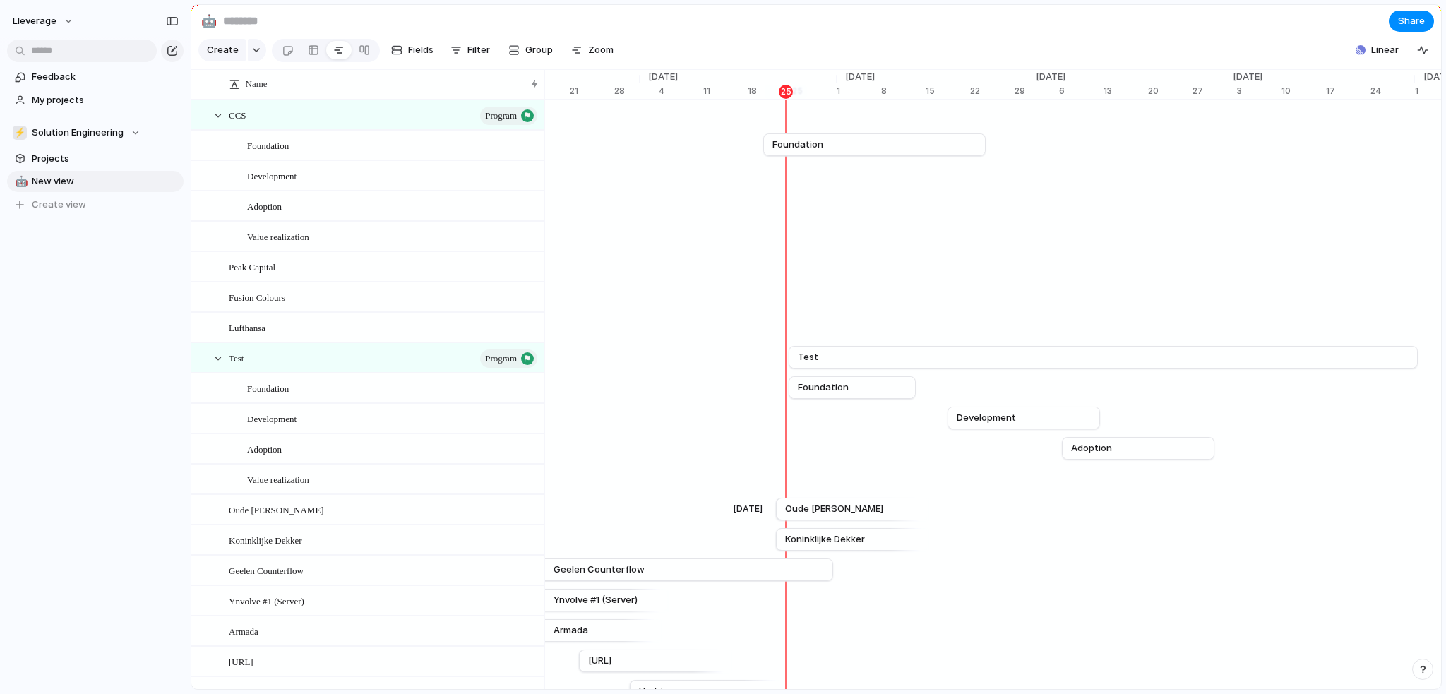
scroll to position [0, 6872]
click at [1420, 56] on div "button" at bounding box center [1423, 49] width 11 height 11
click at [1412, 97] on div "button" at bounding box center [1419, 90] width 16 height 16
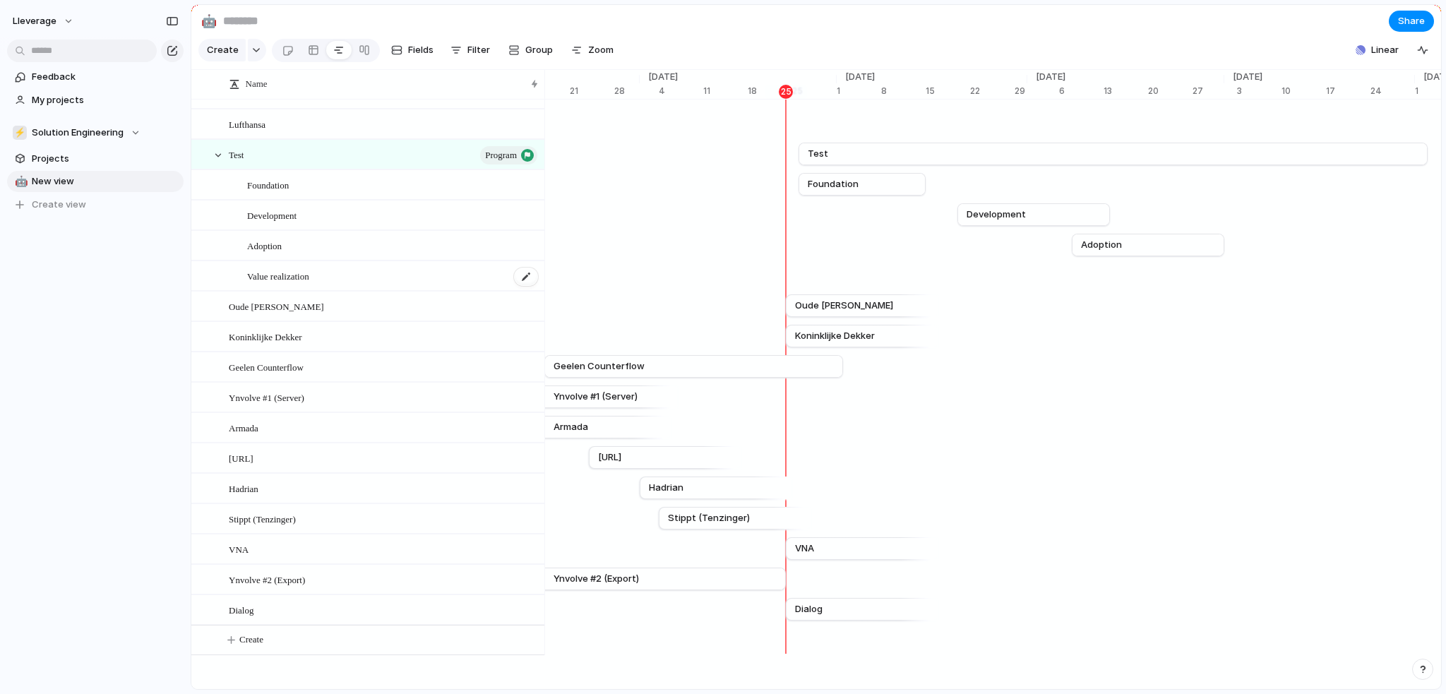
scroll to position [0, 0]
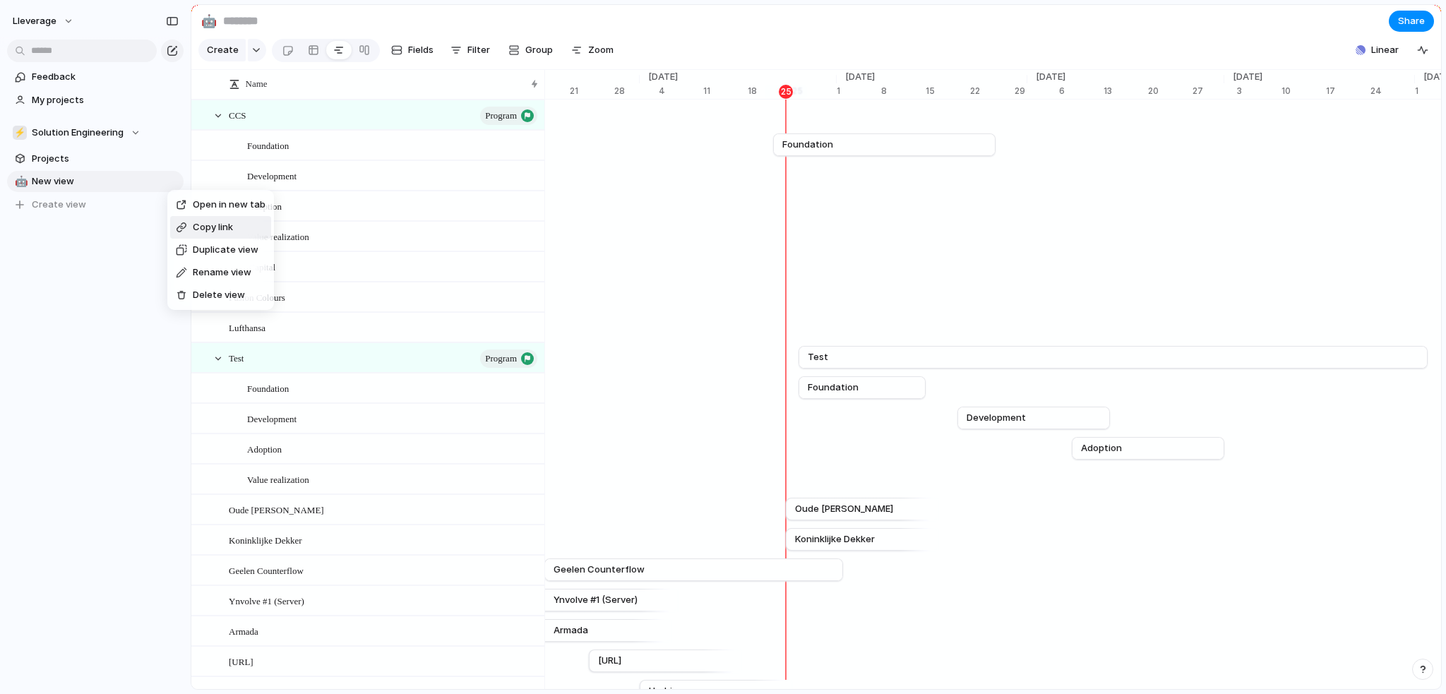
click at [131, 235] on div "Open in new tab Copy link Duplicate view Rename view Delete view" at bounding box center [723, 347] width 1446 height 694
click at [50, 206] on span "Create view" at bounding box center [59, 205] width 54 height 14
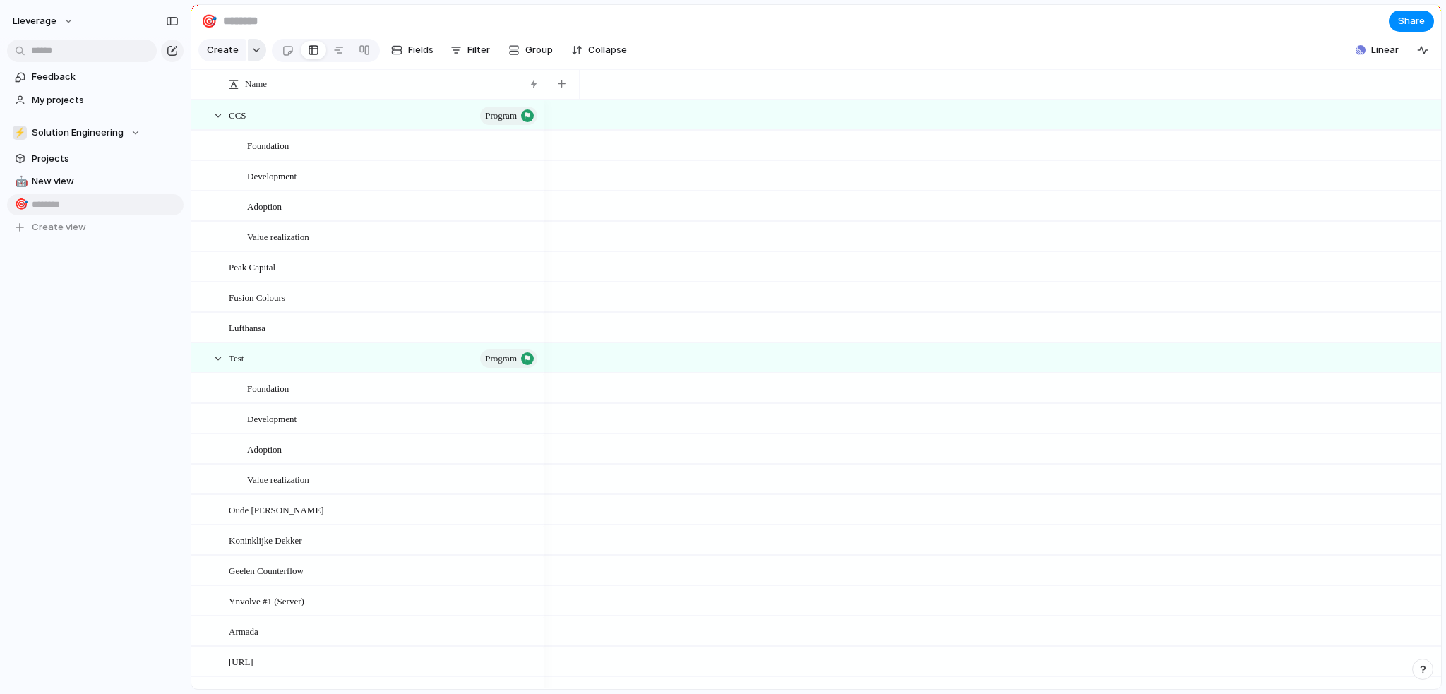
click at [252, 53] on div "button" at bounding box center [256, 50] width 10 height 6
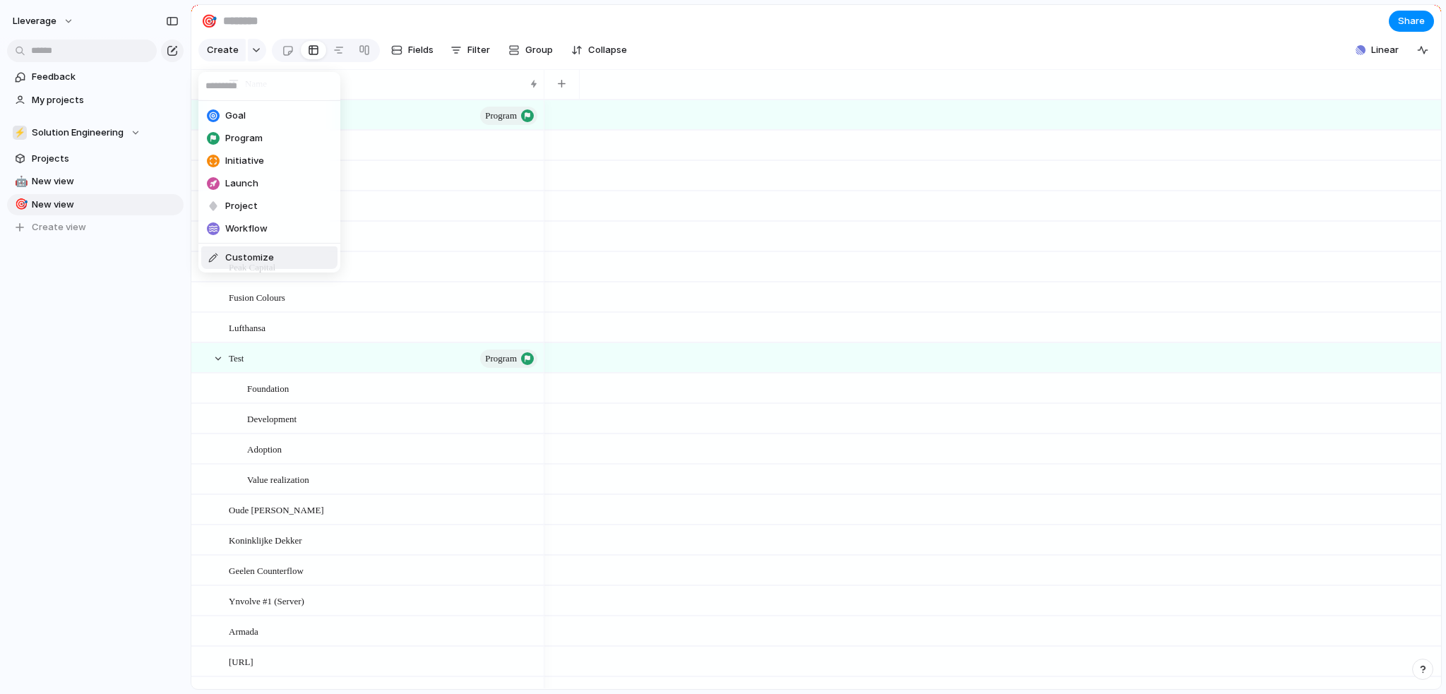
click at [255, 254] on span "Customize" at bounding box center [249, 258] width 49 height 14
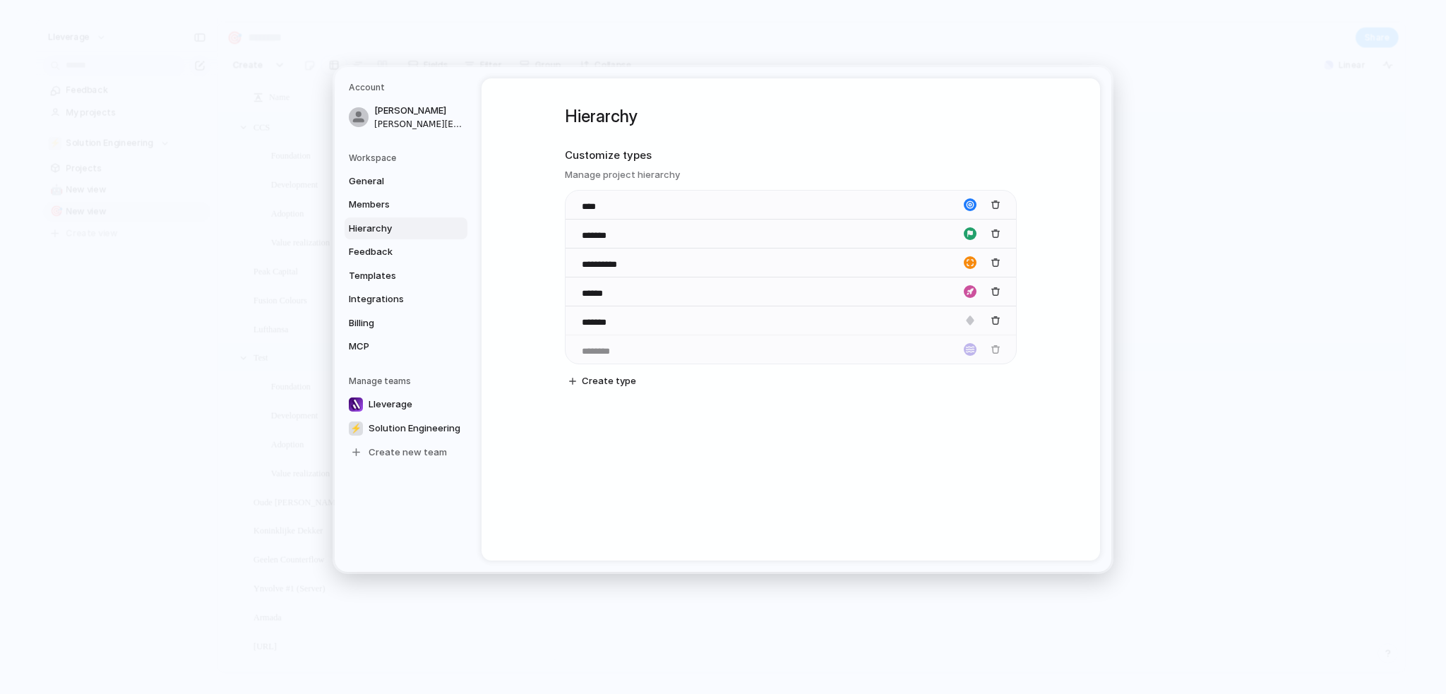
click at [571, 357] on body "Lleverage Feedback My projects ⚡ Solution Engineering Projects 🤖 New view 🎯 New…" at bounding box center [723, 347] width 1446 height 694
click at [631, 263] on div "**********" at bounding box center [791, 262] width 451 height 29
click at [618, 294] on input "******" at bounding box center [606, 293] width 49 height 14
click at [574, 287] on body "Lleverage Feedback My projects ⚡ Solution Engineering Projects 🤖 New view 🎯 New…" at bounding box center [723, 347] width 1446 height 694
click at [388, 296] on span "Integrations" at bounding box center [394, 299] width 90 height 14
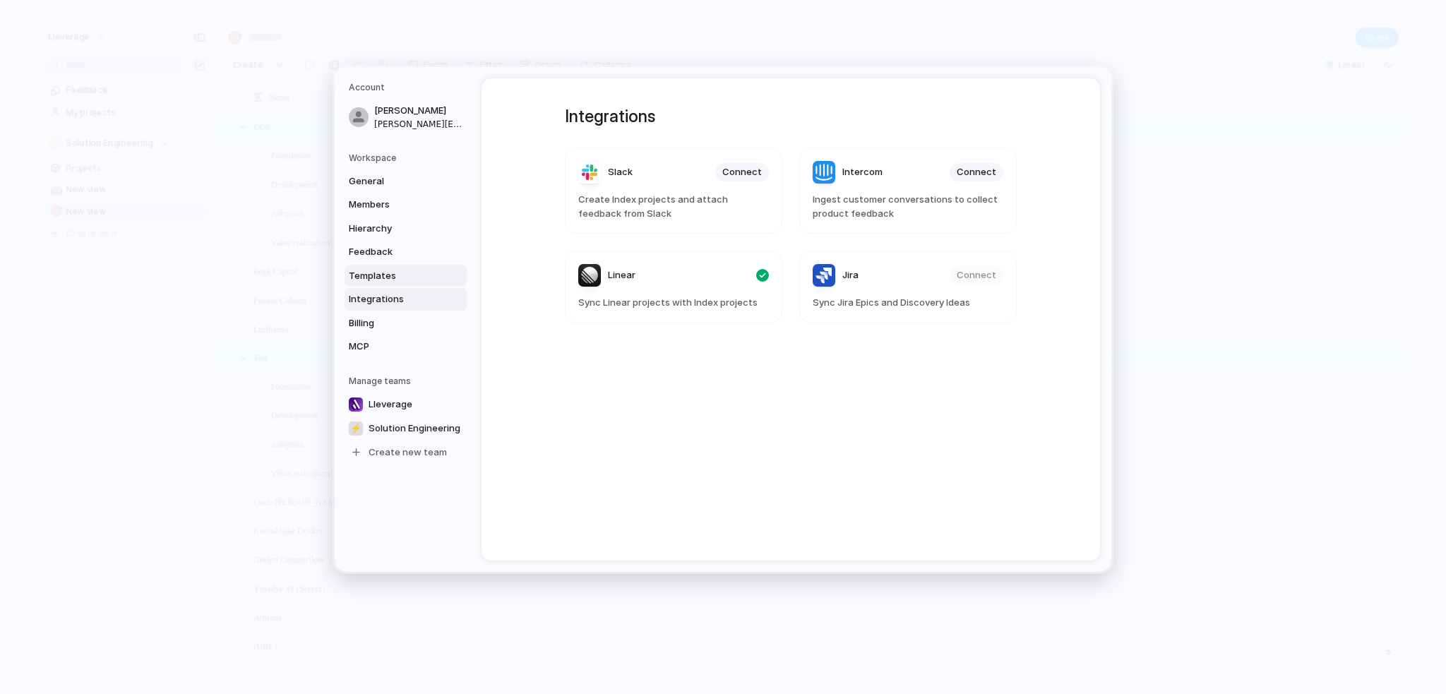
click at [387, 269] on span "Templates" at bounding box center [394, 275] width 90 height 14
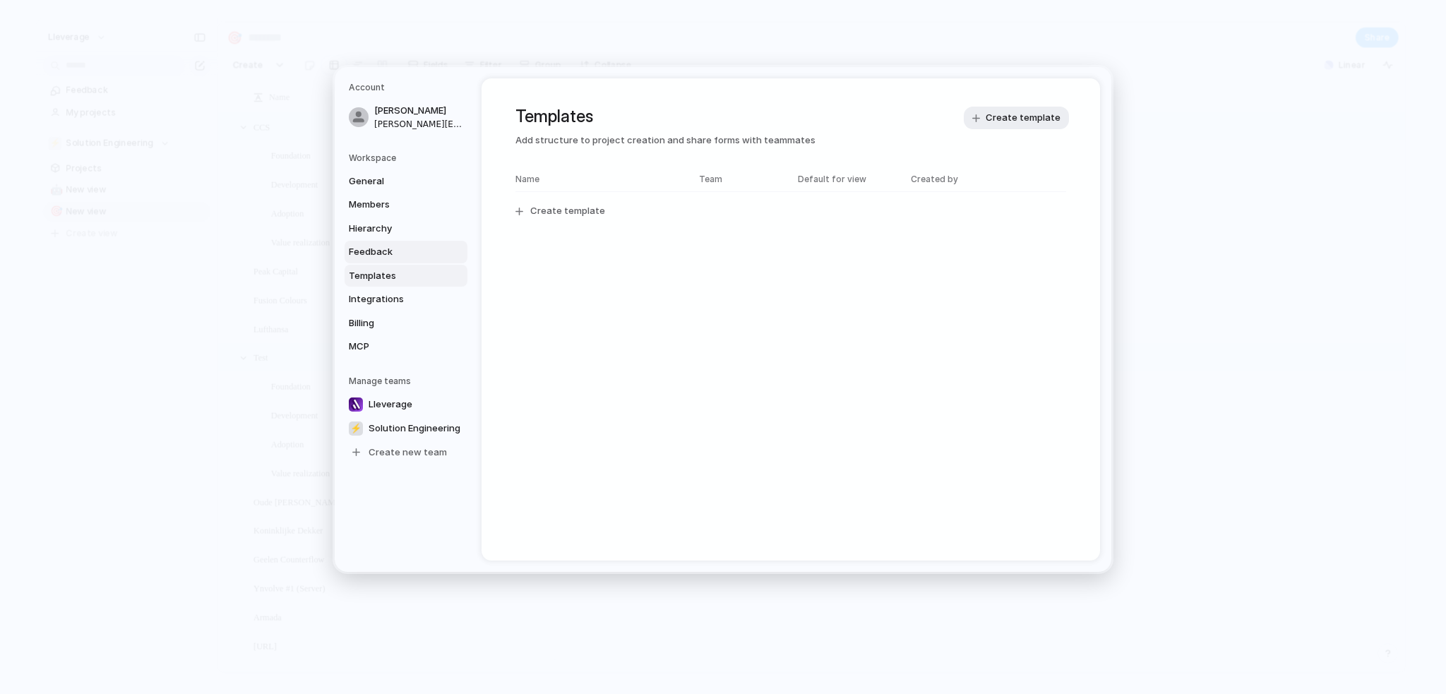
click at [388, 254] on span "Feedback" at bounding box center [394, 252] width 90 height 14
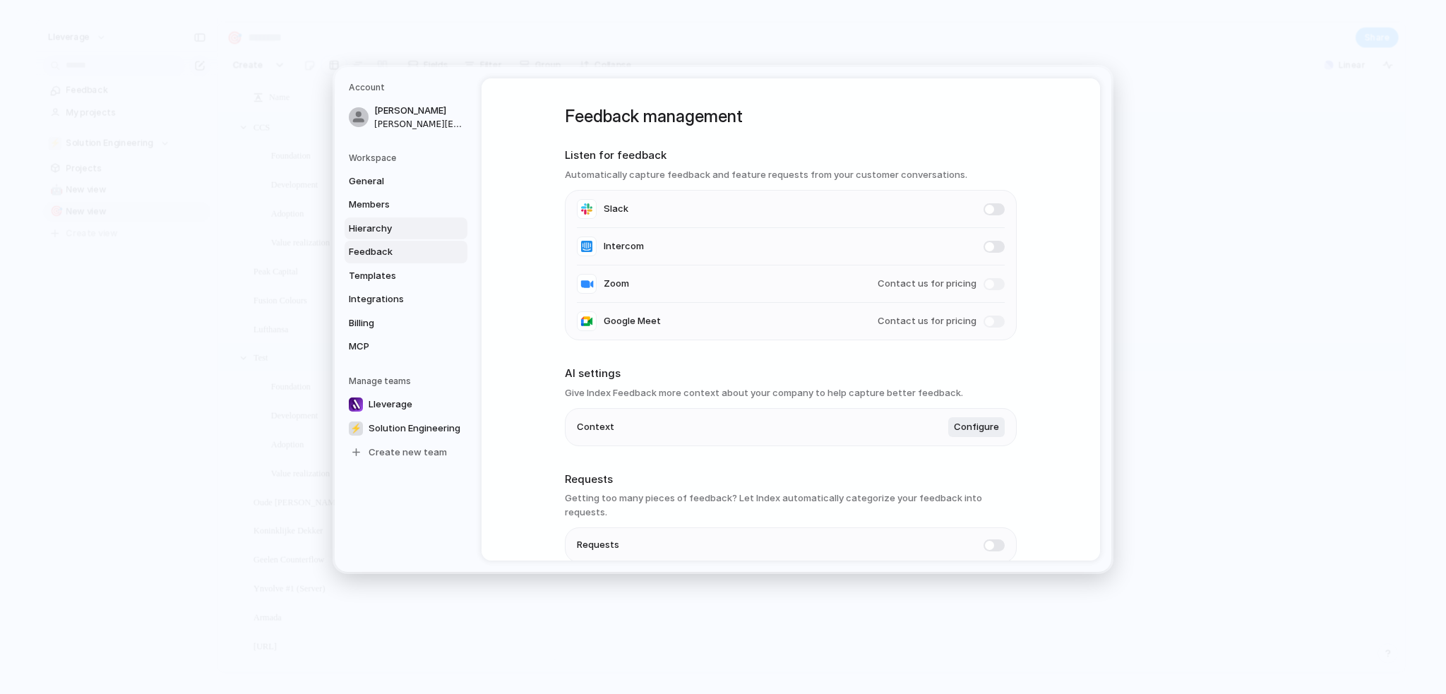
click at [390, 234] on span "Hierarchy" at bounding box center [394, 228] width 90 height 14
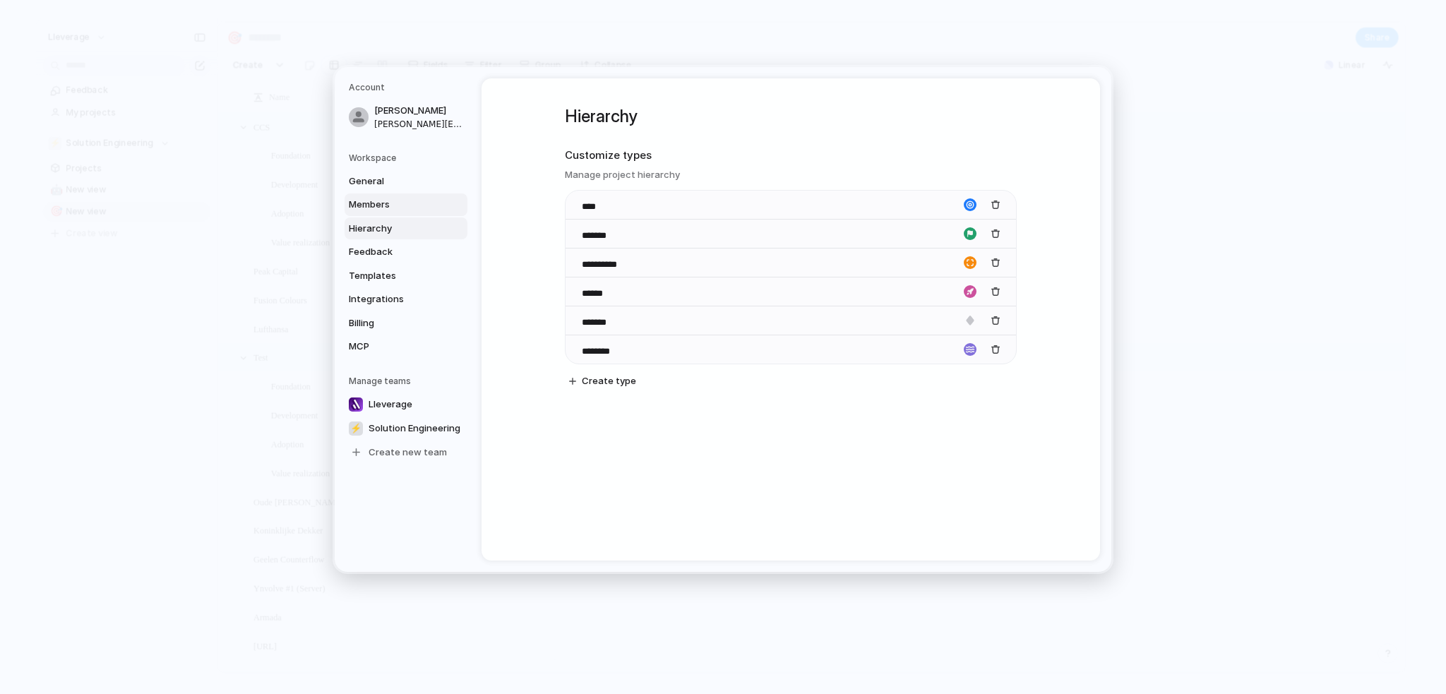
click at [391, 208] on span "Members" at bounding box center [394, 205] width 90 height 14
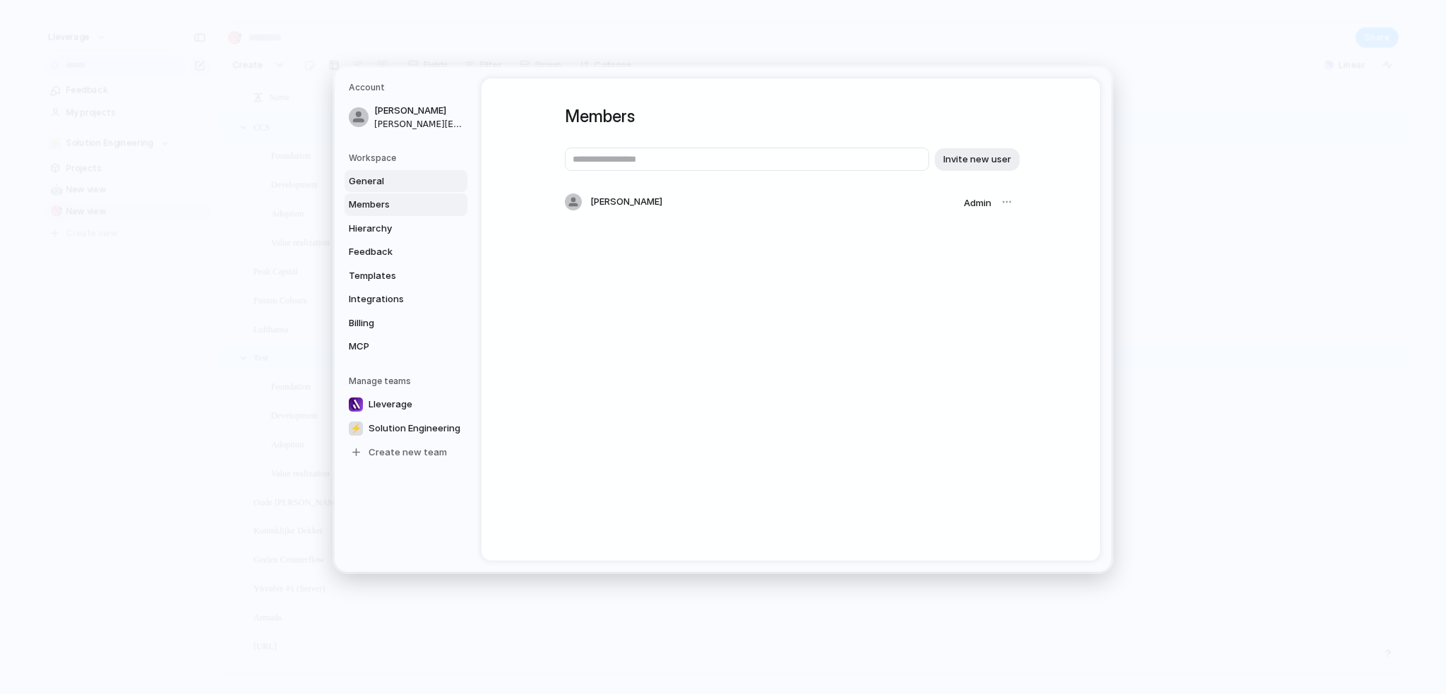
click at [396, 184] on span "General" at bounding box center [394, 181] width 90 height 14
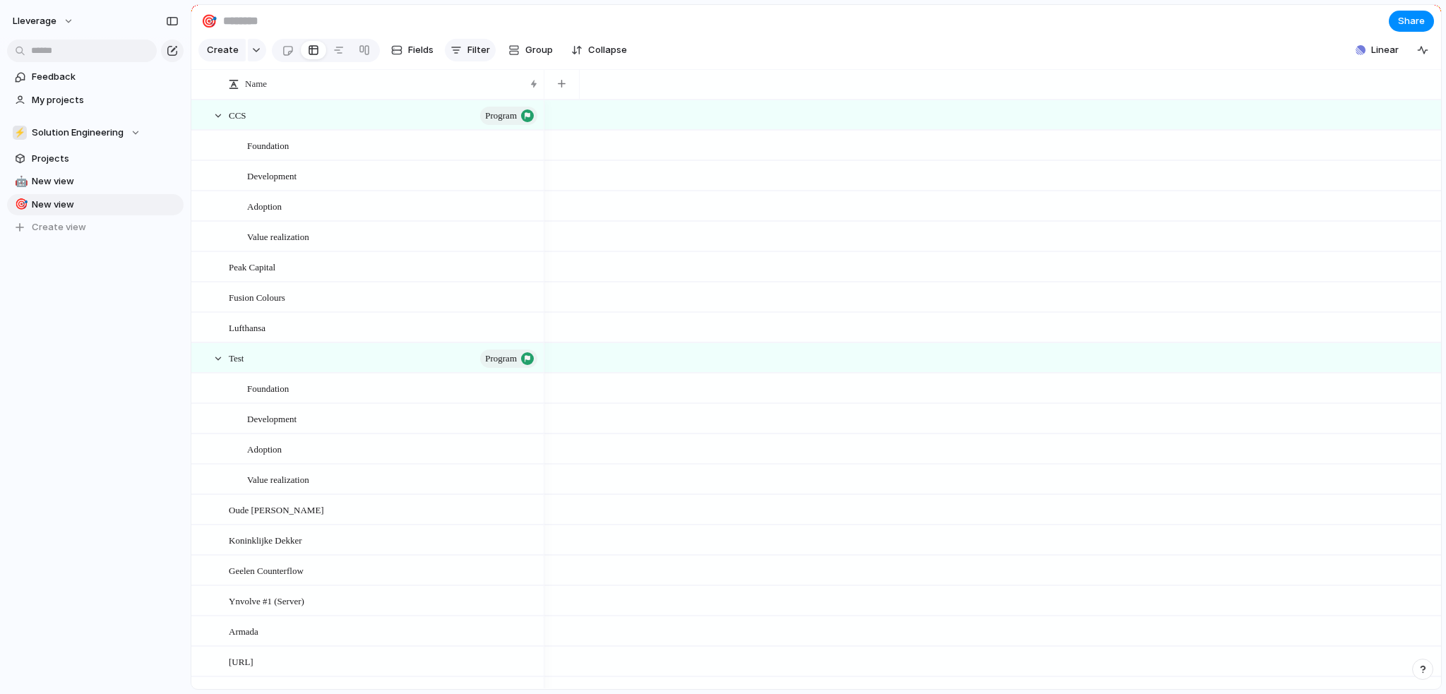
click at [463, 57] on button "Filter" at bounding box center [470, 50] width 51 height 23
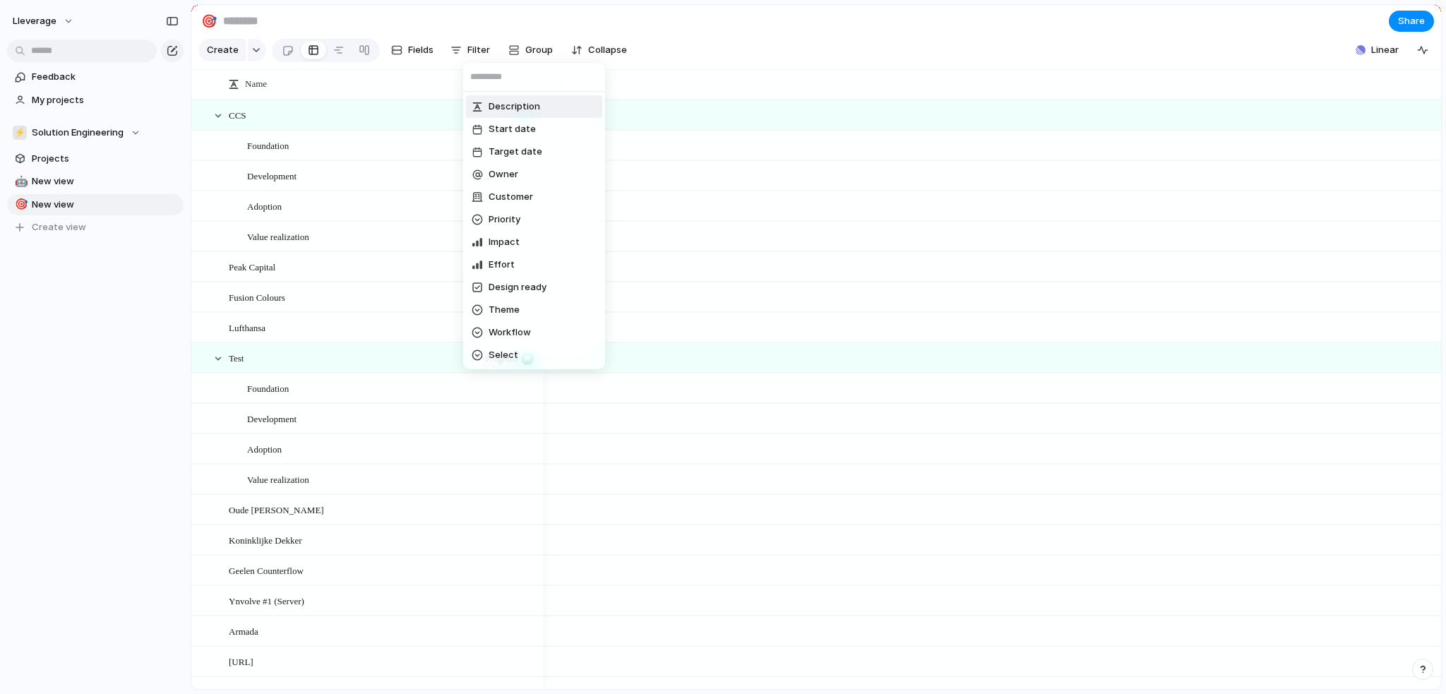
click at [513, 110] on span "Description" at bounding box center [515, 107] width 52 height 14
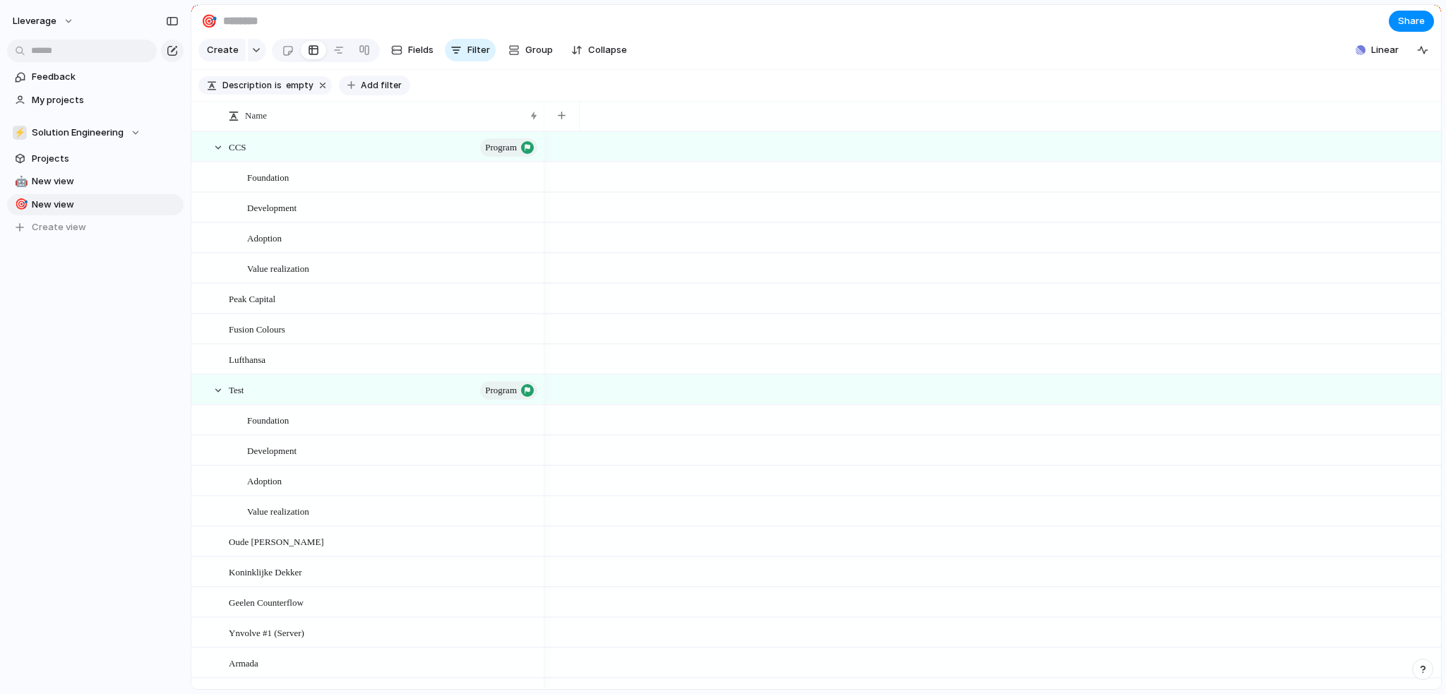
click at [362, 88] on span "Add filter" at bounding box center [381, 85] width 41 height 13
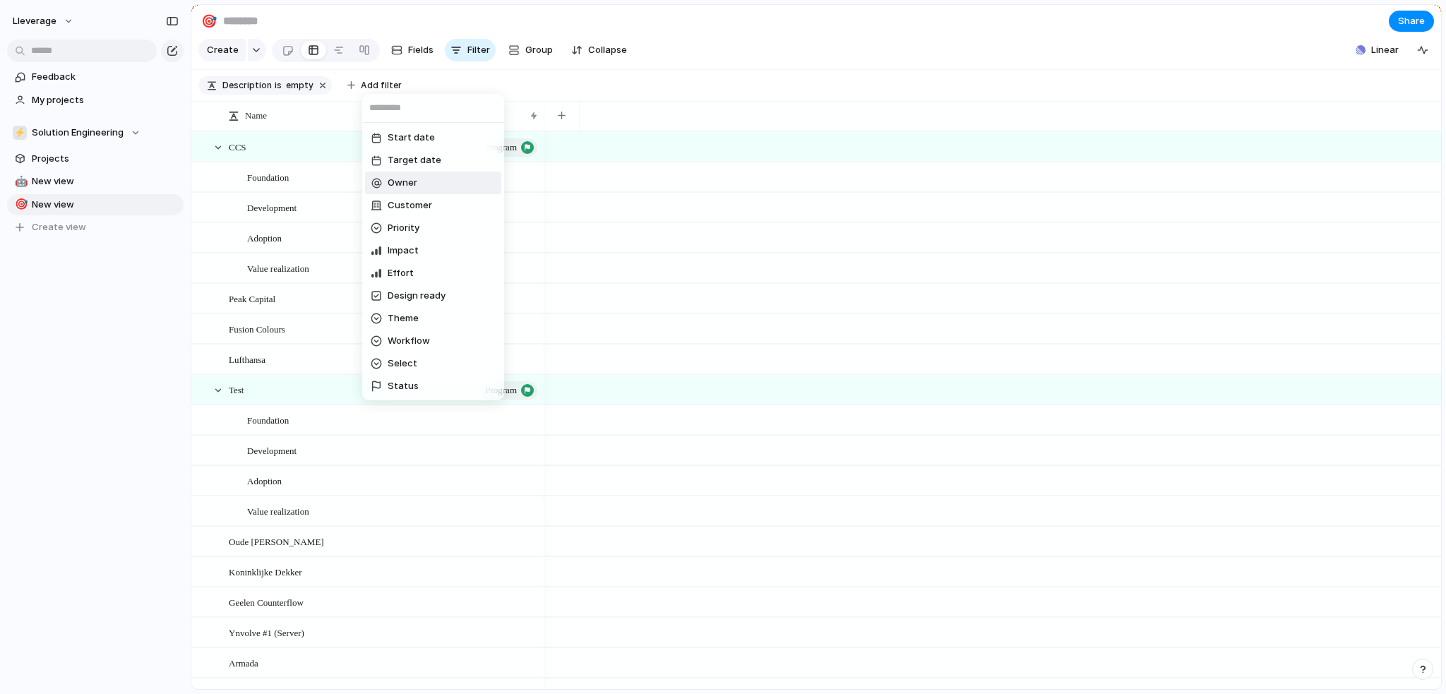
click at [419, 205] on span "Customer" at bounding box center [410, 205] width 44 height 14
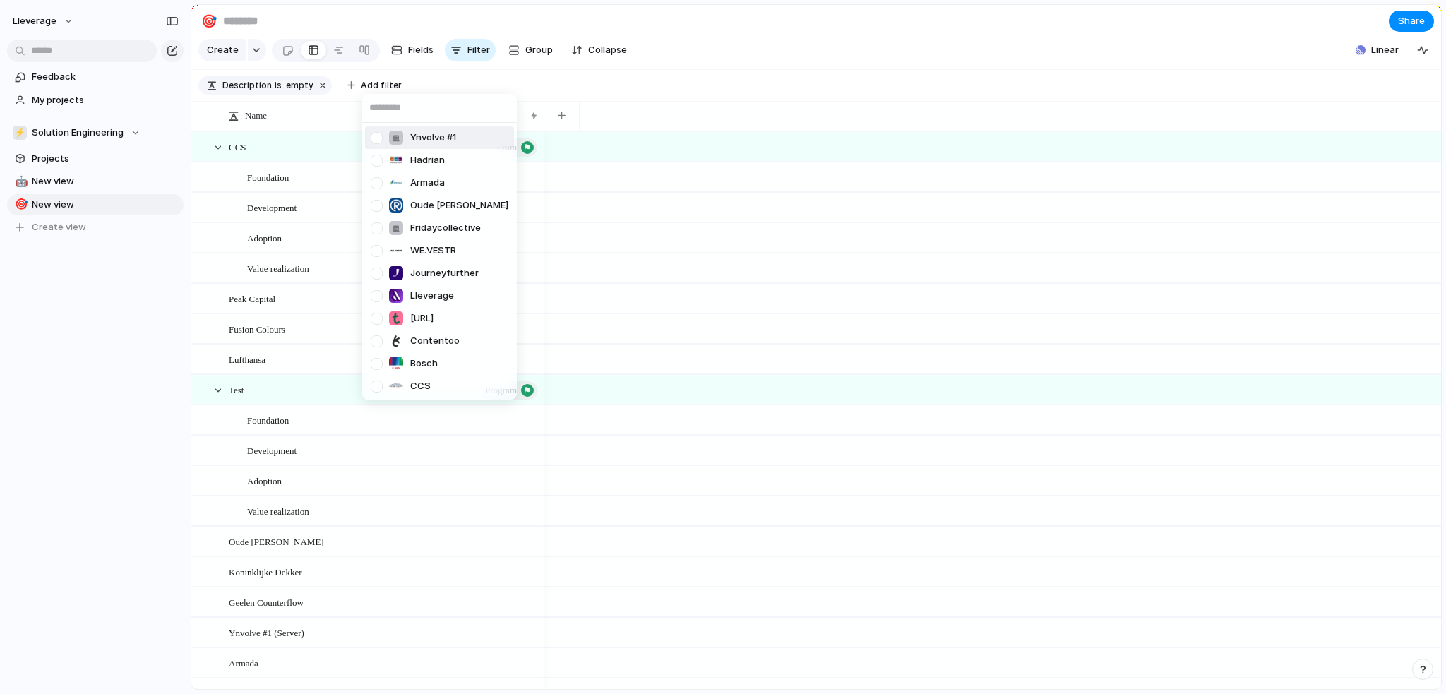
click at [375, 139] on div at bounding box center [376, 138] width 25 height 25
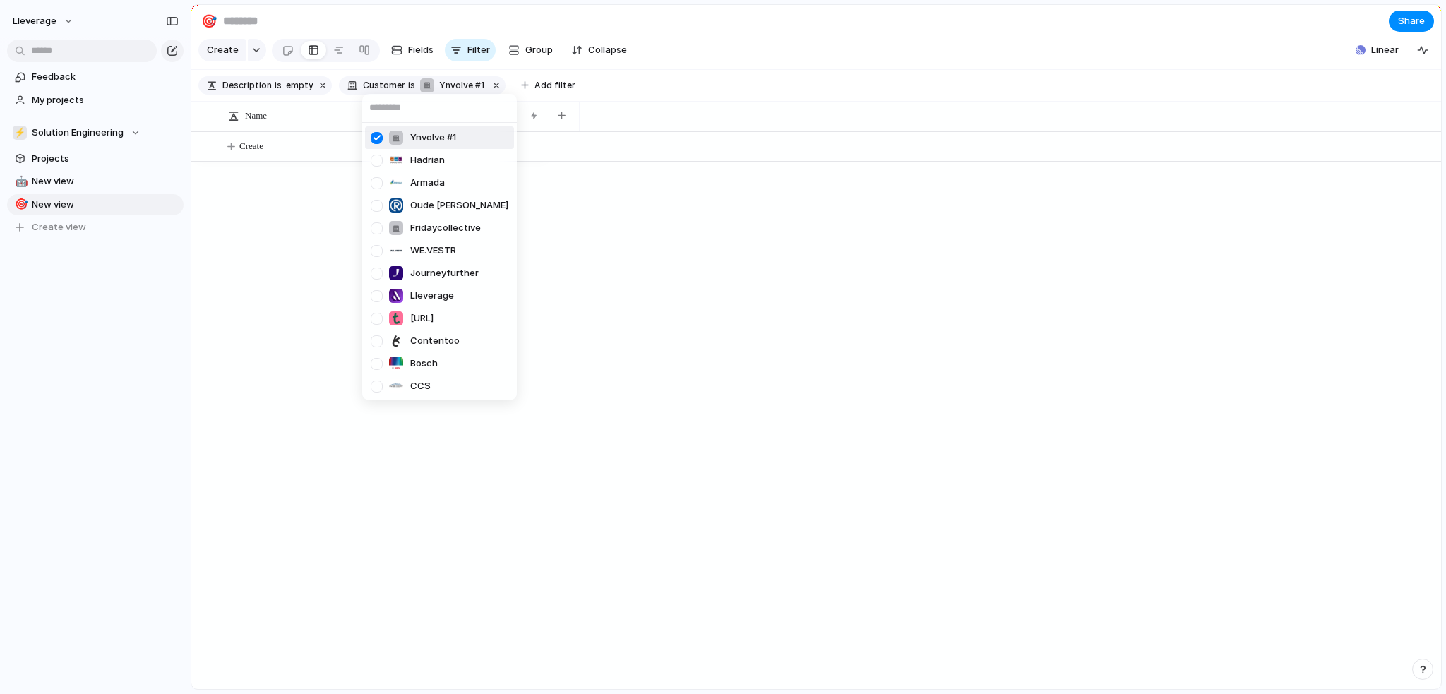
click at [375, 139] on div at bounding box center [376, 138] width 25 height 25
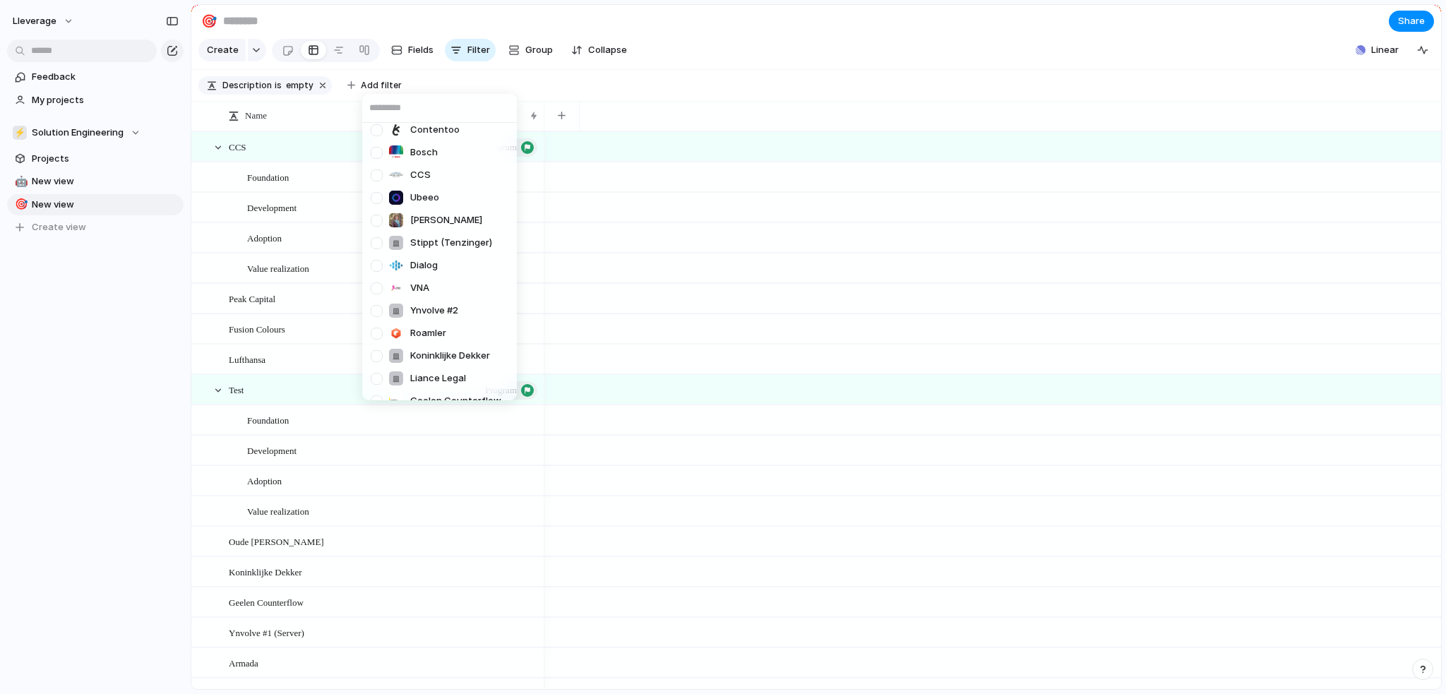
scroll to position [212, 0]
click at [378, 174] on div at bounding box center [376, 174] width 25 height 25
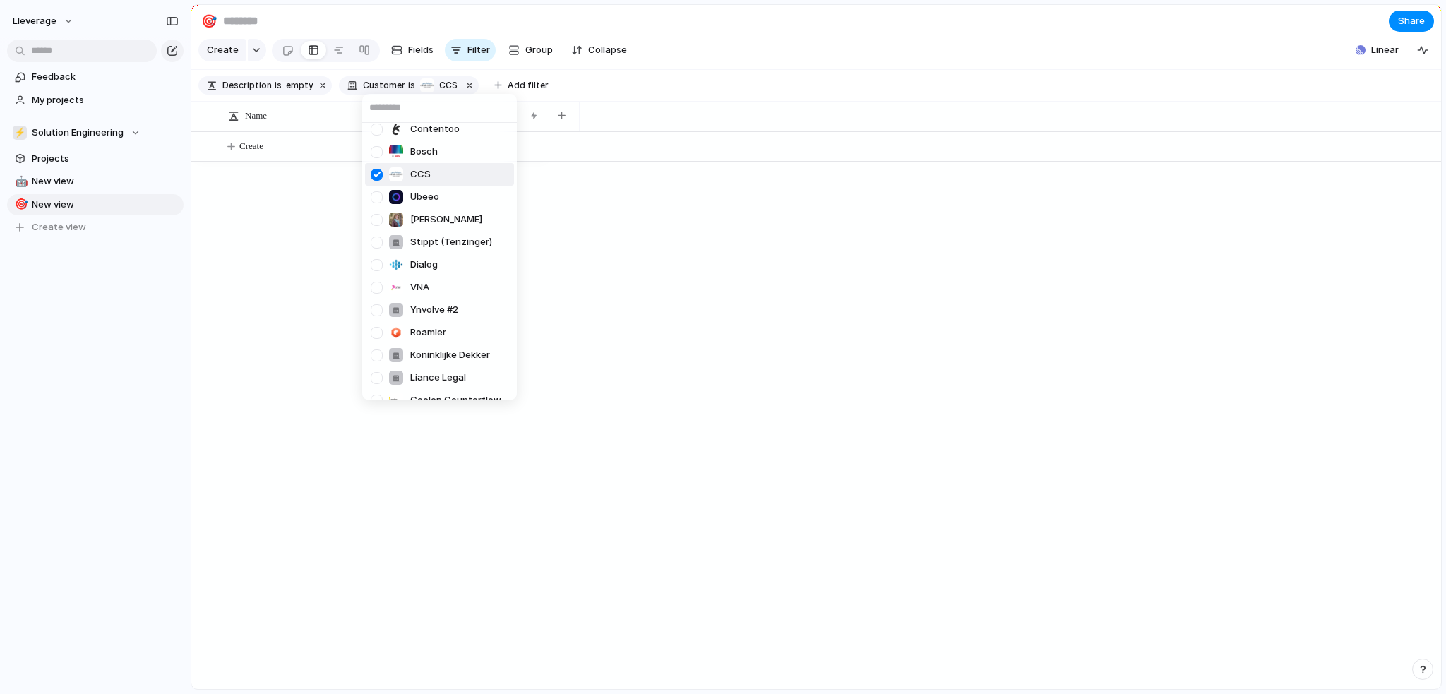
click at [374, 172] on div at bounding box center [376, 174] width 25 height 25
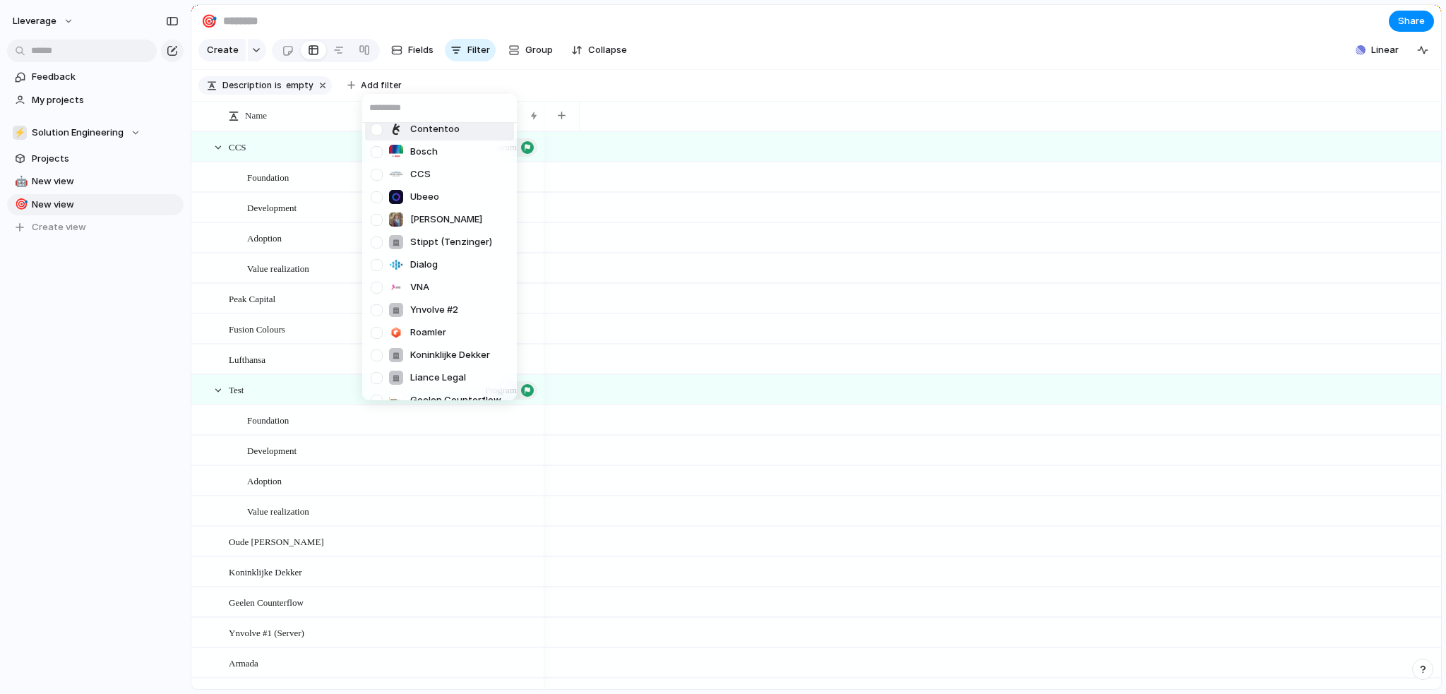
click at [650, 86] on div "Ynvolve #1 Hadrian Armada Oude [PERSON_NAME] Fridaycollective WE.VESTR Journeyf…" at bounding box center [723, 347] width 1446 height 694
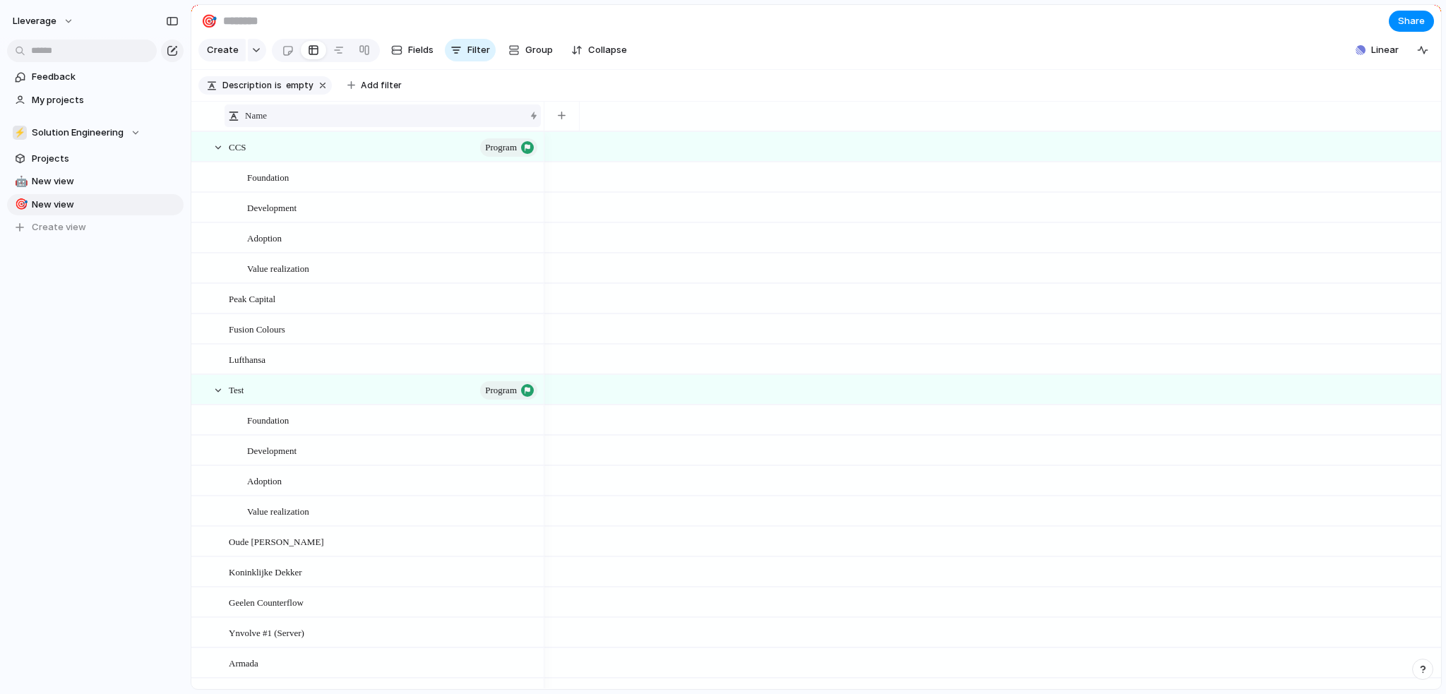
click at [259, 123] on span "Name" at bounding box center [256, 116] width 22 height 14
click at [318, 126] on div "Sort ascending Sort descending" at bounding box center [723, 347] width 1446 height 694
click at [361, 91] on span "Add filter" at bounding box center [381, 85] width 41 height 13
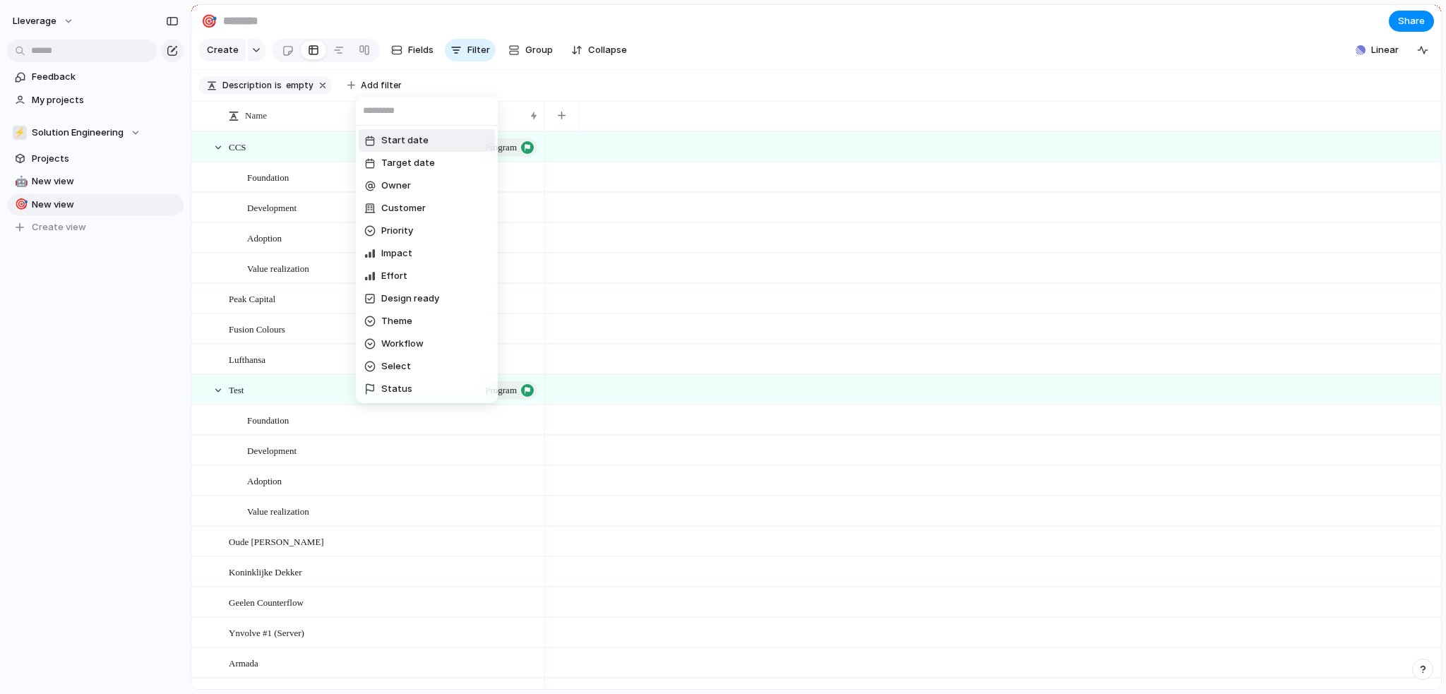
click at [452, 86] on div "Start date Target date Owner Customer Priority Impact Effort Design ready Theme…" at bounding box center [723, 347] width 1446 height 694
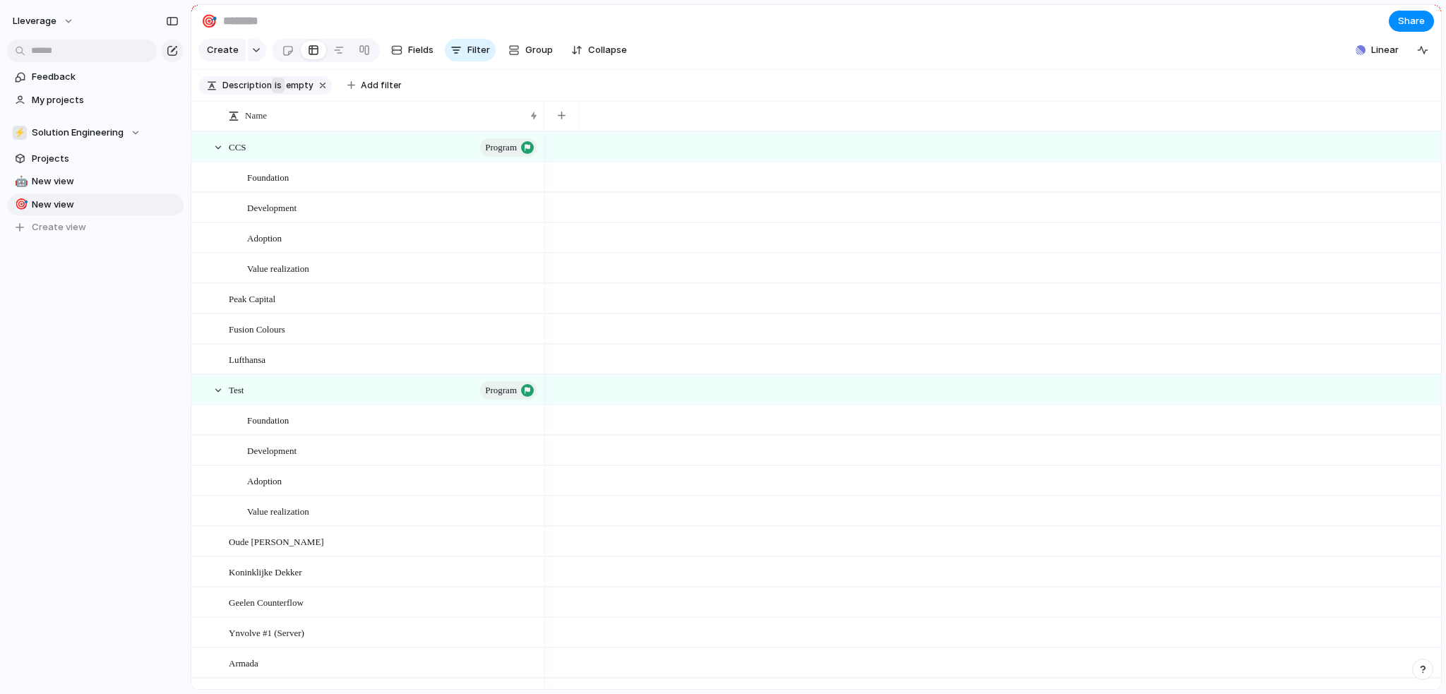
click at [275, 92] on span "is" at bounding box center [278, 85] width 7 height 13
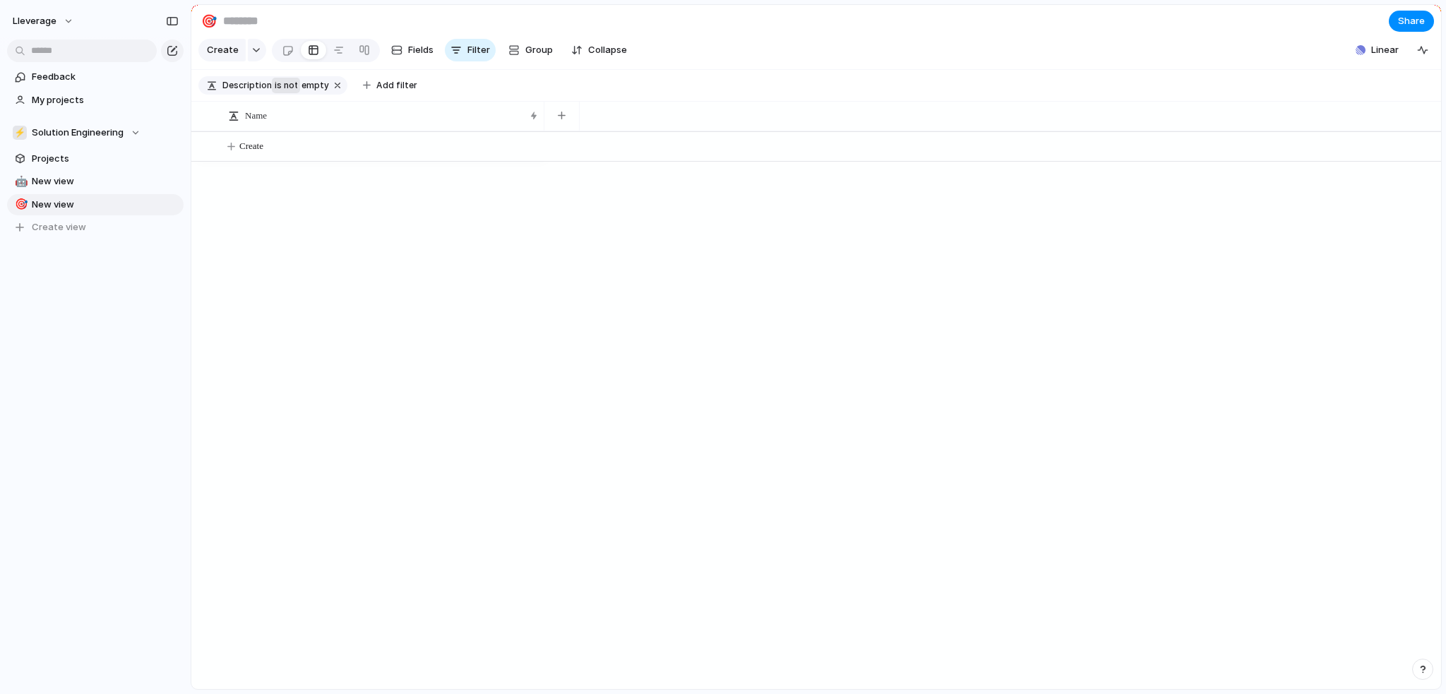
click at [285, 92] on span "not" at bounding box center [290, 85] width 16 height 13
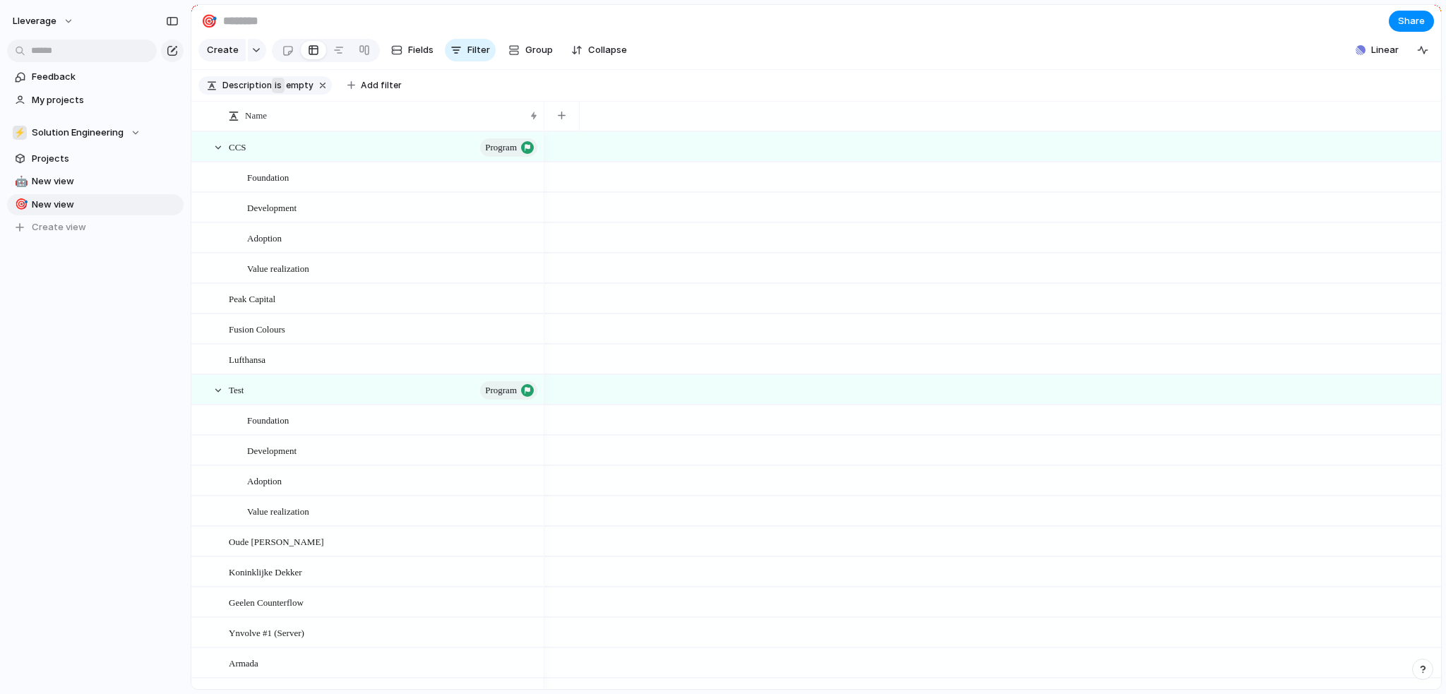
click at [297, 92] on span "empty" at bounding box center [300, 85] width 28 height 13
click at [319, 93] on button "button" at bounding box center [323, 85] width 18 height 18
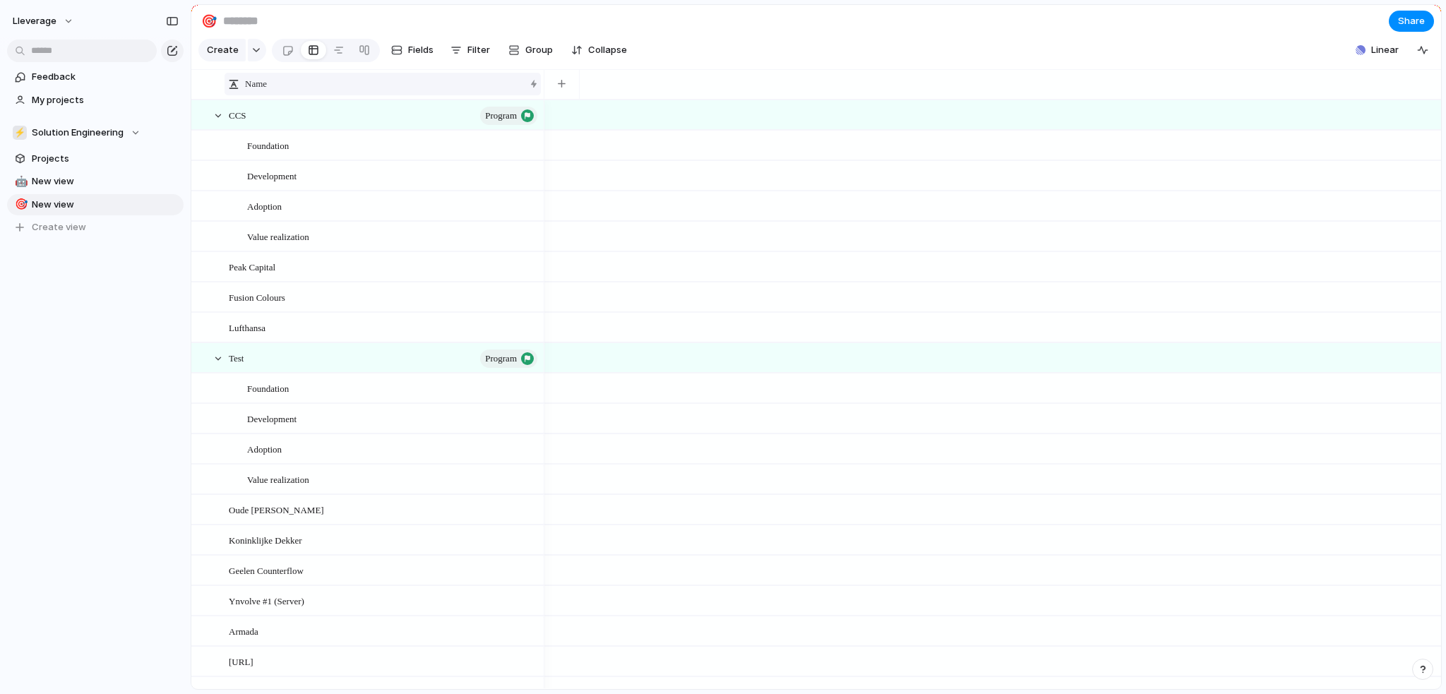
click at [393, 91] on div "Name" at bounding box center [376, 84] width 297 height 14
click at [393, 96] on div "Sort ascending Sort descending" at bounding box center [723, 347] width 1446 height 694
click at [537, 96] on div "Name" at bounding box center [383, 84] width 316 height 30
click at [533, 90] on div at bounding box center [533, 83] width 7 height 11
click at [533, 96] on div "Sort ascending Sort descending" at bounding box center [723, 347] width 1446 height 694
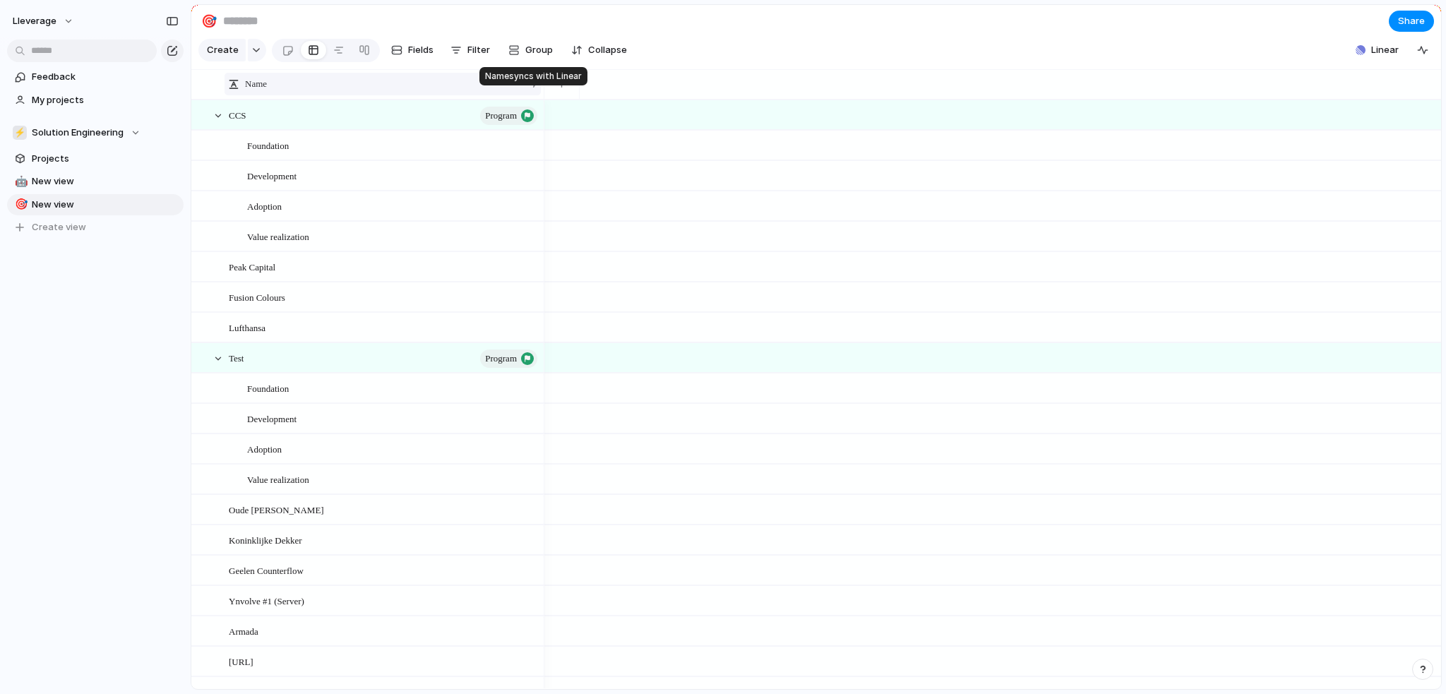
click at [535, 95] on div "Name" at bounding box center [383, 84] width 316 height 23
click at [533, 93] on div "Sort ascending Sort descending" at bounding box center [723, 347] width 1446 height 694
click at [469, 57] on span "Filter" at bounding box center [479, 50] width 23 height 14
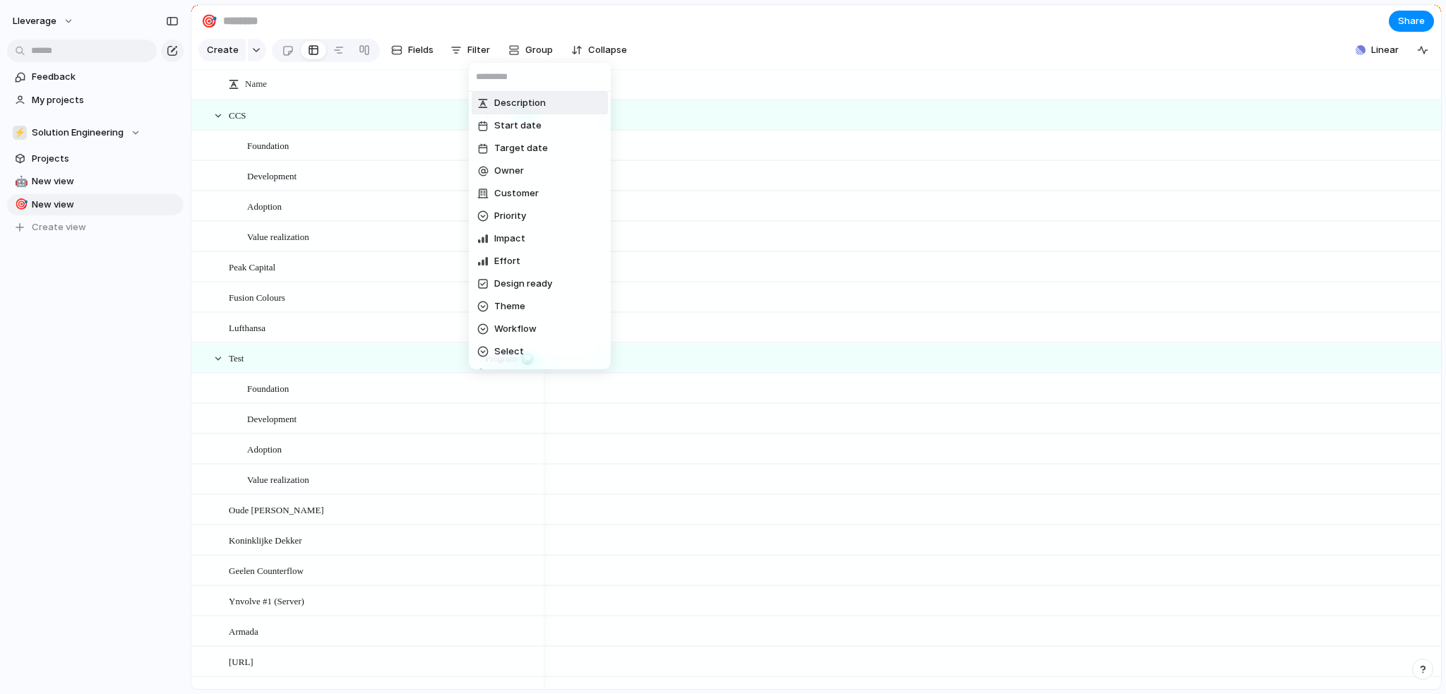
scroll to position [0, 0]
click at [535, 107] on span "Description" at bounding box center [520, 107] width 52 height 14
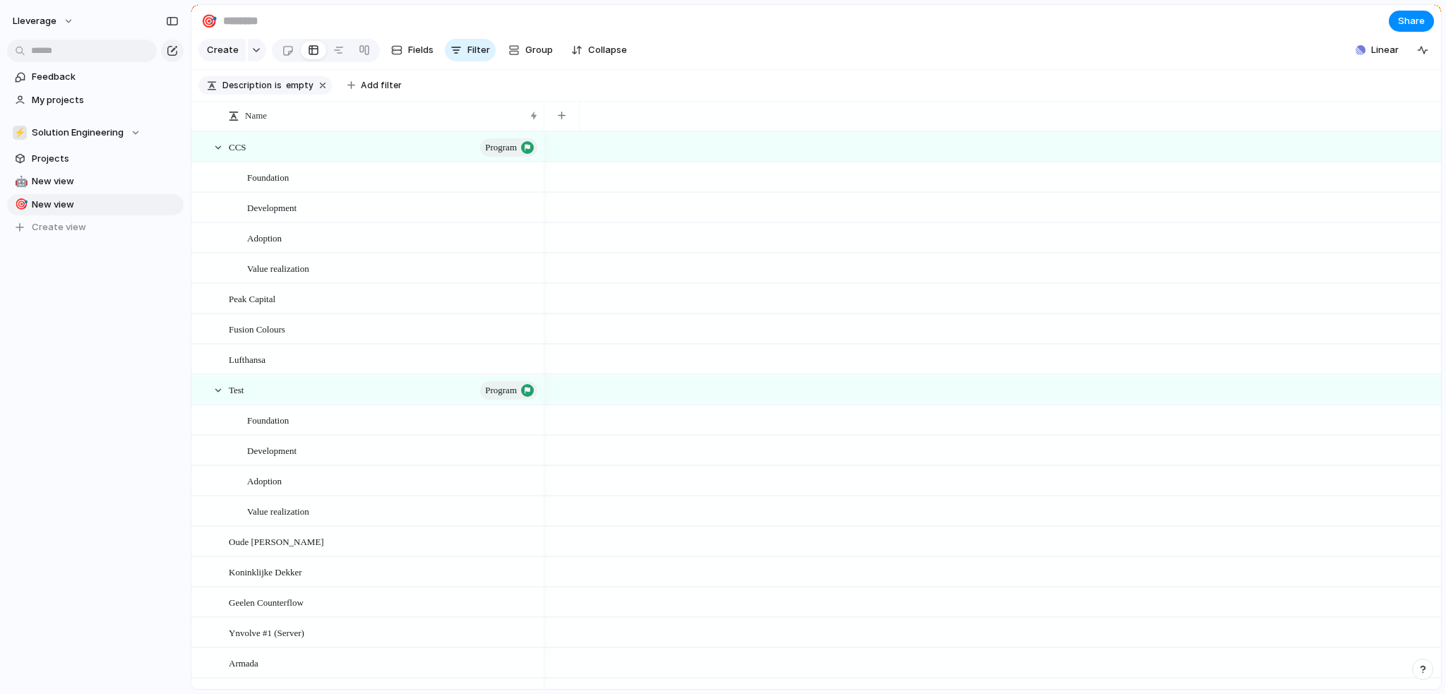
click at [298, 92] on span "empty" at bounding box center [300, 85] width 28 height 13
click at [299, 92] on span "empty" at bounding box center [300, 85] width 28 height 13
click at [298, 92] on span "empty" at bounding box center [300, 85] width 28 height 13
click at [257, 92] on span "Description" at bounding box center [246, 85] width 49 height 13
click at [316, 92] on button "button" at bounding box center [323, 85] width 18 height 18
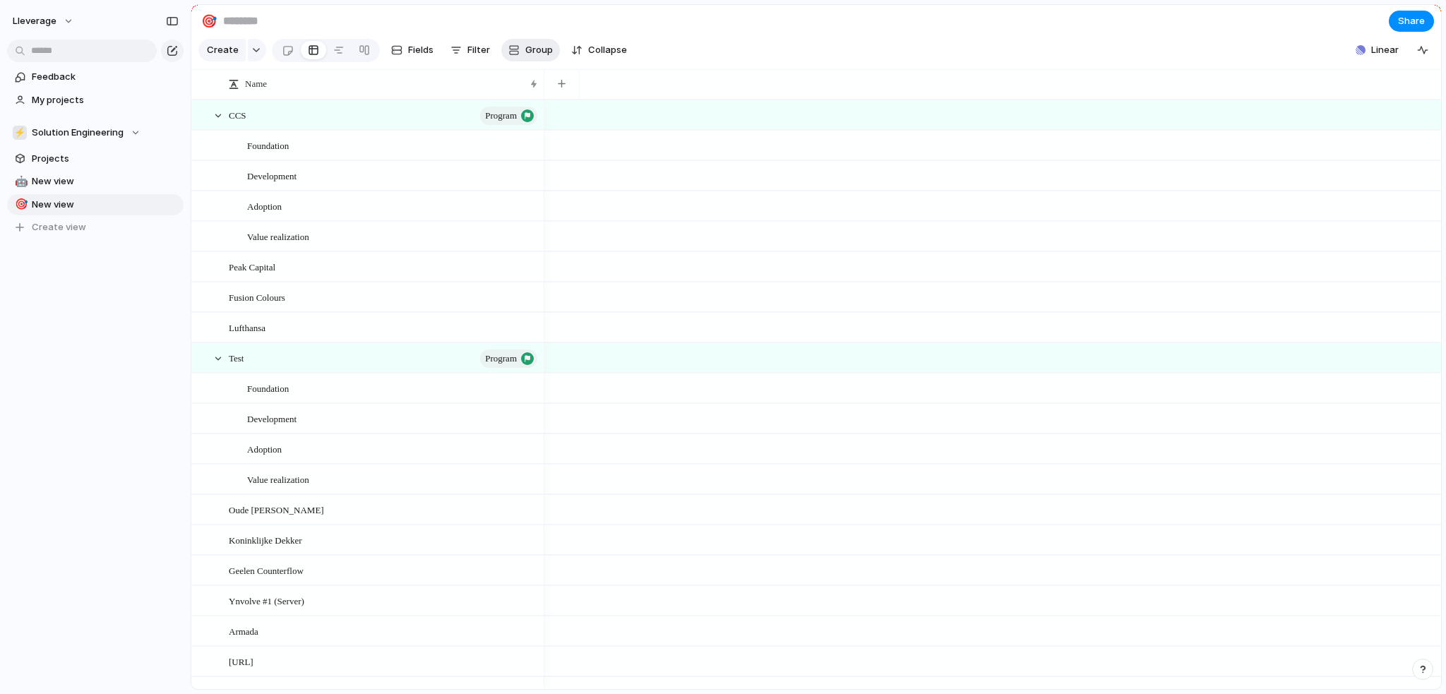
click at [519, 54] on button "Group" at bounding box center [530, 50] width 59 height 23
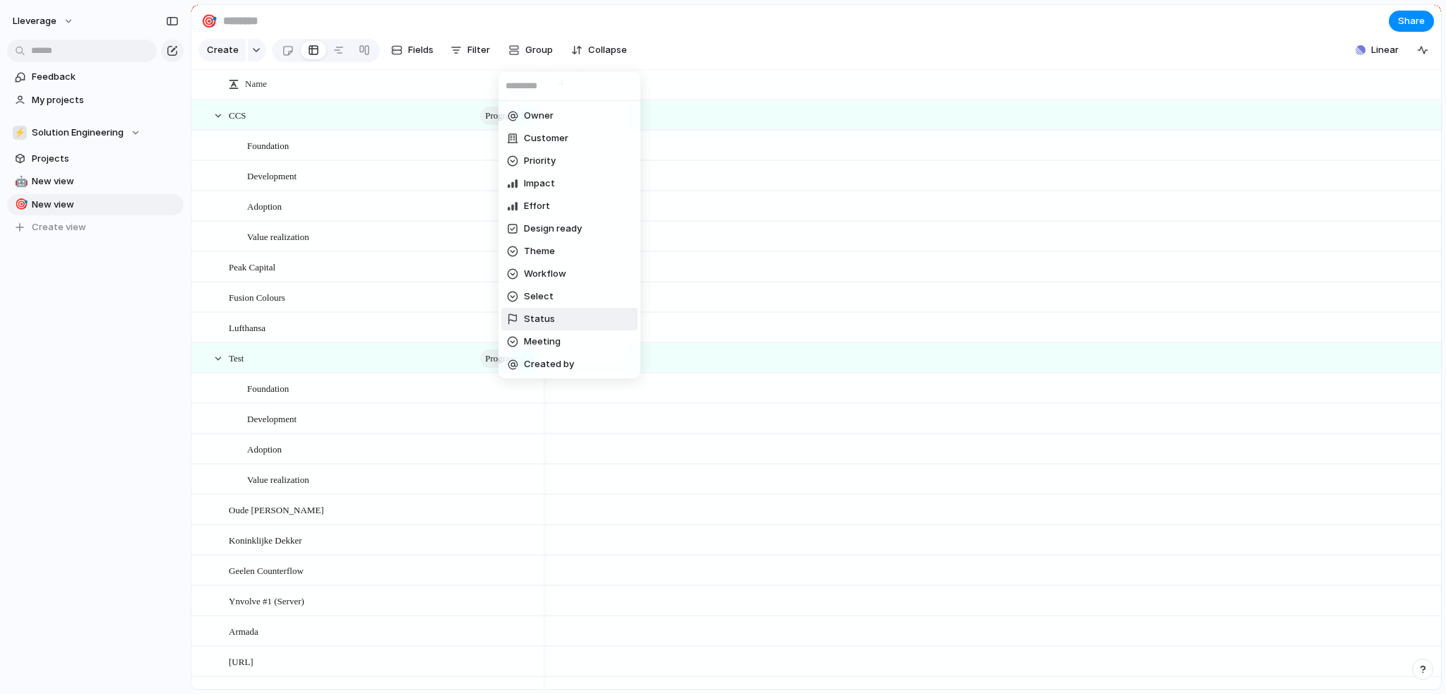
scroll to position [1, 0]
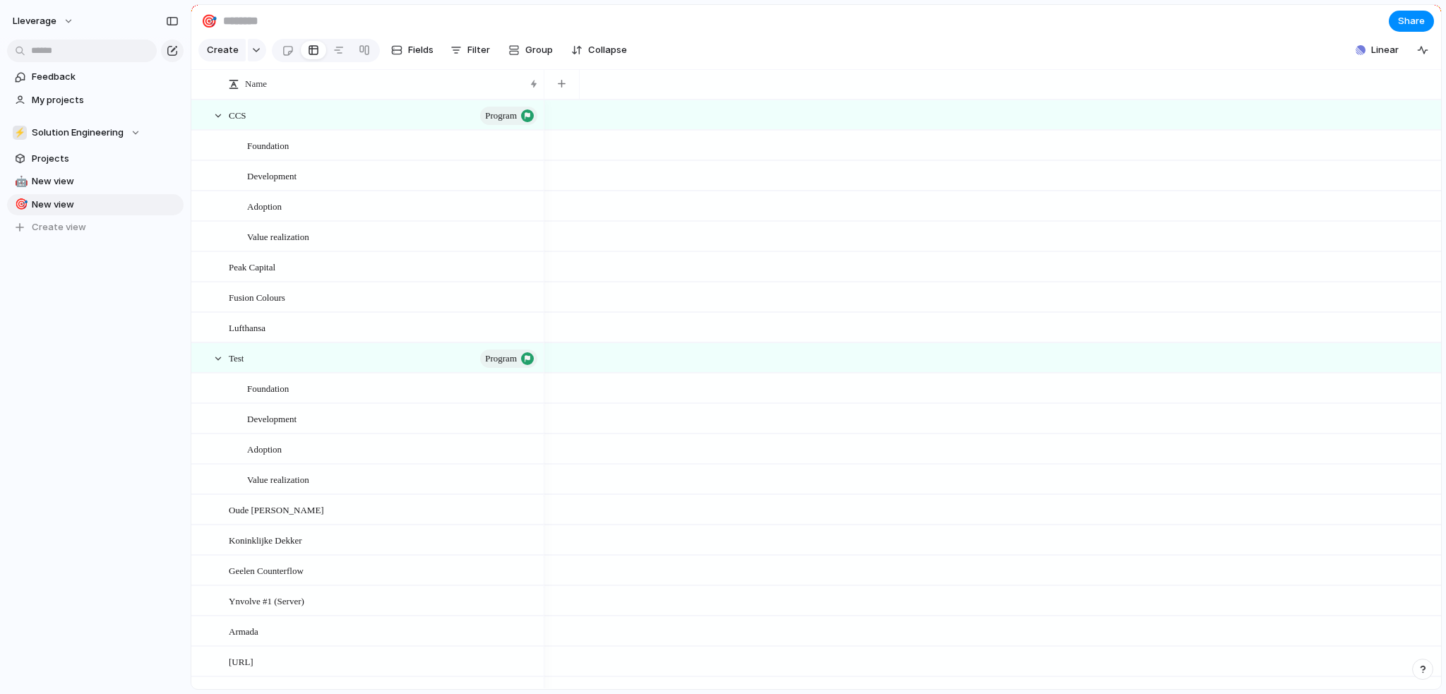
click at [672, 83] on div "Owner Customer Priority Impact Effort Design ready Theme Workflow Select Status…" at bounding box center [723, 347] width 1446 height 694
click at [220, 122] on div at bounding box center [218, 115] width 13 height 13
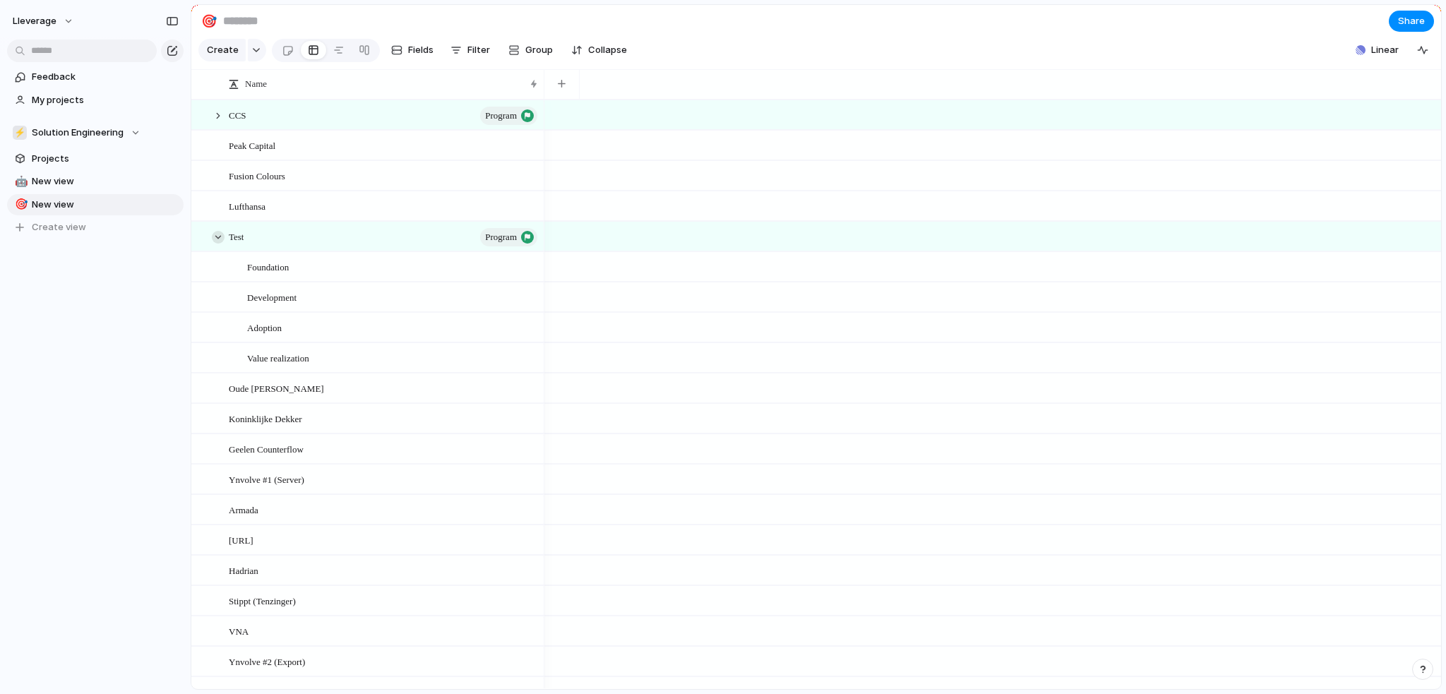
click at [216, 244] on div at bounding box center [218, 237] width 13 height 13
click at [487, 247] on span "program" at bounding box center [501, 237] width 32 height 20
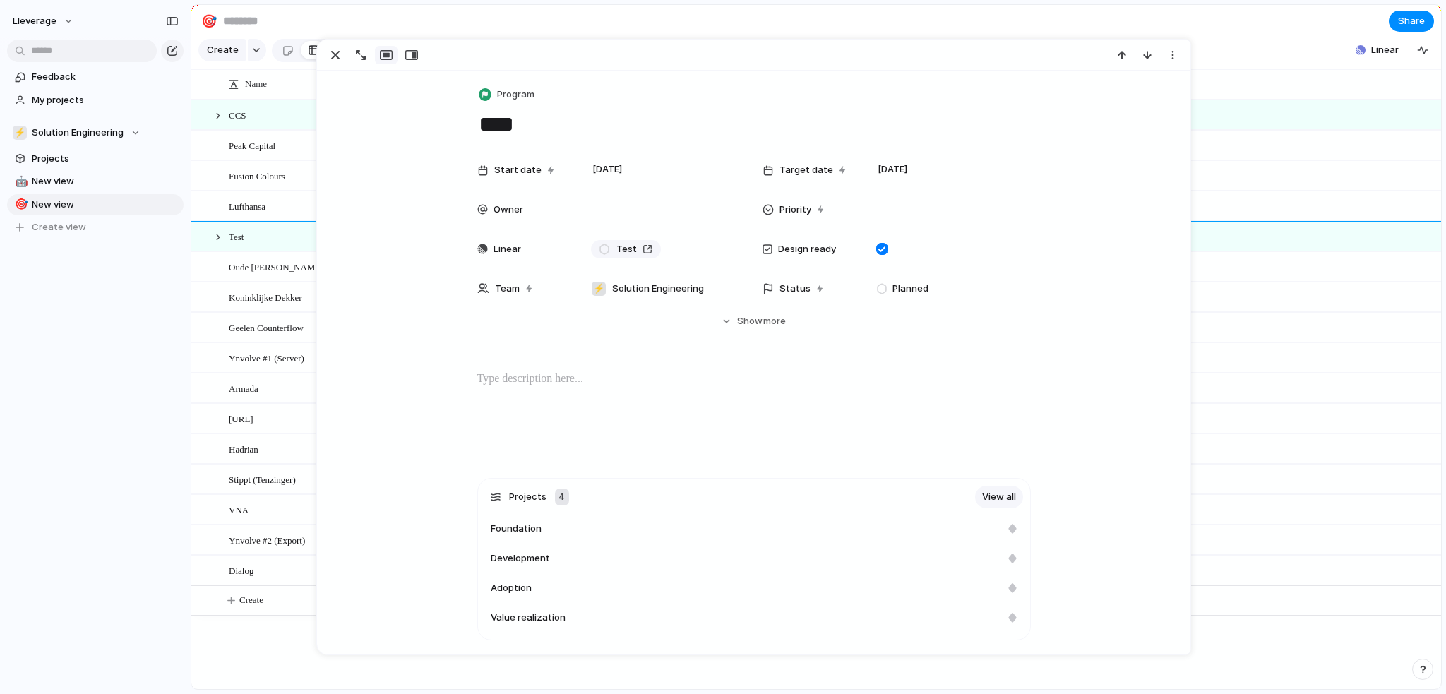
click at [505, 37] on section "🎯 Share" at bounding box center [816, 21] width 1250 height 32
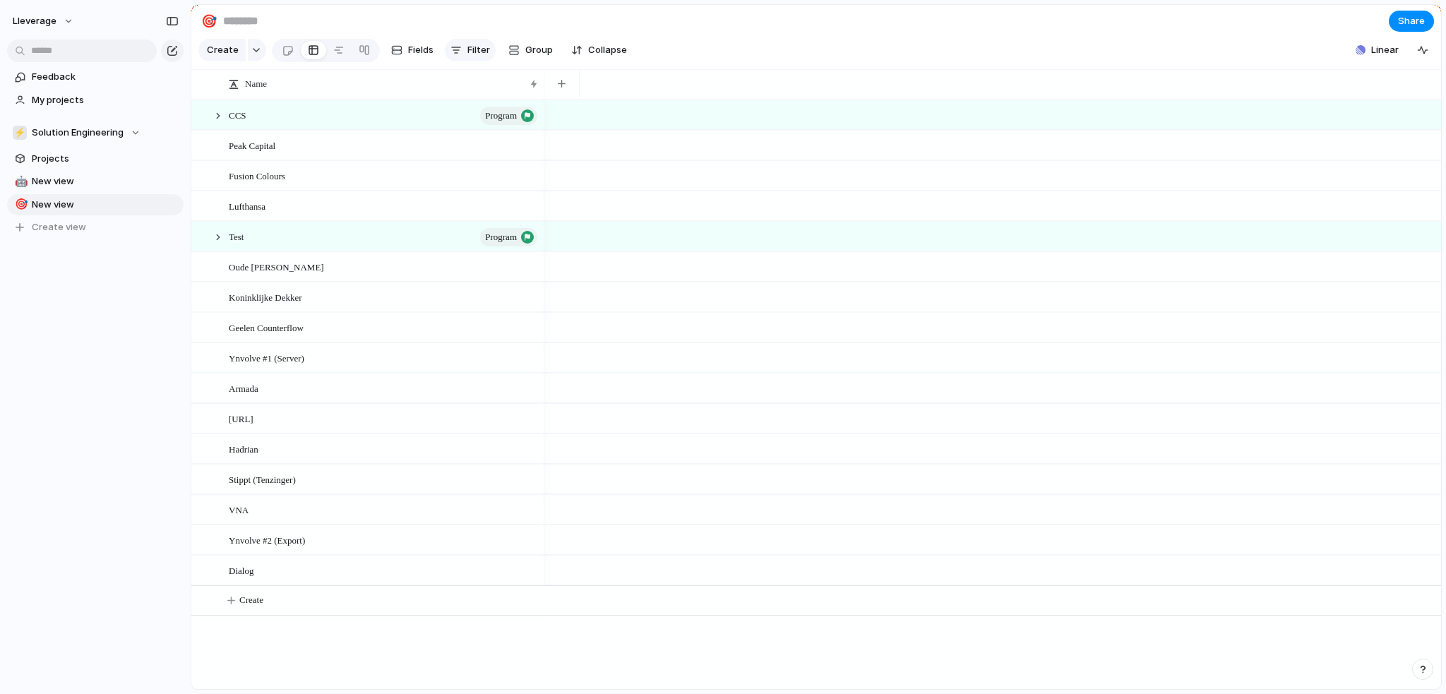
click at [474, 57] on span "Filter" at bounding box center [479, 50] width 23 height 14
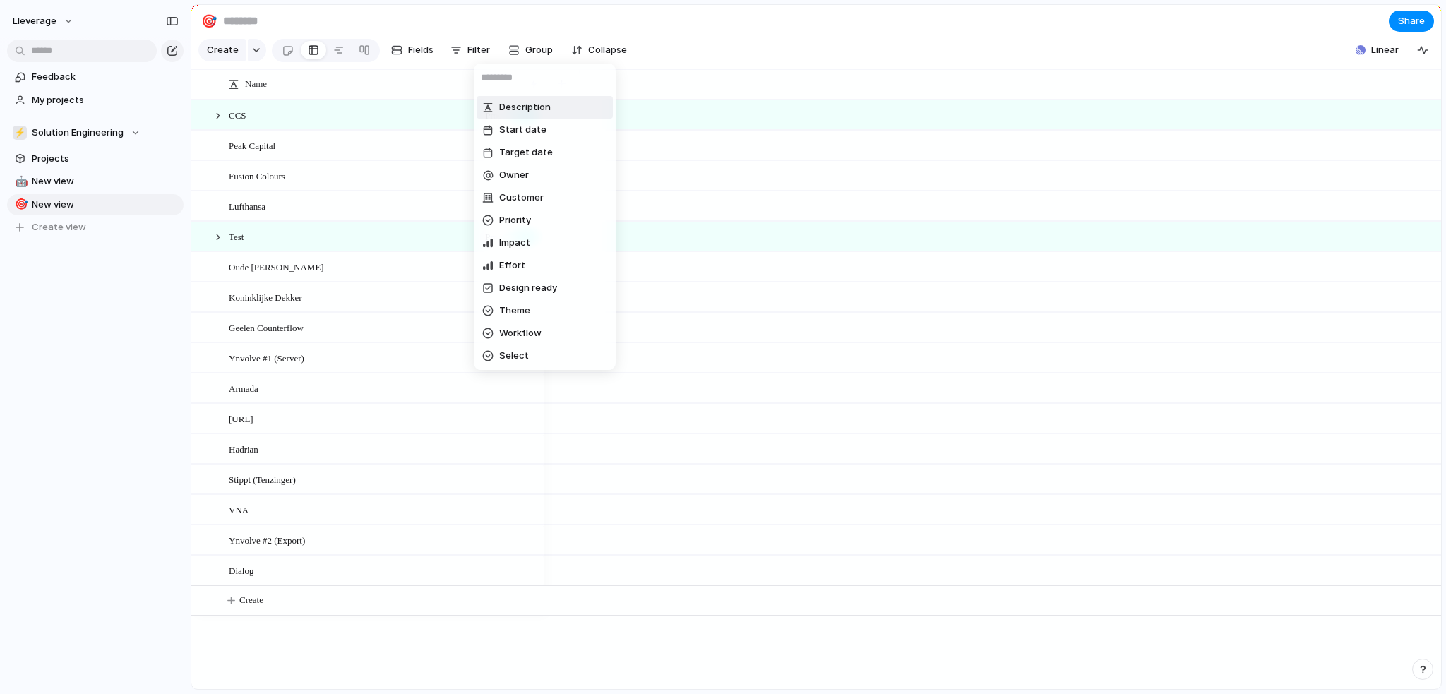
click at [700, 69] on div "Description Start date Target date Owner Customer Priority Impact Effort Design…" at bounding box center [723, 347] width 1446 height 694
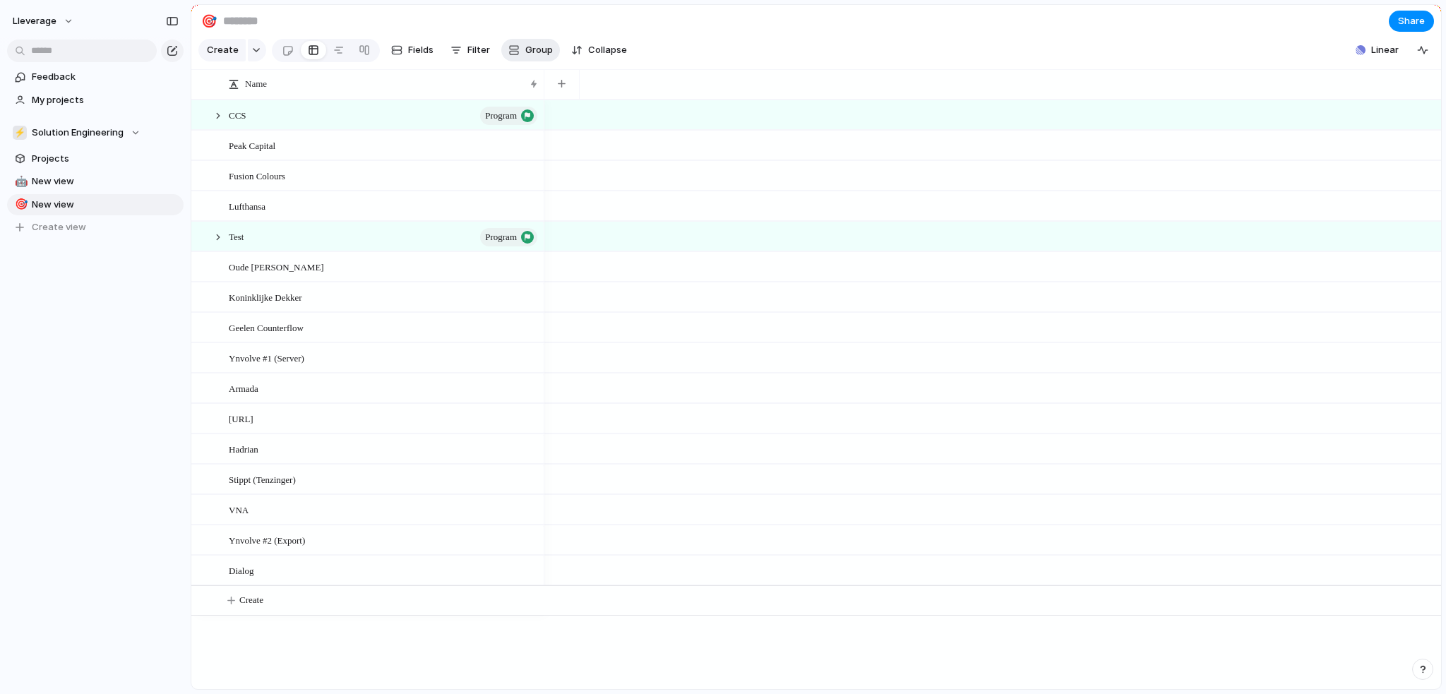
click at [538, 57] on span "Group" at bounding box center [539, 50] width 28 height 14
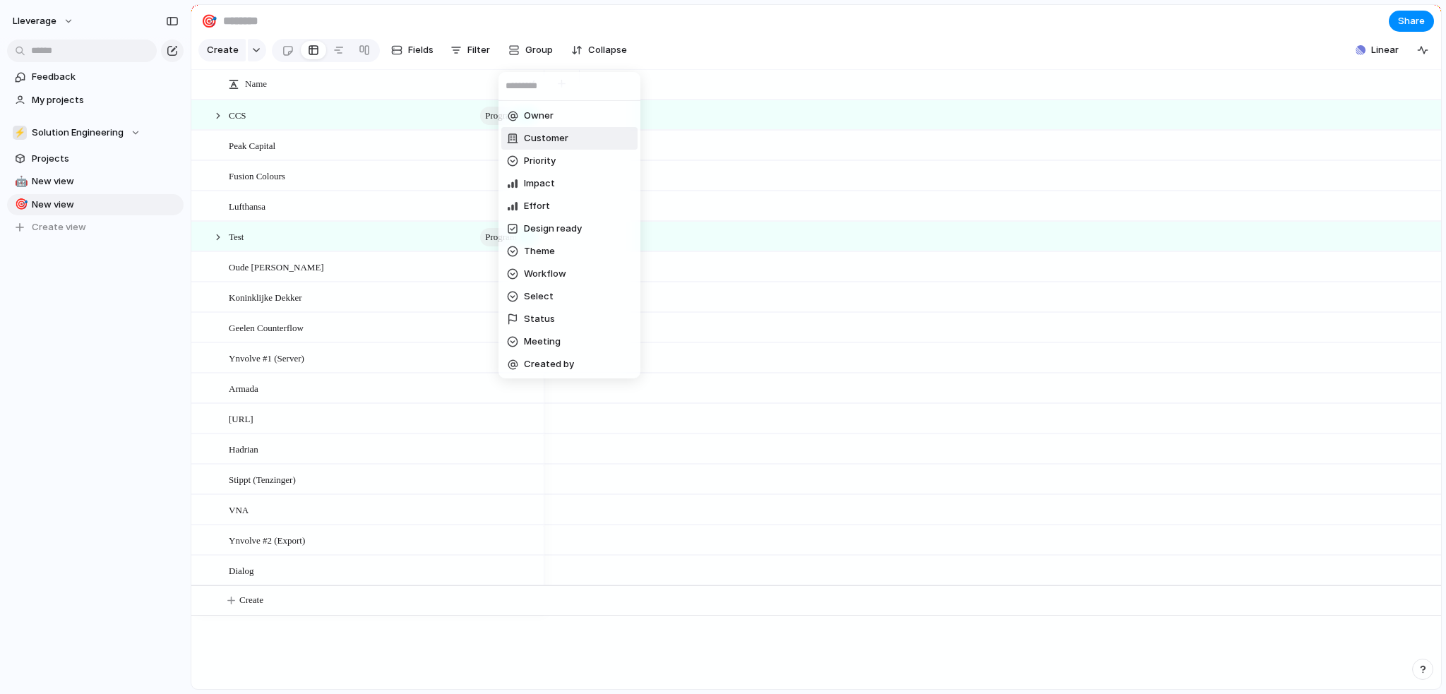
click at [725, 73] on div "Owner Customer Priority Impact Effort Design ready Theme Workflow Select Status…" at bounding box center [723, 347] width 1446 height 694
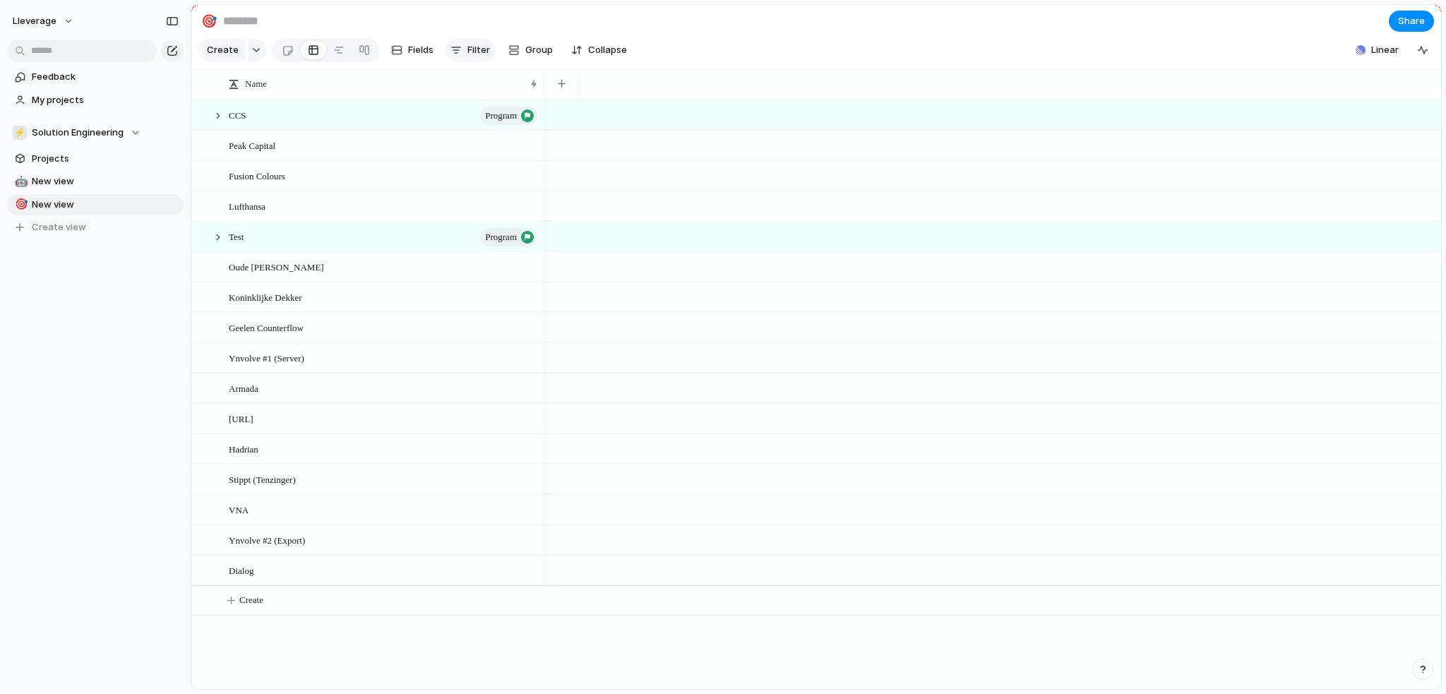
click at [479, 51] on span "Filter" at bounding box center [479, 50] width 23 height 14
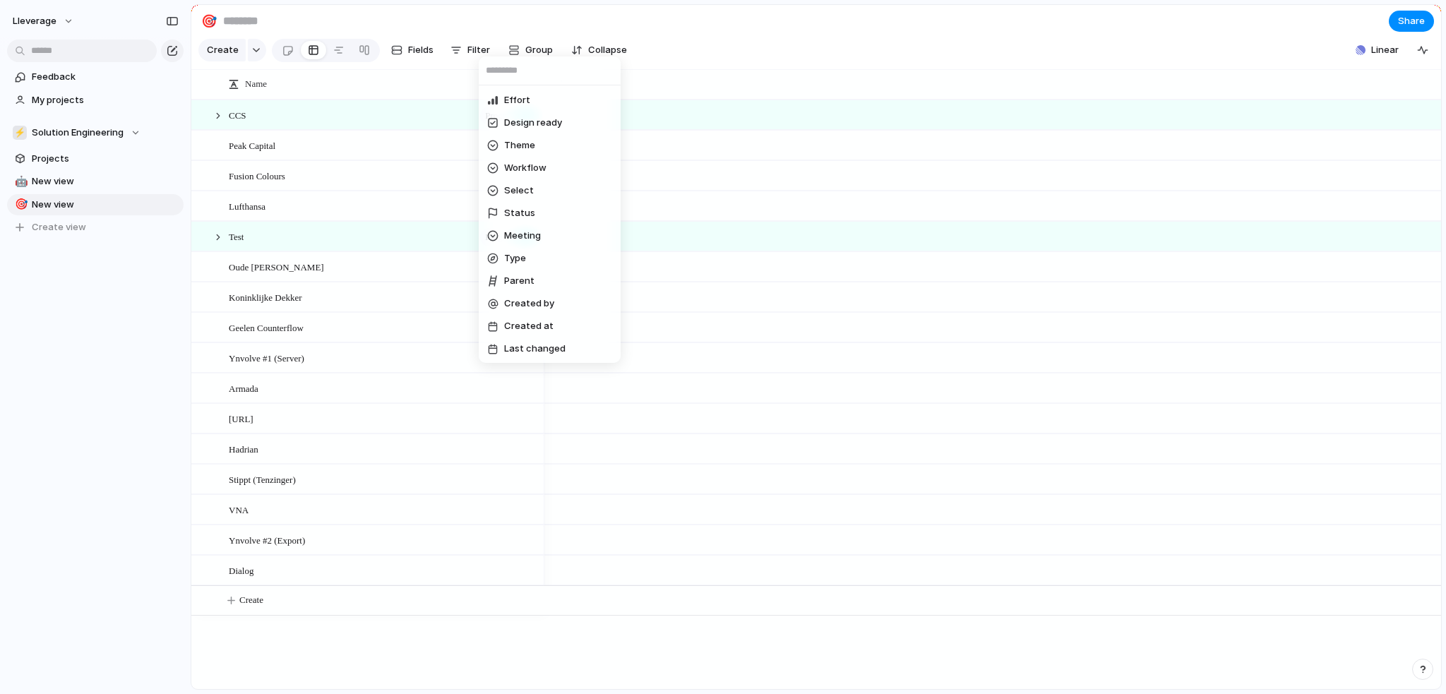
scroll to position [159, 0]
click at [531, 205] on li "Status" at bounding box center [550, 212] width 136 height 23
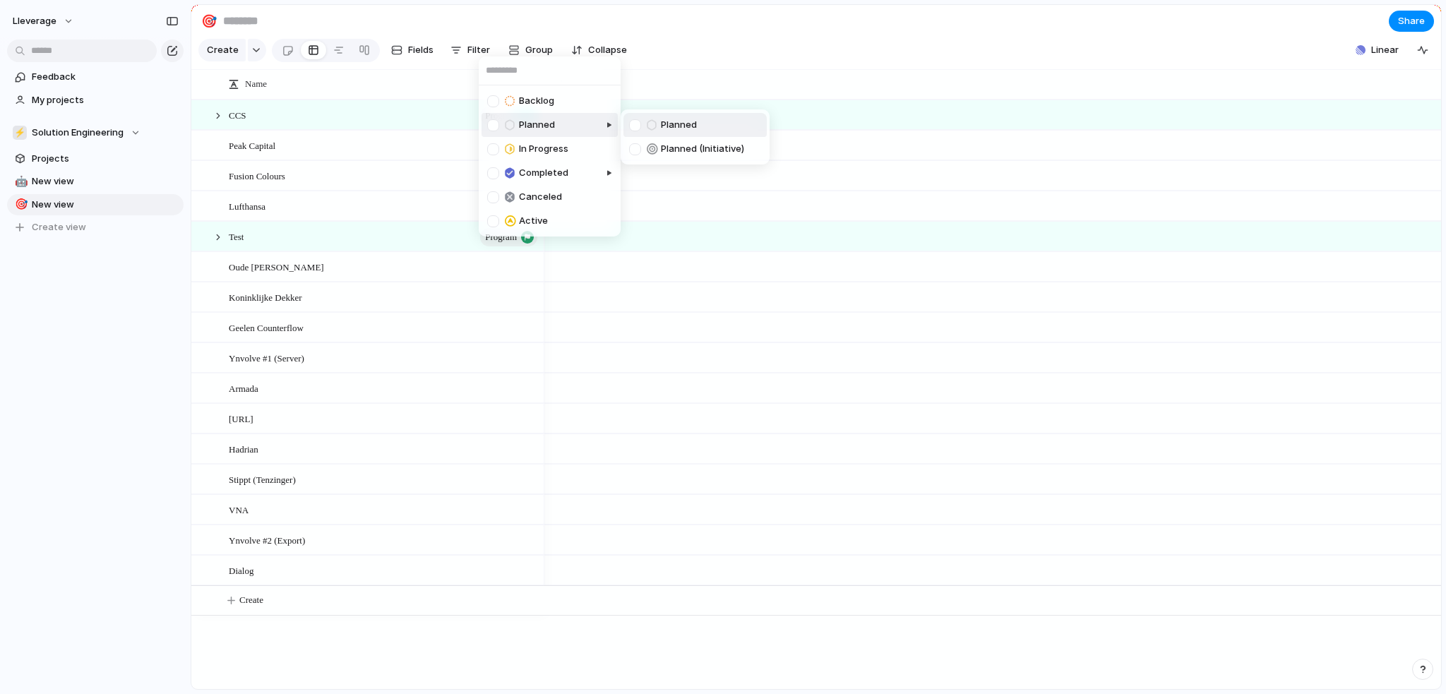
click at [675, 90] on div "Backlog Planned In Progress Completed Canceled Active" at bounding box center [723, 347] width 1446 height 694
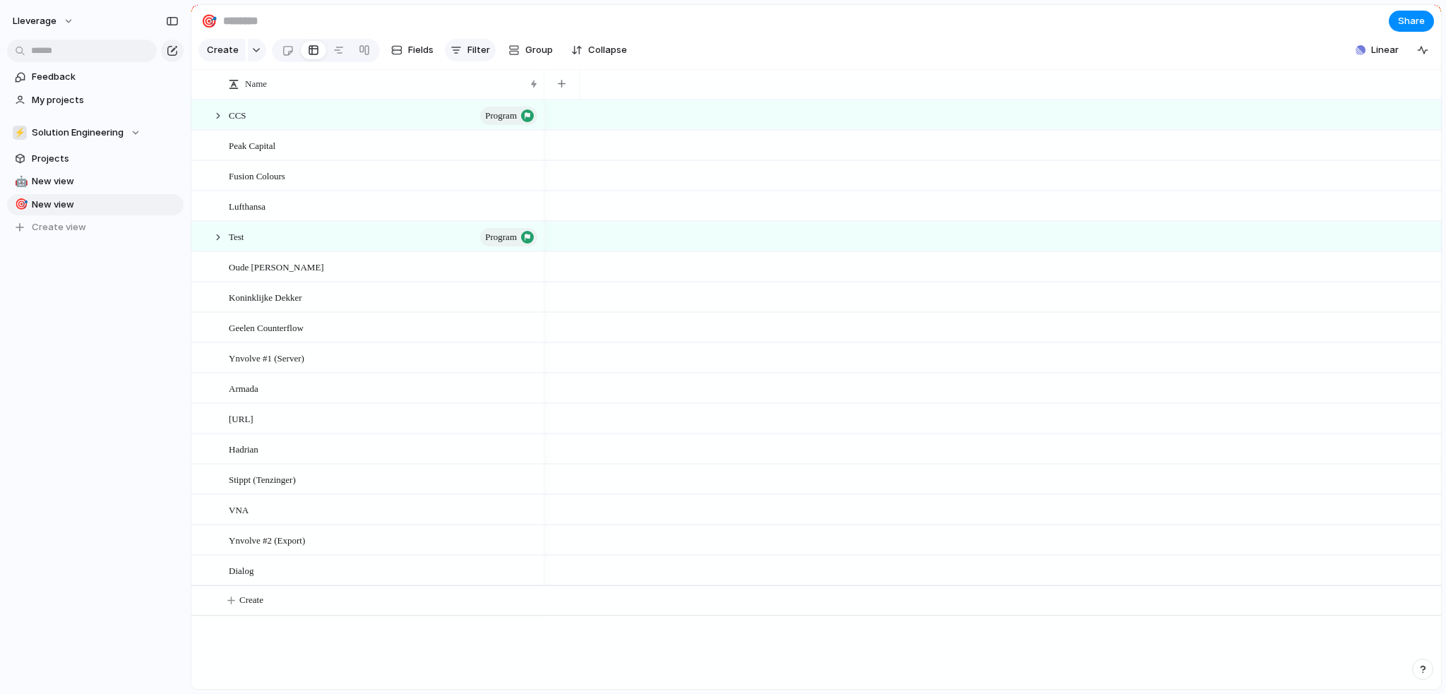
click at [480, 56] on span "Filter" at bounding box center [479, 50] width 23 height 14
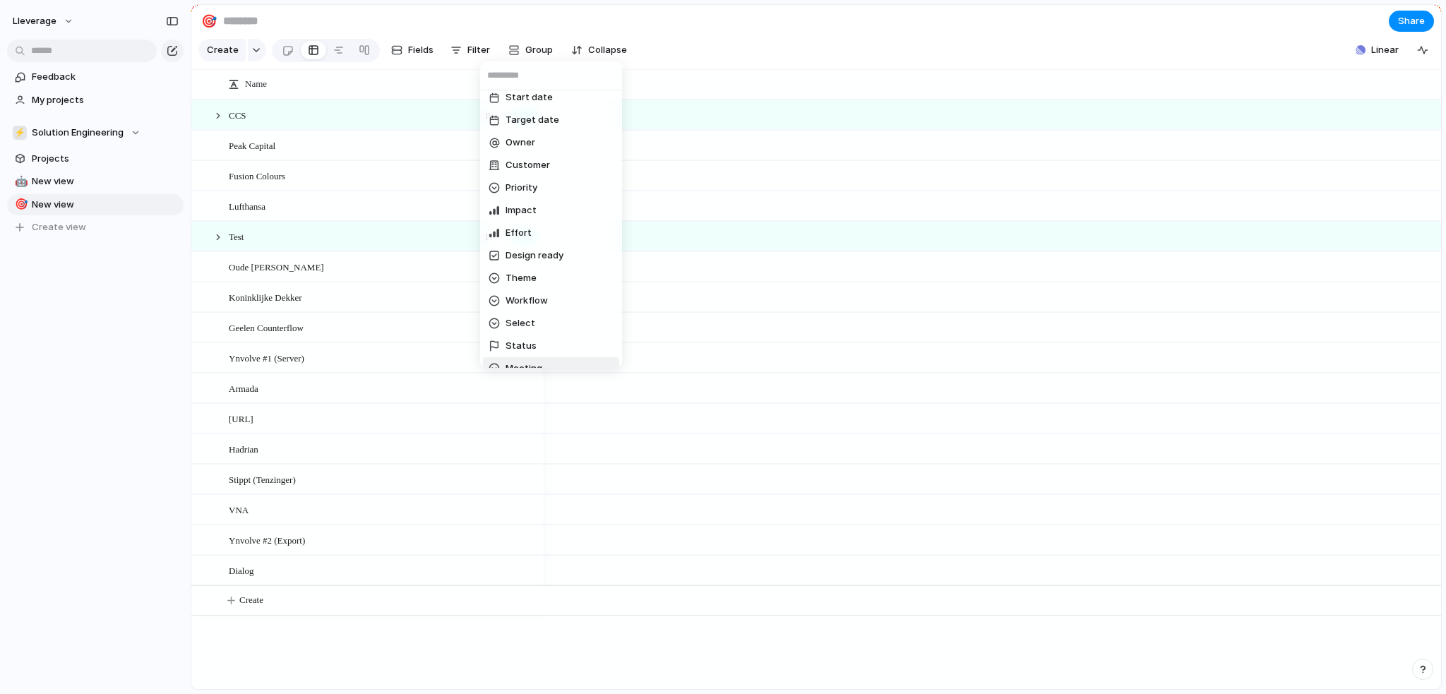
scroll to position [0, 0]
click at [534, 194] on span "Customer" at bounding box center [528, 196] width 44 height 14
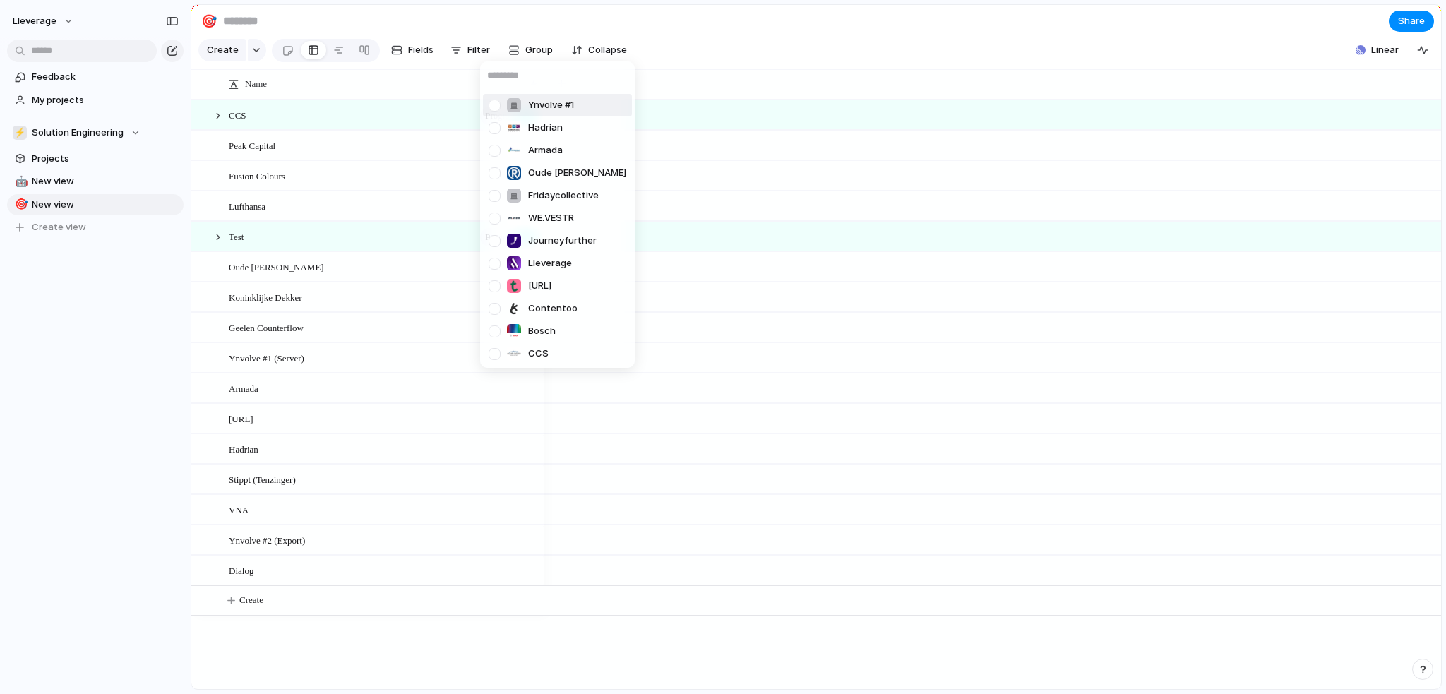
click at [725, 63] on div "Ynvolve #1 Hadrian Armada Oude [PERSON_NAME] Fridaycollective WE.VESTR Journeyf…" at bounding box center [723, 347] width 1446 height 694
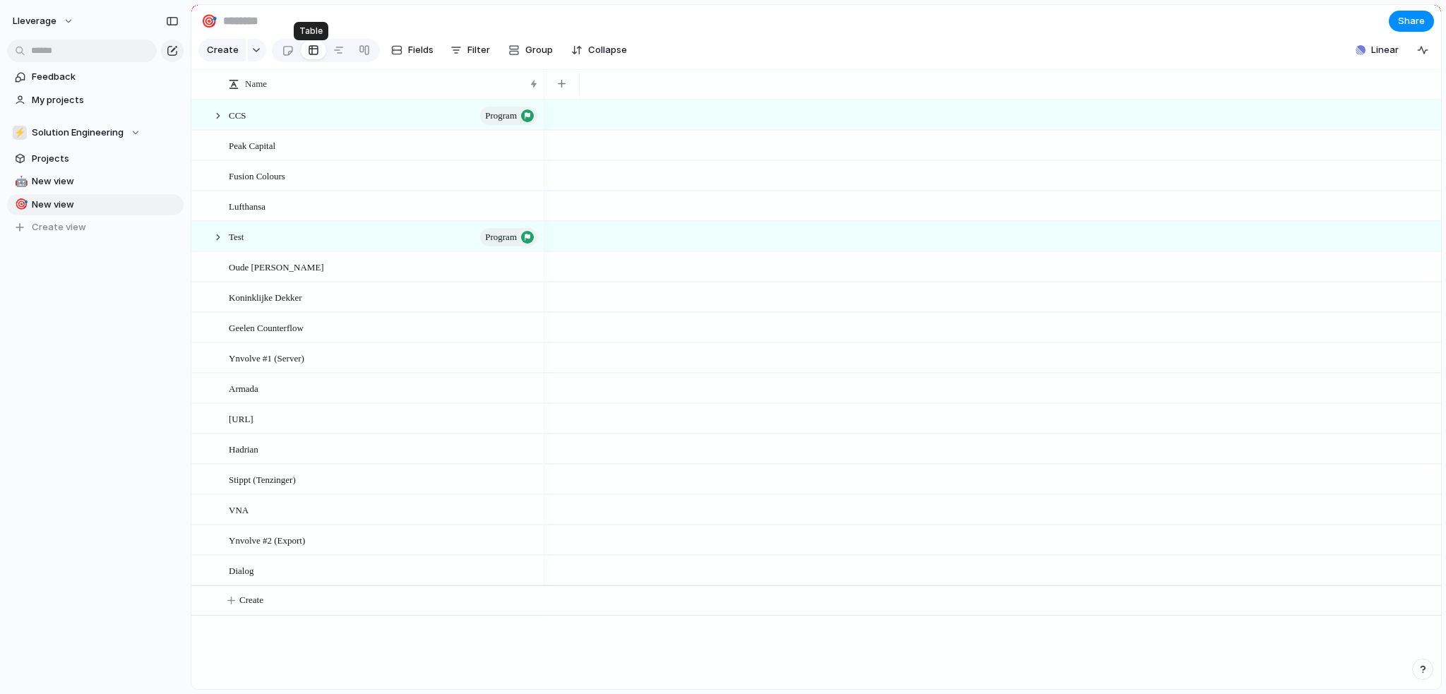
click at [310, 53] on div at bounding box center [313, 50] width 11 height 23
click at [290, 54] on div at bounding box center [288, 50] width 12 height 23
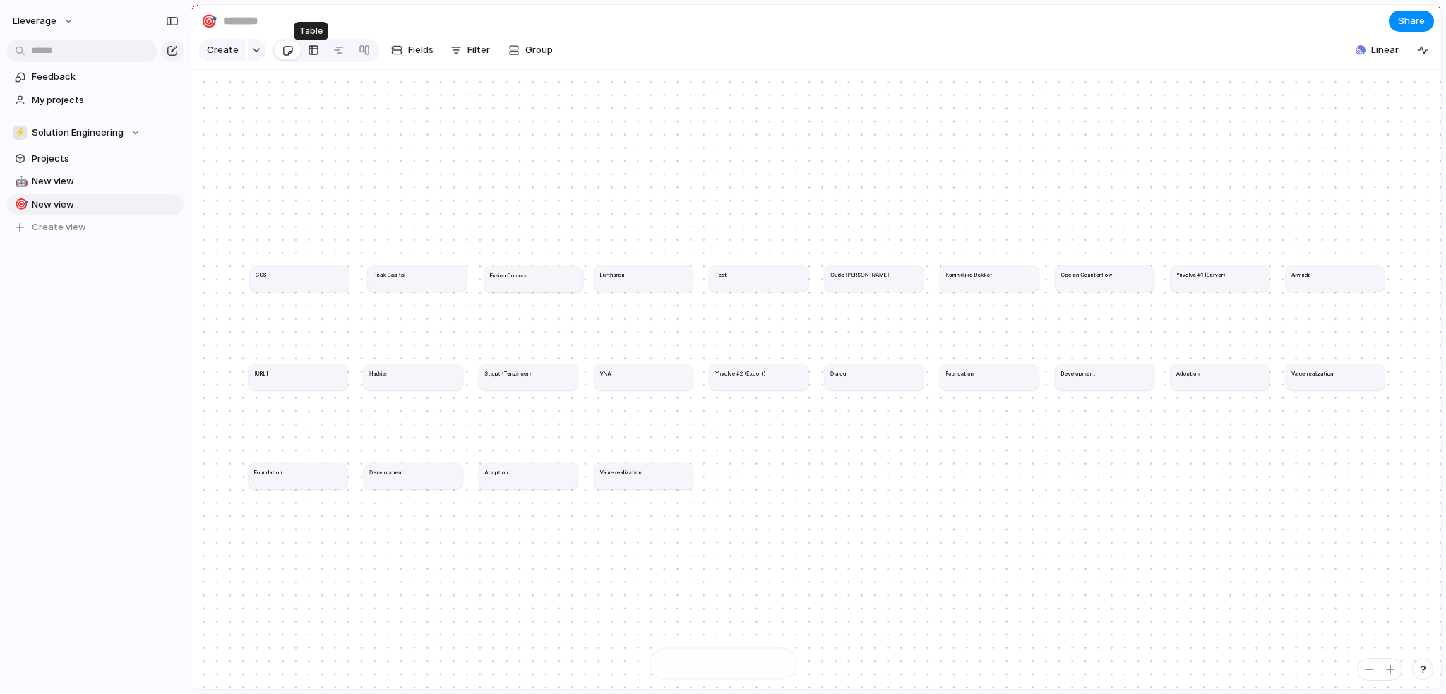
click at [312, 54] on div at bounding box center [313, 50] width 11 height 23
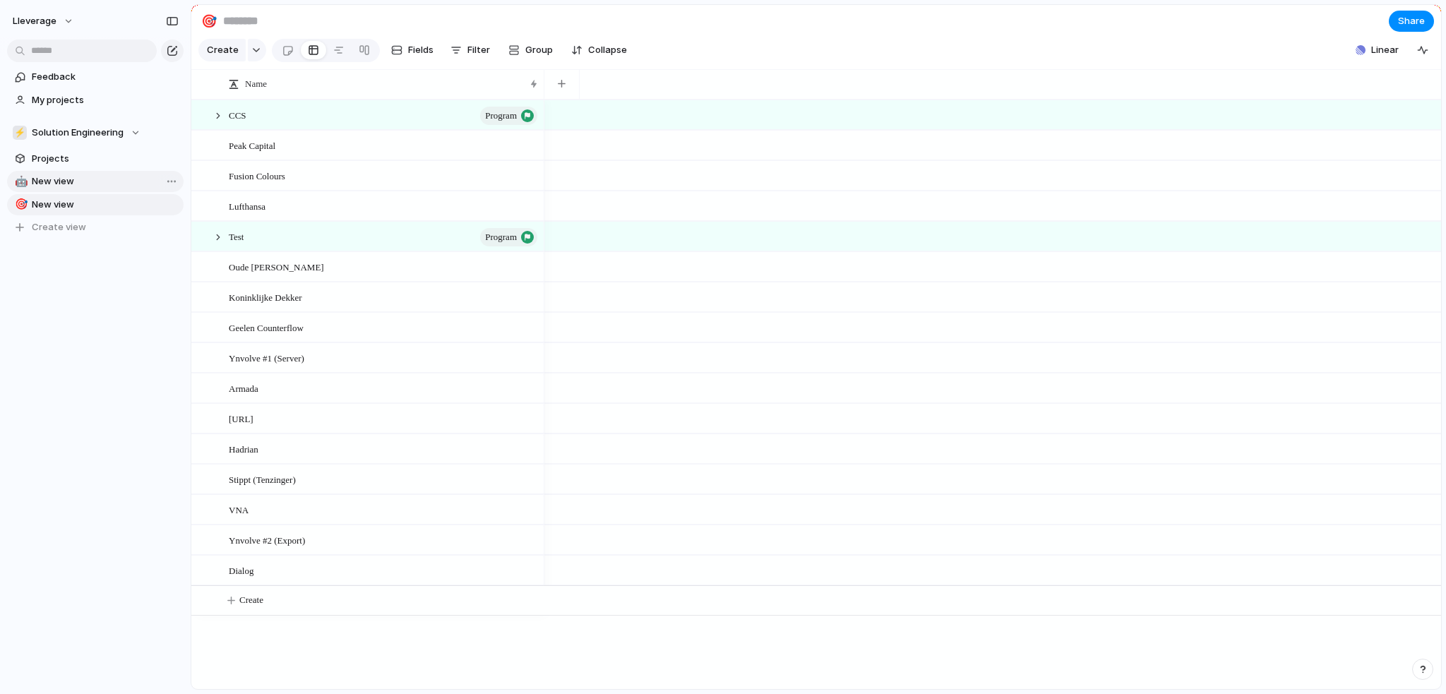
click at [82, 182] on span "New view" at bounding box center [105, 181] width 147 height 14
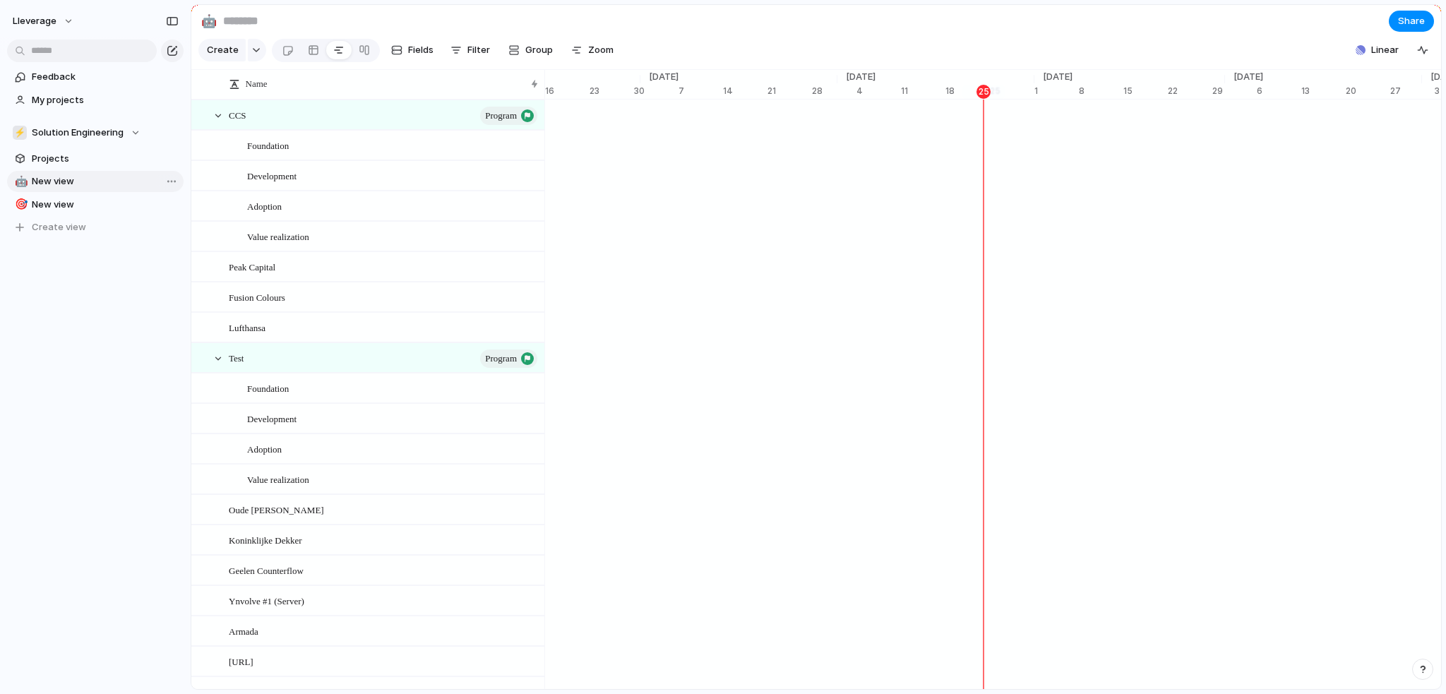
scroll to position [0, 6674]
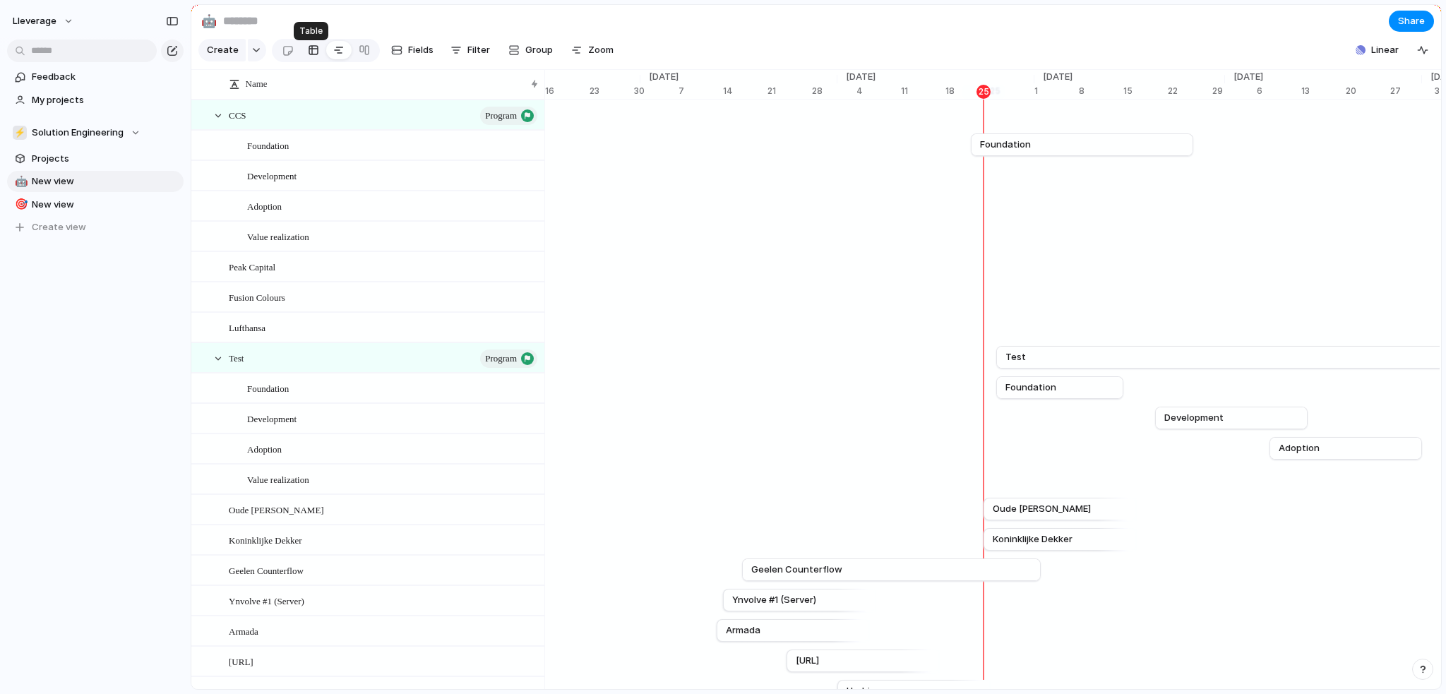
click at [314, 55] on div at bounding box center [313, 50] width 11 height 23
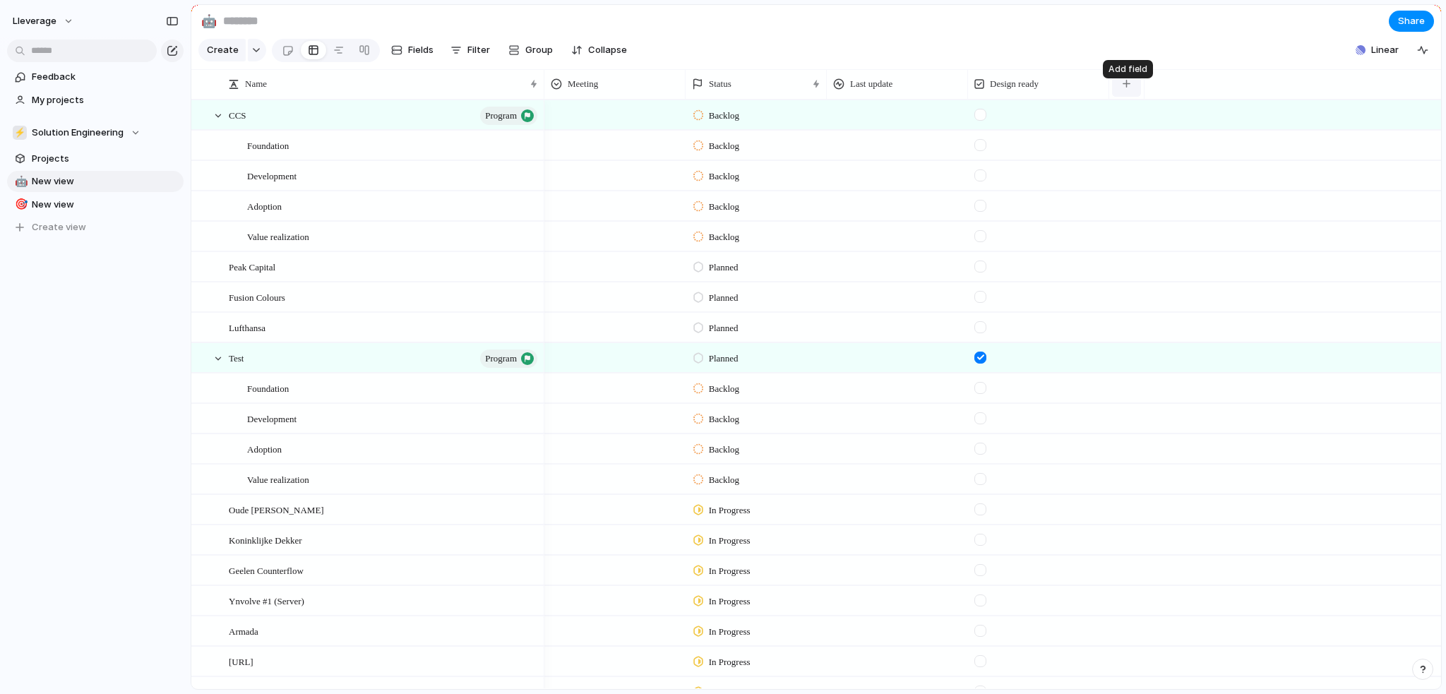
click at [1122, 94] on button "button" at bounding box center [1126, 83] width 29 height 25
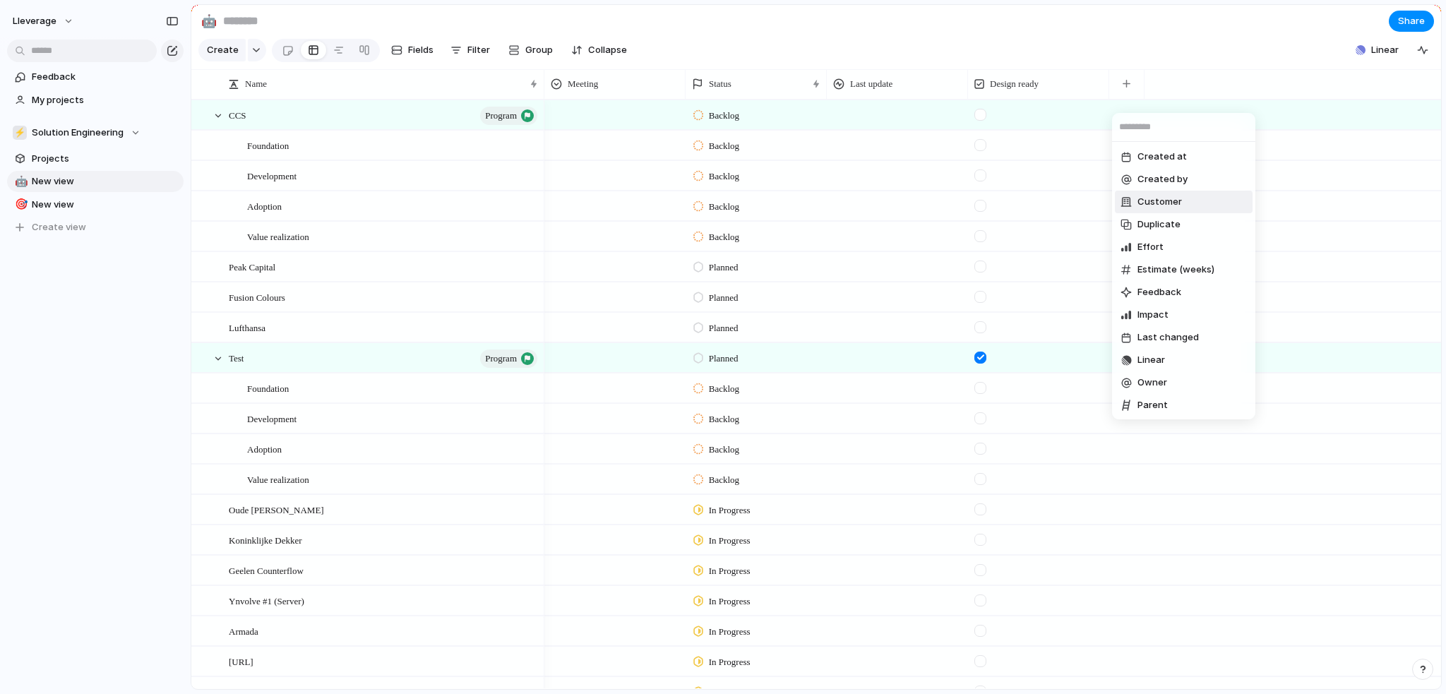
click at [1160, 201] on span "Customer" at bounding box center [1160, 202] width 44 height 14
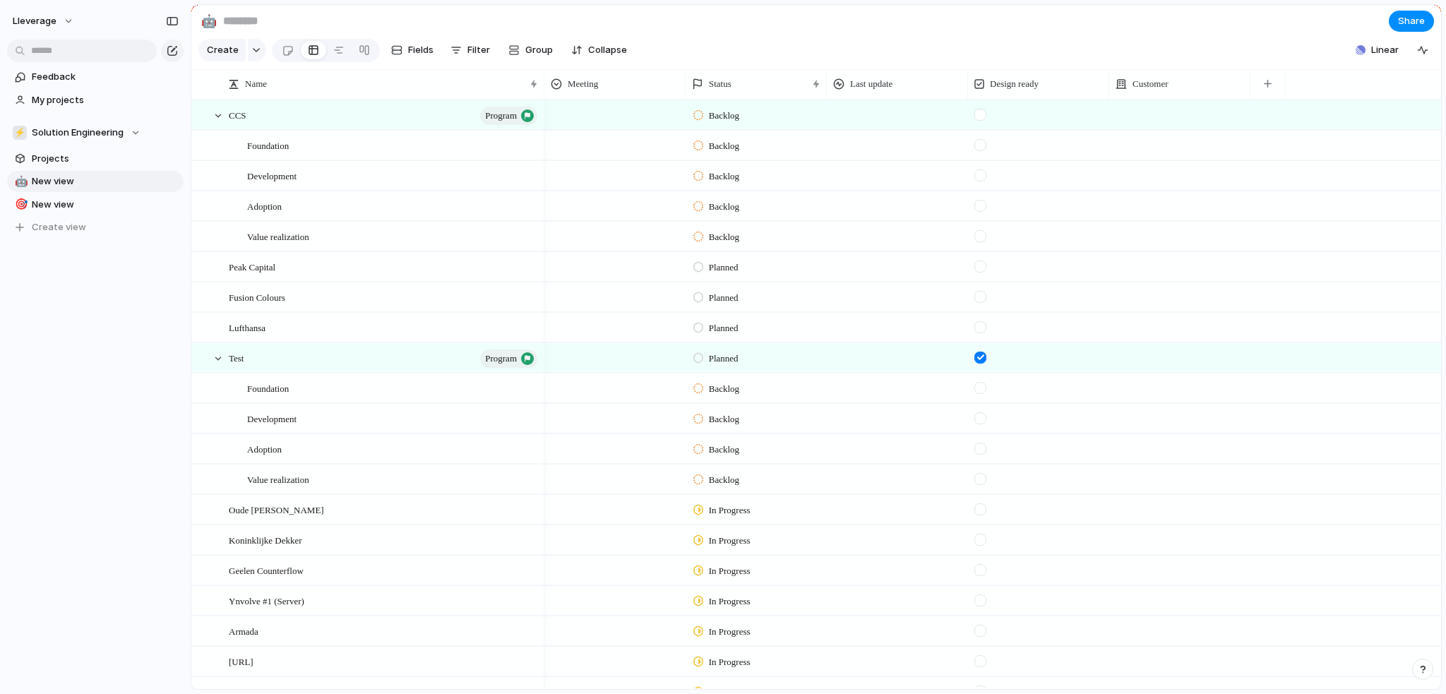
click at [1151, 107] on div at bounding box center [1180, 104] width 140 height 6
type input "***"
click at [1126, 184] on div at bounding box center [1124, 184] width 25 height 25
click at [1184, 65] on div "*** CCS" at bounding box center [723, 347] width 1446 height 694
click at [337, 54] on div at bounding box center [338, 50] width 11 height 23
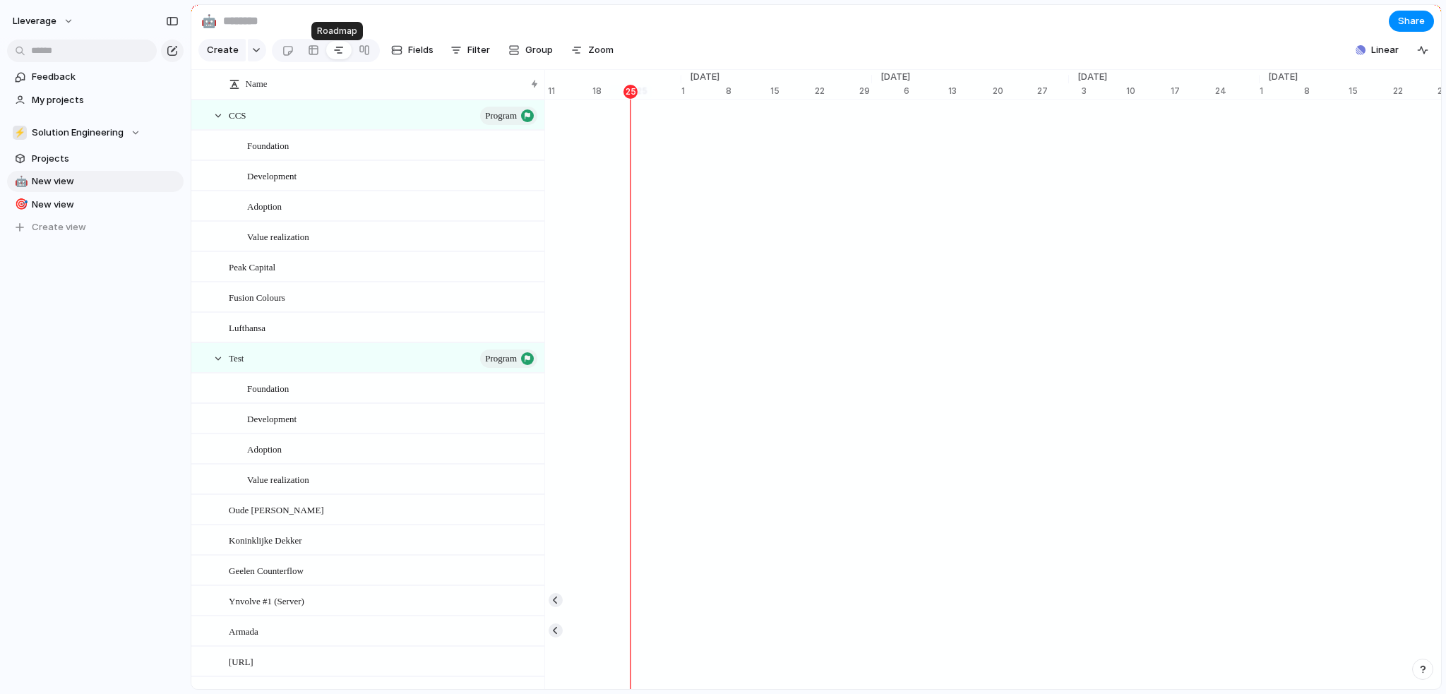
scroll to position [0, 7028]
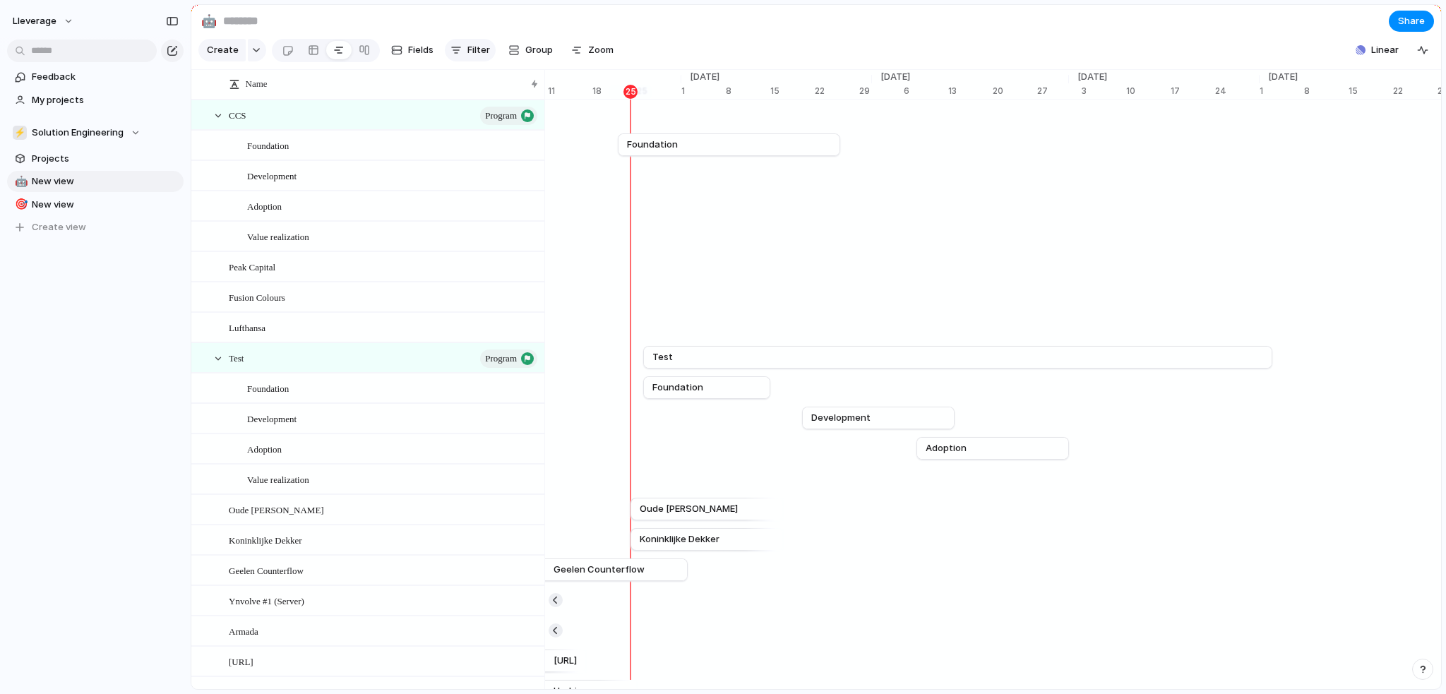
click at [477, 56] on span "Filter" at bounding box center [479, 50] width 23 height 14
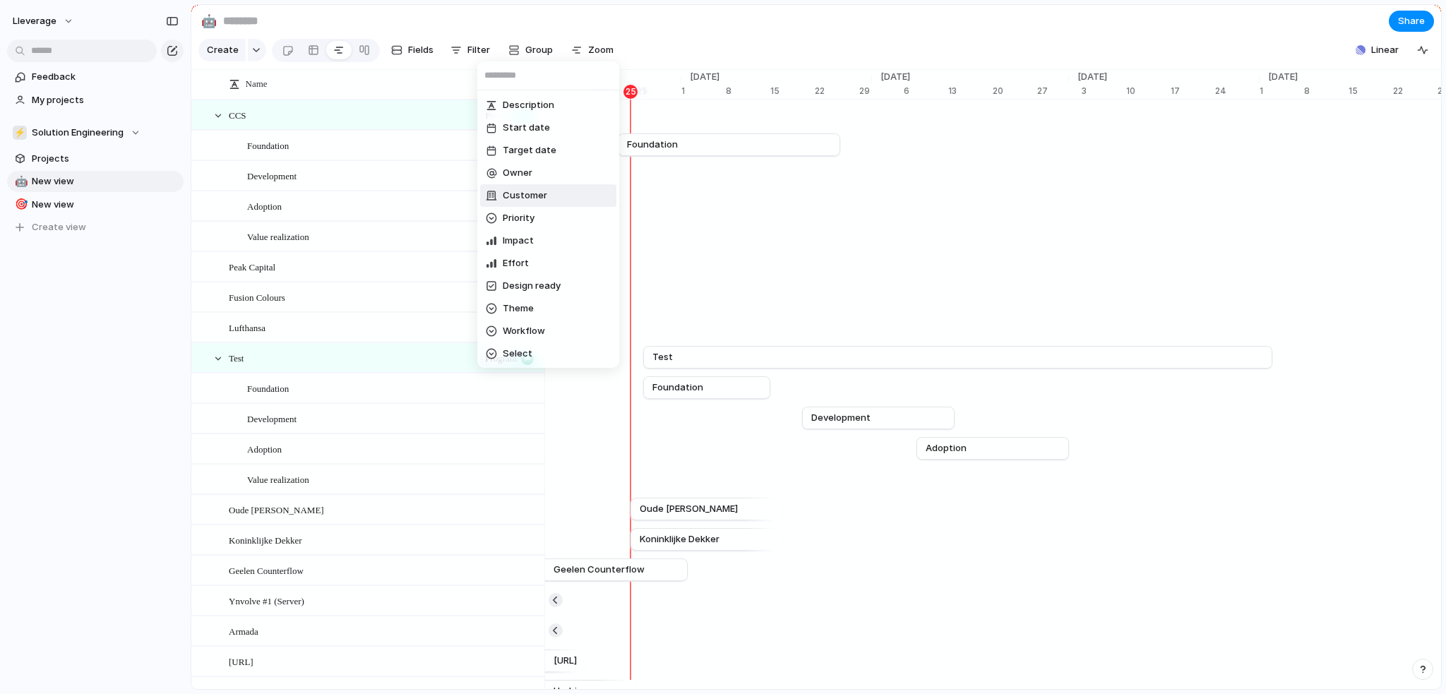
click at [521, 197] on span "Customer" at bounding box center [525, 196] width 44 height 14
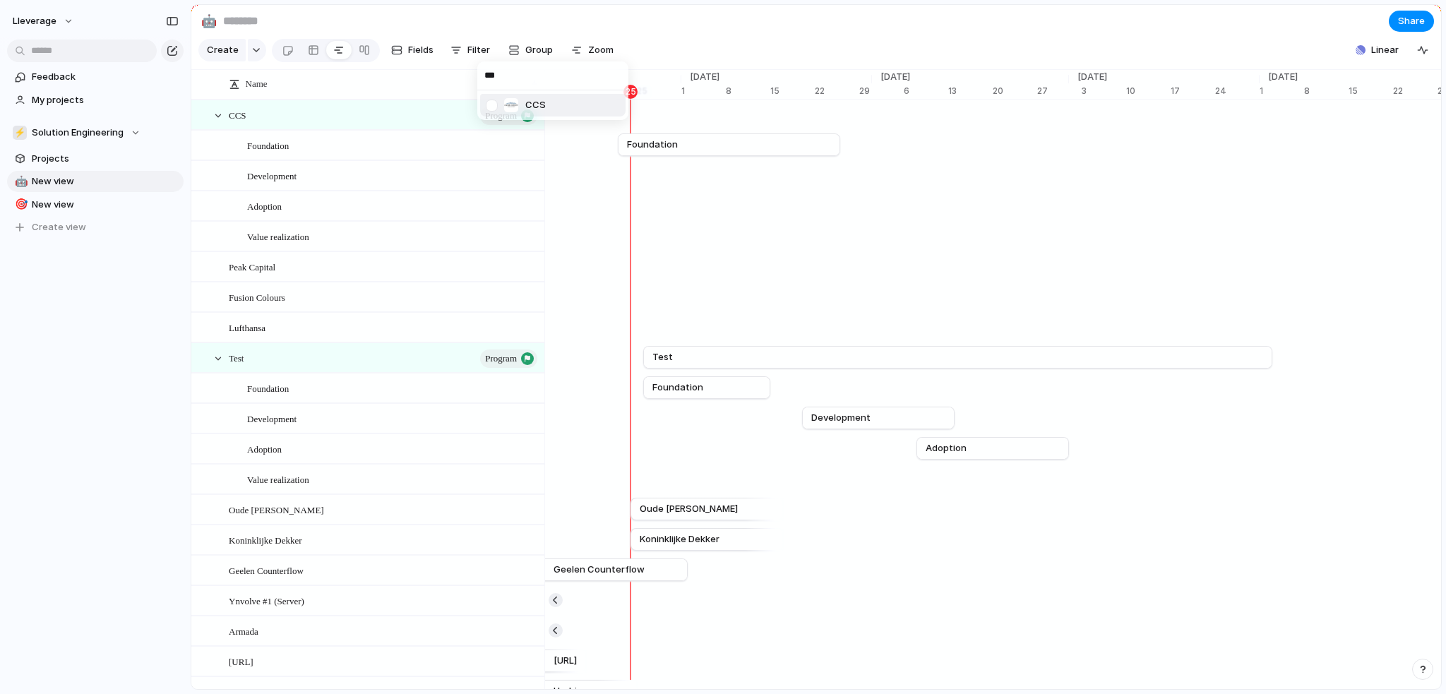
type input "***"
click at [494, 110] on div at bounding box center [492, 105] width 25 height 25
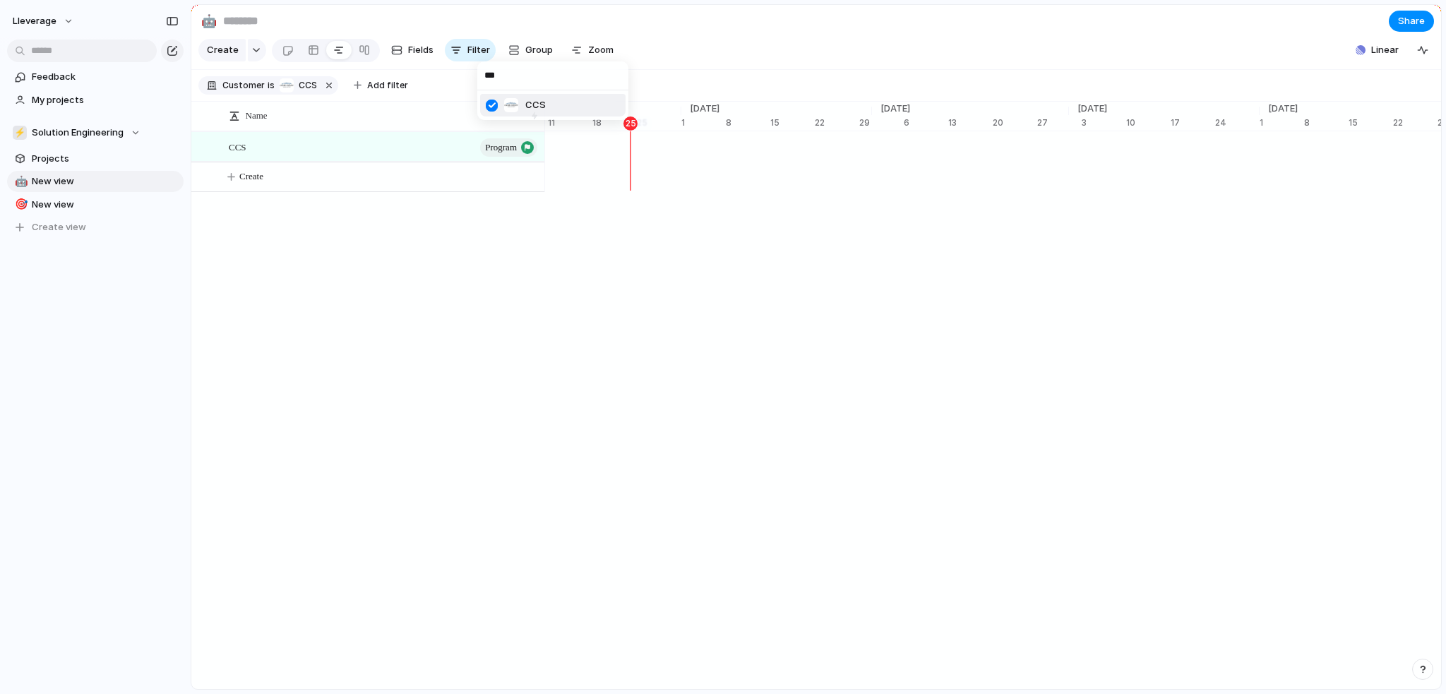
click at [699, 54] on div "*** CCS" at bounding box center [723, 347] width 1446 height 694
click at [316, 56] on div at bounding box center [313, 50] width 11 height 23
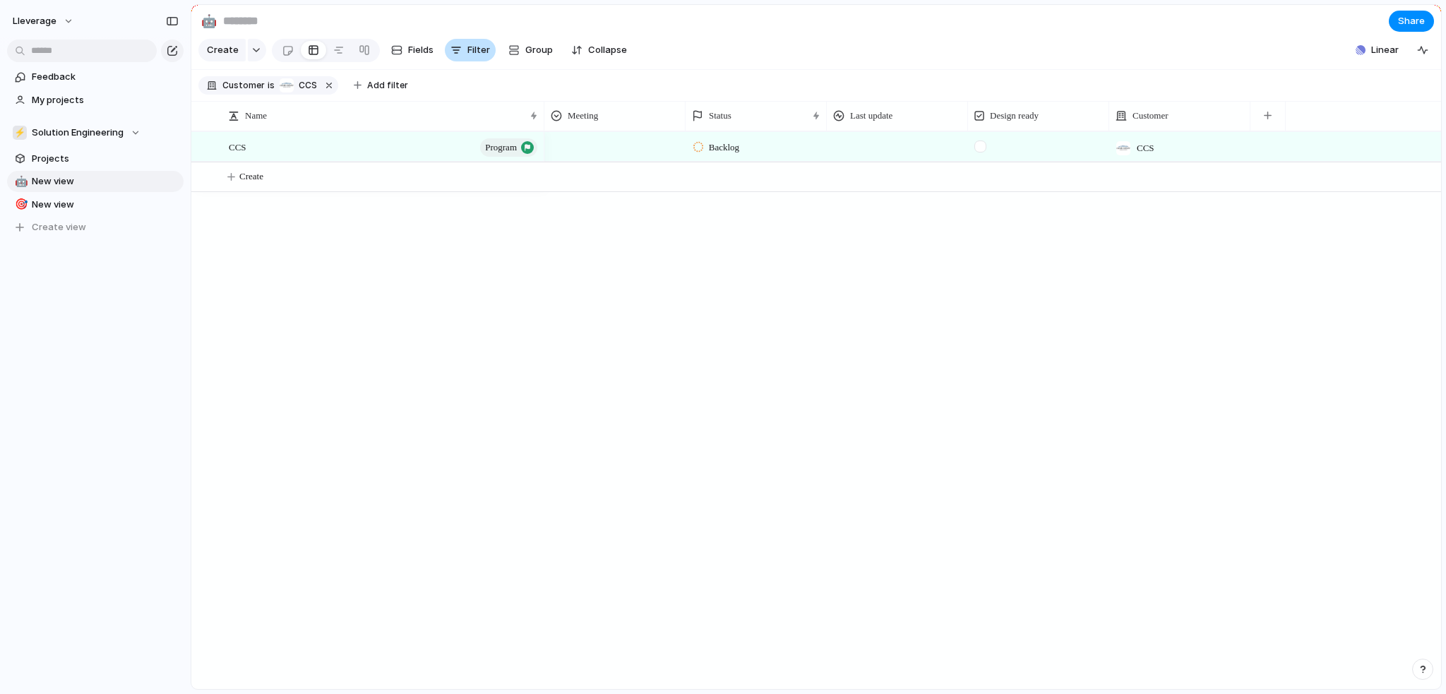
click at [451, 56] on div "button" at bounding box center [456, 49] width 11 height 11
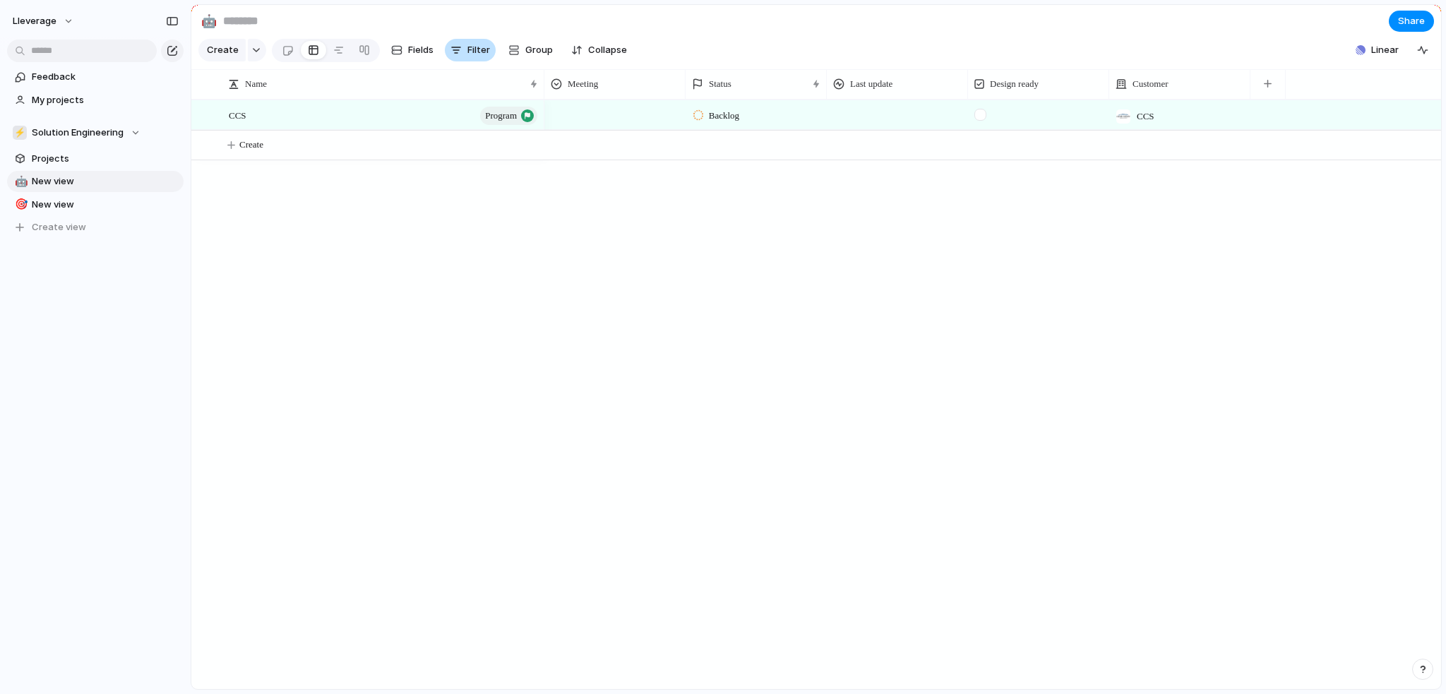
click at [468, 56] on span "Filter" at bounding box center [479, 50] width 23 height 14
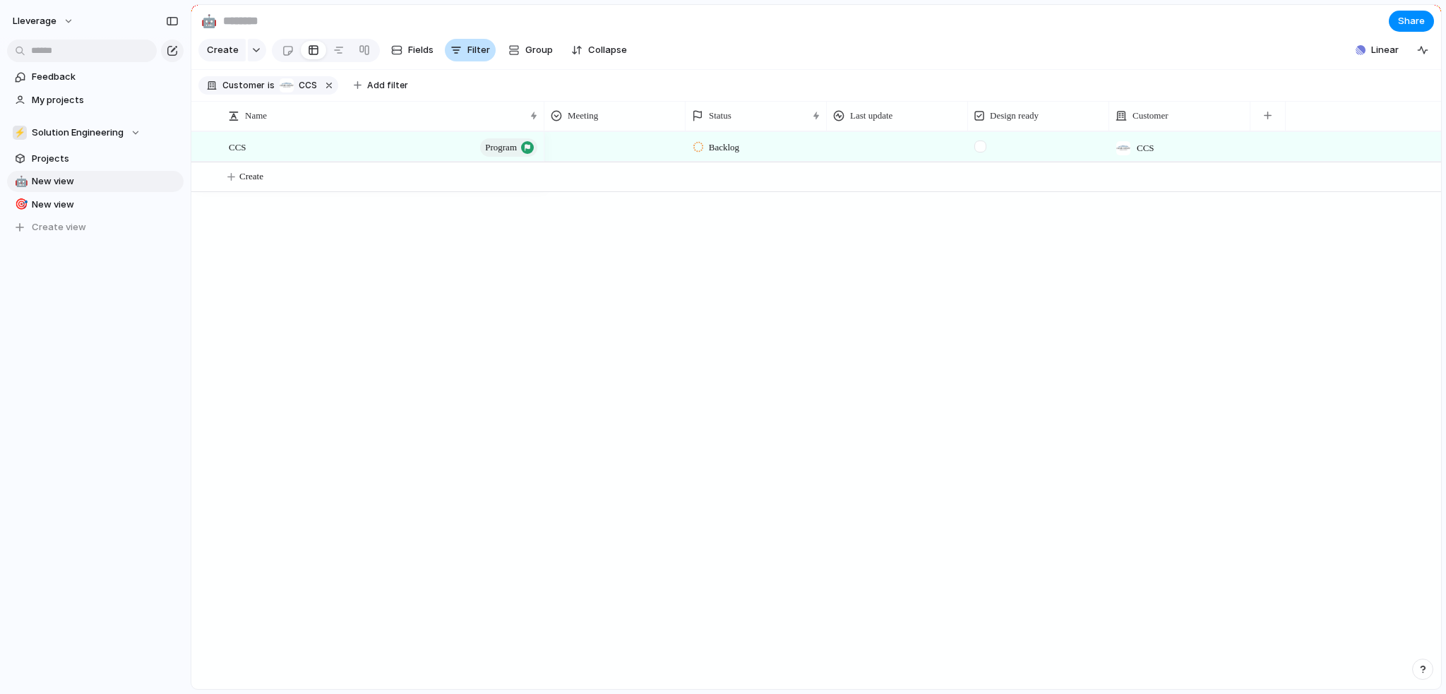
click at [473, 55] on span "Filter" at bounding box center [479, 50] width 23 height 14
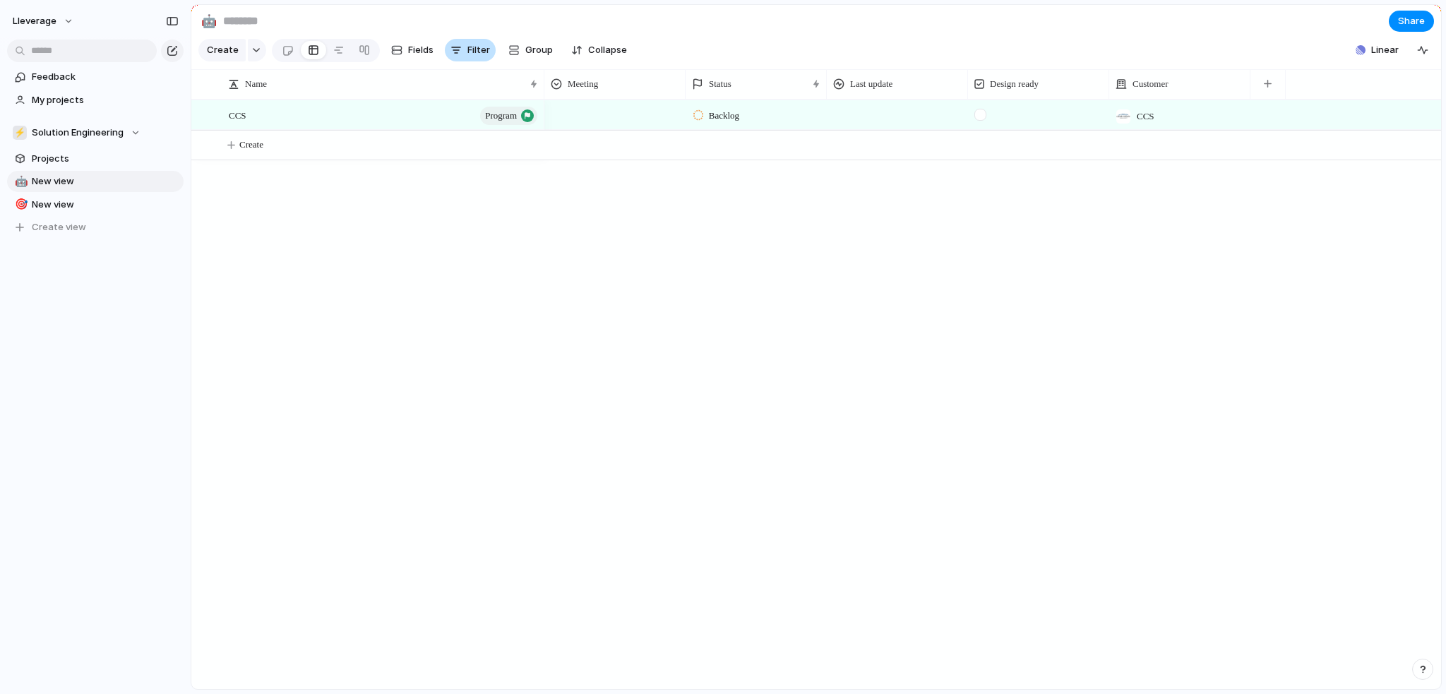
click at [473, 55] on span "Filter" at bounding box center [479, 50] width 23 height 14
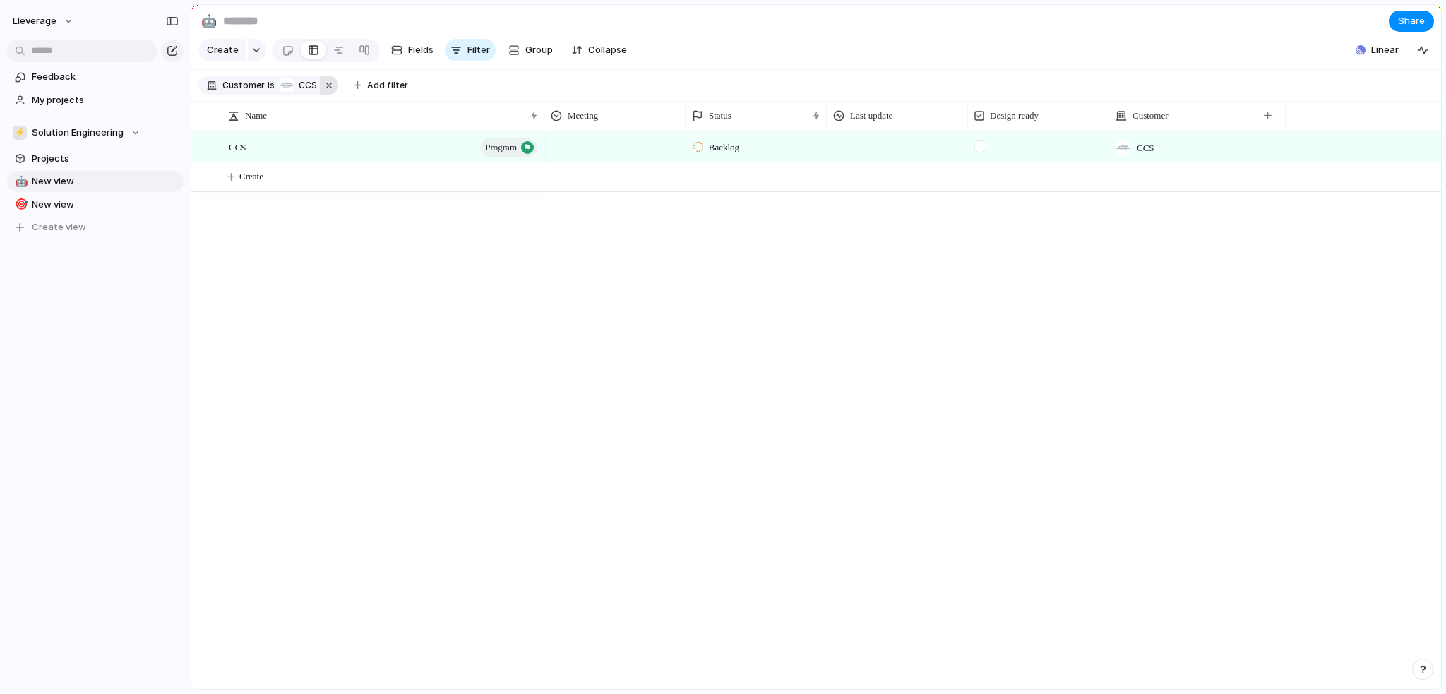
click at [321, 93] on button "button" at bounding box center [329, 85] width 18 height 18
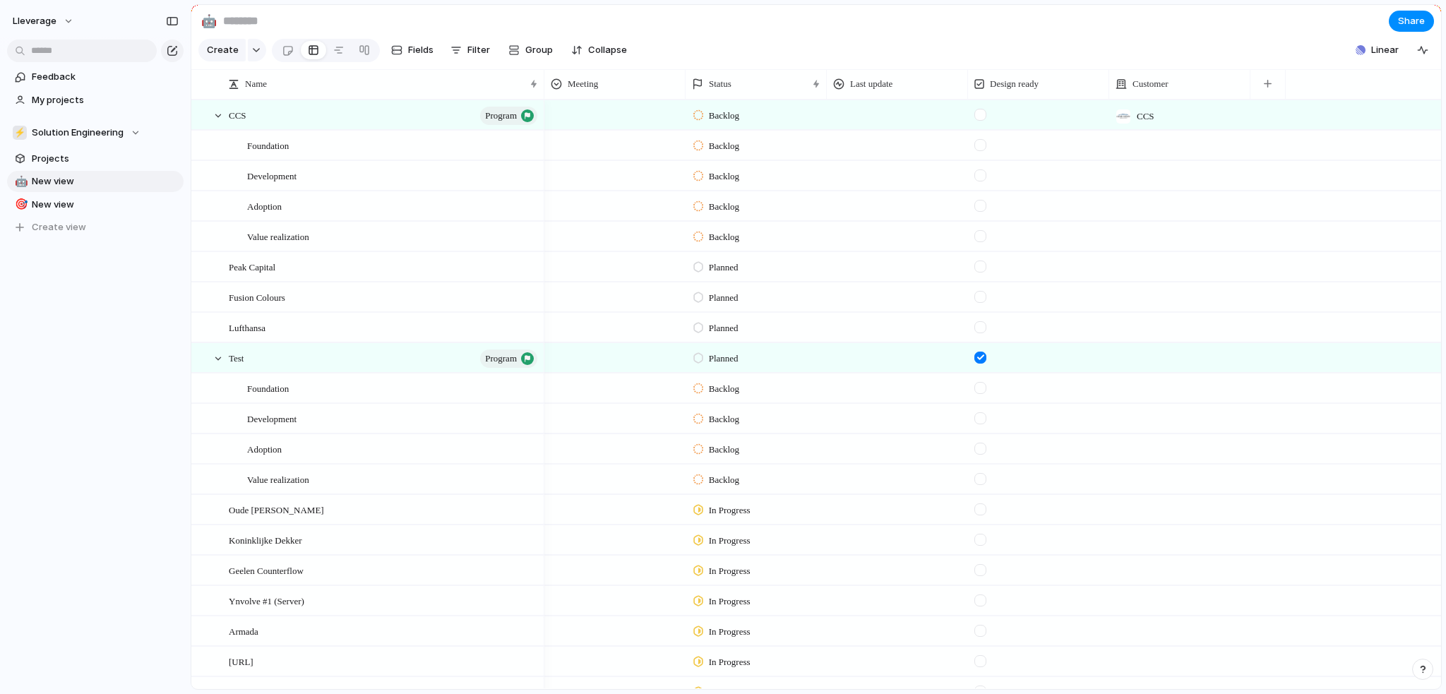
click at [1158, 160] on div at bounding box center [1180, 145] width 141 height 29
type input "***"
click at [1124, 215] on div at bounding box center [1124, 215] width 25 height 25
click at [1238, 62] on div "*** CCS" at bounding box center [723, 347] width 1446 height 694
click at [1144, 189] on div at bounding box center [1180, 175] width 141 height 29
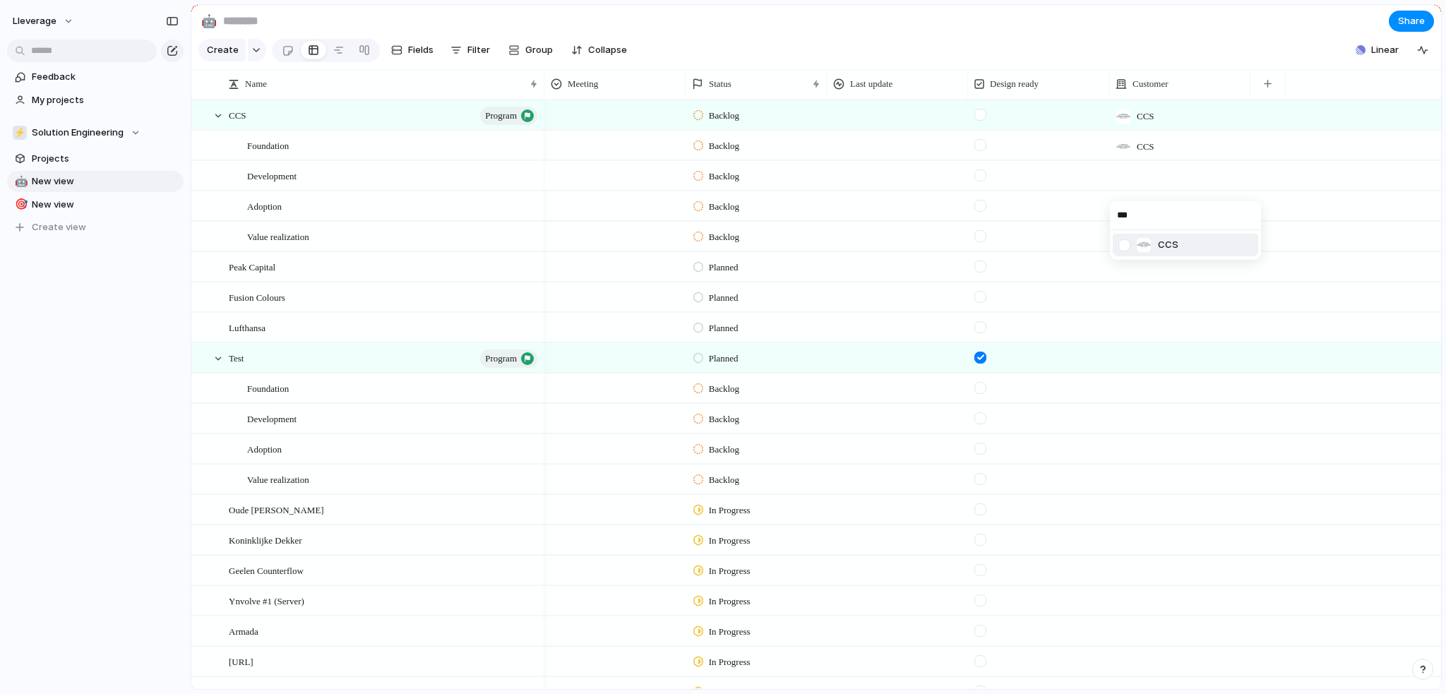
type input "***"
click at [1118, 246] on div at bounding box center [1124, 245] width 25 height 25
click at [1206, 74] on div "*** CCS" at bounding box center [723, 347] width 1446 height 694
click at [1139, 219] on div at bounding box center [1180, 205] width 141 height 29
type input "***"
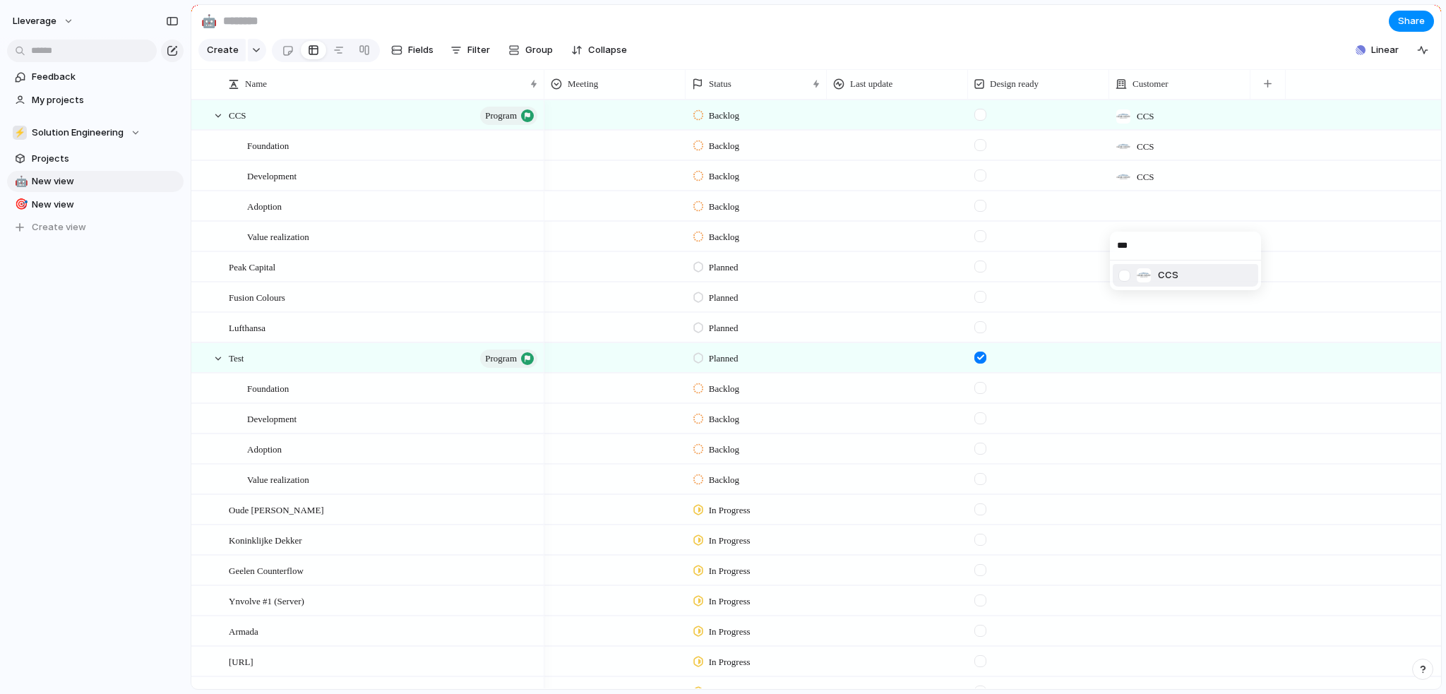
click at [1127, 280] on div at bounding box center [1124, 275] width 25 height 25
click at [1196, 39] on div "*** CCS" at bounding box center [723, 347] width 1446 height 694
click at [1146, 249] on div at bounding box center [1180, 236] width 141 height 29
type input "***"
click at [1127, 310] on div at bounding box center [1124, 306] width 25 height 25
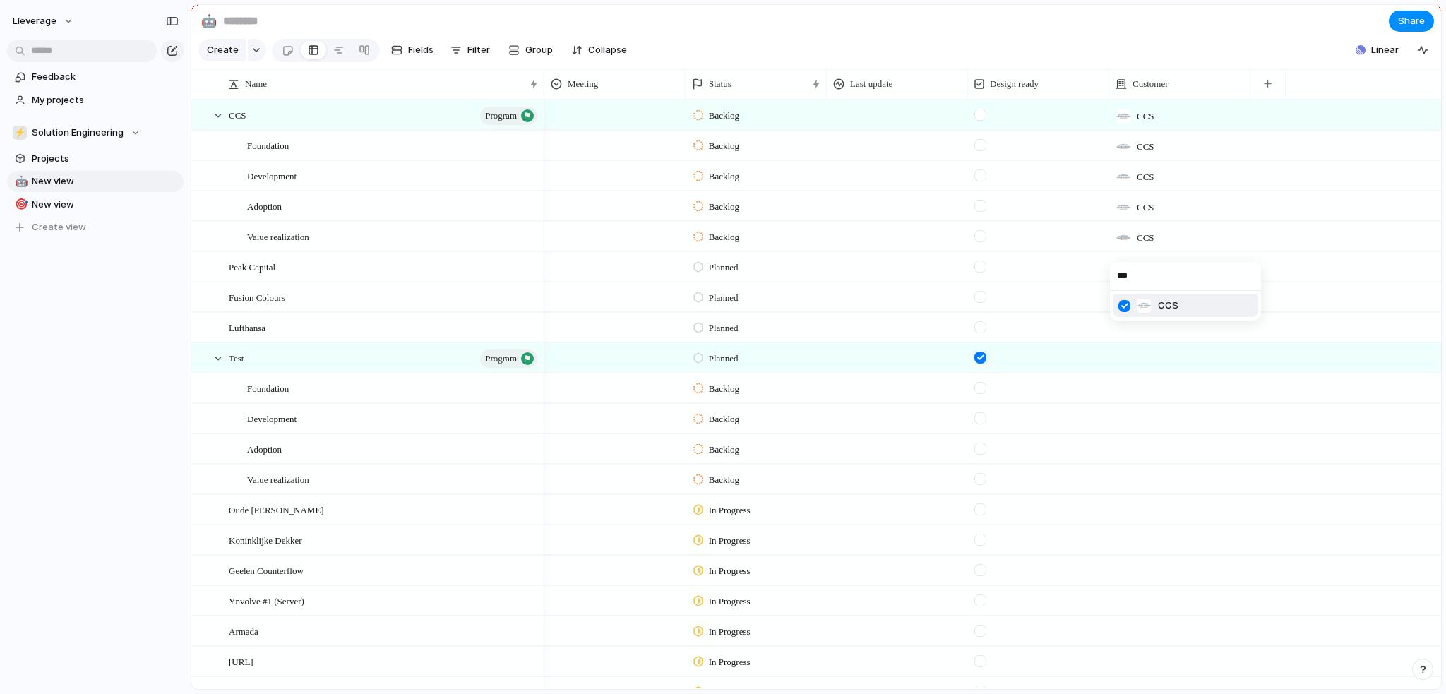
drag, startPoint x: 1182, startPoint y: 61, endPoint x: 998, endPoint y: 55, distance: 184.4
click at [1182, 59] on div "*** CCS" at bounding box center [723, 347] width 1446 height 694
click at [340, 59] on div at bounding box center [338, 50] width 11 height 23
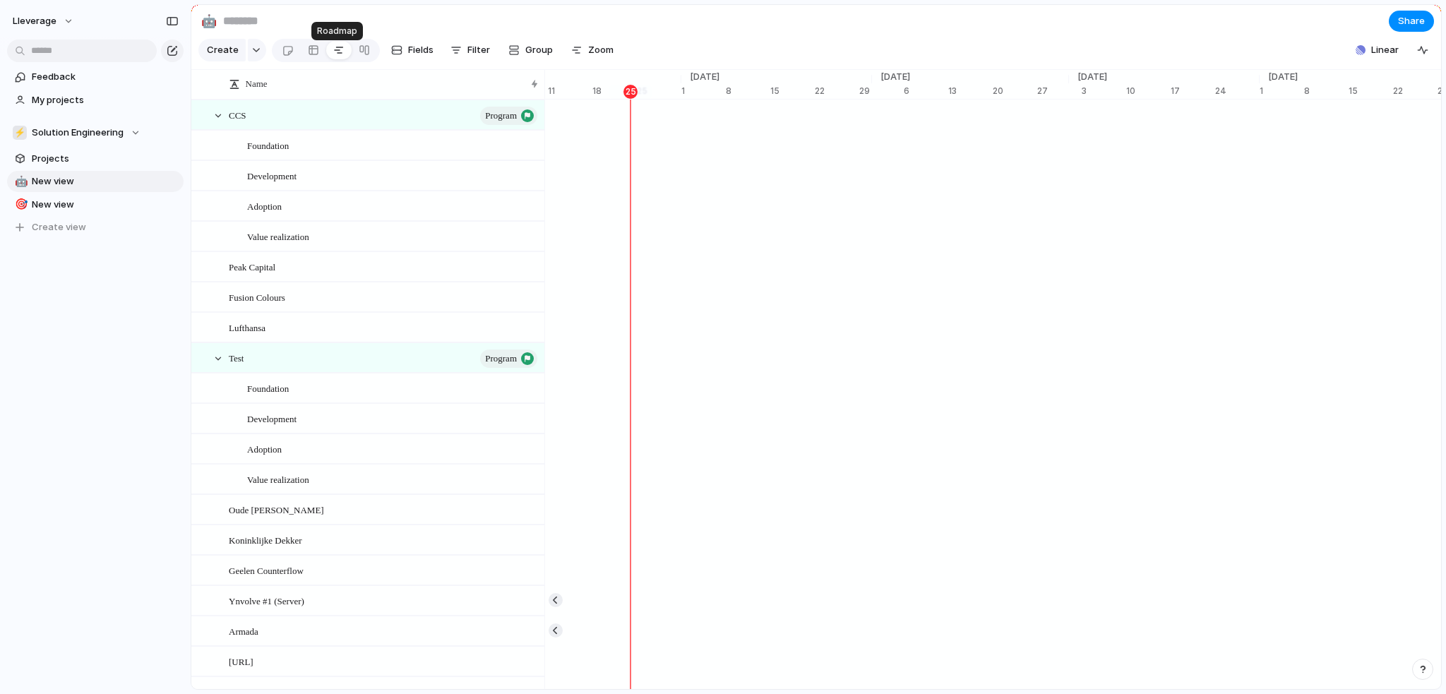
scroll to position [0, 7028]
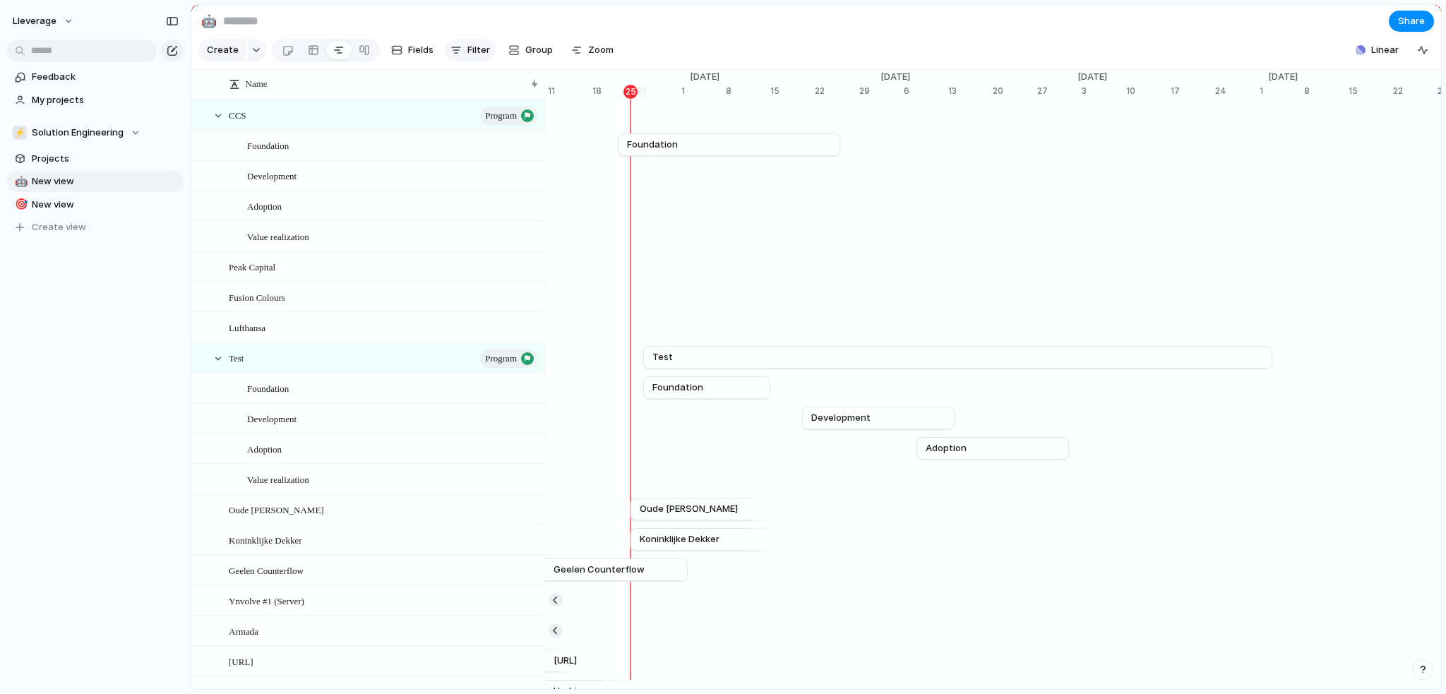
click at [468, 57] on span "Filter" at bounding box center [479, 50] width 23 height 14
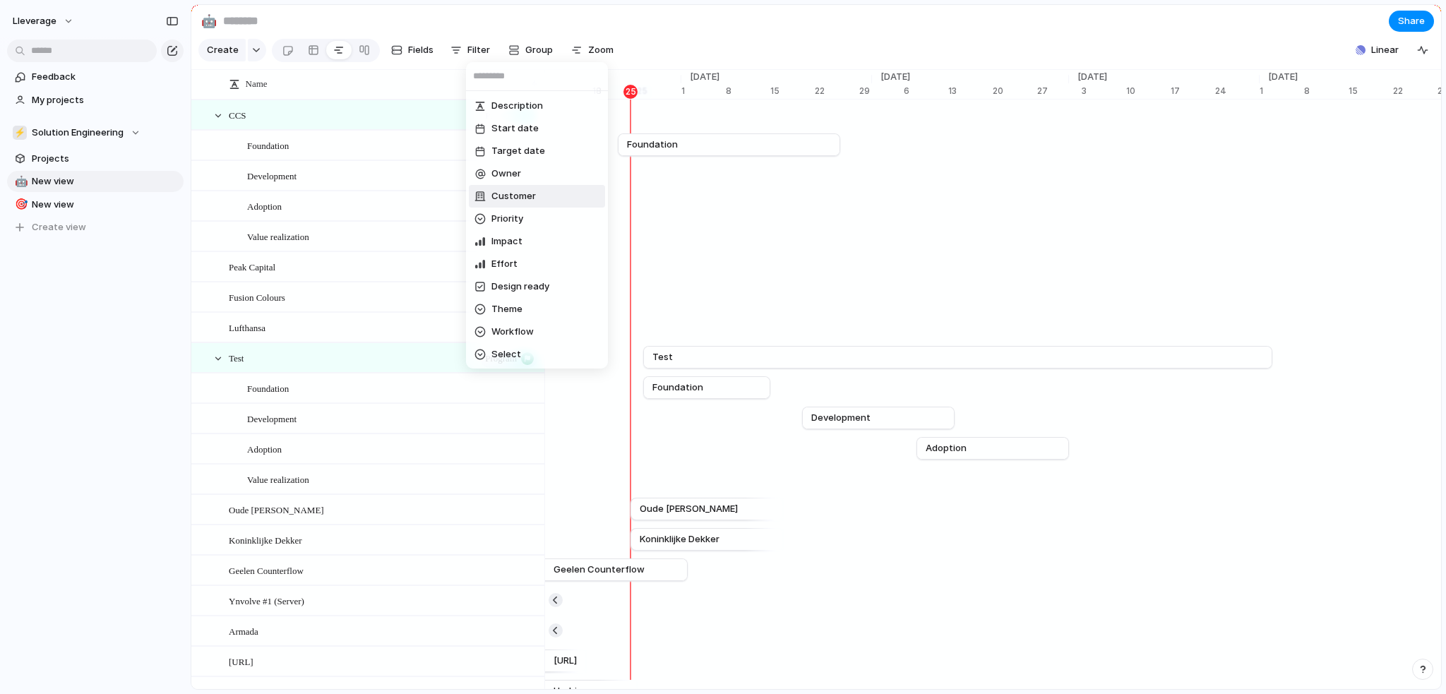
click at [520, 191] on span "Customer" at bounding box center [514, 196] width 44 height 14
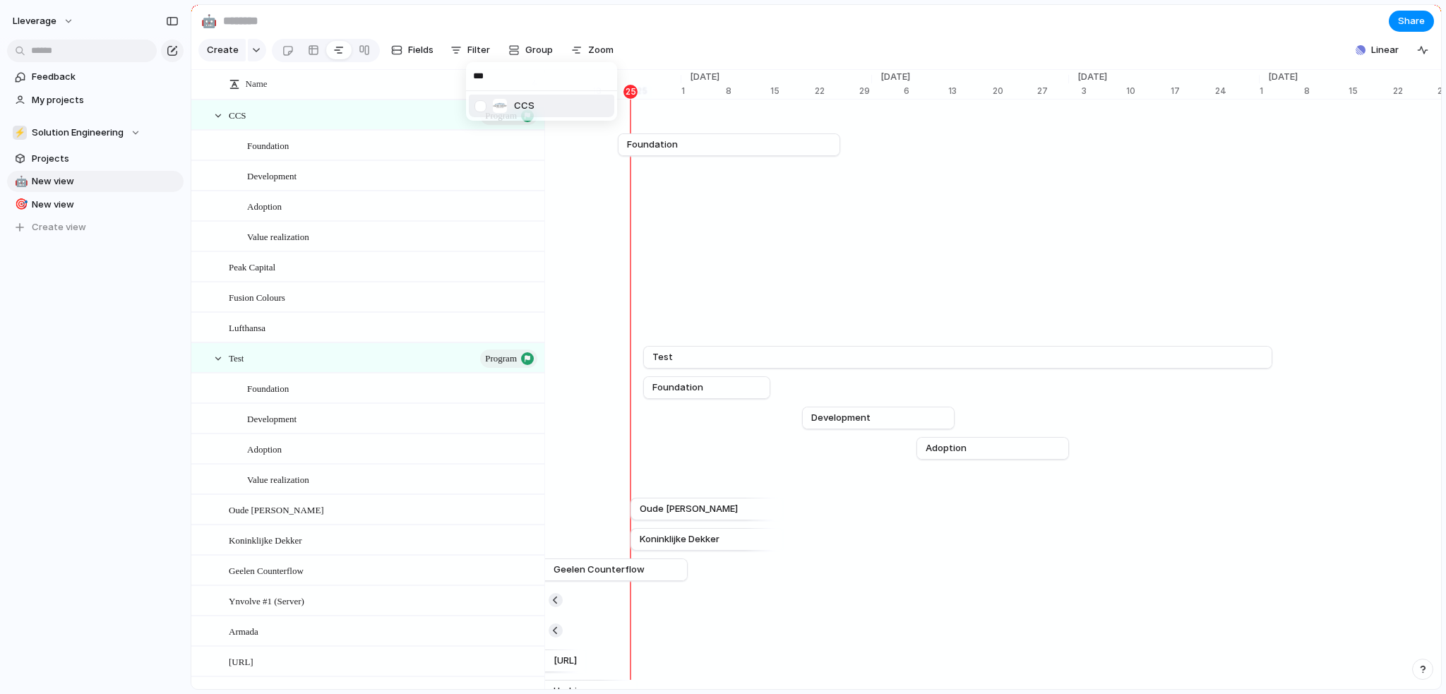
type input "***"
click at [479, 108] on div at bounding box center [480, 106] width 25 height 25
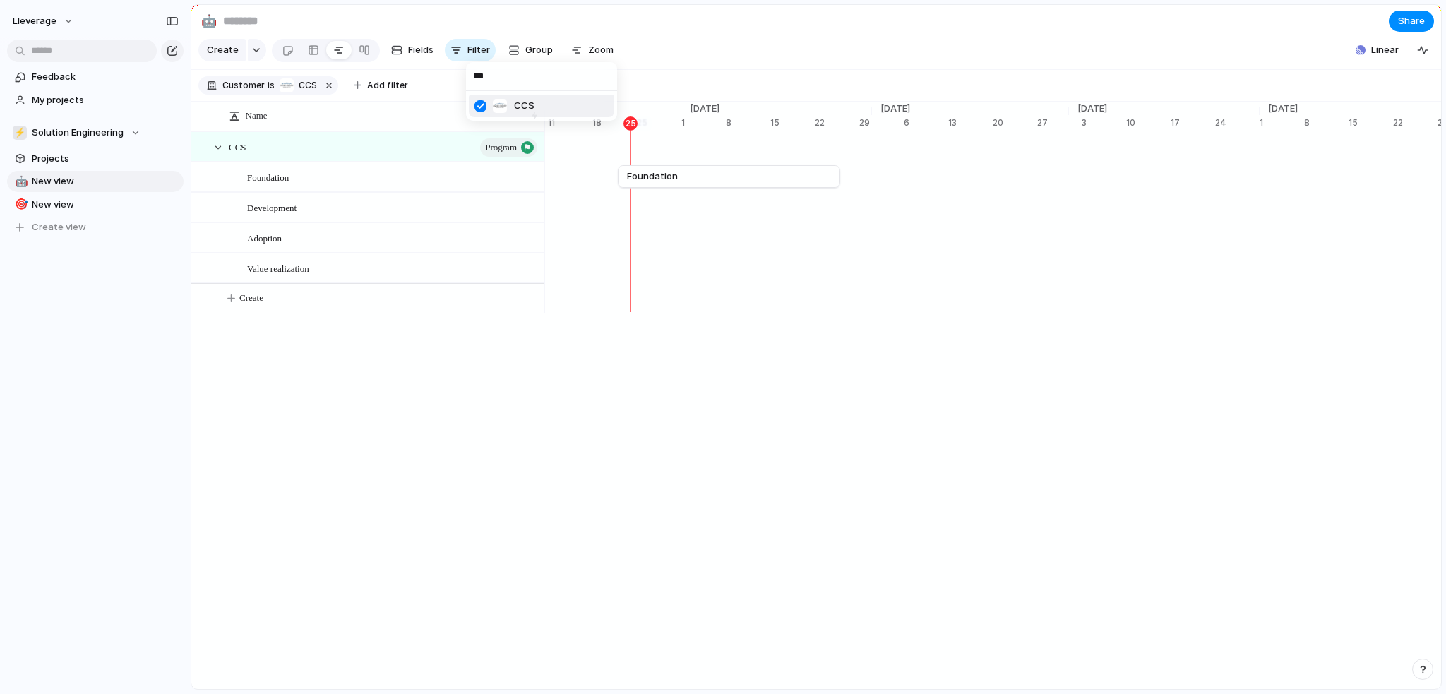
click at [688, 40] on div "*** CCS" at bounding box center [723, 347] width 1446 height 694
click at [306, 190] on div "Foundation" at bounding box center [393, 177] width 292 height 29
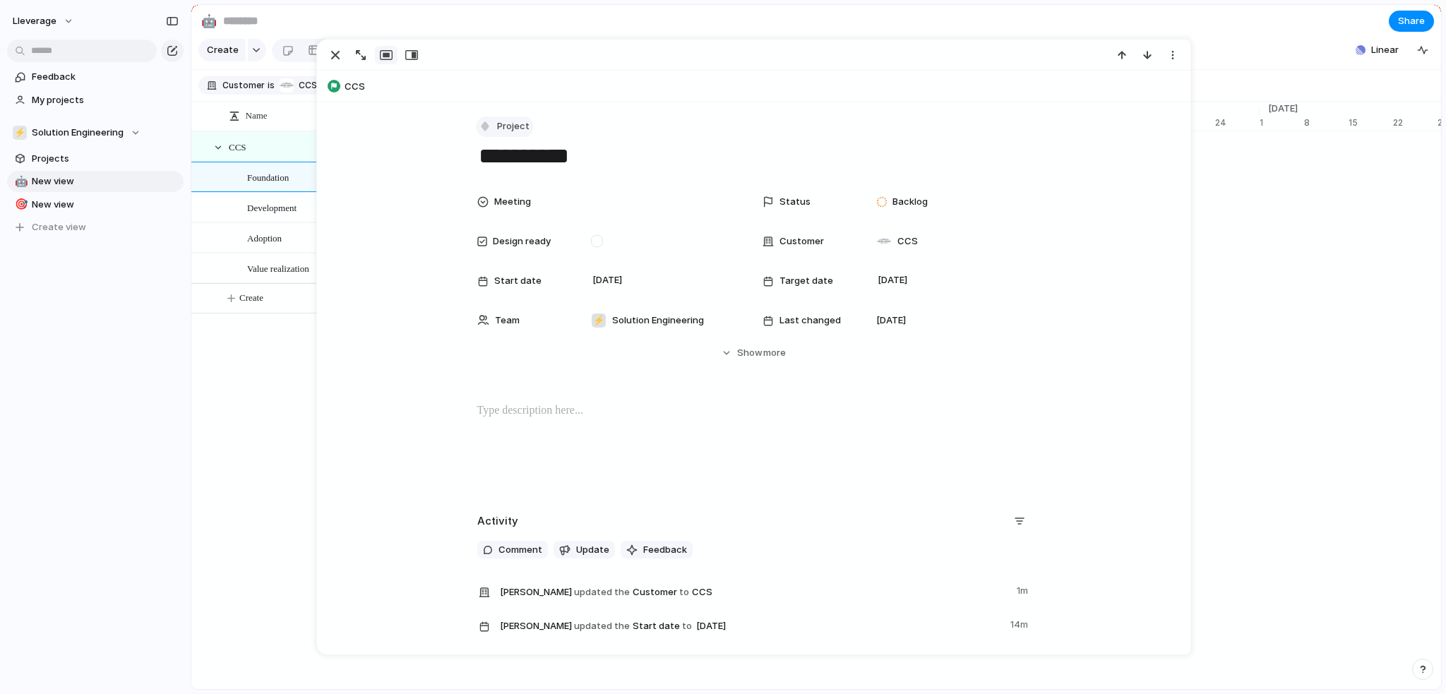
click at [482, 124] on div "button" at bounding box center [485, 126] width 13 height 13
click at [518, 293] on span "Workflow" at bounding box center [520, 299] width 42 height 14
click at [263, 348] on div "Name CCS program Foundation Workflow Development Adoption Value realization Cre…" at bounding box center [367, 240] width 353 height 216
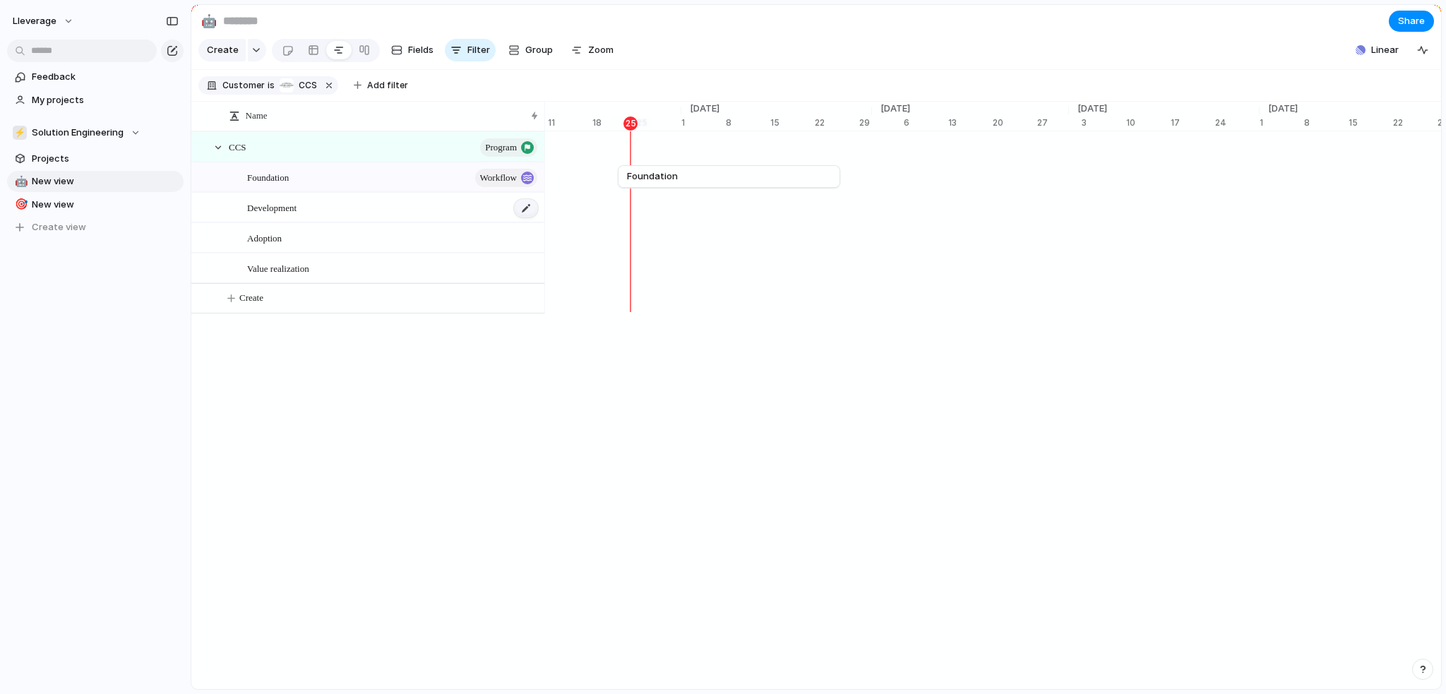
click at [522, 218] on div at bounding box center [526, 208] width 24 height 18
click at [501, 188] on span "Workflow" at bounding box center [498, 178] width 37 height 20
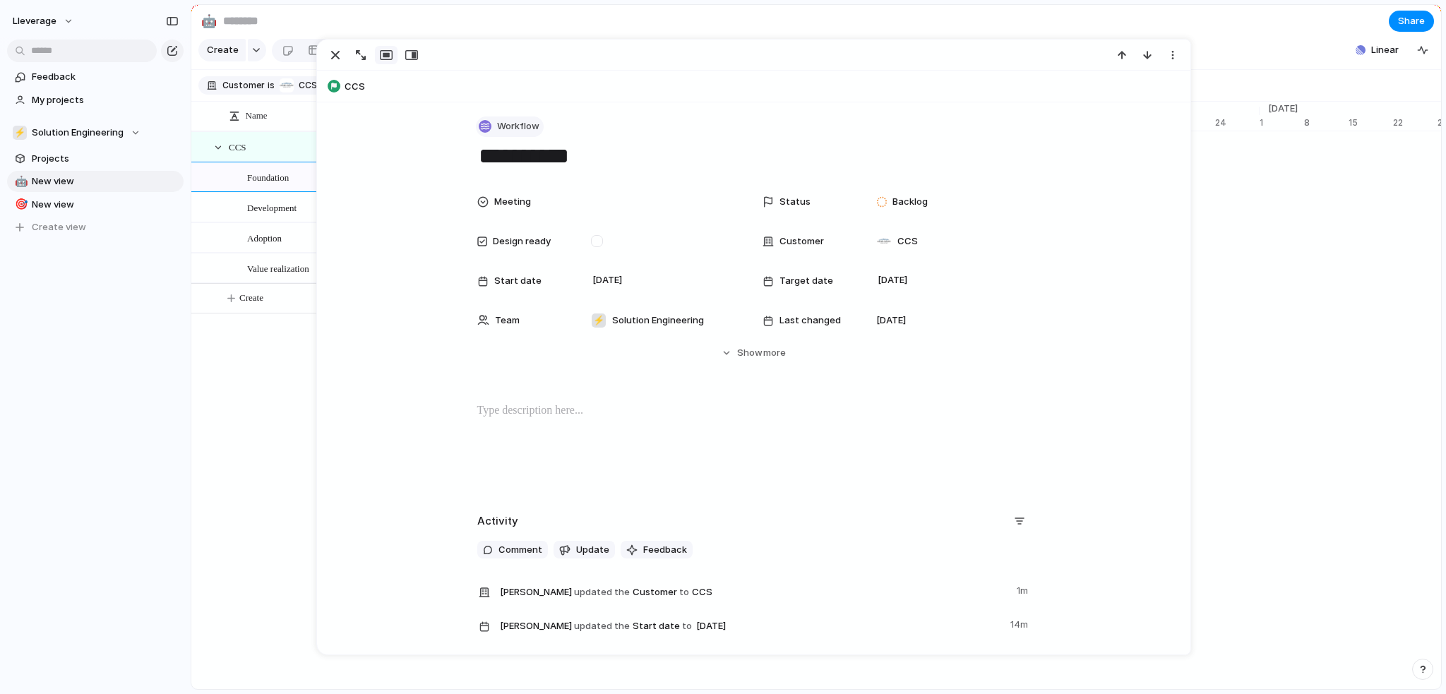
click at [481, 127] on div "button" at bounding box center [485, 126] width 13 height 13
click at [285, 367] on div "Goal Program Initiative Launch Project Workflow Customize" at bounding box center [723, 347] width 1446 height 694
click at [328, 51] on div "button" at bounding box center [335, 55] width 17 height 17
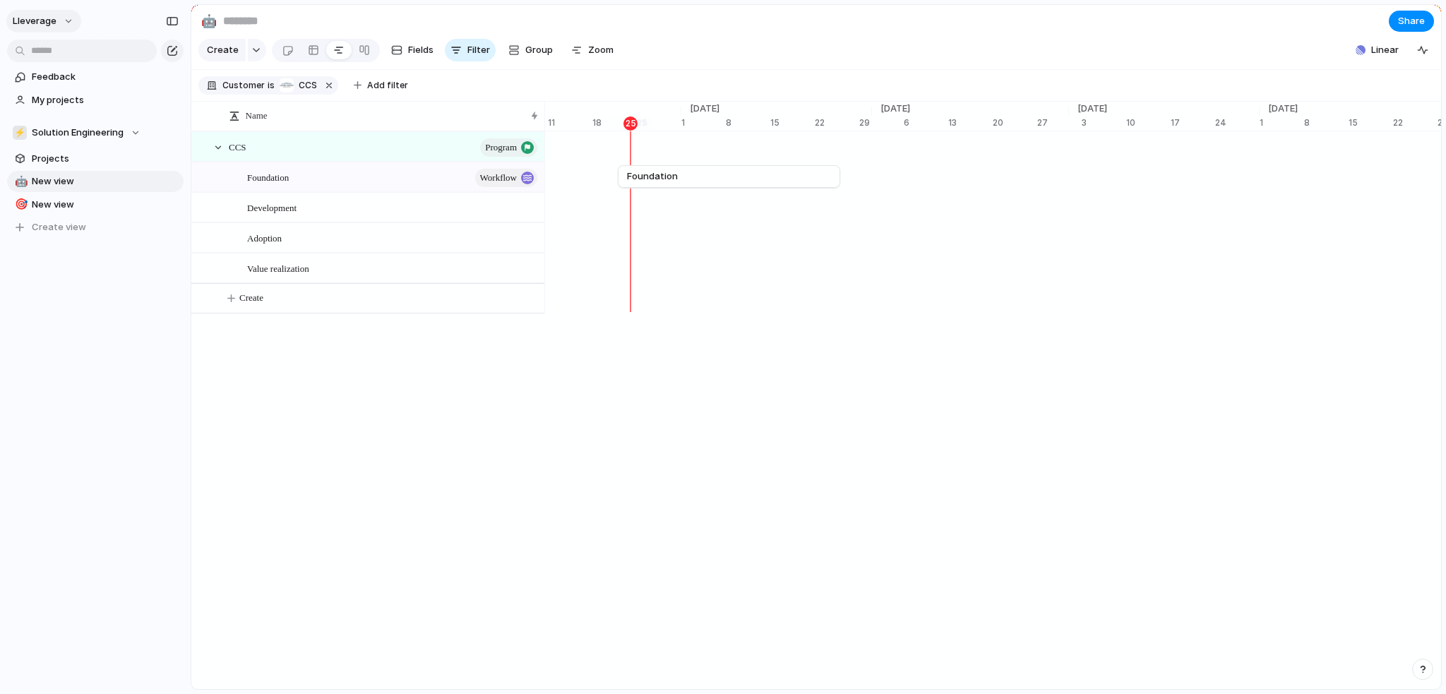
click at [58, 18] on button "Lleverage" at bounding box center [43, 21] width 75 height 23
click at [61, 53] on span "Settings" at bounding box center [51, 53] width 39 height 14
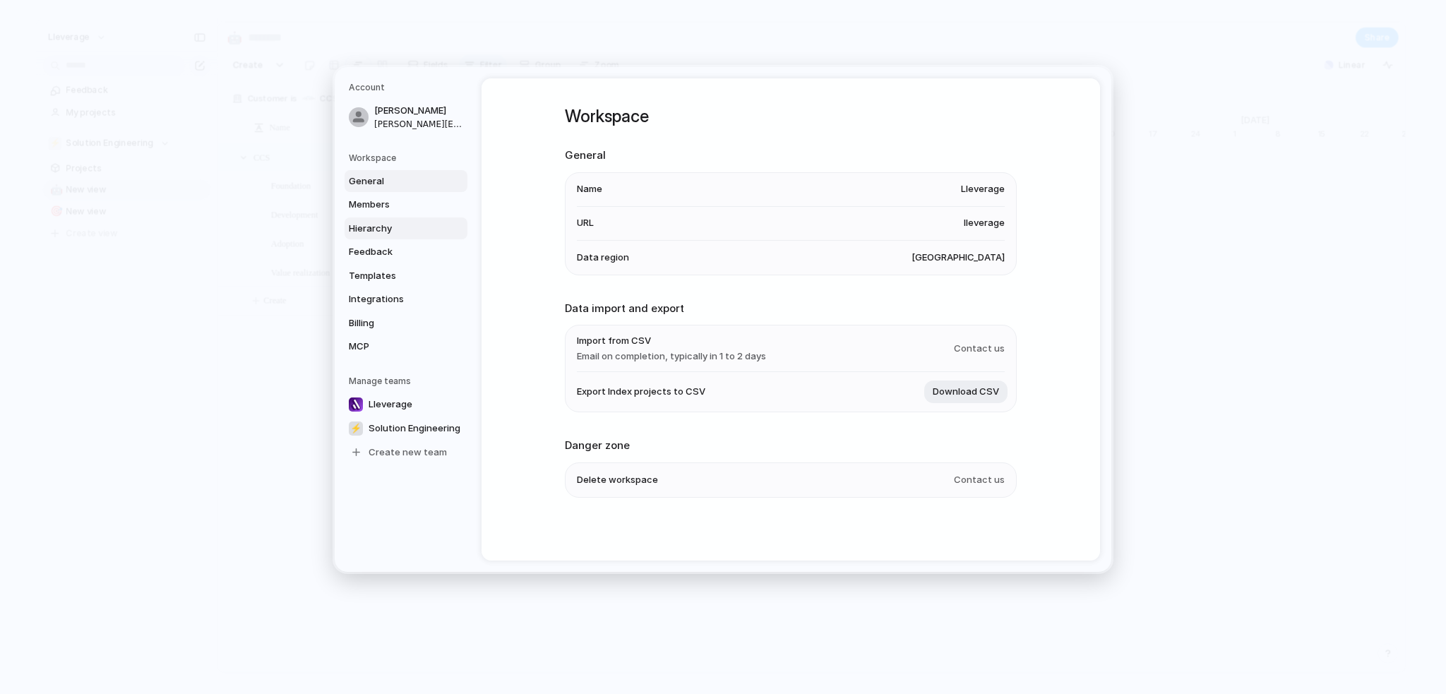
click at [386, 226] on span "Hierarchy" at bounding box center [394, 228] width 90 height 14
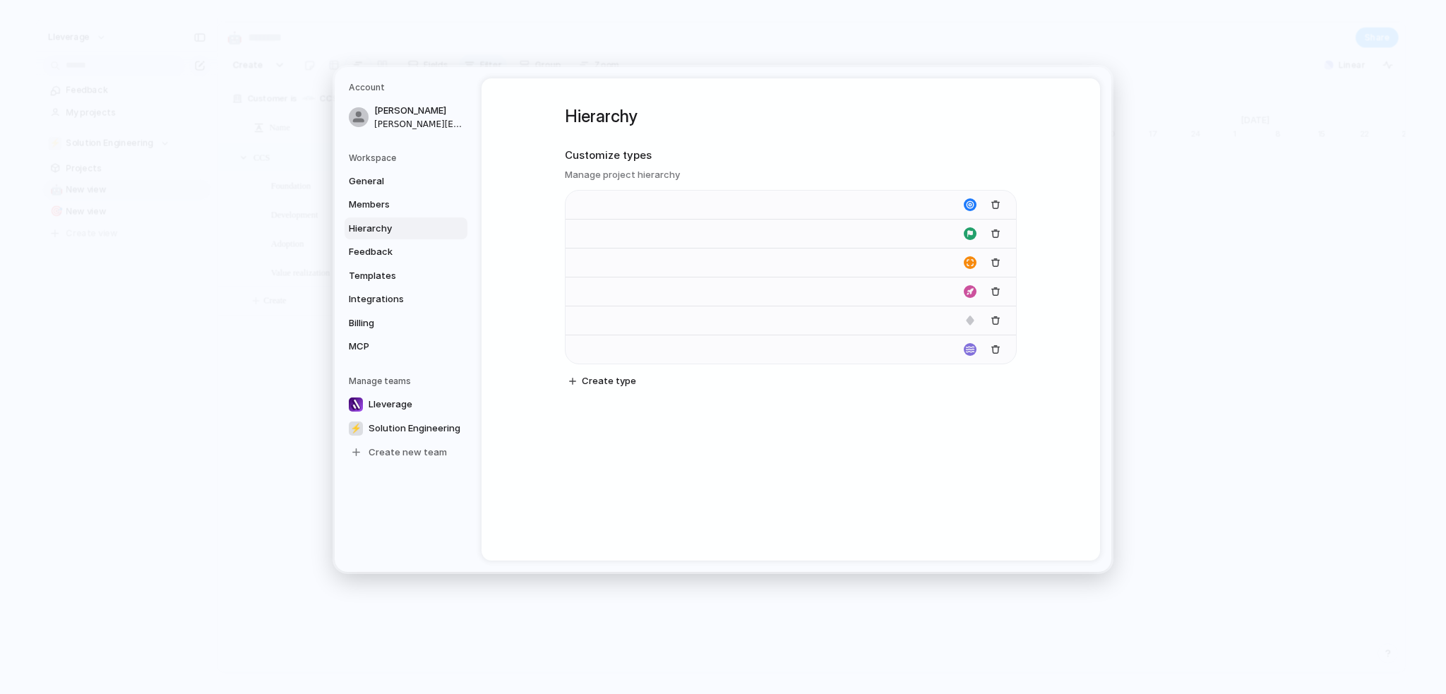
type input "****"
type input "*******"
type input "**********"
type input "*******"
drag, startPoint x: 572, startPoint y: 323, endPoint x: 573, endPoint y: 186, distance: 137.0
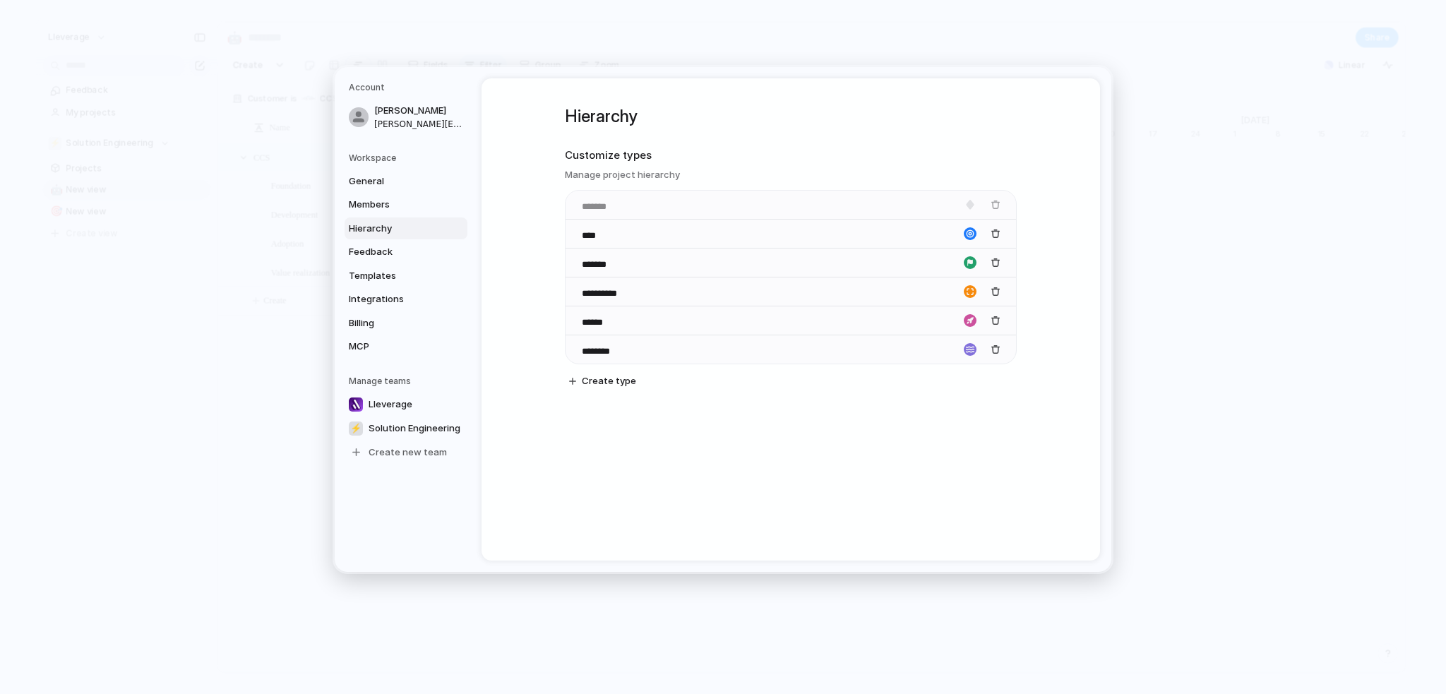
click at [573, 186] on body "Lleverage Feedback My projects ⚡ Solution Engineering Projects 🤖 New view 🎯 New…" at bounding box center [723, 347] width 1446 height 694
drag, startPoint x: 572, startPoint y: 350, endPoint x: 570, endPoint y: 239, distance: 111.6
click at [570, 239] on body "Lleverage Feedback My projects ⚡ Solution Engineering Projects 🤖 New view 🎯 New…" at bounding box center [723, 347] width 1446 height 694
click at [528, 268] on div "**********" at bounding box center [791, 319] width 619 height 482
drag, startPoint x: 571, startPoint y: 292, endPoint x: 564, endPoint y: 198, distance: 93.4
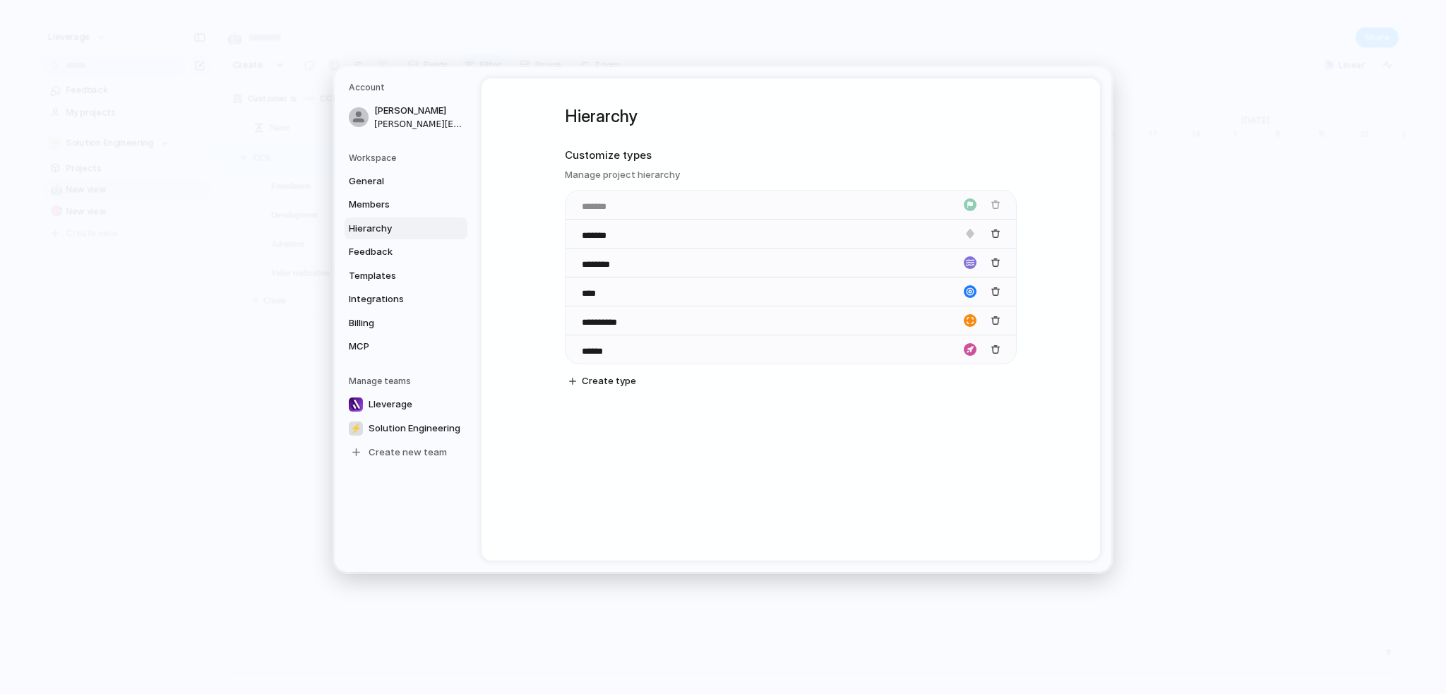
click at [564, 198] on body "Lleverage Feedback My projects ⚡ Solution Engineering Projects 🤖 New view 🎯 New…" at bounding box center [723, 347] width 1446 height 694
click at [784, 451] on div "**********" at bounding box center [791, 319] width 619 height 482
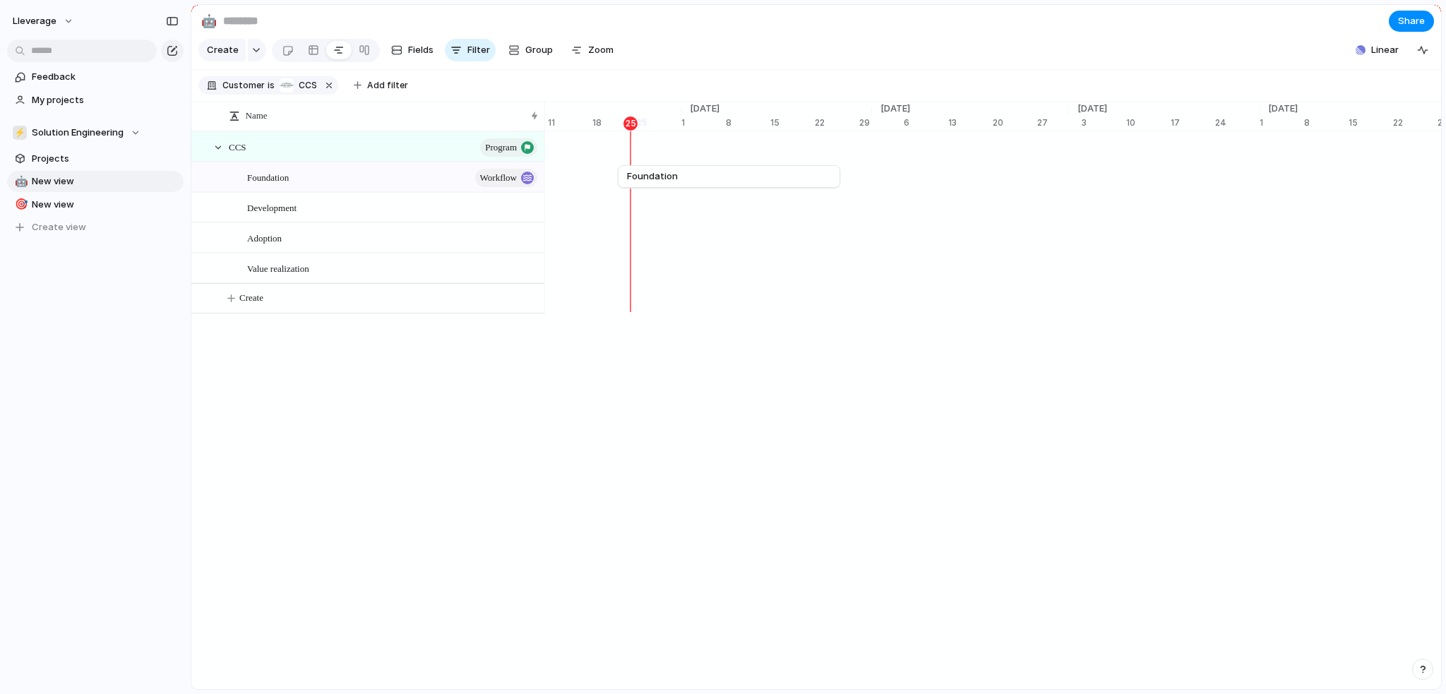
click at [869, 66] on section "Create Fields Filter Group Zoom Linear" at bounding box center [816, 53] width 1250 height 34
click at [505, 188] on span "Workflow" at bounding box center [498, 178] width 37 height 20
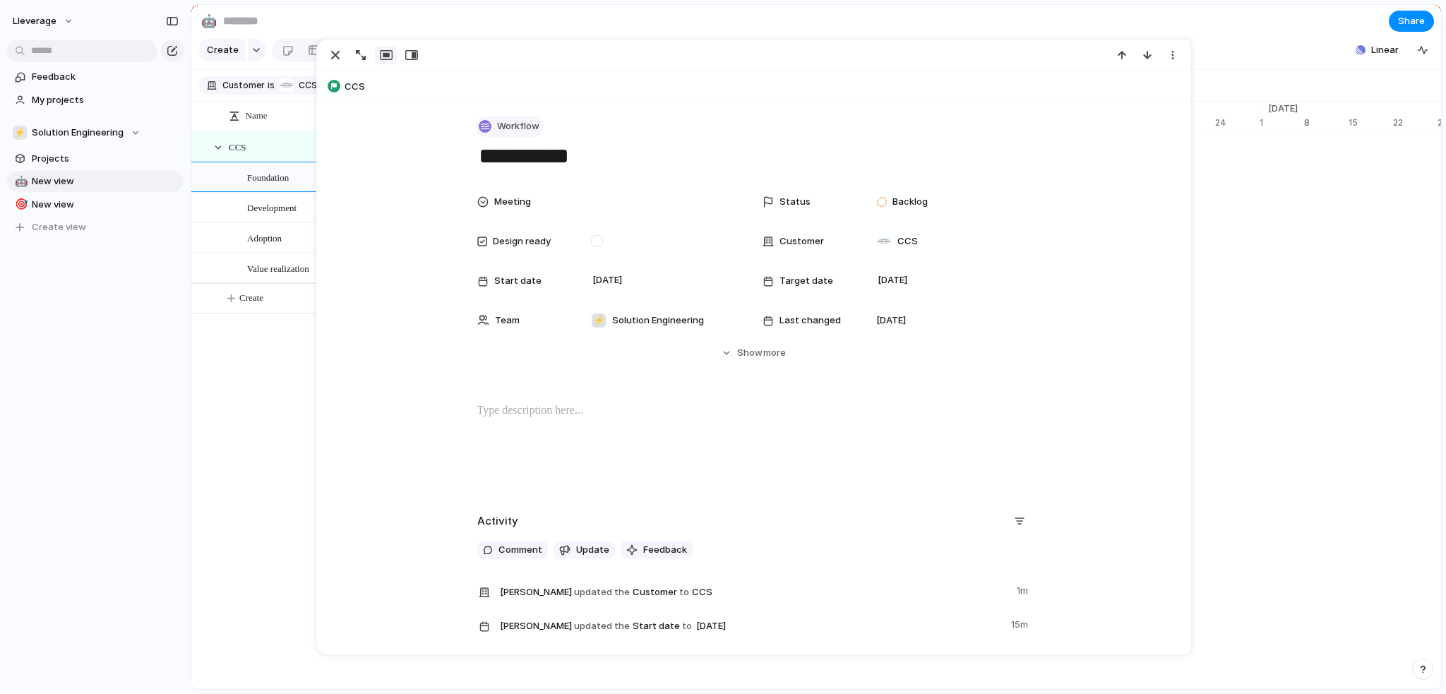
click at [489, 133] on button "Workflow" at bounding box center [510, 127] width 68 height 20
click at [513, 206] on span "Project" at bounding box center [515, 209] width 32 height 14
click at [291, 365] on div "Name CCS program Foundation Development Adoption Value realization Create [DATE…" at bounding box center [816, 396] width 1250 height 588
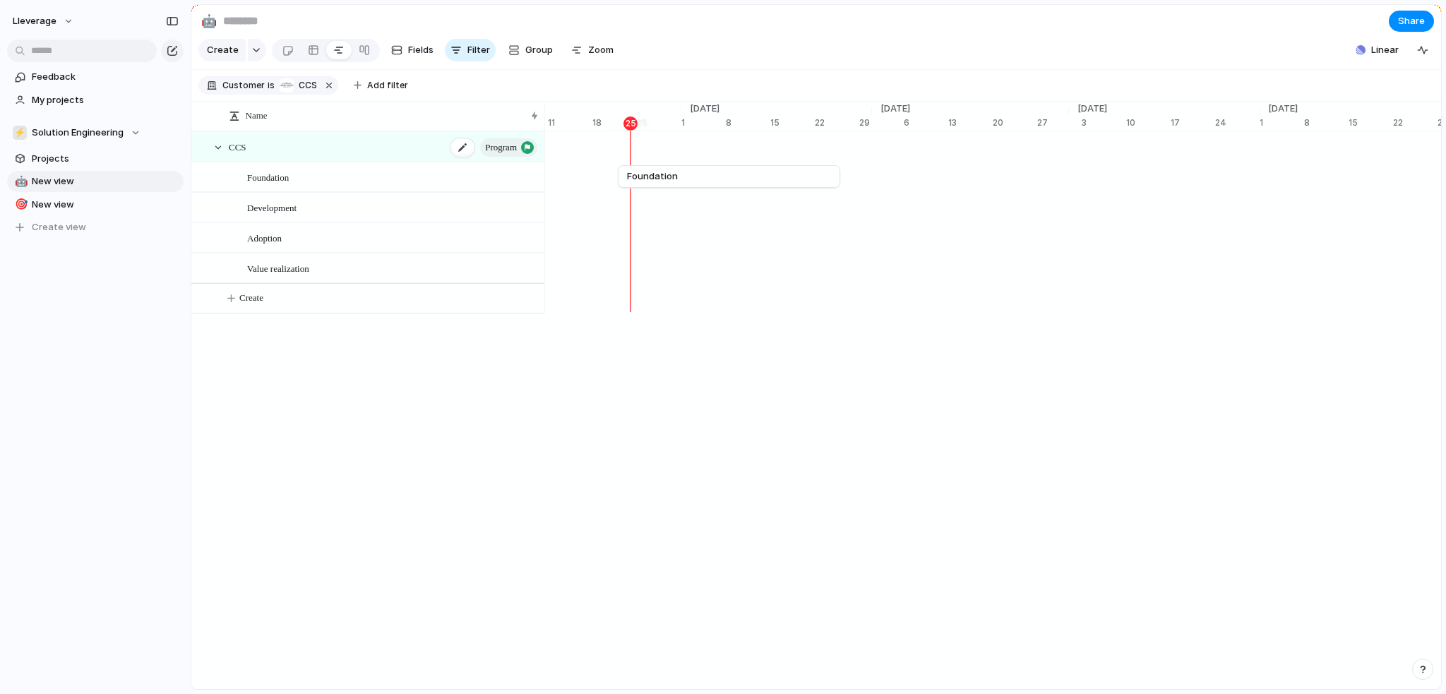
click at [512, 158] on span "program" at bounding box center [501, 148] width 32 height 20
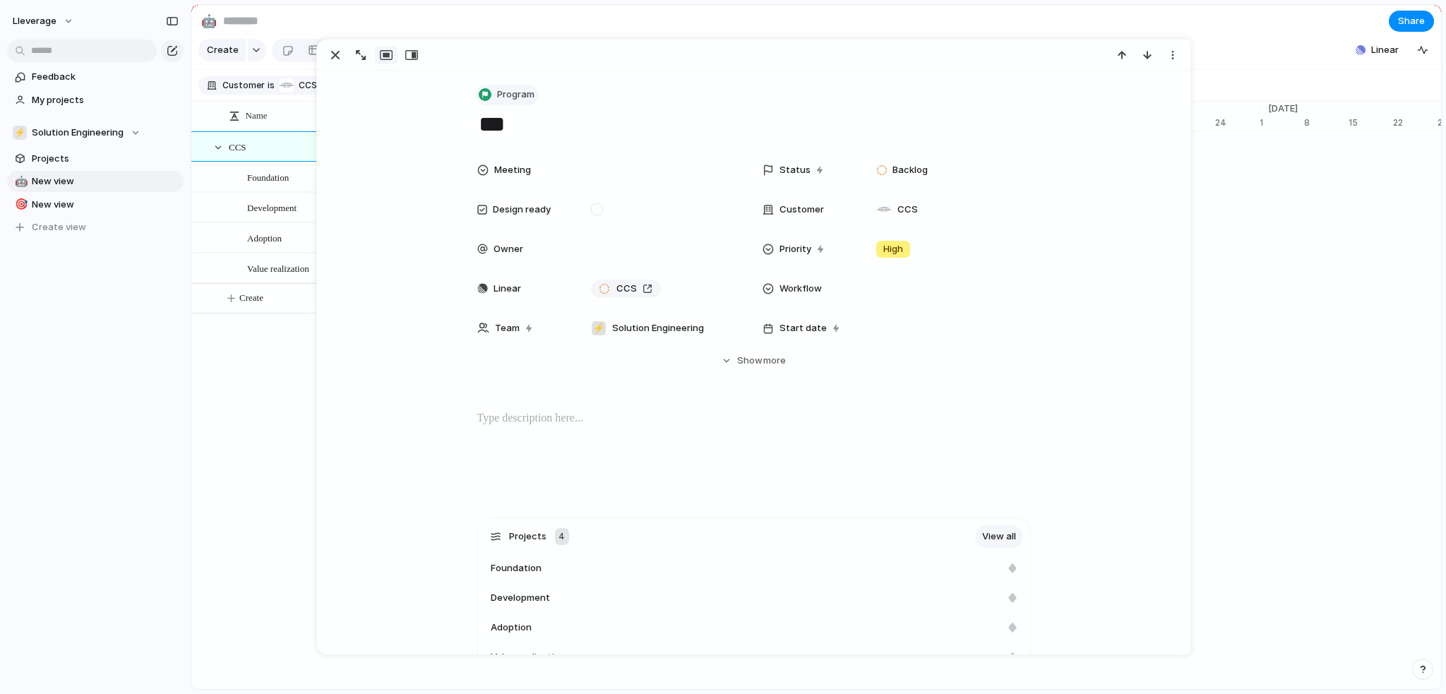
click at [497, 97] on span "Program" at bounding box center [515, 95] width 37 height 14
click at [513, 292] on span "Customize" at bounding box center [523, 297] width 49 height 14
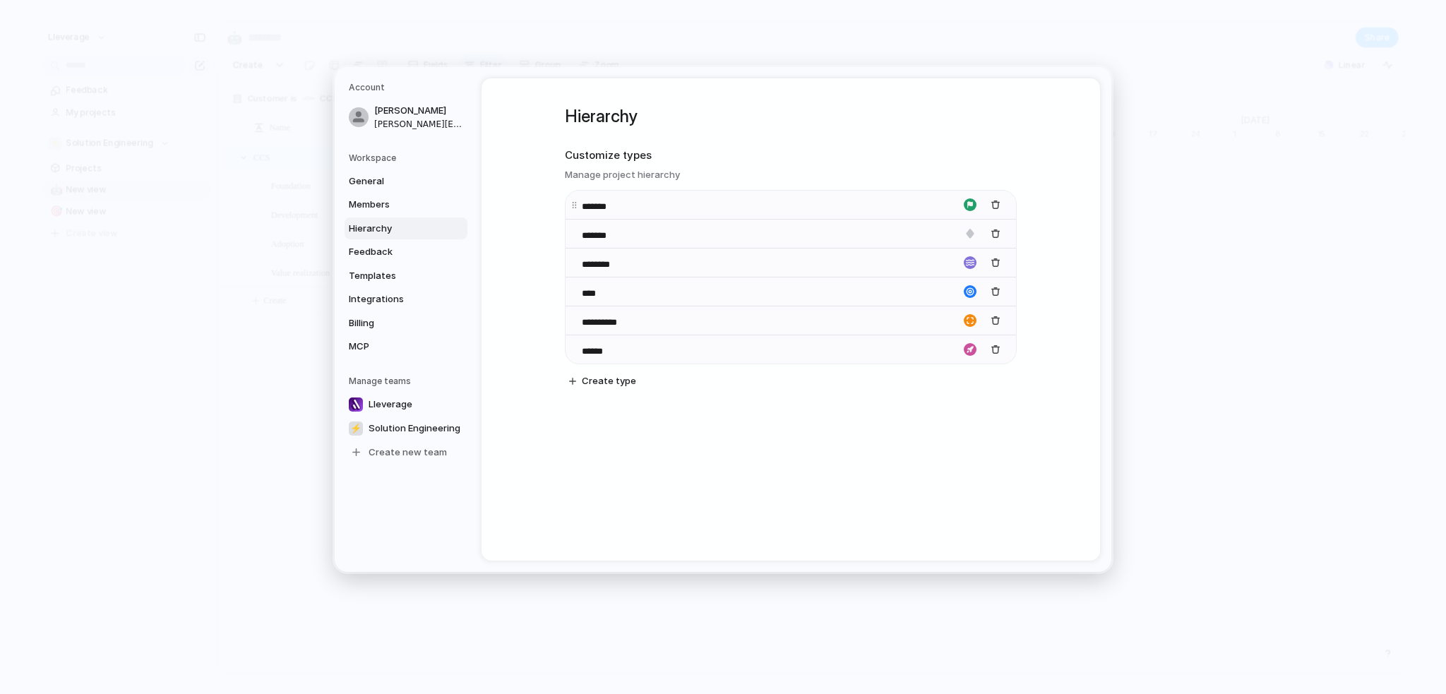
click at [599, 201] on input "*******" at bounding box center [608, 206] width 52 height 14
click at [600, 204] on input "*******" at bounding box center [608, 206] width 52 height 14
click at [600, 205] on input "*******" at bounding box center [608, 206] width 52 height 14
click at [653, 196] on div "*******" at bounding box center [791, 204] width 451 height 29
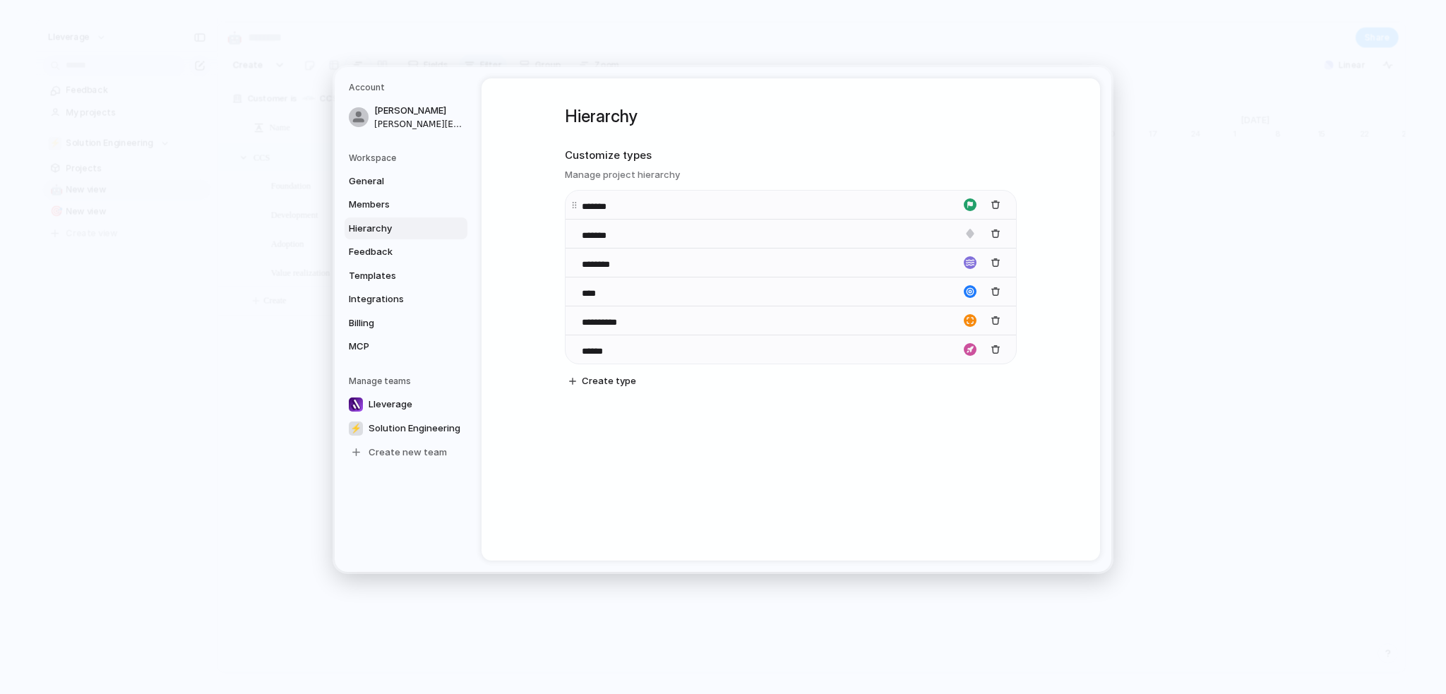
click at [611, 205] on input "*******" at bounding box center [608, 206] width 52 height 14
type input "*******"
click at [763, 432] on div "**********" at bounding box center [791, 260] width 452 height 364
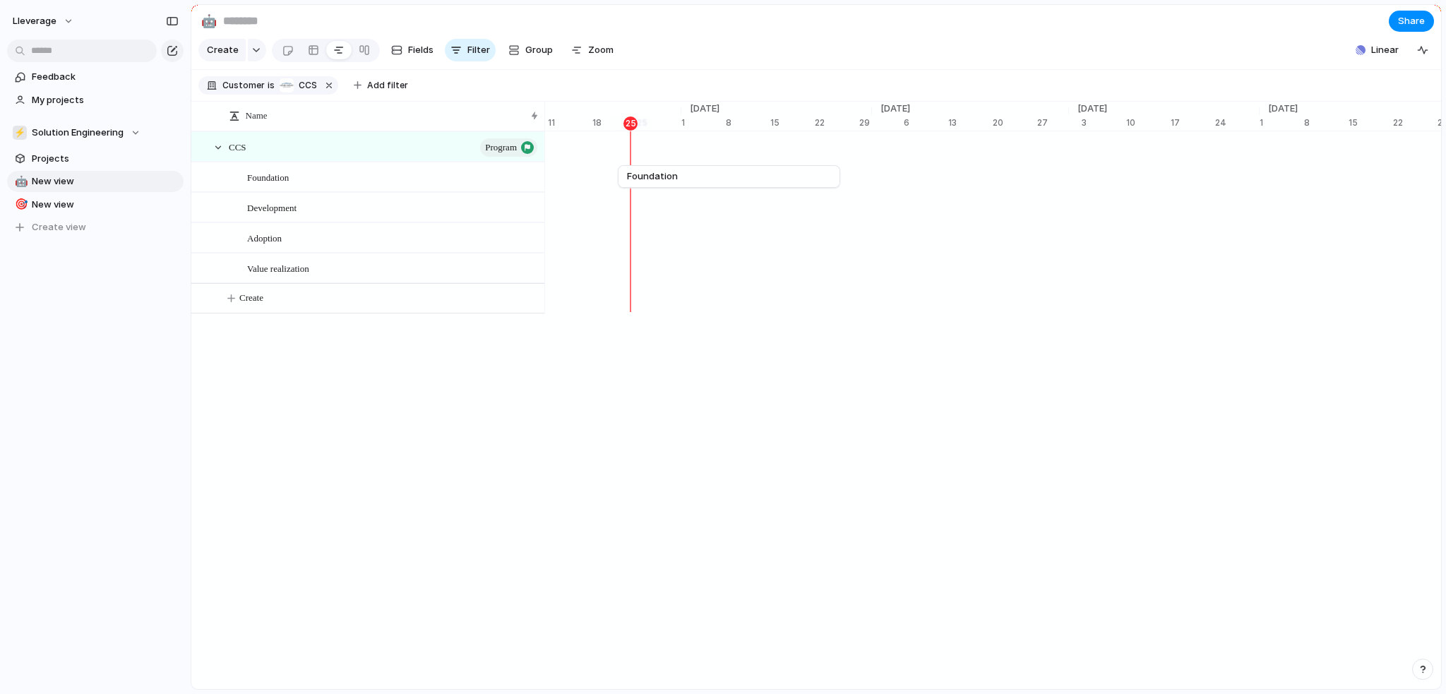
click at [1011, 314] on div at bounding box center [583, 298] width 14131 height 30
drag, startPoint x: 1016, startPoint y: 329, endPoint x: 1215, endPoint y: 332, distance: 199.2
click at [1215, 332] on div "Name CCS Program Foundation Development Adoption Value realization Create [DATE…" at bounding box center [816, 396] width 1250 height 588
drag, startPoint x: 1012, startPoint y: 330, endPoint x: 965, endPoint y: 330, distance: 46.6
click at [965, 330] on div "Name CCS Program Foundation Development Adoption Value realization Create [DATE…" at bounding box center [816, 396] width 1250 height 588
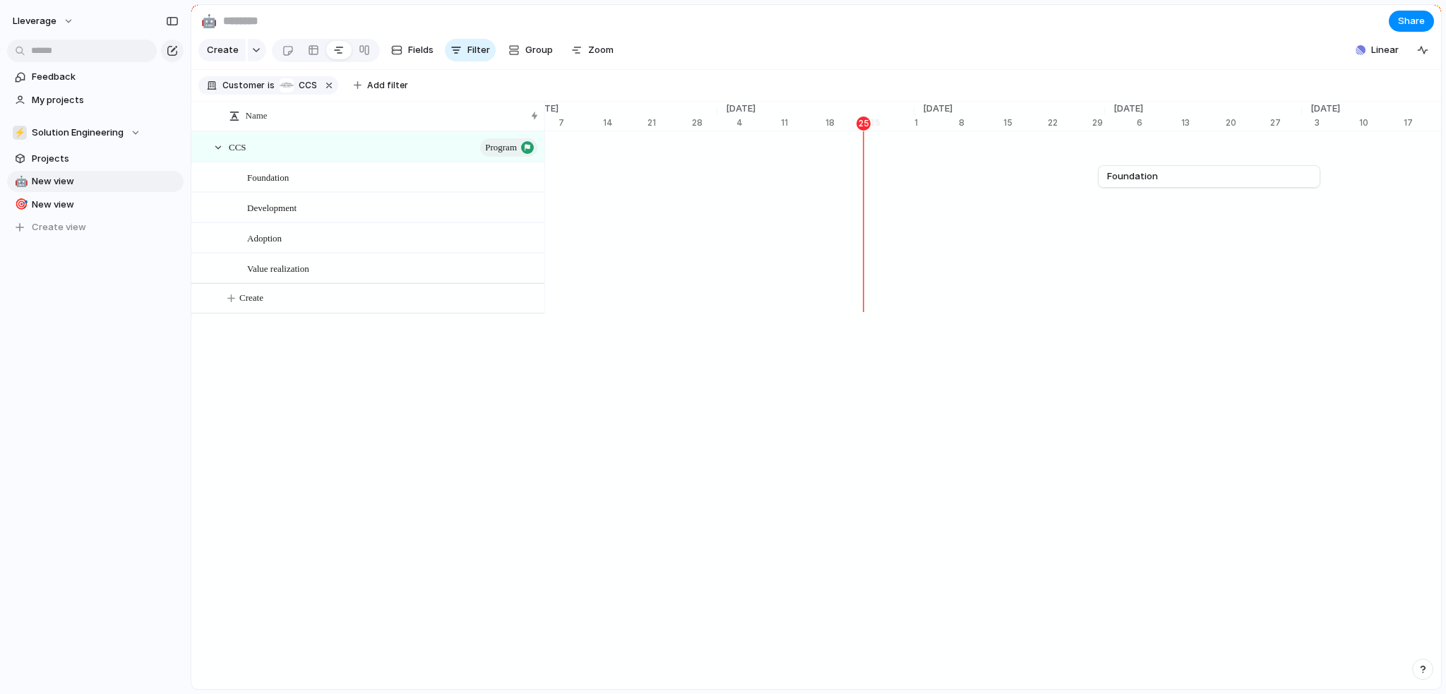
scroll to position [0, 6817]
click at [877, 70] on section "Create Fields Filter Group Zoom Linear" at bounding box center [816, 53] width 1250 height 34
click at [64, 200] on span "New view" at bounding box center [105, 205] width 147 height 14
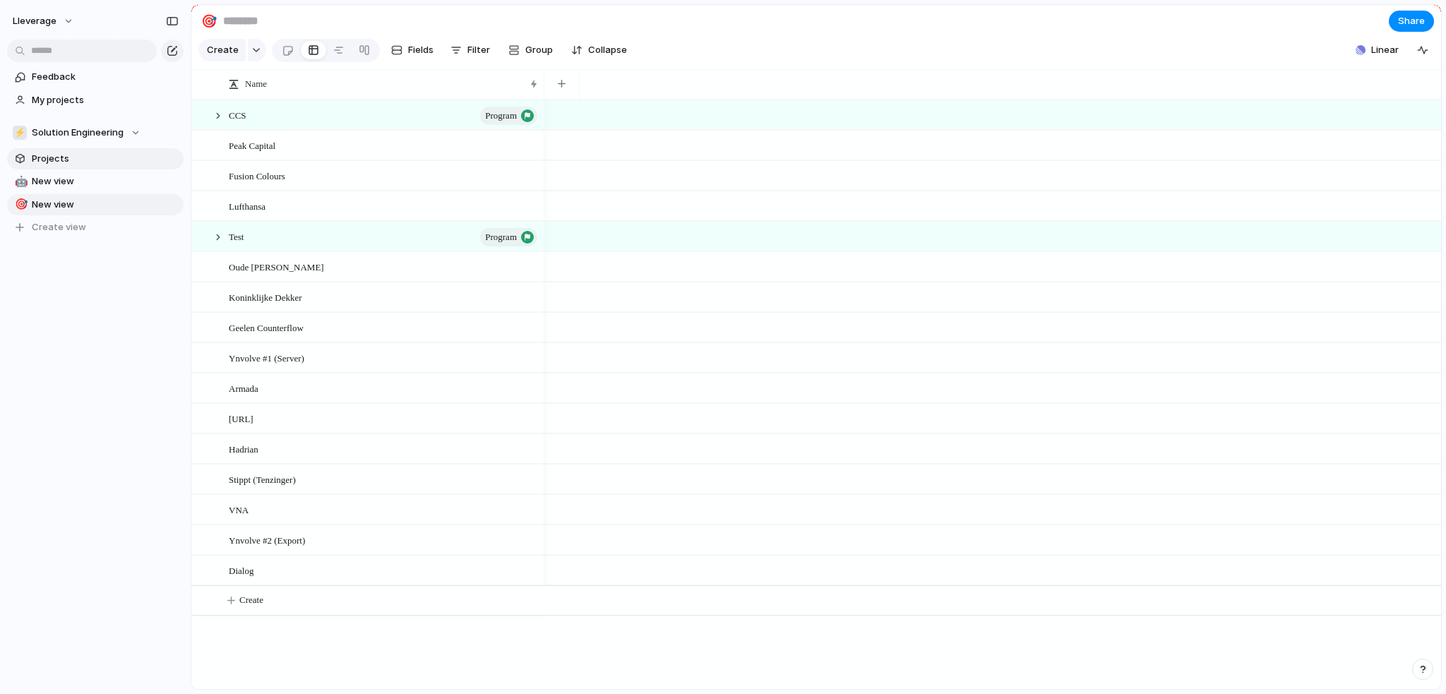
click at [71, 162] on span "Projects" at bounding box center [105, 159] width 147 height 14
